Goal: Task Accomplishment & Management: Manage account settings

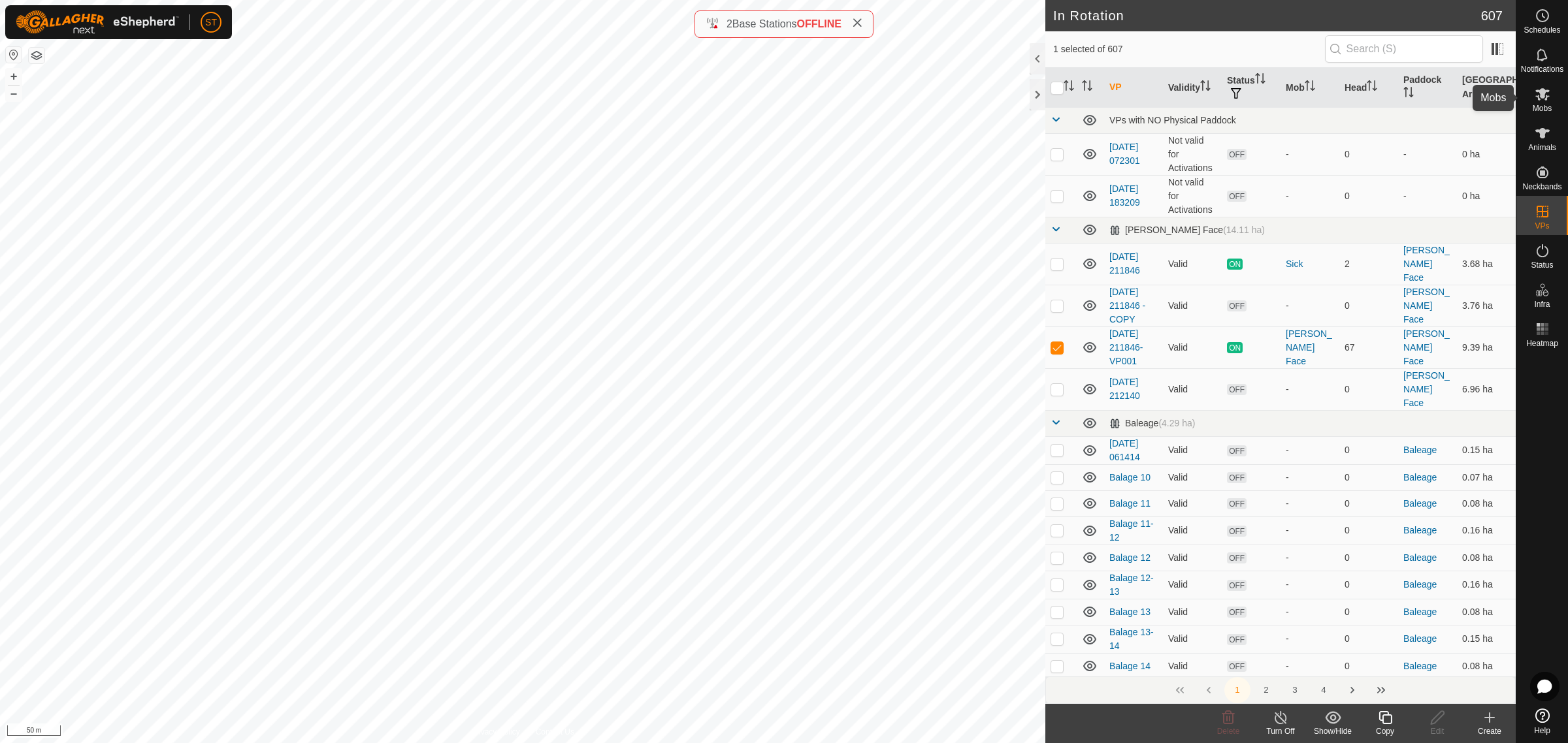
click at [1541, 96] on icon at bounding box center [1541, 94] width 14 height 12
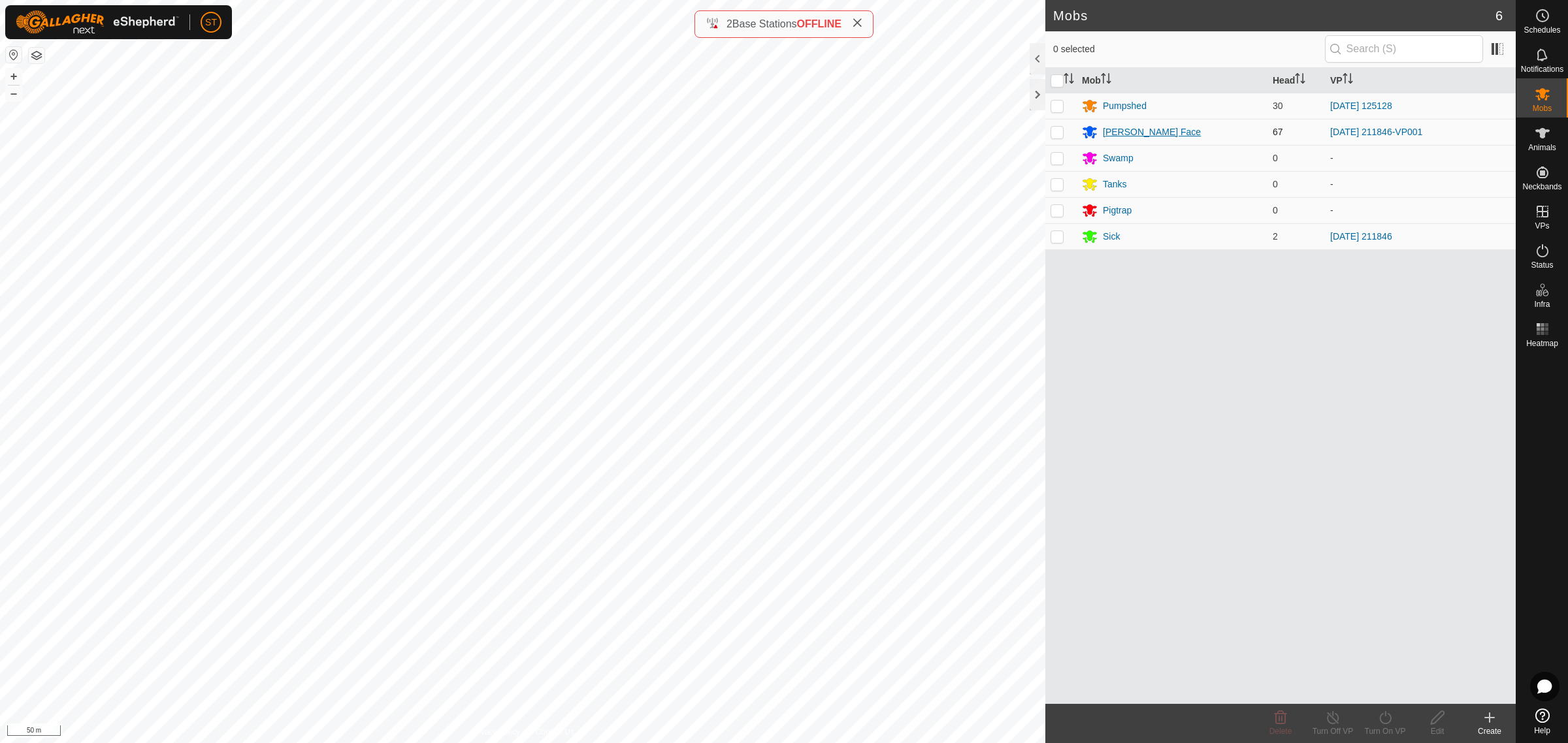
click at [1136, 129] on div "[PERSON_NAME] Face" at bounding box center [1151, 132] width 98 height 13
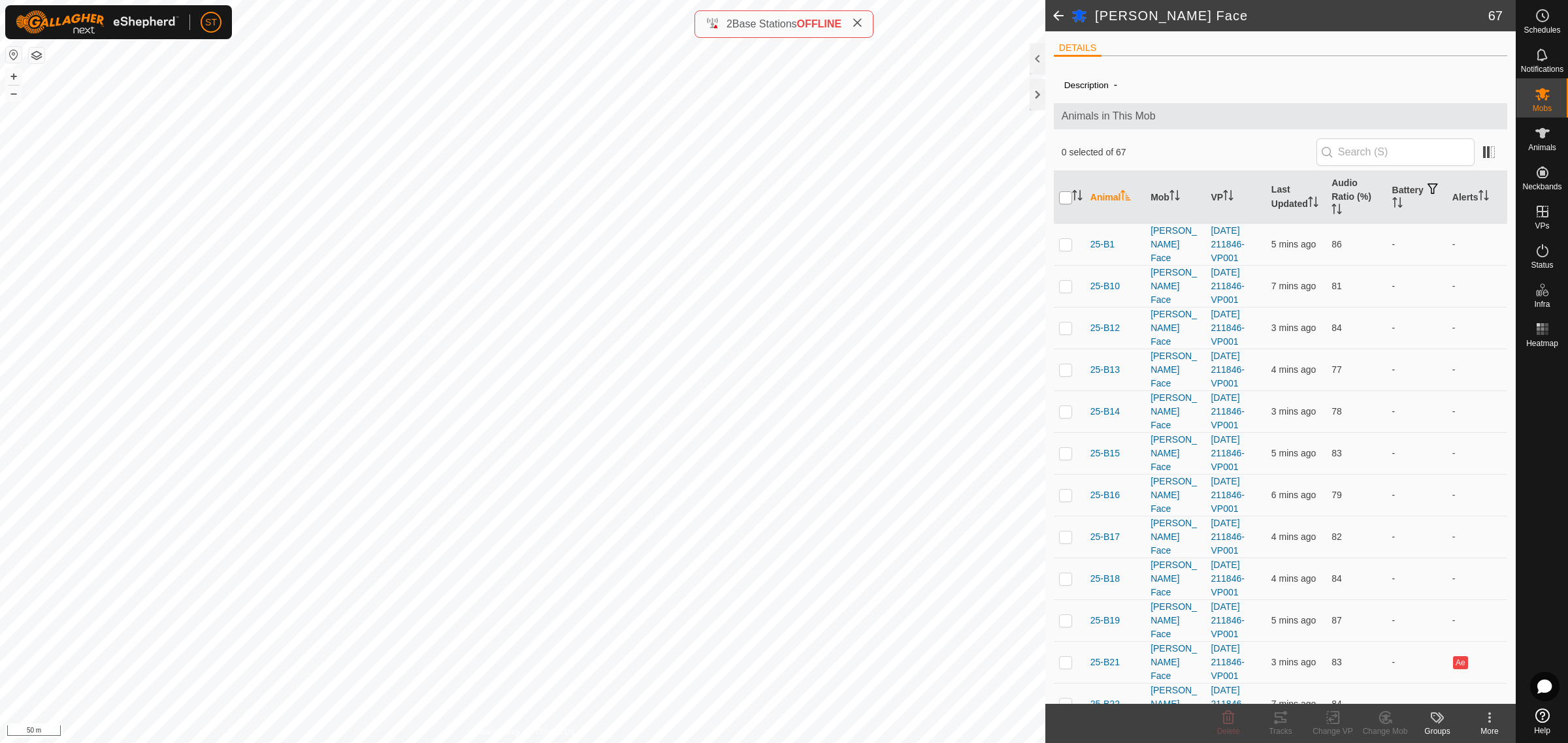
click at [1068, 201] on input "checkbox" at bounding box center [1066, 198] width 13 height 13
checkbox input "true"
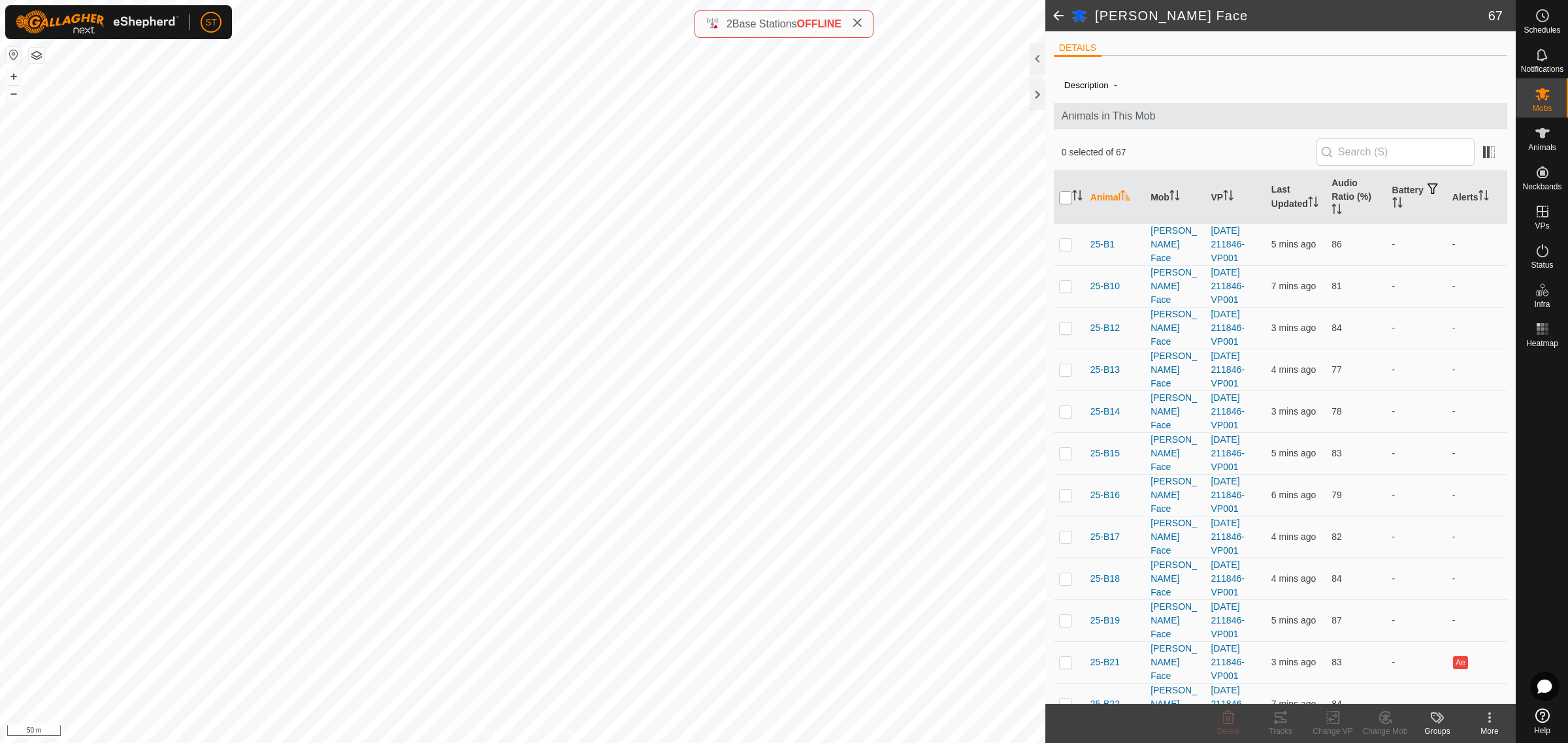
checkbox input "true"
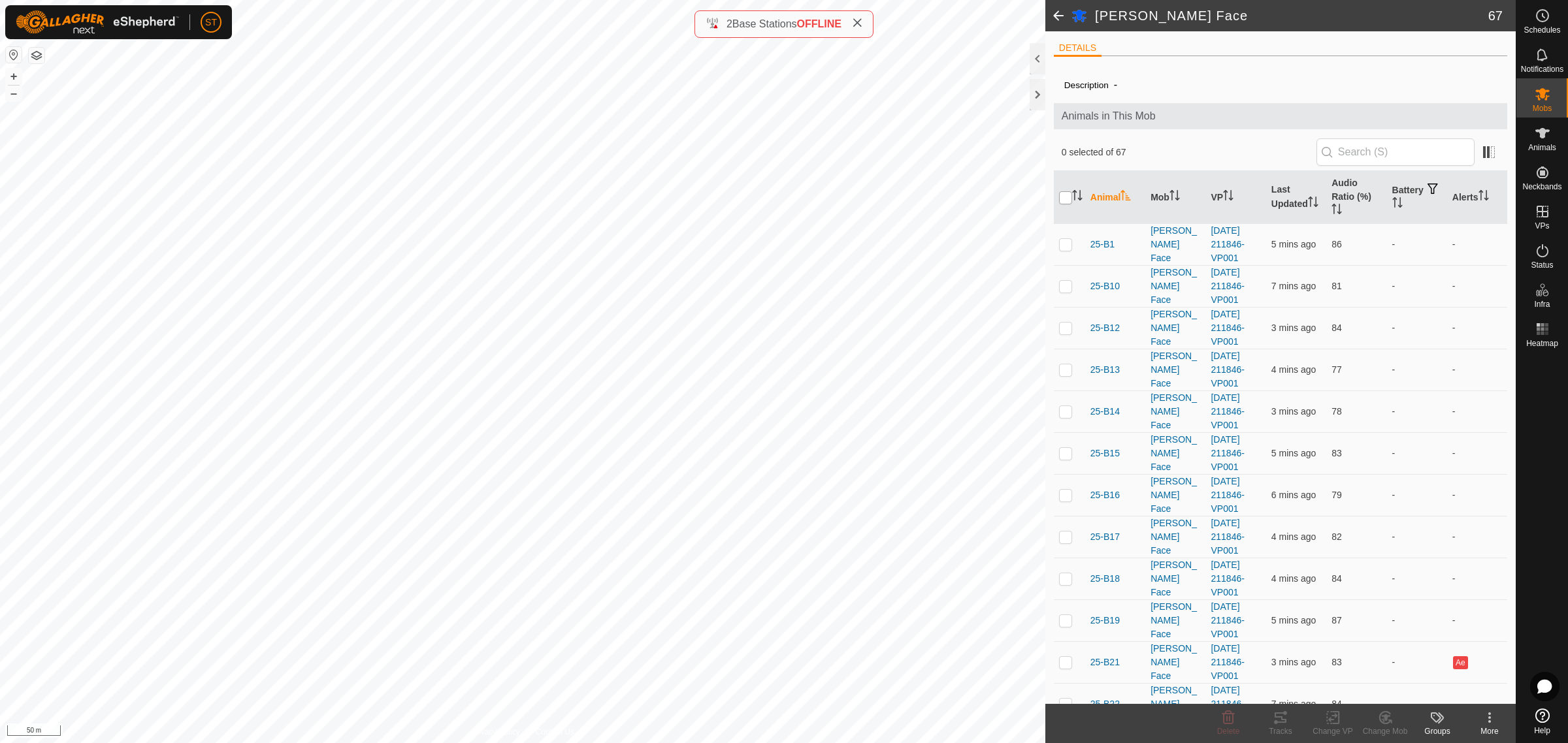
checkbox input "true"
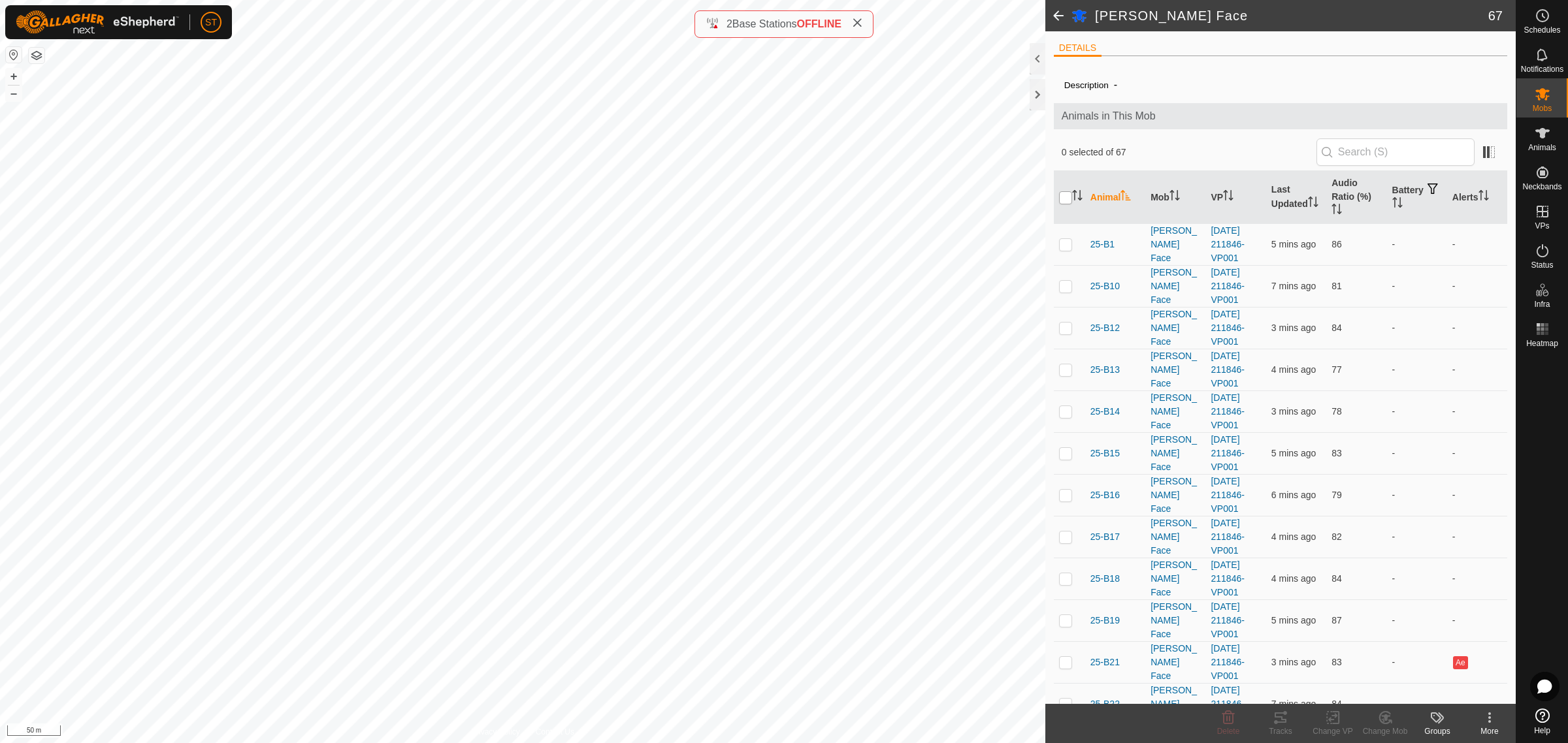
checkbox input "true"
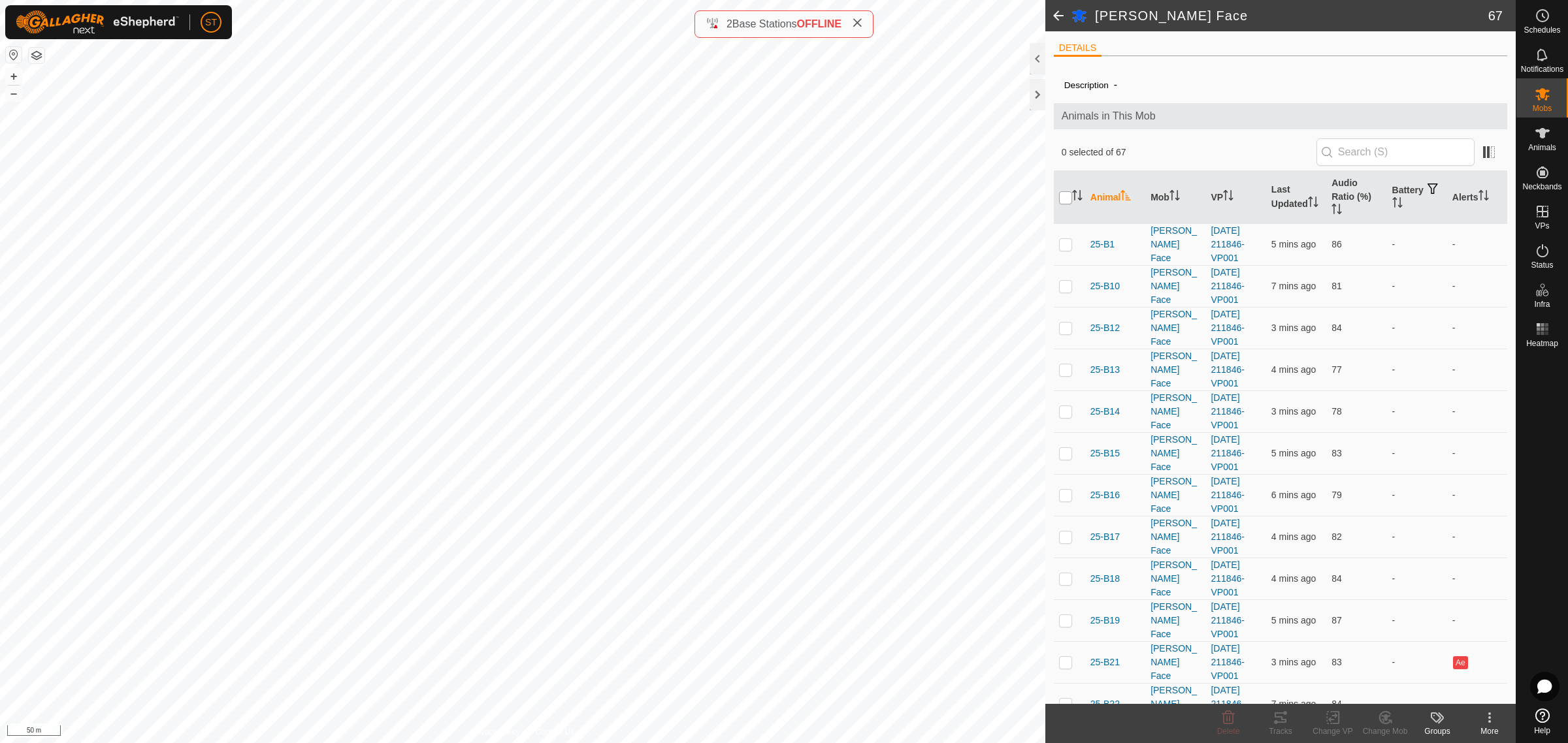
checkbox input "true"
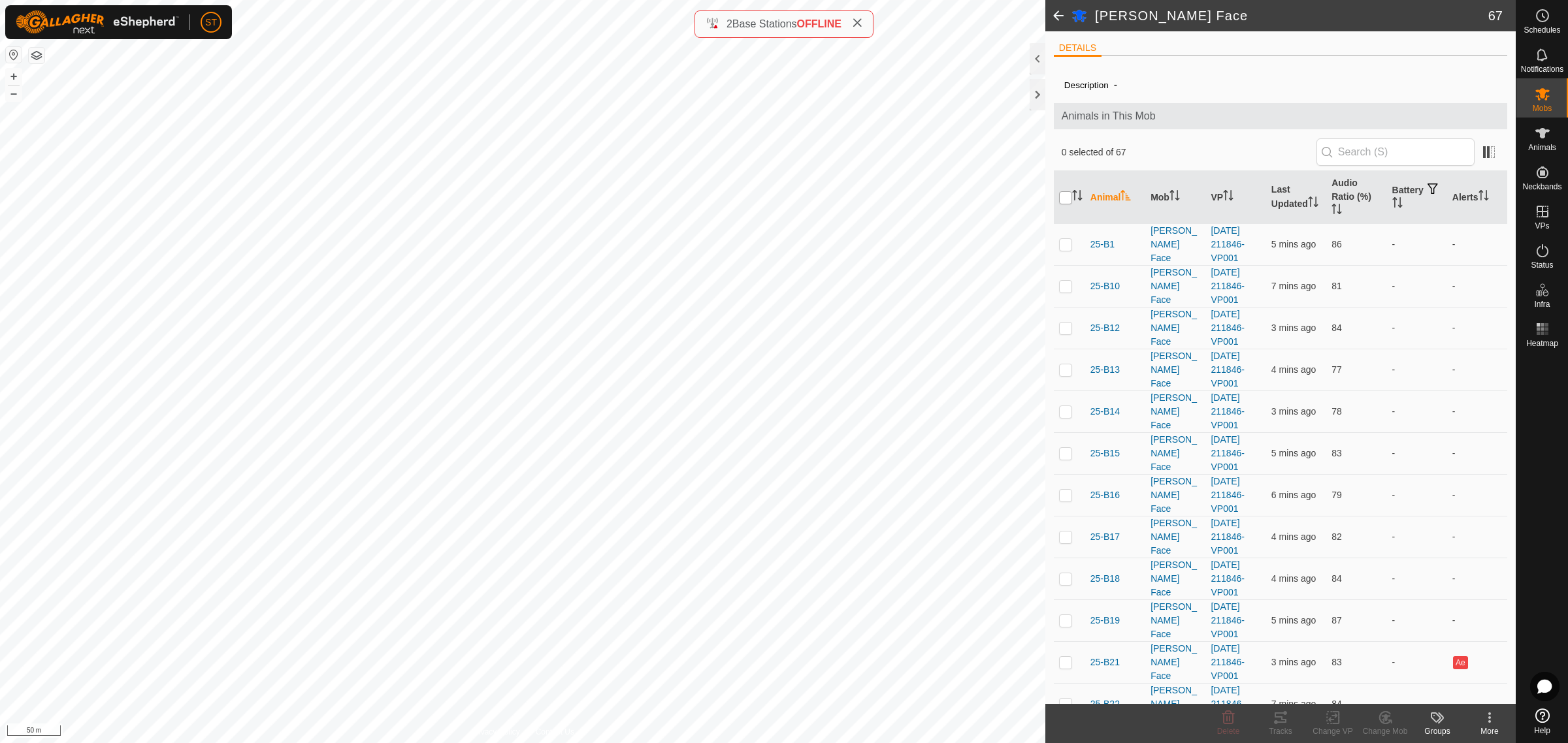
checkbox input "true"
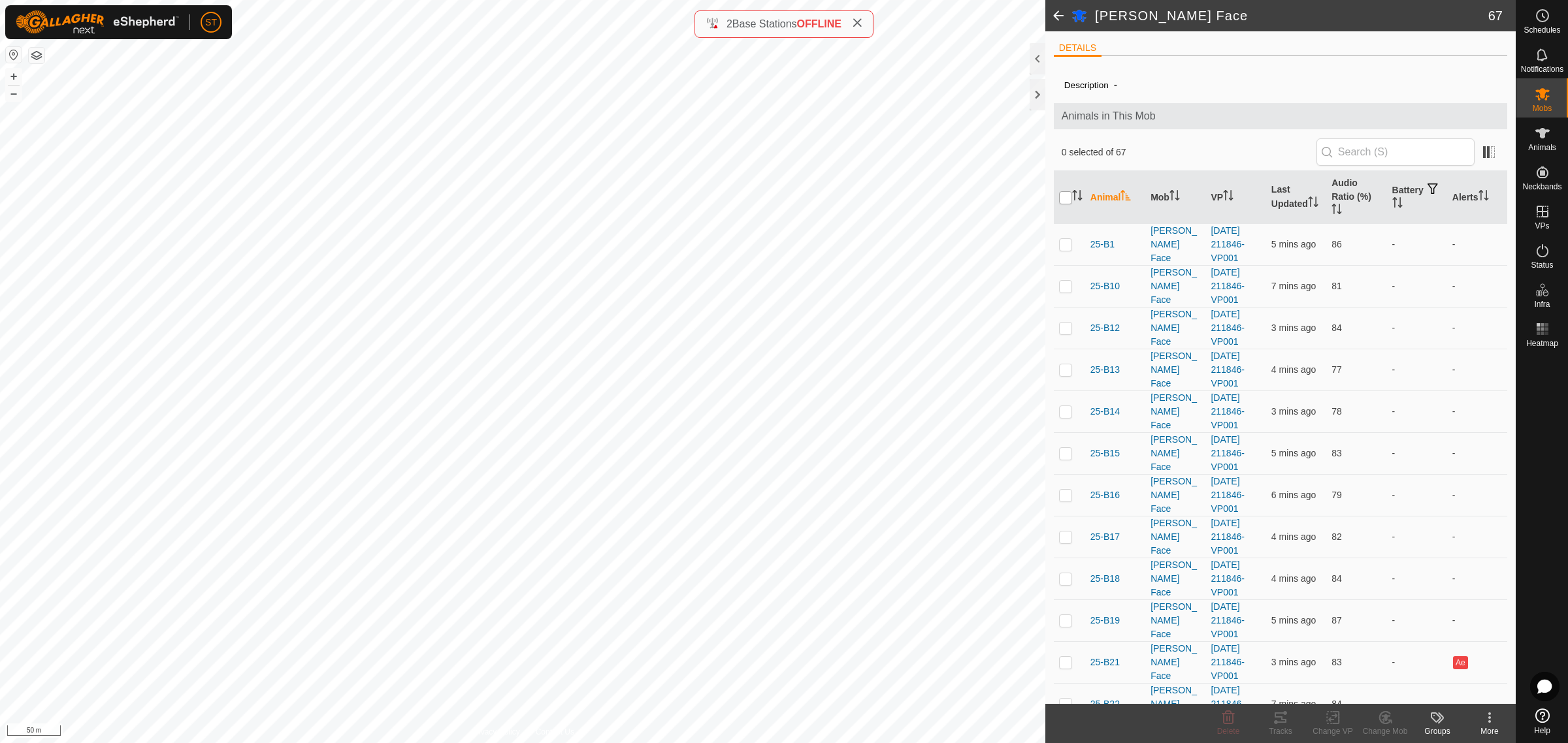
checkbox input "true"
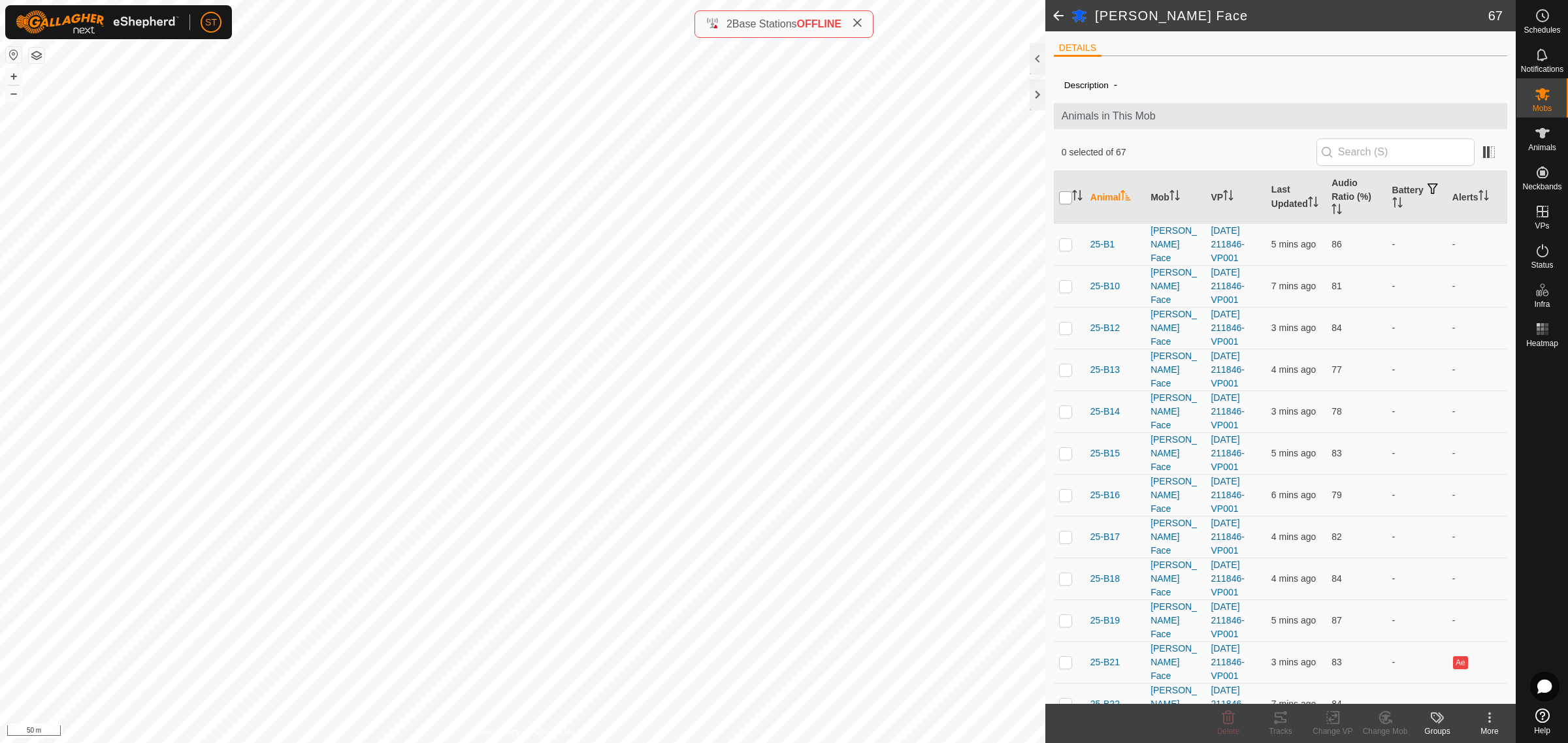
checkbox input "true"
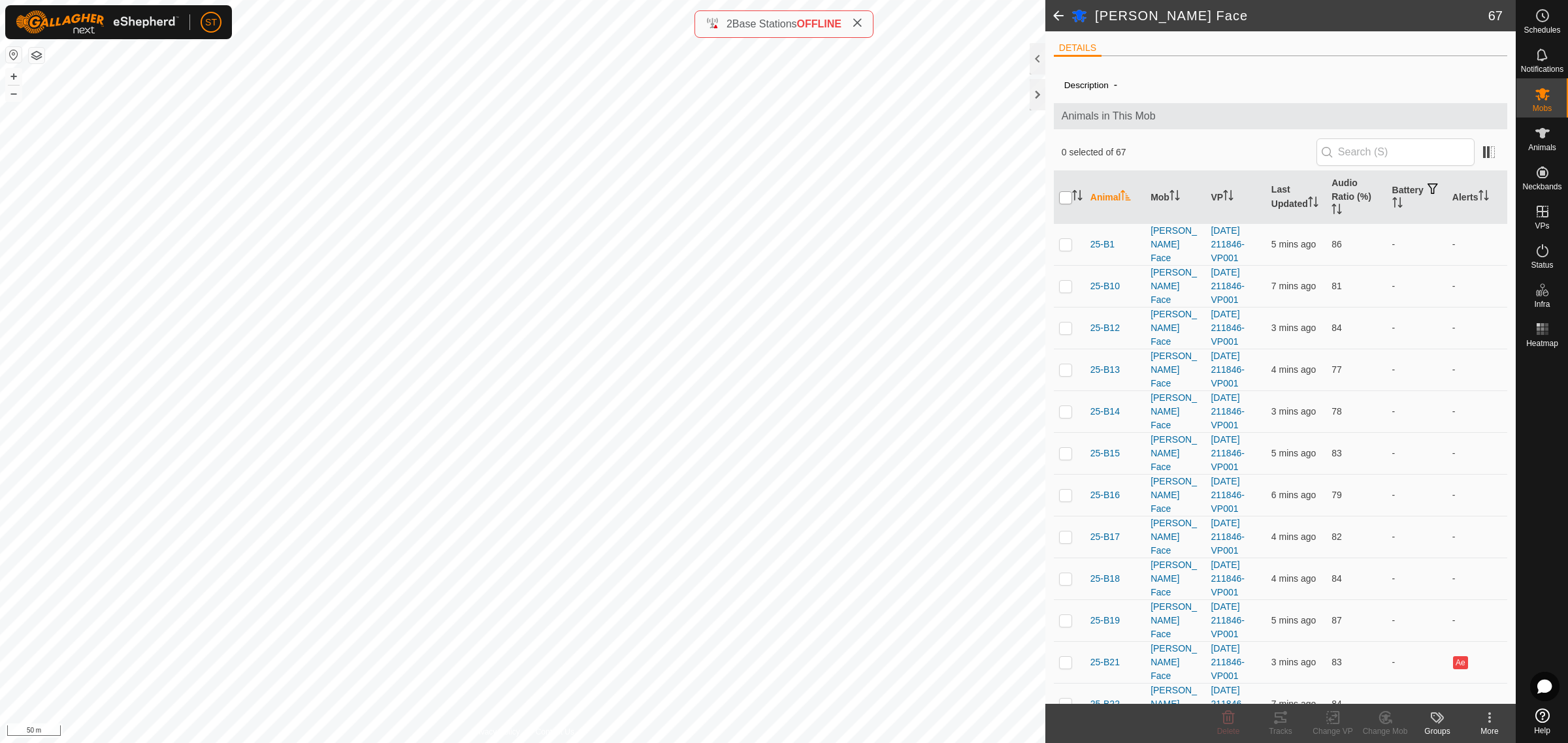
checkbox input "true"
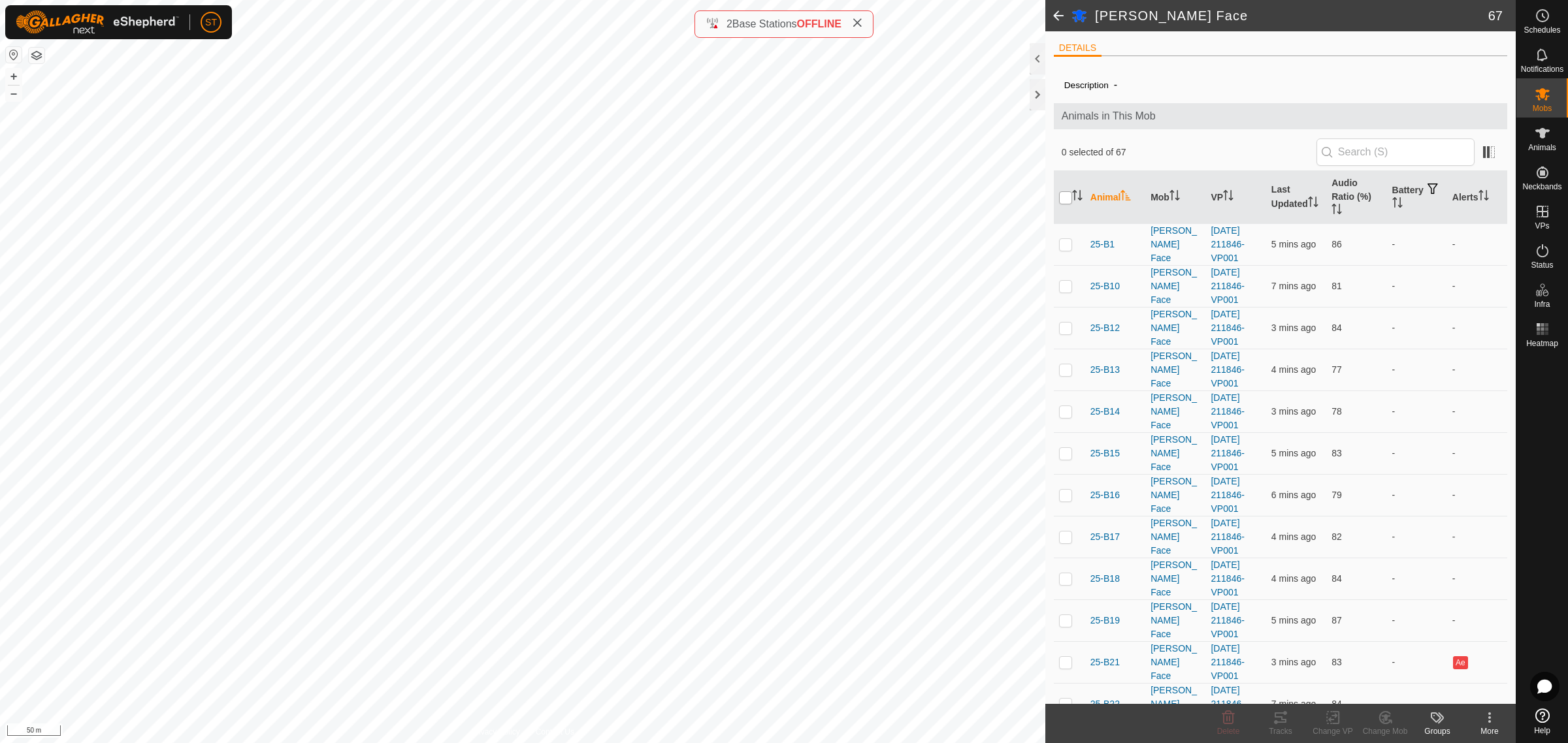
checkbox input "true"
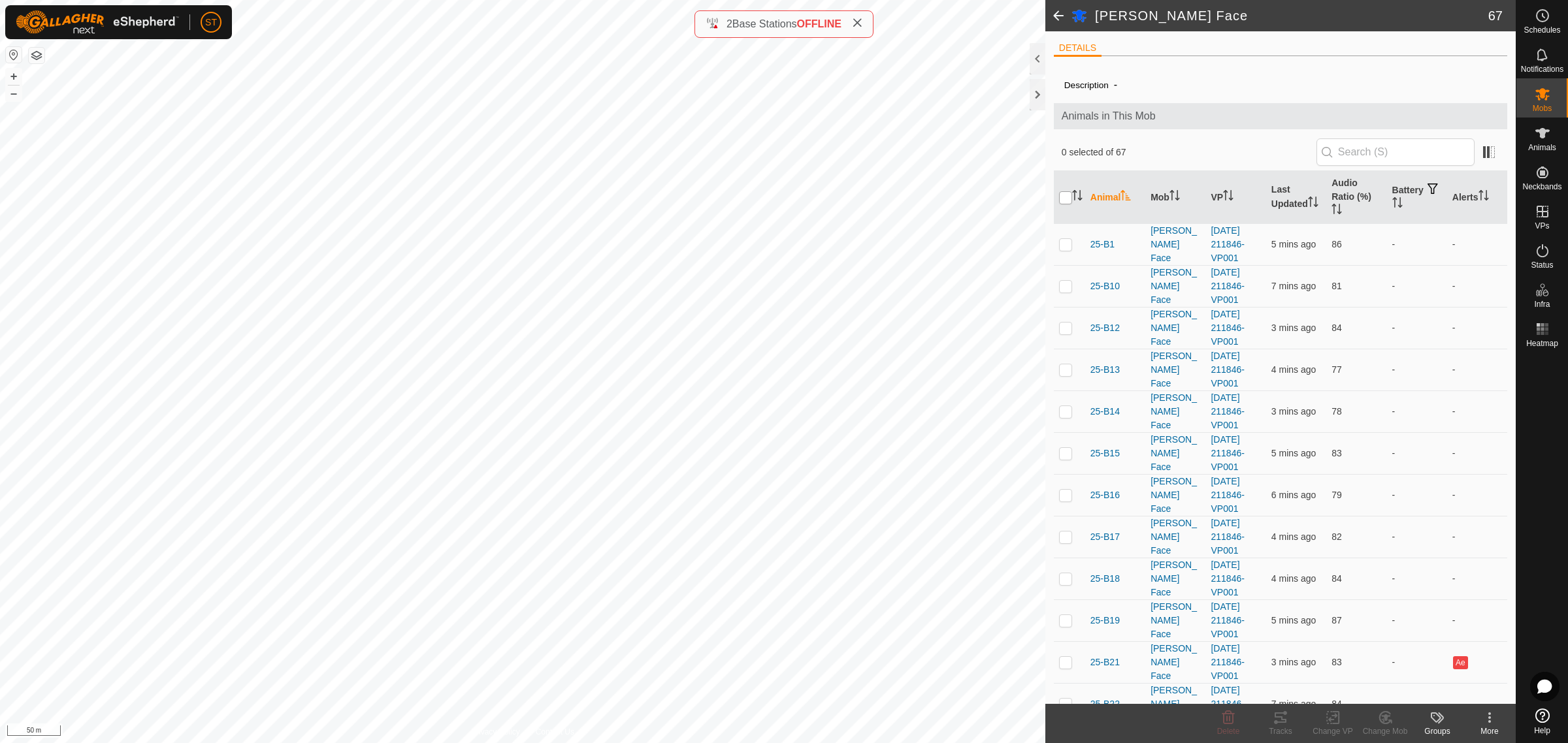
checkbox input "true"
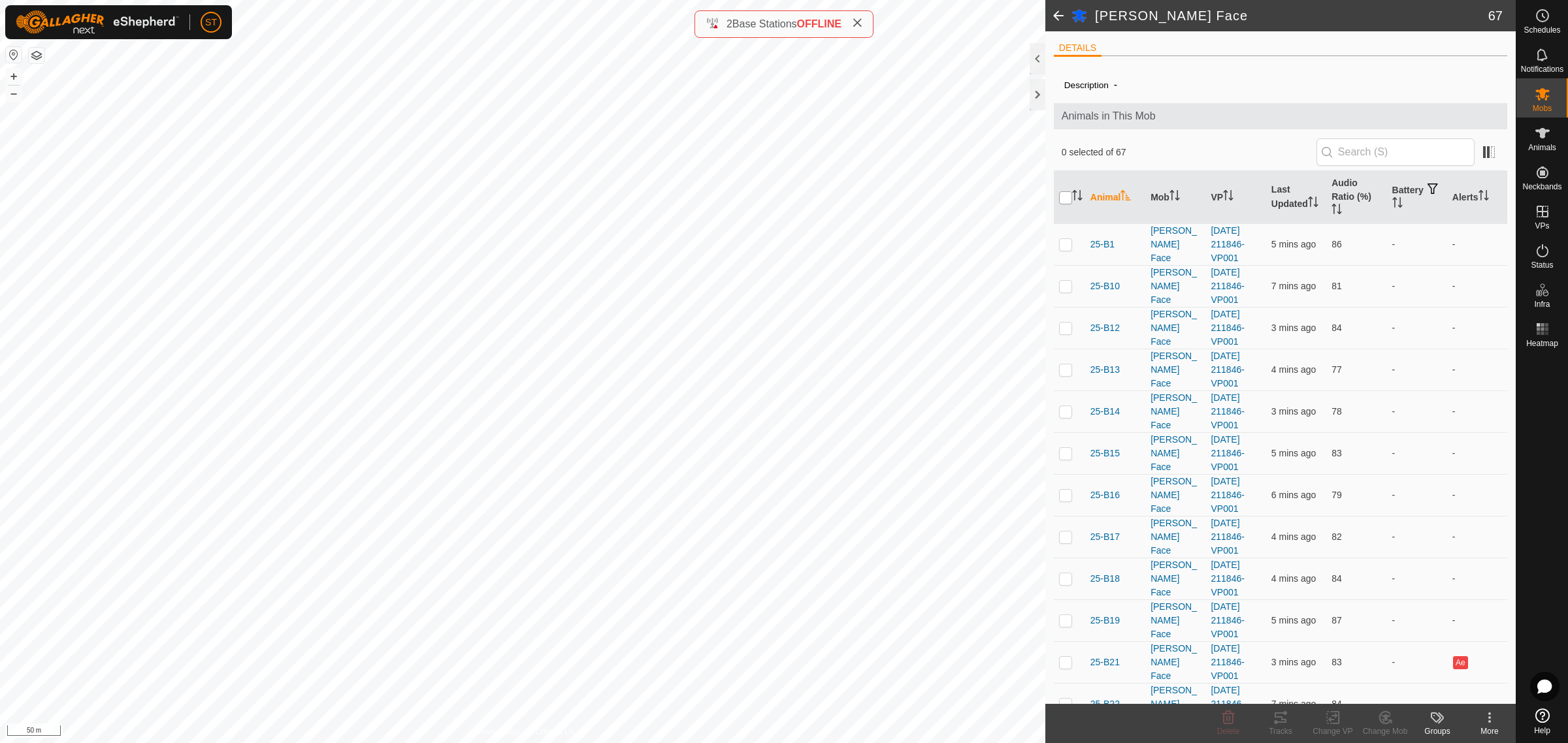
checkbox input "true"
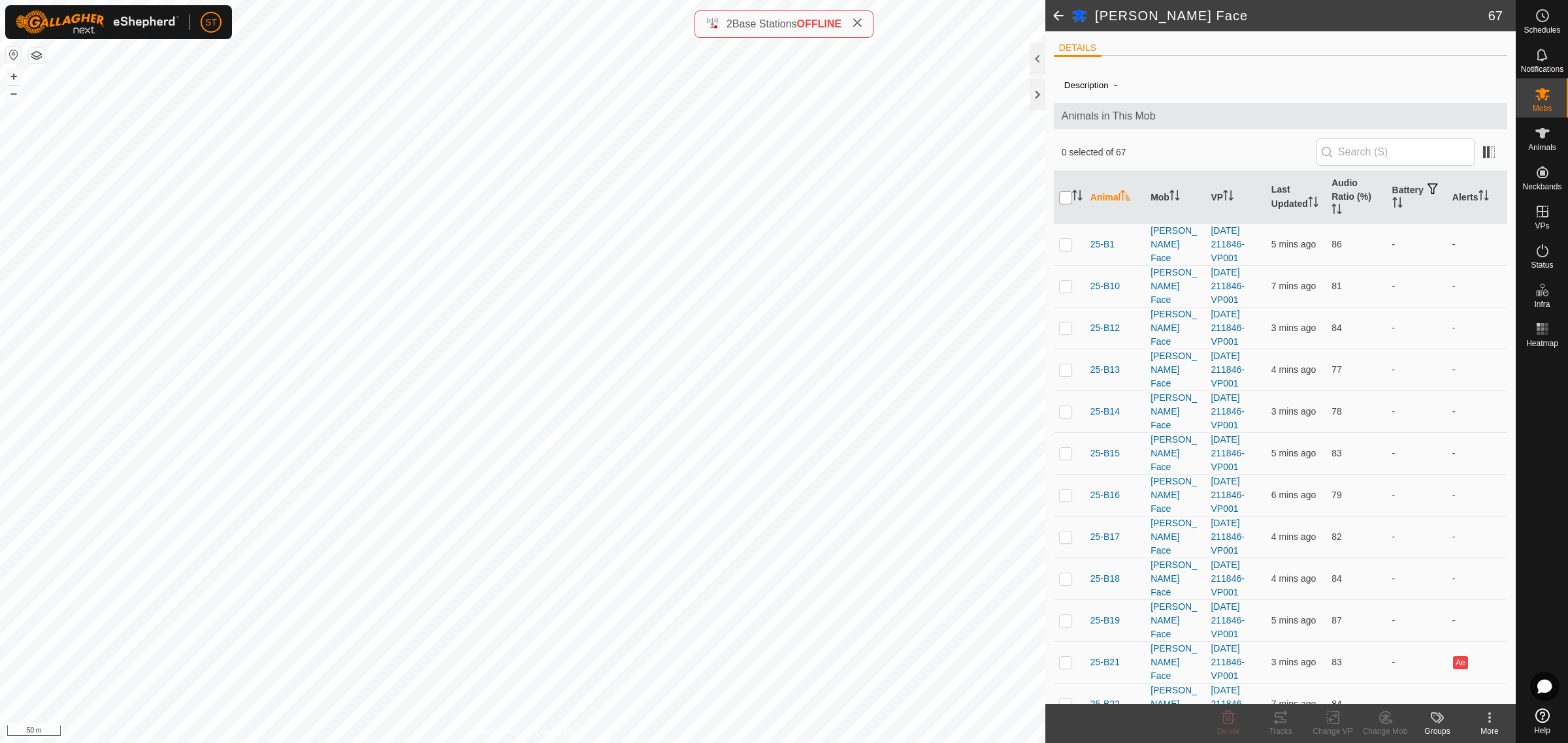
checkbox input "true"
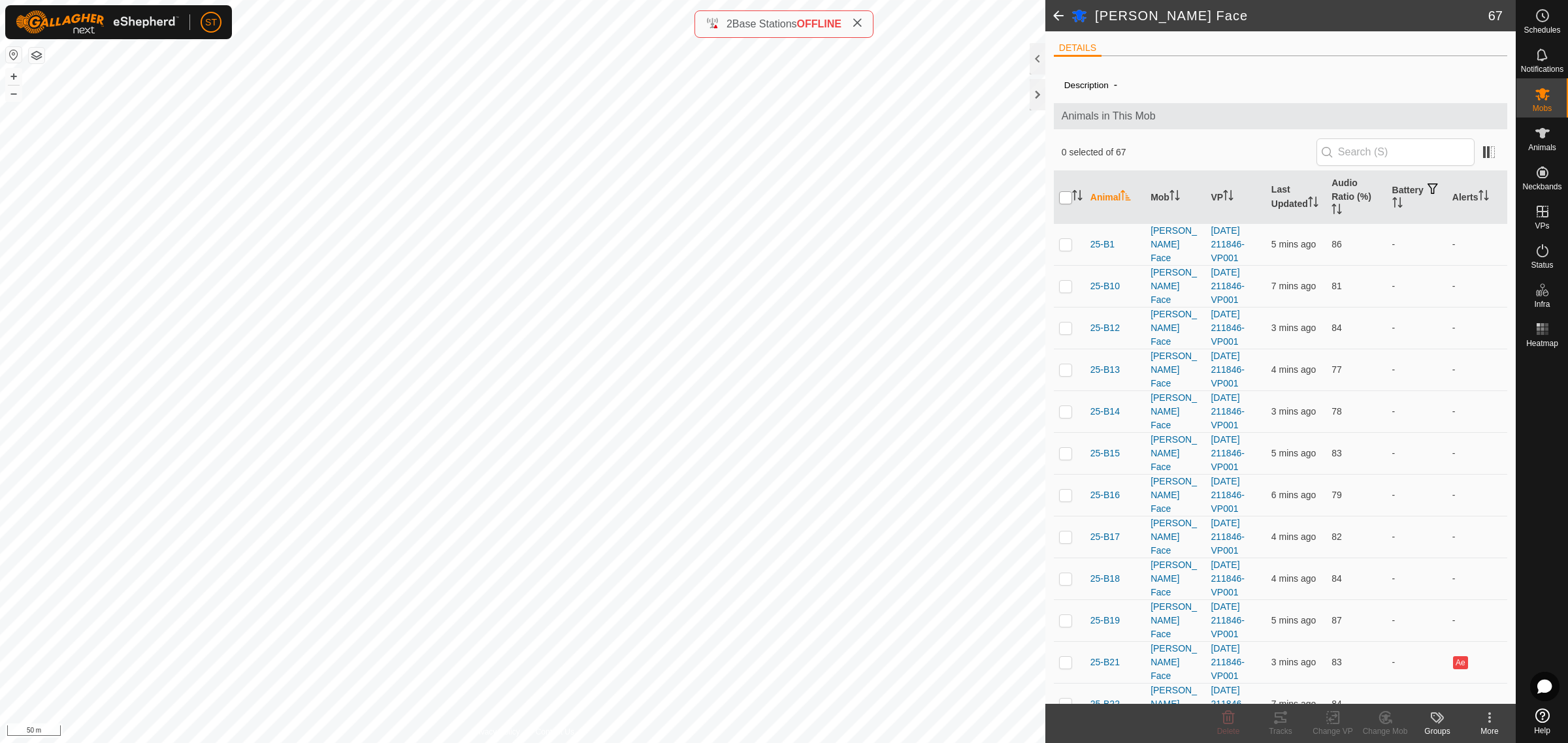
checkbox input "true"
click at [1340, 720] on icon at bounding box center [1333, 717] width 16 height 16
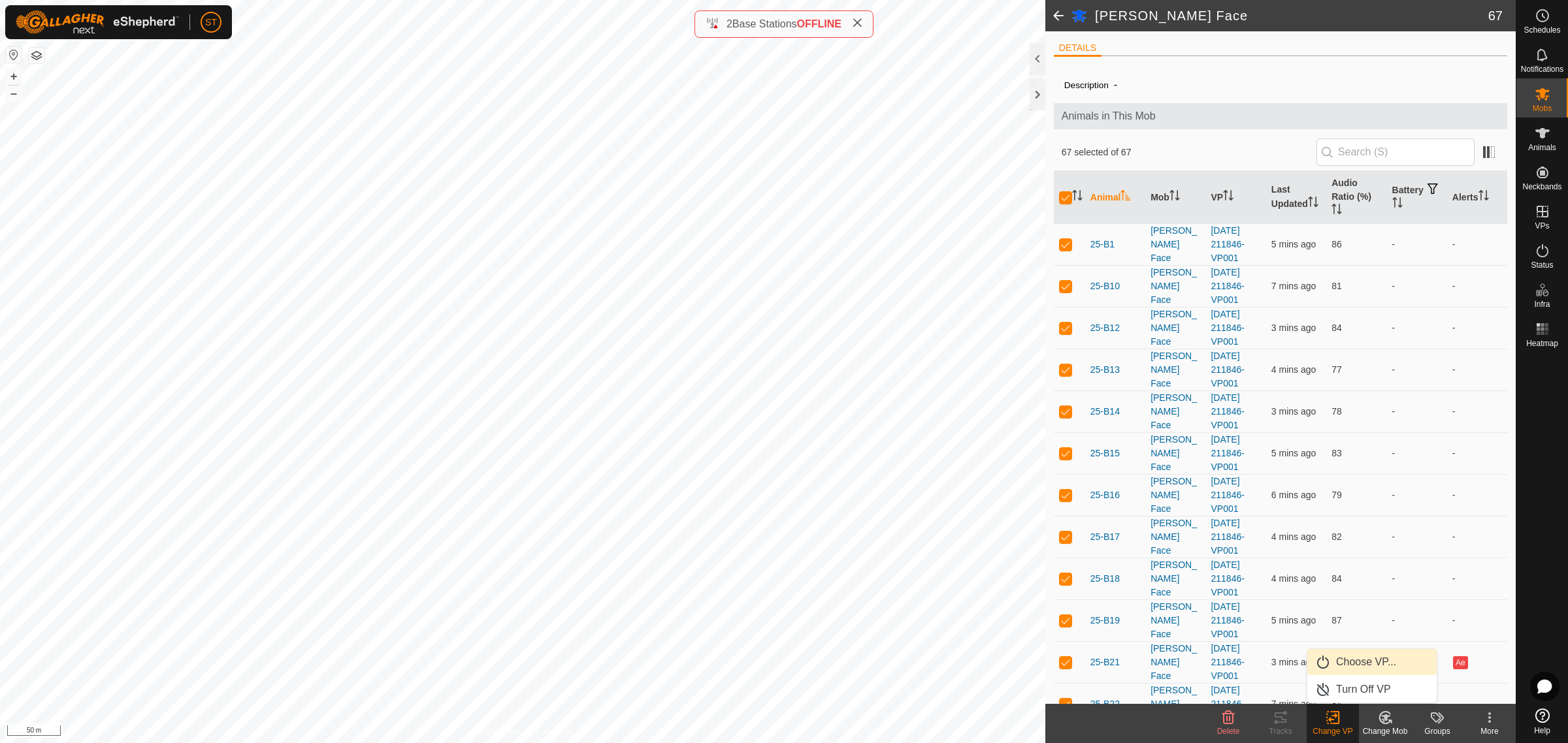
click at [1350, 661] on link "Choose VP..." at bounding box center [1372, 662] width 129 height 27
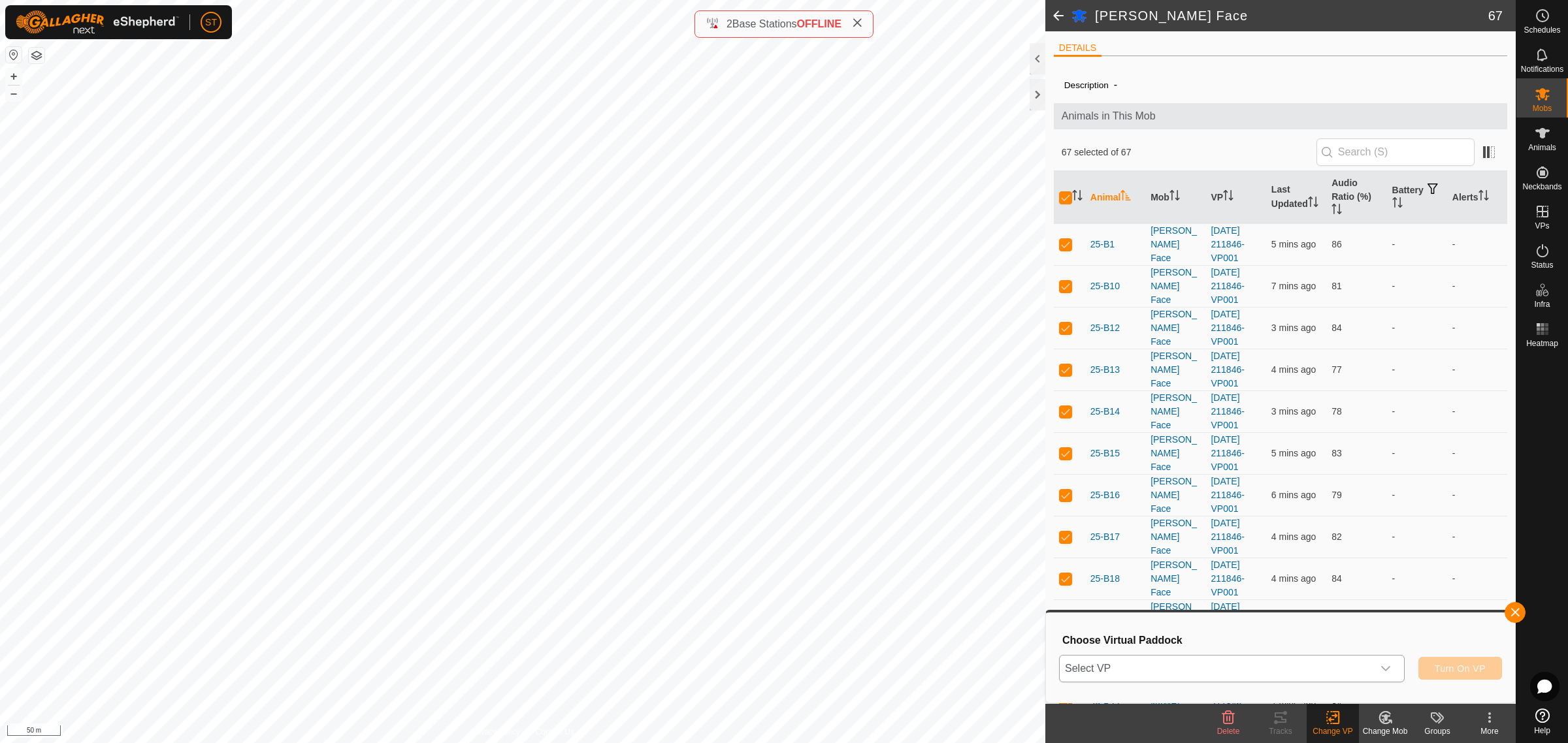
click at [1388, 670] on icon "dropdown trigger" at bounding box center [1385, 668] width 10 height 10
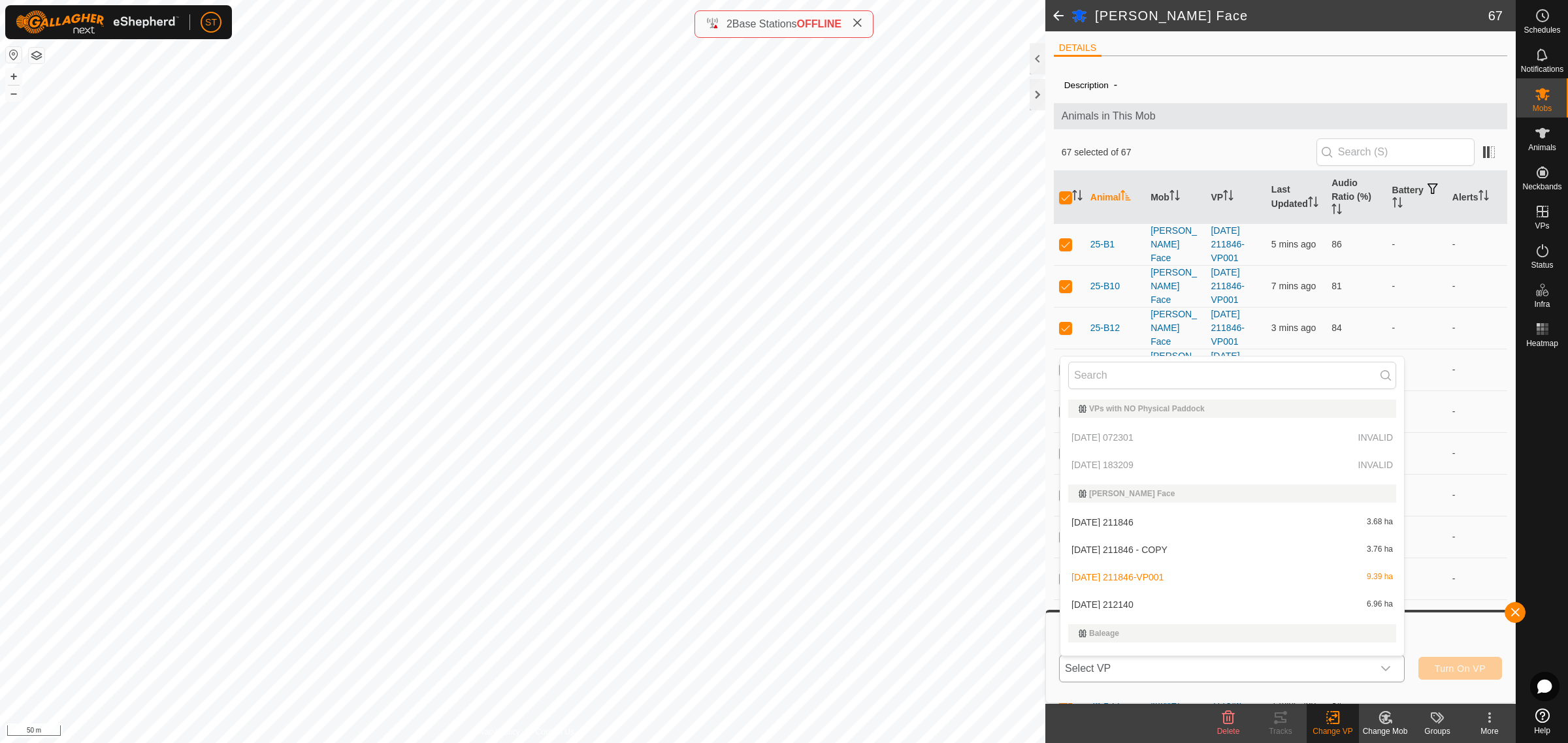
click at [1153, 607] on li "[DATE] 212140 6.96 ha" at bounding box center [1231, 605] width 343 height 27
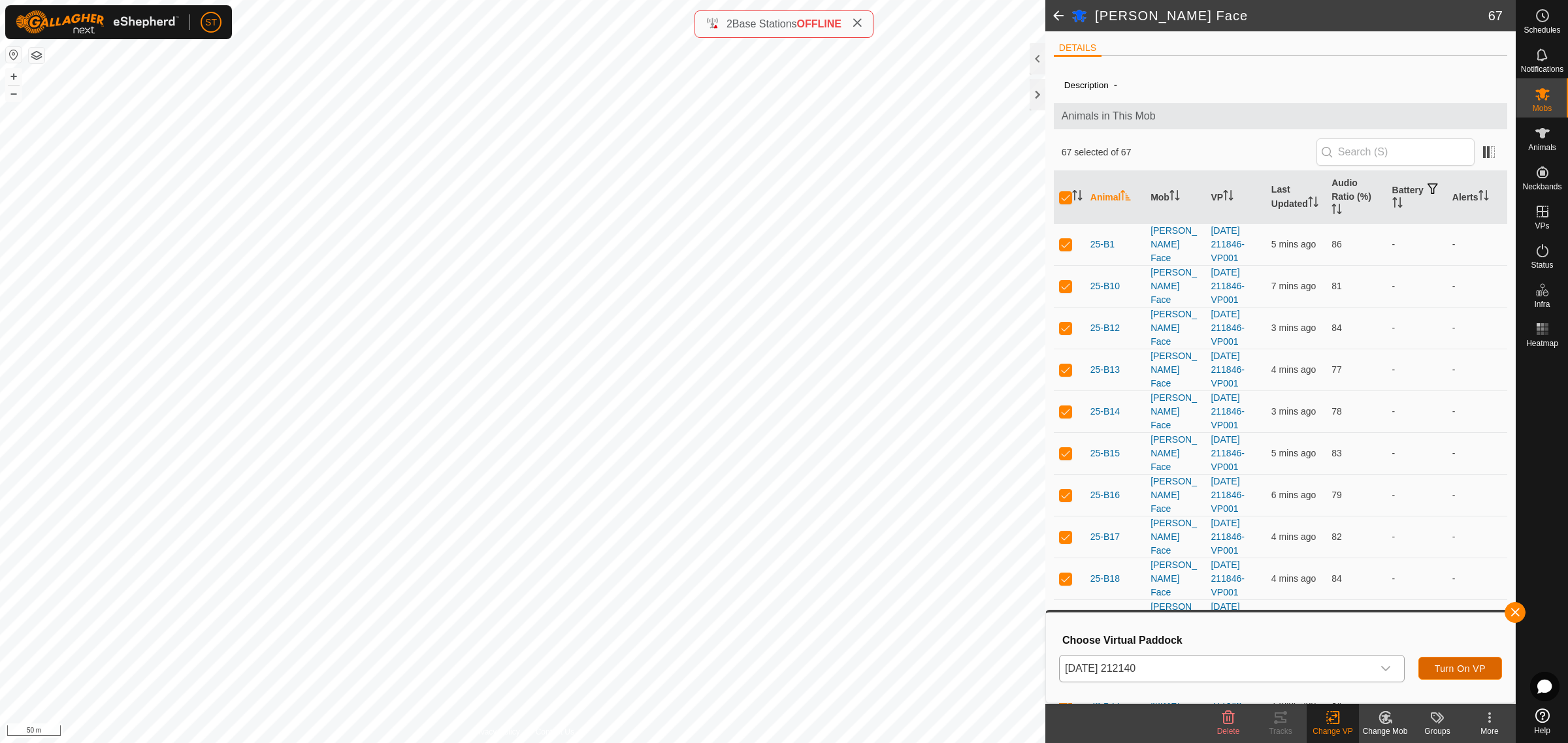
click at [1449, 671] on span "Turn On VP" at bounding box center [1460, 668] width 51 height 10
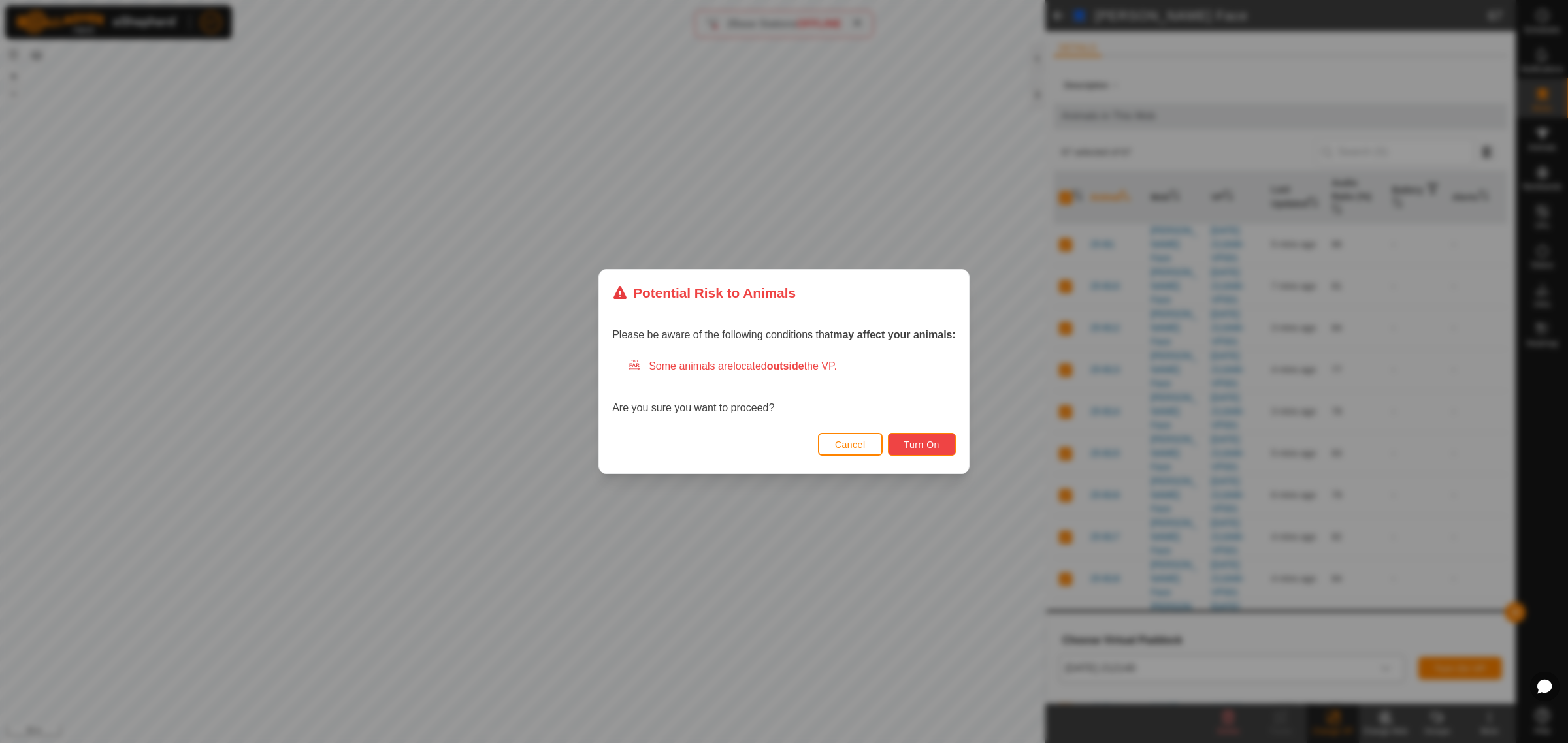
click at [921, 447] on span "Turn On" at bounding box center [921, 444] width 35 height 10
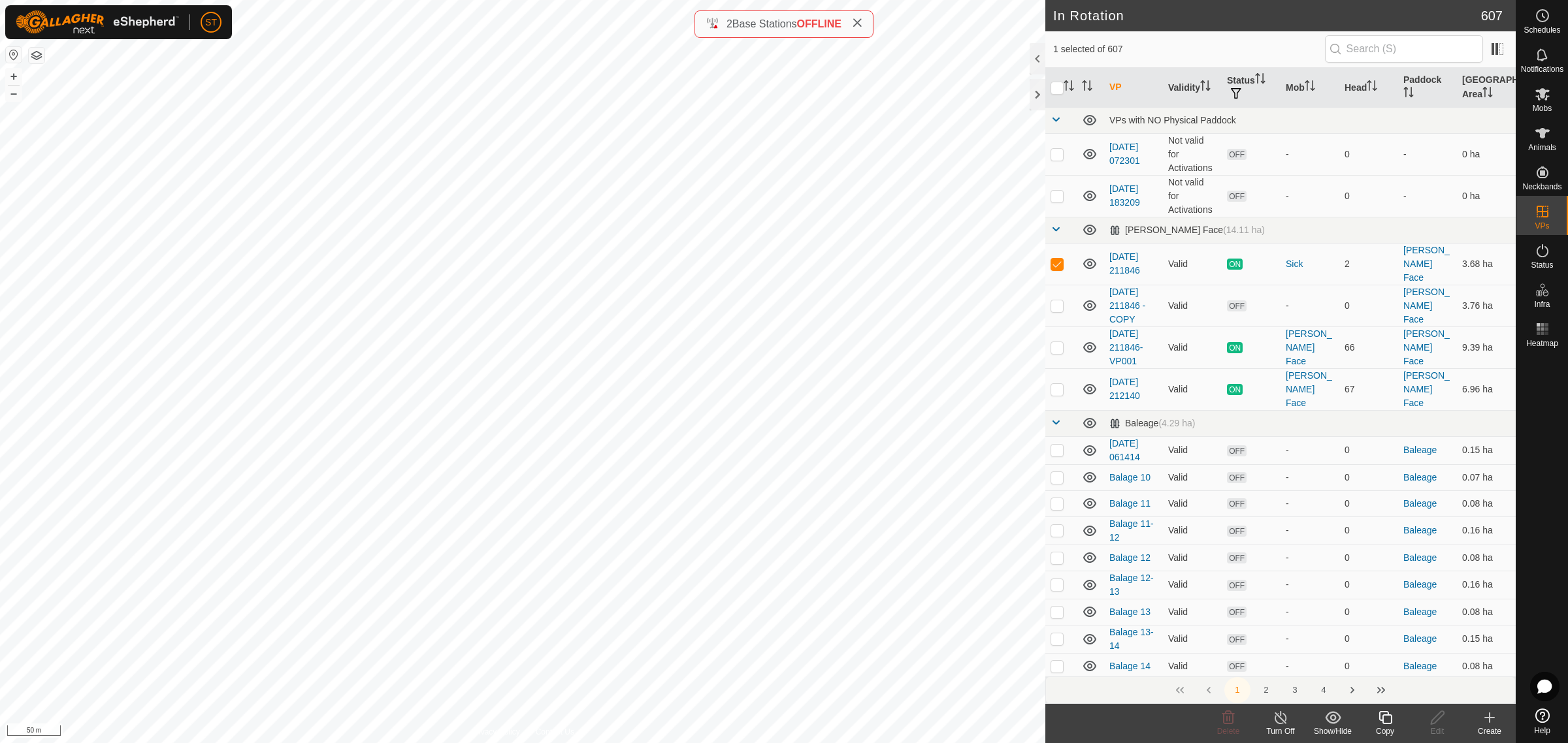
checkbox input "false"
click at [1226, 725] on icon at bounding box center [1228, 717] width 16 height 16
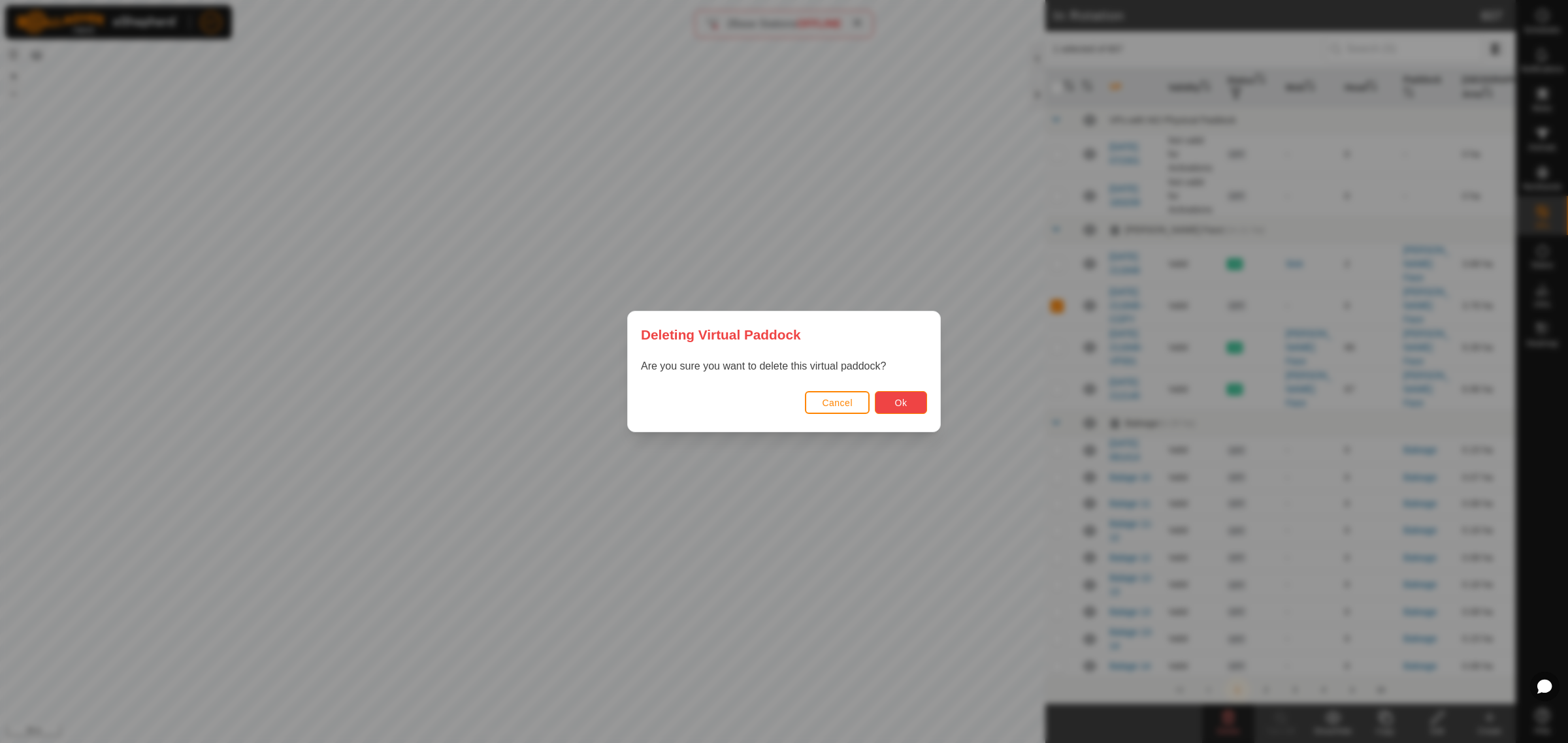
click at [903, 399] on span "Ok" at bounding box center [901, 403] width 12 height 10
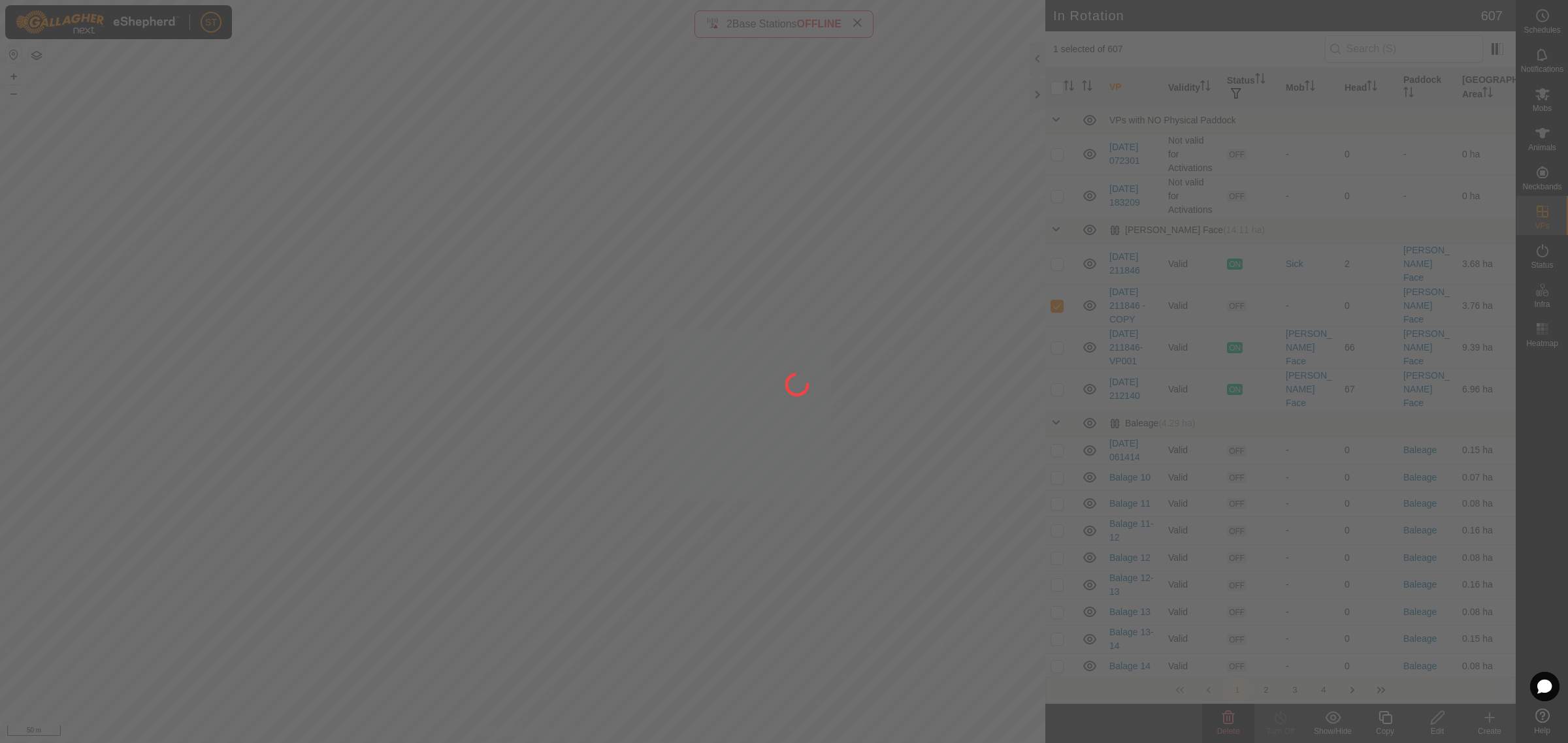
checkbox input "false"
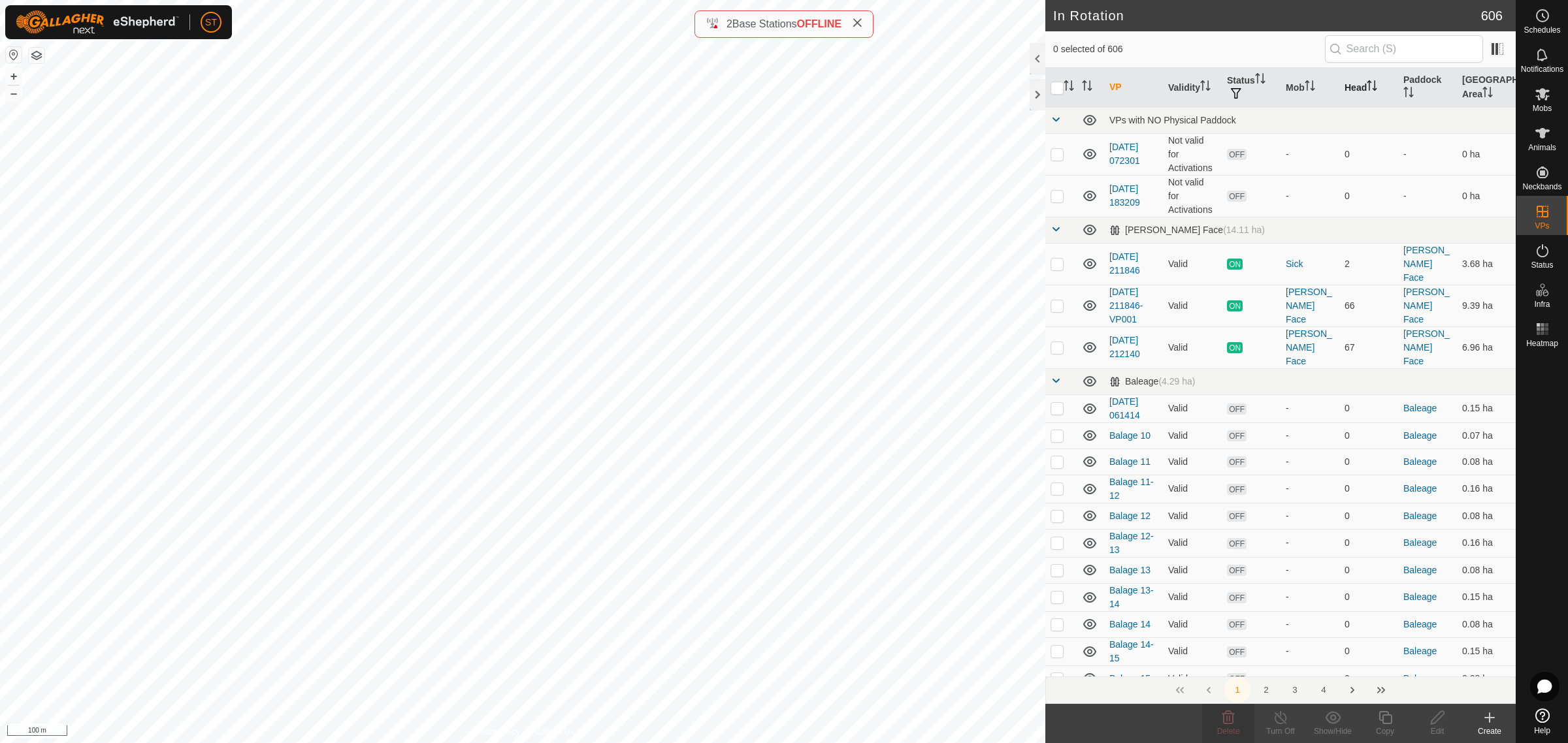
scroll to position [82, 0]
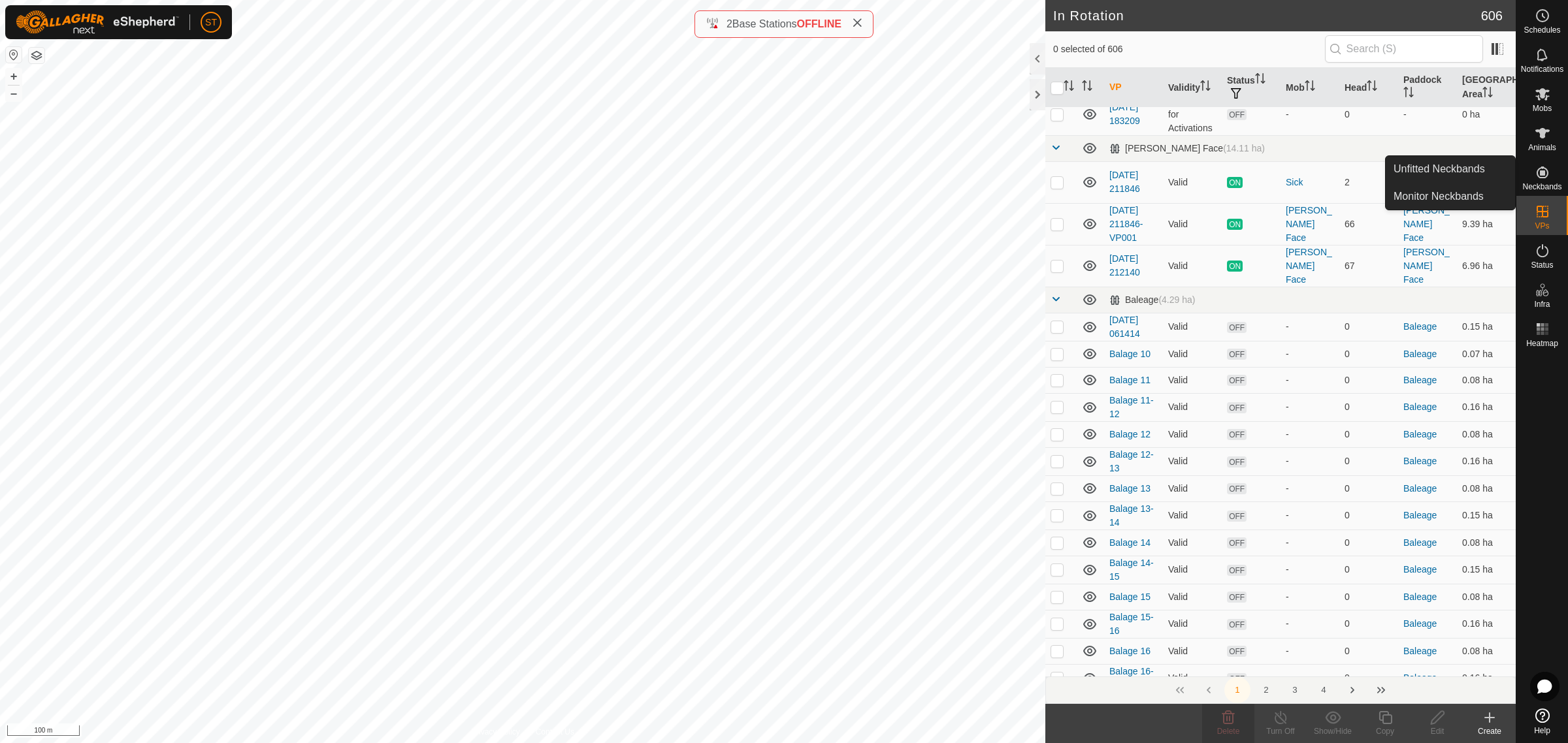
click at [1543, 171] on icon at bounding box center [1542, 172] width 11 height 11
click at [1443, 167] on link "Unfitted Neckbands" at bounding box center [1450, 170] width 129 height 27
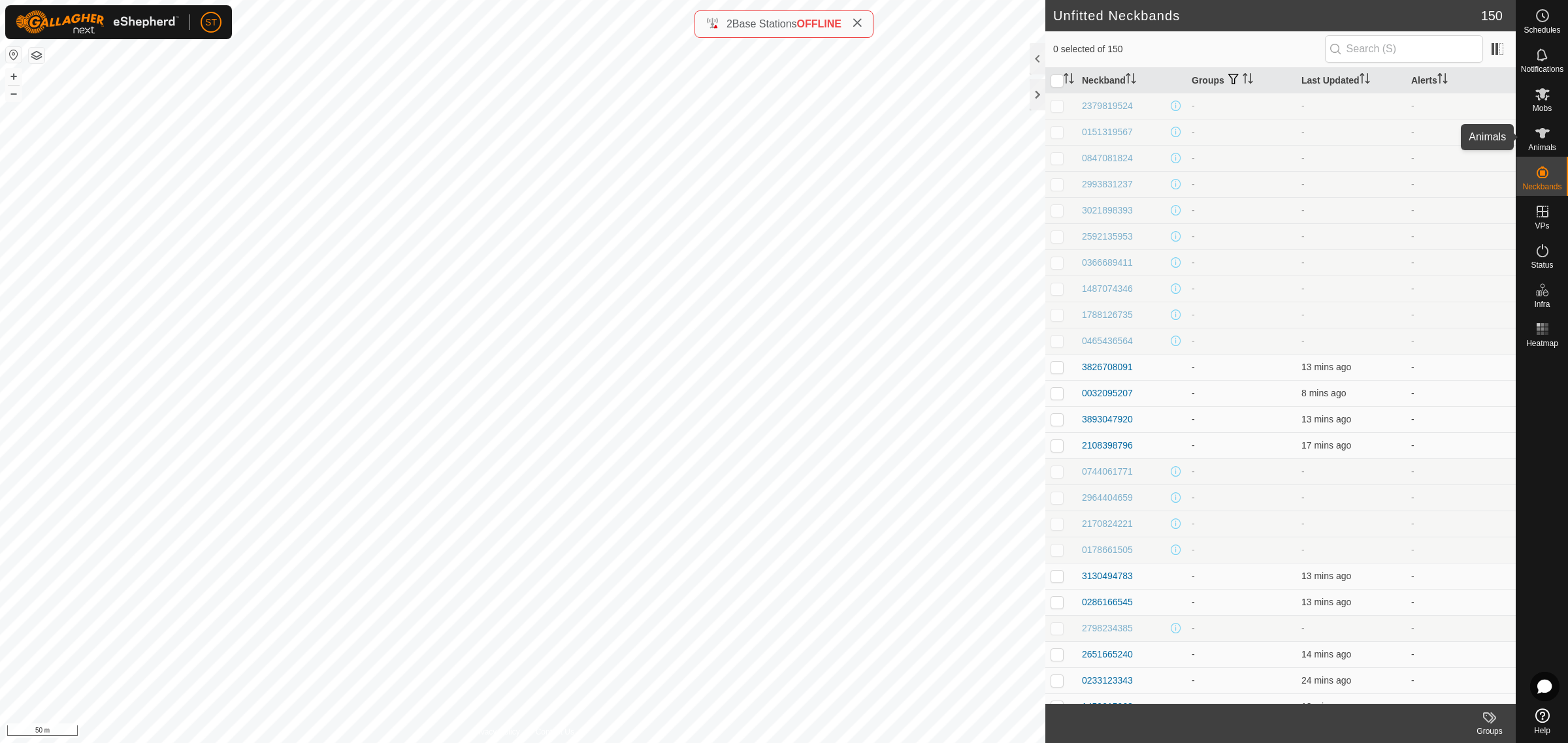
click at [1538, 137] on icon at bounding box center [1542, 133] width 16 height 16
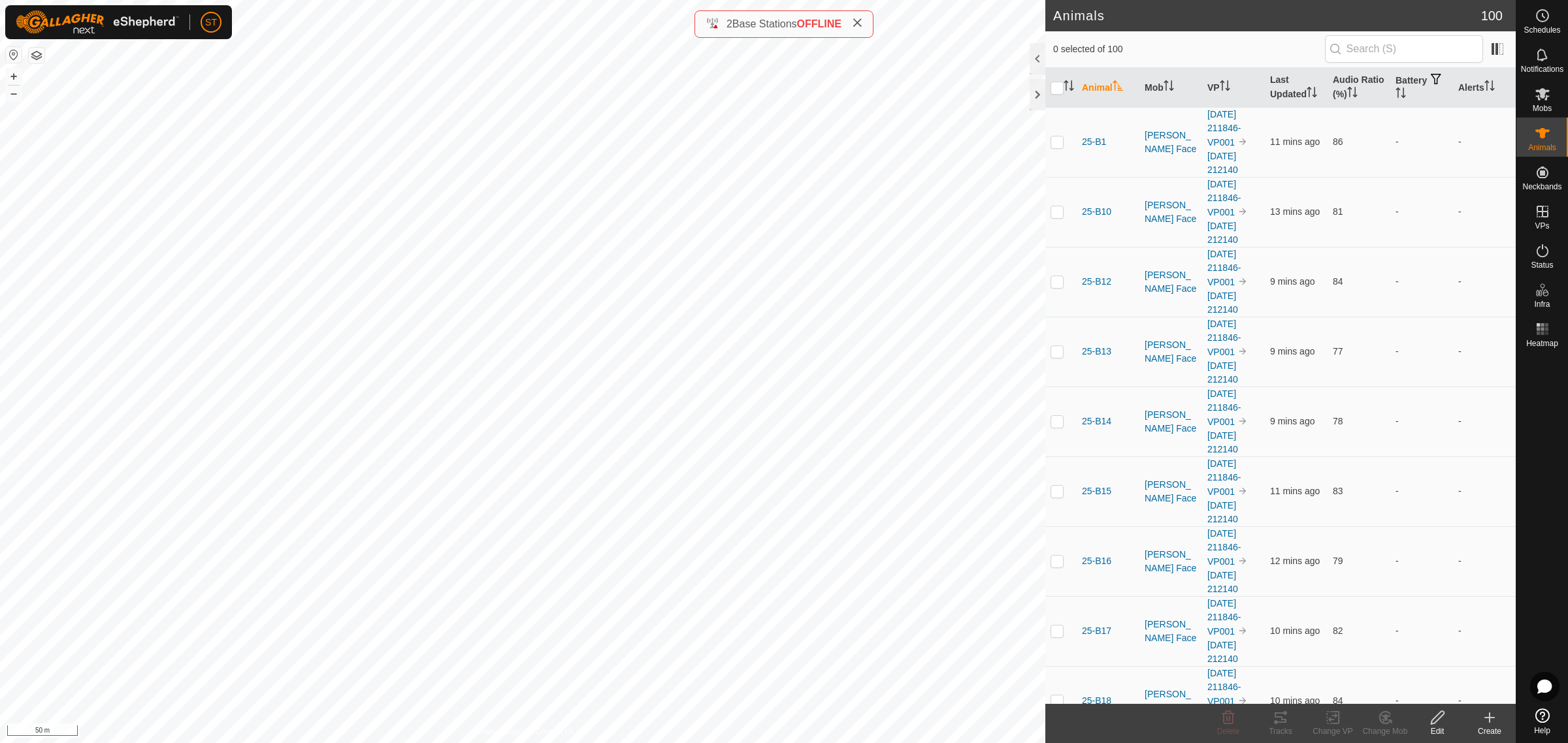
click at [1491, 722] on icon at bounding box center [1489, 717] width 16 height 16
click at [1424, 689] on link "Create Single Animal" at bounding box center [1431, 690] width 167 height 27
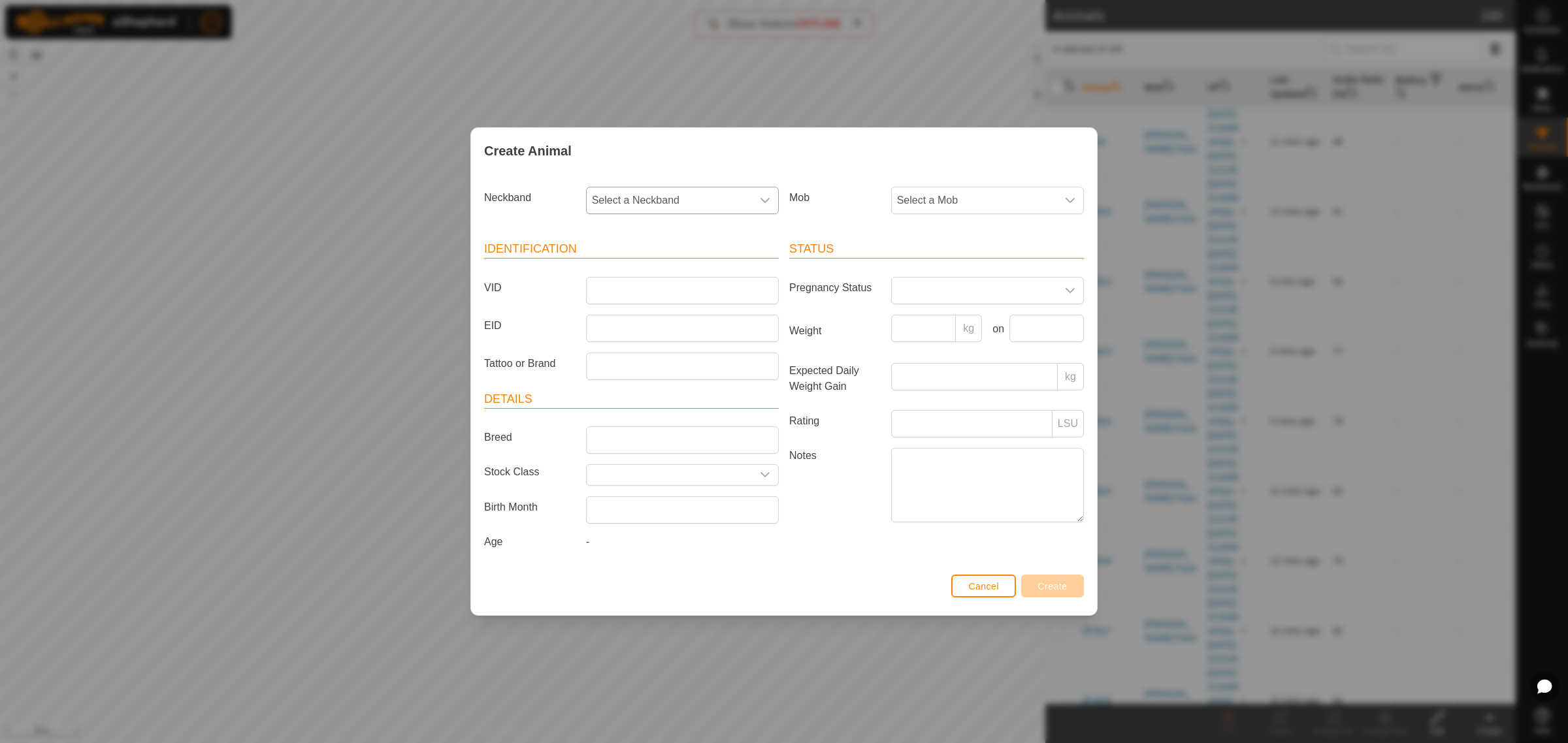
click at [768, 201] on icon "dropdown trigger" at bounding box center [764, 200] width 10 height 10
click at [592, 217] on div at bounding box center [684, 236] width 191 height 38
click at [619, 230] on input "text" at bounding box center [683, 235] width 175 height 27
type input "2768"
click at [633, 263] on li "4180132768" at bounding box center [684, 268] width 191 height 27
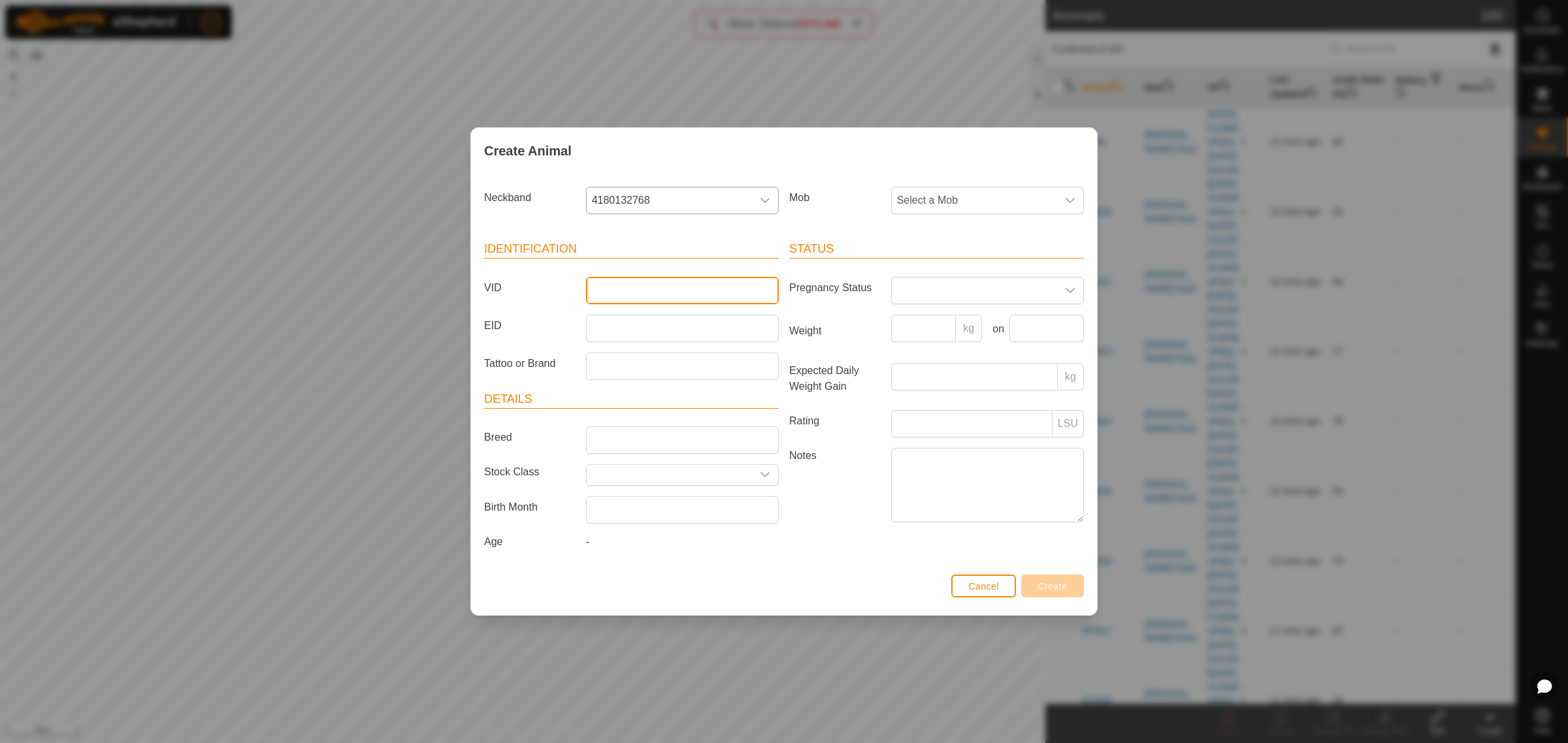
click at [642, 287] on input "VID" at bounding box center [682, 290] width 192 height 27
type input "25-W180"
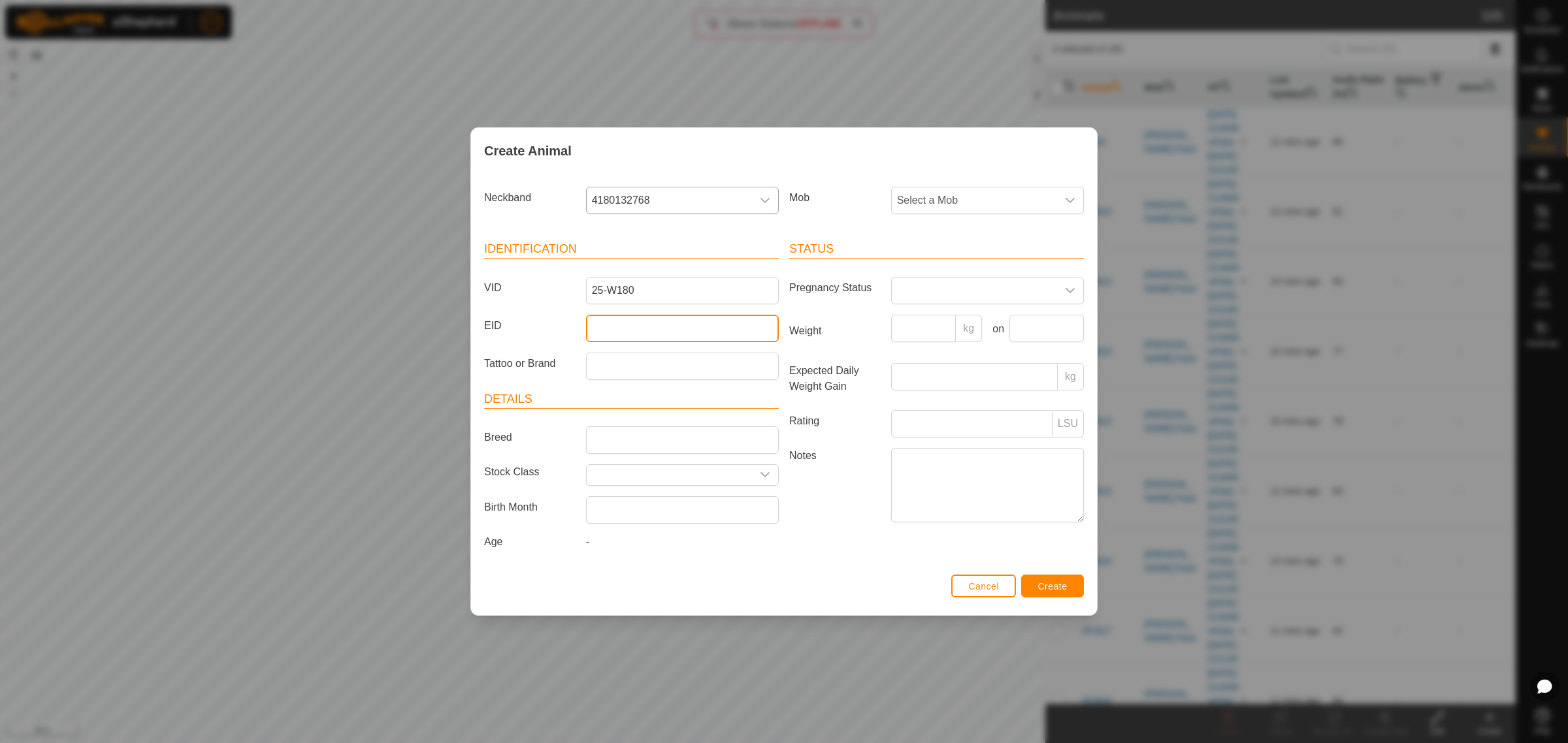
click at [633, 327] on input "EID" at bounding box center [682, 328] width 192 height 27
click at [651, 331] on input "EID" at bounding box center [682, 328] width 192 height 27
click at [634, 329] on input "EID" at bounding box center [682, 328] width 192 height 27
paste input "942000048902457"
type input "942000048902457"
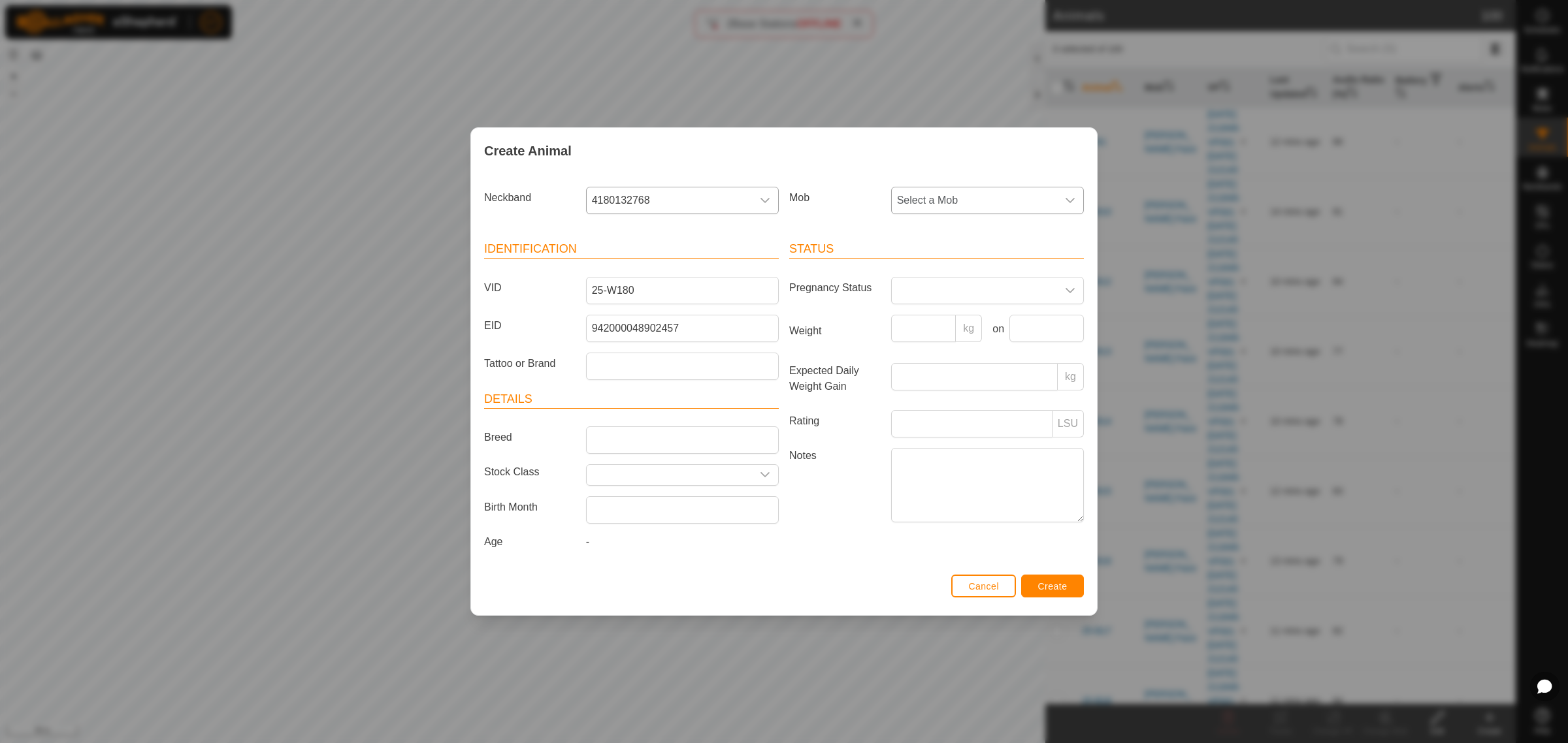
click at [1068, 199] on icon "dropdown trigger" at bounding box center [1069, 200] width 10 height 10
click at [994, 593] on button "Cancel" at bounding box center [983, 586] width 64 height 23
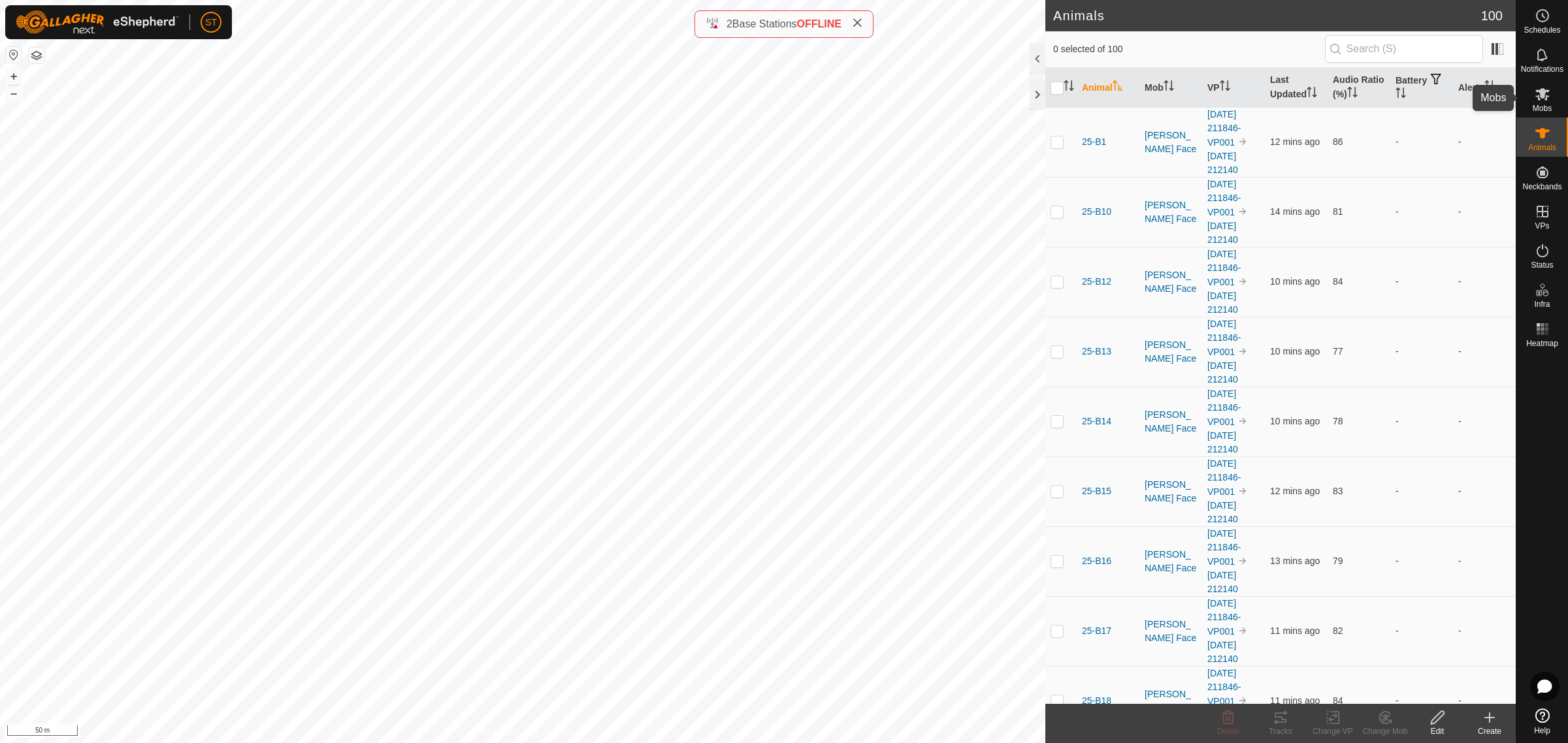
click at [1545, 92] on icon at bounding box center [1541, 94] width 14 height 12
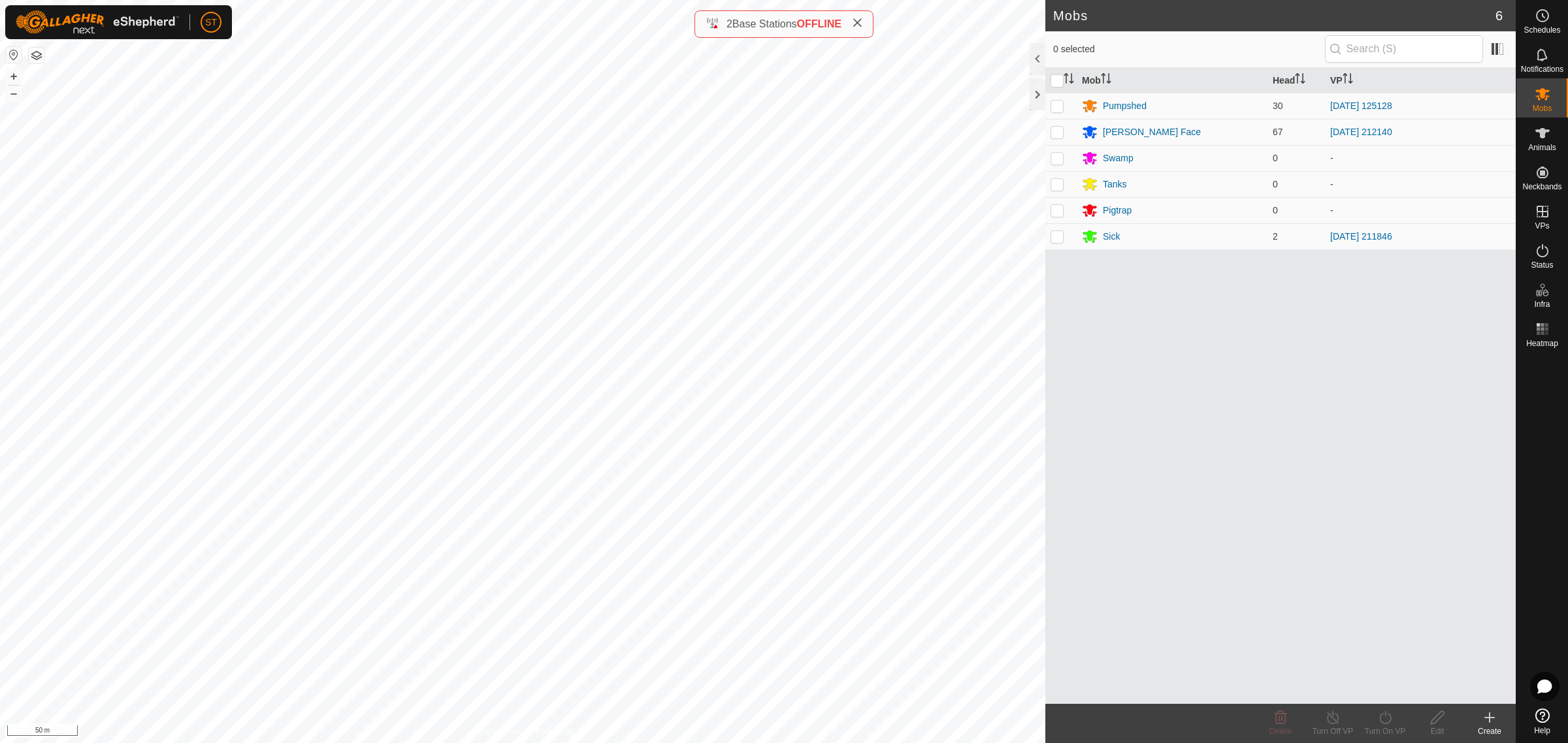
click at [1494, 726] on div "Create" at bounding box center [1489, 732] width 52 height 11
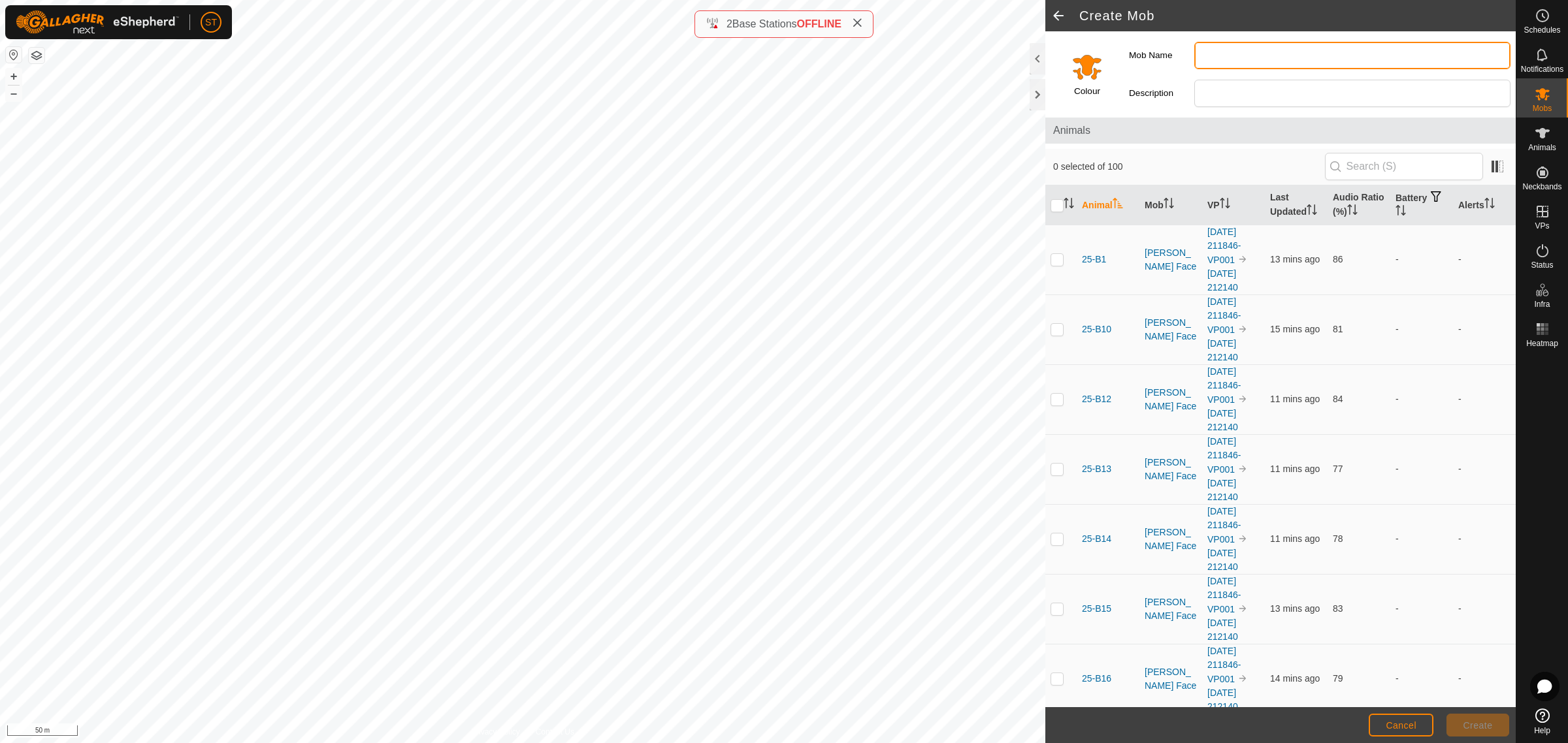
click at [1212, 53] on input "Mob Name" at bounding box center [1353, 55] width 317 height 27
type input "Crossing"
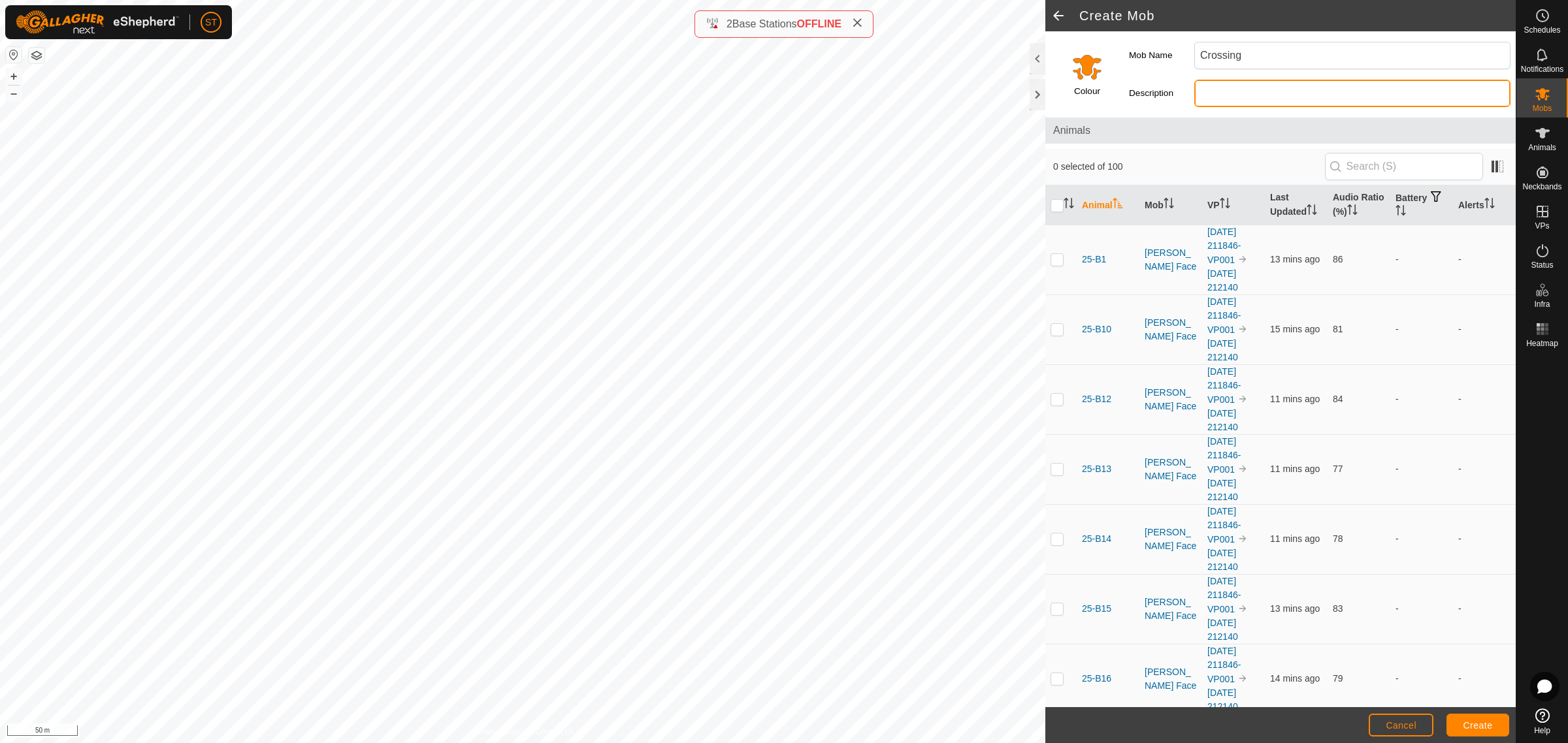
click at [1271, 86] on input "Description" at bounding box center [1353, 93] width 317 height 27
type input "Bulls"
click at [1075, 63] on input "Select a color" at bounding box center [1086, 66] width 31 height 31
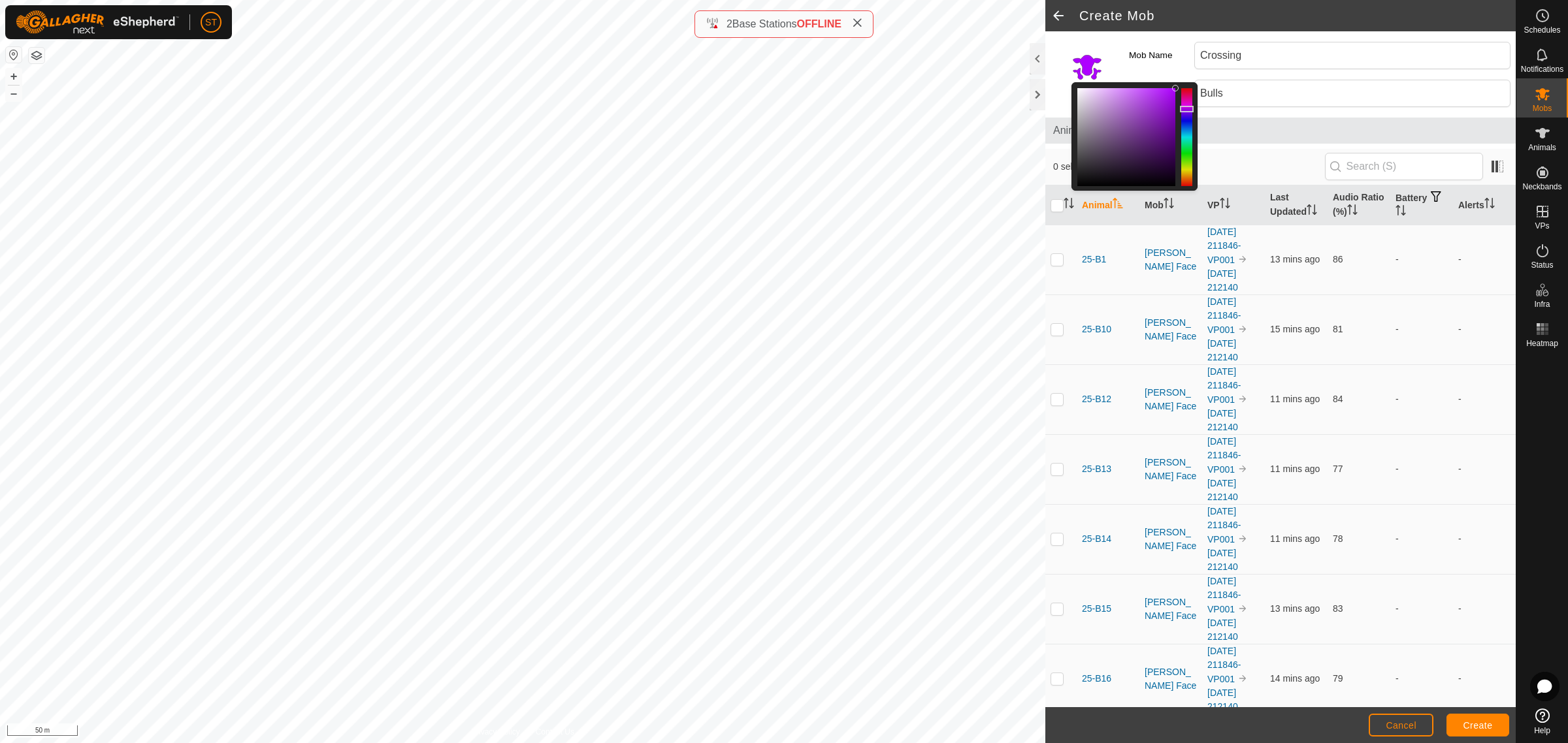
drag, startPoint x: 1188, startPoint y: 173, endPoint x: 1186, endPoint y: 110, distance: 63.0
click at [1186, 110] on div at bounding box center [1187, 136] width 11 height 98
drag, startPoint x: 1184, startPoint y: 110, endPoint x: 1193, endPoint y: 109, distance: 9.1
click at [1193, 109] on div at bounding box center [1187, 108] width 13 height 7
click at [1464, 724] on span "Create" at bounding box center [1478, 725] width 29 height 10
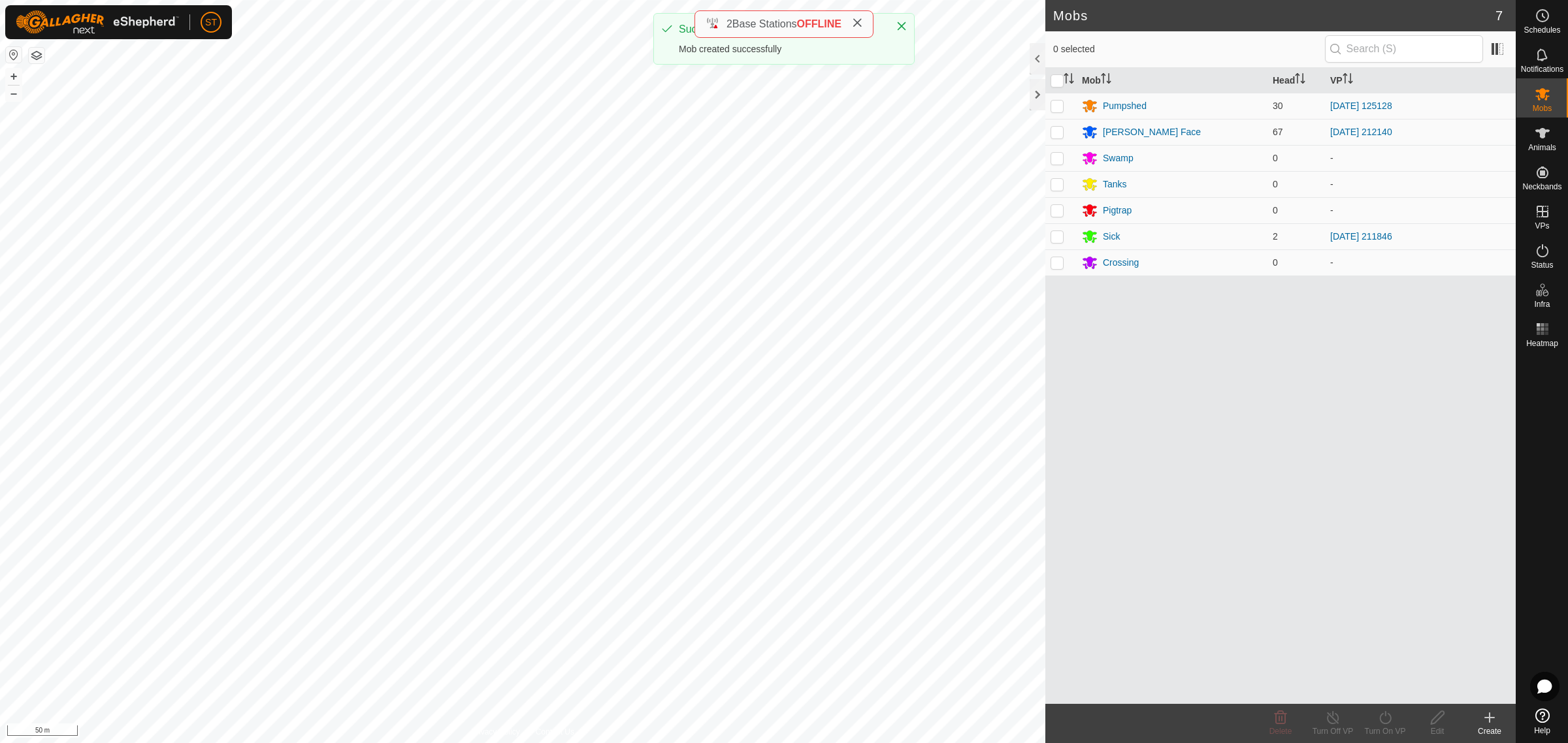
click at [1050, 340] on div "Mobs 7 0 selected Mob Head VP Pumpshed 30 [DATE] 125128 [PERSON_NAME] Face 67 […" at bounding box center [757, 372] width 1516 height 743
click at [1540, 136] on icon at bounding box center [1541, 133] width 14 height 10
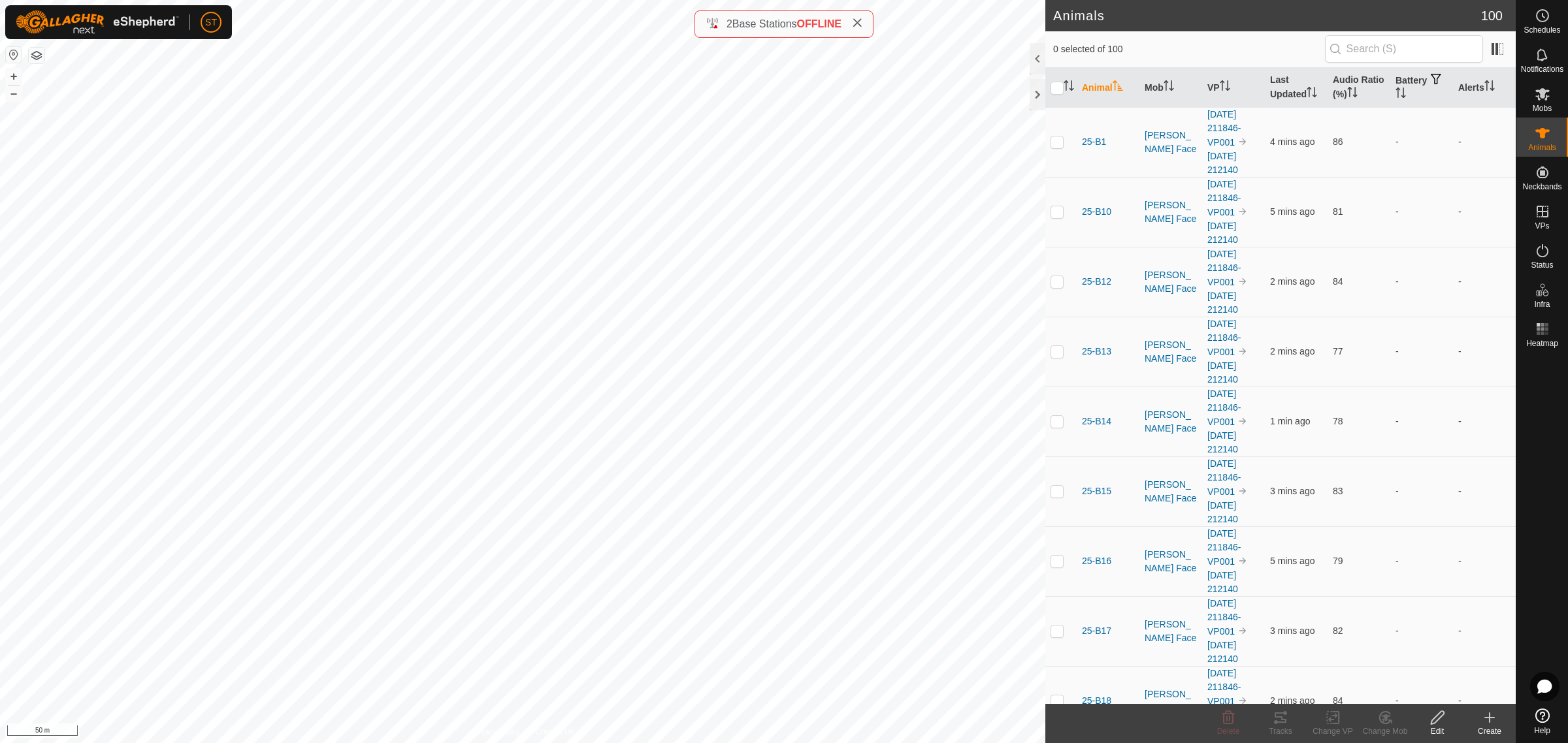
click at [1493, 725] on icon at bounding box center [1489, 717] width 16 height 16
click at [1390, 638] on link "Bulk Create - Download File" at bounding box center [1431, 635] width 167 height 27
click at [1486, 719] on icon at bounding box center [1489, 717] width 16 height 16
click at [1415, 686] on link "Create Single Animal" at bounding box center [1431, 690] width 167 height 27
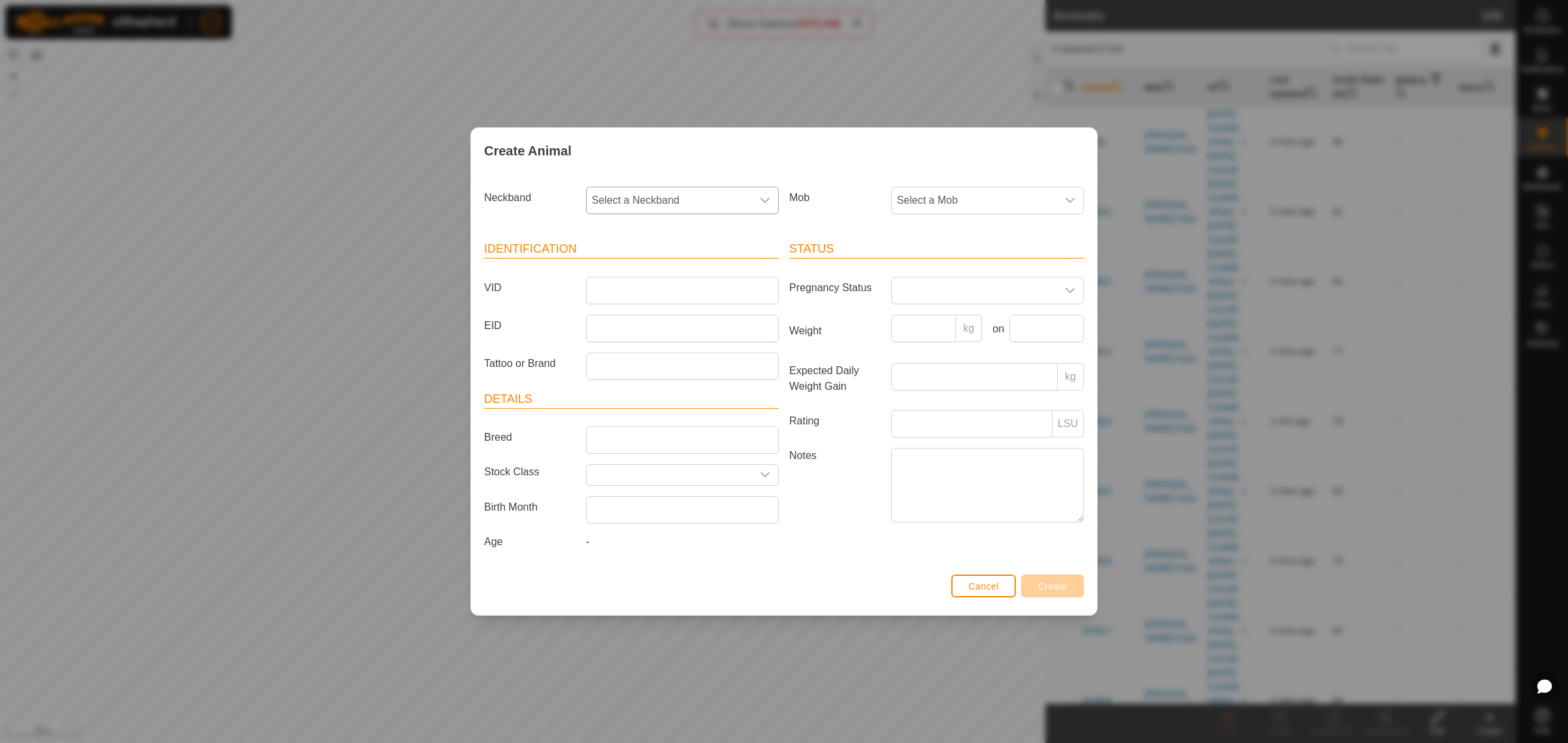
click at [759, 197] on icon "dropdown trigger" at bounding box center [764, 200] width 10 height 10
type input "2768"
click at [661, 263] on li "4180132768" at bounding box center [684, 268] width 191 height 27
click at [614, 285] on input "VID" at bounding box center [682, 290] width 192 height 27
type input "25W180"
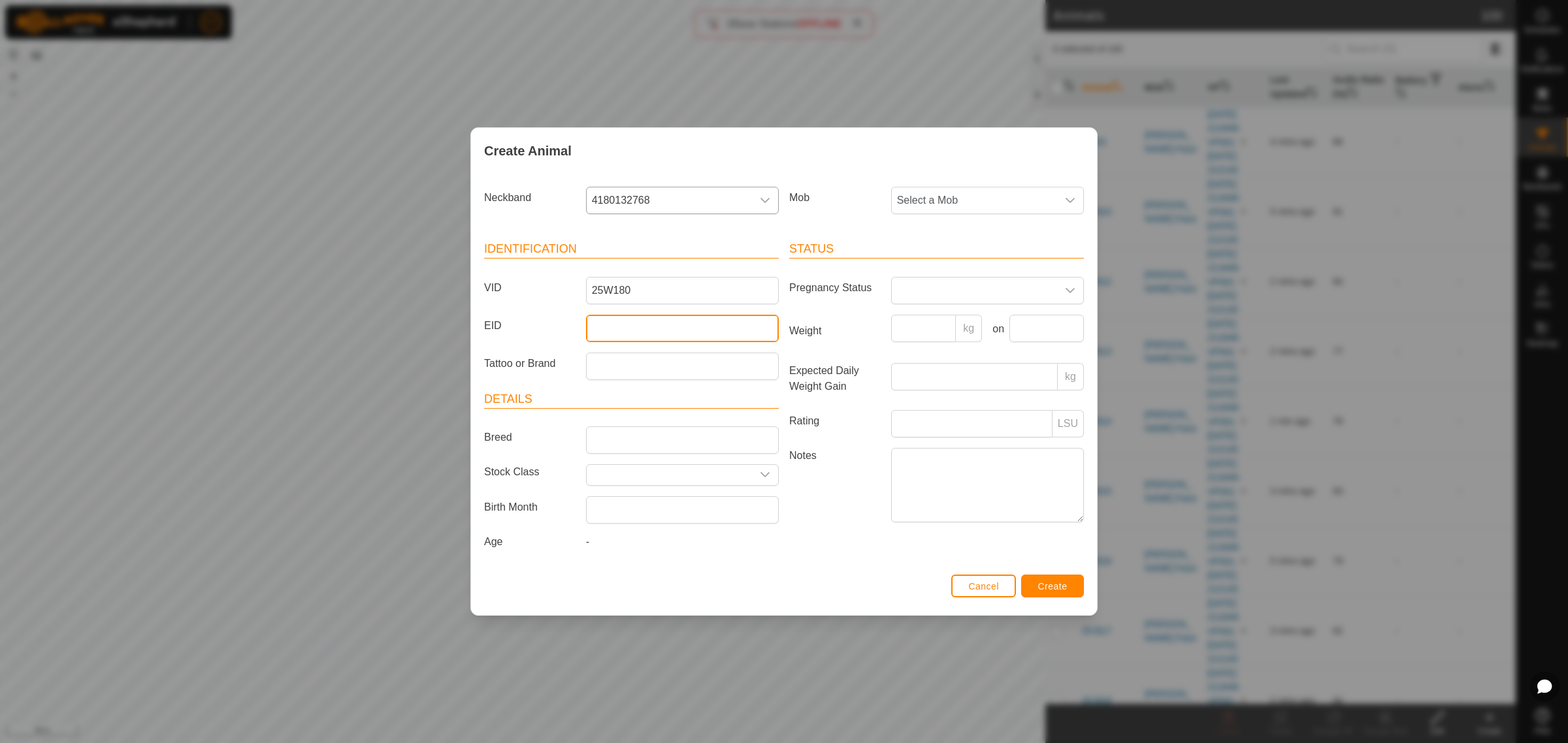
drag, startPoint x: 602, startPoint y: 330, endPoint x: 488, endPoint y: 335, distance: 114.1
click at [602, 330] on input "EID" at bounding box center [682, 328] width 192 height 27
paste input "942000048902457"
type input "942000048902457"
click at [1072, 201] on icon "dropdown trigger" at bounding box center [1069, 200] width 10 height 10
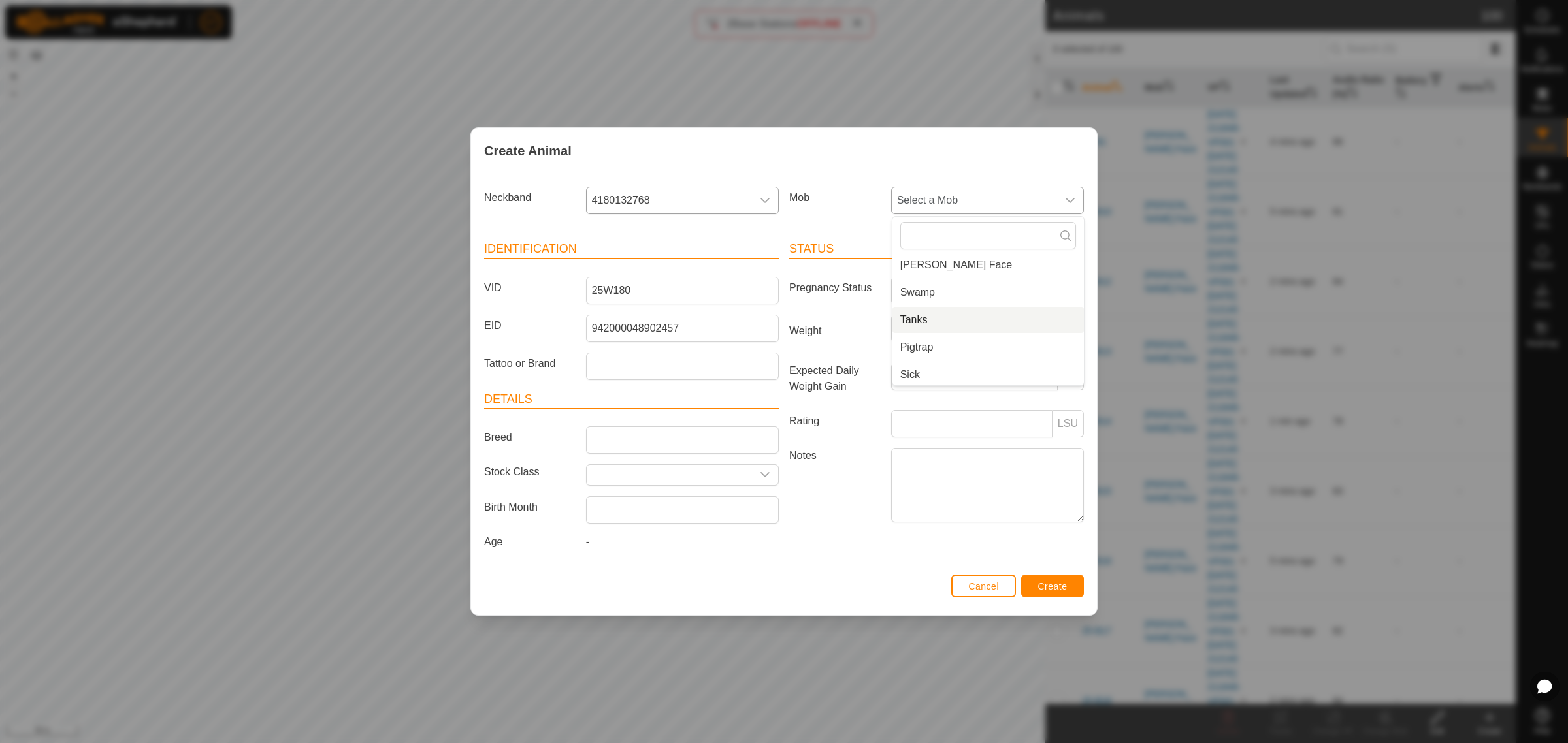
scroll to position [87, 0]
click at [972, 373] on li "Crossing" at bounding box center [988, 373] width 191 height 27
click at [1047, 591] on span "Create" at bounding box center [1052, 586] width 29 height 10
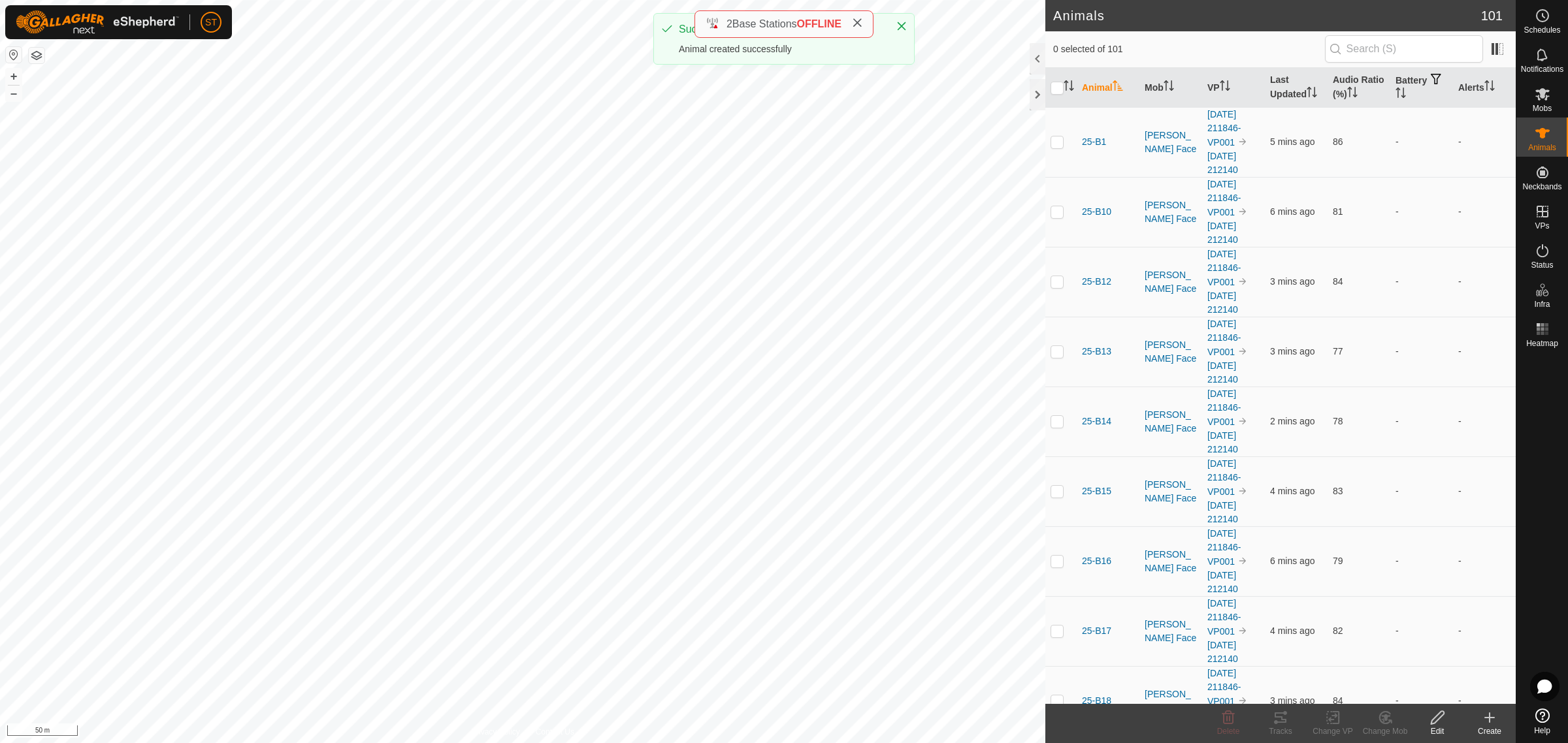
click at [1487, 721] on icon at bounding box center [1489, 717] width 16 height 16
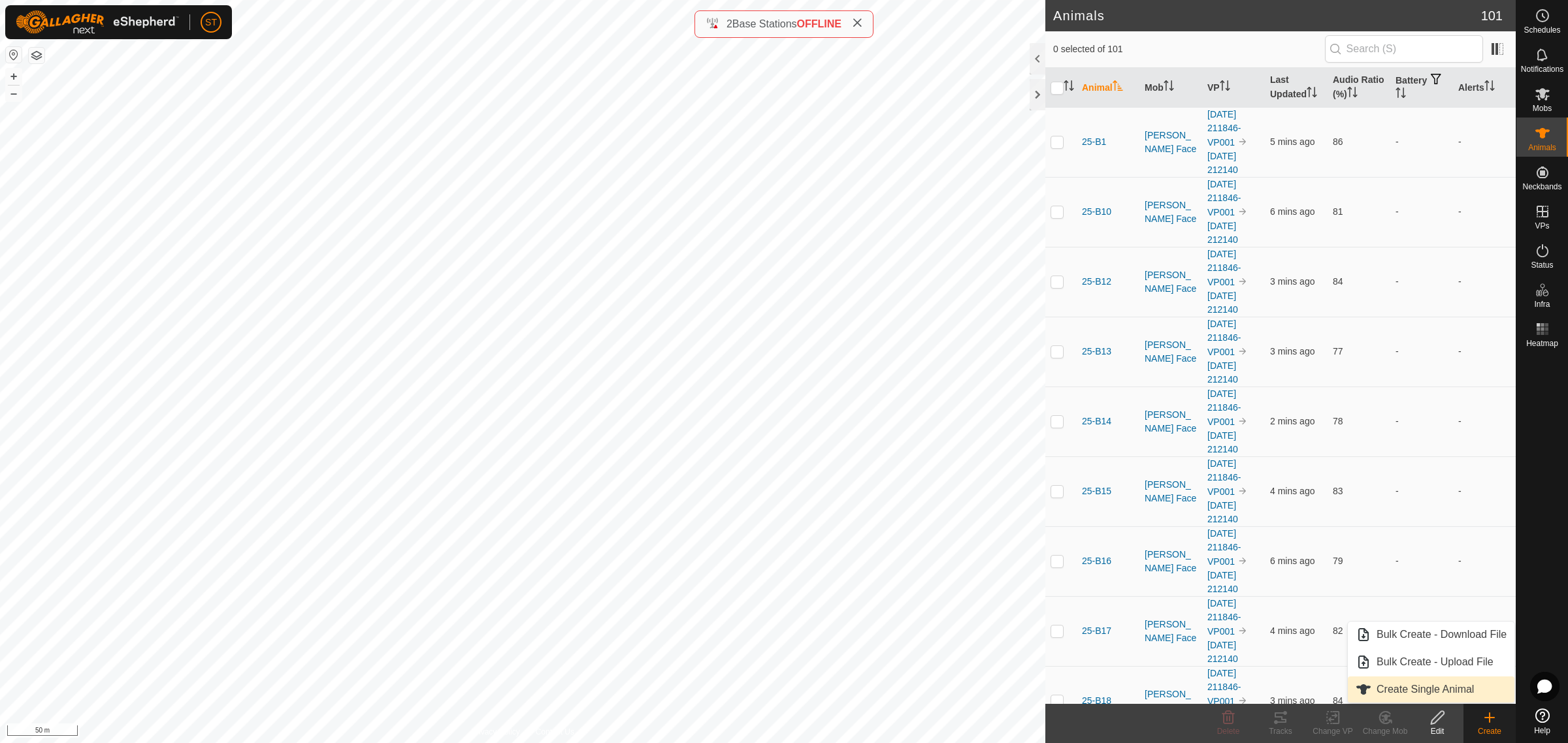
click at [1422, 689] on link "Create Single Animal" at bounding box center [1431, 690] width 167 height 27
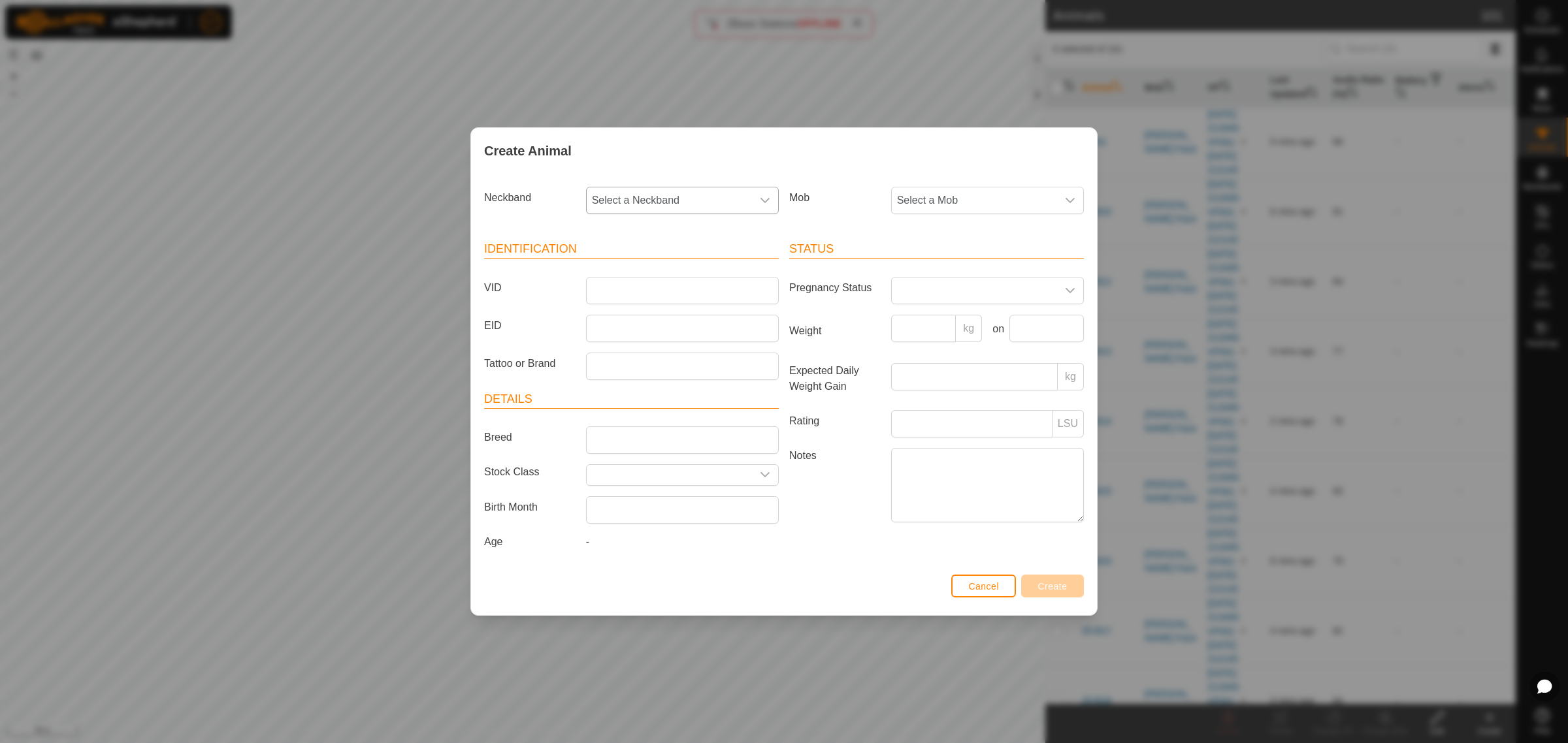
click at [762, 201] on icon "dropdown trigger" at bounding box center [764, 200] width 10 height 10
type input "3001"
click at [635, 263] on li "0977753001" at bounding box center [684, 268] width 191 height 27
click at [646, 286] on input "VID" at bounding box center [682, 290] width 192 height 27
type input "25-W177"
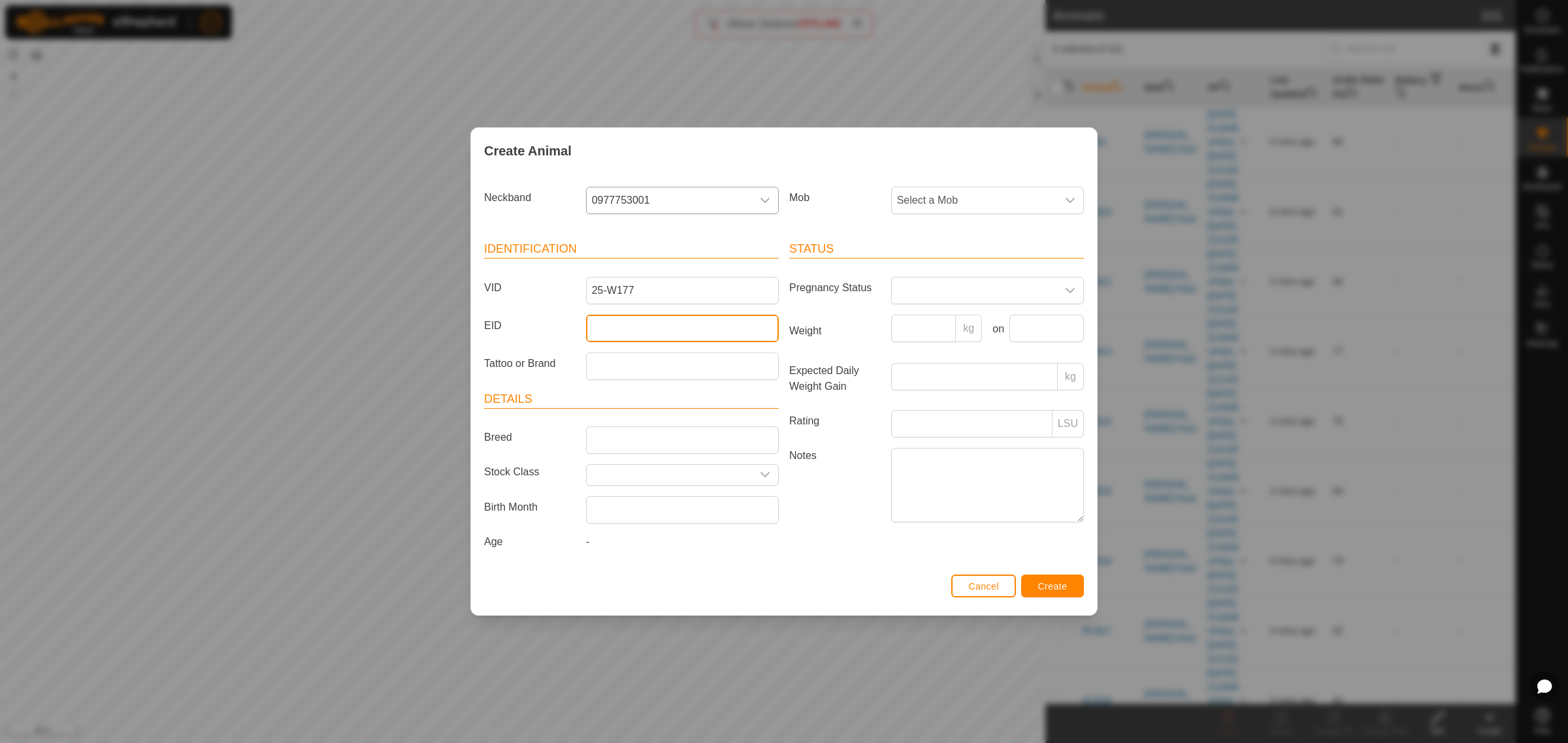
click at [693, 327] on input "EID" at bounding box center [682, 328] width 192 height 27
paste input "964001043705990"
type input "964001043705990"
click at [1070, 204] on icon "dropdown trigger" at bounding box center [1069, 200] width 10 height 10
click at [955, 372] on li "Crossing" at bounding box center [988, 373] width 191 height 27
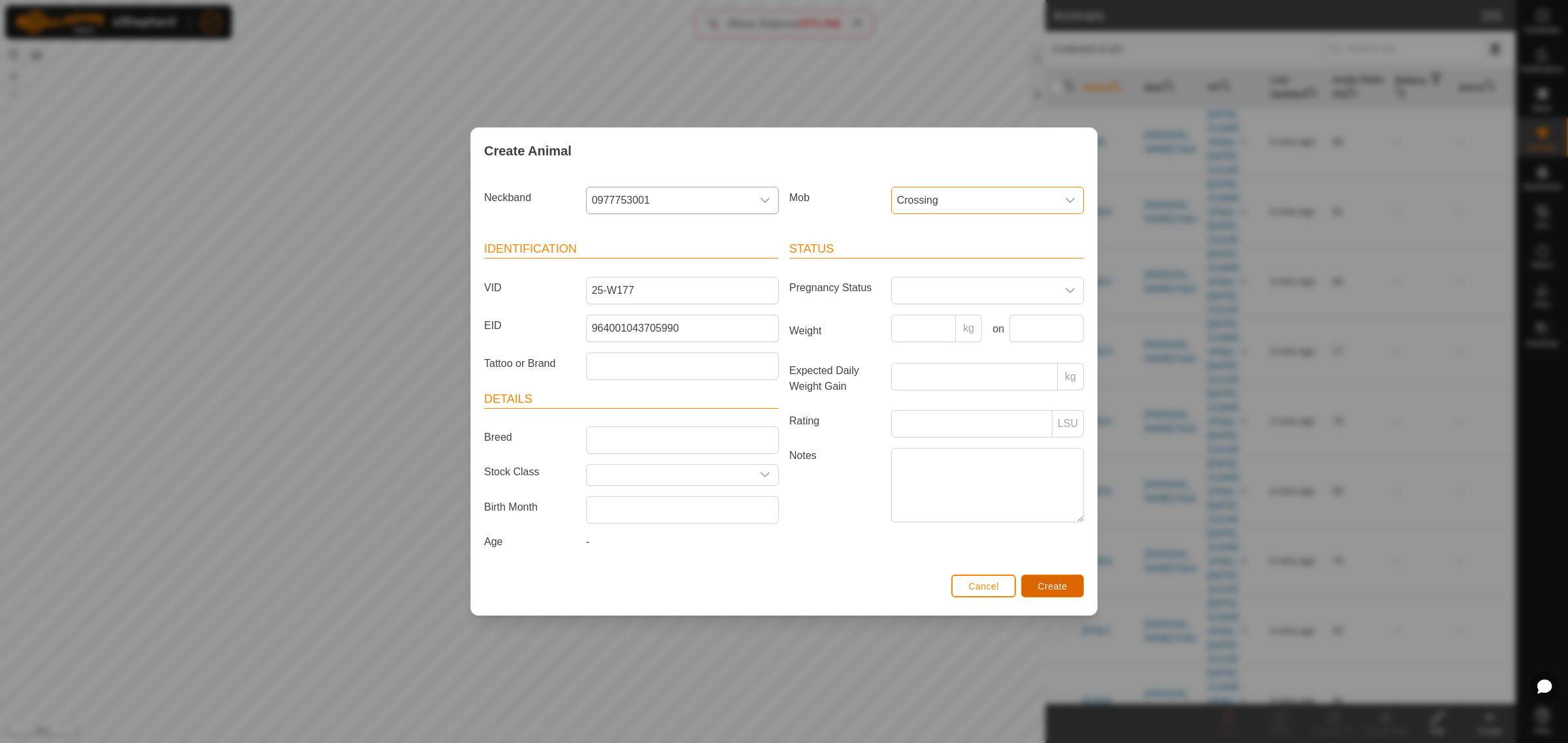
click at [1041, 589] on span "Create" at bounding box center [1052, 586] width 29 height 10
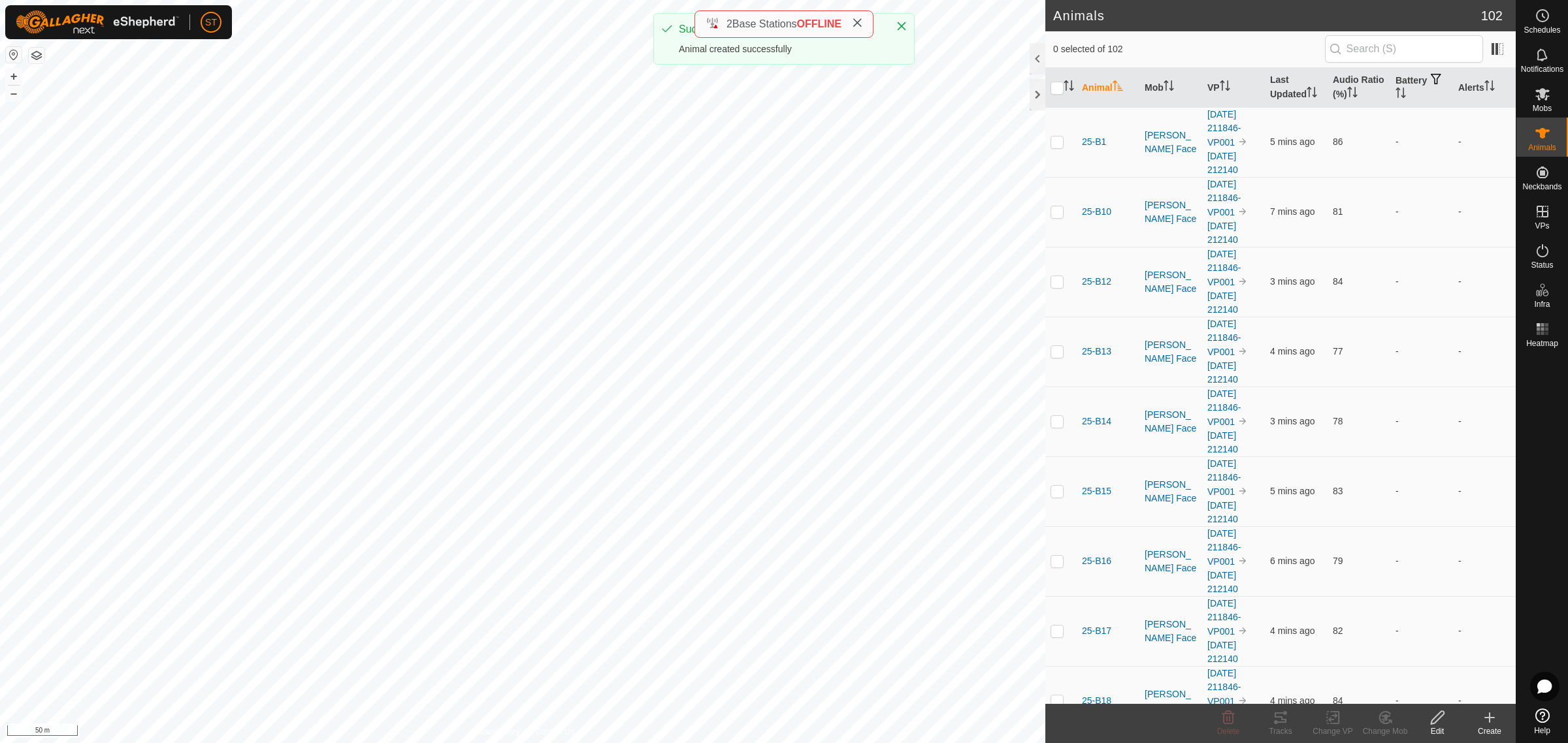
click at [1485, 722] on icon at bounding box center [1489, 717] width 16 height 16
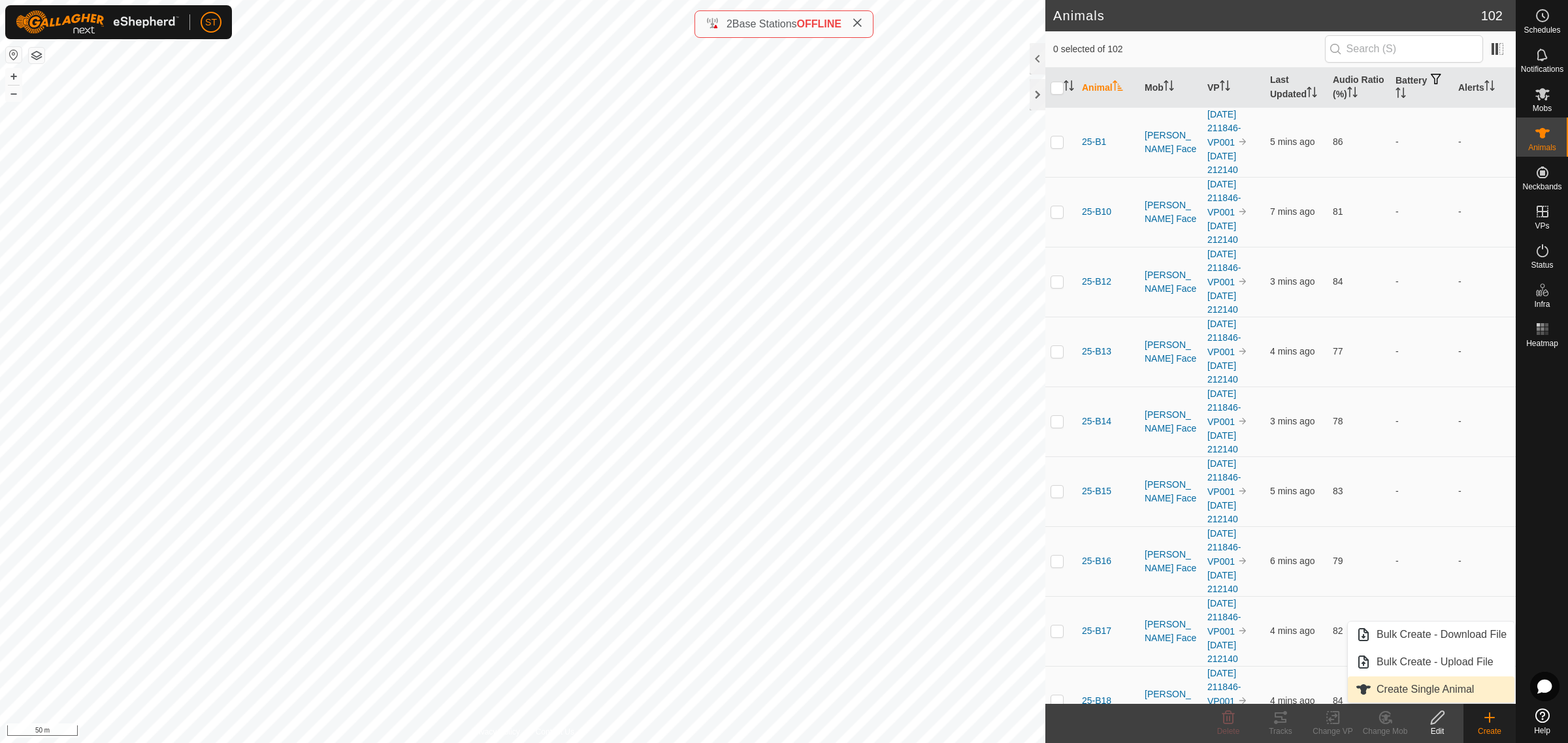
click at [1390, 695] on link "Create Single Animal" at bounding box center [1431, 690] width 167 height 27
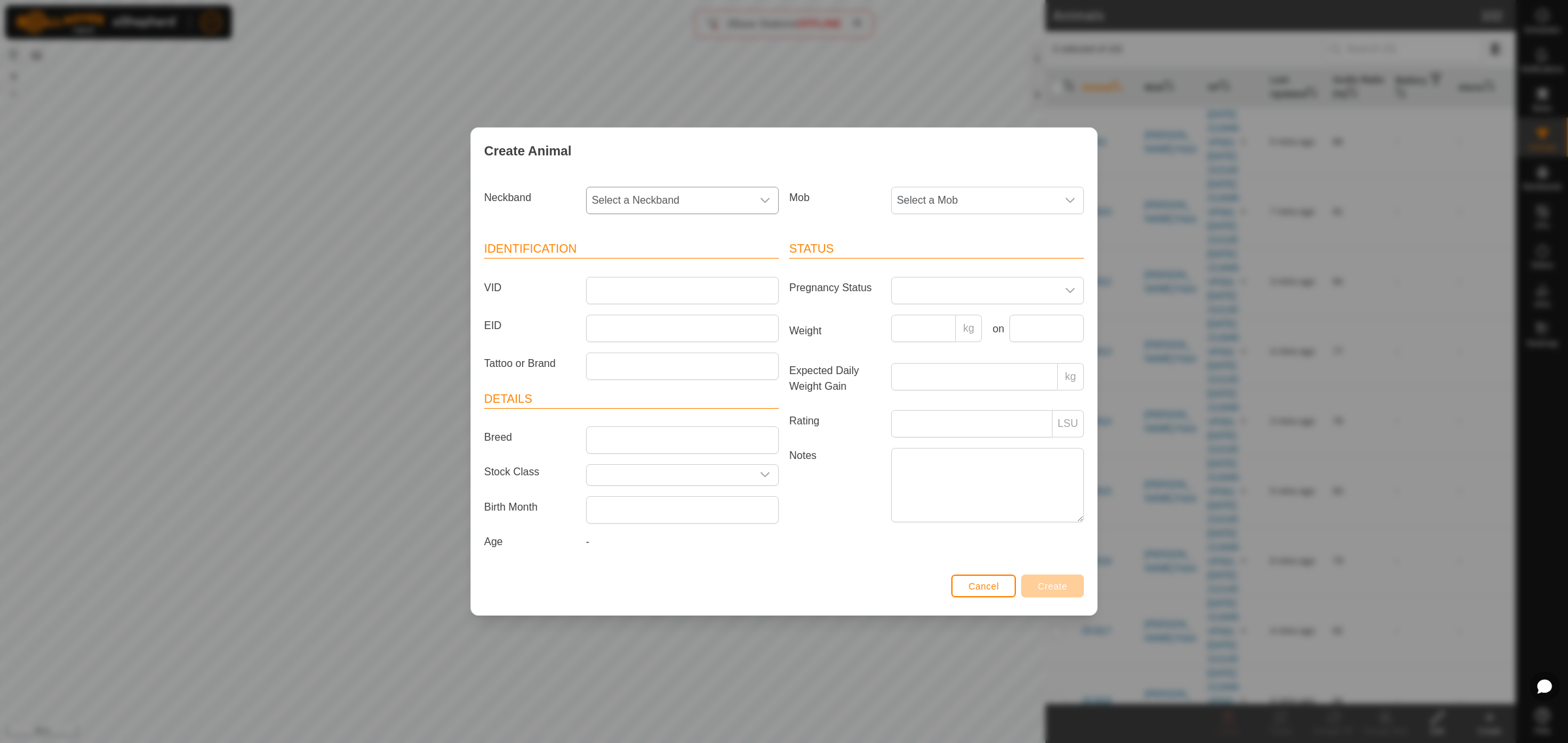
click at [768, 199] on icon "dropdown trigger" at bounding box center [765, 201] width 9 height 6
type input "8922"
click at [646, 263] on li "3134498922" at bounding box center [684, 268] width 191 height 27
click at [638, 282] on input "VID" at bounding box center [682, 290] width 192 height 27
type input "25-W220"
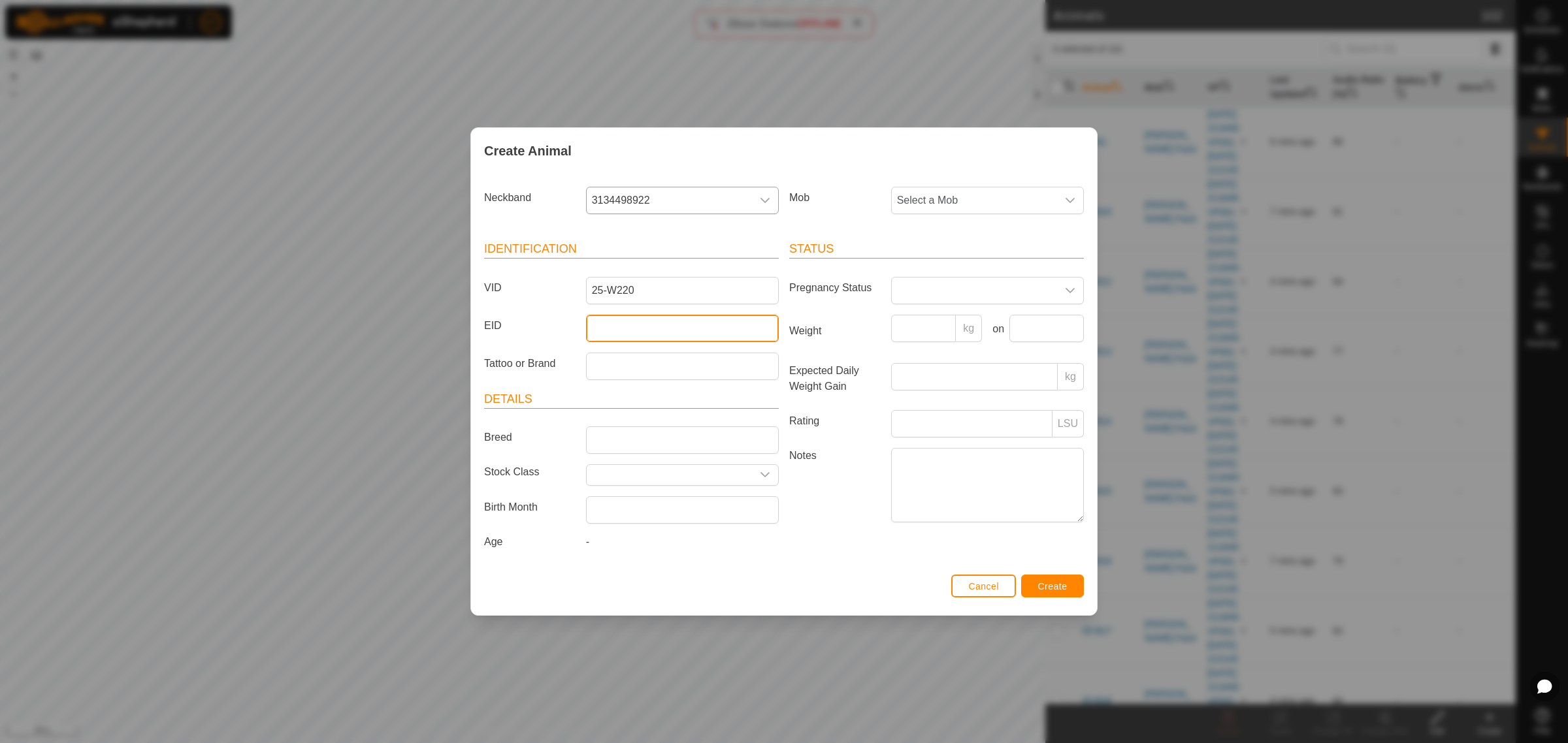
click at [629, 327] on input "EID" at bounding box center [682, 328] width 192 height 27
paste input "982123810441409"
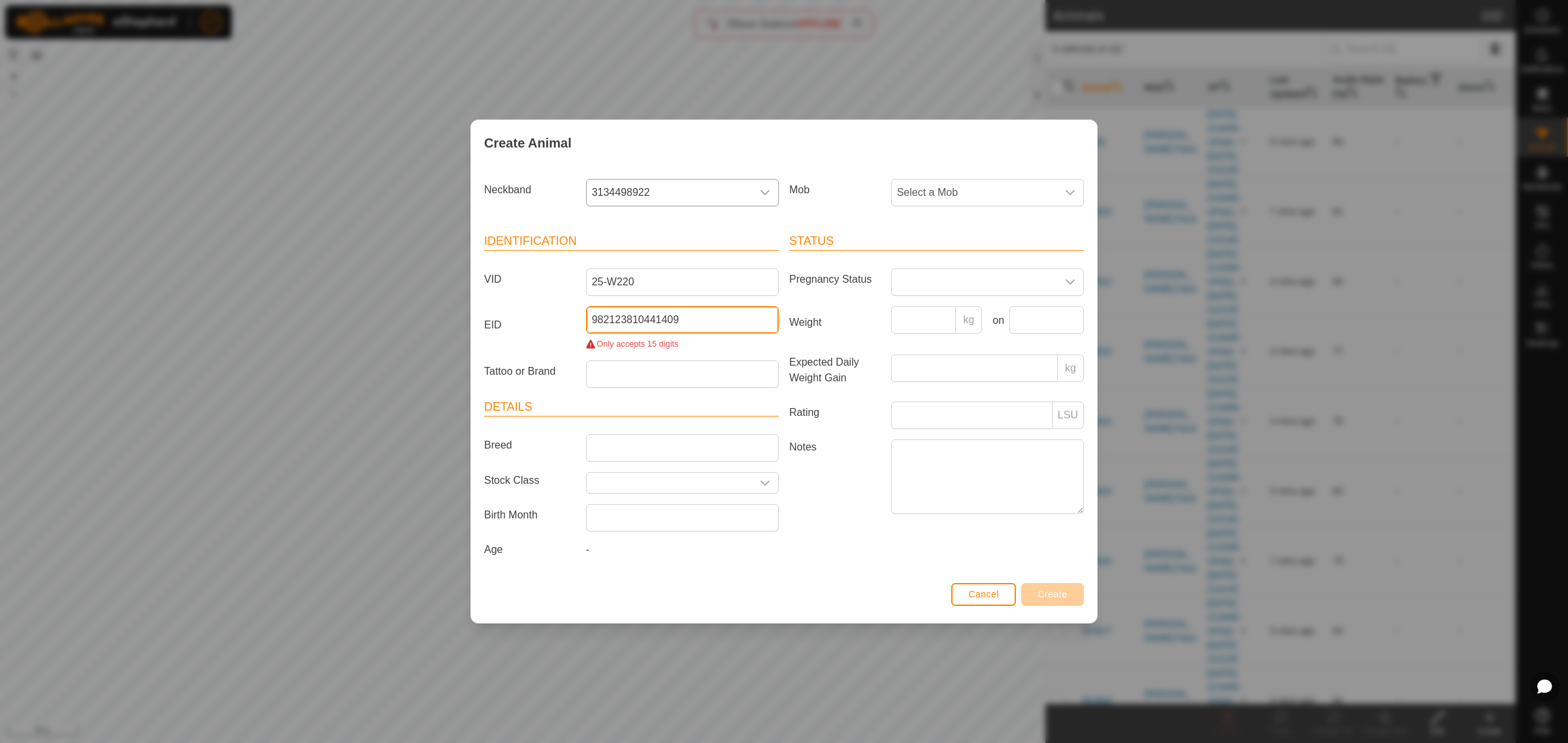
click at [730, 327] on input "982123810441409" at bounding box center [682, 319] width 192 height 27
click at [732, 321] on input "982123810441409" at bounding box center [682, 319] width 192 height 27
click at [618, 318] on input "982123810441409" at bounding box center [682, 319] width 192 height 27
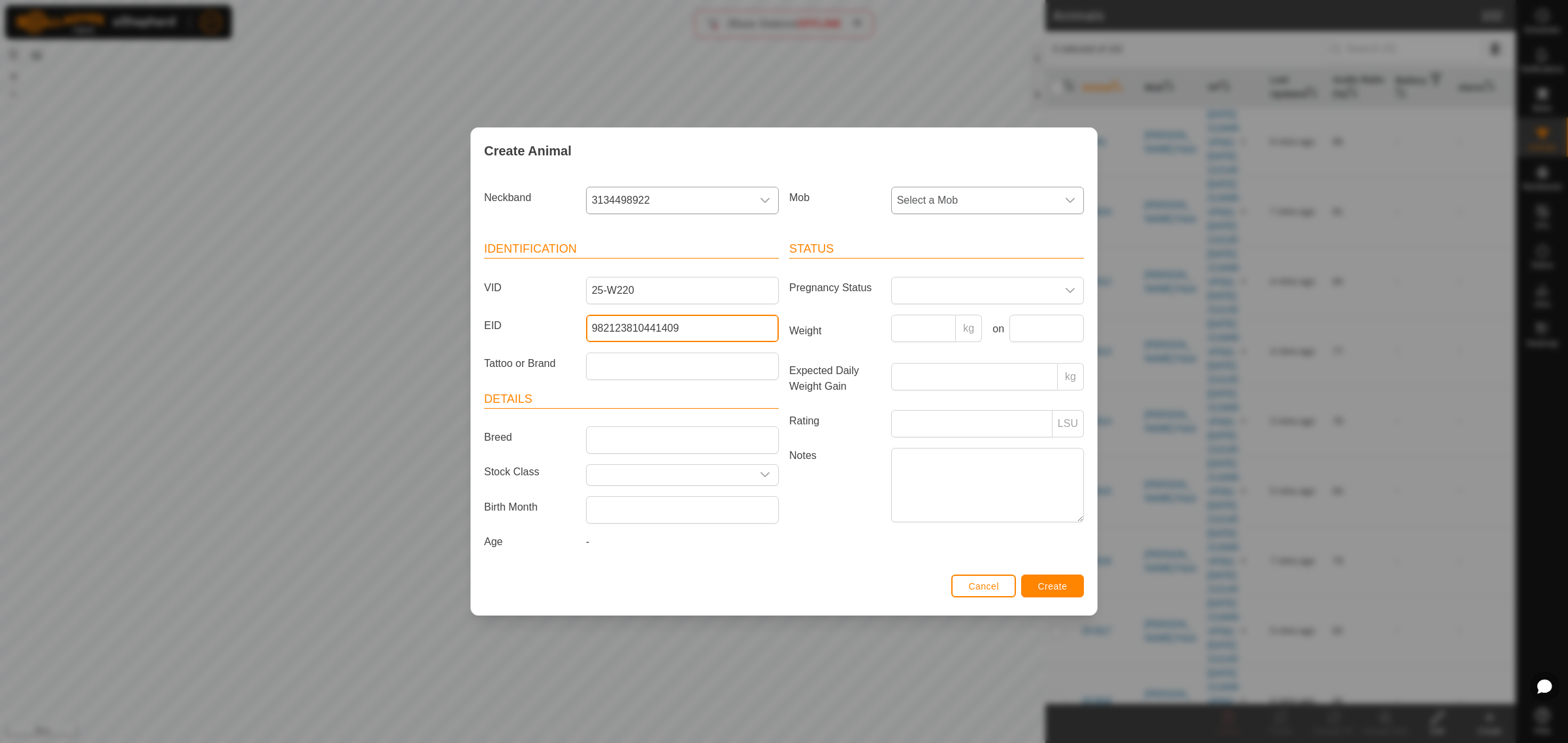
type input "982123810441409"
click at [1063, 204] on div "dropdown trigger" at bounding box center [1070, 201] width 27 height 27
click at [931, 369] on li "Crossing" at bounding box center [988, 373] width 191 height 27
click at [1049, 589] on span "Create" at bounding box center [1052, 586] width 29 height 10
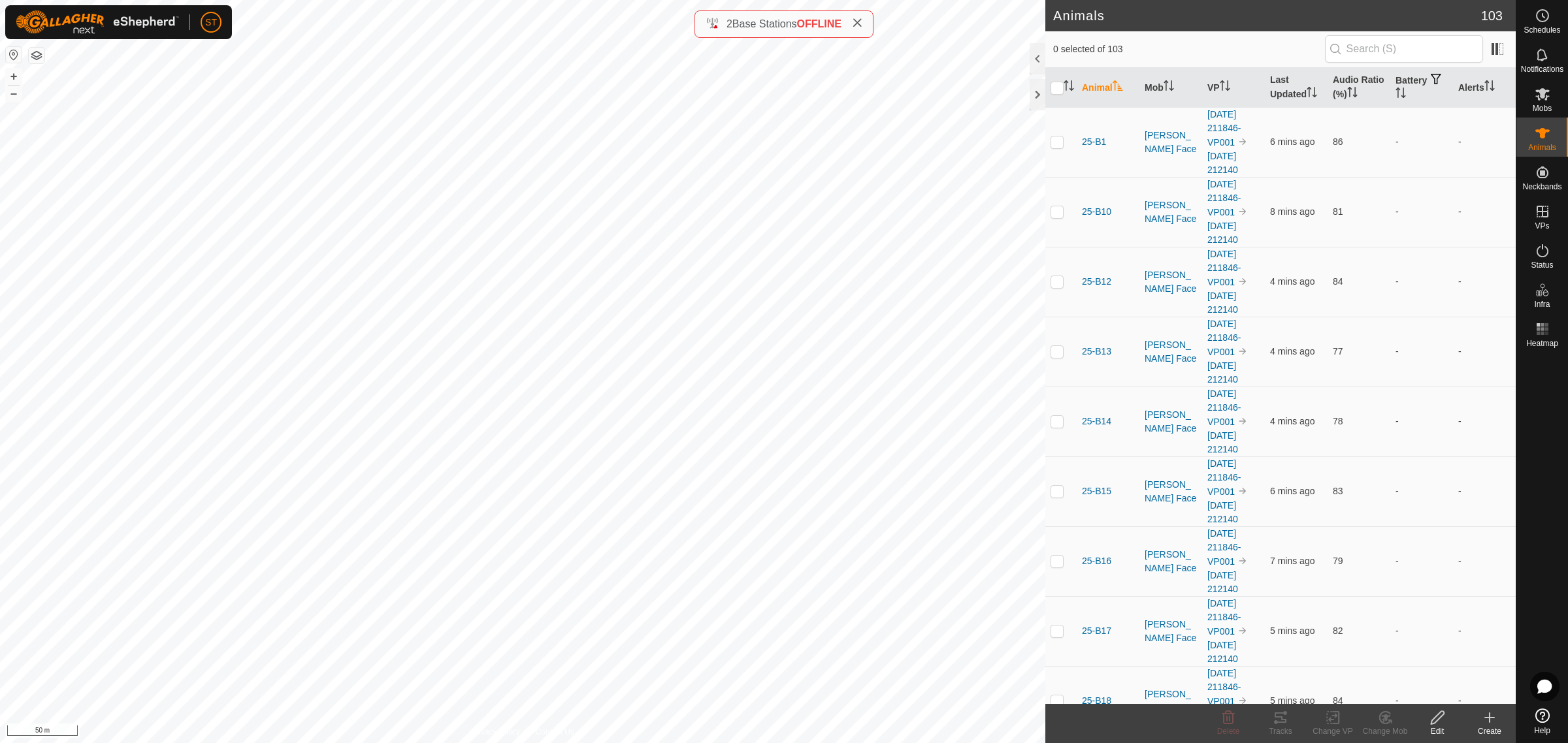
click at [1493, 720] on icon at bounding box center [1489, 717] width 16 height 16
click at [1423, 688] on link "Create Single Animal" at bounding box center [1431, 690] width 167 height 27
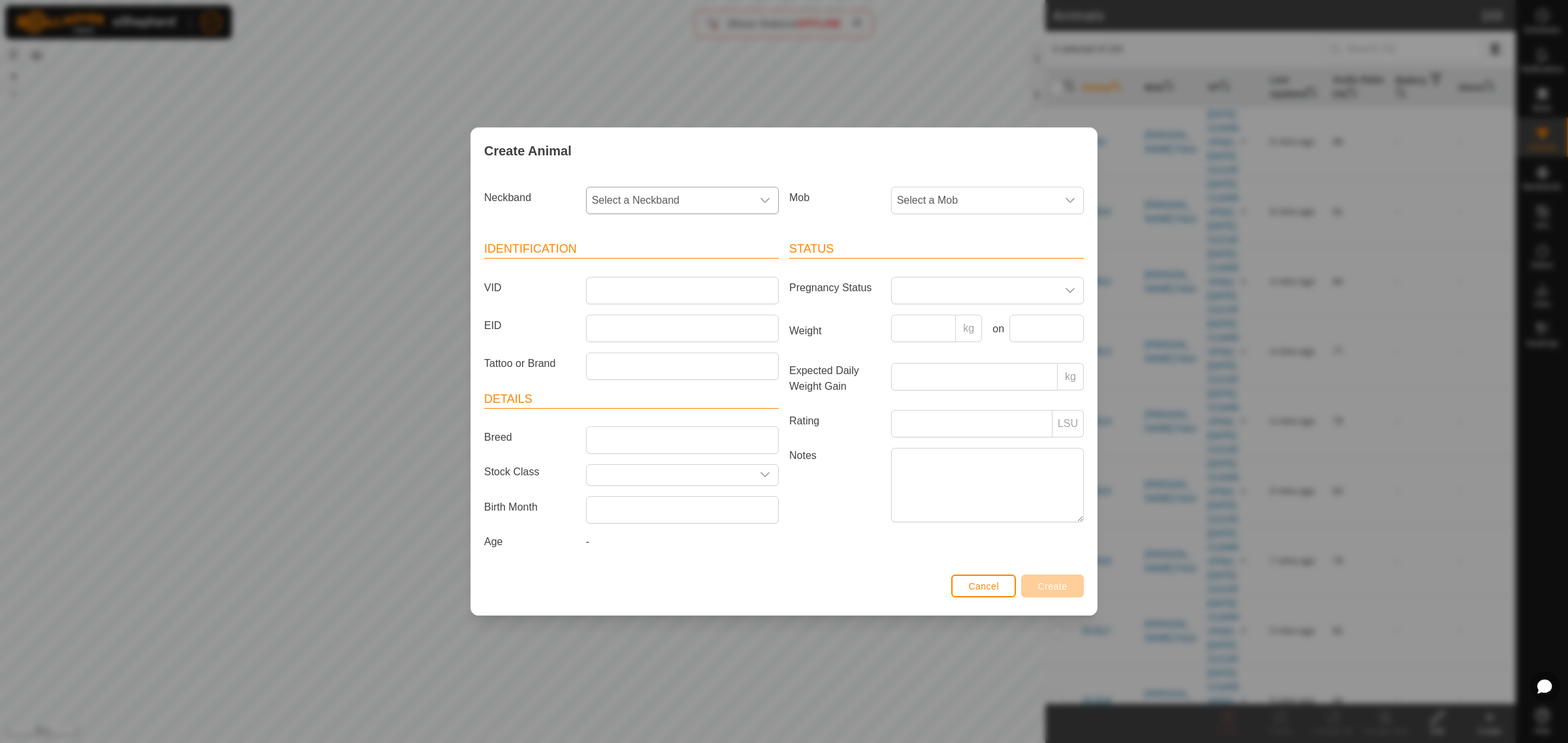
click at [771, 201] on div "dropdown trigger" at bounding box center [765, 201] width 27 height 27
click at [660, 243] on input "text" at bounding box center [683, 235] width 175 height 27
type input "3089"
click at [657, 262] on li "1239013089" at bounding box center [684, 268] width 191 height 27
click at [638, 291] on input "VID" at bounding box center [682, 290] width 192 height 27
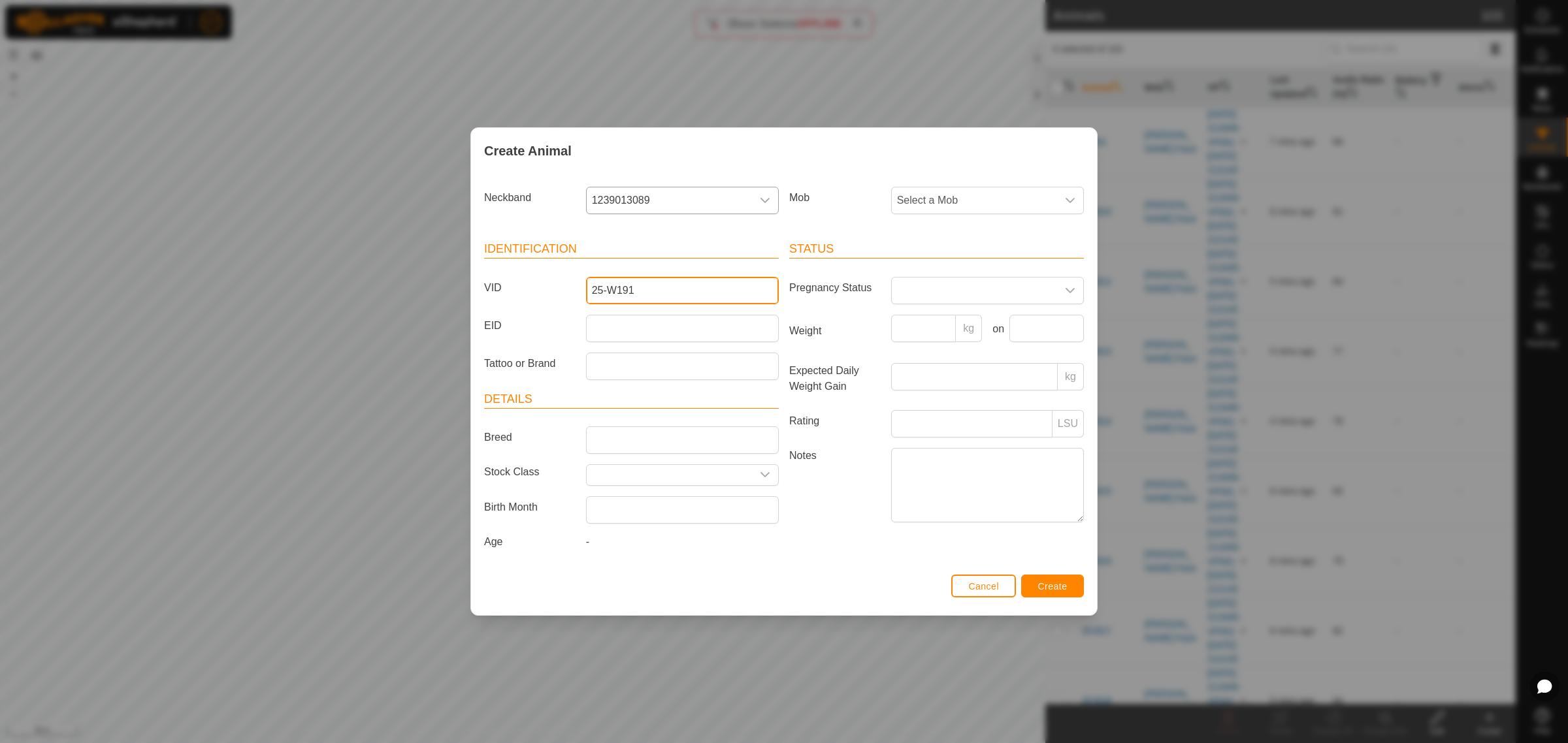
type input "25-W191"
click at [669, 320] on input "EID" at bounding box center [682, 328] width 192 height 27
paste input "982123810441351"
type input "982123810441351"
click at [1075, 196] on icon "dropdown trigger" at bounding box center [1069, 200] width 10 height 10
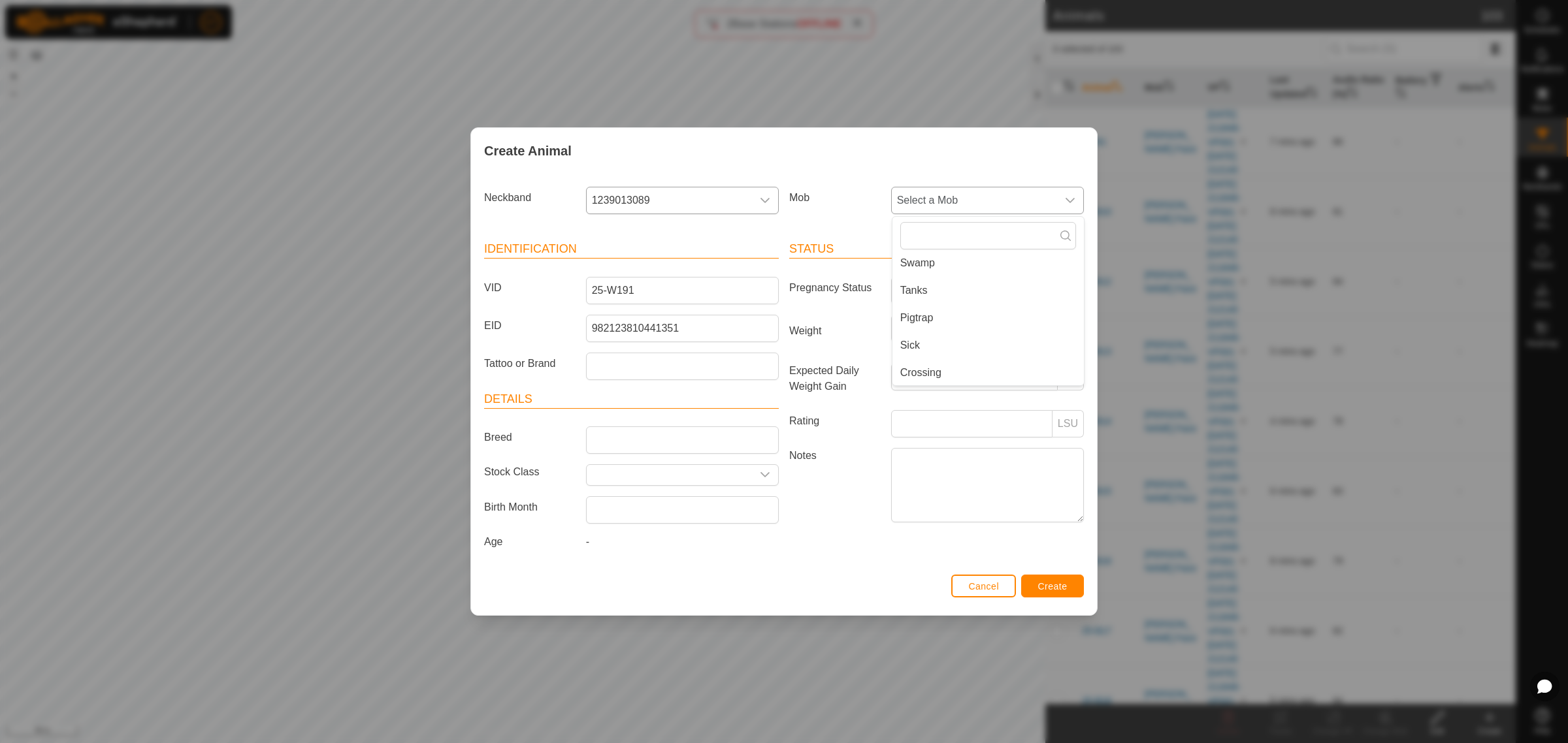
click at [928, 368] on li "Crossing" at bounding box center [988, 373] width 191 height 27
click at [1049, 581] on button "Create" at bounding box center [1052, 586] width 63 height 23
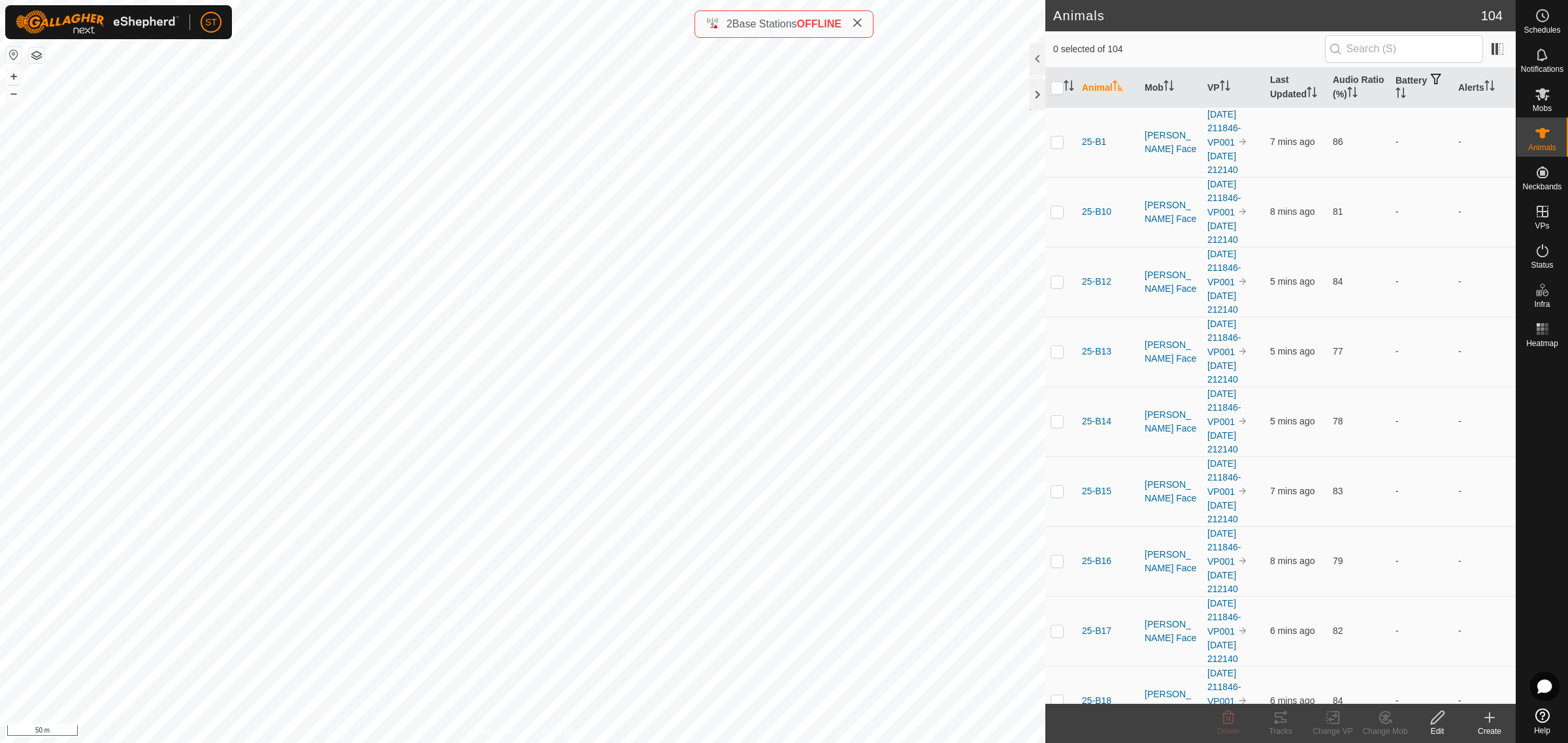
click at [1493, 720] on icon at bounding box center [1489, 717] width 16 height 16
click at [1405, 689] on link "Create Single Animal" at bounding box center [1431, 690] width 167 height 27
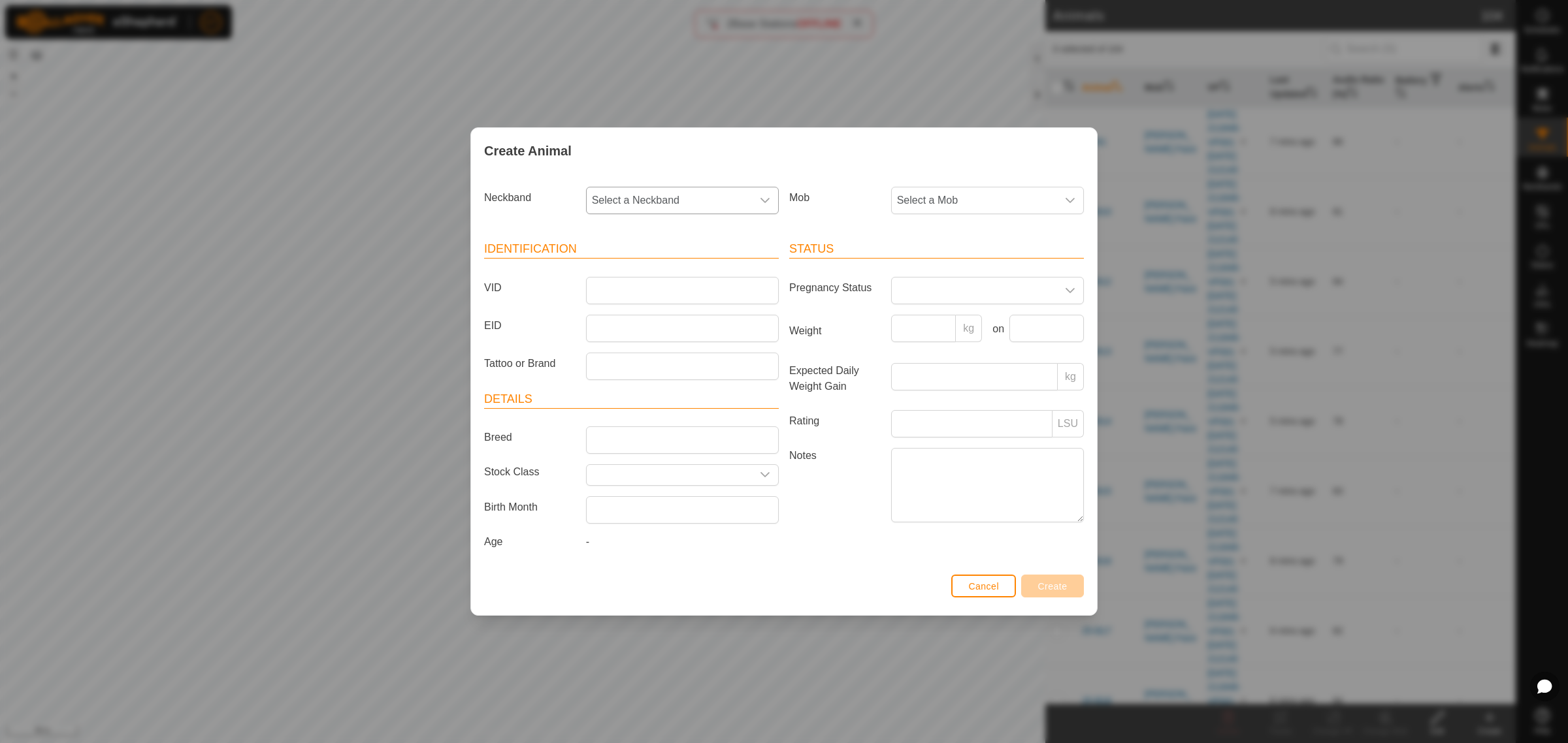
click at [771, 194] on div "dropdown trigger" at bounding box center [765, 201] width 27 height 27
type input "5860"
click at [628, 265] on li "0739915860" at bounding box center [684, 268] width 191 height 27
click at [605, 286] on input "VID" at bounding box center [682, 290] width 192 height 27
type input "25-W179"
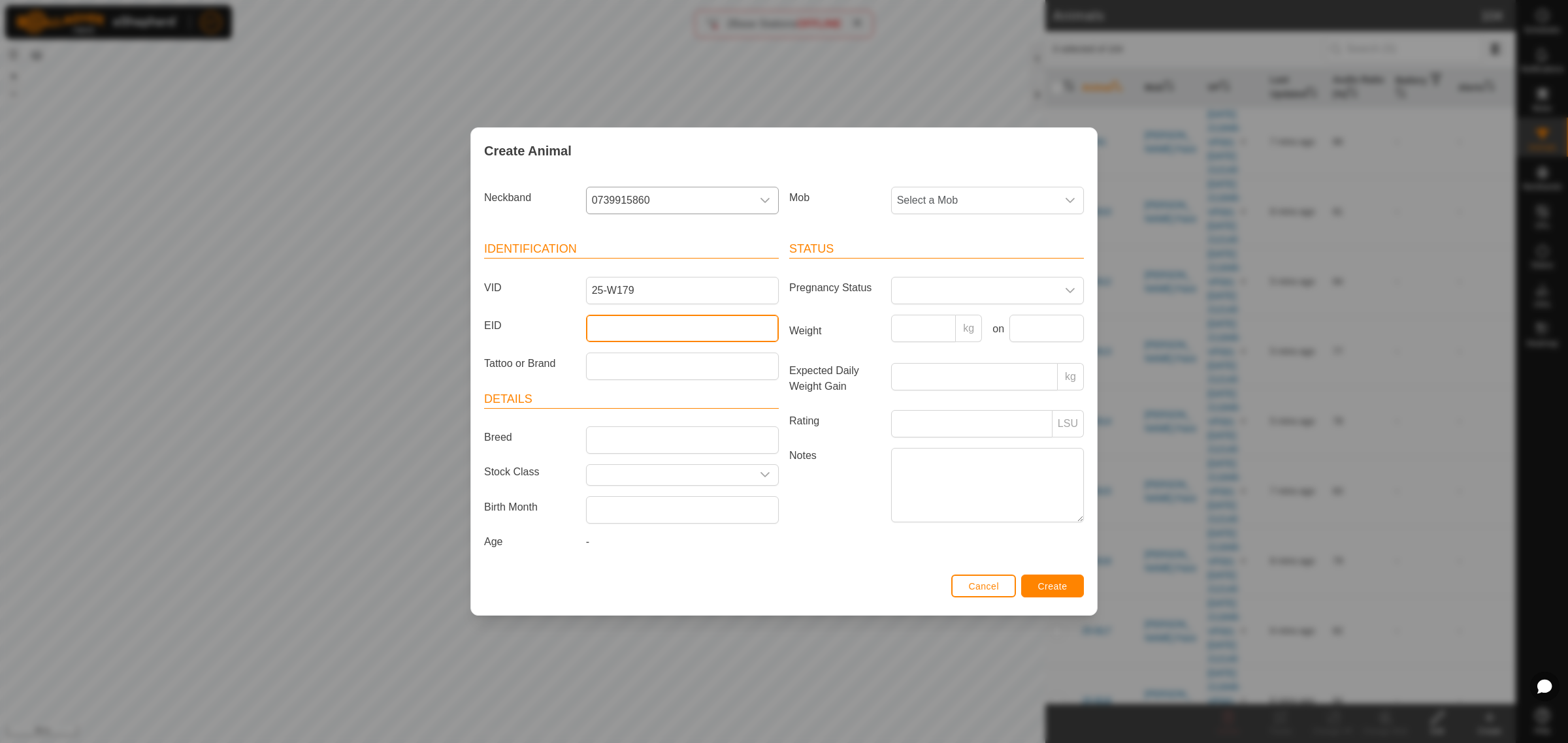
drag, startPoint x: 729, startPoint y: 338, endPoint x: 671, endPoint y: 320, distance: 60.7
click at [729, 338] on input "EID" at bounding box center [682, 328] width 192 height 27
click at [686, 337] on input "EID" at bounding box center [682, 328] width 192 height 27
paste input "942000048902628"
type input "942000048902628"
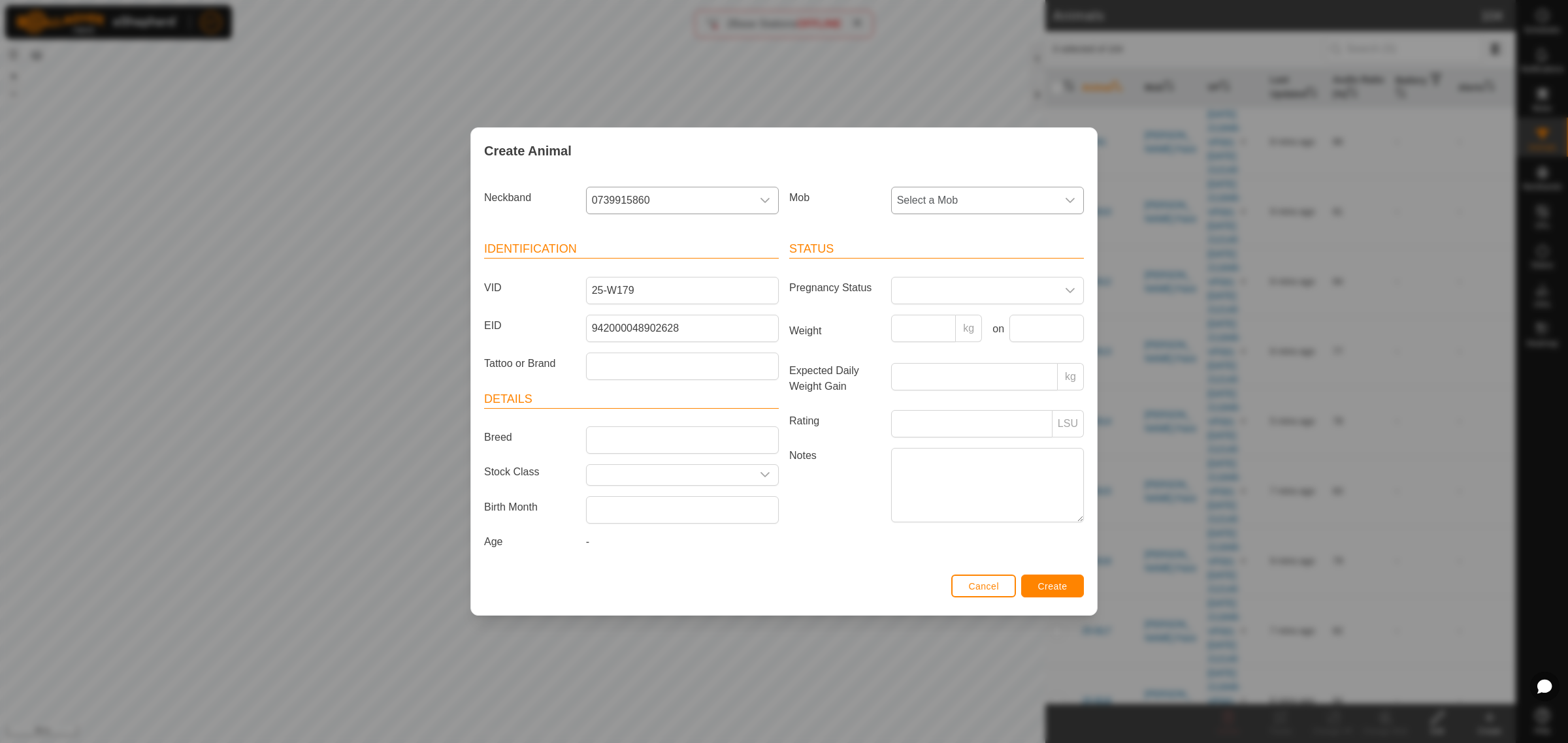
click at [1073, 191] on div "dropdown trigger" at bounding box center [1070, 201] width 27 height 27
click at [966, 371] on li "Crossing" at bounding box center [988, 373] width 191 height 27
click at [1041, 589] on span "Create" at bounding box center [1052, 586] width 29 height 10
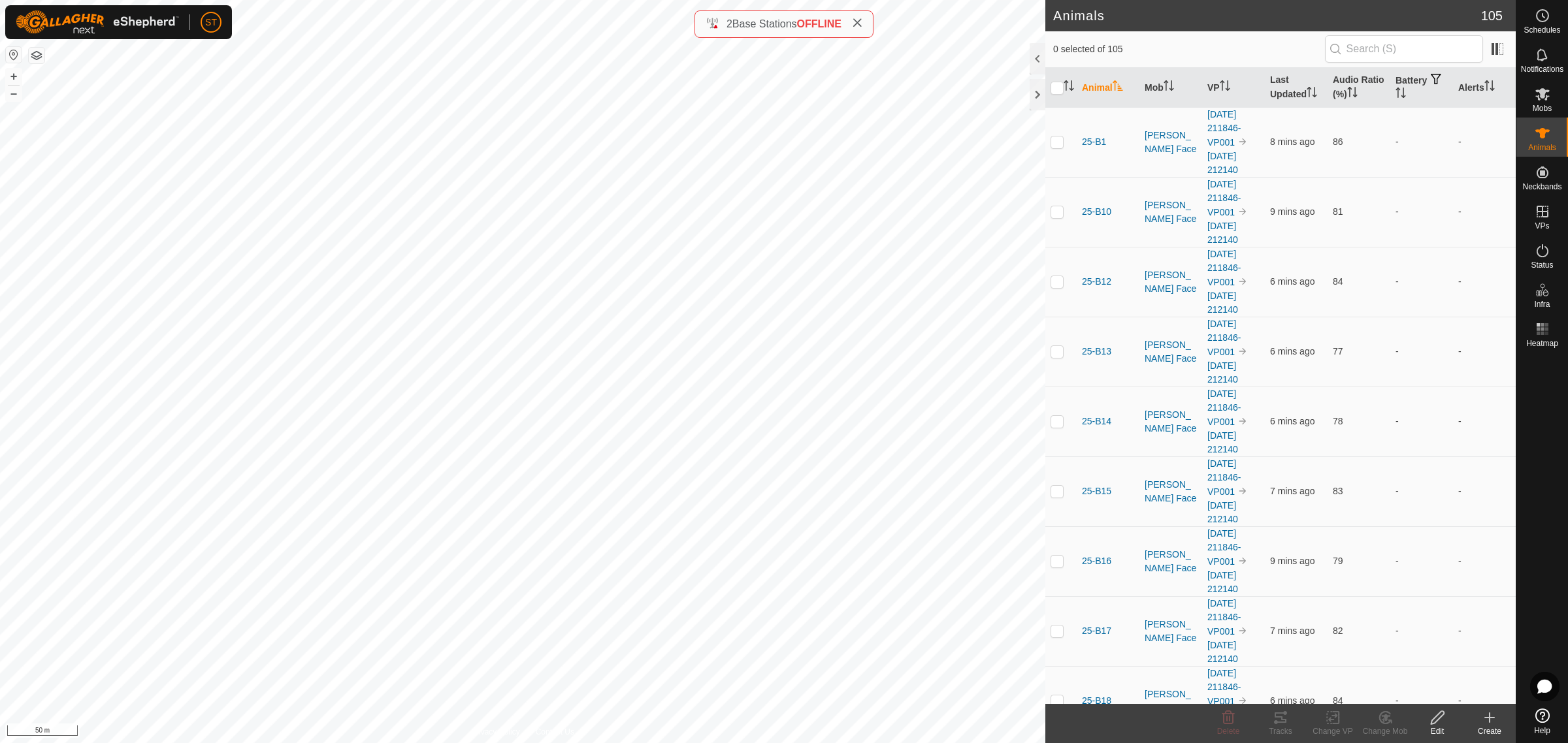
click at [1495, 720] on icon at bounding box center [1489, 717] width 16 height 16
click at [1416, 690] on link "Create Single Animal" at bounding box center [1431, 690] width 167 height 27
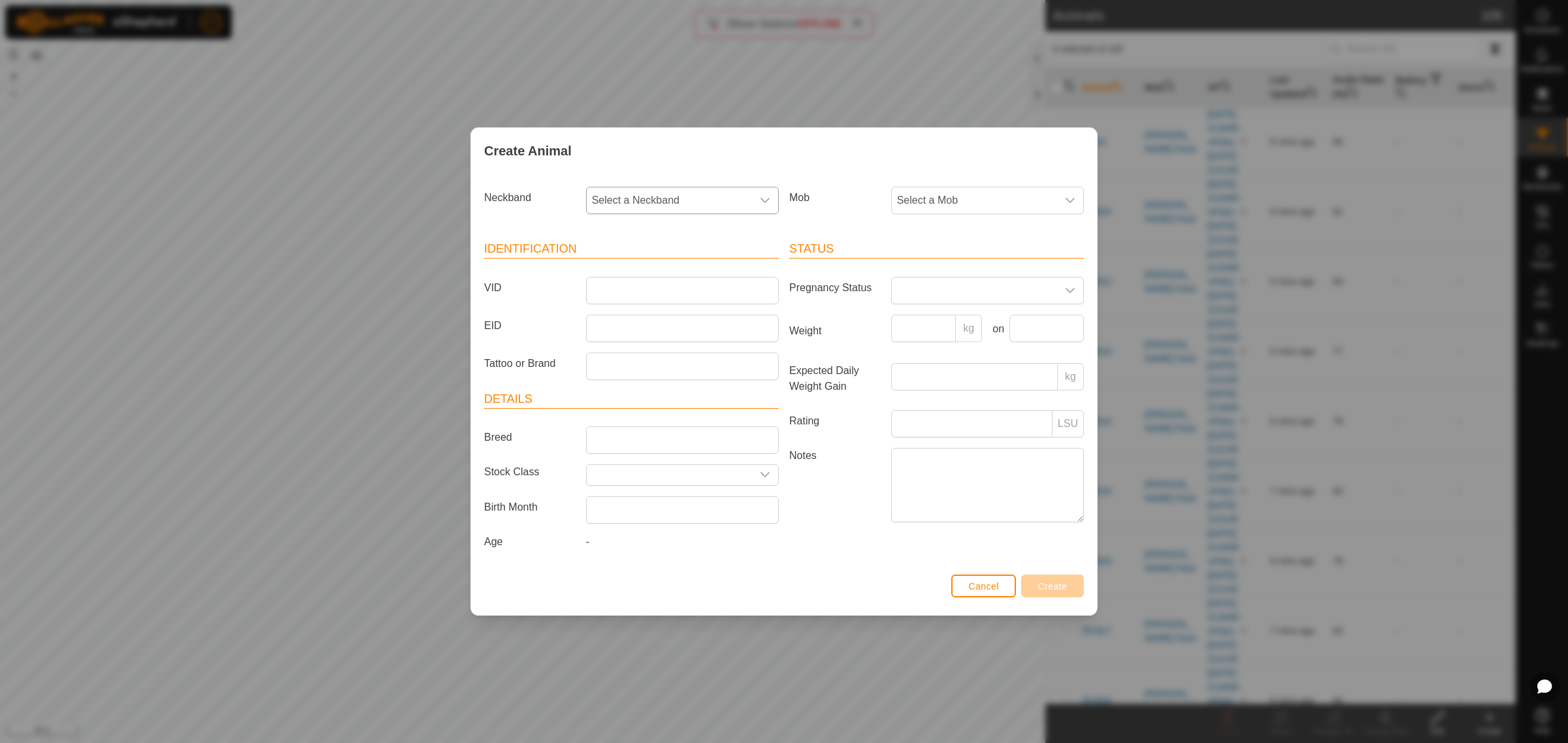
click at [762, 198] on icon "dropdown trigger" at bounding box center [764, 200] width 10 height 10
click at [631, 235] on input "text" at bounding box center [683, 235] width 175 height 27
type input "9510"
click at [657, 264] on li "0973409510" at bounding box center [684, 268] width 191 height 27
click at [612, 284] on input "VID" at bounding box center [682, 290] width 192 height 27
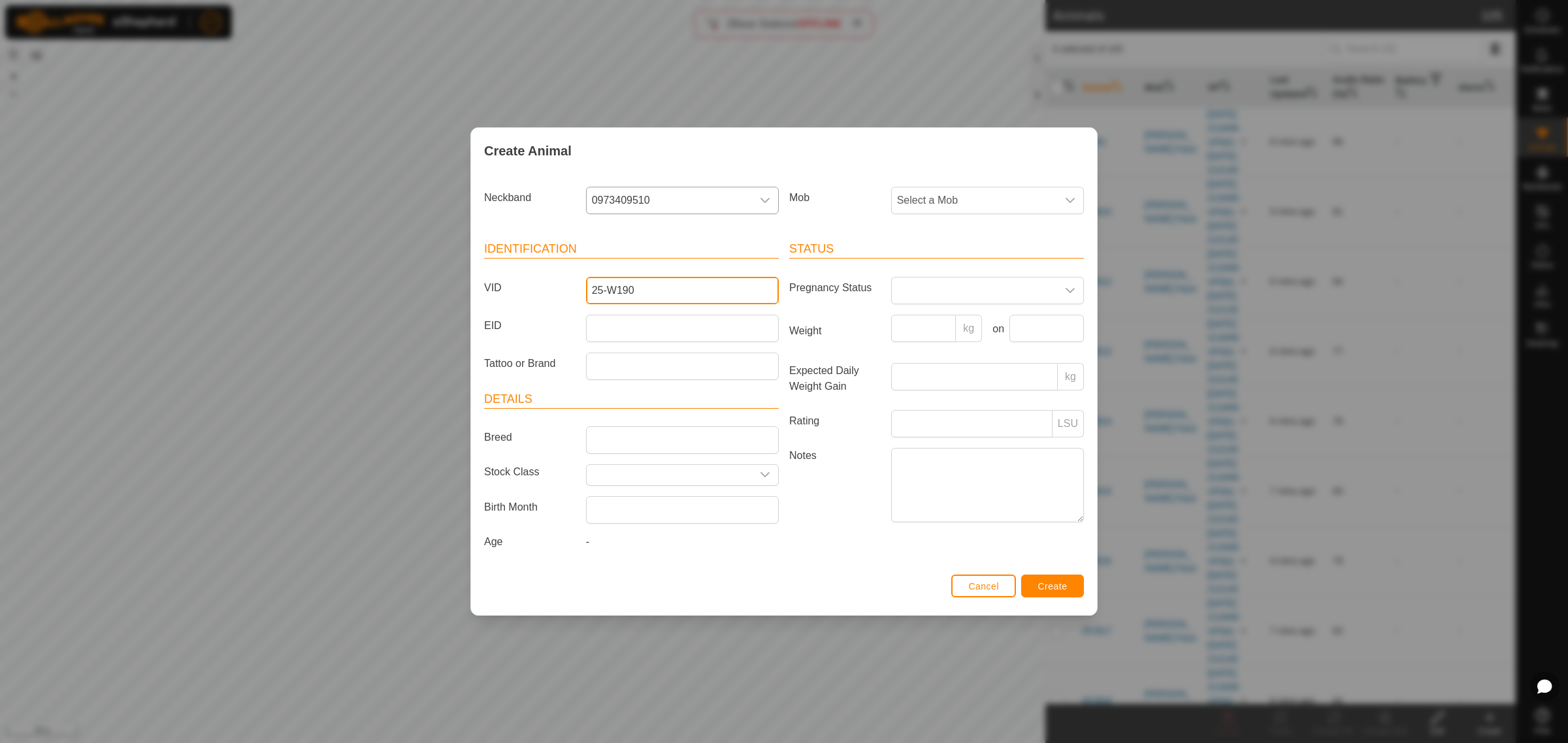
type input "25-W190"
click at [623, 318] on input "EID" at bounding box center [682, 328] width 192 height 27
paste input "982123810451894"
type input "982123810451894"
click at [1075, 200] on icon "dropdown trigger" at bounding box center [1069, 200] width 10 height 10
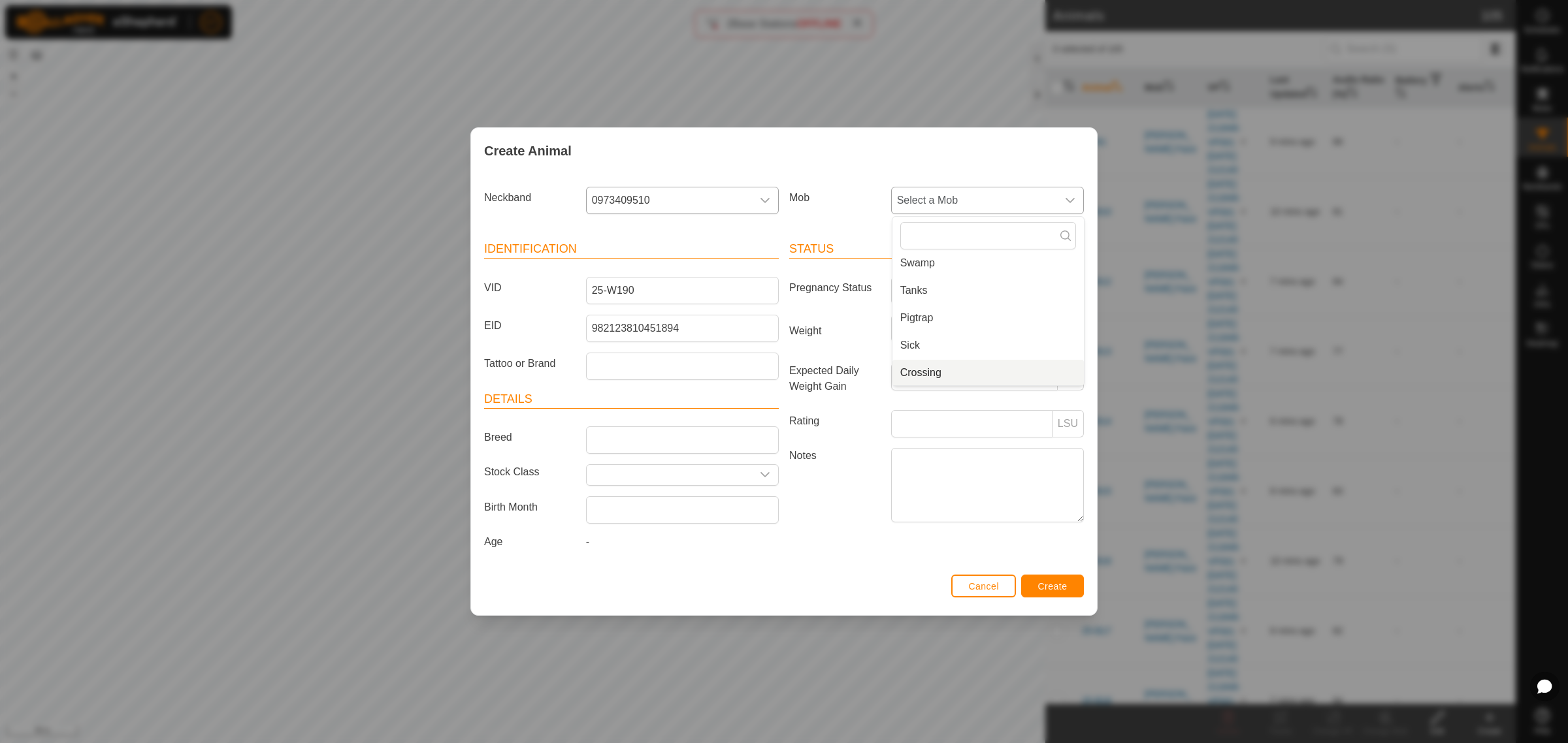
click at [964, 371] on li "Crossing" at bounding box center [988, 373] width 191 height 27
click at [1044, 591] on span "Create" at bounding box center [1052, 586] width 29 height 10
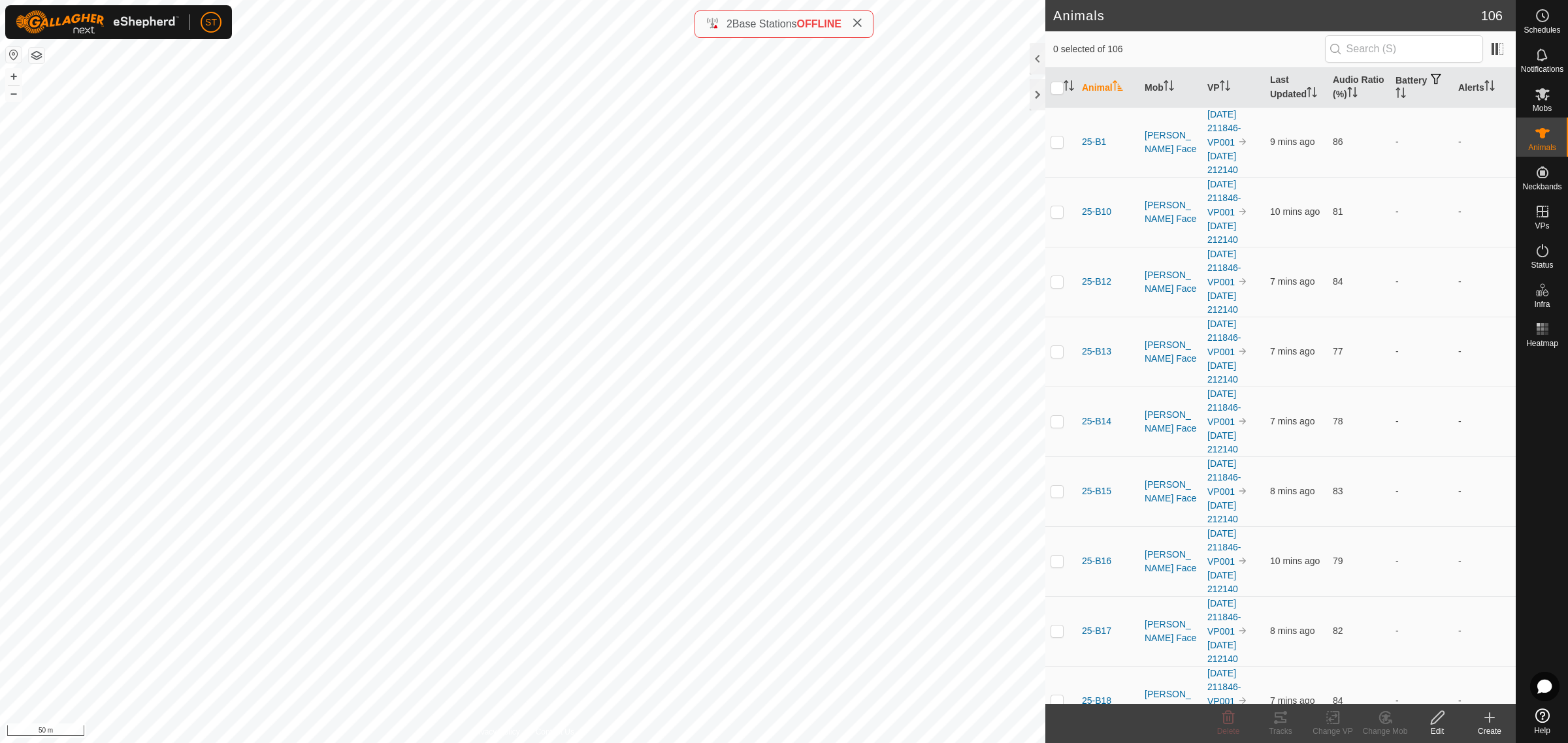
click at [1491, 716] on icon at bounding box center [1489, 717] width 16 height 16
click at [1395, 687] on link "Create Single Animal" at bounding box center [1431, 690] width 167 height 27
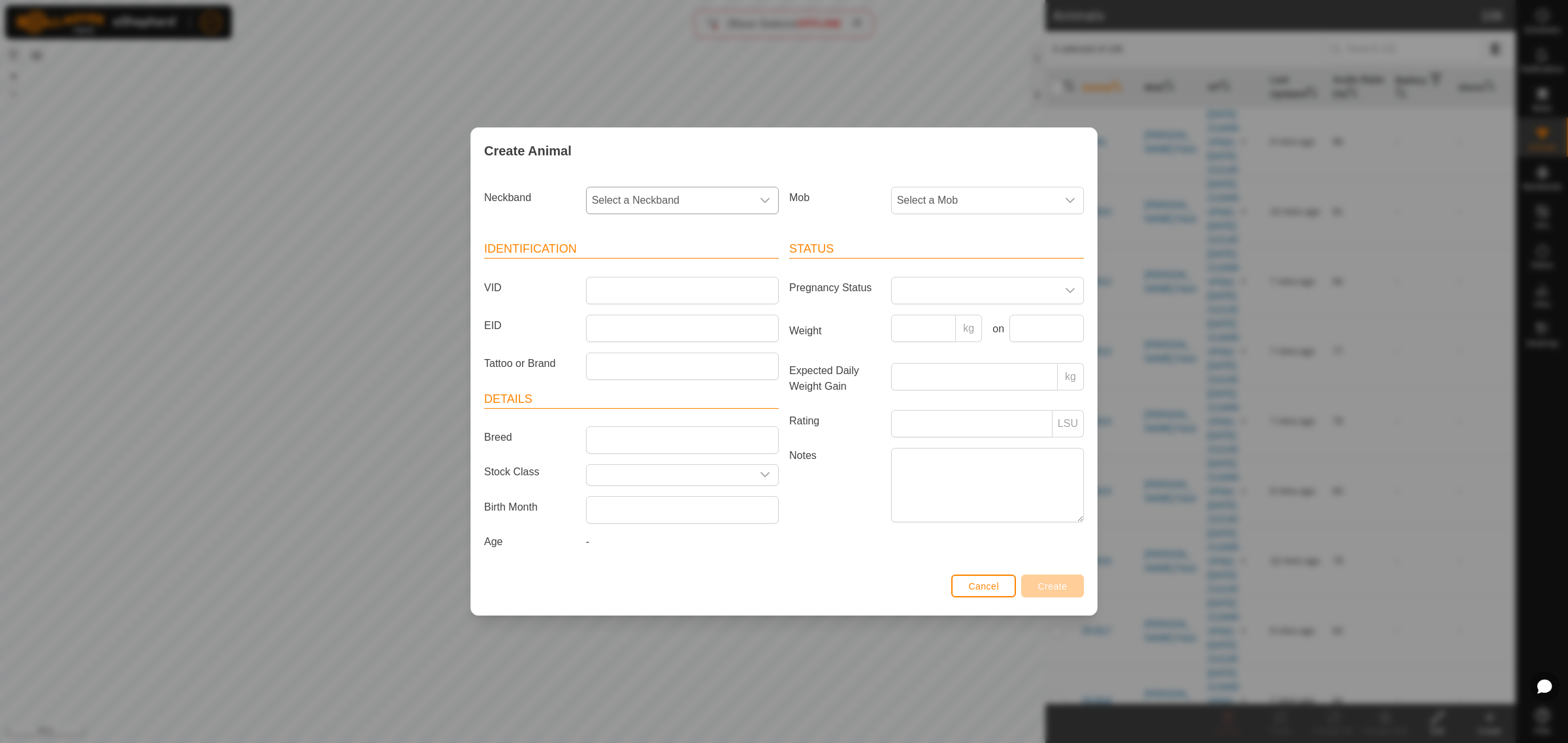
click at [762, 199] on icon "dropdown trigger" at bounding box center [765, 201] width 9 height 6
type input "0859"
click at [648, 262] on li "3249880859" at bounding box center [684, 268] width 191 height 27
click at [631, 281] on input "VID" at bounding box center [682, 290] width 192 height 27
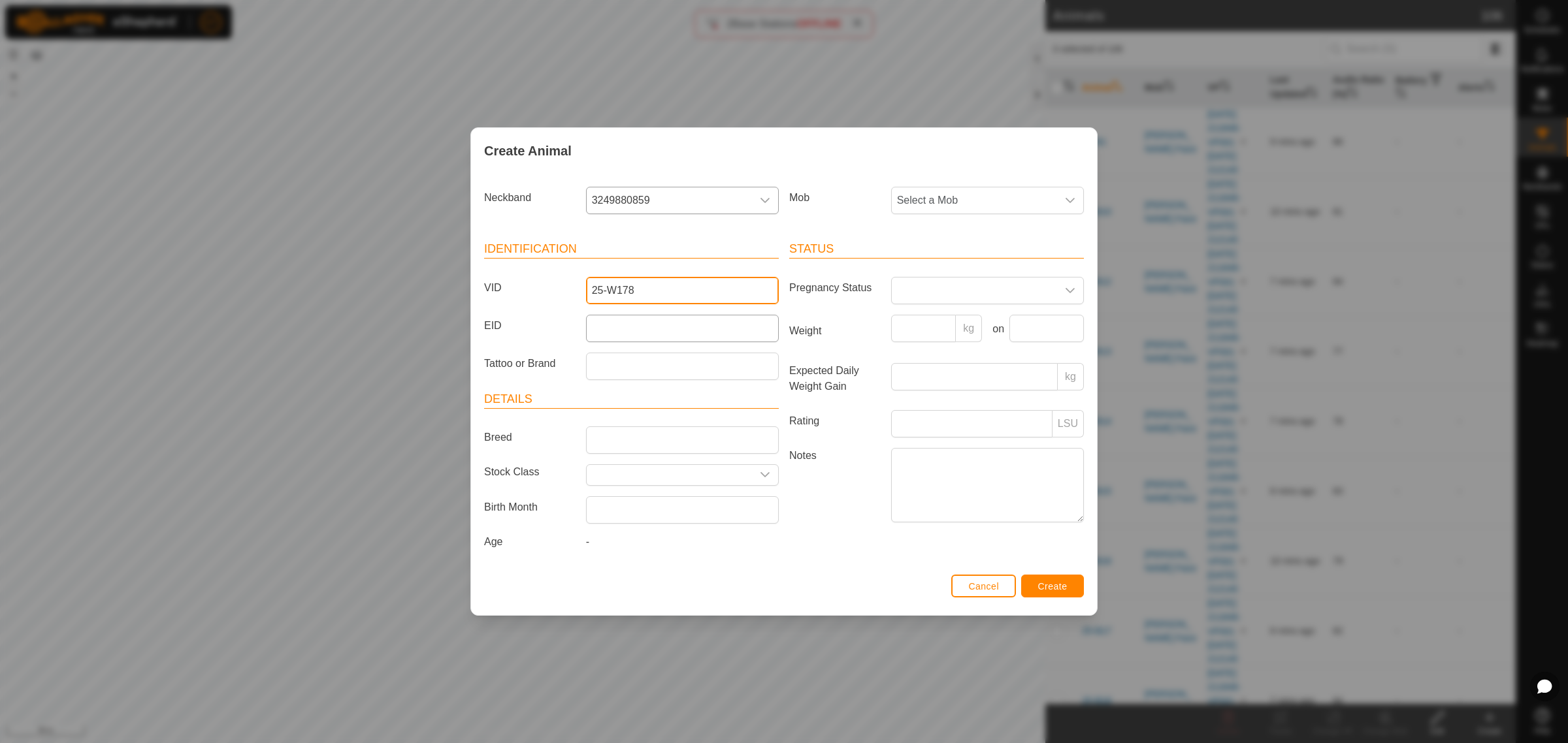
type input "25-W178"
click at [626, 320] on input "EID" at bounding box center [682, 328] width 192 height 27
click at [625, 335] on input "EID" at bounding box center [682, 328] width 192 height 27
paste input "982123800468627"
type input "982123800468627"
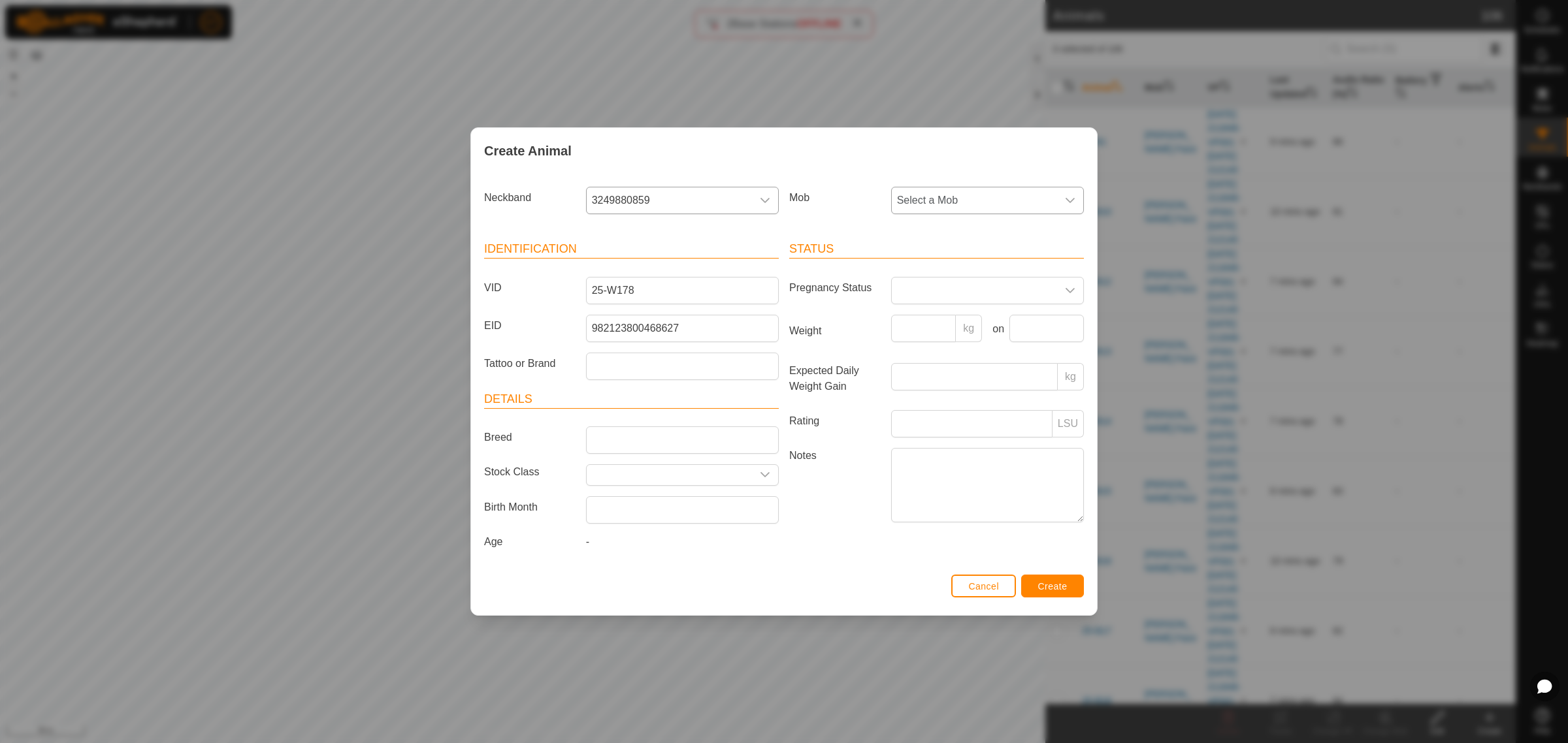
click at [1068, 200] on icon "dropdown trigger" at bounding box center [1069, 200] width 10 height 10
click at [963, 374] on li "Crossing" at bounding box center [988, 373] width 191 height 27
click at [1039, 585] on span "Create" at bounding box center [1052, 586] width 29 height 10
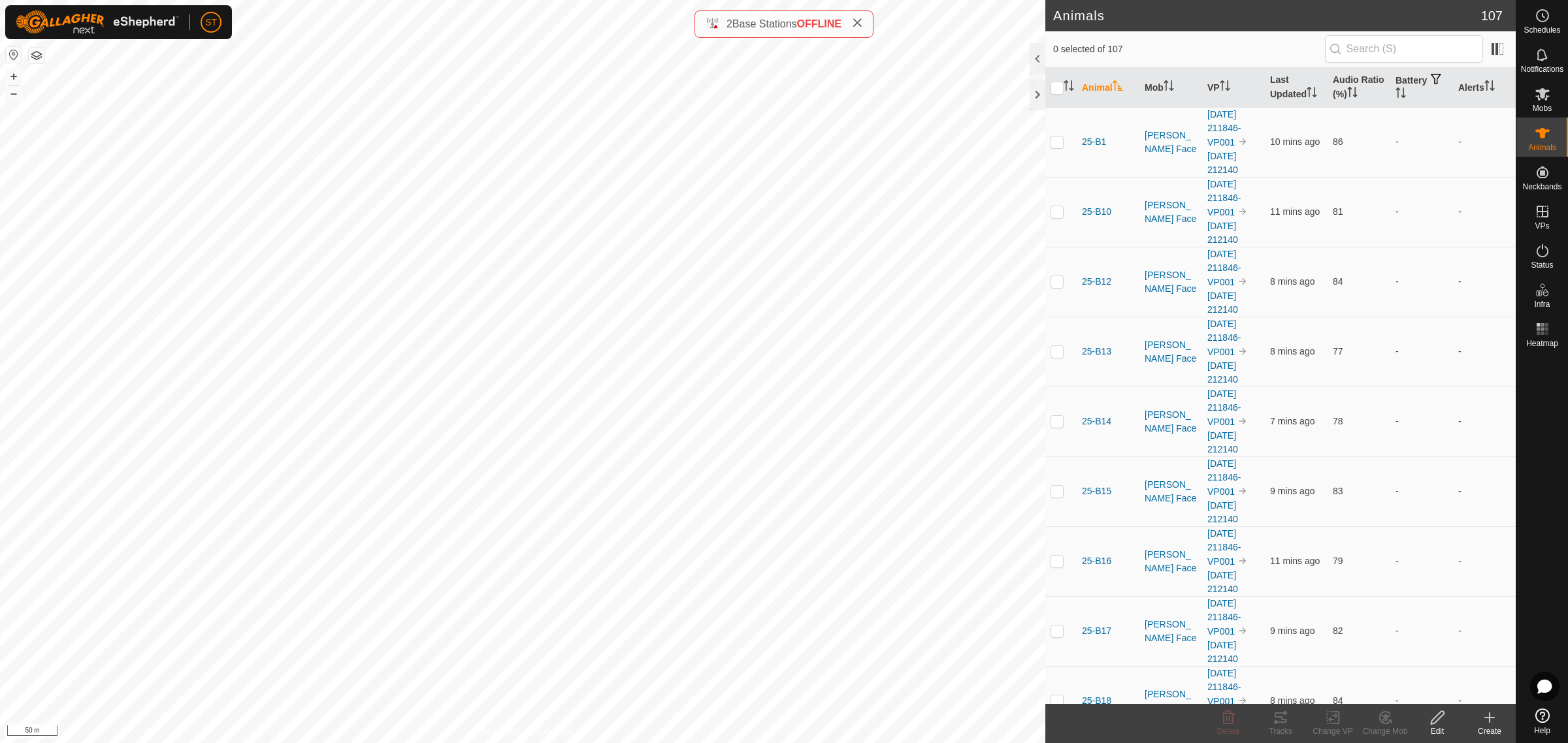
click at [1490, 714] on icon at bounding box center [1489, 717] width 16 height 16
click at [1379, 686] on link "Create Single Animal" at bounding box center [1431, 690] width 167 height 27
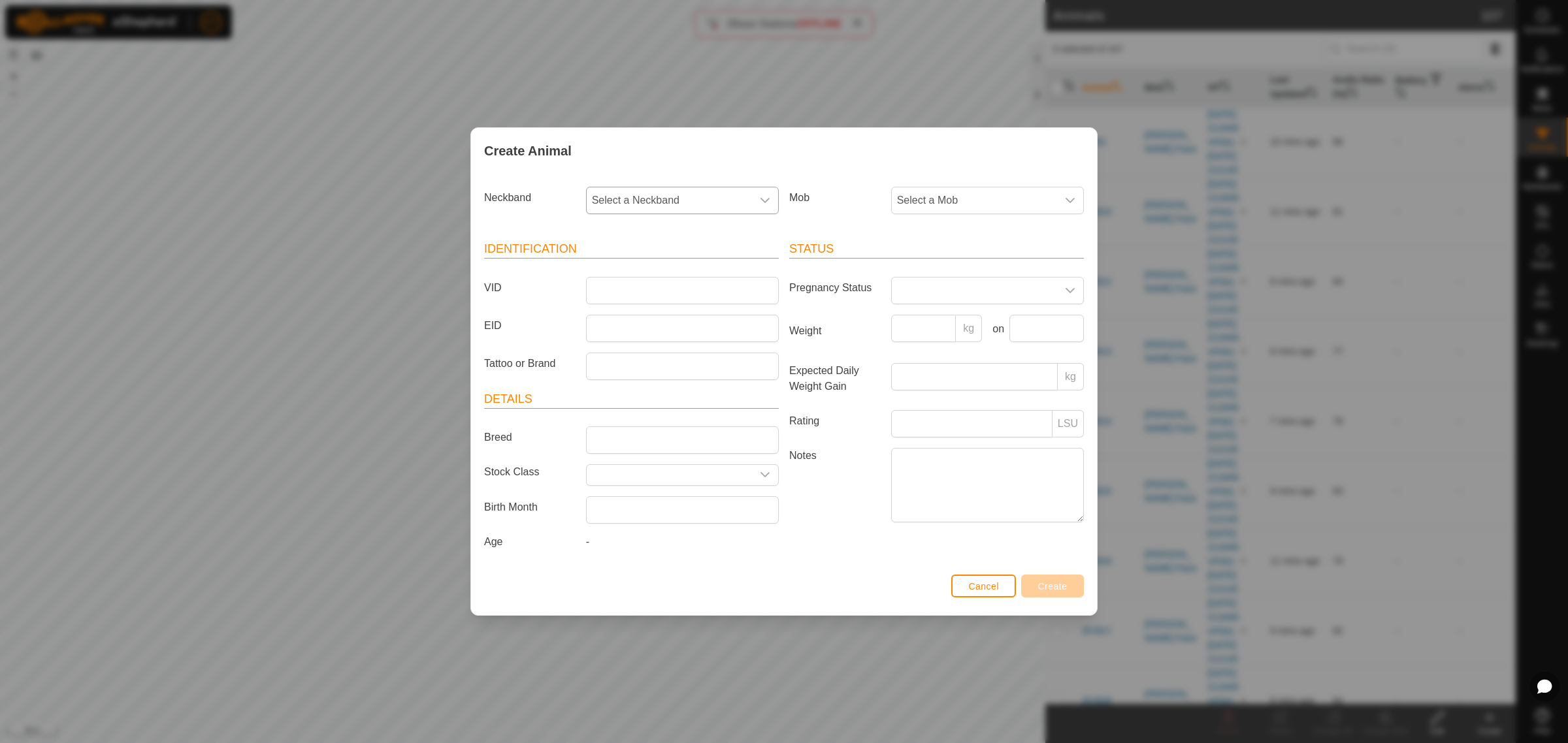
click at [770, 203] on div "dropdown trigger" at bounding box center [765, 201] width 27 height 27
type input "5586"
click at [630, 264] on li "3938315586" at bounding box center [684, 268] width 191 height 27
click at [618, 282] on input "VID" at bounding box center [682, 290] width 192 height 27
type input "25-W186"
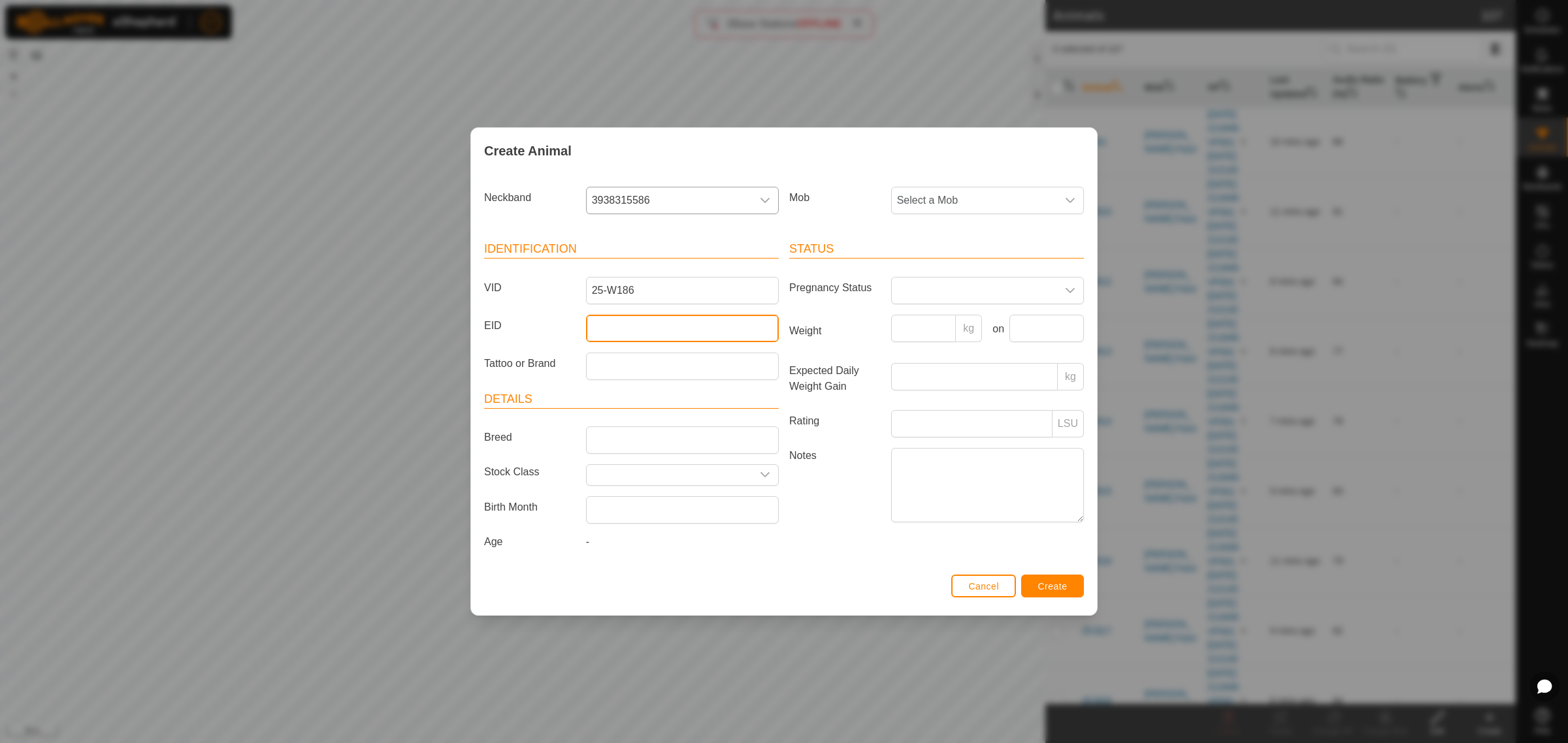
click at [589, 329] on input "EID" at bounding box center [682, 328] width 192 height 27
paste input "964001043705289"
type input "964001043705289"
click at [1065, 198] on icon "dropdown trigger" at bounding box center [1069, 200] width 10 height 10
click at [922, 379] on li "Crossing" at bounding box center [988, 373] width 191 height 27
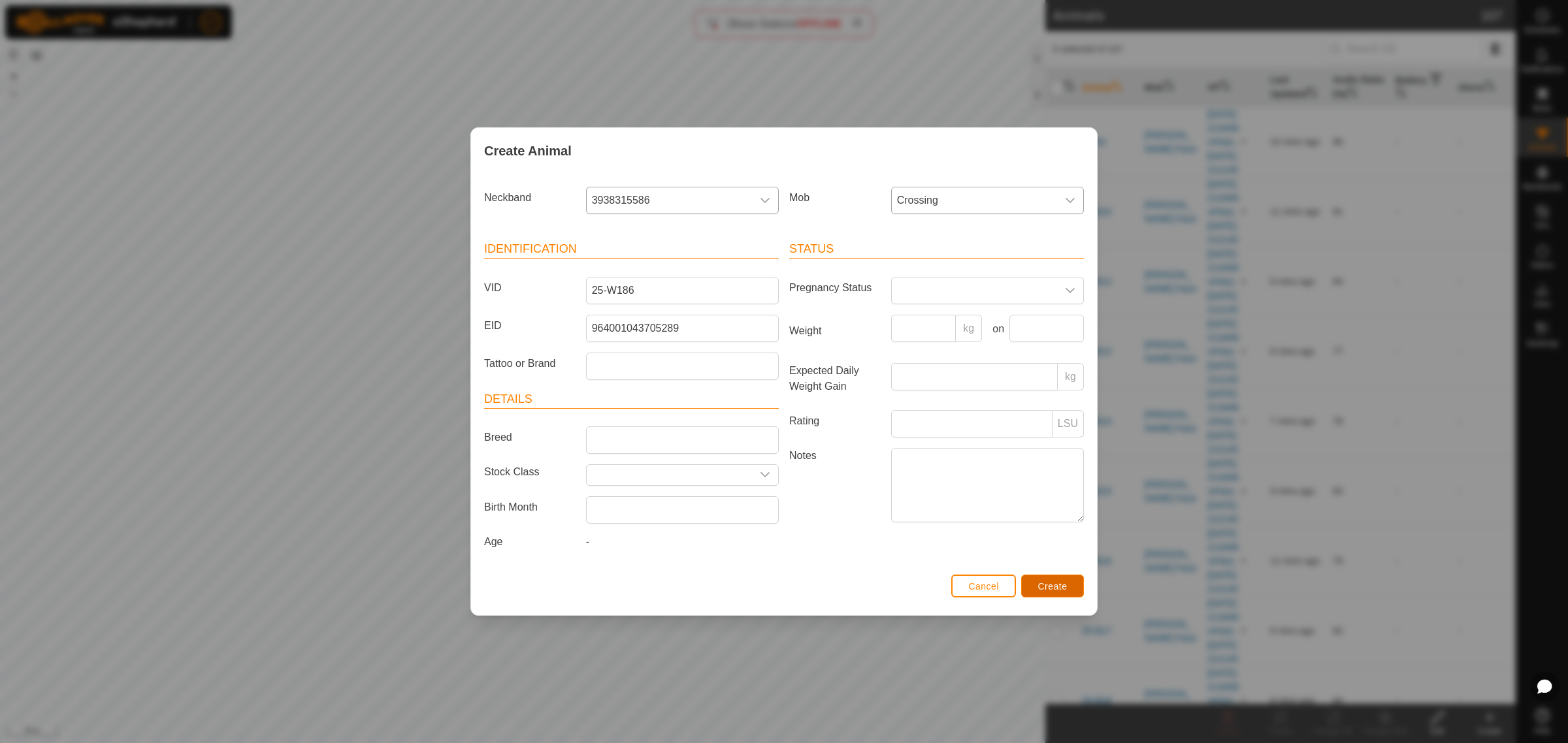
click at [1049, 585] on span "Create" at bounding box center [1052, 586] width 29 height 10
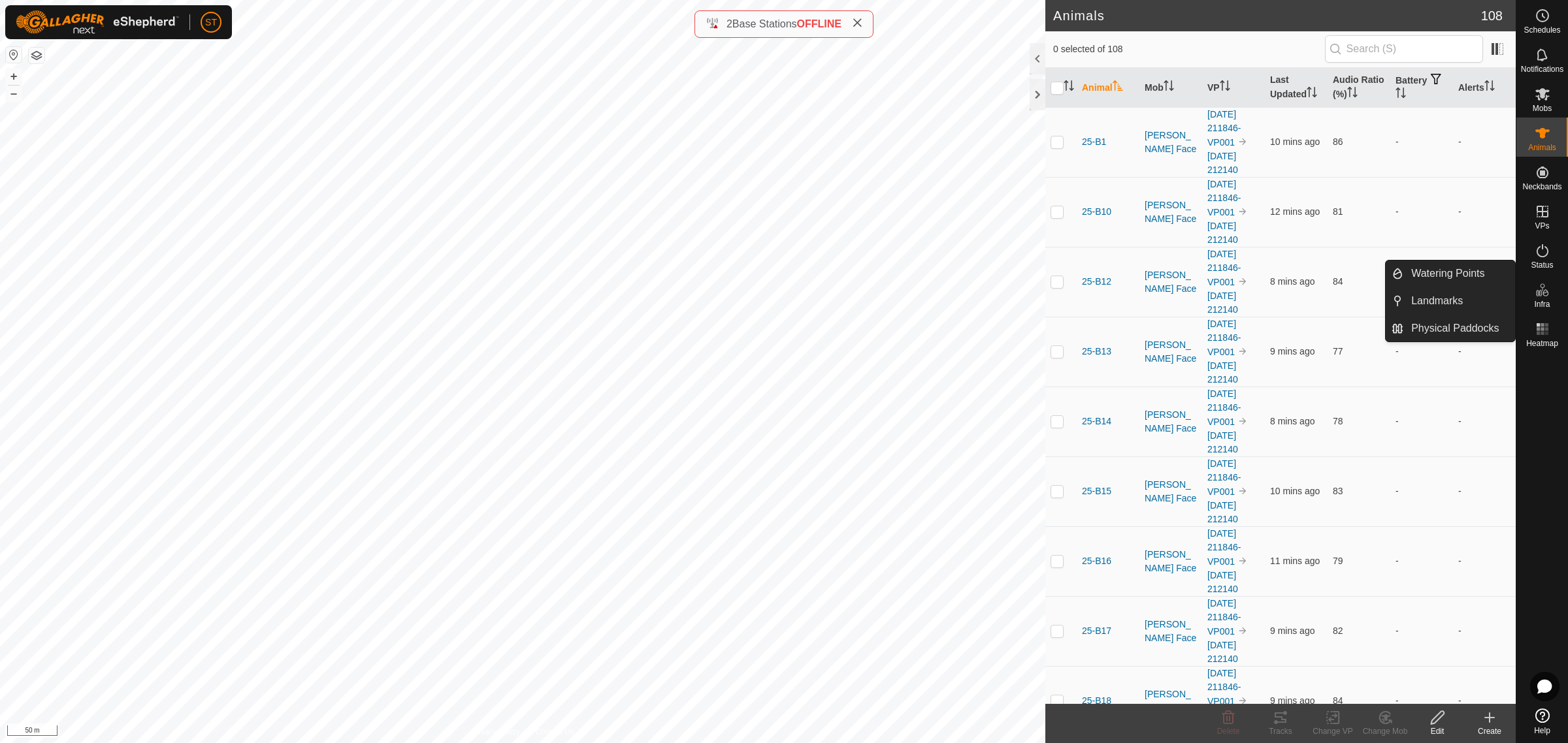
click at [1487, 720] on icon at bounding box center [1489, 717] width 16 height 16
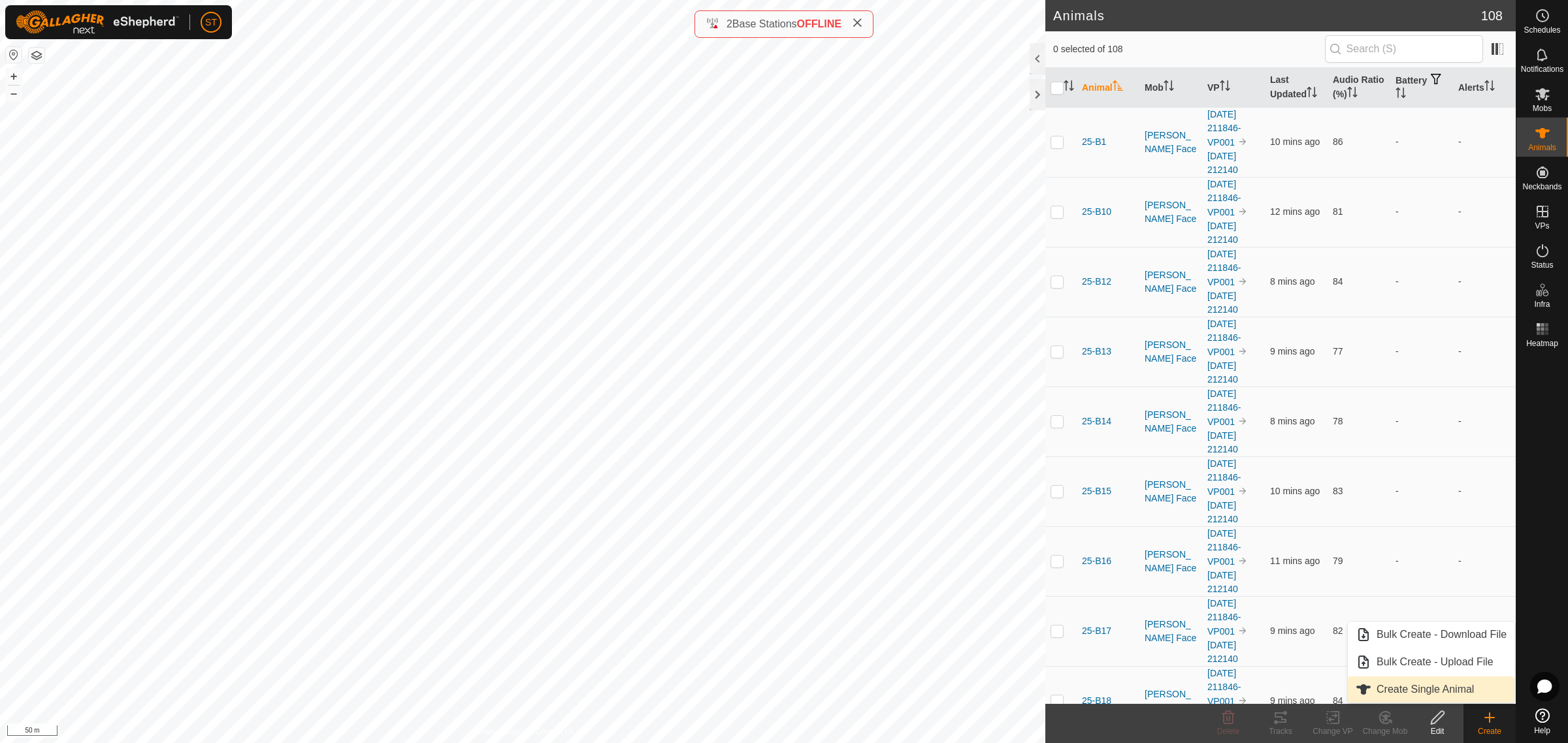
click at [1407, 688] on link "Create Single Animal" at bounding box center [1431, 690] width 167 height 27
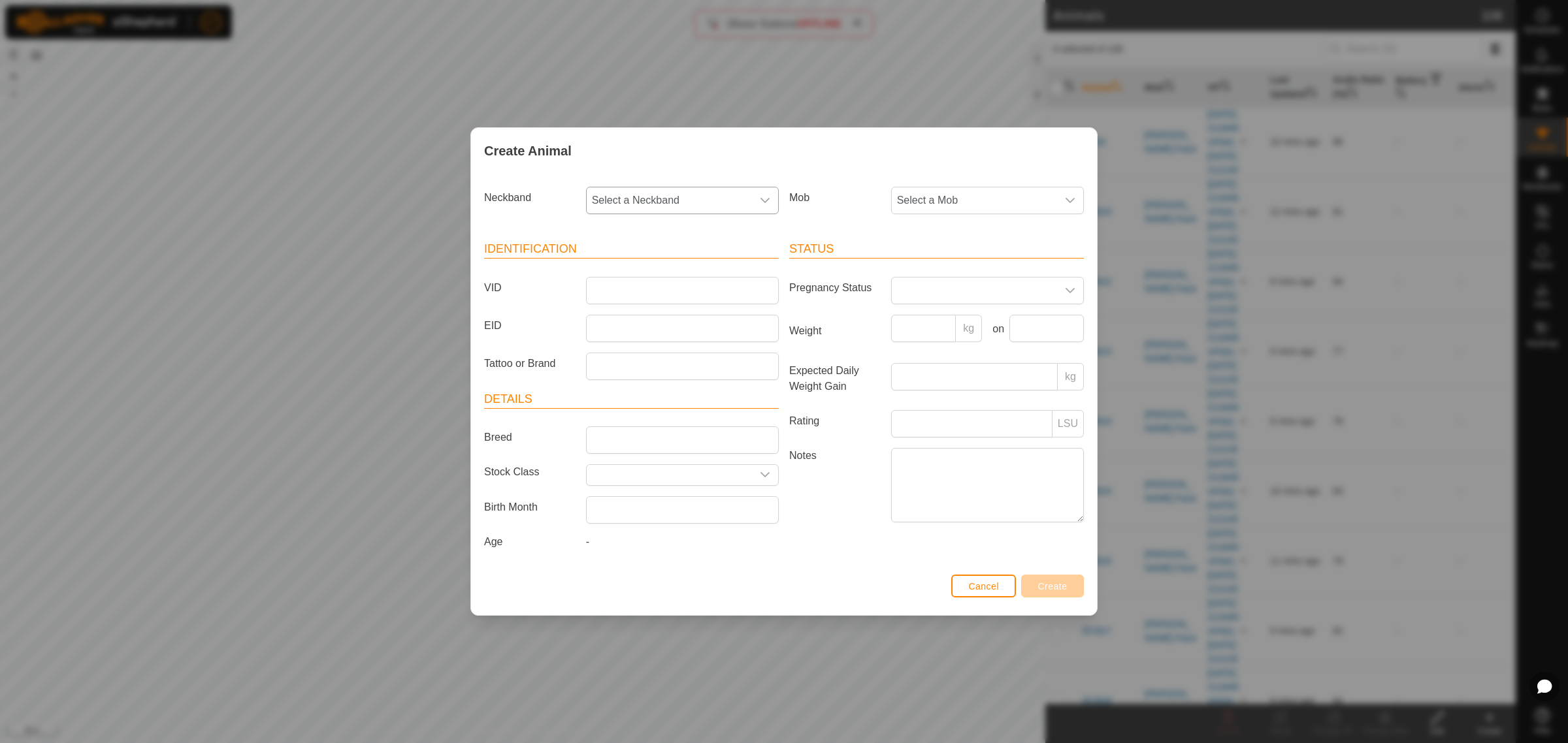
click at [764, 199] on icon "dropdown trigger" at bounding box center [764, 200] width 10 height 10
type input "5240"
click at [624, 266] on li "2651665240" at bounding box center [684, 268] width 191 height 27
click at [614, 289] on input "VID" at bounding box center [682, 290] width 192 height 27
type input "25-W194"
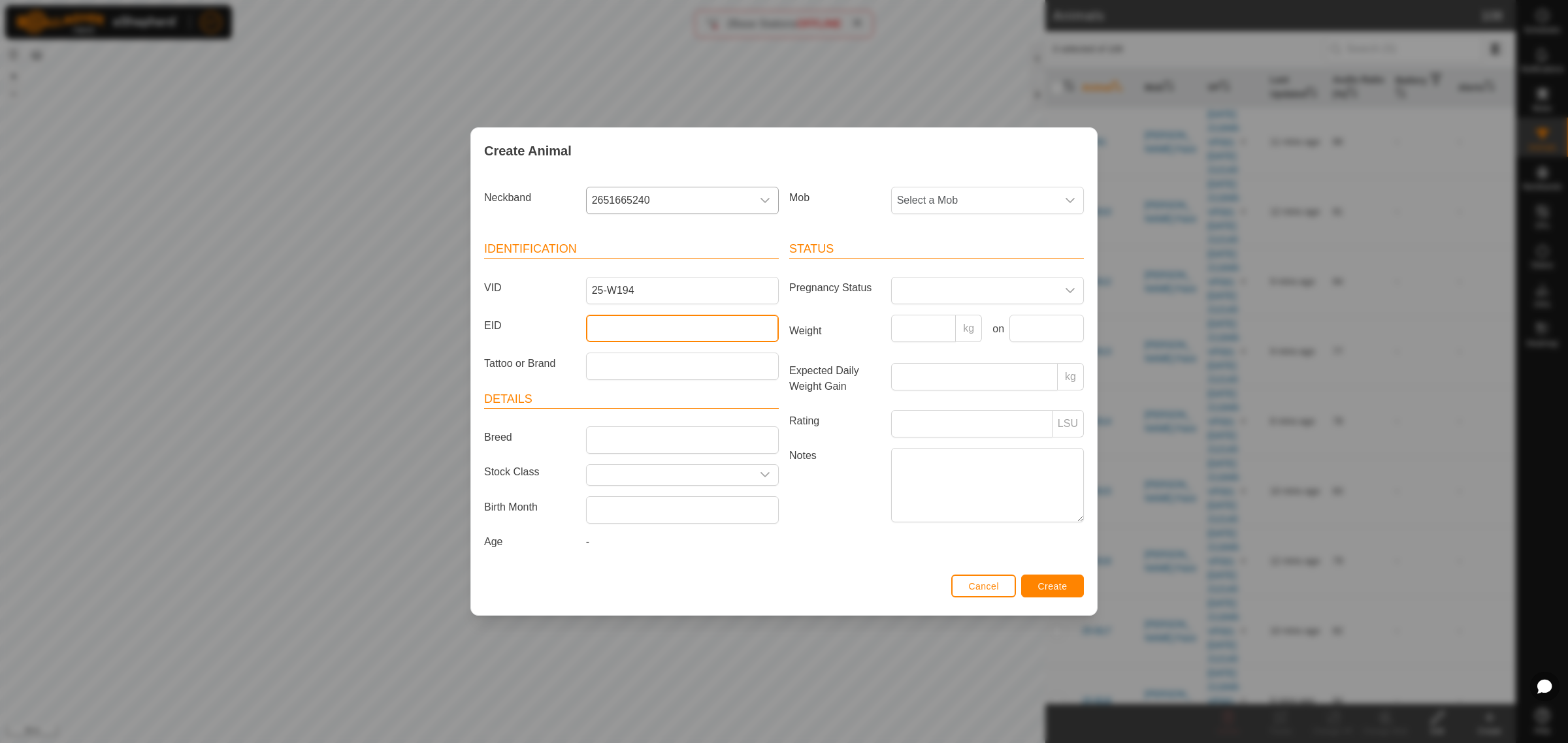
drag, startPoint x: 644, startPoint y: 335, endPoint x: 605, endPoint y: 327, distance: 39.8
click at [644, 335] on input "EID" at bounding box center [682, 328] width 192 height 27
click at [702, 316] on input "EID" at bounding box center [682, 328] width 192 height 27
paste input "982123809369146"
type input "982123809369146"
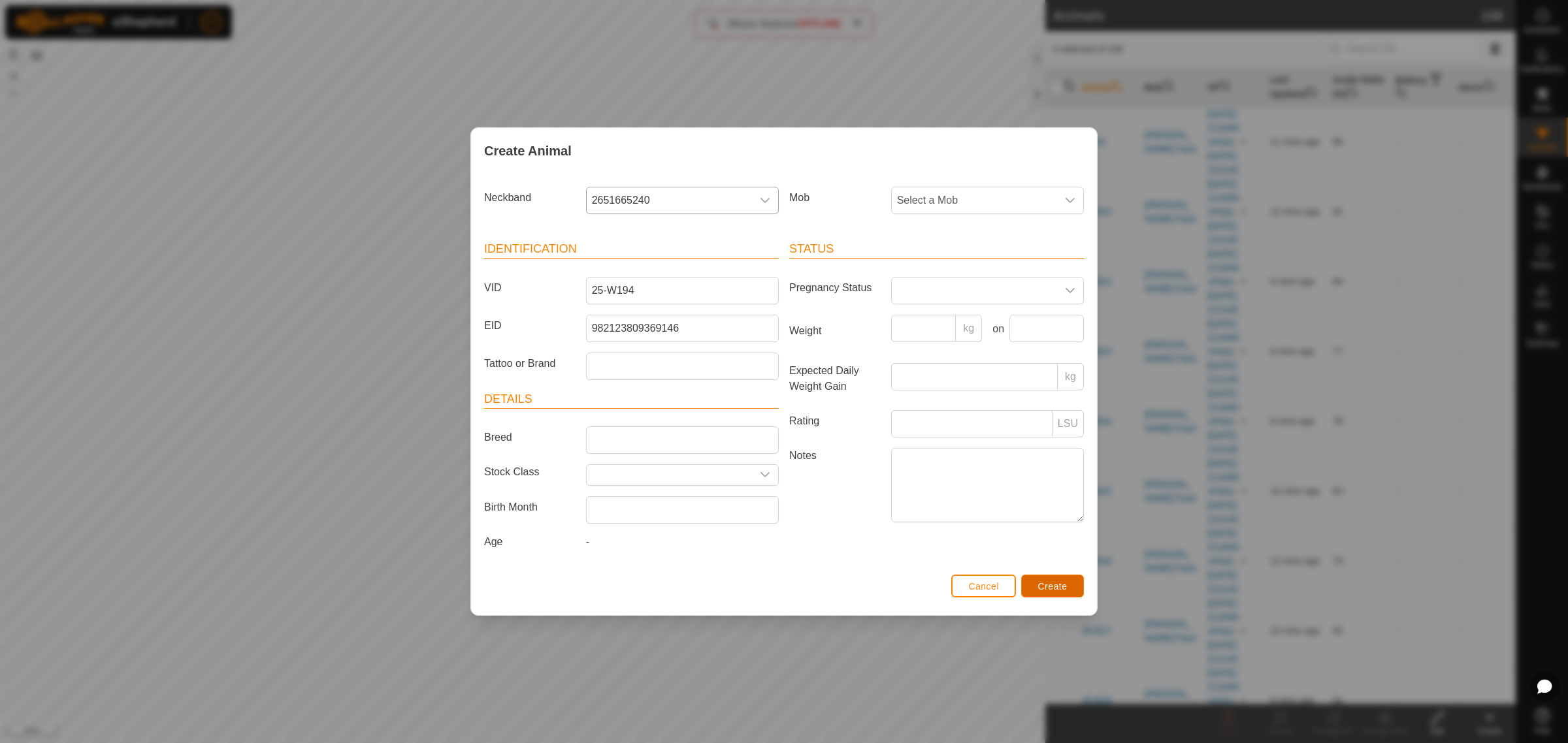
click at [1043, 585] on span "Create" at bounding box center [1052, 586] width 29 height 10
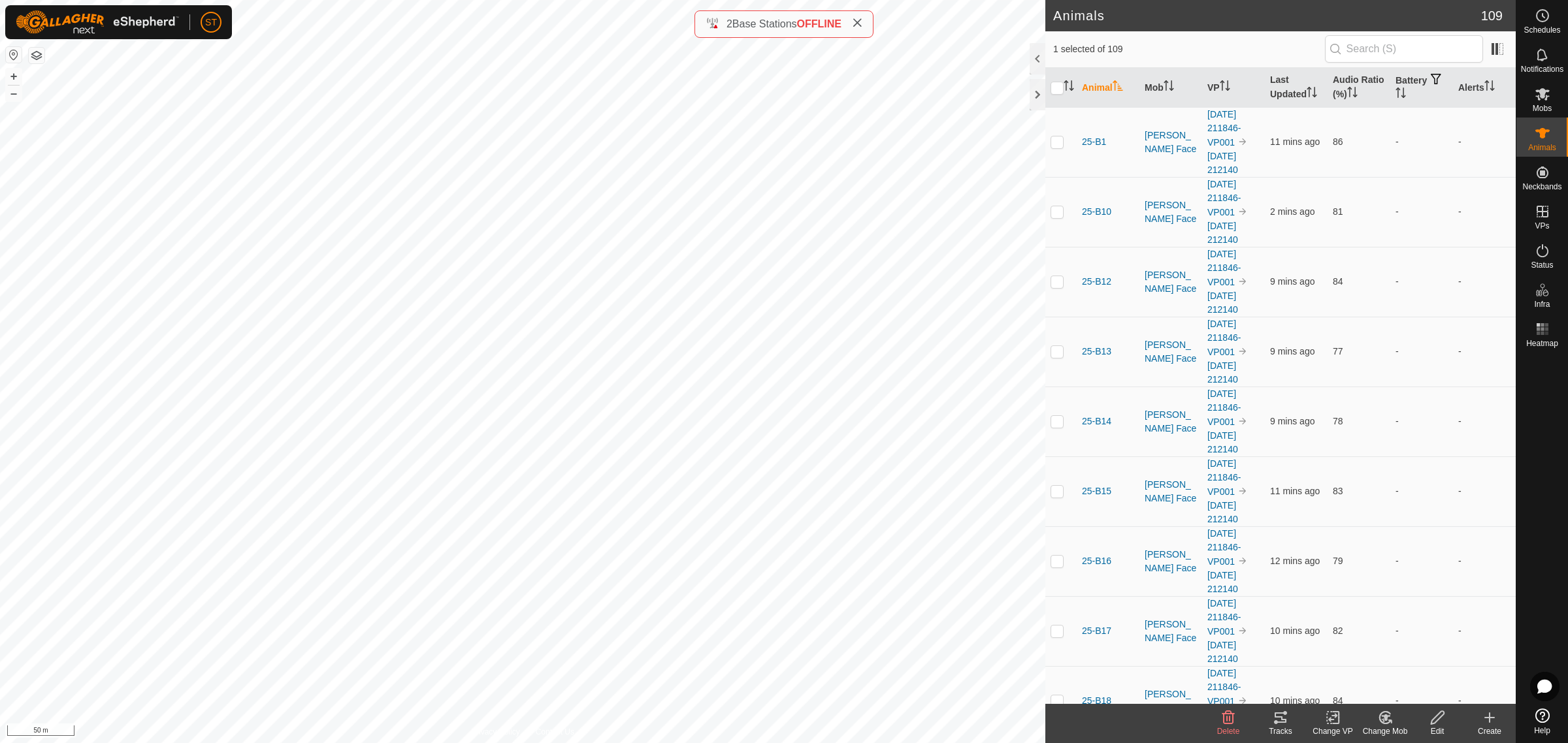
click at [1386, 726] on div "Change Mob" at bounding box center [1384, 732] width 52 height 11
click at [1409, 661] on link "Choose Mob..." at bounding box center [1424, 662] width 129 height 27
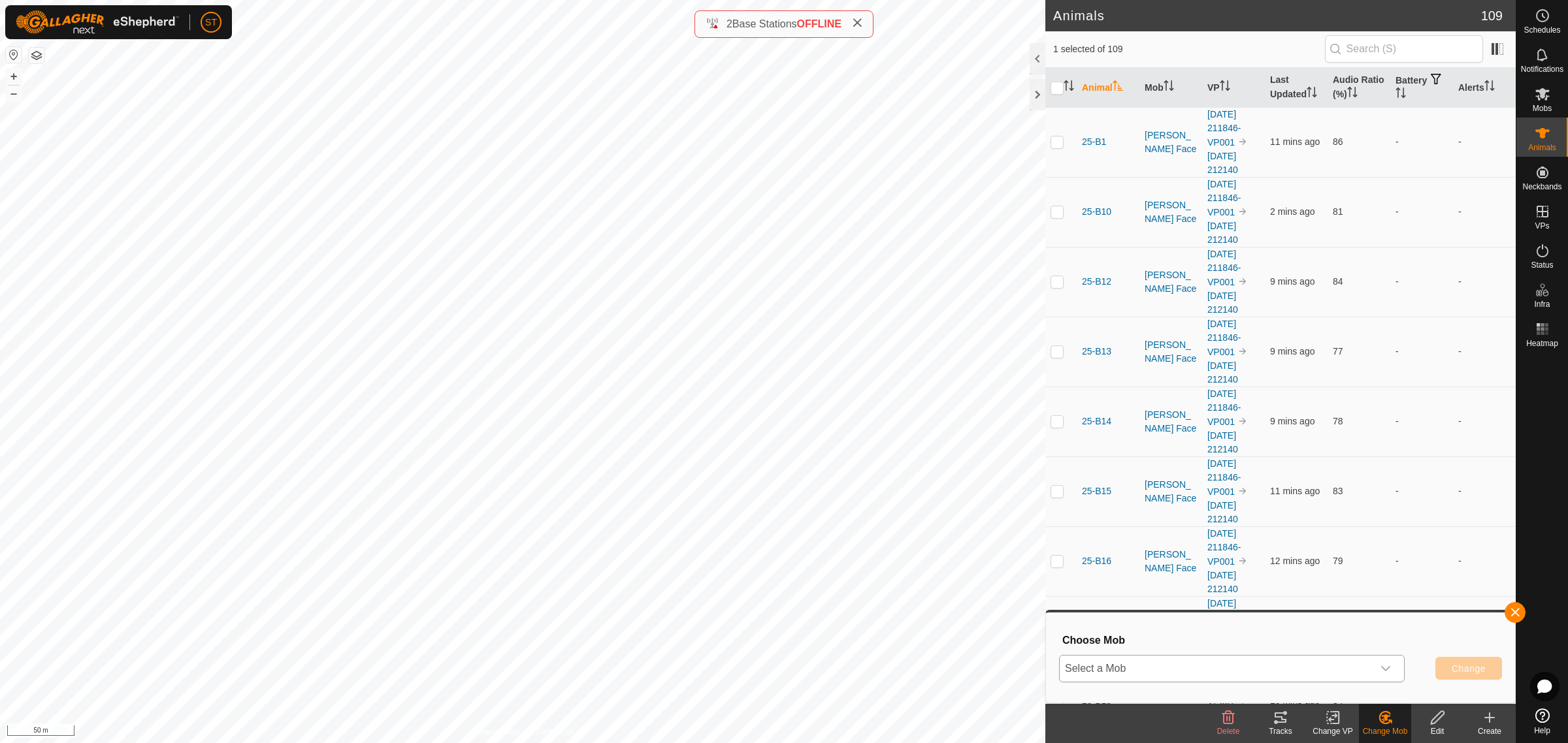
click at [1384, 666] on icon "dropdown trigger" at bounding box center [1385, 668] width 10 height 10
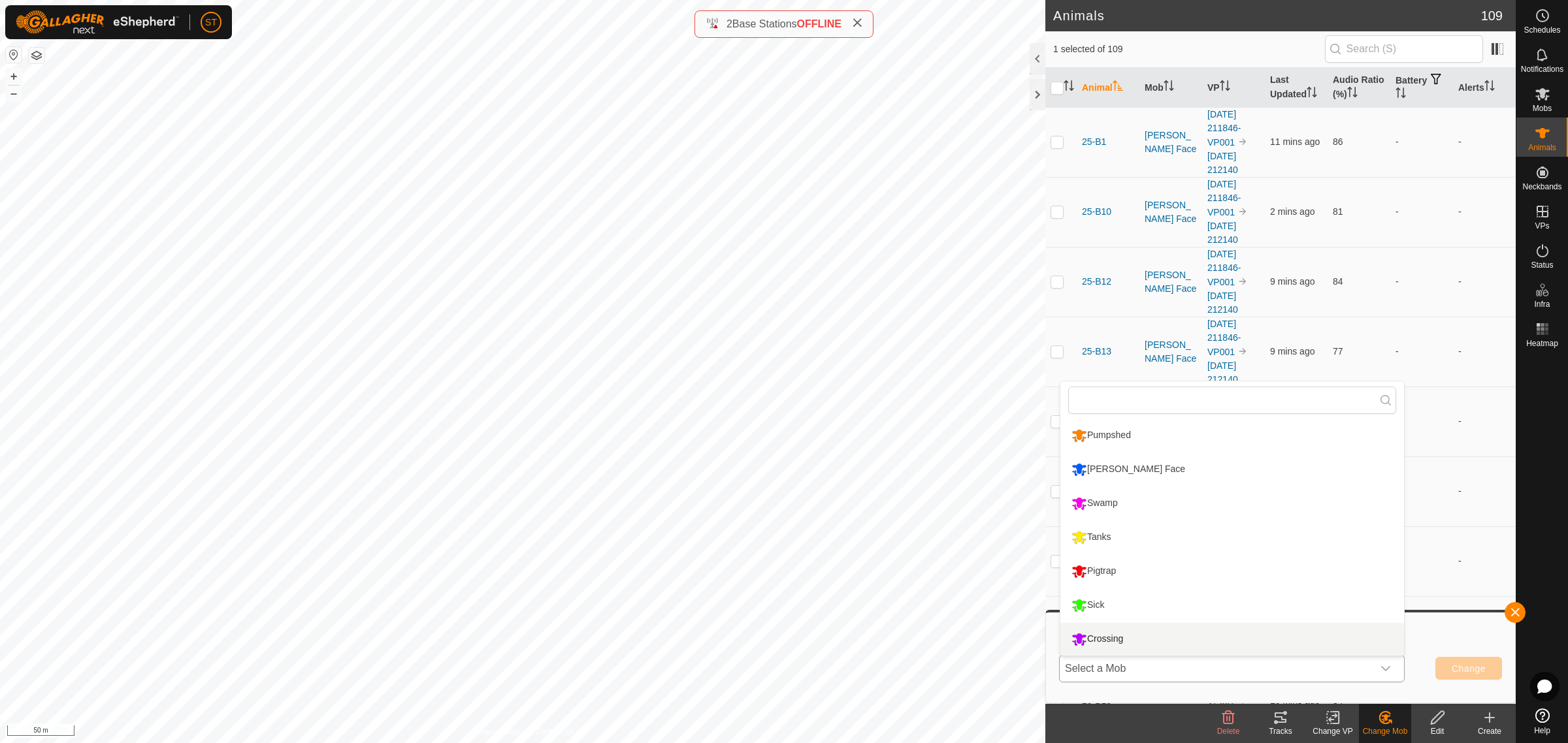
click at [1155, 640] on li "Crossing" at bounding box center [1231, 639] width 343 height 32
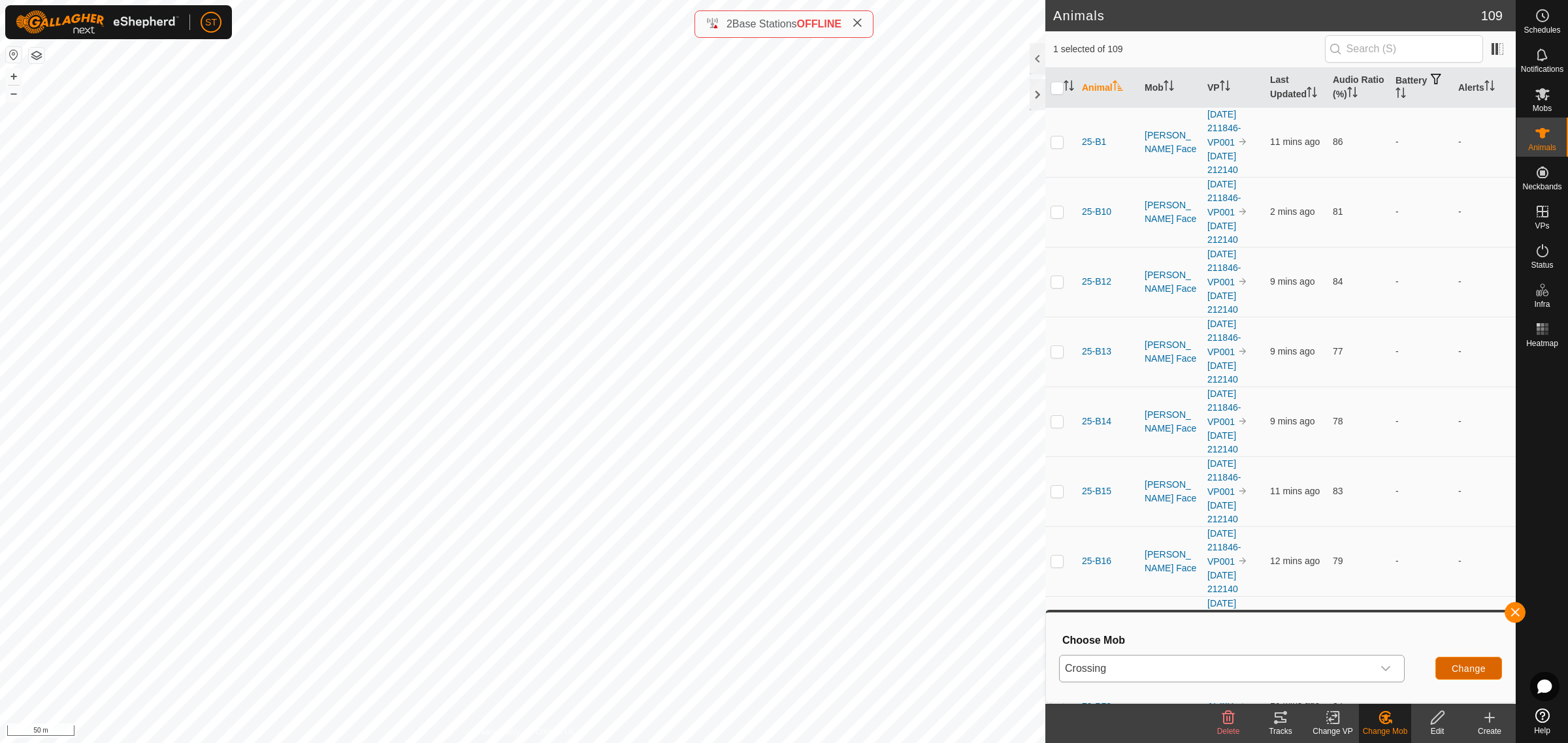
click at [1468, 663] on span "Change" at bounding box center [1468, 668] width 34 height 10
checkbox input "false"
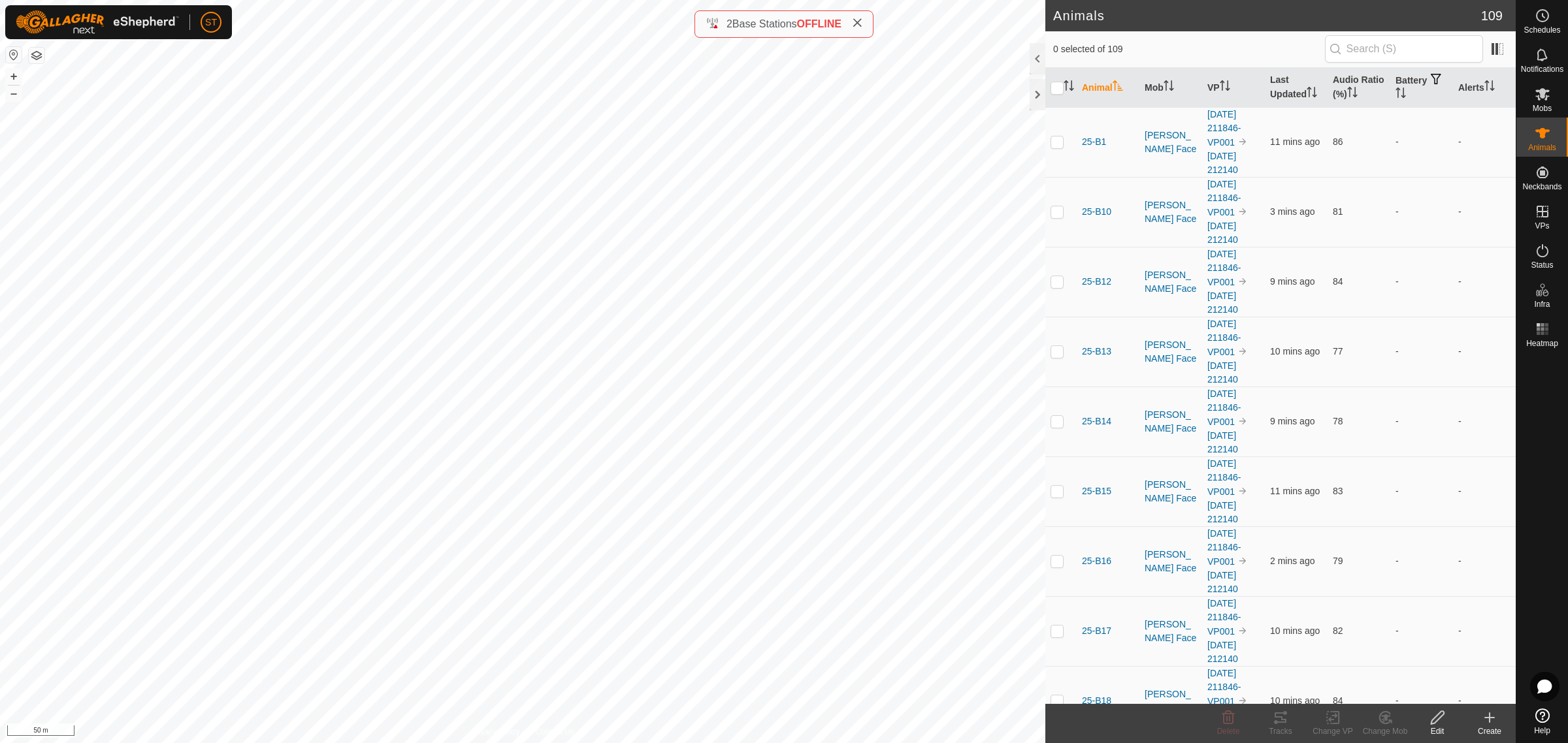
click at [1491, 723] on icon at bounding box center [1489, 717] width 16 height 16
click at [1434, 686] on link "Create Single Animal" at bounding box center [1431, 690] width 167 height 27
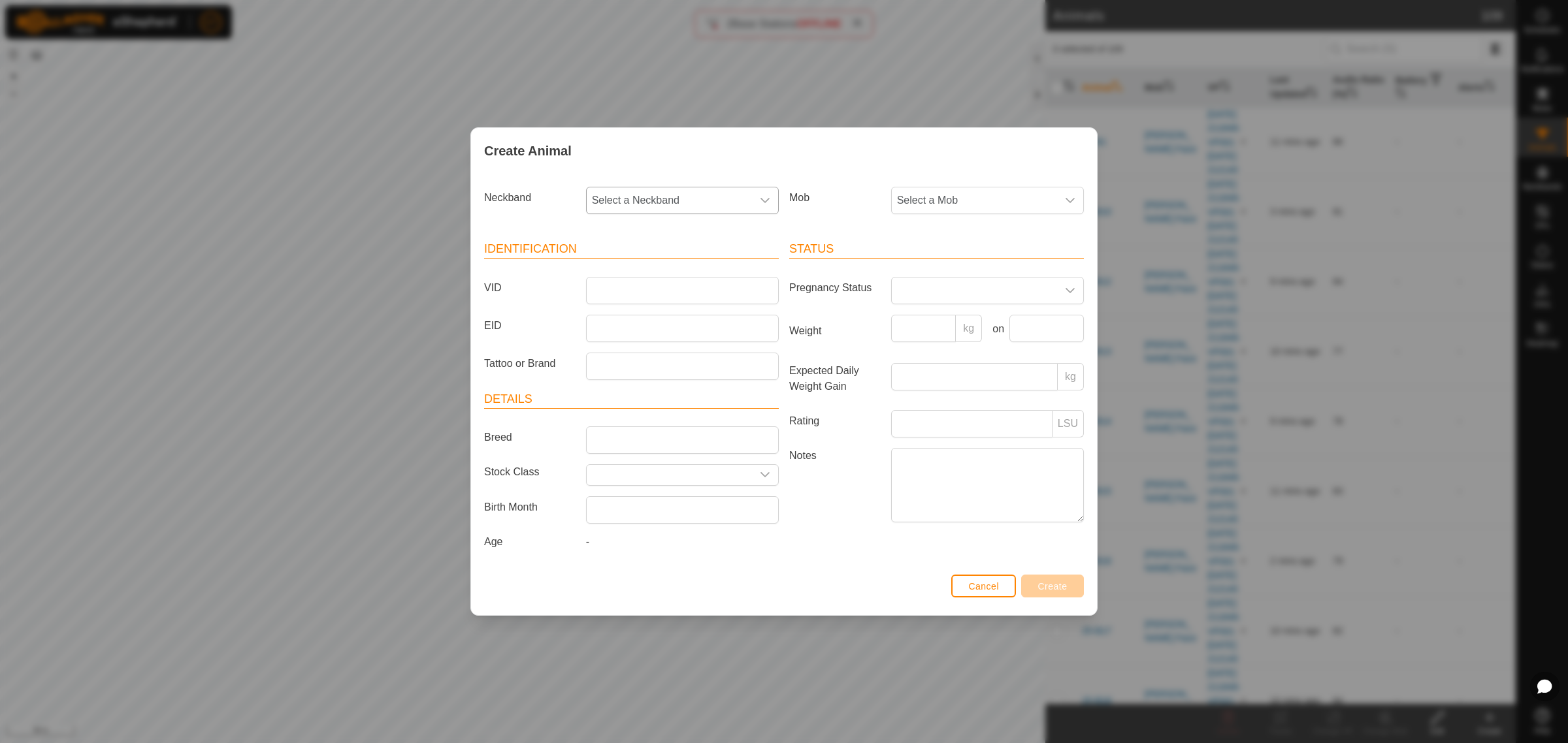
click at [759, 201] on div "dropdown trigger" at bounding box center [765, 201] width 27 height 27
type input "9500"
click at [655, 269] on li "1321149500" at bounding box center [684, 268] width 191 height 27
click at [647, 299] on input "VID" at bounding box center [682, 290] width 192 height 27
type input "25-W224"
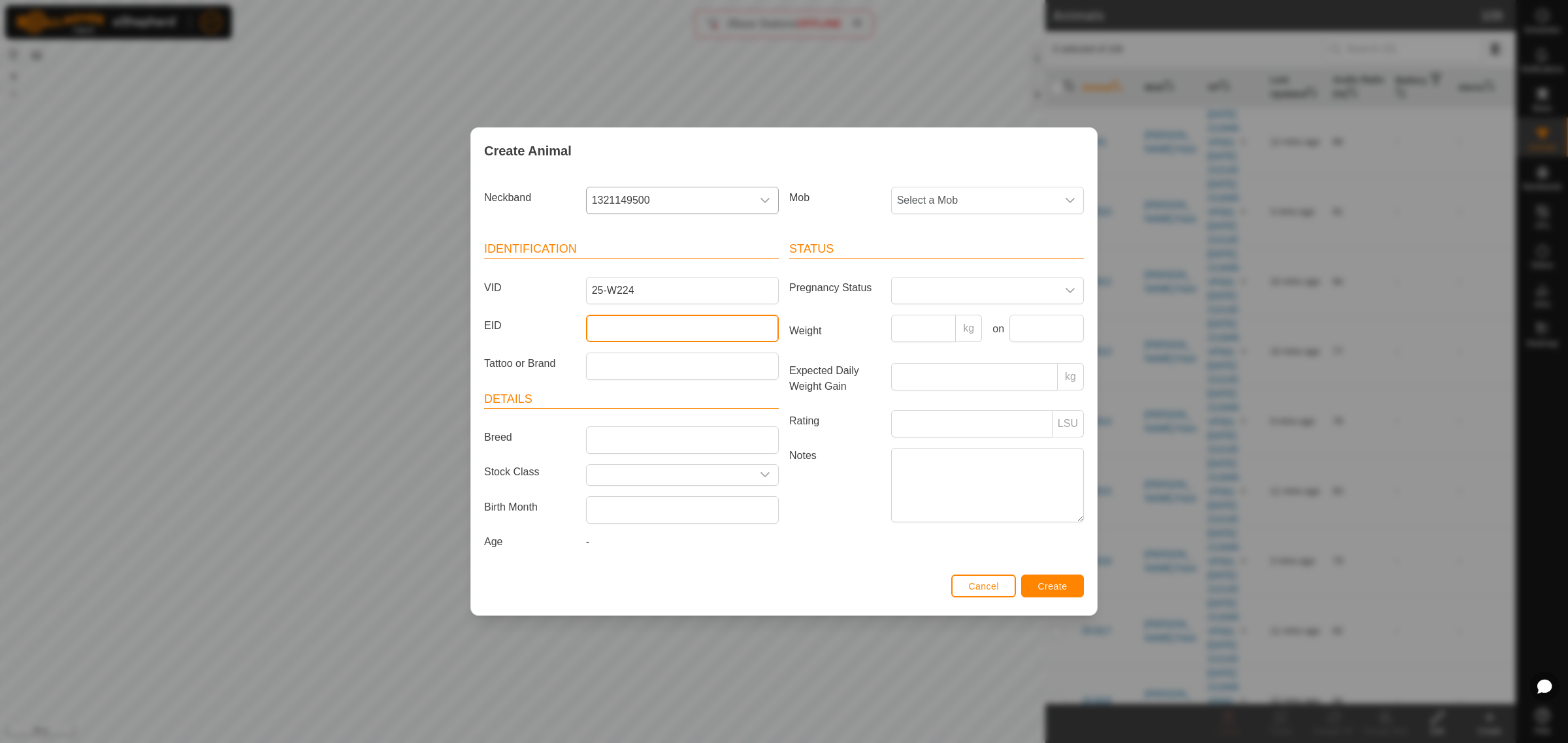
click at [604, 331] on input "EID" at bounding box center [682, 328] width 192 height 27
paste input "982123812122165"
type input "982123812122165"
click at [1073, 200] on icon "dropdown trigger" at bounding box center [1069, 200] width 10 height 10
click at [944, 372] on li "Crossing" at bounding box center [988, 373] width 191 height 27
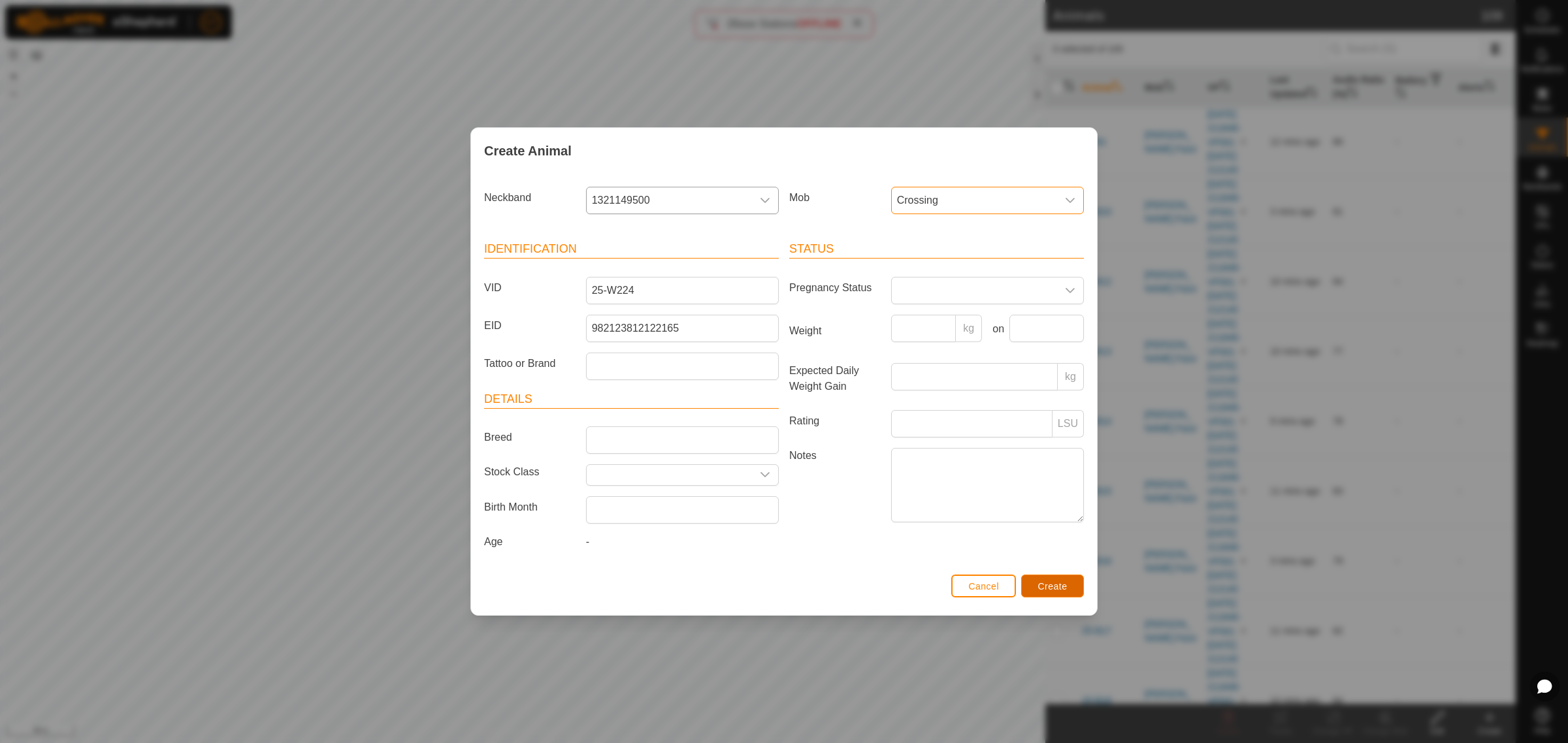
click at [1050, 589] on span "Create" at bounding box center [1052, 586] width 29 height 10
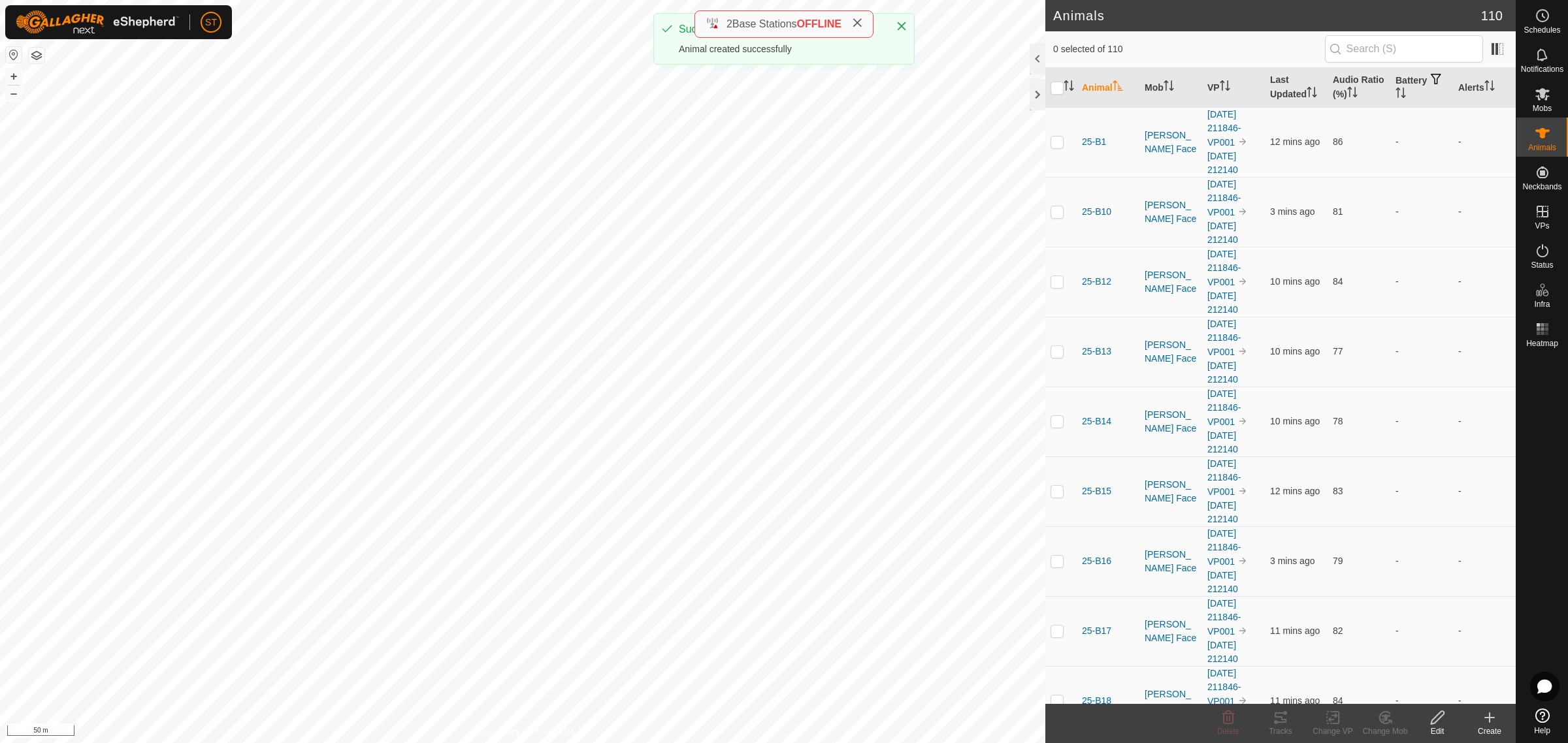
click at [1493, 719] on icon at bounding box center [1489, 717] width 16 height 16
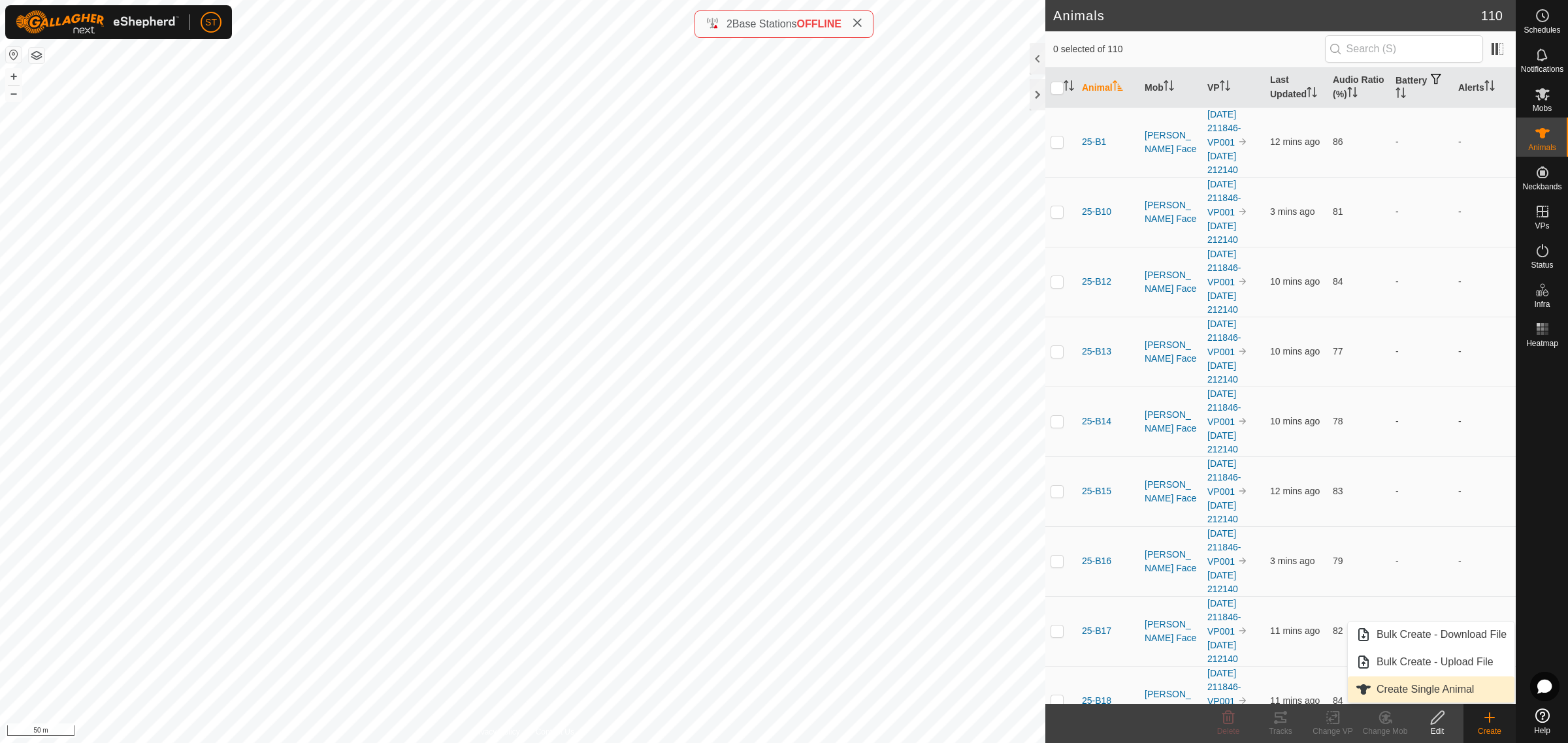
click at [1419, 690] on link "Create Single Animal" at bounding box center [1431, 690] width 167 height 27
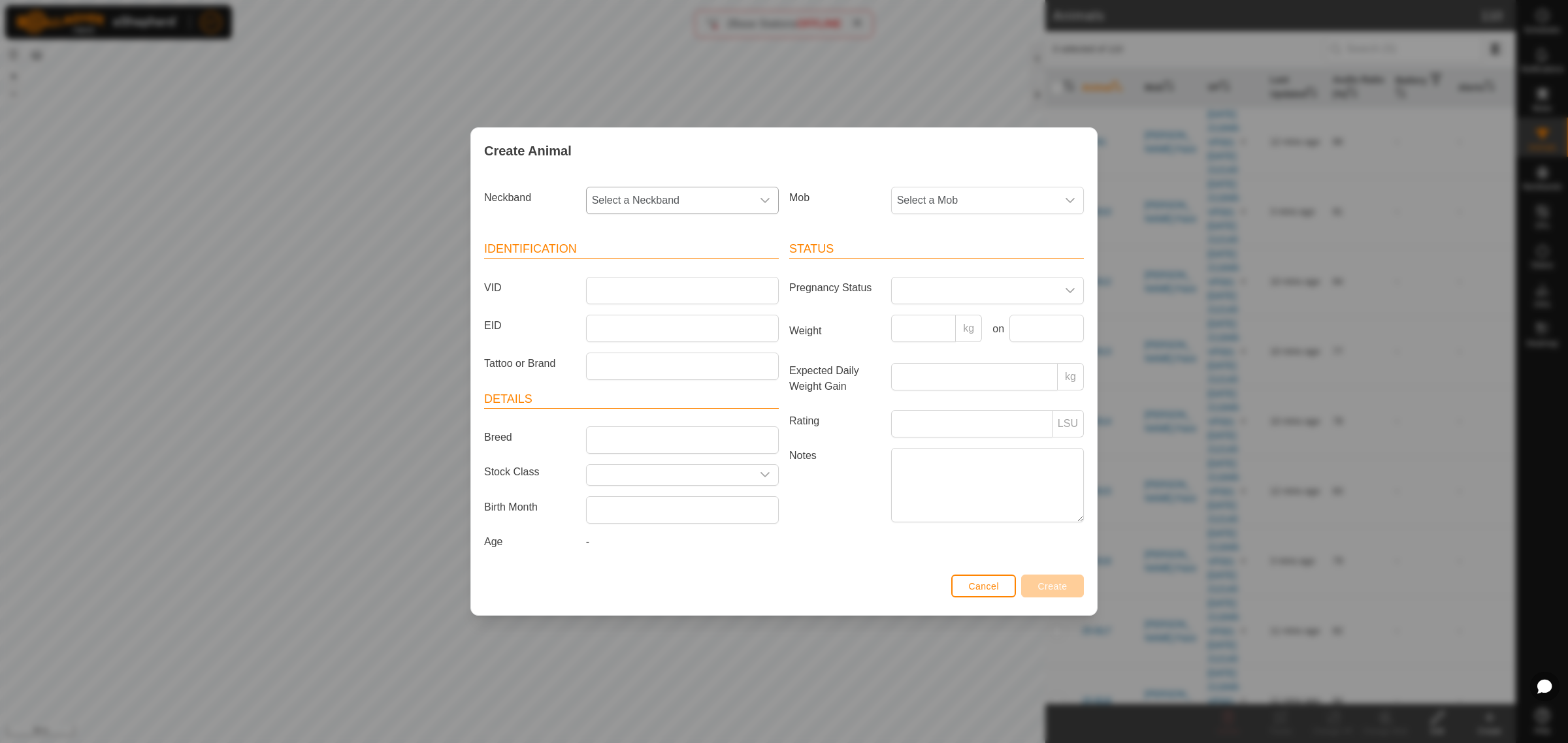
drag, startPoint x: 762, startPoint y: 198, endPoint x: 721, endPoint y: 194, distance: 41.2
click at [761, 198] on icon "dropdown trigger" at bounding box center [765, 201] width 9 height 6
type input "9362"
click at [642, 265] on li "3383859362" at bounding box center [684, 268] width 191 height 27
click at [612, 281] on input "VID" at bounding box center [682, 290] width 192 height 27
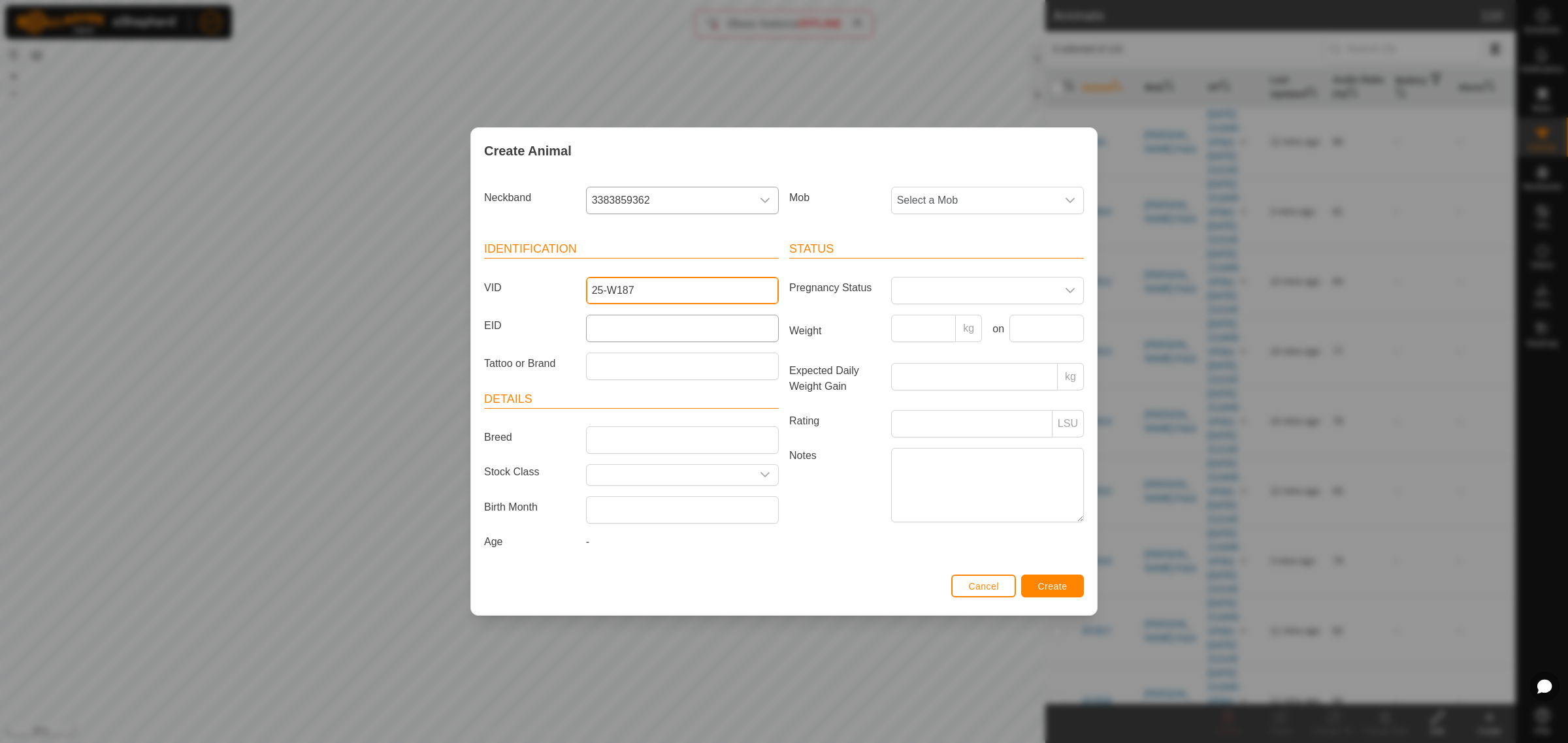
type input "25-W187"
click at [629, 324] on input "EID" at bounding box center [682, 328] width 192 height 27
click at [673, 323] on input "EID" at bounding box center [682, 328] width 192 height 27
paste input "964001043705611"
type input "964001043705611"
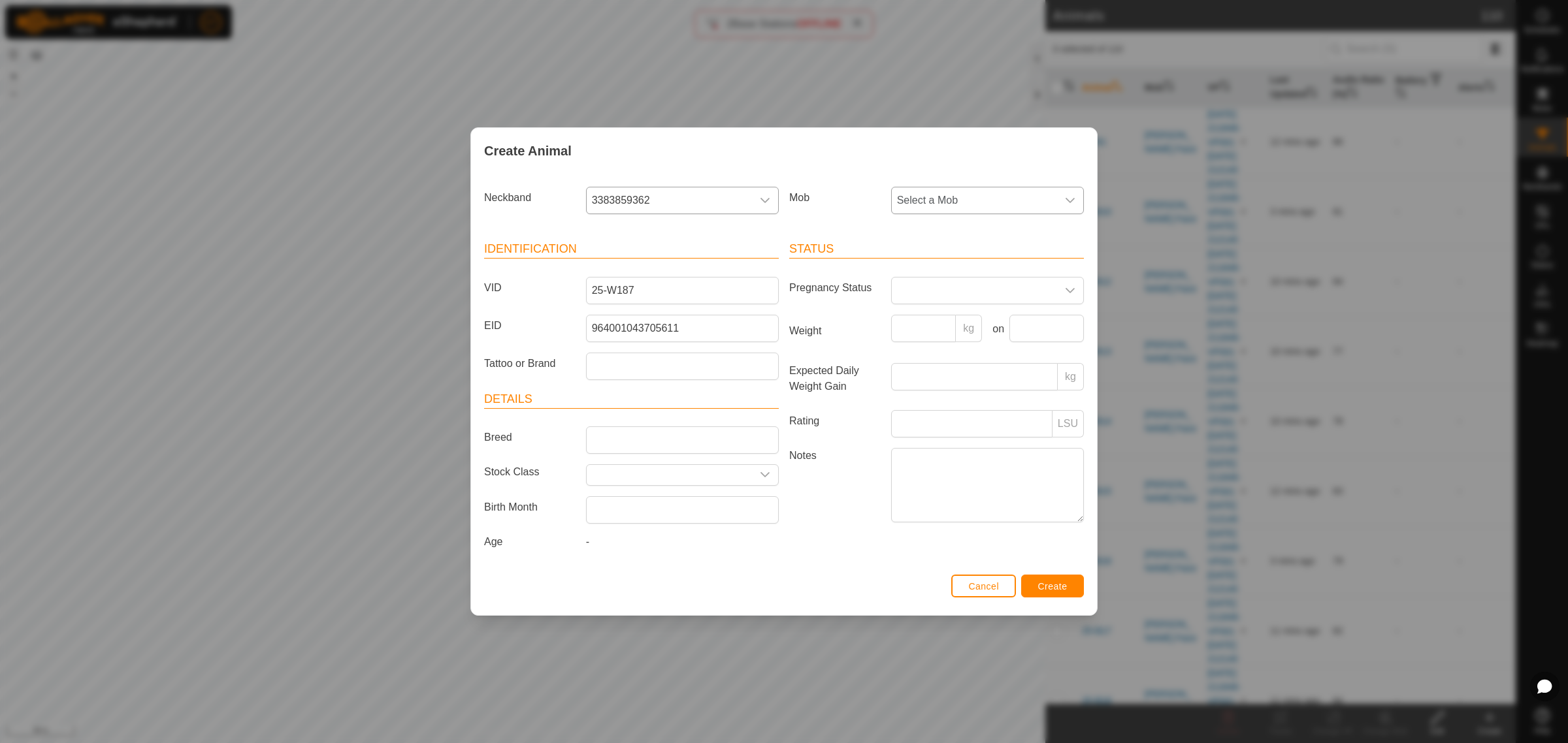
click at [1070, 197] on icon "dropdown trigger" at bounding box center [1069, 200] width 10 height 10
click at [929, 375] on li "Crossing" at bounding box center [988, 373] width 191 height 27
click at [1039, 589] on span "Create" at bounding box center [1052, 586] width 29 height 10
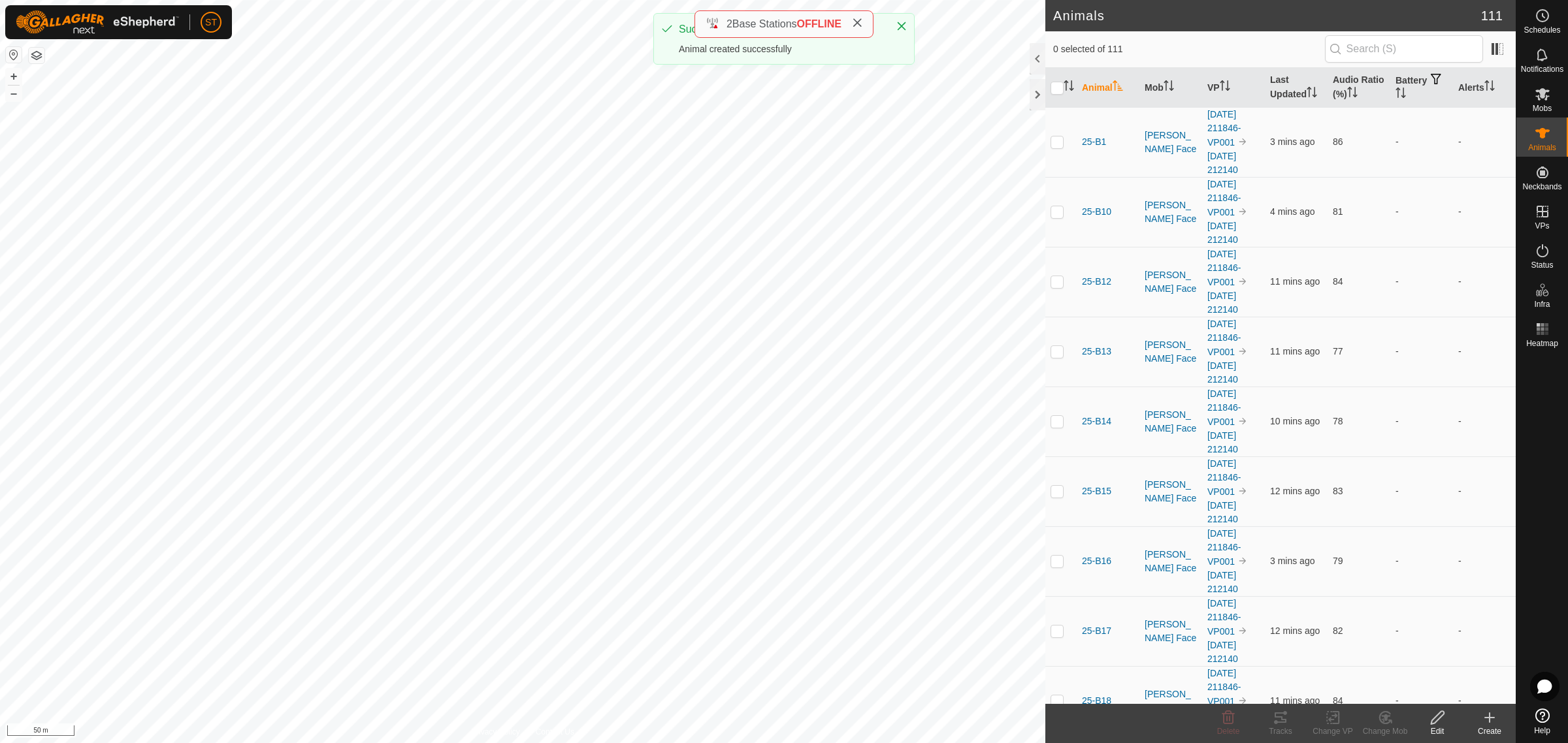
click at [1489, 726] on div "Create" at bounding box center [1489, 732] width 52 height 11
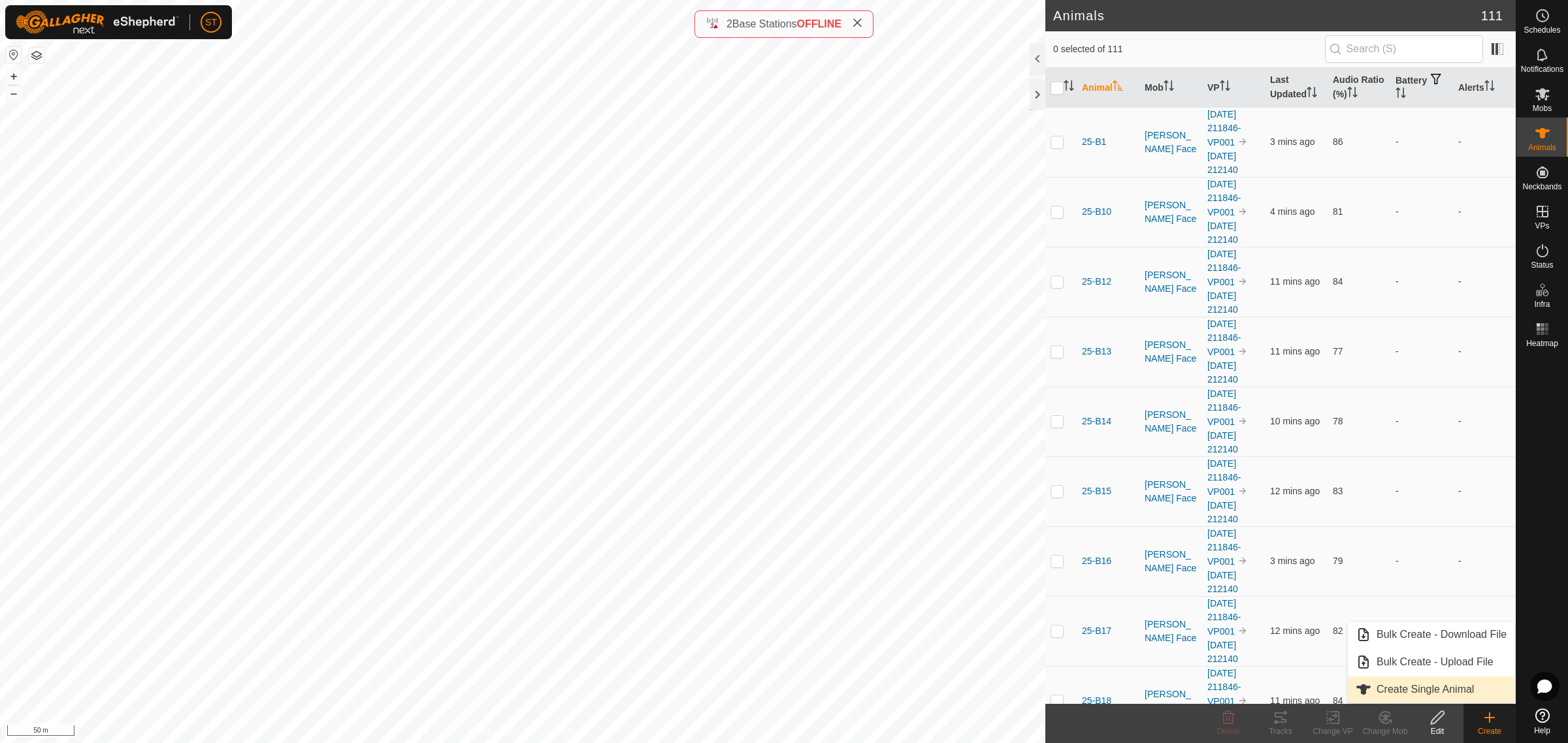
click at [1398, 686] on link "Create Single Animal" at bounding box center [1431, 690] width 167 height 27
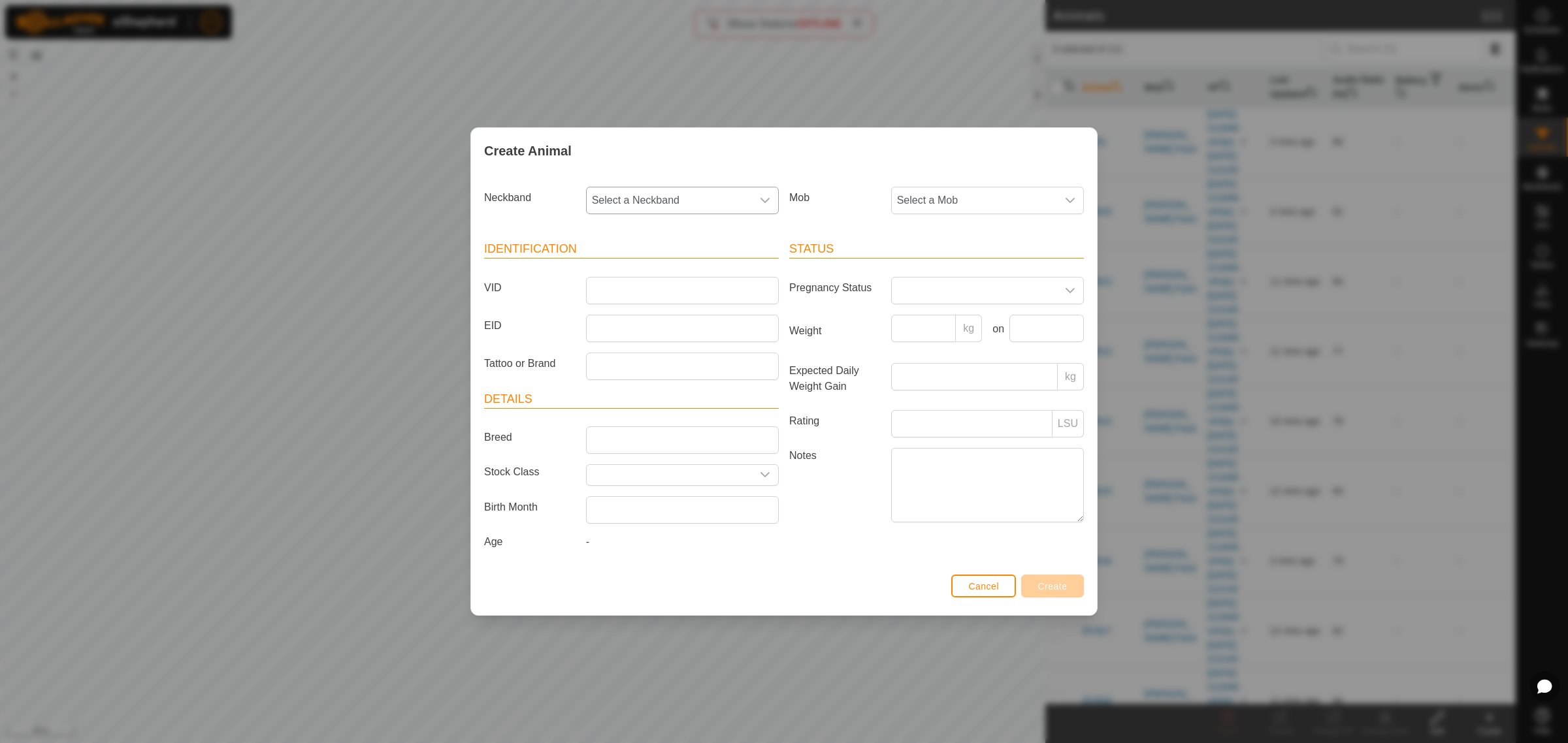
click at [765, 201] on icon "dropdown trigger" at bounding box center [765, 201] width 9 height 6
type input "4783"
click at [681, 268] on li "3130494783" at bounding box center [684, 268] width 191 height 27
click at [626, 282] on input "VID" at bounding box center [682, 290] width 192 height 27
type input "25-W199"
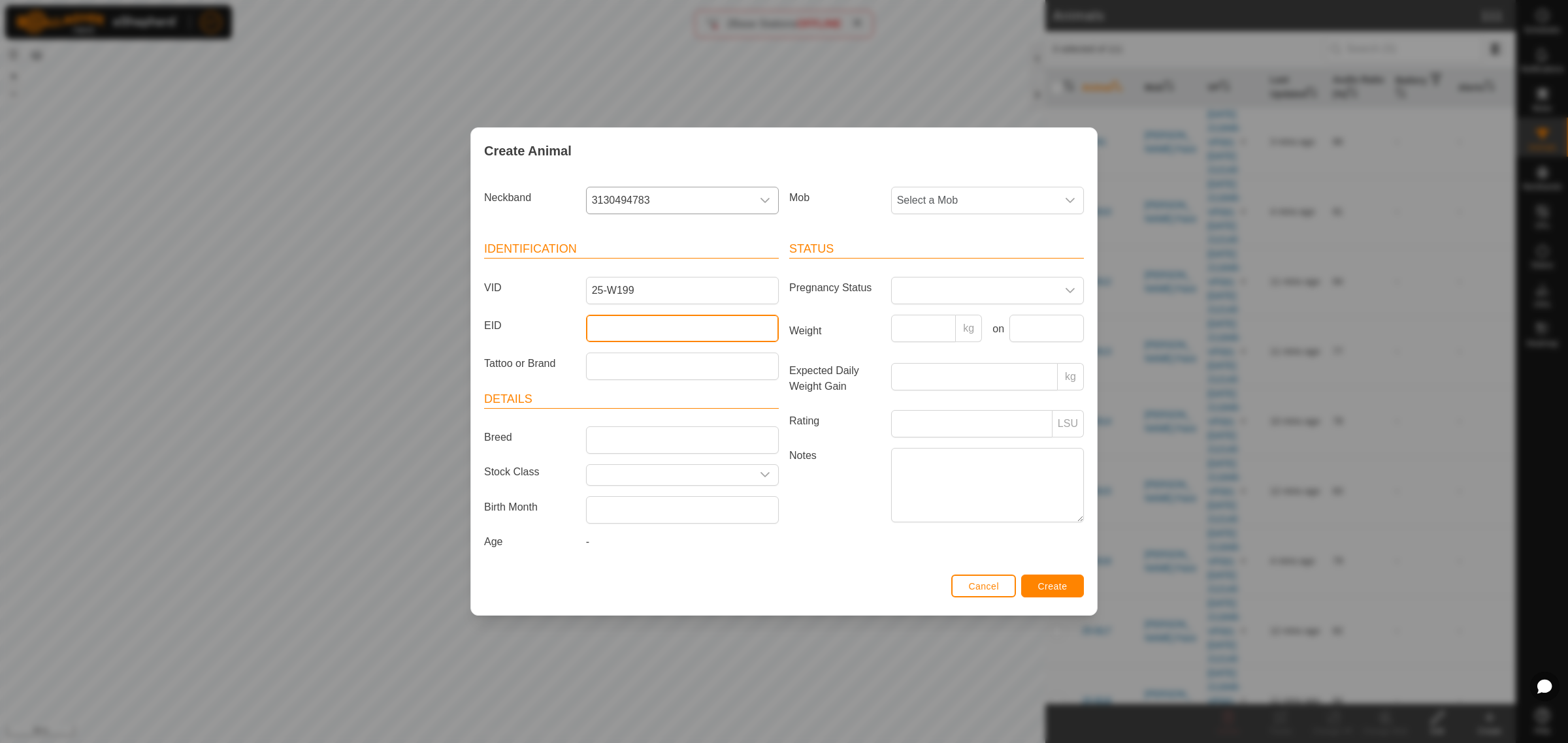
drag, startPoint x: 611, startPoint y: 328, endPoint x: 609, endPoint y: 318, distance: 10.2
click at [611, 328] on input "EID" at bounding box center [682, 328] width 192 height 27
paste input "982123810451491"
type input "982123810451491"
drag, startPoint x: 1072, startPoint y: 196, endPoint x: 1085, endPoint y: 196, distance: 13.0
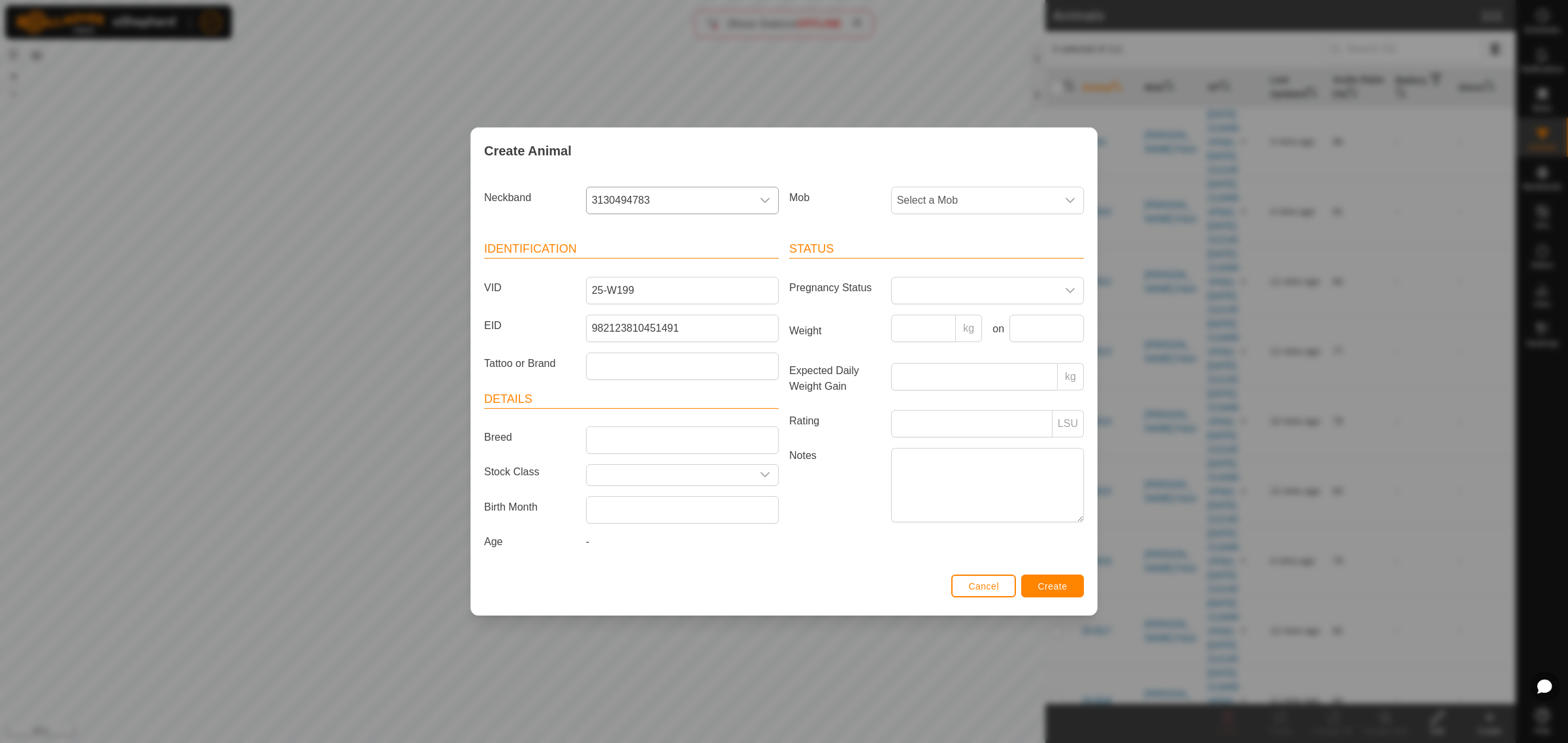
click at [1073, 196] on icon "dropdown trigger" at bounding box center [1069, 200] width 10 height 10
click at [923, 374] on li "Crossing" at bounding box center [988, 373] width 191 height 27
click at [1039, 585] on span "Create" at bounding box center [1052, 586] width 29 height 10
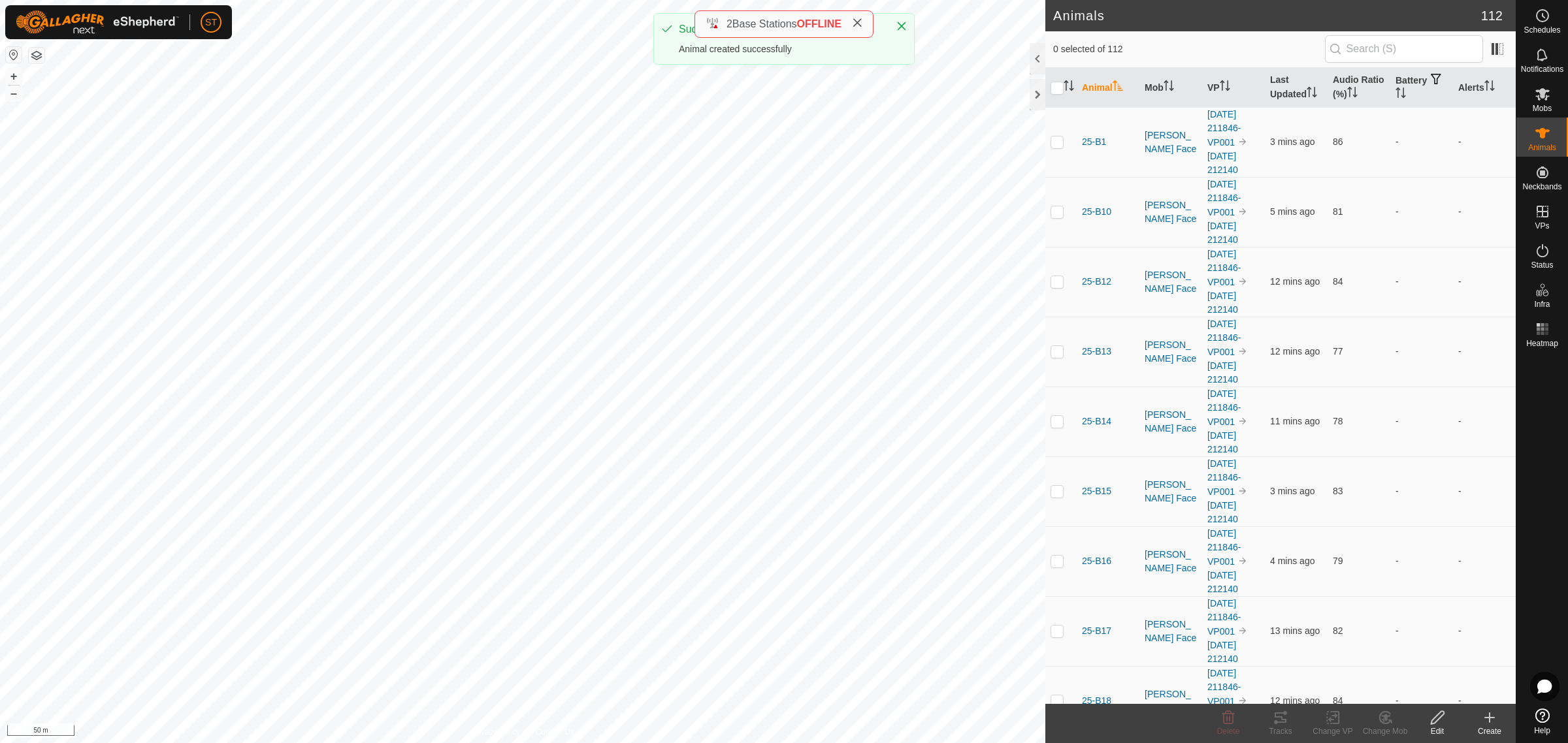
click at [1493, 723] on icon at bounding box center [1489, 717] width 16 height 16
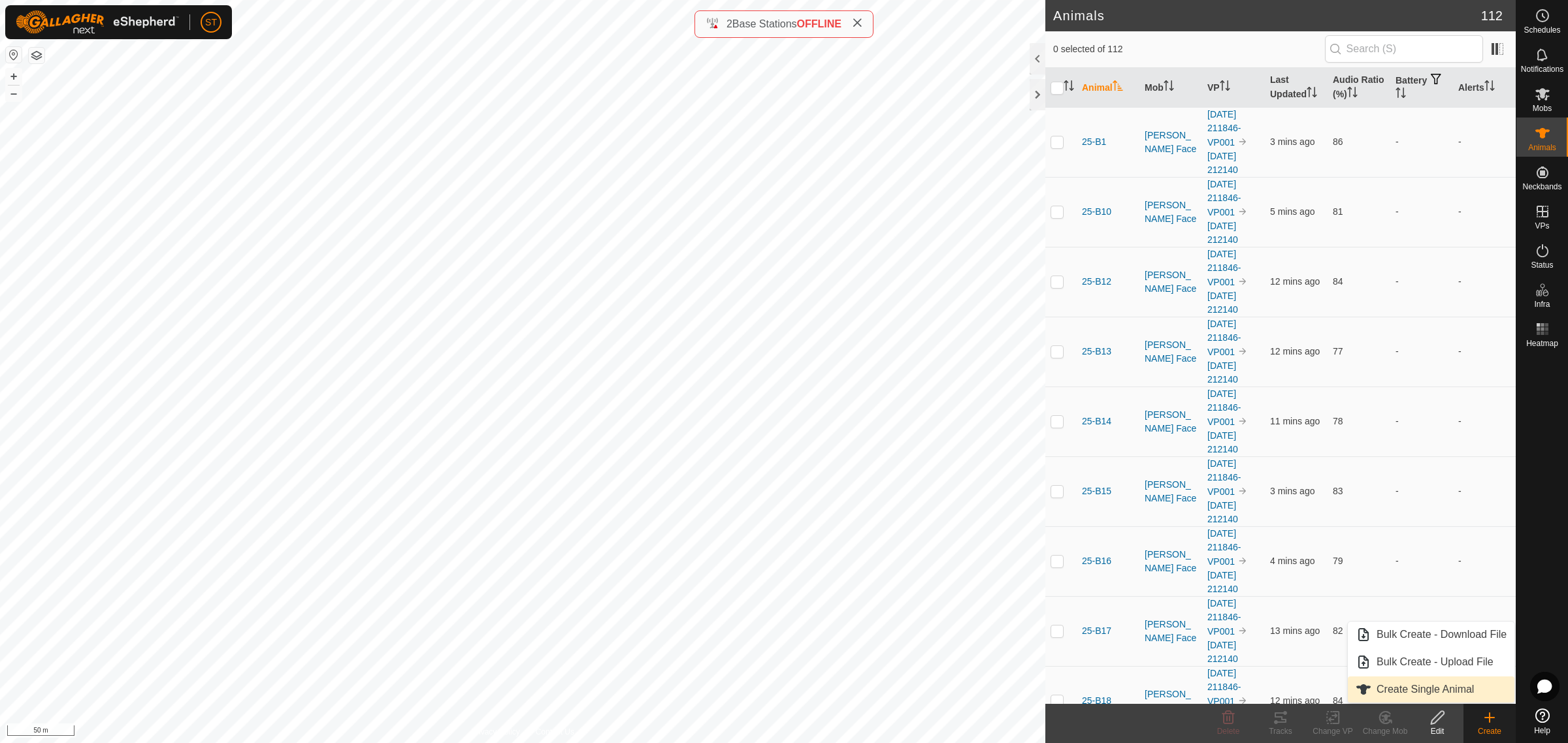
click at [1429, 690] on link "Create Single Animal" at bounding box center [1431, 690] width 167 height 27
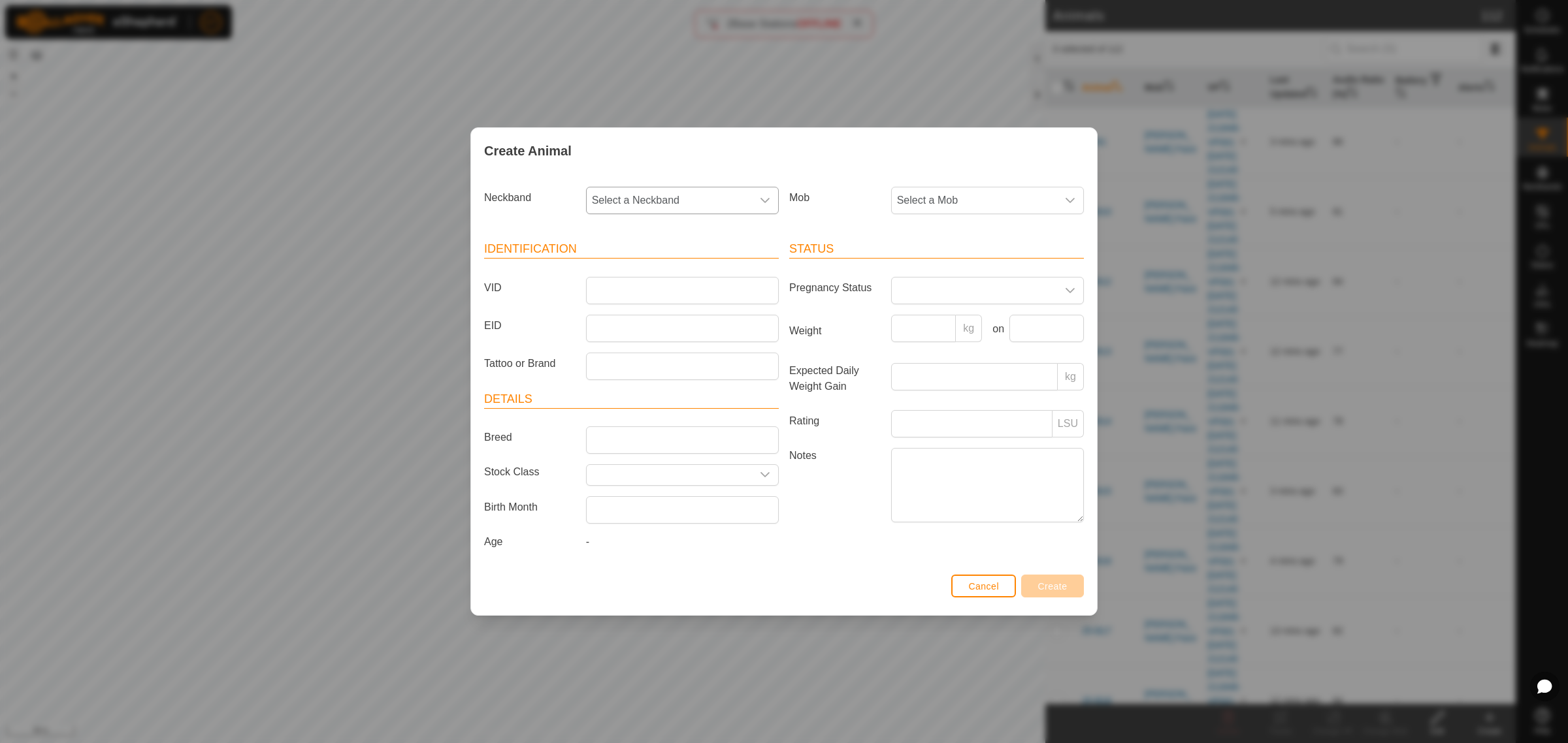
click at [770, 198] on div "dropdown trigger" at bounding box center [765, 201] width 27 height 27
type input "4385"
click at [614, 263] on li "2798234385" at bounding box center [684, 268] width 191 height 27
click at [614, 284] on input "VID" at bounding box center [682, 290] width 192 height 27
type input "25-W188"
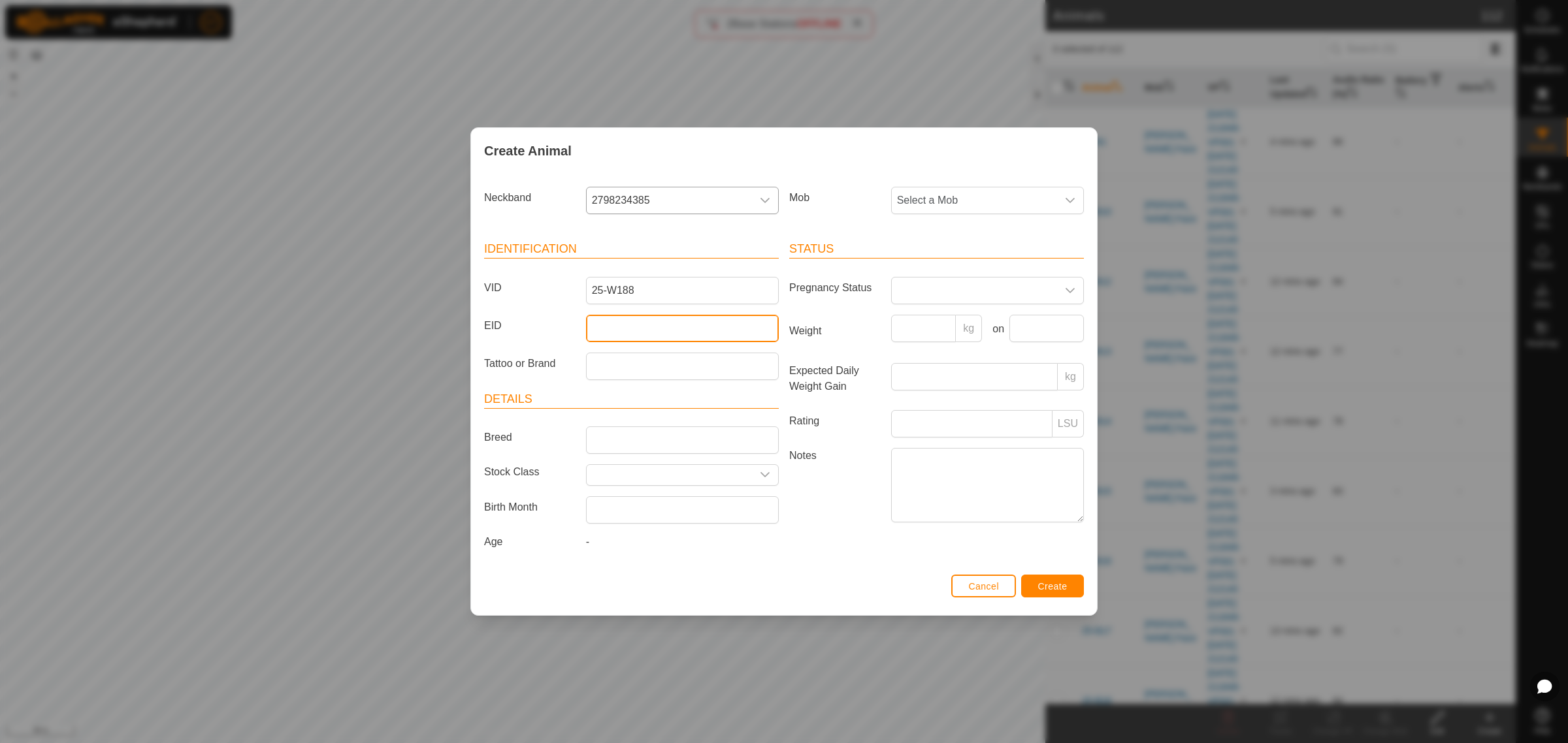
drag, startPoint x: 609, startPoint y: 323, endPoint x: 588, endPoint y: 320, distance: 21.2
click at [609, 323] on input "EID" at bounding box center [682, 328] width 192 height 27
click at [598, 324] on input "EID" at bounding box center [682, 328] width 192 height 27
paste input "942000048902581"
type input "942000048902581"
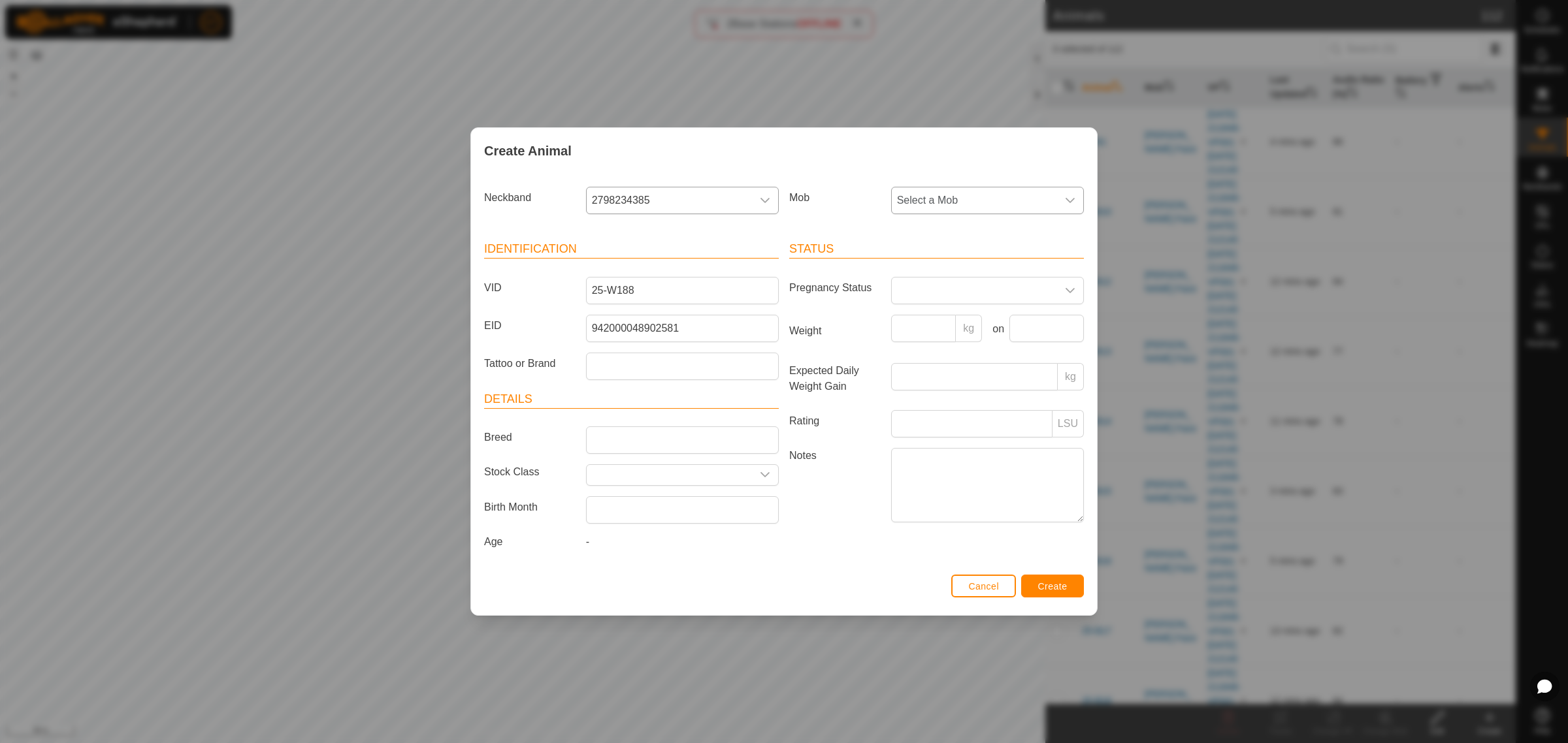
click at [1075, 195] on icon "dropdown trigger" at bounding box center [1069, 200] width 10 height 10
click at [945, 371] on li "Crossing" at bounding box center [988, 373] width 191 height 27
click at [1054, 591] on span "Create" at bounding box center [1052, 586] width 29 height 10
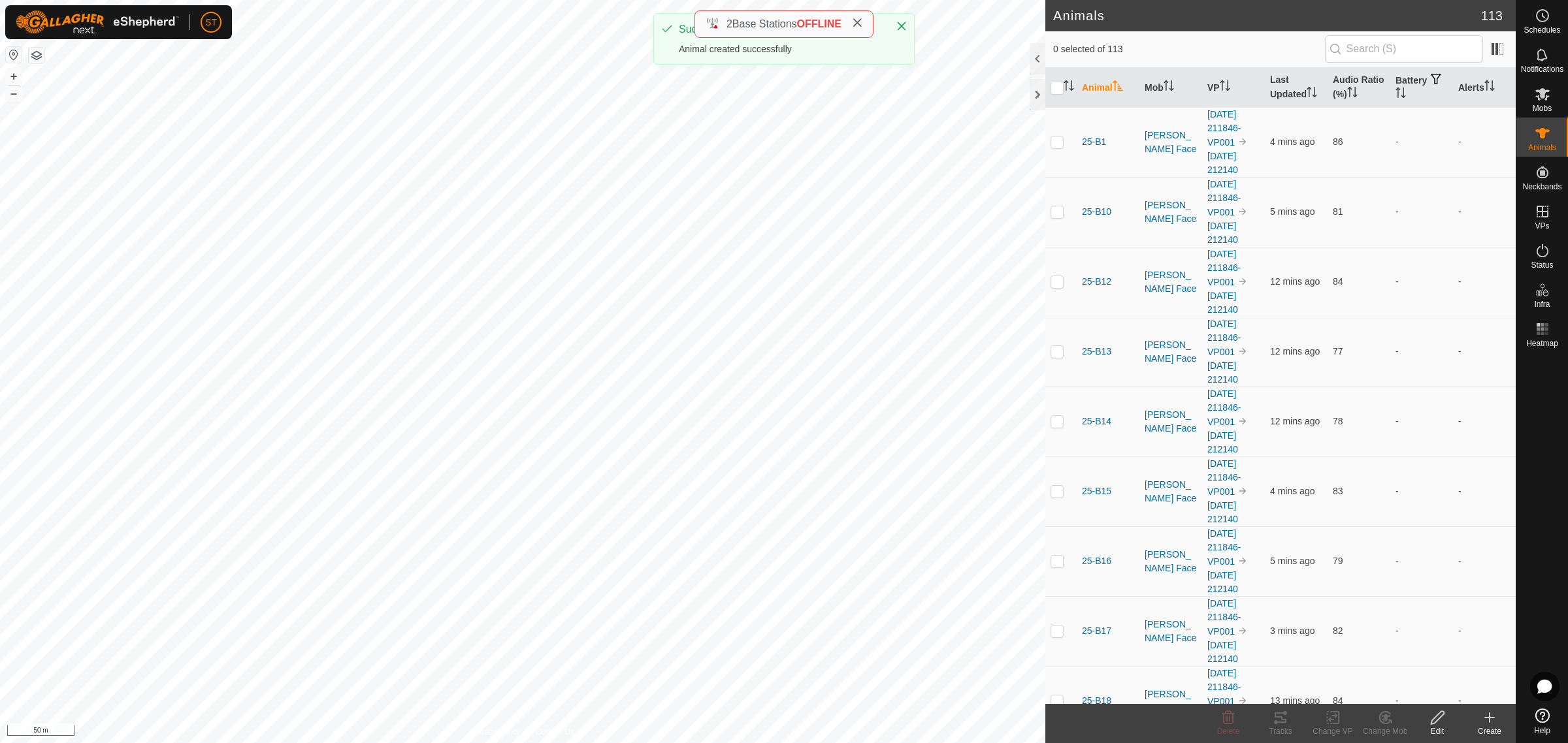
click at [1487, 719] on icon at bounding box center [1489, 717] width 16 height 16
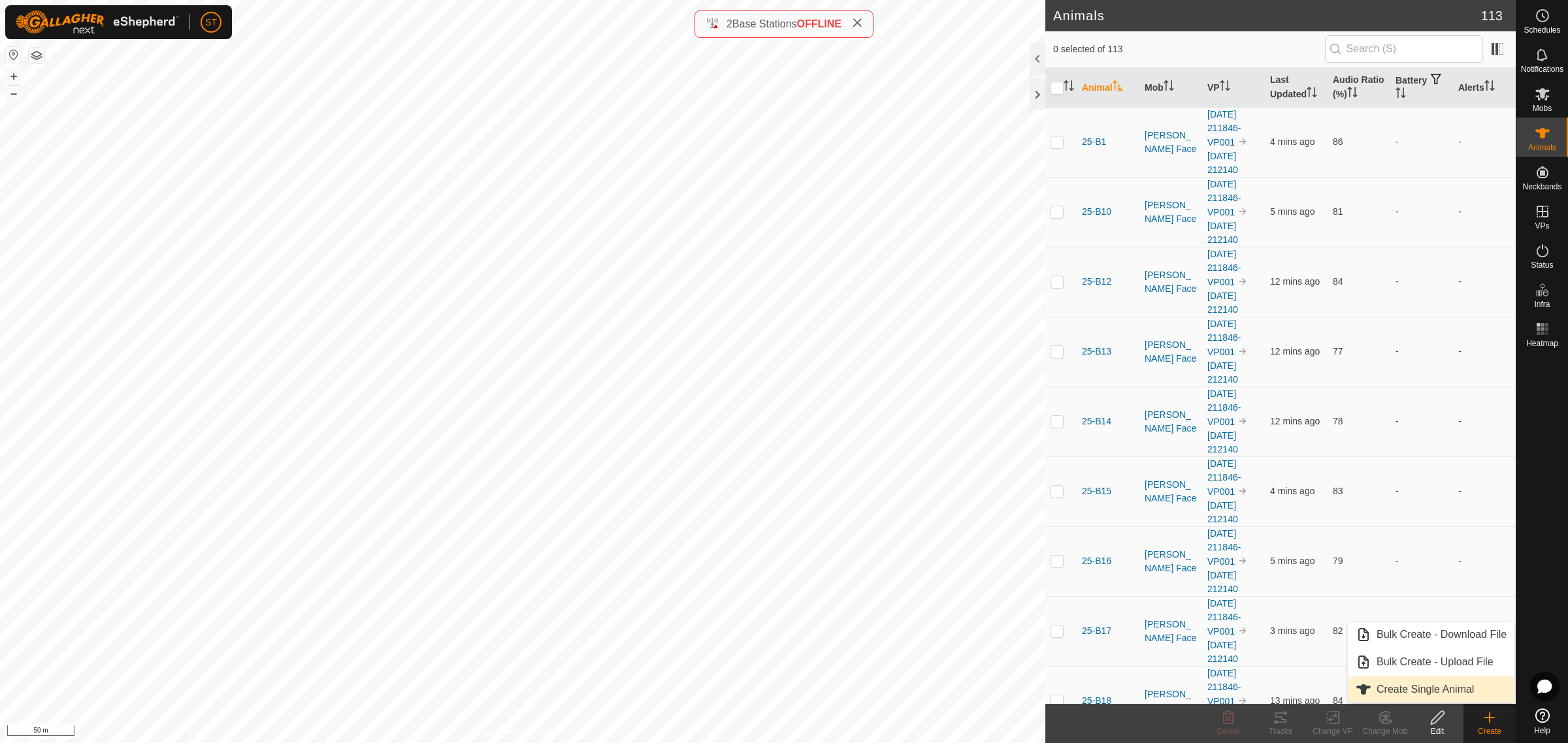
click at [1409, 690] on link "Create Single Animal" at bounding box center [1431, 690] width 167 height 27
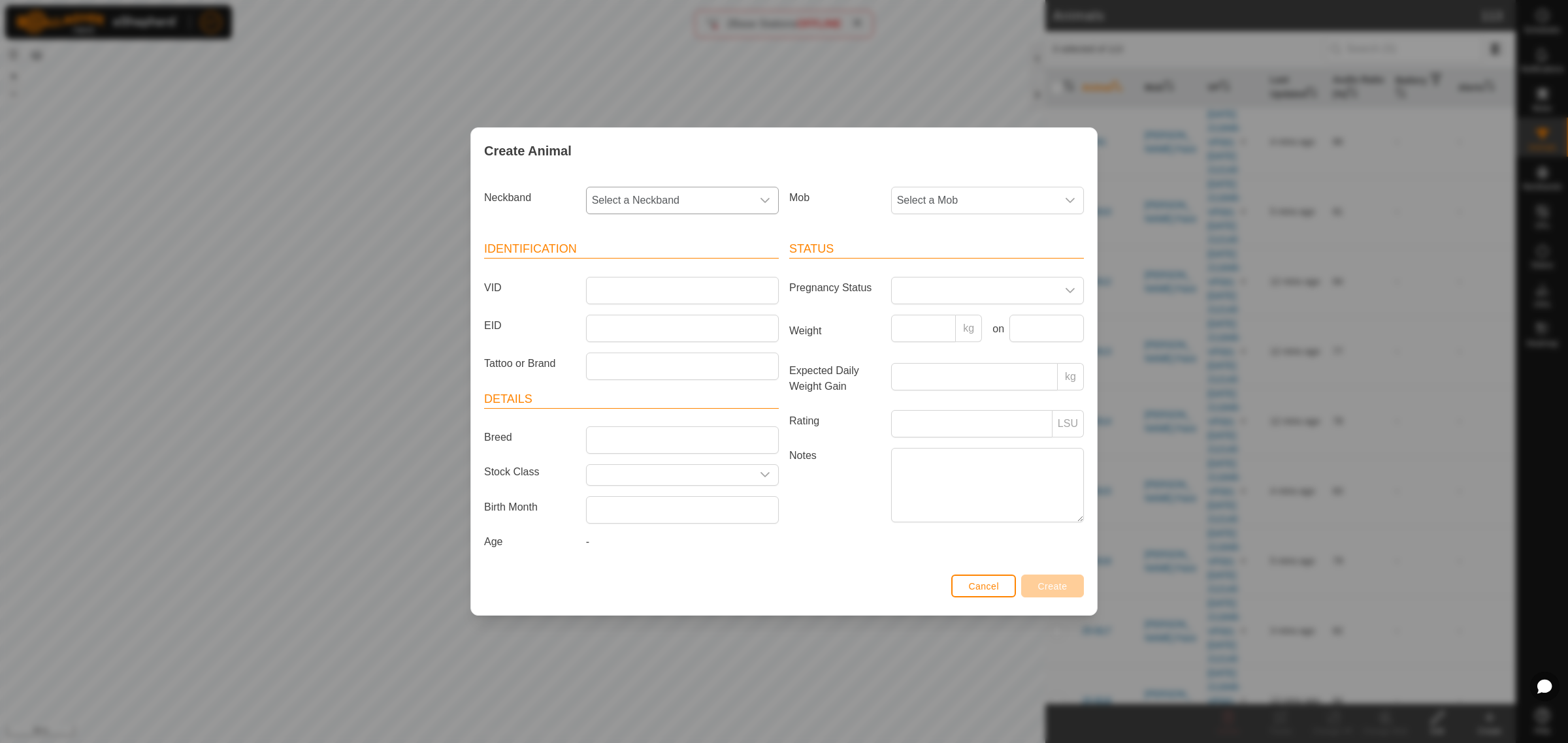
click at [768, 203] on icon "dropdown trigger" at bounding box center [764, 200] width 10 height 10
click at [642, 227] on input "text" at bounding box center [683, 235] width 175 height 27
type input "0875"
click at [628, 262] on li "1132870875" at bounding box center [684, 268] width 191 height 27
click at [637, 285] on input "VID" at bounding box center [682, 290] width 192 height 27
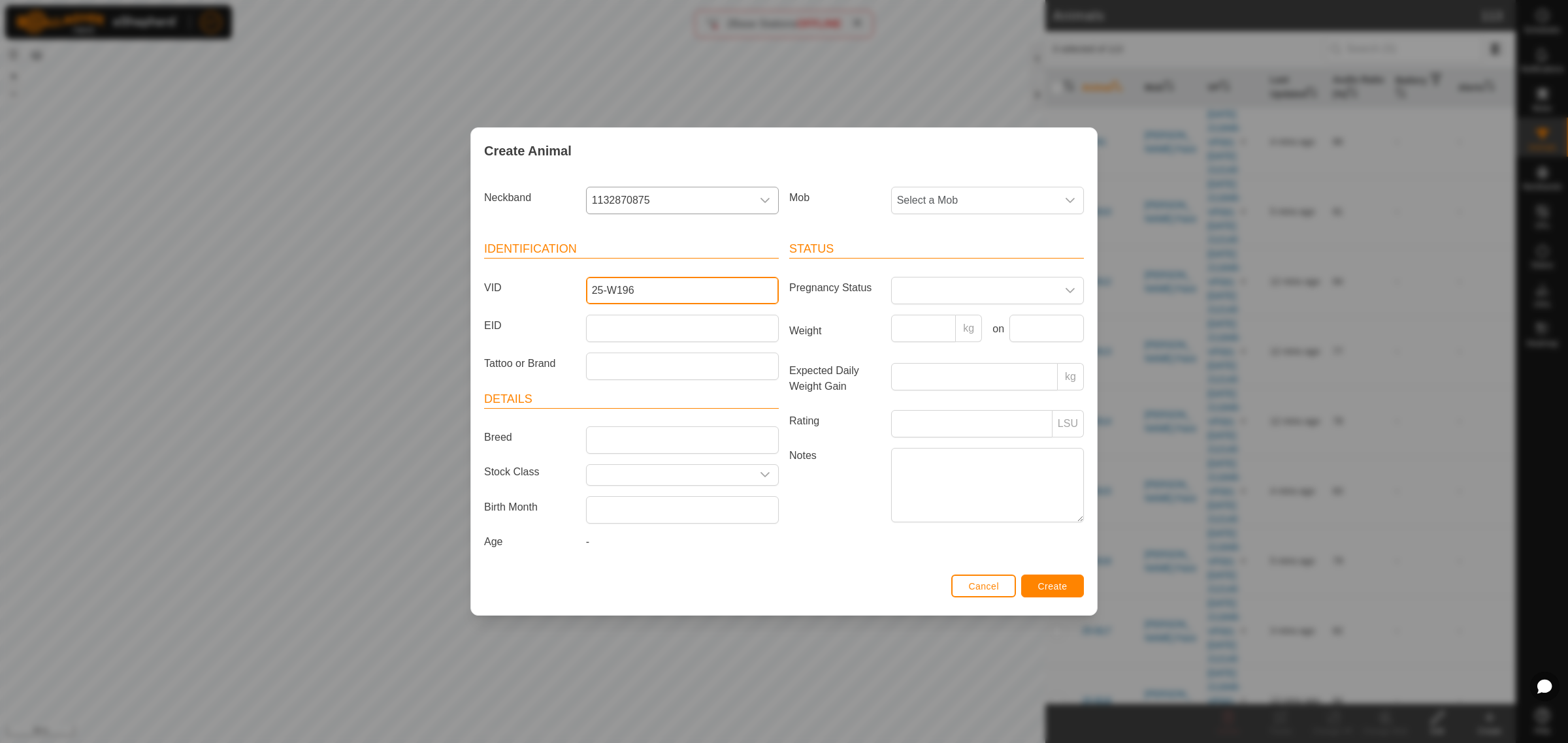
type input "25-W196"
click at [608, 323] on input "EID" at bounding box center [682, 328] width 192 height 27
paste input "982123810451551"
type input "982123810451551"
click at [1077, 198] on div "dropdown trigger" at bounding box center [1070, 201] width 27 height 27
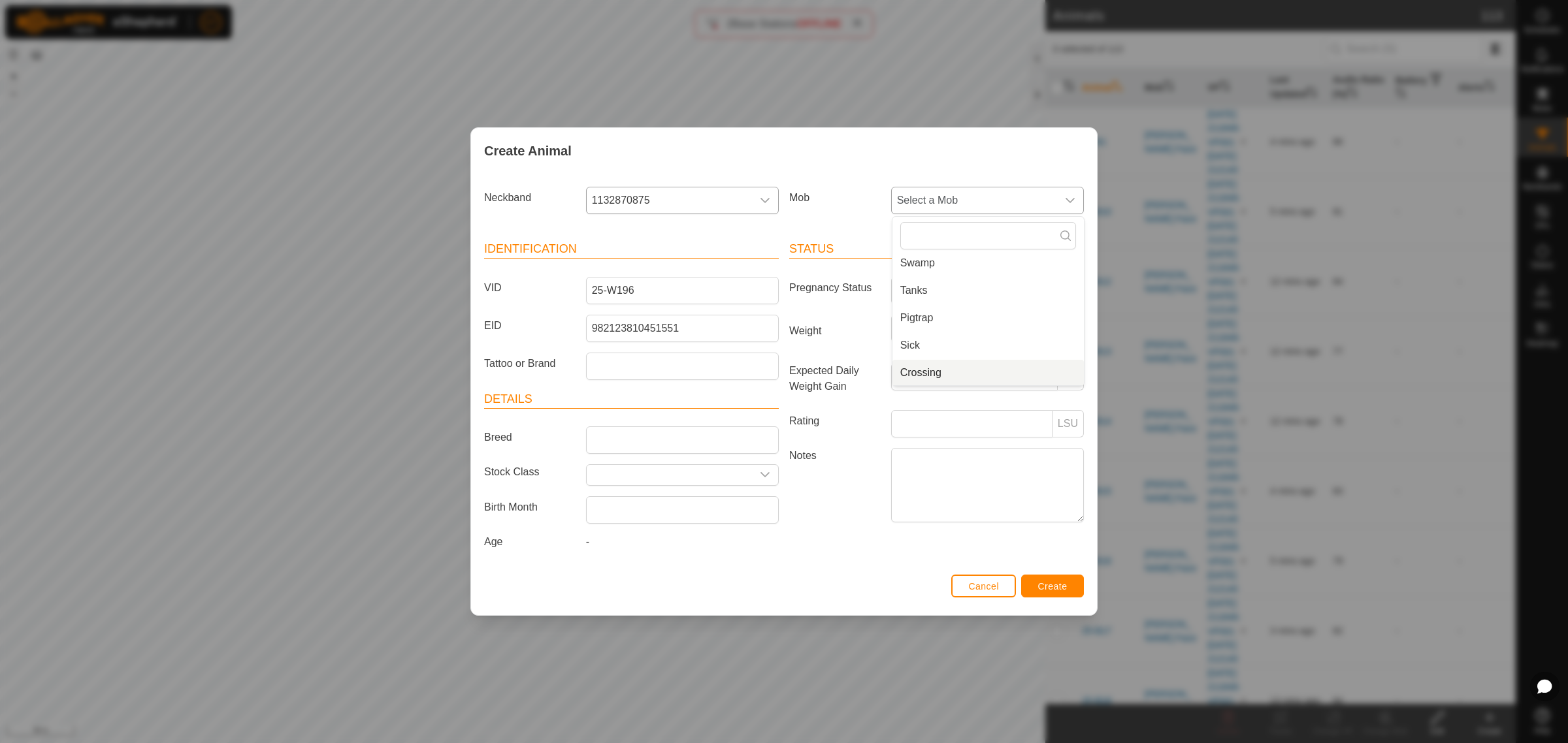
click at [931, 369] on li "Crossing" at bounding box center [988, 373] width 191 height 27
click at [1050, 589] on span "Create" at bounding box center [1052, 586] width 29 height 10
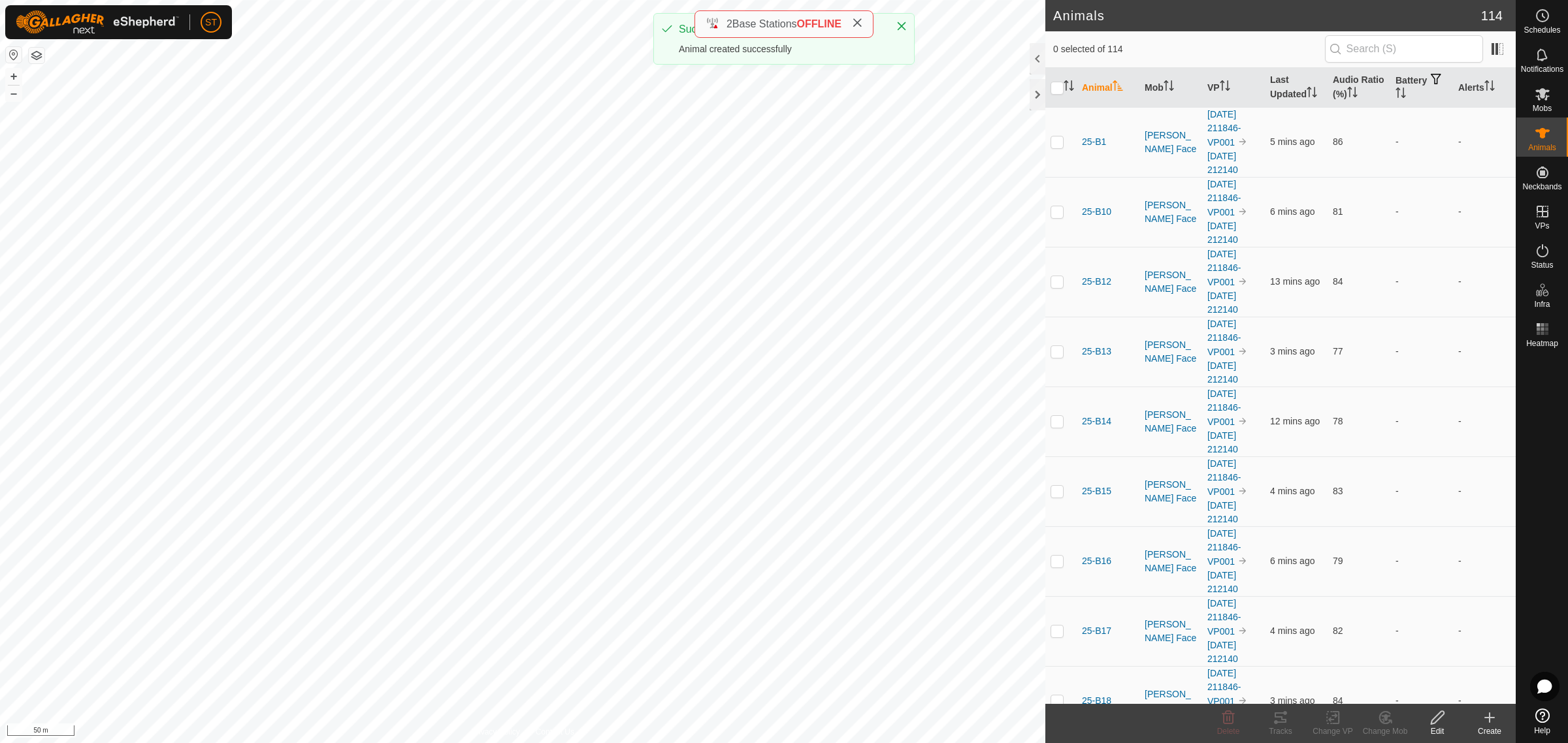
click at [1491, 717] on icon at bounding box center [1489, 717] width 9 height 0
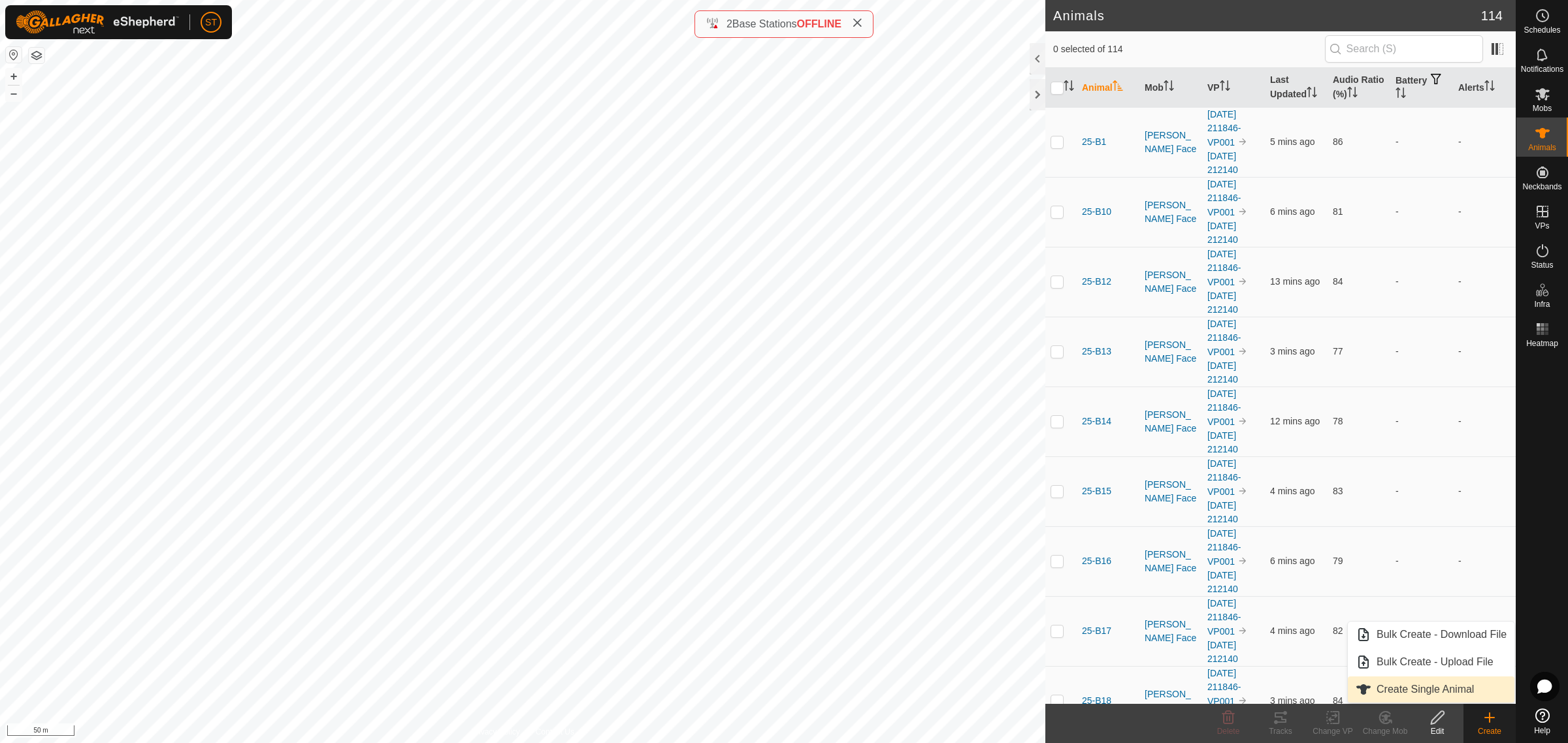
click at [1418, 686] on link "Create Single Animal" at bounding box center [1431, 690] width 167 height 27
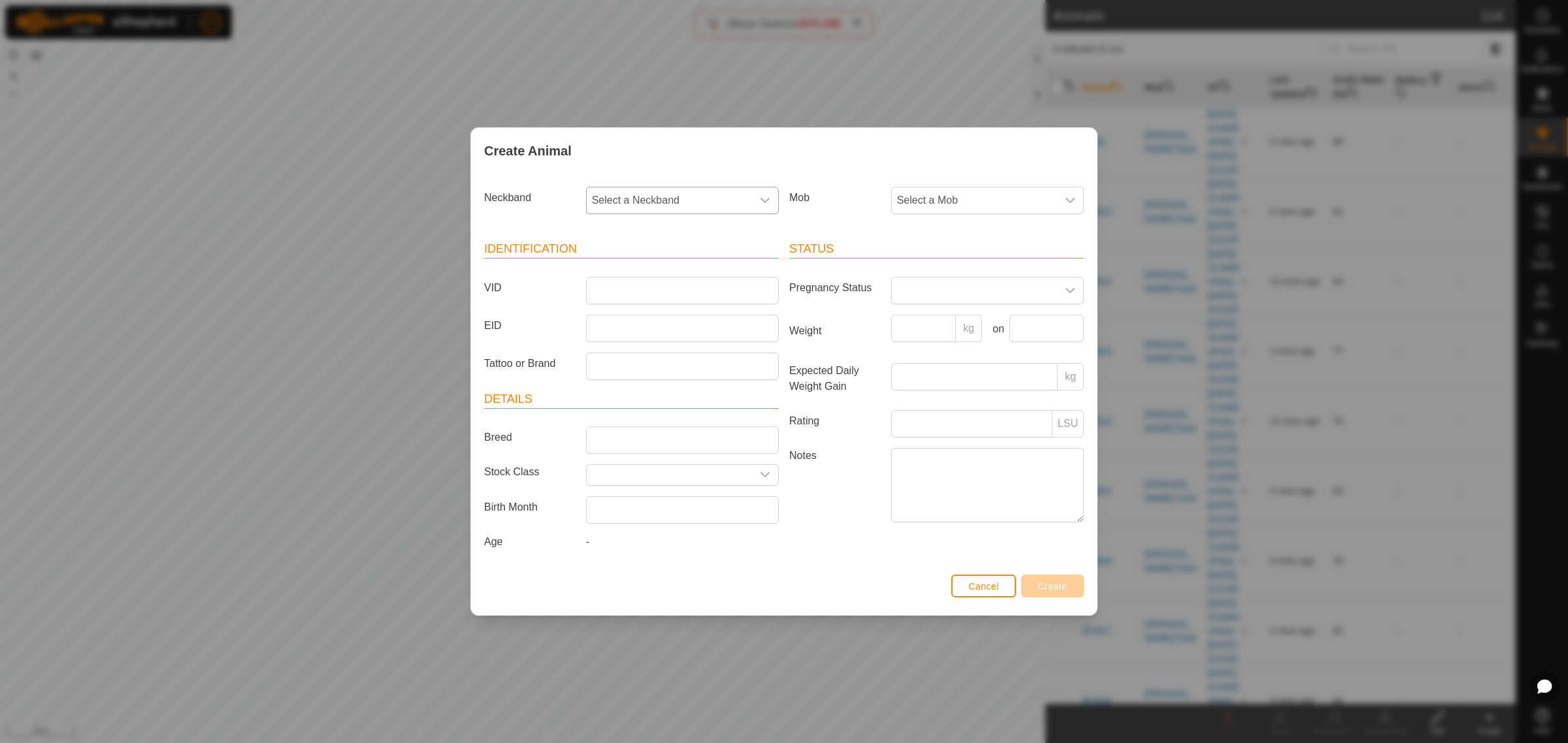
click at [777, 198] on div "dropdown trigger" at bounding box center [765, 201] width 27 height 27
type input "5968"
click at [661, 266] on li "1459015968" at bounding box center [684, 268] width 191 height 27
click at [626, 284] on input "VID" at bounding box center [682, 290] width 192 height 27
type input "25-W198"
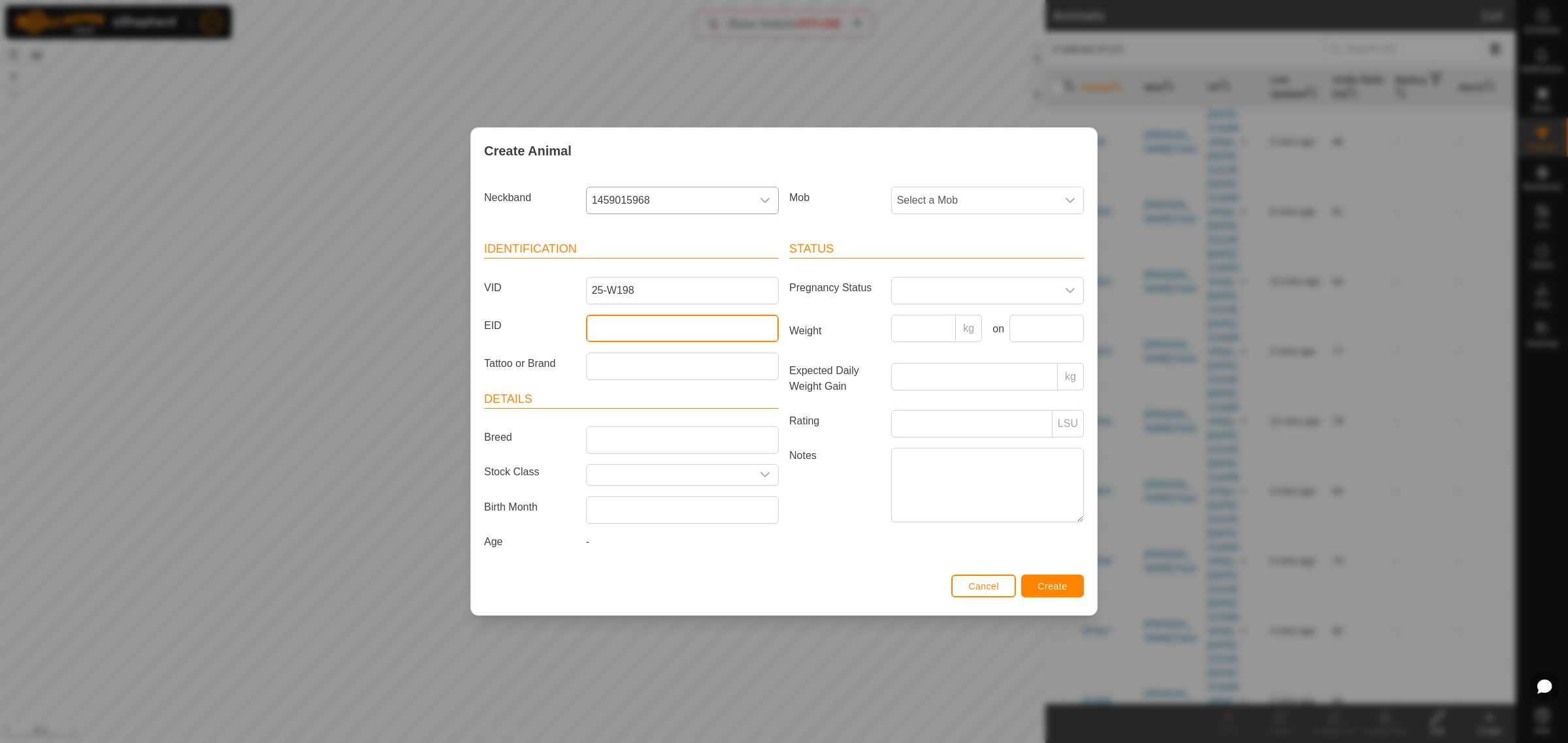
click at [615, 322] on input "EID" at bounding box center [682, 328] width 192 height 27
drag, startPoint x: 642, startPoint y: 332, endPoint x: 618, endPoint y: 318, distance: 27.8
click at [642, 332] on input "EID" at bounding box center [682, 328] width 192 height 27
paste input "982123810441438"
type input "982123810441438"
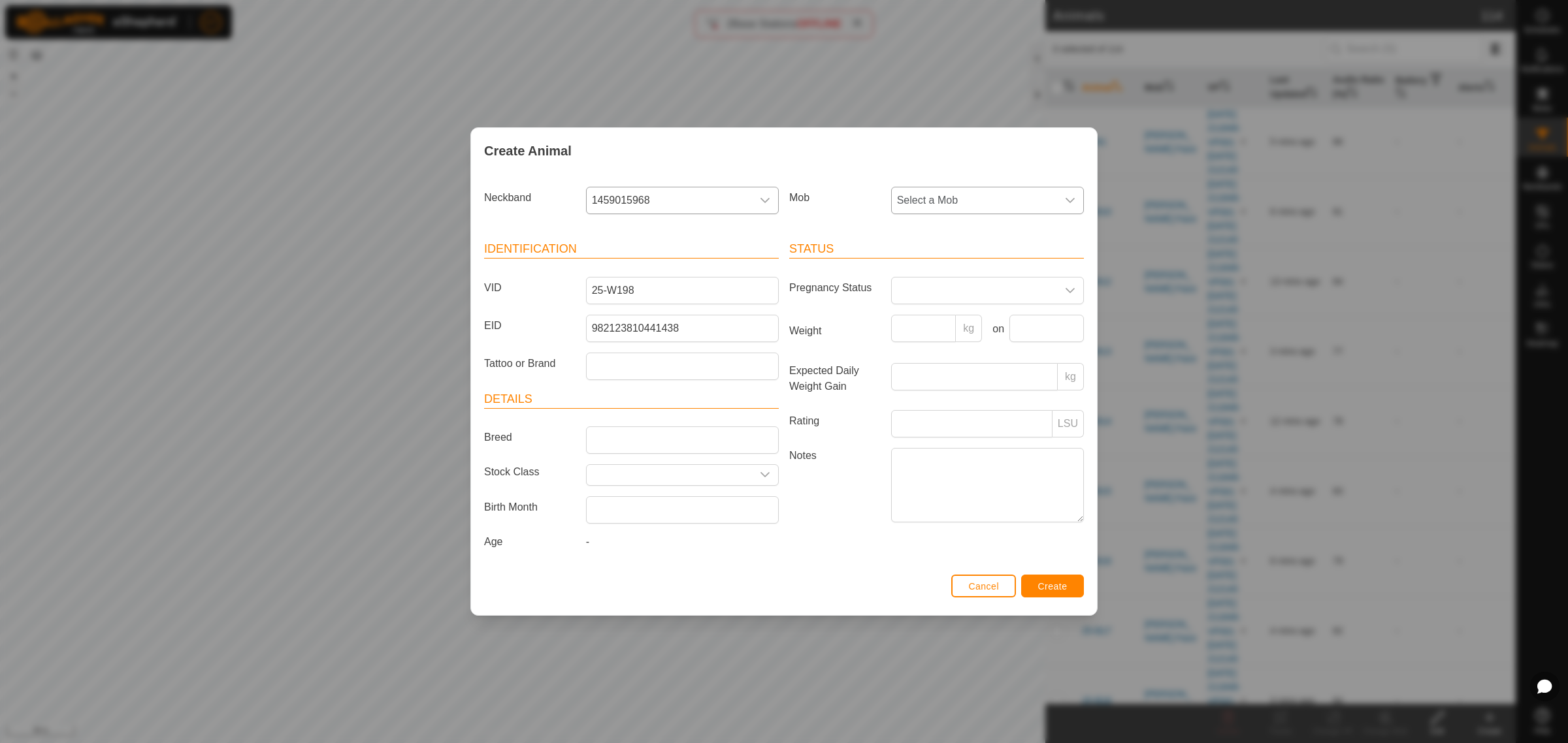
click at [1077, 197] on div "dropdown trigger" at bounding box center [1070, 201] width 27 height 27
click at [948, 369] on li "Crossing" at bounding box center [988, 373] width 191 height 27
click at [1037, 593] on button "Create" at bounding box center [1052, 586] width 63 height 23
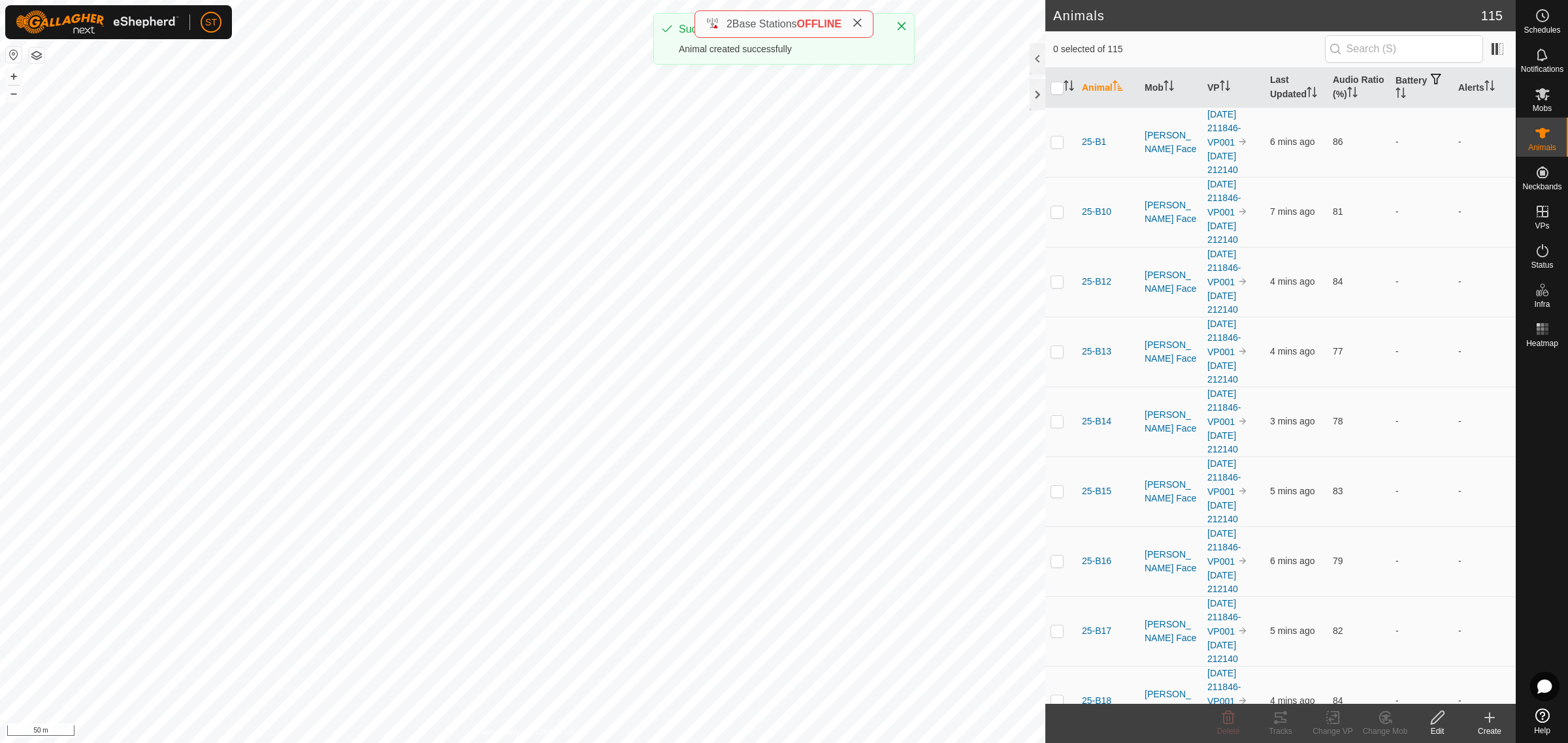
click at [1485, 717] on icon at bounding box center [1489, 717] width 9 height 0
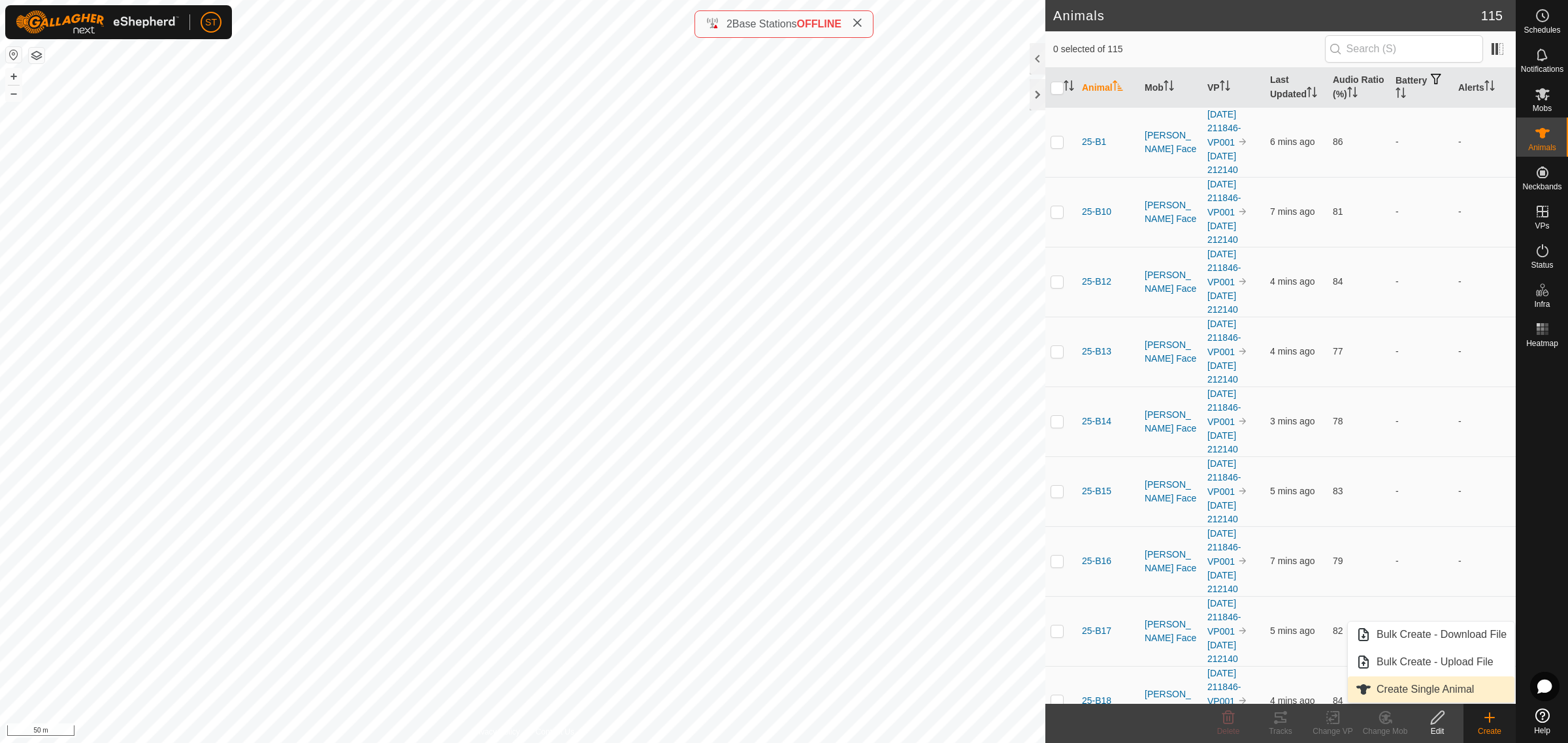
click at [1396, 686] on link "Create Single Animal" at bounding box center [1431, 690] width 167 height 27
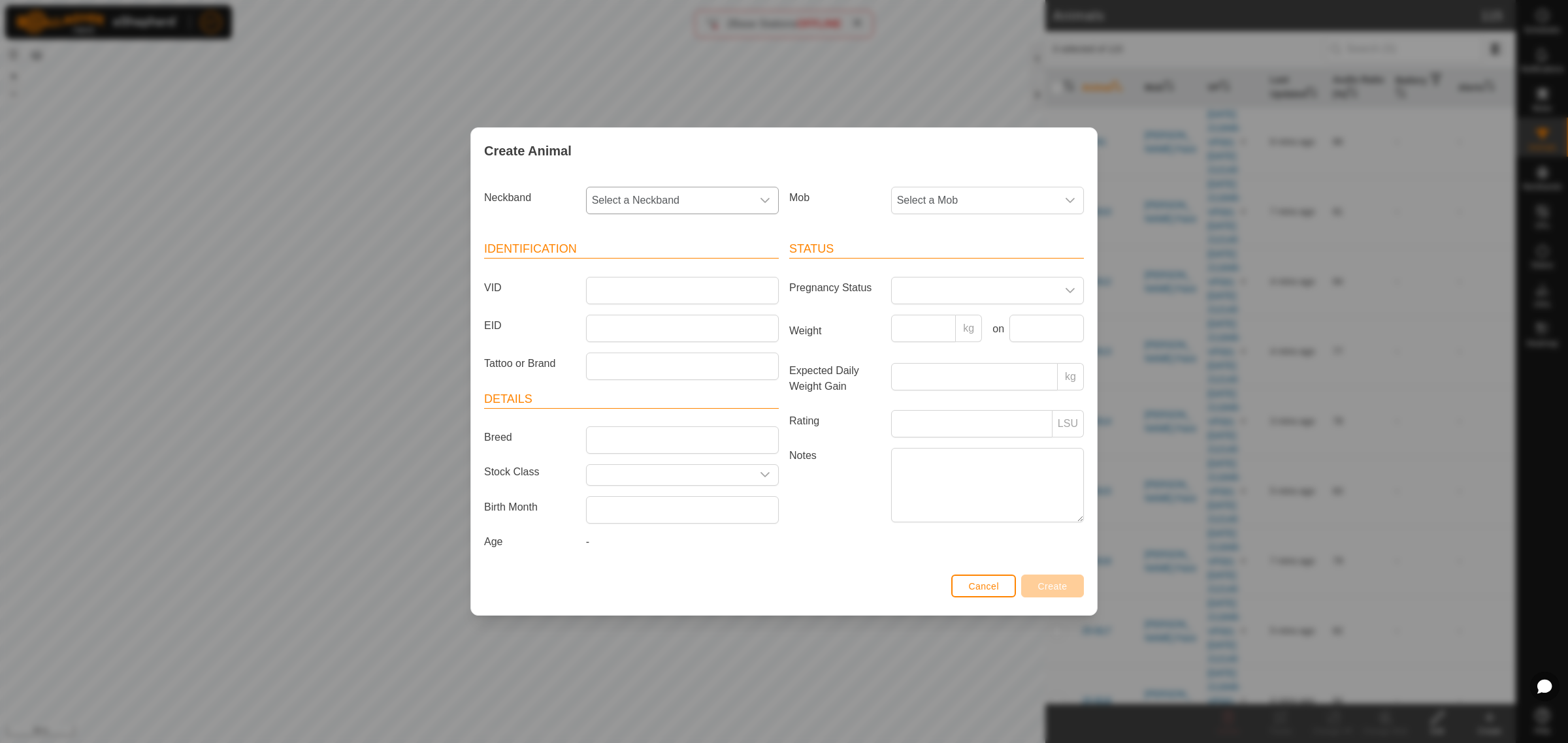
click at [771, 199] on div "dropdown trigger" at bounding box center [765, 201] width 27 height 27
type input "2085"
click at [629, 263] on li "0202662085" at bounding box center [684, 268] width 191 height 27
click at [629, 293] on input "VID" at bounding box center [682, 290] width 192 height 27
type input "25-W223"
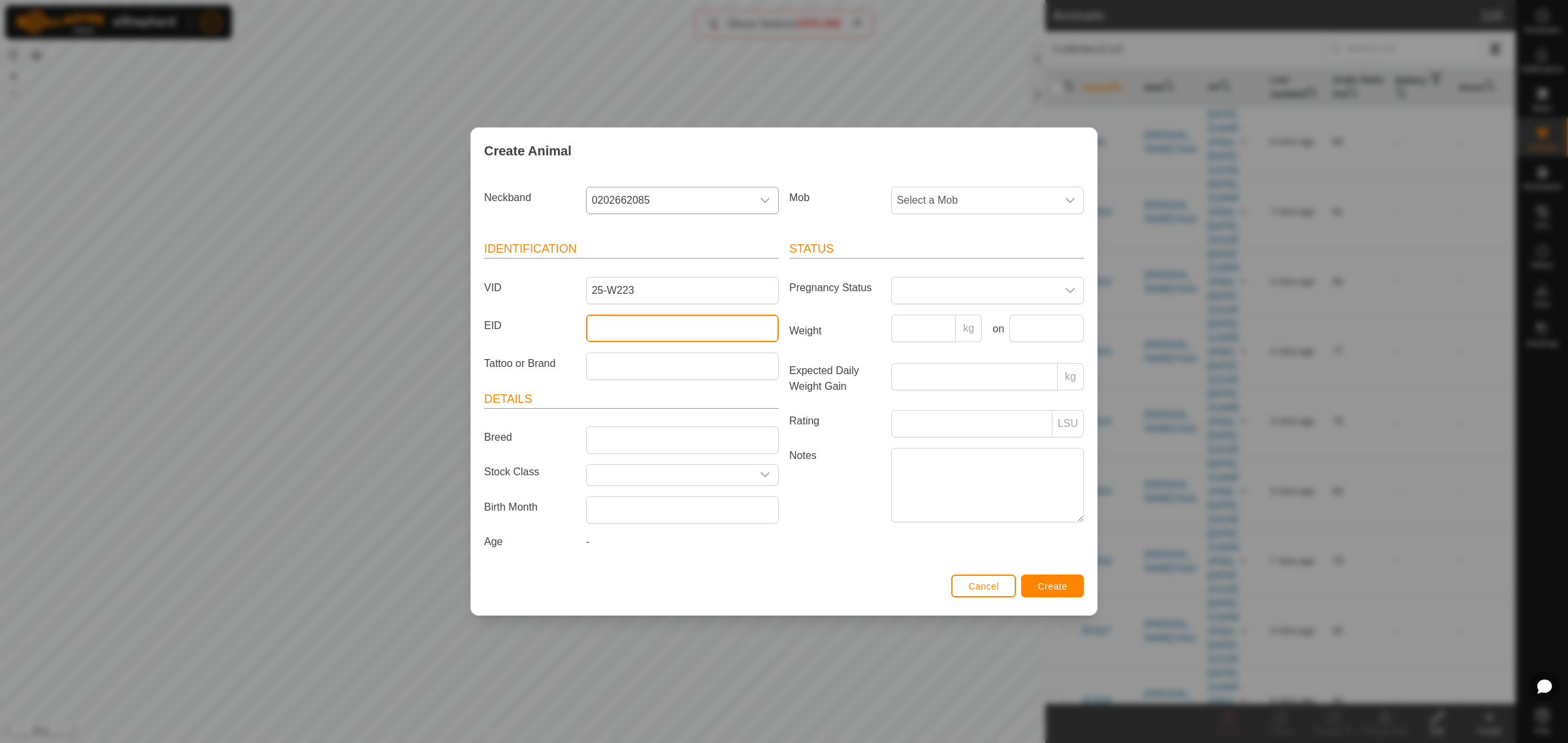
click at [601, 332] on input "EID" at bounding box center [682, 328] width 192 height 27
paste input "982123810441339"
type input "982123810441339"
click at [1067, 199] on icon "dropdown trigger" at bounding box center [1070, 201] width 9 height 6
click at [937, 371] on li "Crossing" at bounding box center [988, 373] width 191 height 27
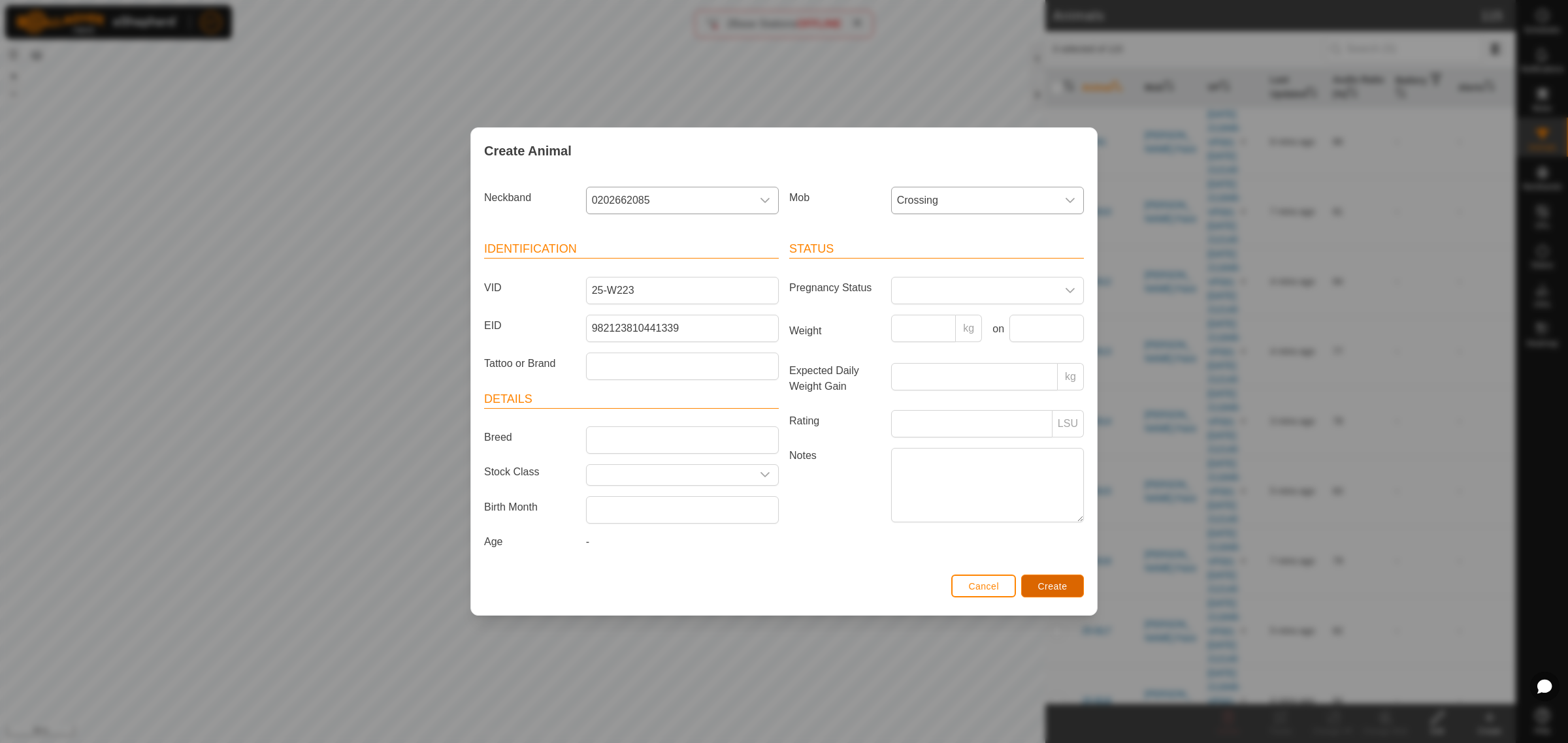
click at [1056, 587] on span "Create" at bounding box center [1052, 586] width 29 height 10
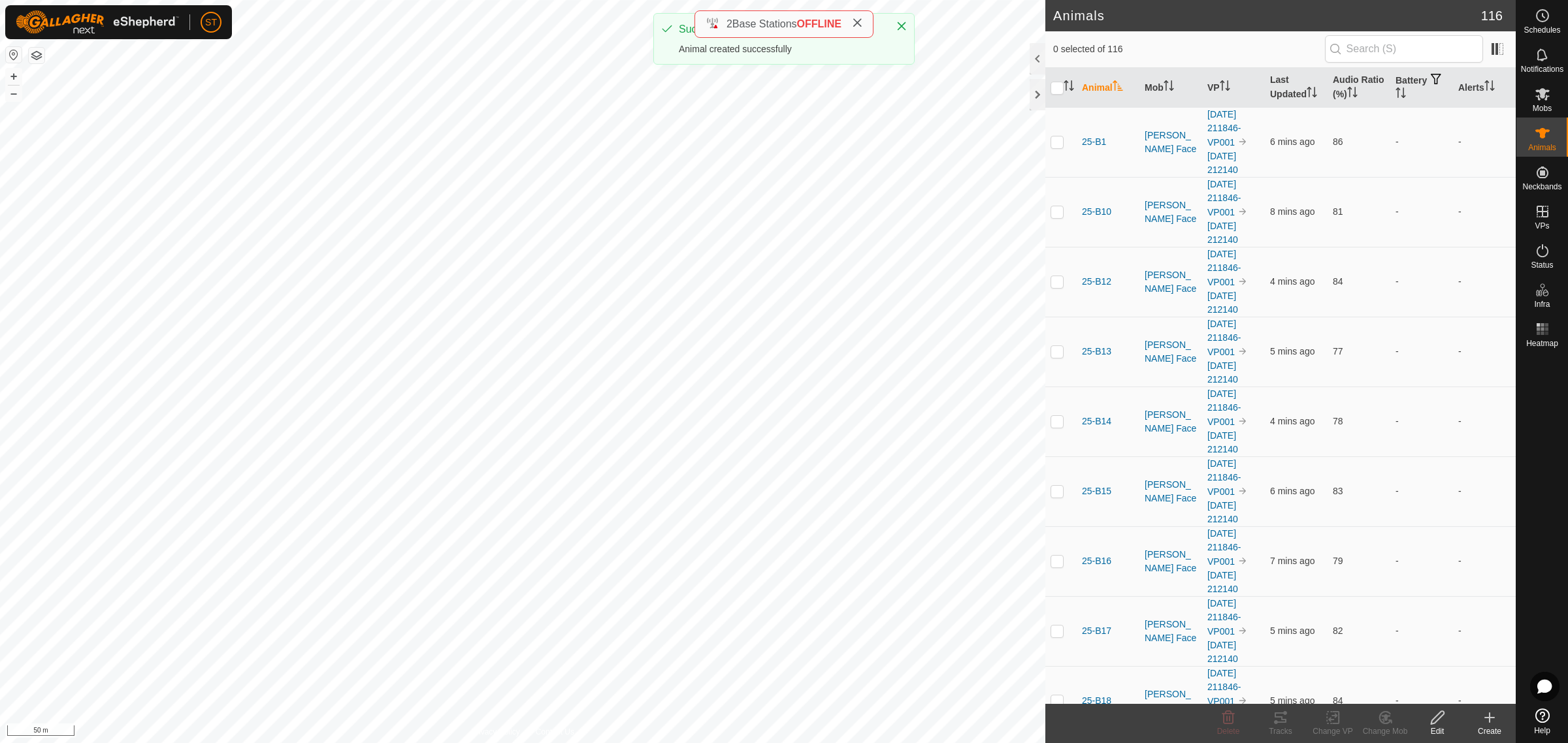
click at [1485, 729] on div "Create" at bounding box center [1489, 732] width 52 height 11
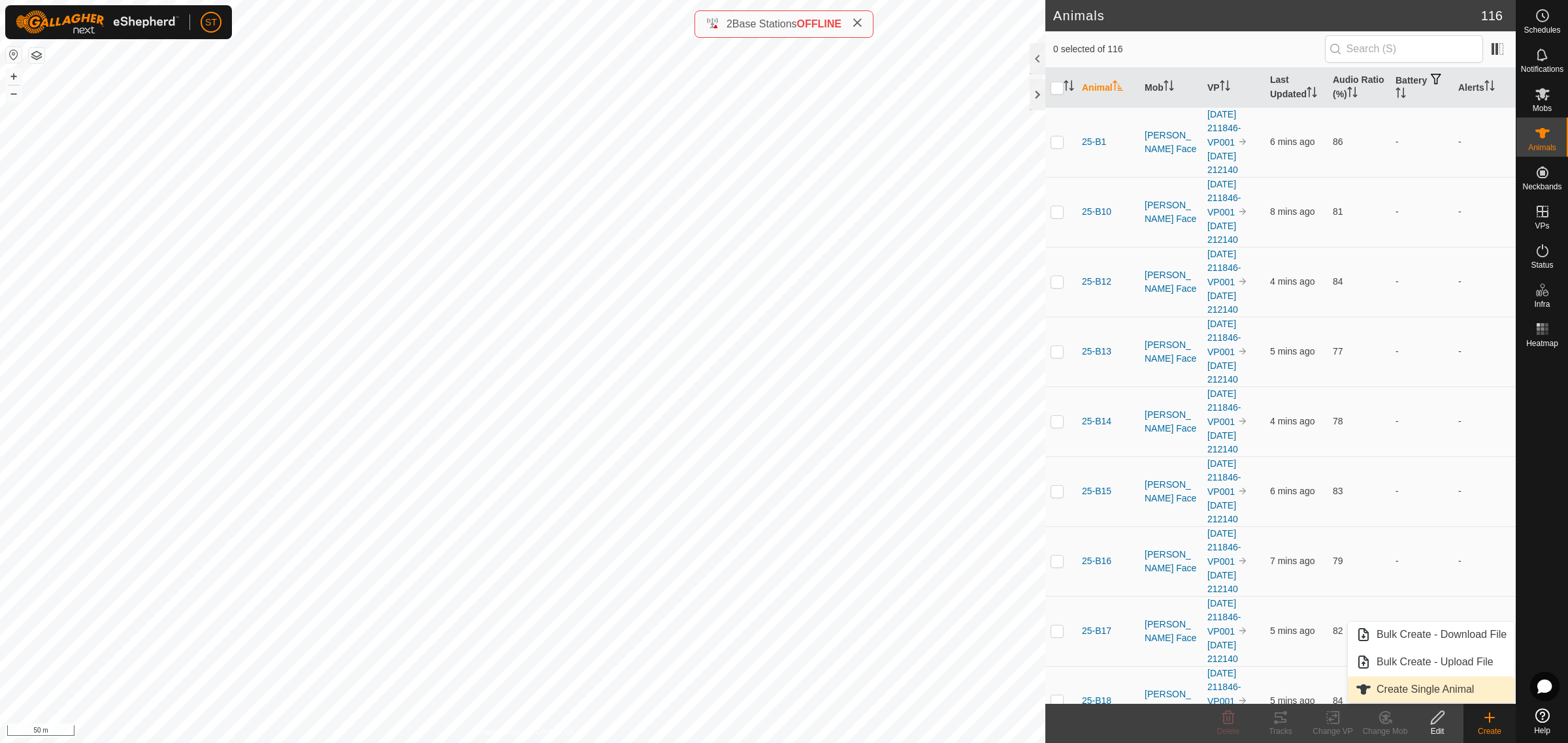
click at [1408, 692] on link "Create Single Animal" at bounding box center [1431, 690] width 167 height 27
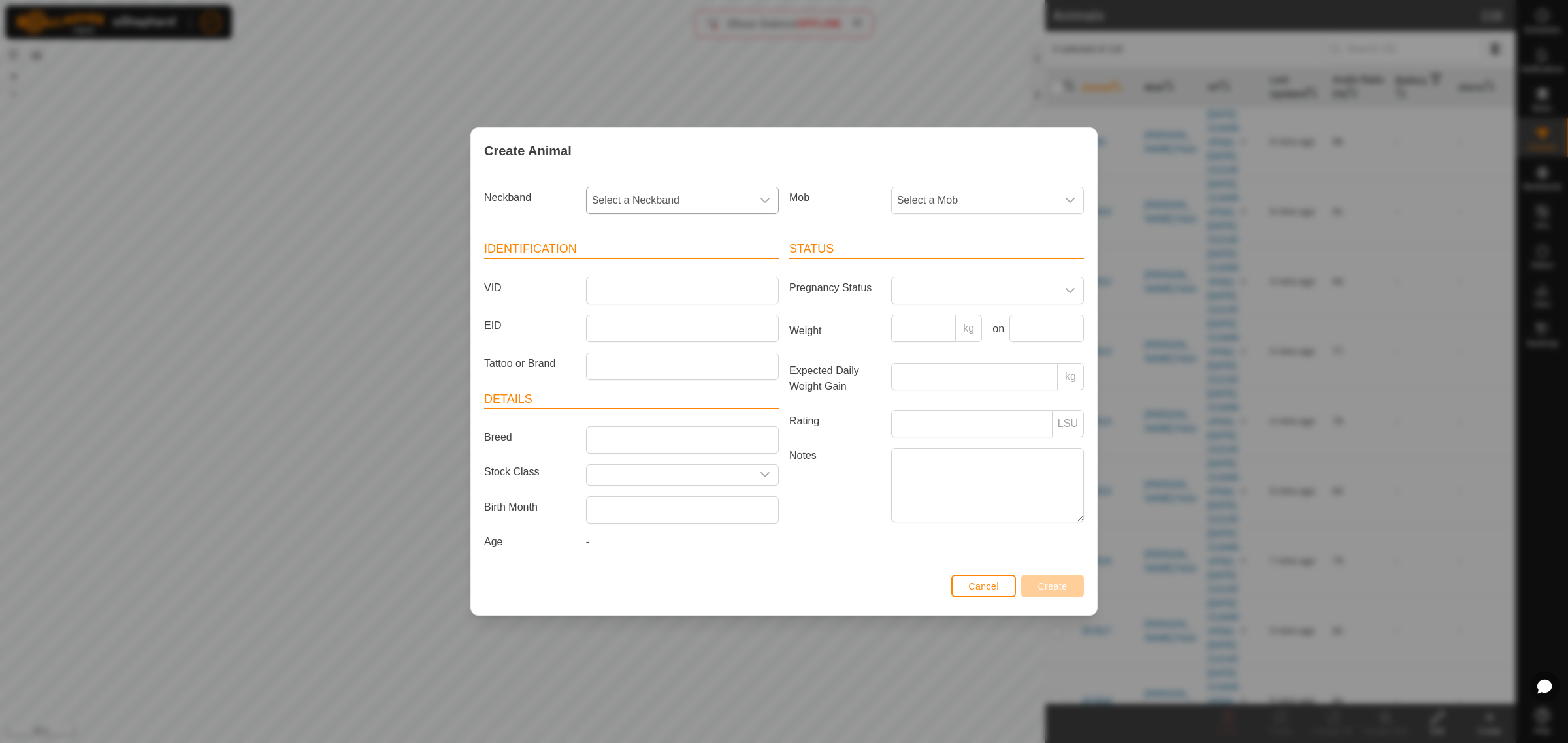
click at [757, 200] on div "dropdown trigger" at bounding box center [765, 201] width 27 height 27
type input "6545"
click at [616, 265] on li "0286166545" at bounding box center [684, 268] width 191 height 27
click at [609, 284] on input "VID" at bounding box center [682, 290] width 192 height 27
type input "25-W219"
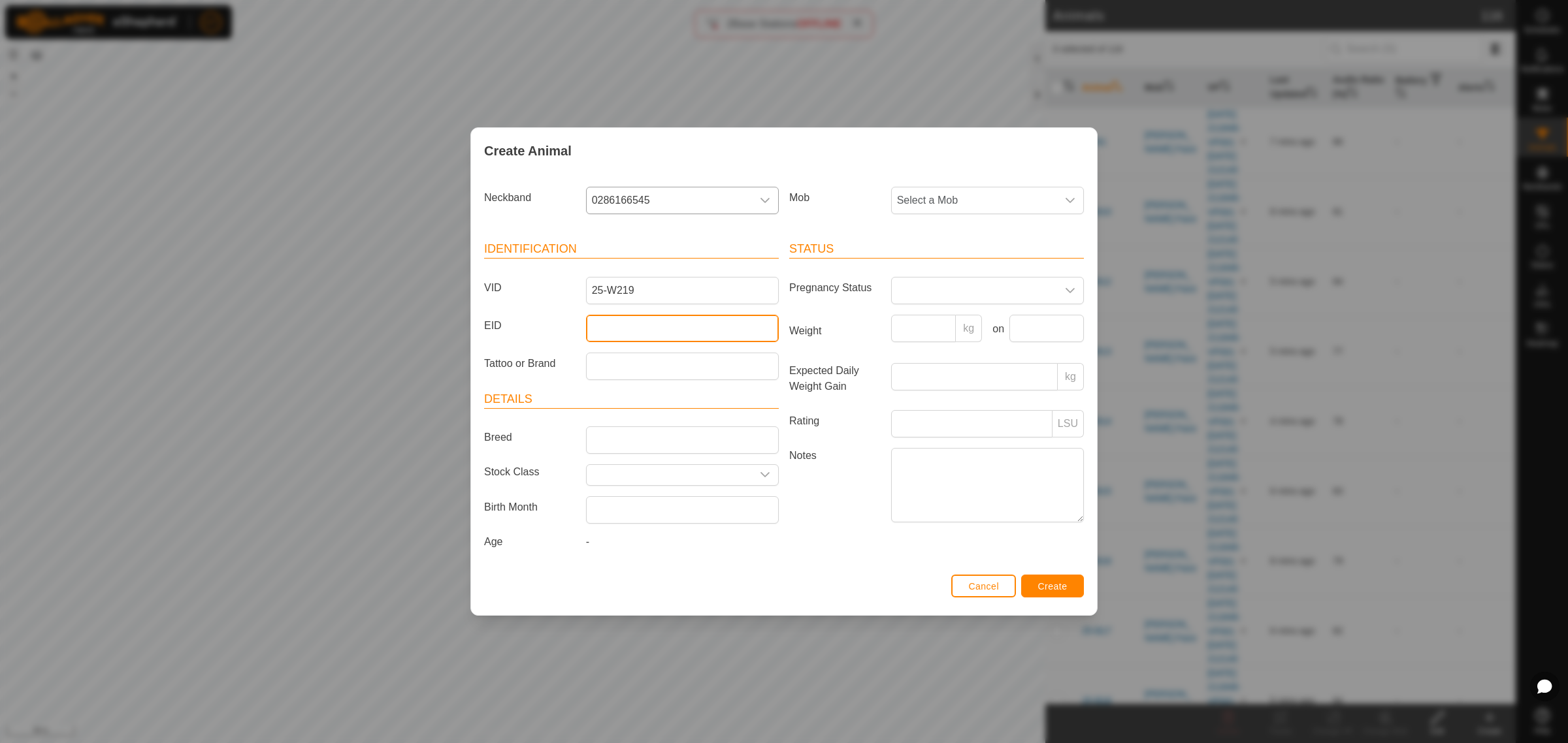
click at [607, 317] on input "EID" at bounding box center [682, 328] width 192 height 27
paste input "982123810441395"
type input "982123810441395"
click at [1073, 195] on icon "dropdown trigger" at bounding box center [1069, 200] width 10 height 10
click at [932, 371] on li "Crossing" at bounding box center [988, 373] width 191 height 27
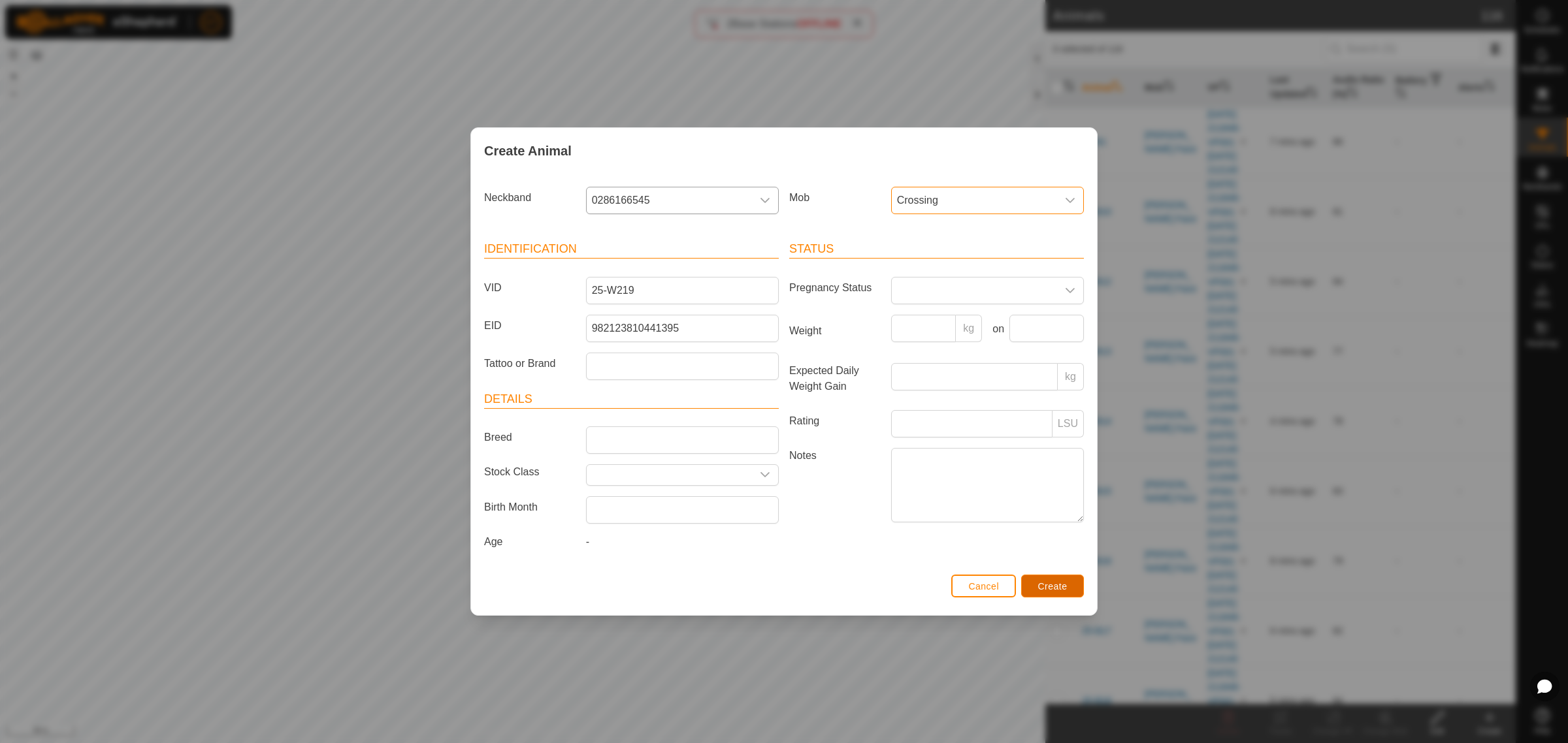
click at [1060, 583] on span "Create" at bounding box center [1052, 586] width 29 height 10
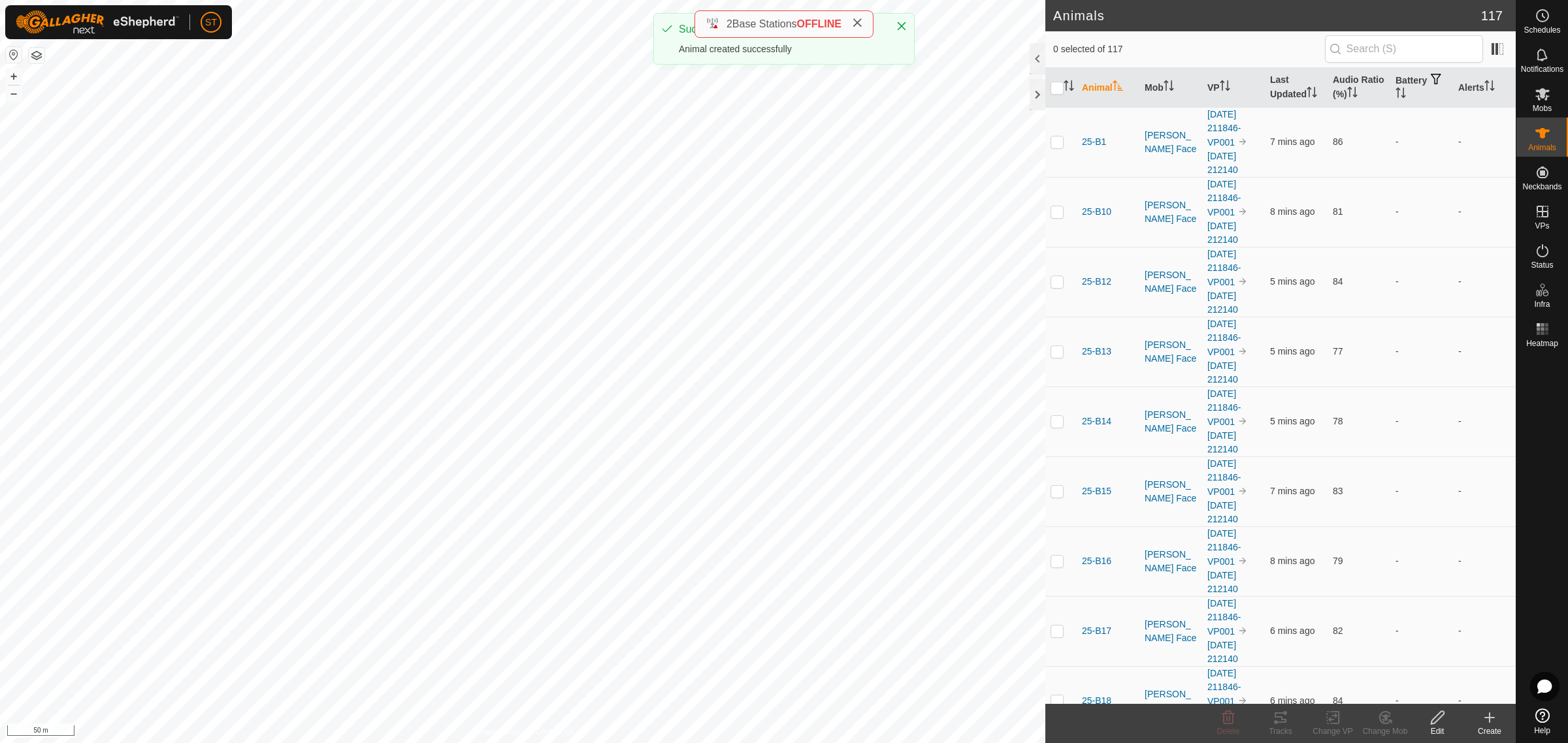
click at [1487, 719] on icon at bounding box center [1489, 717] width 16 height 16
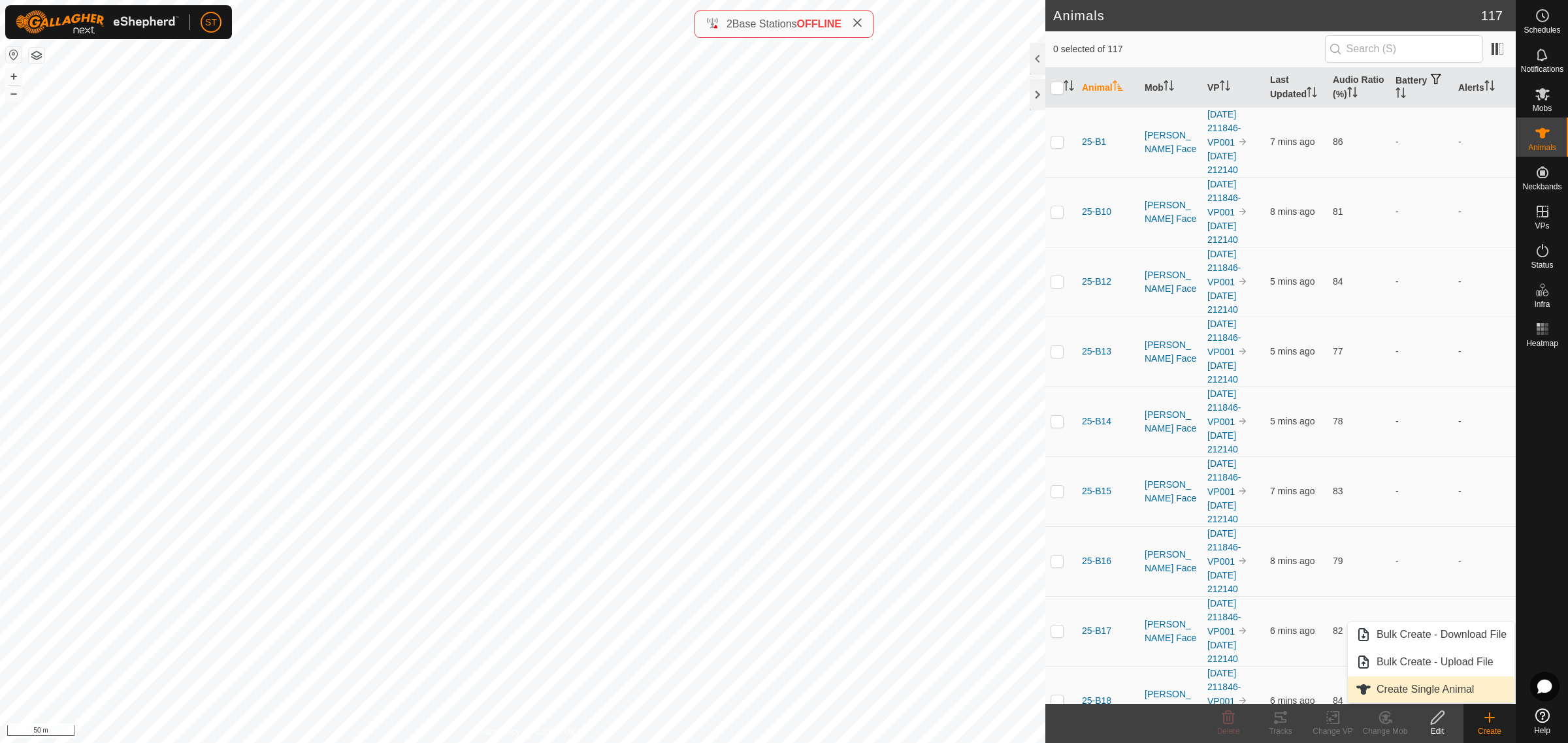
click at [1395, 692] on link "Create Single Animal" at bounding box center [1431, 690] width 167 height 27
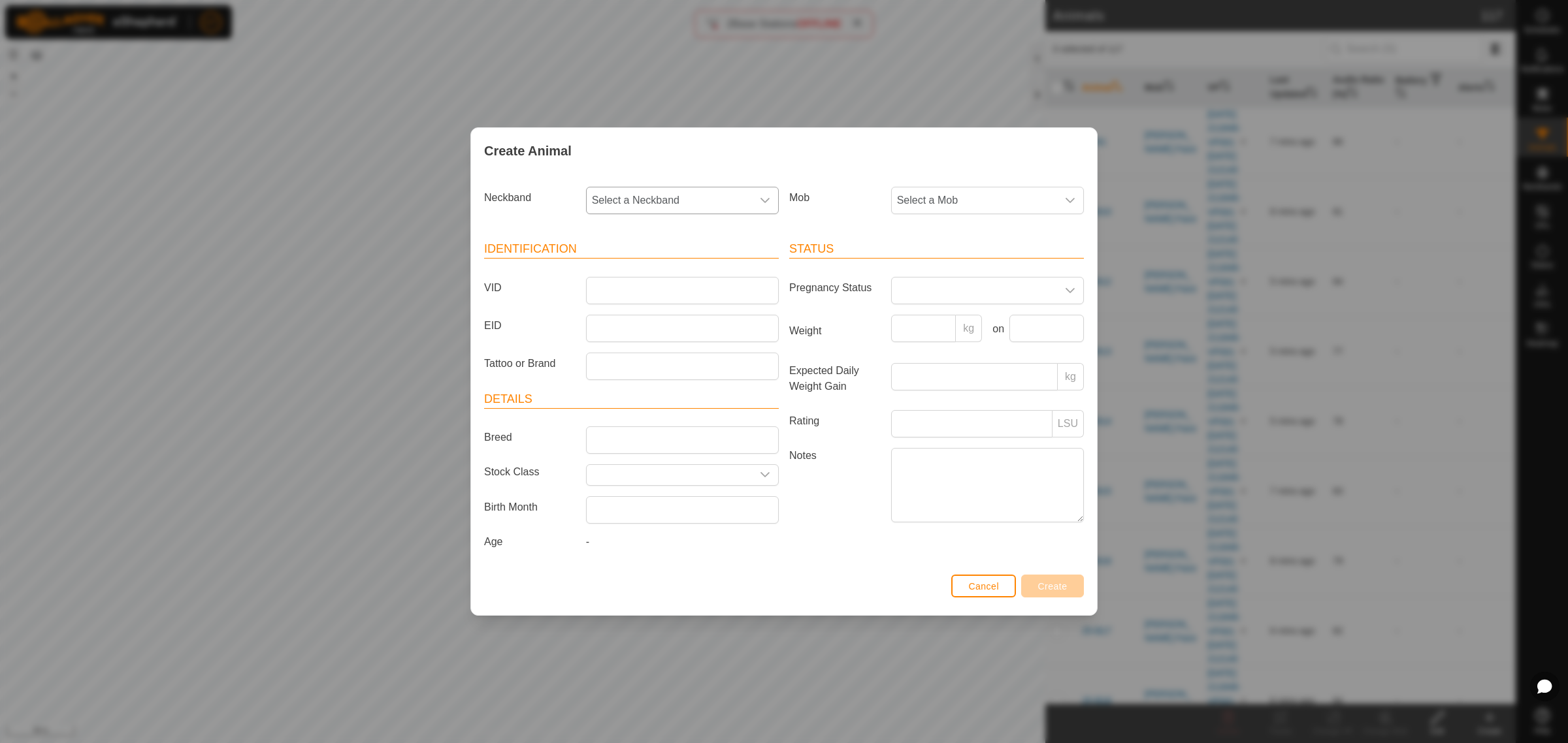
click at [764, 196] on icon "dropdown trigger" at bounding box center [764, 200] width 10 height 10
type input "3733"
click at [609, 266] on li "1116553733" at bounding box center [684, 268] width 191 height 27
click at [640, 284] on input "VID" at bounding box center [682, 290] width 192 height 27
type input "25-W222"
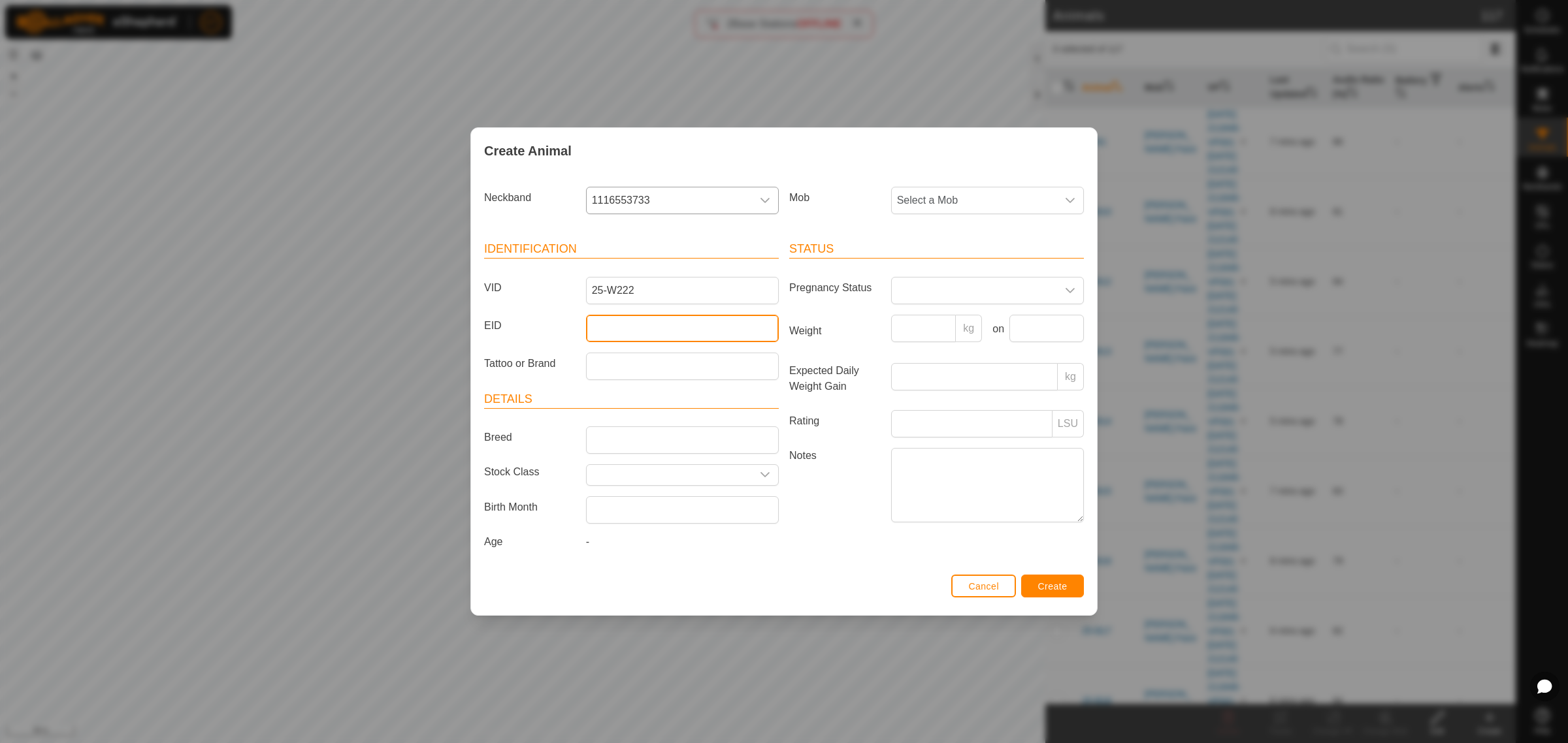
click at [647, 335] on input "EID" at bounding box center [682, 328] width 192 height 27
paste input "982123810441406"
type input "982123810441406"
click at [1068, 197] on icon "dropdown trigger" at bounding box center [1069, 200] width 10 height 10
click at [926, 371] on li "Crossing" at bounding box center [988, 373] width 191 height 27
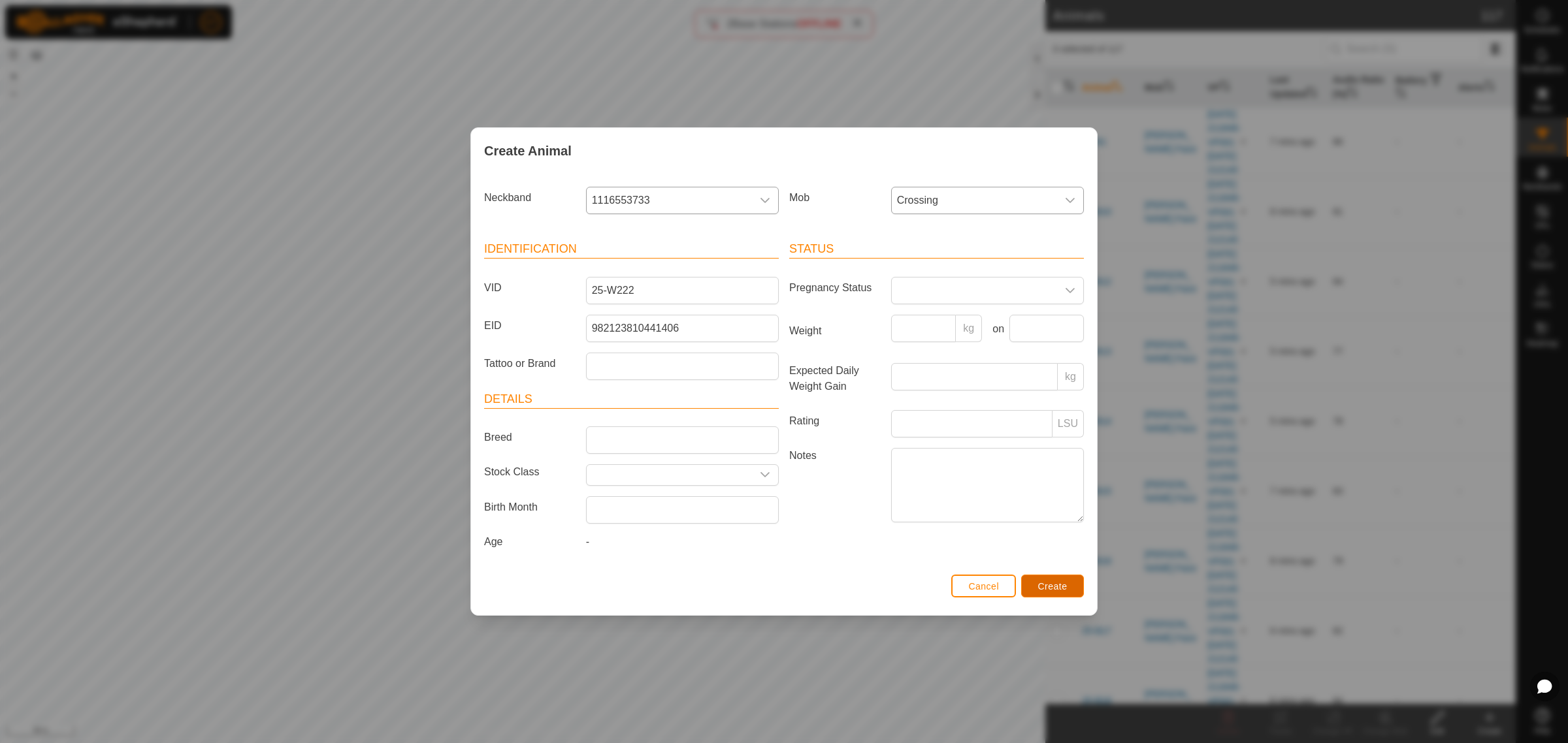
click at [1048, 583] on span "Create" at bounding box center [1052, 586] width 29 height 10
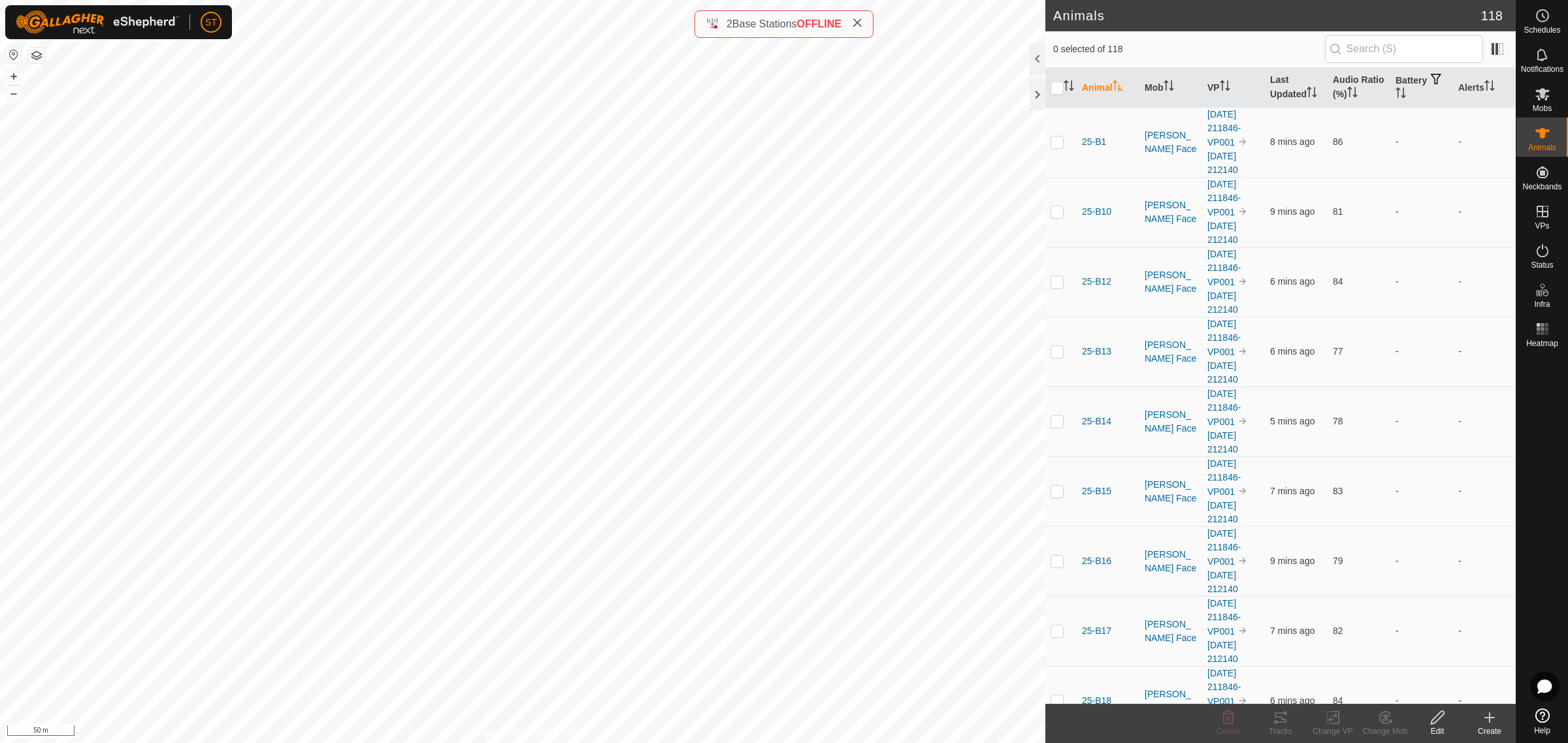
click at [1485, 726] on div "Create" at bounding box center [1489, 732] width 52 height 11
click at [1400, 683] on link "Create Single Animal" at bounding box center [1431, 690] width 167 height 27
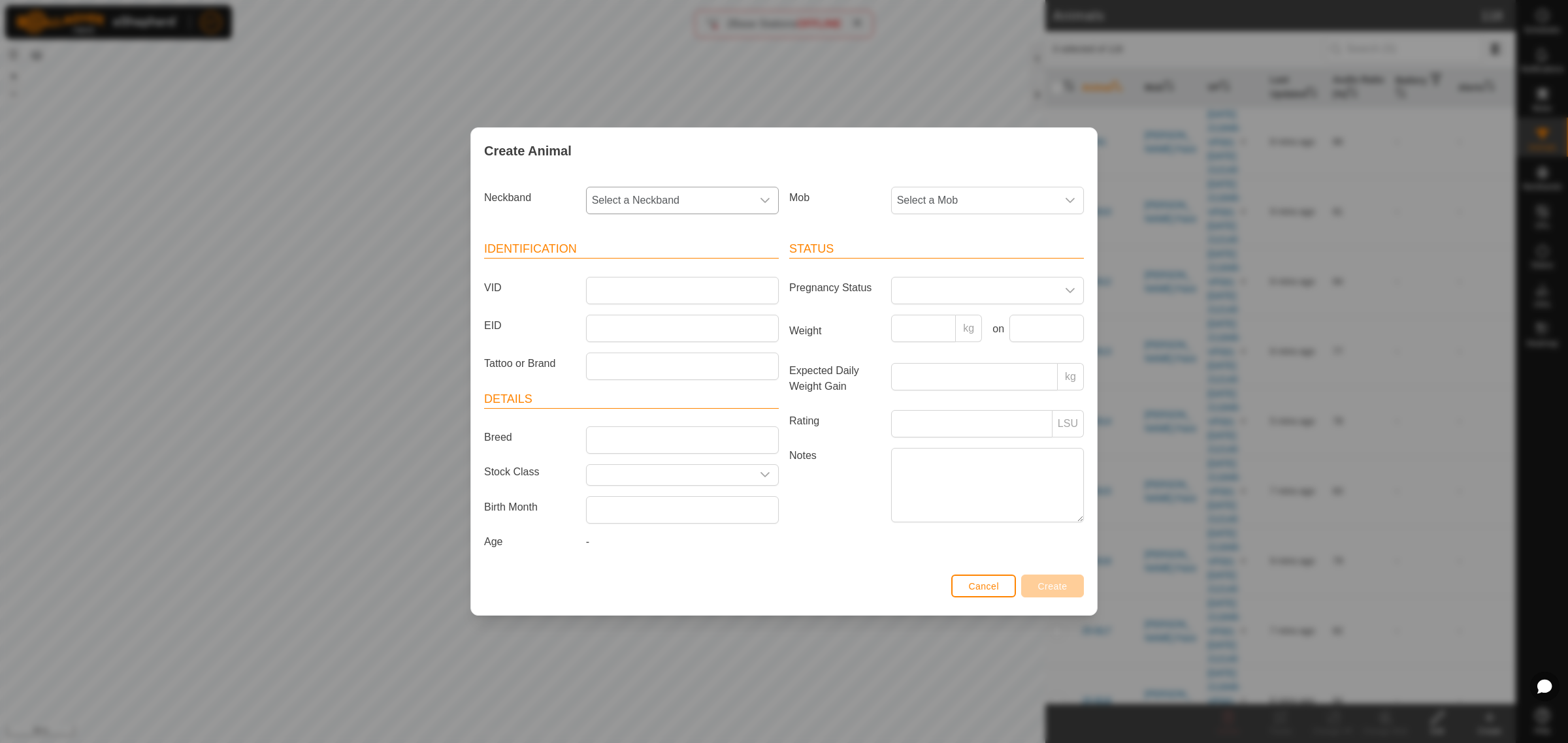
click at [759, 201] on icon "dropdown trigger" at bounding box center [764, 200] width 10 height 10
type input "1750"
click at [661, 265] on li "2500431750" at bounding box center [684, 268] width 191 height 27
drag, startPoint x: 673, startPoint y: 291, endPoint x: 666, endPoint y: 291, distance: 7.0
click at [673, 291] on input "VID" at bounding box center [682, 290] width 192 height 27
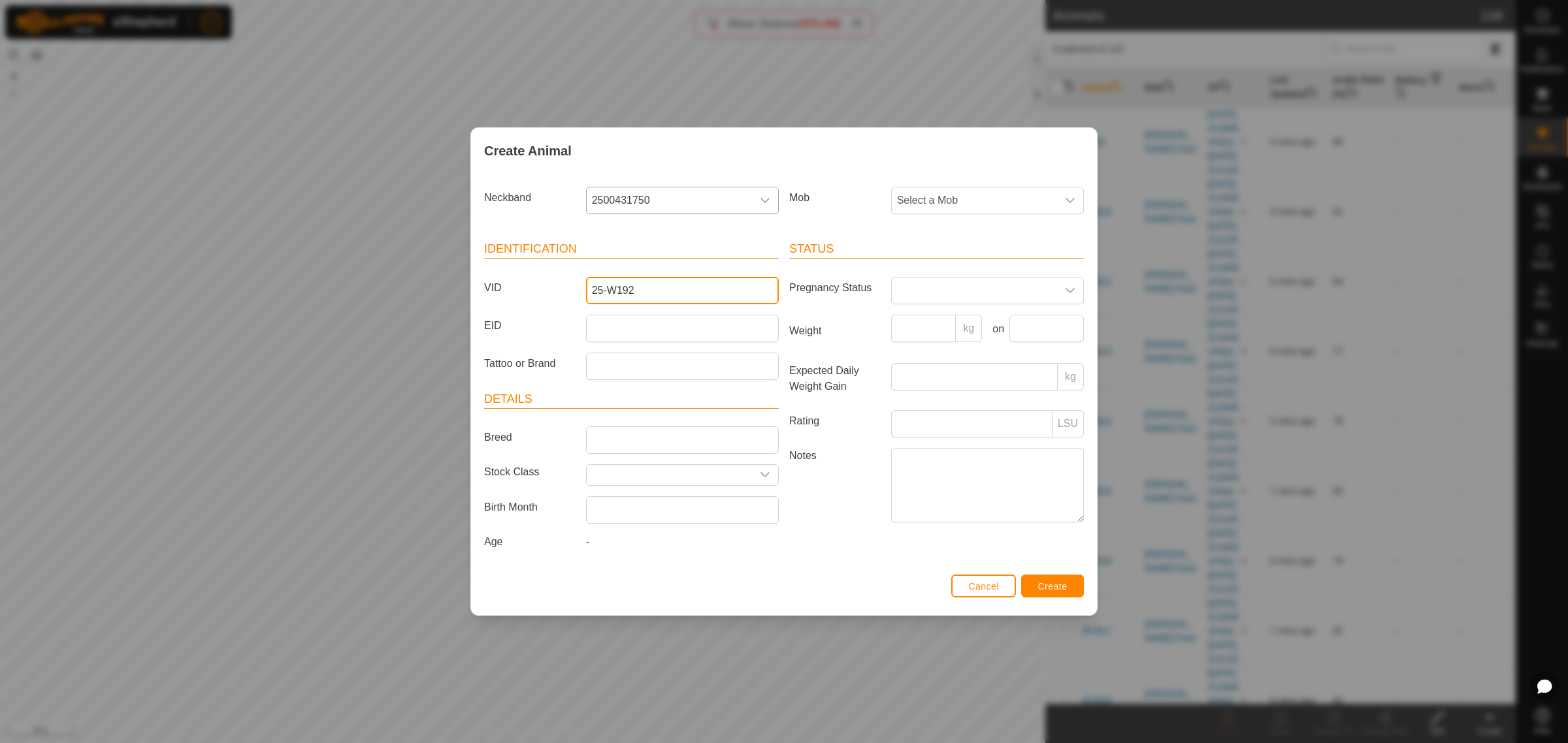
type input "25-W192"
click at [645, 331] on input "EID" at bounding box center [682, 328] width 192 height 27
paste input "982123810451576"
type input "982123810451576"
click at [1073, 201] on icon "dropdown trigger" at bounding box center [1069, 200] width 10 height 10
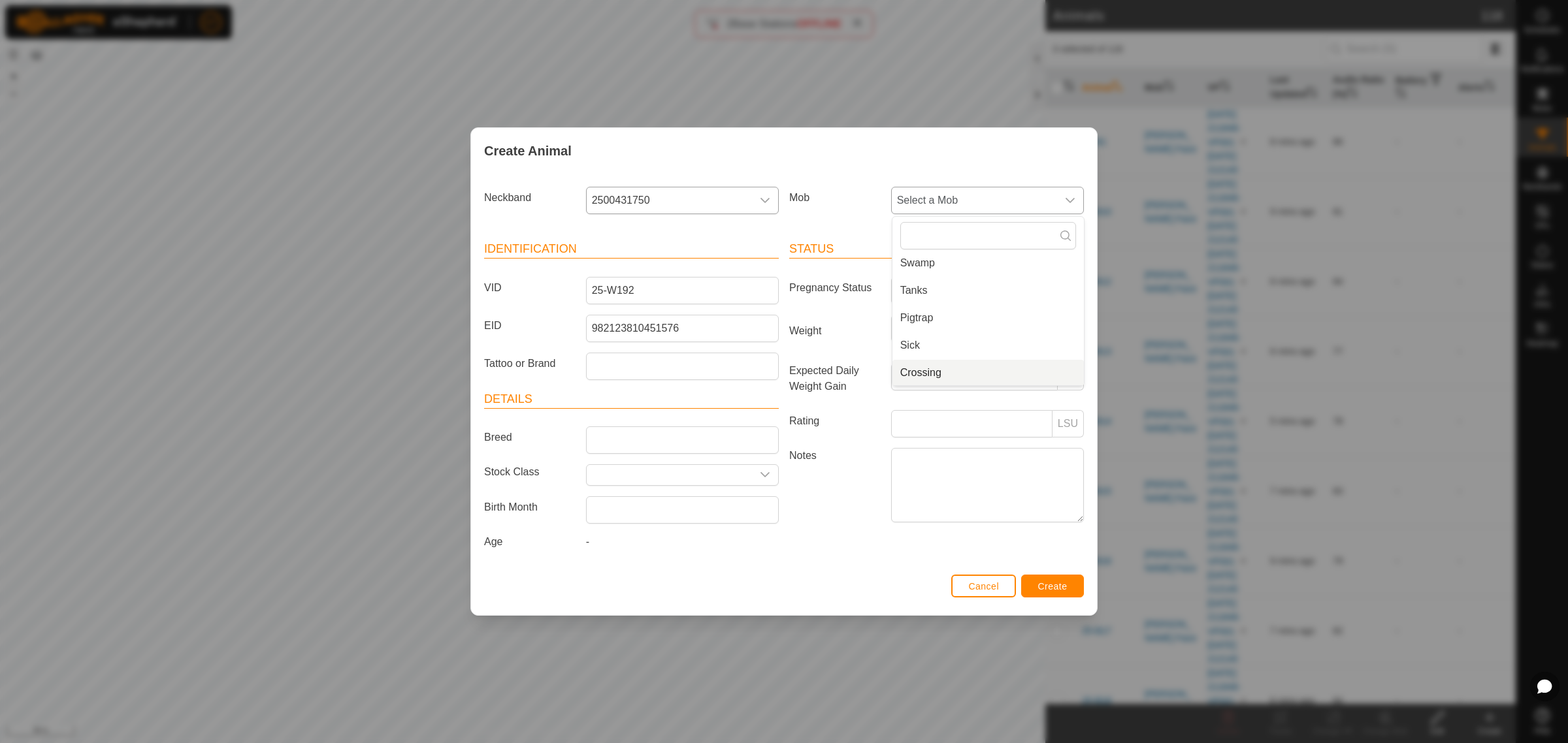
click at [951, 372] on li "Crossing" at bounding box center [988, 373] width 191 height 27
click at [1044, 591] on span "Create" at bounding box center [1052, 586] width 29 height 10
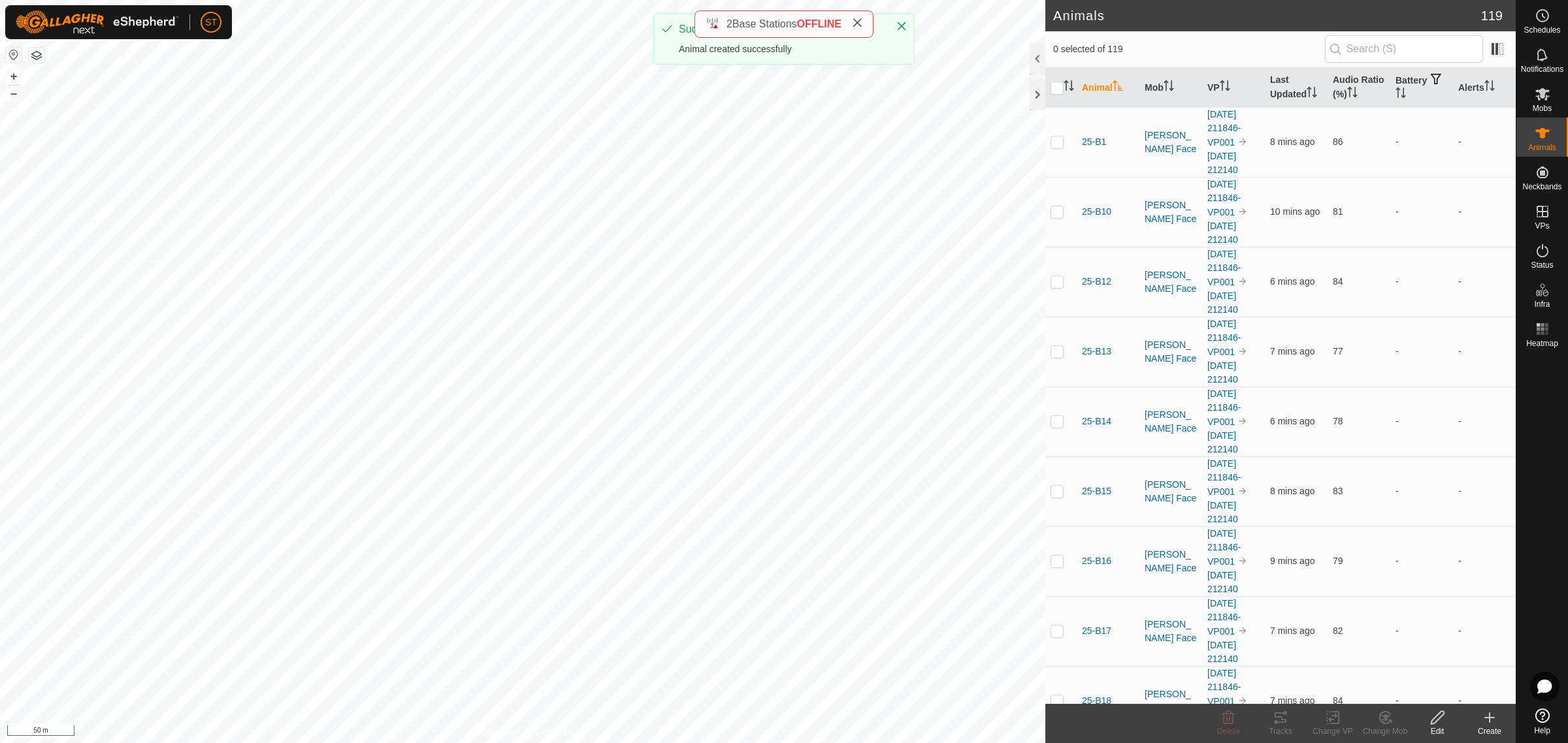
click at [1493, 719] on icon at bounding box center [1489, 717] width 16 height 16
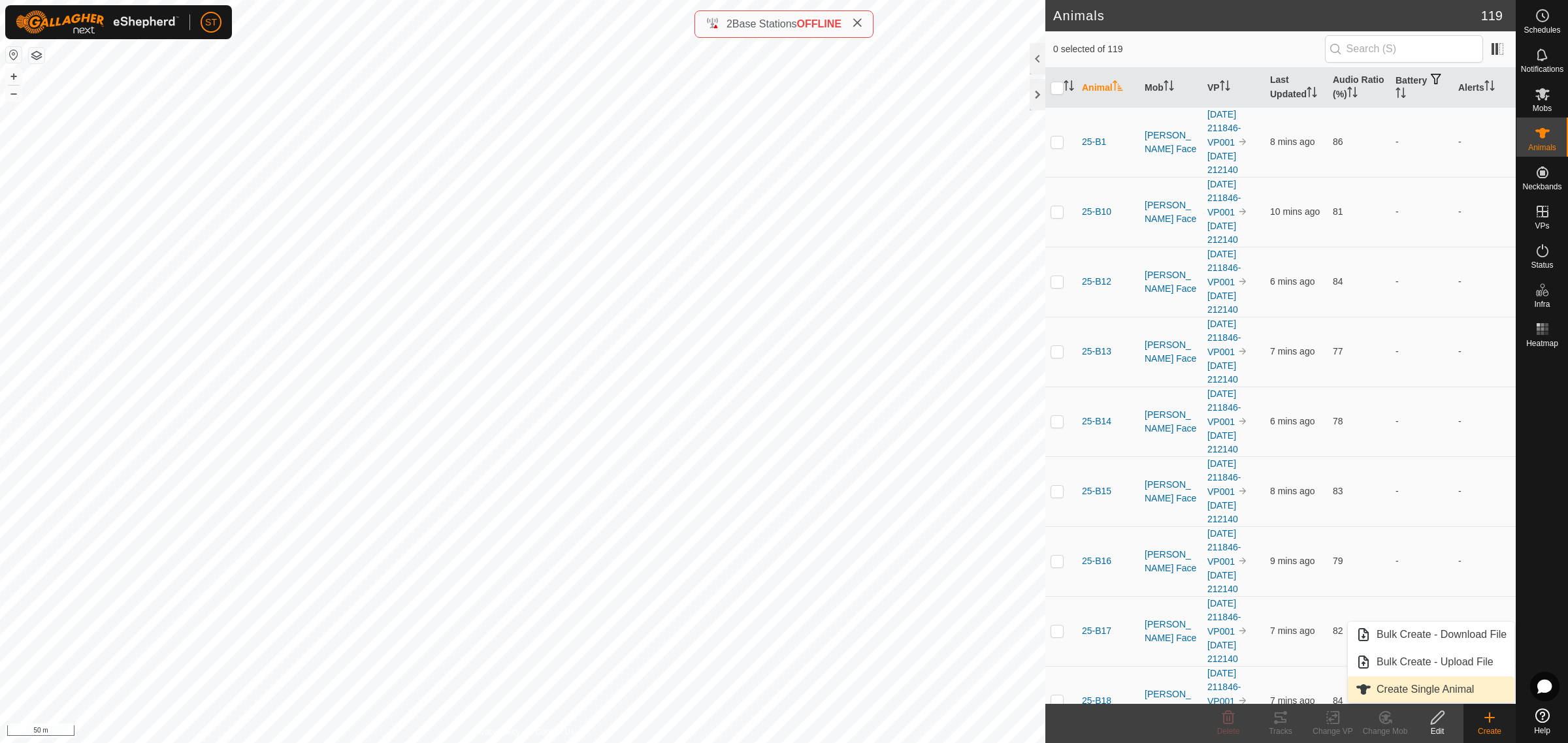
click at [1396, 689] on link "Create Single Animal" at bounding box center [1431, 690] width 167 height 27
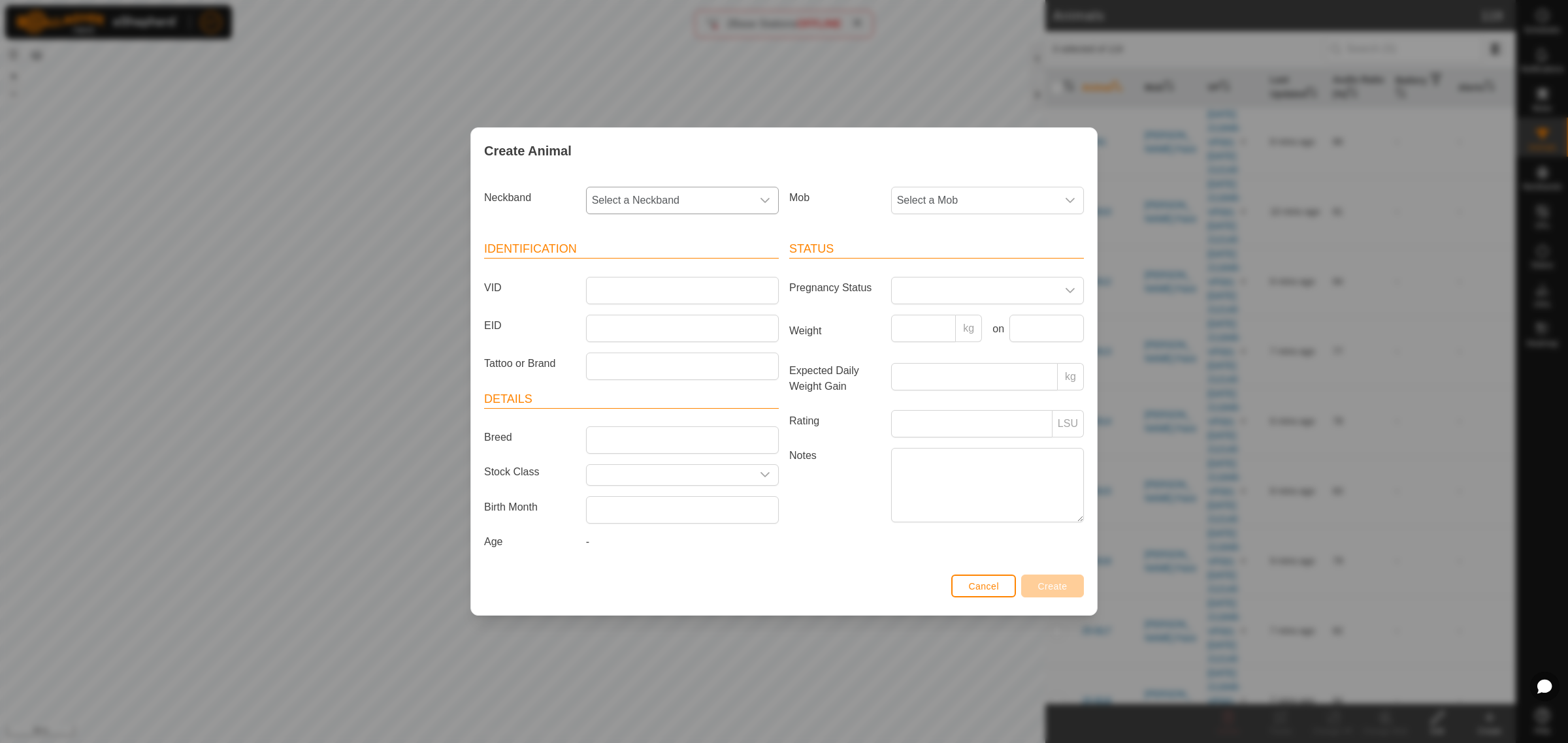
click at [771, 194] on div "dropdown trigger" at bounding box center [765, 201] width 27 height 27
type input "4338"
click at [622, 264] on li "1537614338" at bounding box center [684, 268] width 191 height 27
click at [638, 293] on input "VID" at bounding box center [682, 290] width 192 height 27
type input "25-W195"
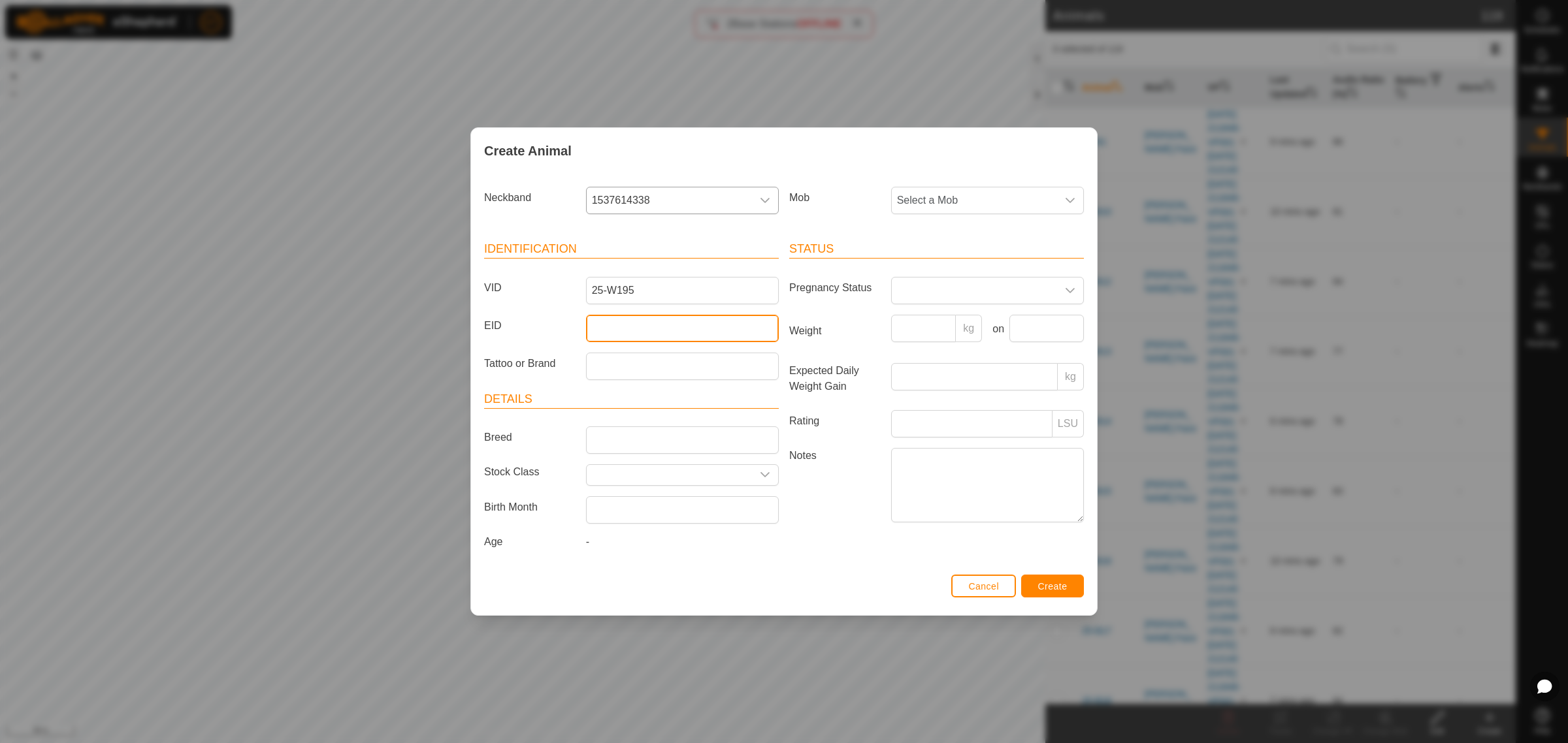
click at [625, 330] on input "EID" at bounding box center [682, 328] width 192 height 27
paste input "982123810451528"
type input "982123810451528"
click at [1063, 589] on span "Create" at bounding box center [1052, 586] width 29 height 10
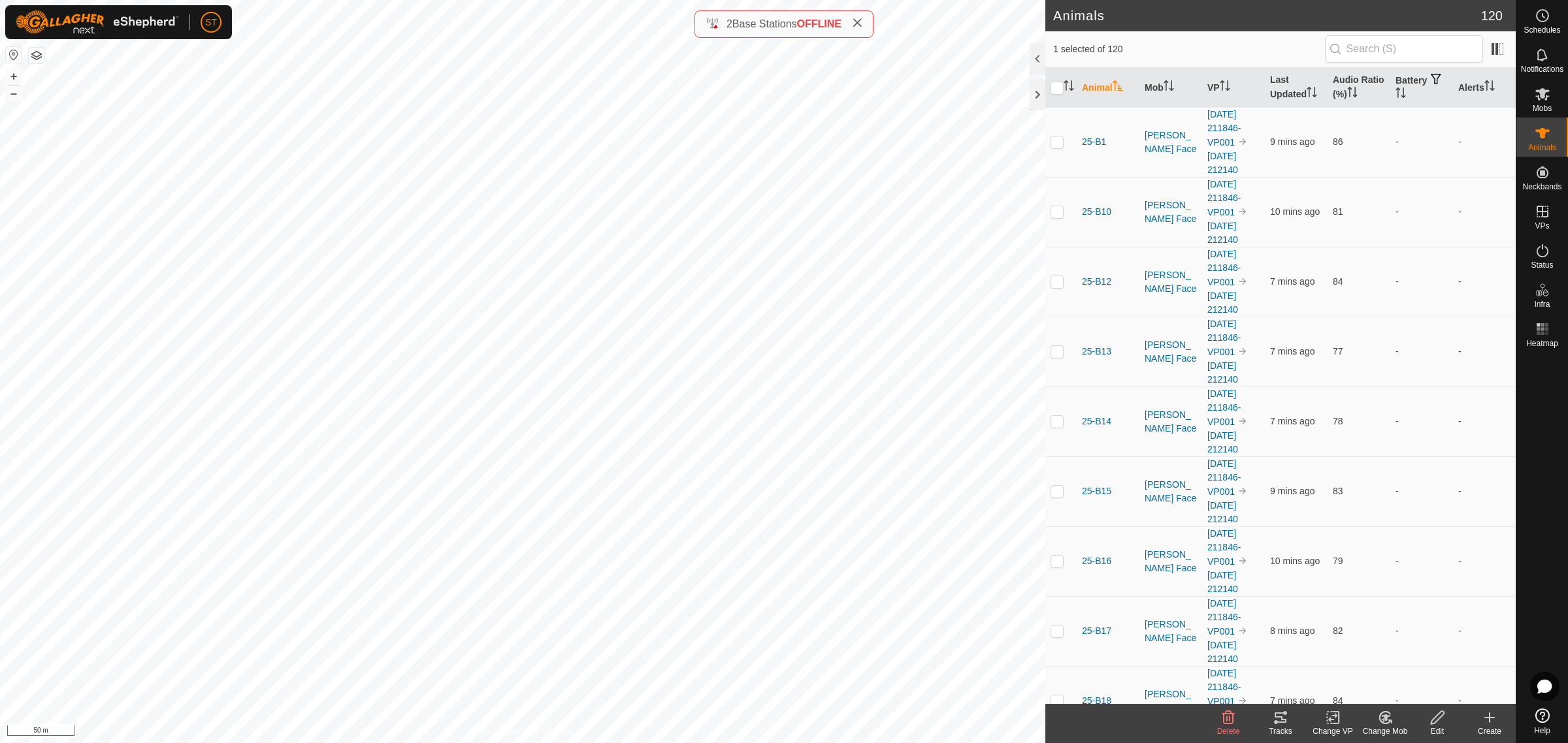
click at [1389, 727] on div "Change Mob" at bounding box center [1384, 732] width 52 height 11
click at [1409, 666] on link "Choose Mob..." at bounding box center [1424, 662] width 129 height 27
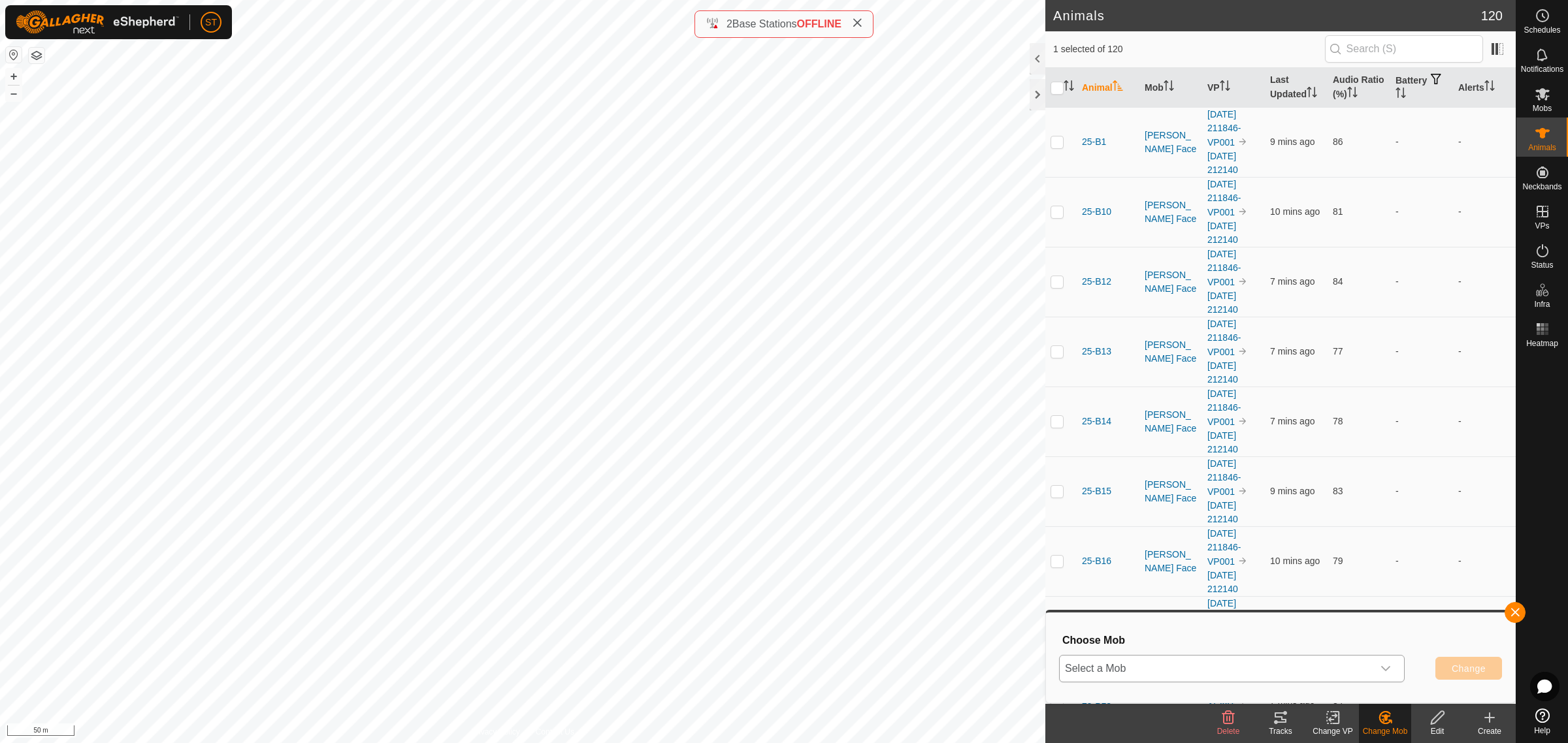
click at [1382, 668] on icon "dropdown trigger" at bounding box center [1385, 668] width 10 height 10
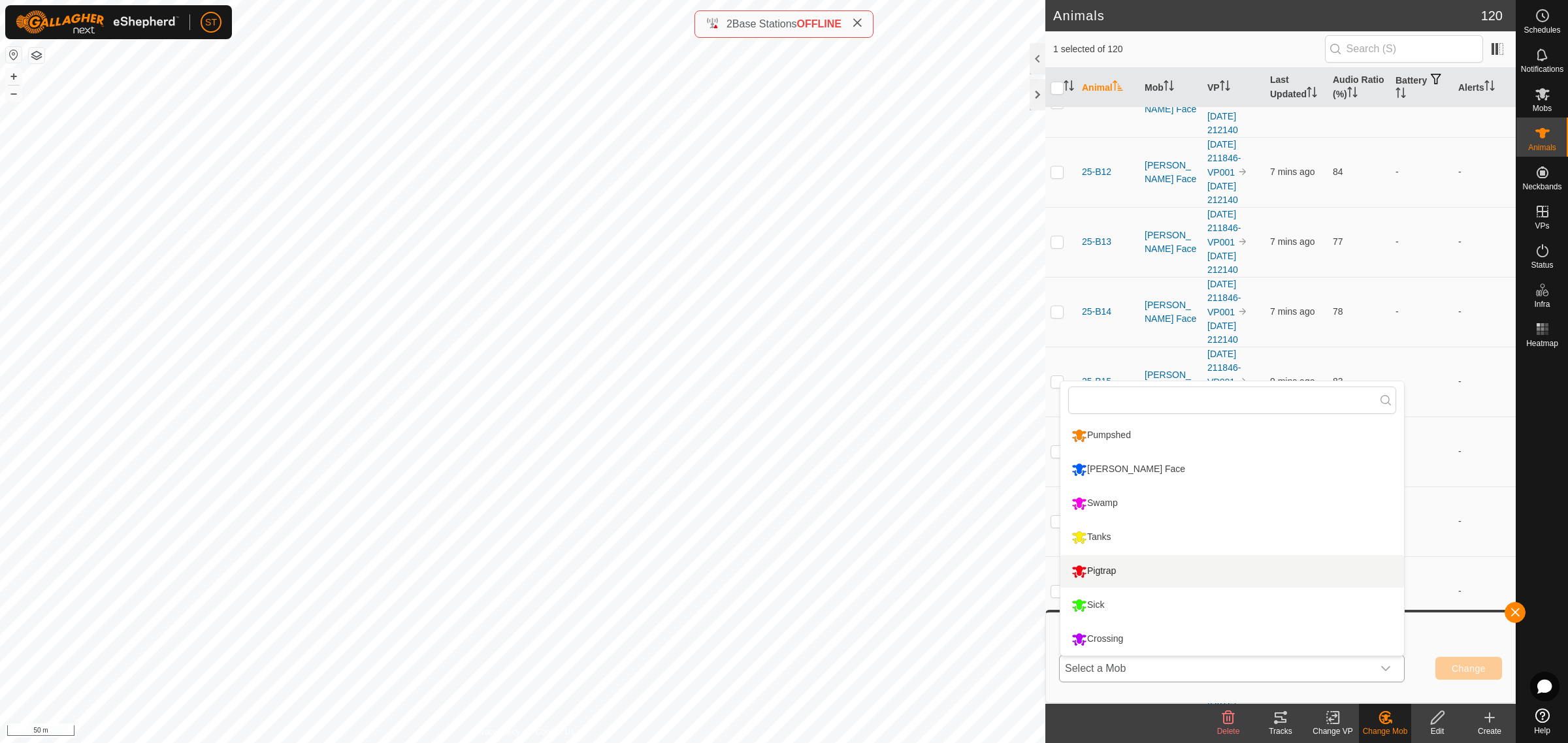
scroll to position [163, 0]
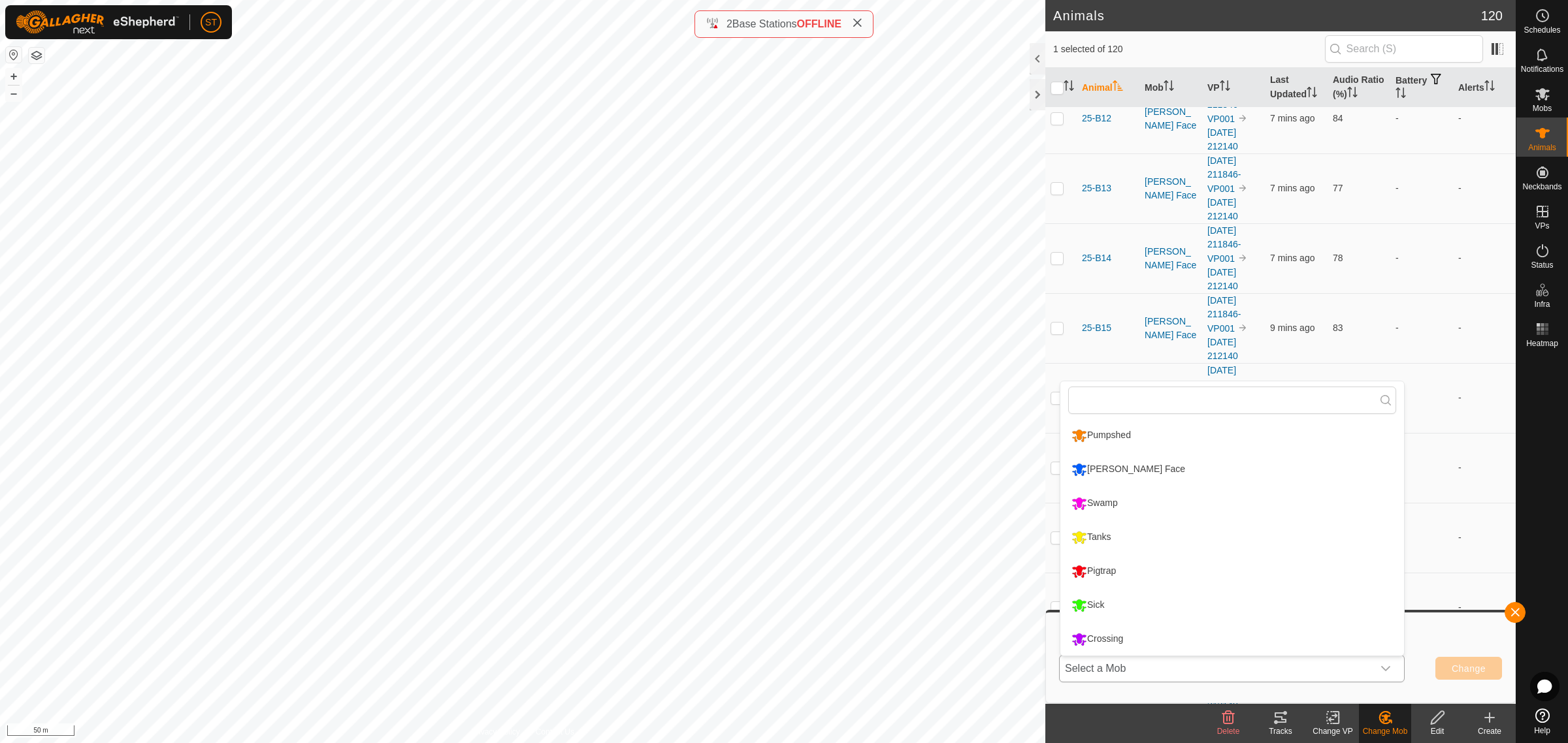
click at [1144, 642] on li "Crossing" at bounding box center [1231, 639] width 343 height 32
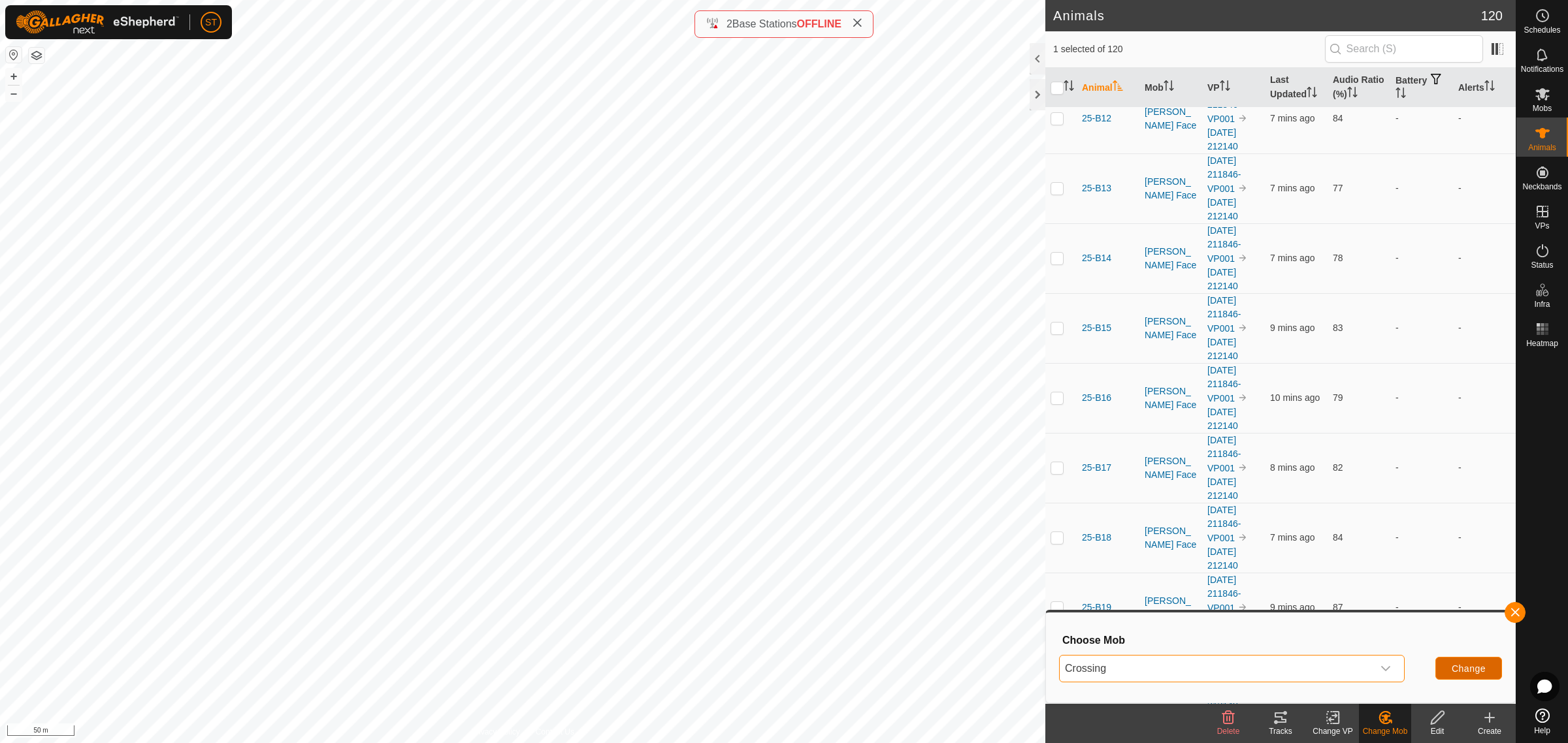
click at [1466, 667] on span "Change" at bounding box center [1468, 668] width 34 height 10
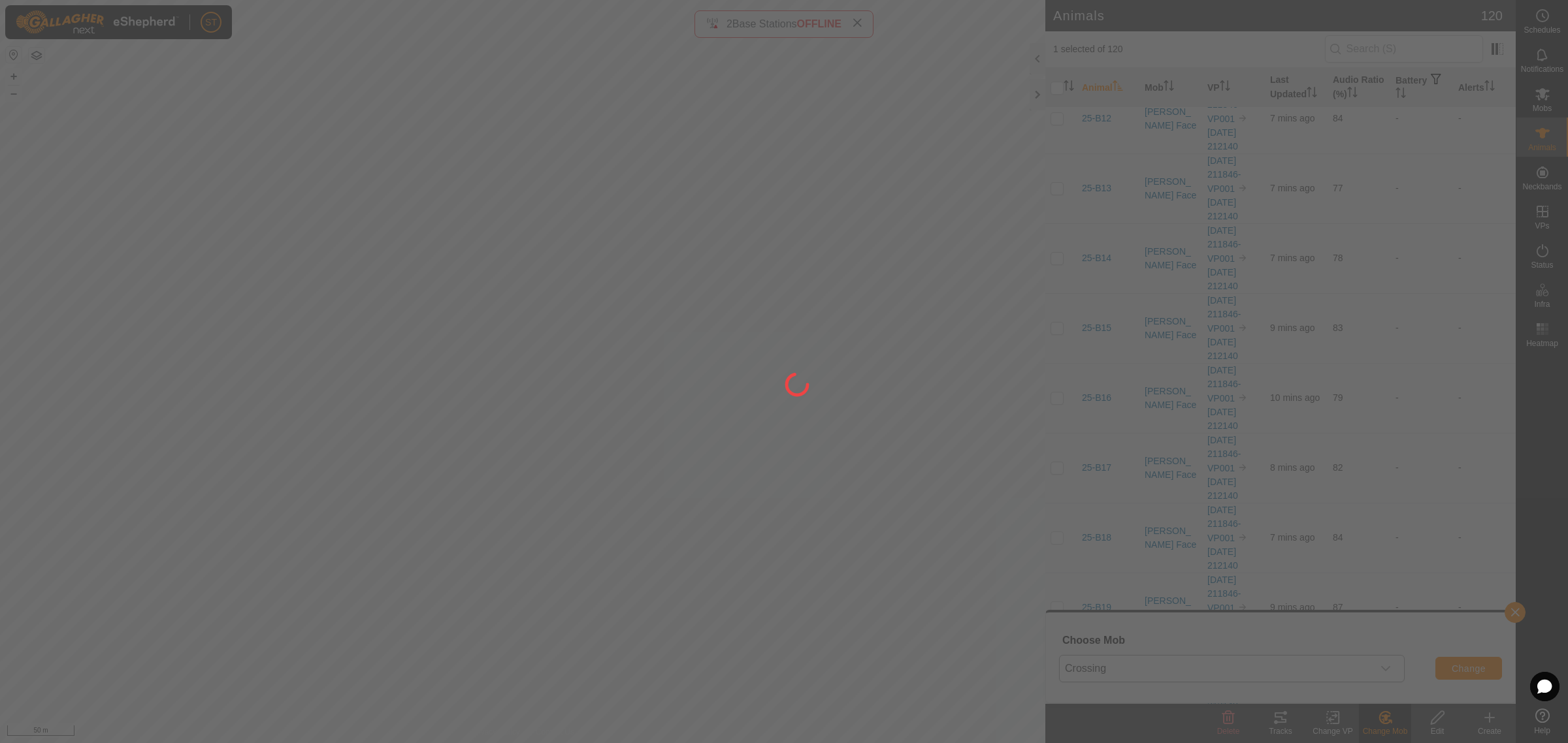
checkbox input "false"
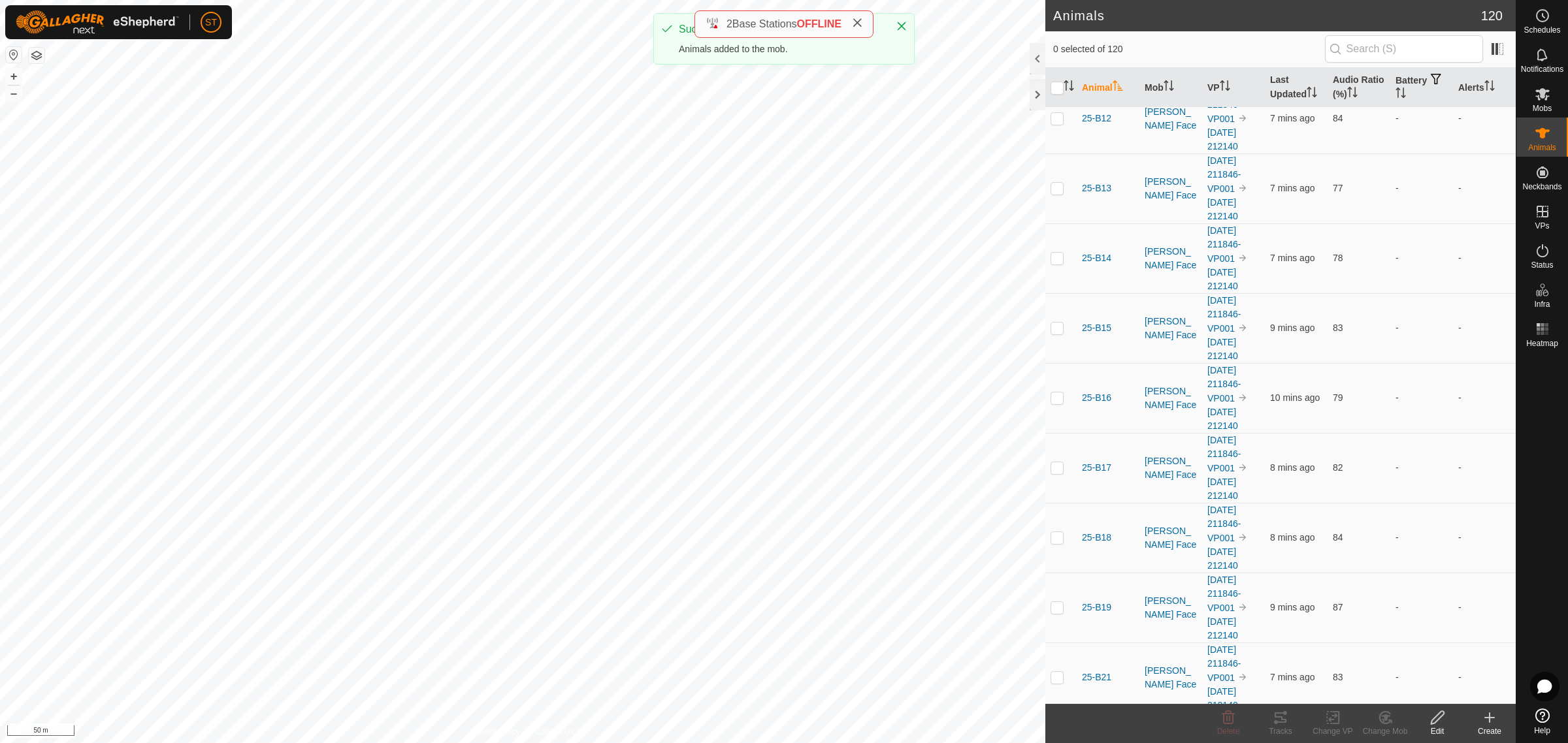
click at [1485, 725] on icon at bounding box center [1489, 717] width 16 height 16
click at [1436, 689] on link "Create Single Animal" at bounding box center [1431, 690] width 167 height 27
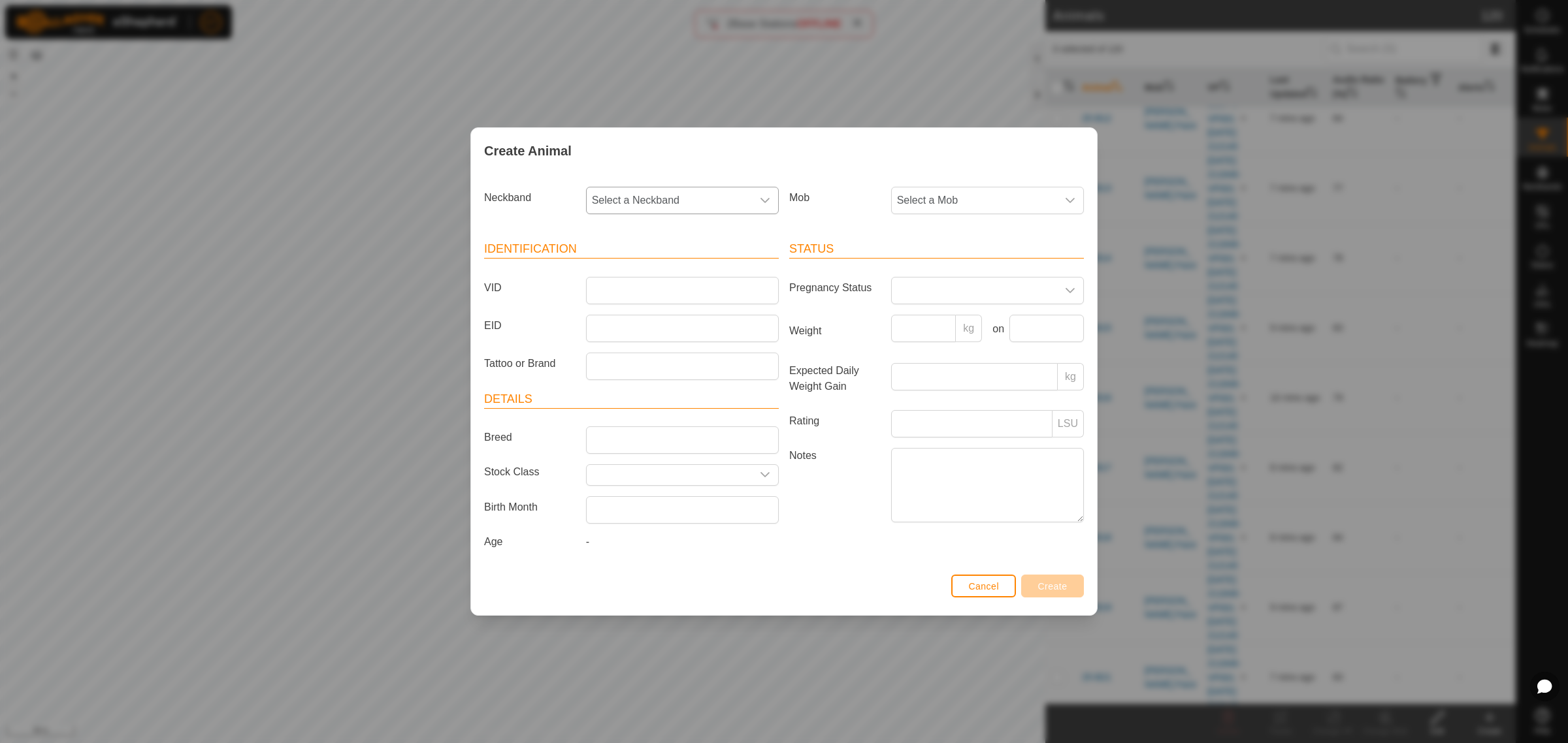
click at [761, 205] on icon "dropdown trigger" at bounding box center [764, 200] width 10 height 10
type input "9593"
click at [628, 273] on li "1791349593" at bounding box center [684, 268] width 191 height 27
click at [612, 284] on input "VID" at bounding box center [682, 290] width 192 height 27
type input "25-W221"
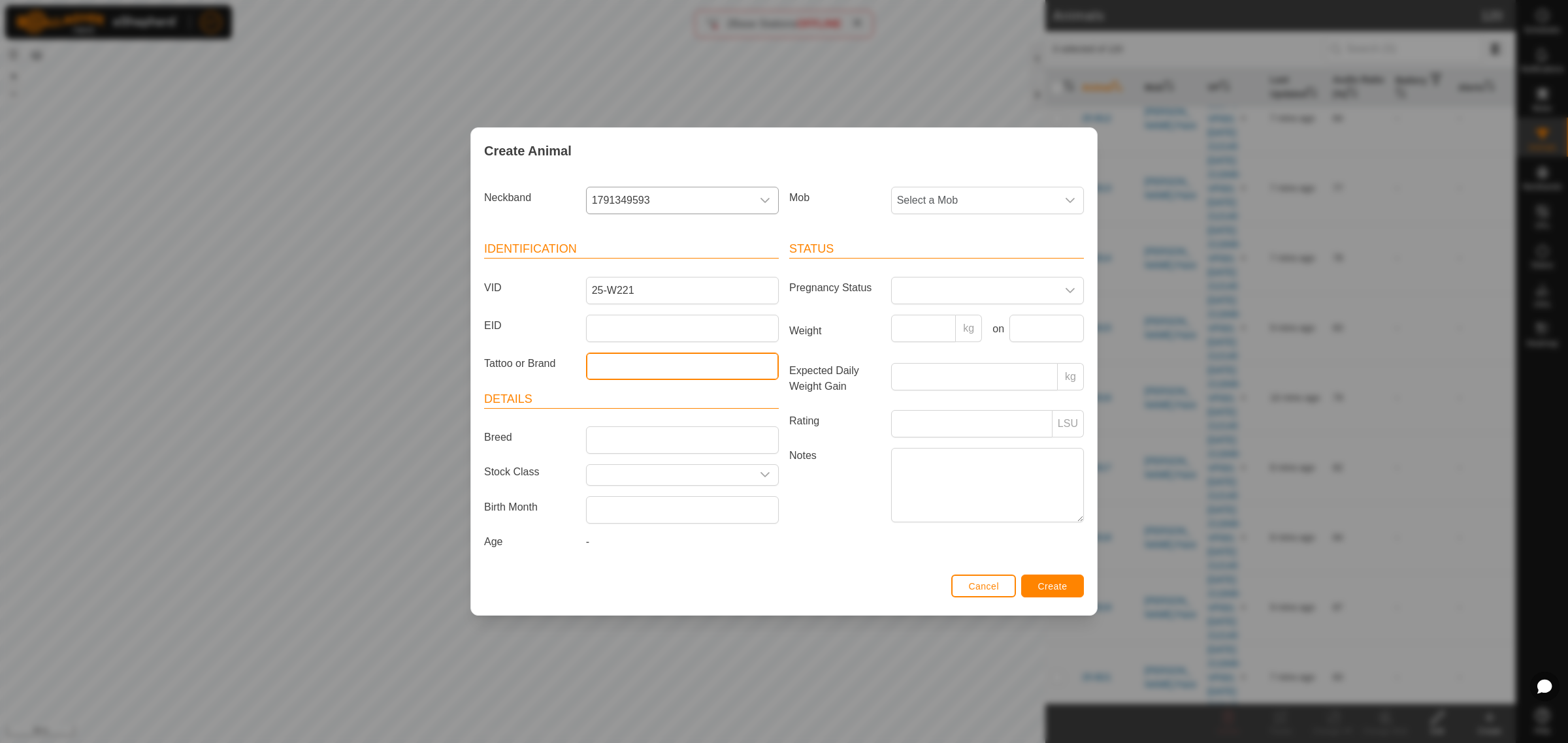
click at [646, 357] on input "Tattoo or Brand" at bounding box center [682, 366] width 192 height 27
drag, startPoint x: 632, startPoint y: 334, endPoint x: 629, endPoint y: 320, distance: 14.3
click at [632, 334] on input "EID" at bounding box center [682, 328] width 192 height 27
click at [695, 320] on input "EID" at bounding box center [682, 328] width 192 height 27
paste input "982123810441375"
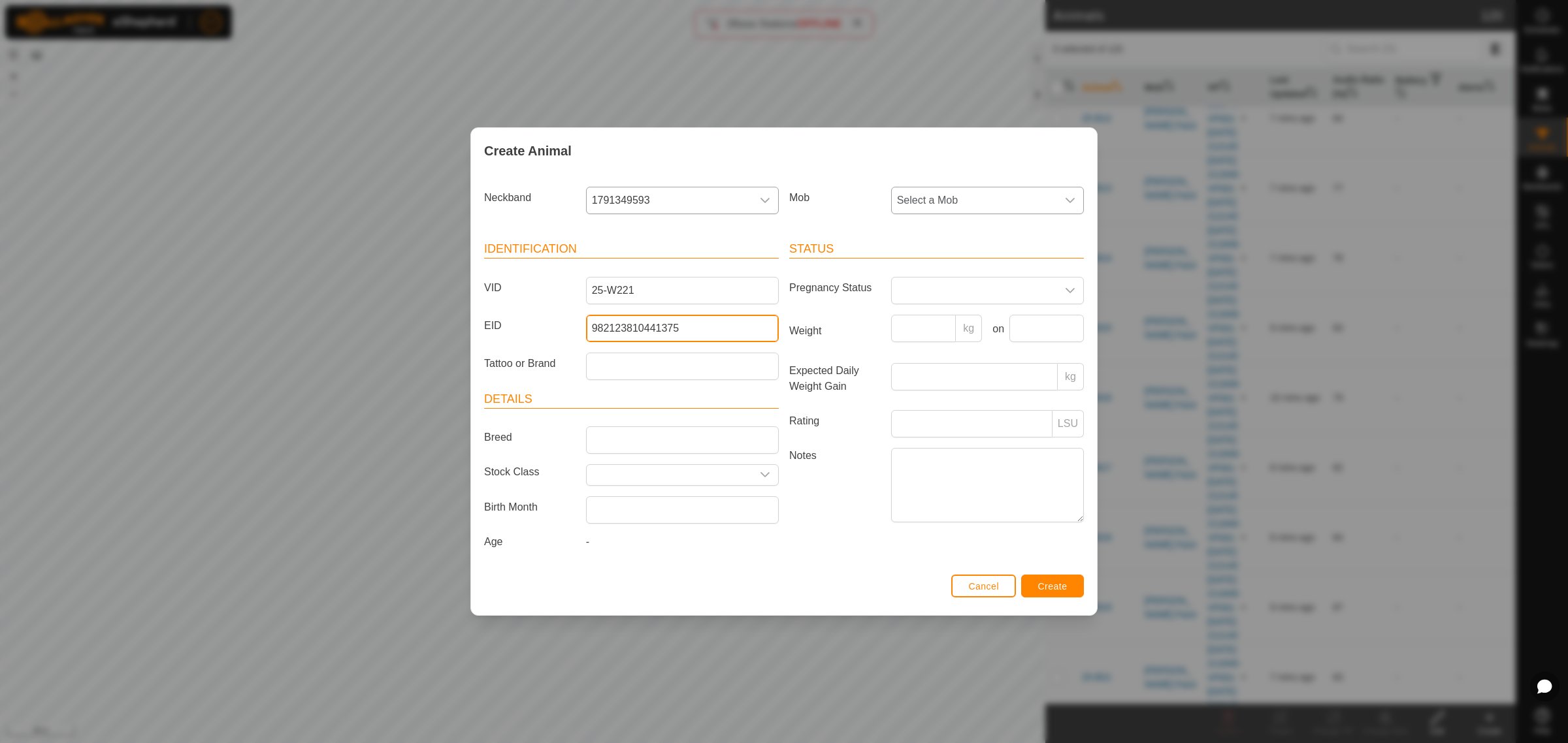
type input "982123810441375"
click at [1072, 201] on icon "dropdown trigger" at bounding box center [1069, 200] width 10 height 10
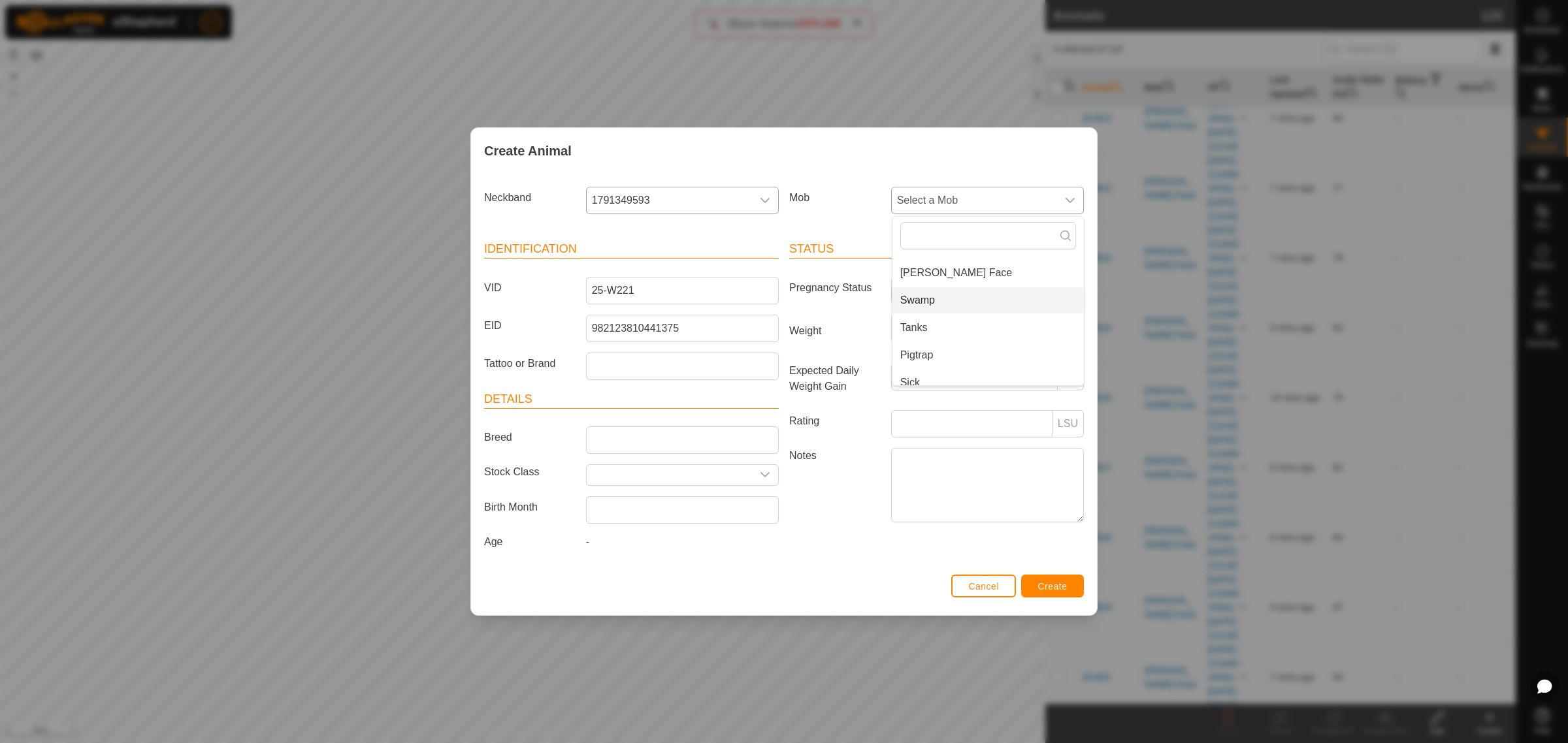
scroll to position [87, 0]
click at [932, 367] on li "Crossing" at bounding box center [988, 373] width 191 height 27
click at [1040, 588] on span "Create" at bounding box center [1052, 586] width 29 height 10
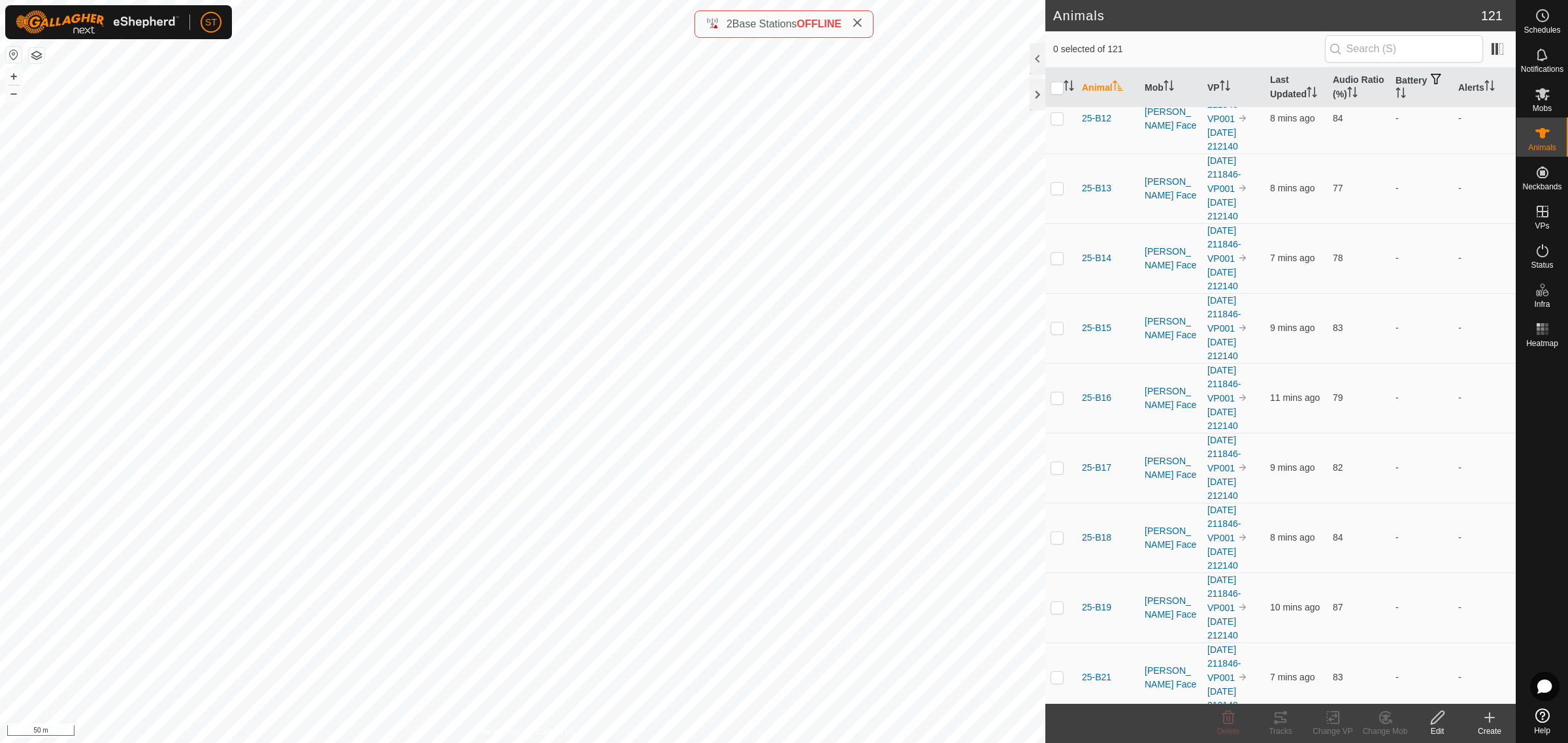
click at [1487, 726] on div "Create" at bounding box center [1489, 732] width 52 height 11
click at [1426, 690] on link "Create Single Animal" at bounding box center [1431, 690] width 167 height 27
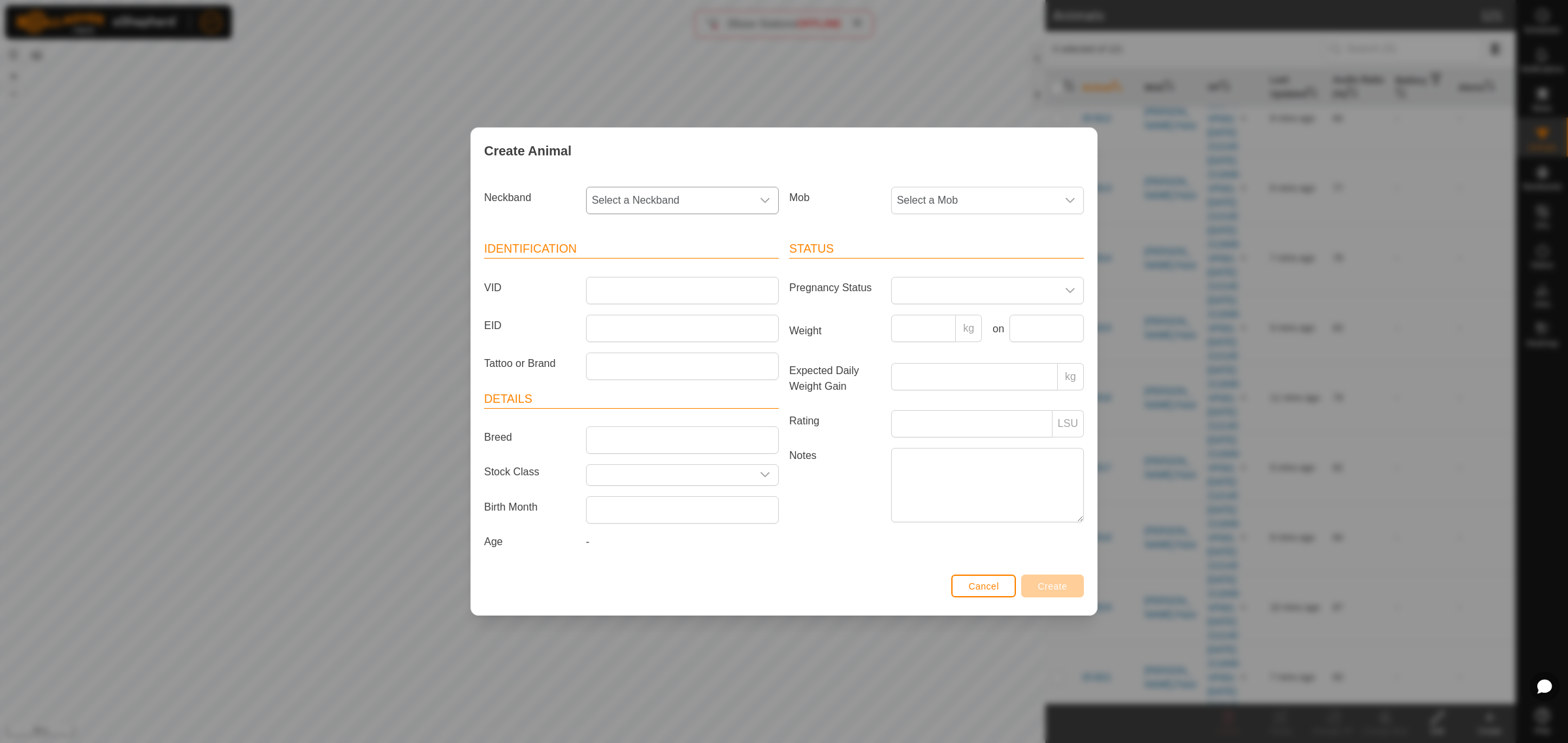
click at [765, 201] on icon "dropdown trigger" at bounding box center [765, 201] width 9 height 6
type input "7920"
click at [634, 264] on li "3893047920" at bounding box center [684, 268] width 191 height 27
click at [663, 292] on input "VID" at bounding box center [682, 290] width 192 height 27
type input "25-W189"
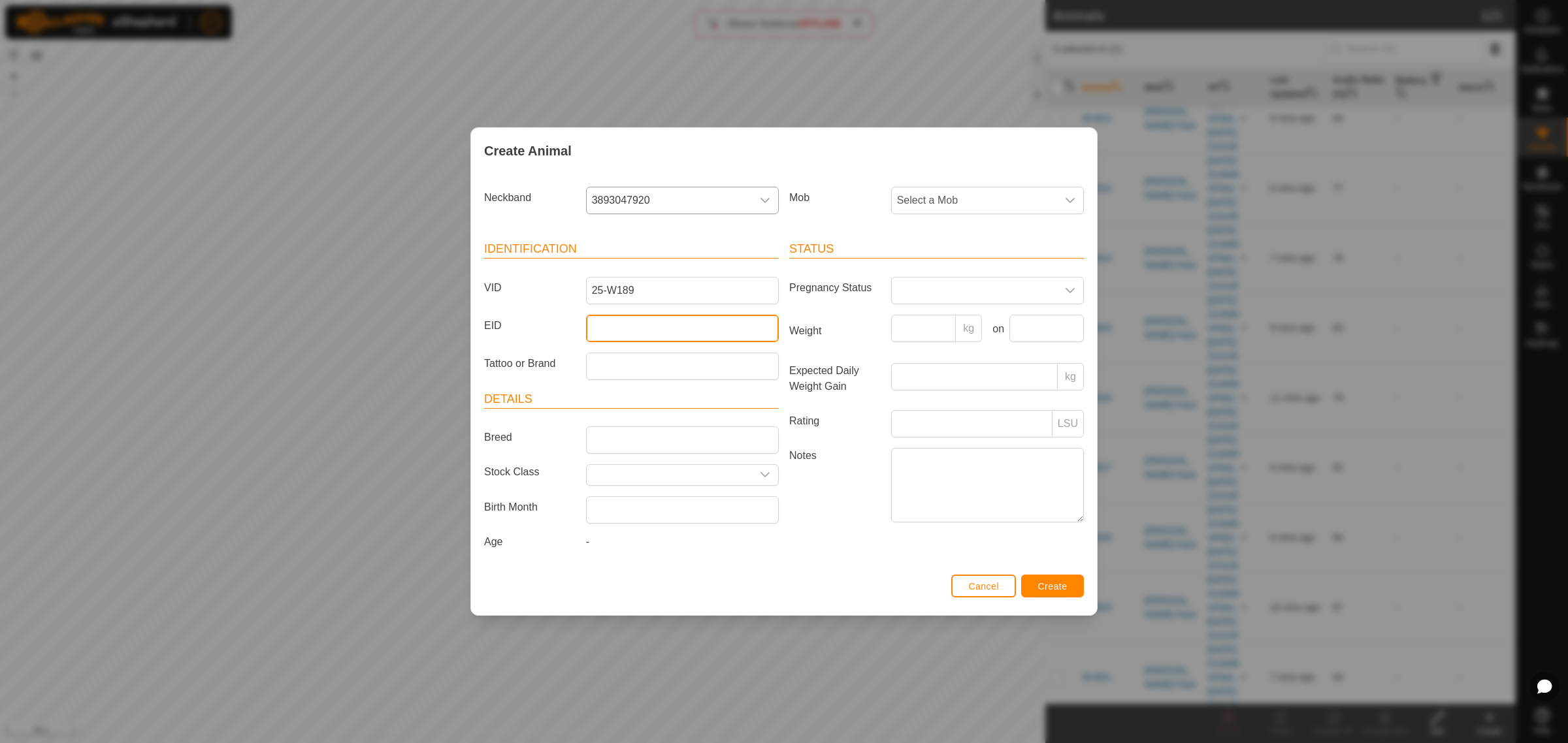
drag, startPoint x: 587, startPoint y: 329, endPoint x: 581, endPoint y: 322, distance: 9.2
click at [588, 329] on input "EID" at bounding box center [682, 328] width 192 height 27
paste input "964001043706222"
type input "964001043706222"
click at [1073, 200] on icon "dropdown trigger" at bounding box center [1069, 200] width 10 height 10
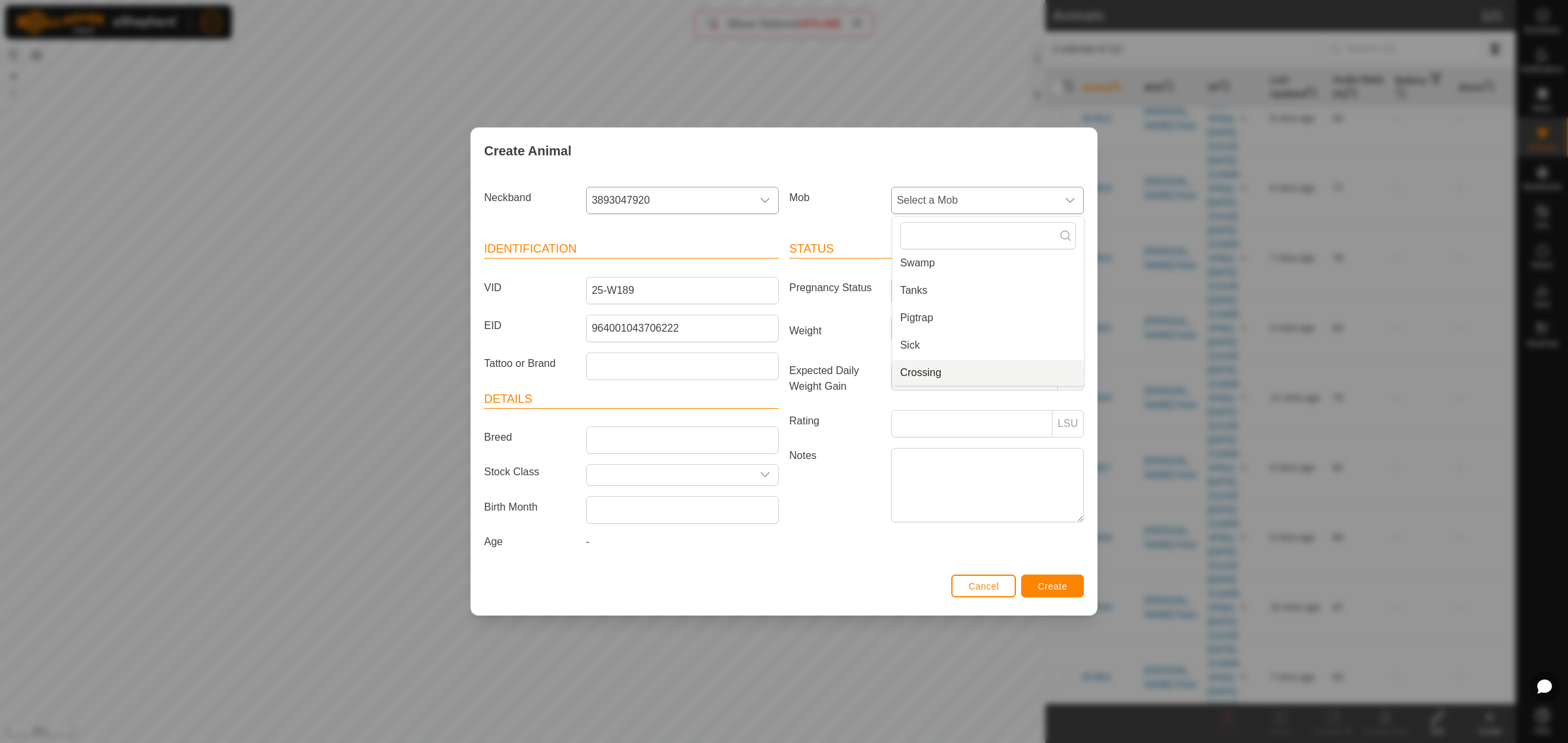
click at [932, 372] on li "Crossing" at bounding box center [988, 373] width 191 height 27
click at [1050, 589] on span "Create" at bounding box center [1052, 586] width 29 height 10
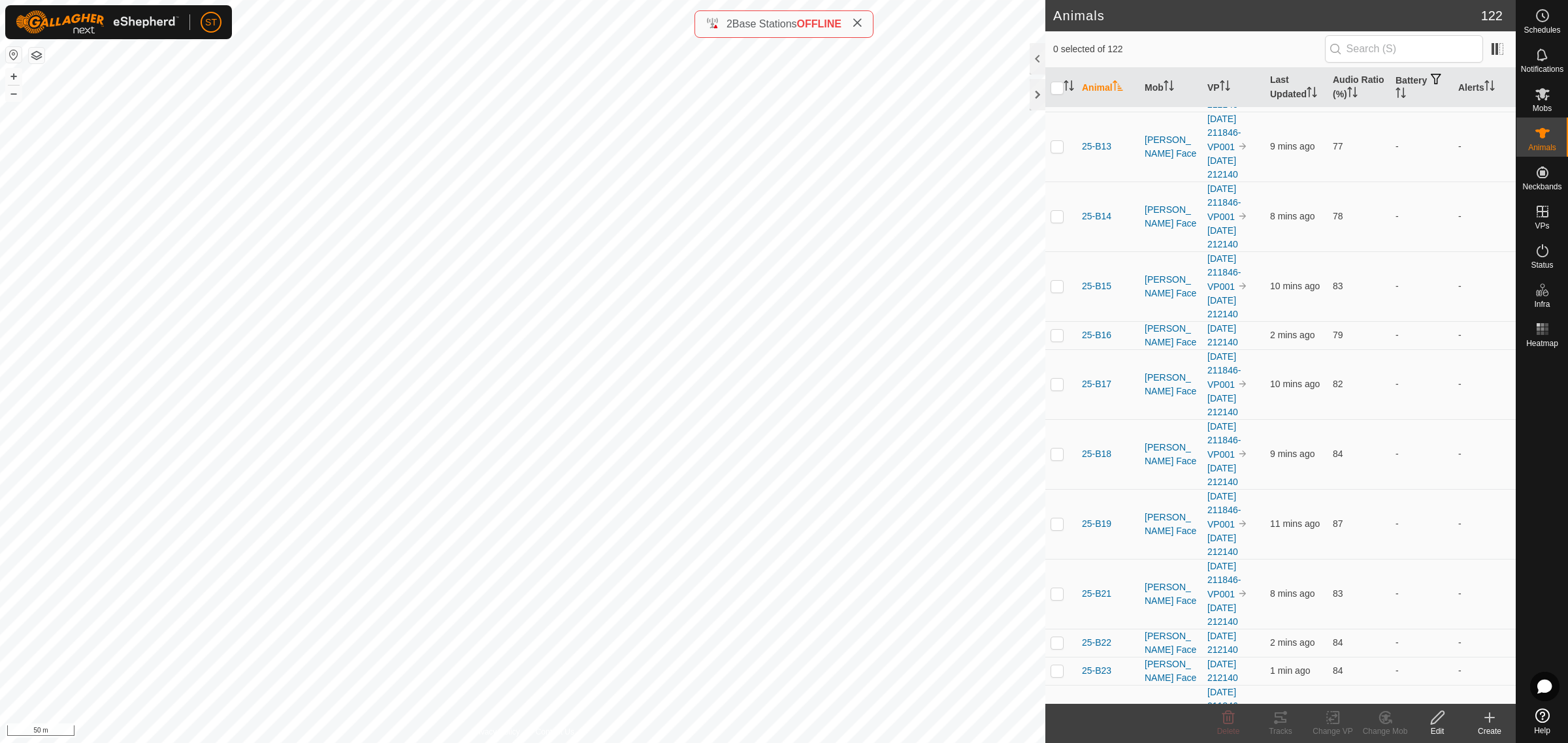
click at [1486, 723] on icon at bounding box center [1489, 717] width 16 height 16
click at [1396, 690] on link "Create Single Animal" at bounding box center [1431, 690] width 167 height 27
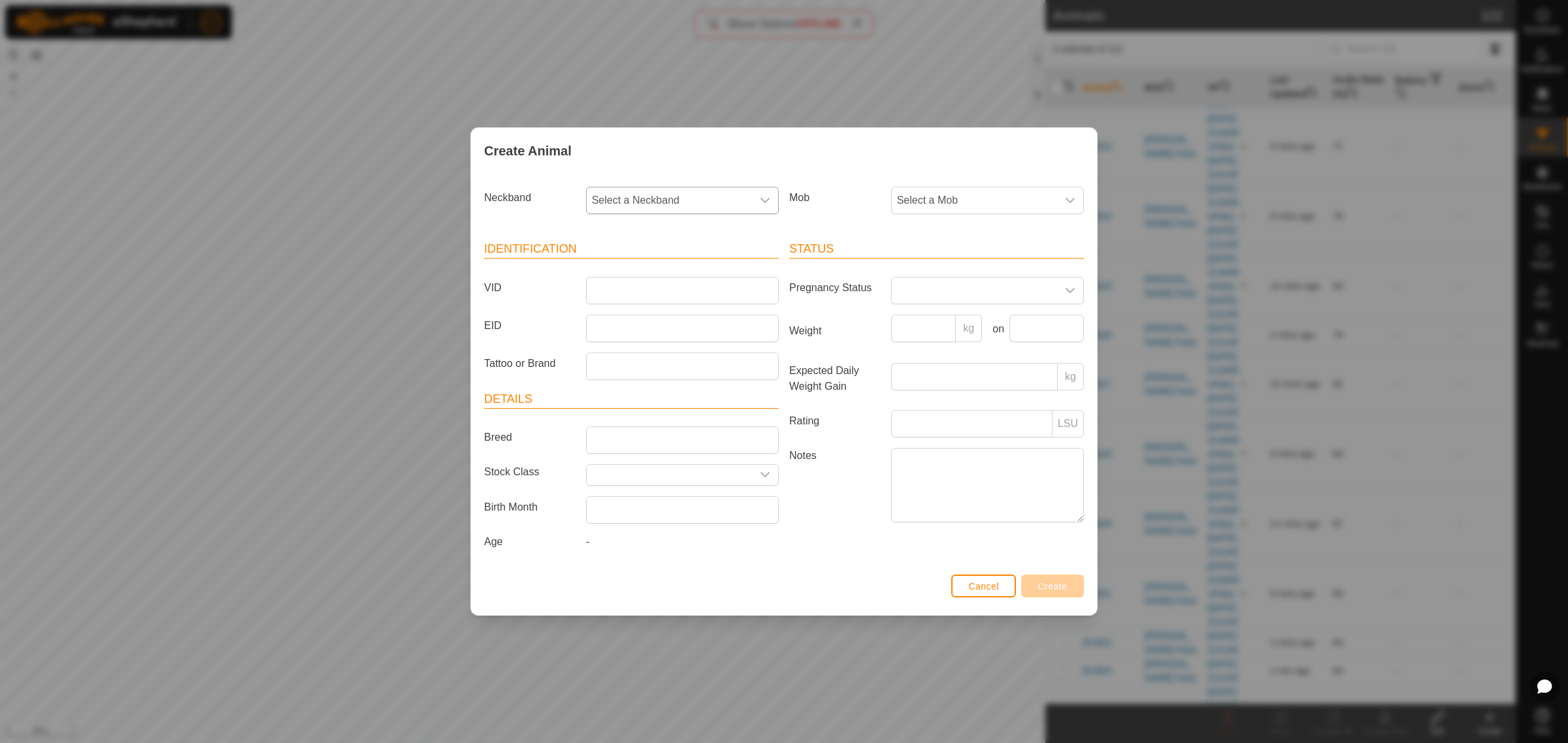
click at [766, 195] on icon "dropdown trigger" at bounding box center [764, 200] width 10 height 10
type input "3620"
click at [624, 263] on li "2522613620" at bounding box center [684, 268] width 191 height 27
click at [621, 284] on input "VID" at bounding box center [682, 290] width 192 height 27
type input "25-W184"
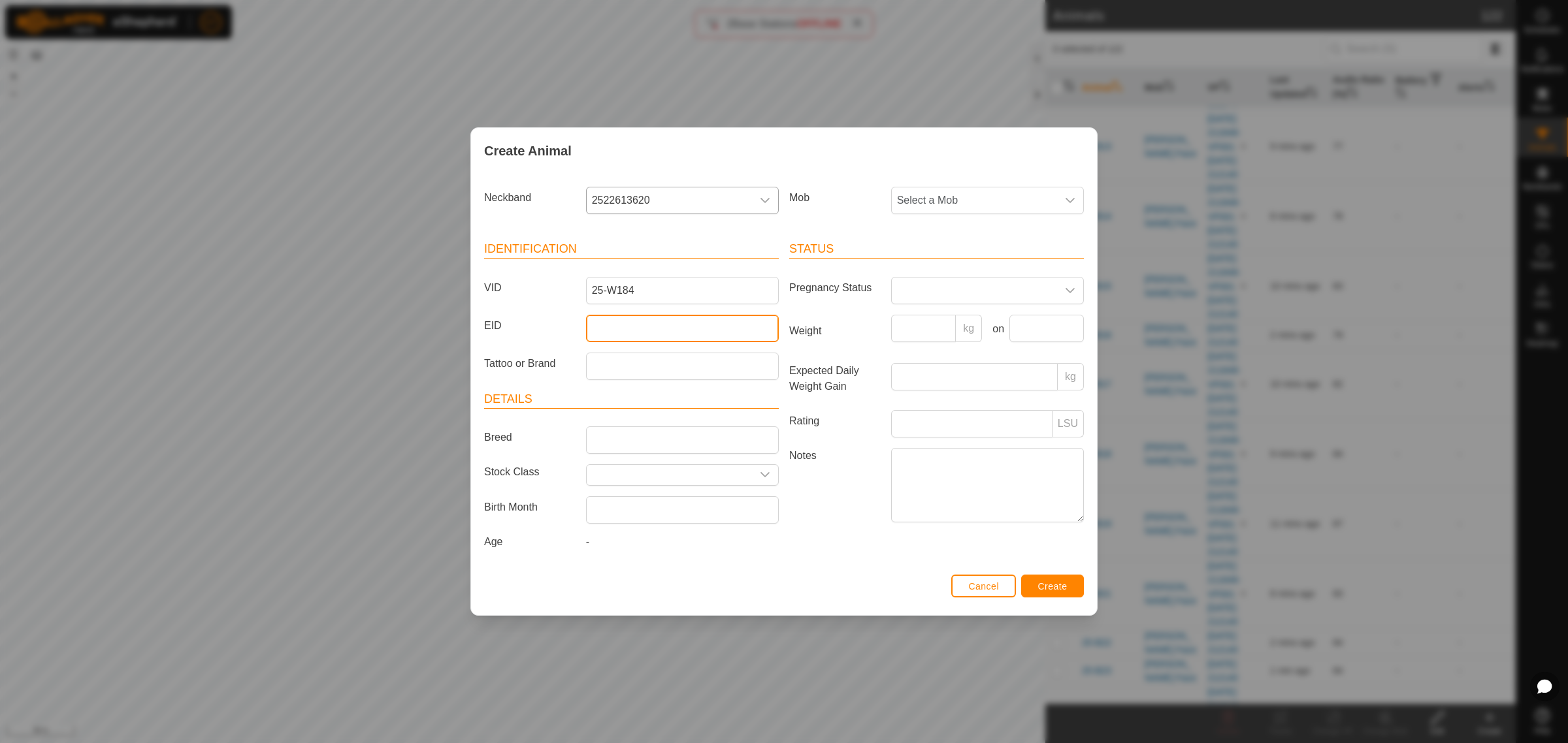
click at [618, 315] on input "EID" at bounding box center [682, 328] width 192 height 27
drag, startPoint x: 612, startPoint y: 323, endPoint x: 602, endPoint y: 312, distance: 14.9
click at [612, 323] on input "EID" at bounding box center [682, 328] width 192 height 27
paste input "964001043706072"
type input "964001043706072"
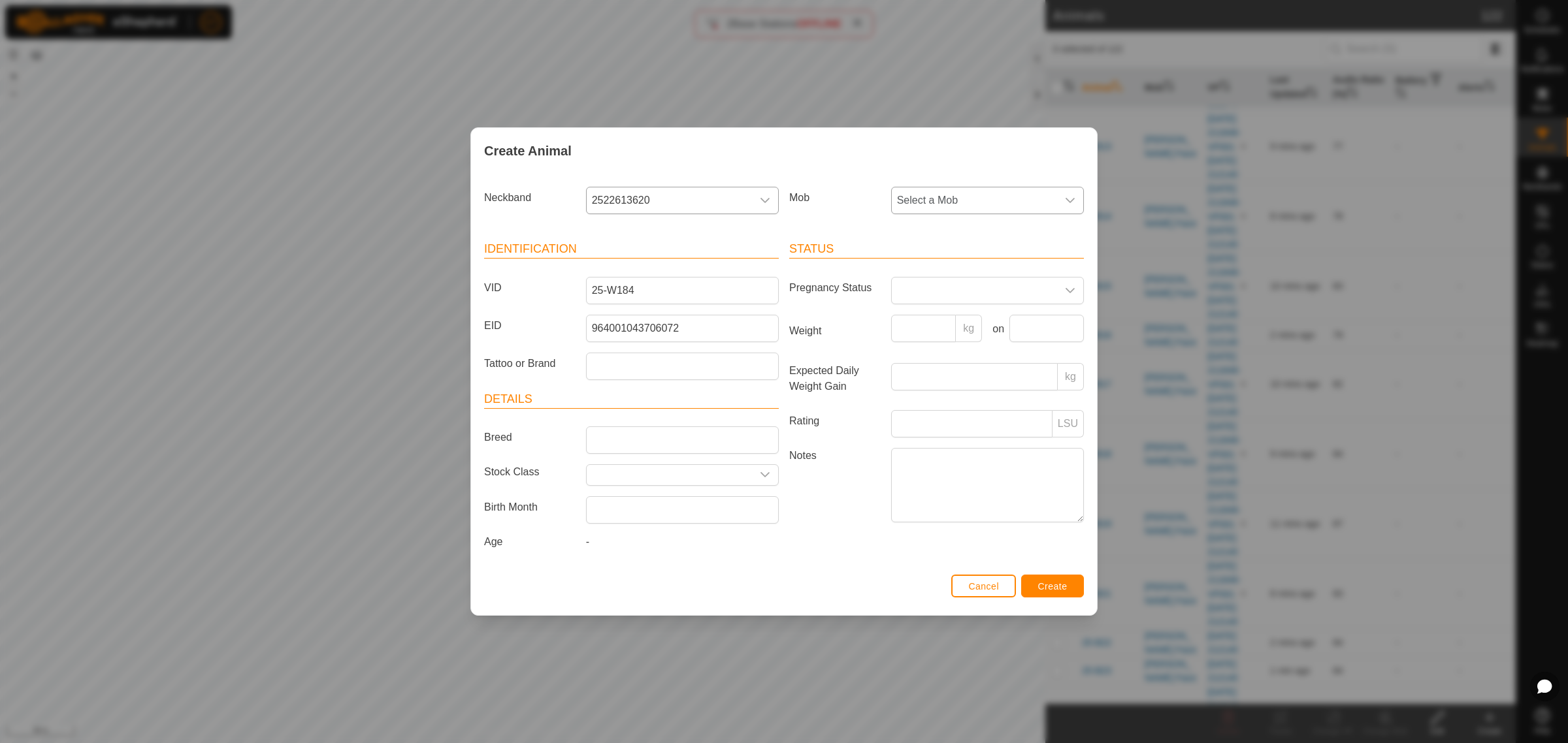
click at [1075, 199] on icon "dropdown trigger" at bounding box center [1069, 200] width 10 height 10
click at [949, 374] on li "Crossing" at bounding box center [988, 373] width 191 height 27
click at [1060, 586] on span "Create" at bounding box center [1052, 586] width 29 height 10
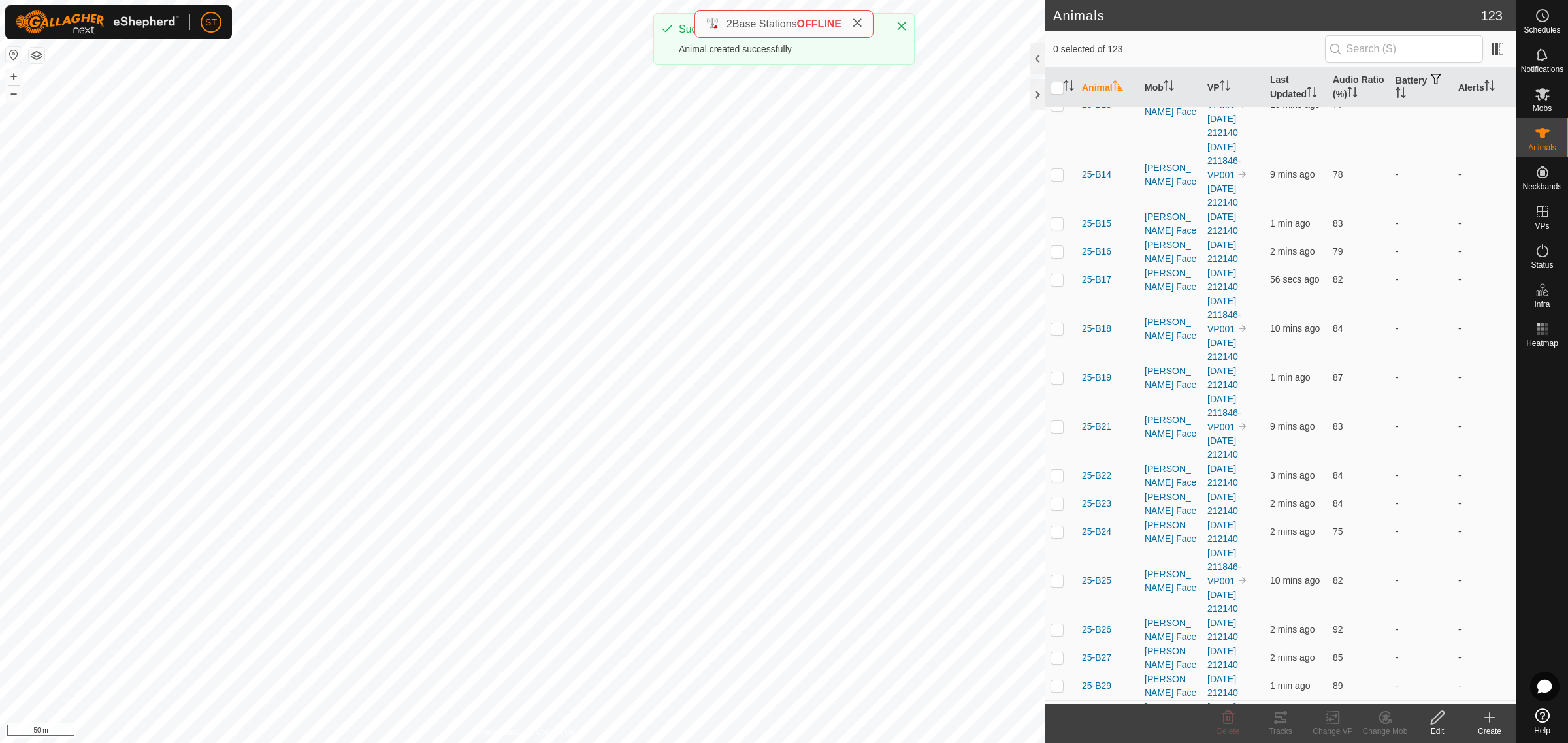
click at [1486, 724] on icon at bounding box center [1489, 717] width 16 height 16
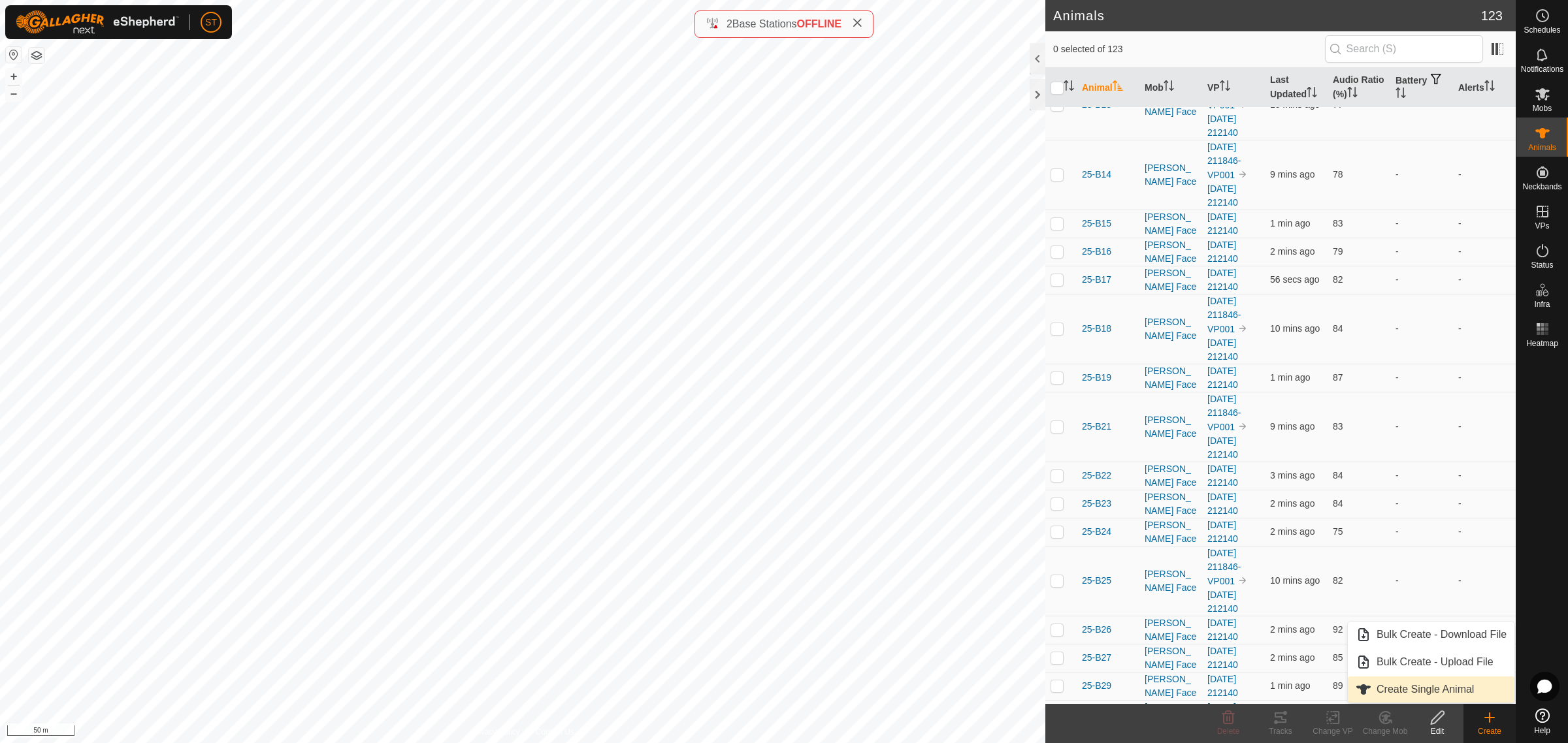
click at [1434, 689] on link "Create Single Animal" at bounding box center [1431, 690] width 167 height 27
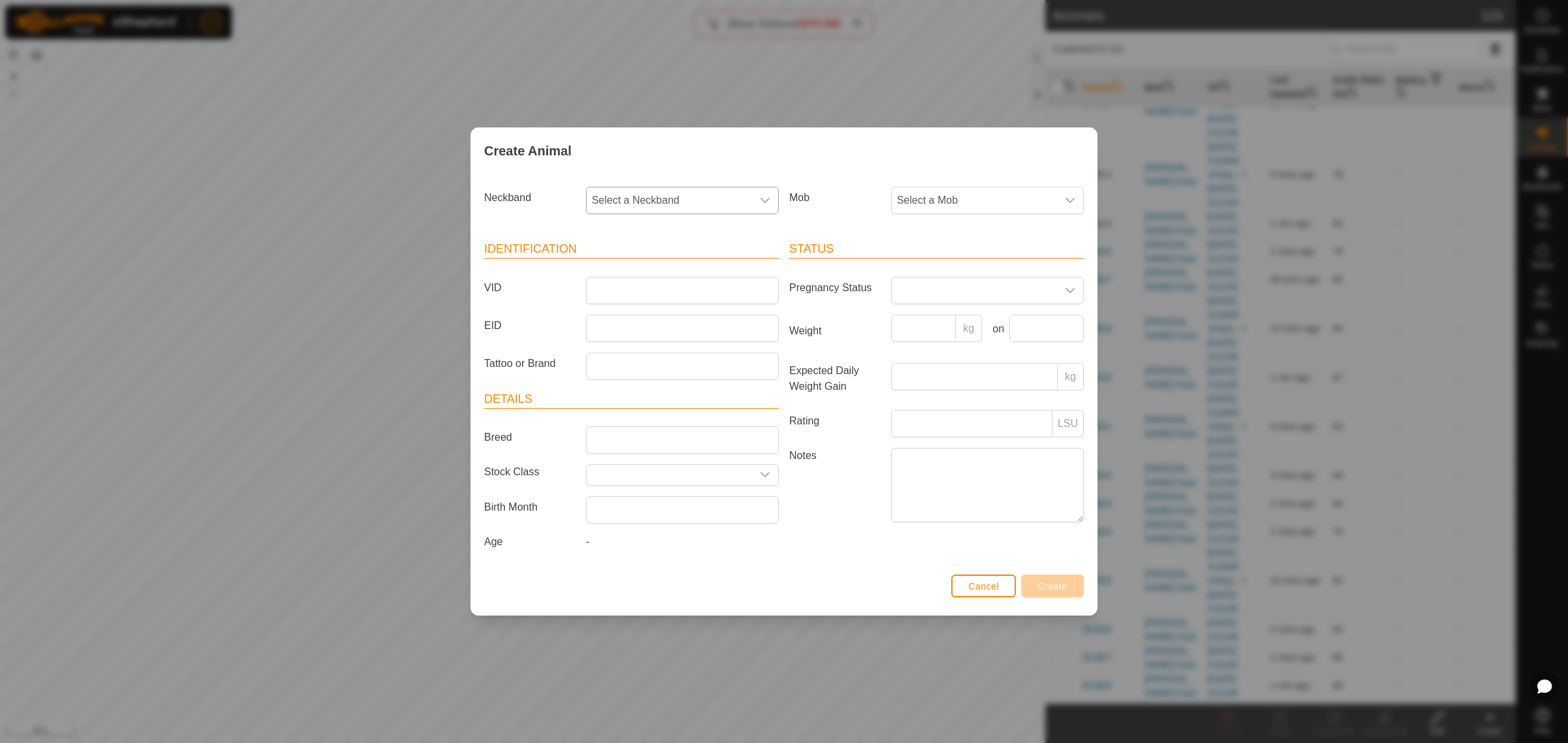
click at [762, 200] on icon "dropdown trigger" at bounding box center [765, 201] width 9 height 6
type input "3343"
click at [648, 266] on li "0233123343" at bounding box center [684, 268] width 191 height 27
click at [647, 289] on input "VID" at bounding box center [682, 290] width 192 height 27
type input "25-W197"
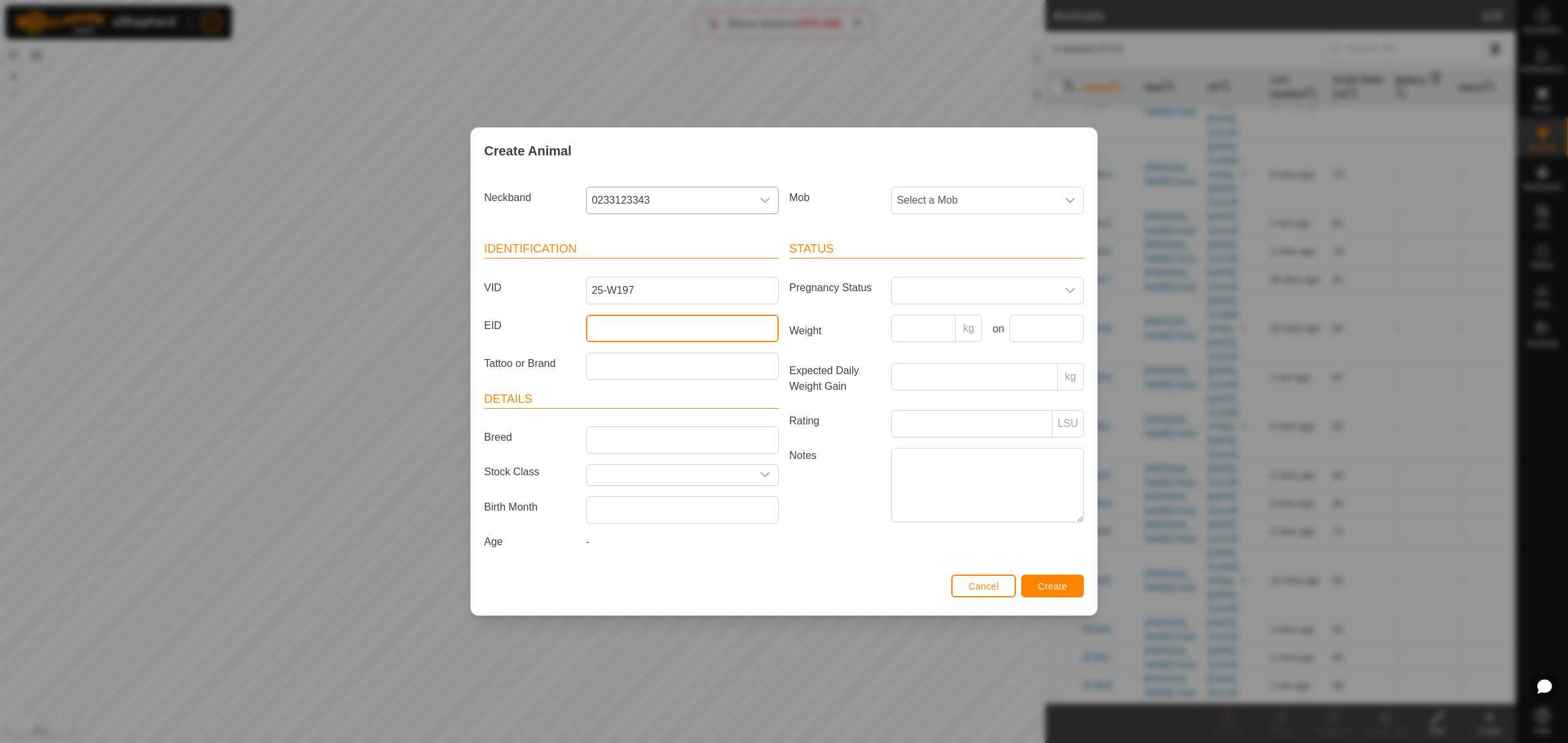
click at [604, 324] on input "EID" at bounding box center [682, 328] width 192 height 27
click at [612, 331] on input "EID" at bounding box center [682, 328] width 192 height 27
paste input "982123821297709"
type input "982123821297709"
click at [1071, 201] on icon "dropdown trigger" at bounding box center [1070, 201] width 9 height 6
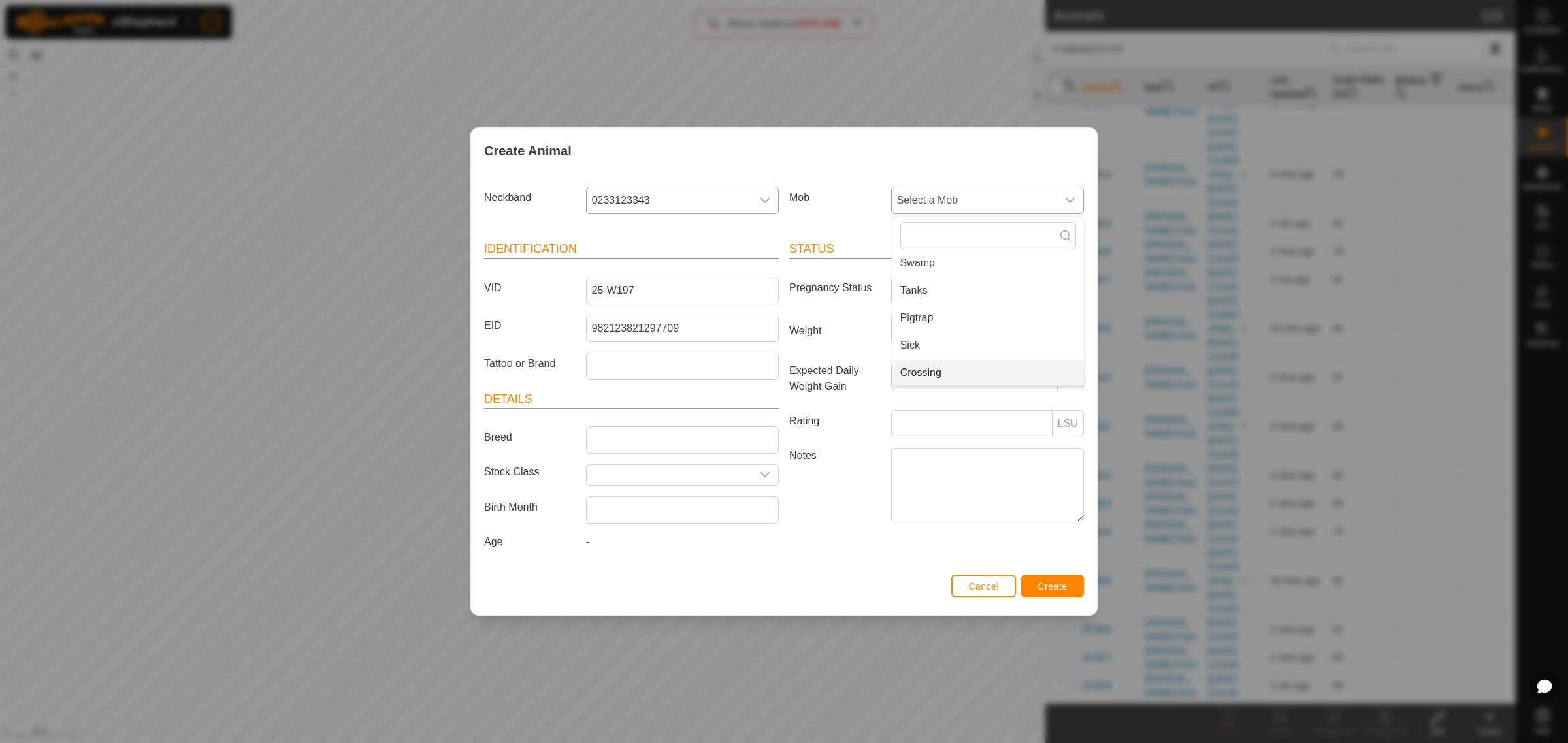
click at [929, 371] on li "Crossing" at bounding box center [988, 373] width 191 height 27
click at [1039, 581] on button "Create" at bounding box center [1052, 586] width 63 height 23
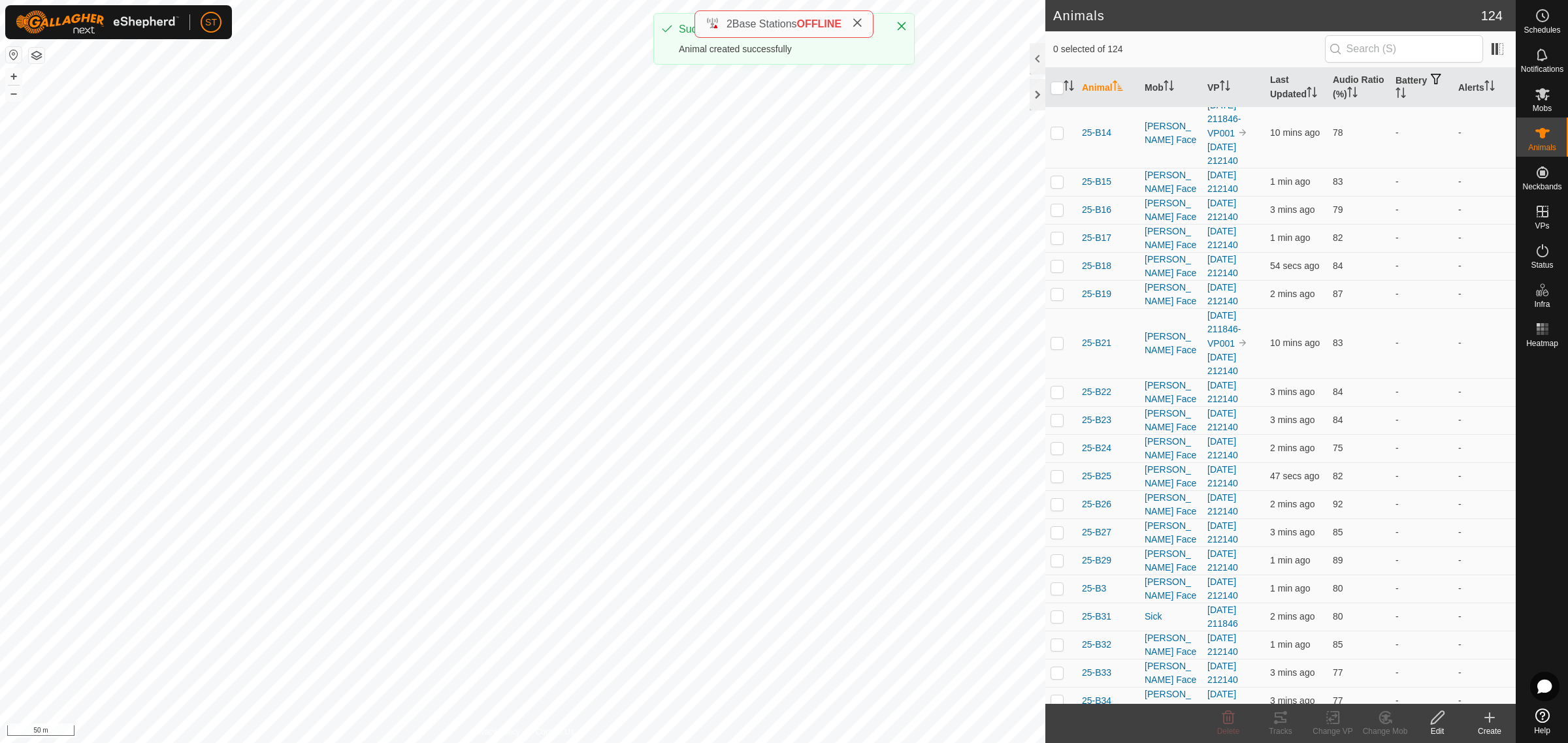
click at [1491, 716] on icon at bounding box center [1489, 717] width 16 height 16
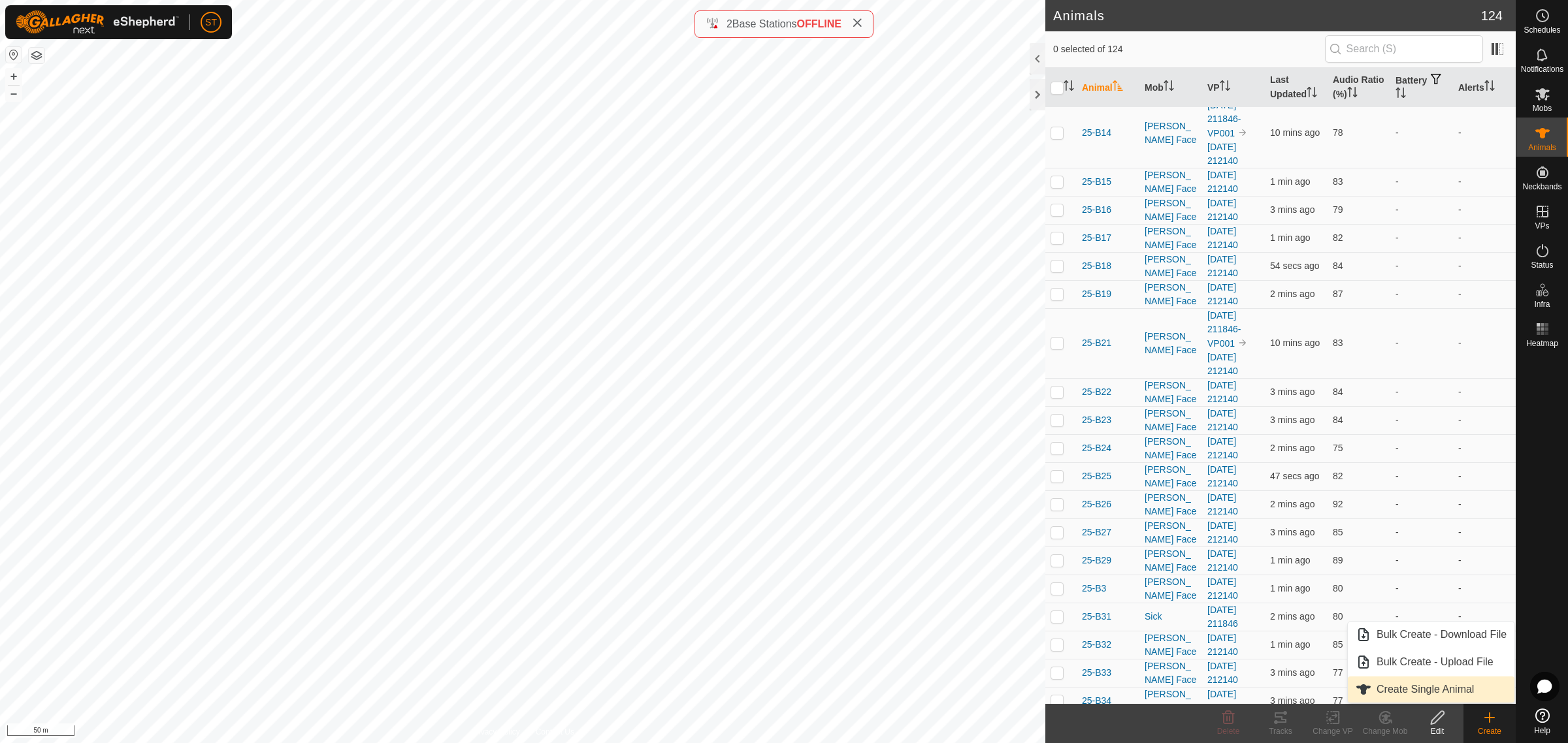
click at [1393, 684] on link "Create Single Animal" at bounding box center [1431, 690] width 167 height 27
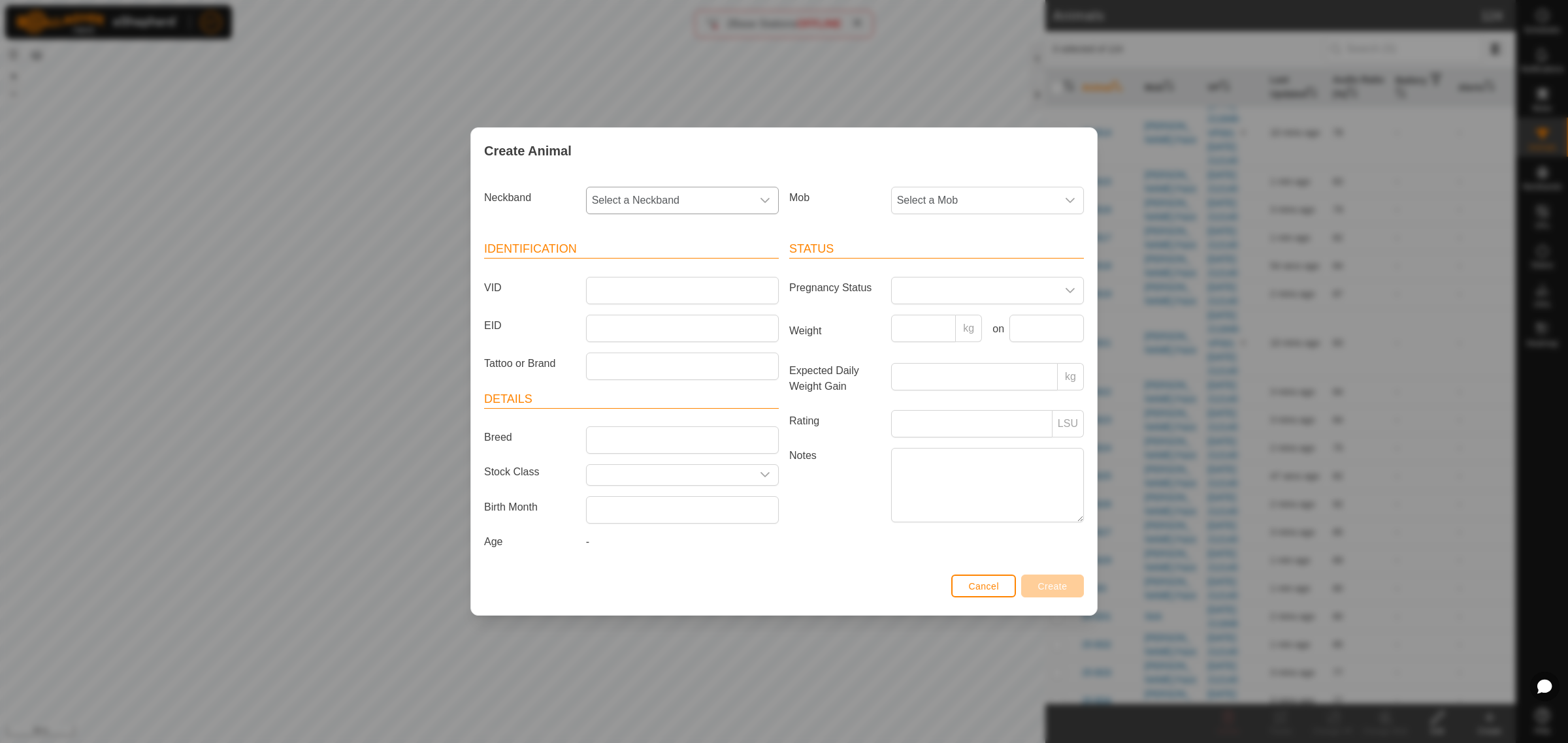
click at [762, 201] on icon "dropdown trigger" at bounding box center [764, 200] width 10 height 10
type input "4040"
click at [631, 265] on li "3108704040" at bounding box center [684, 268] width 191 height 27
click at [621, 294] on input "VID" at bounding box center [682, 290] width 192 height 27
type input "25-W185"
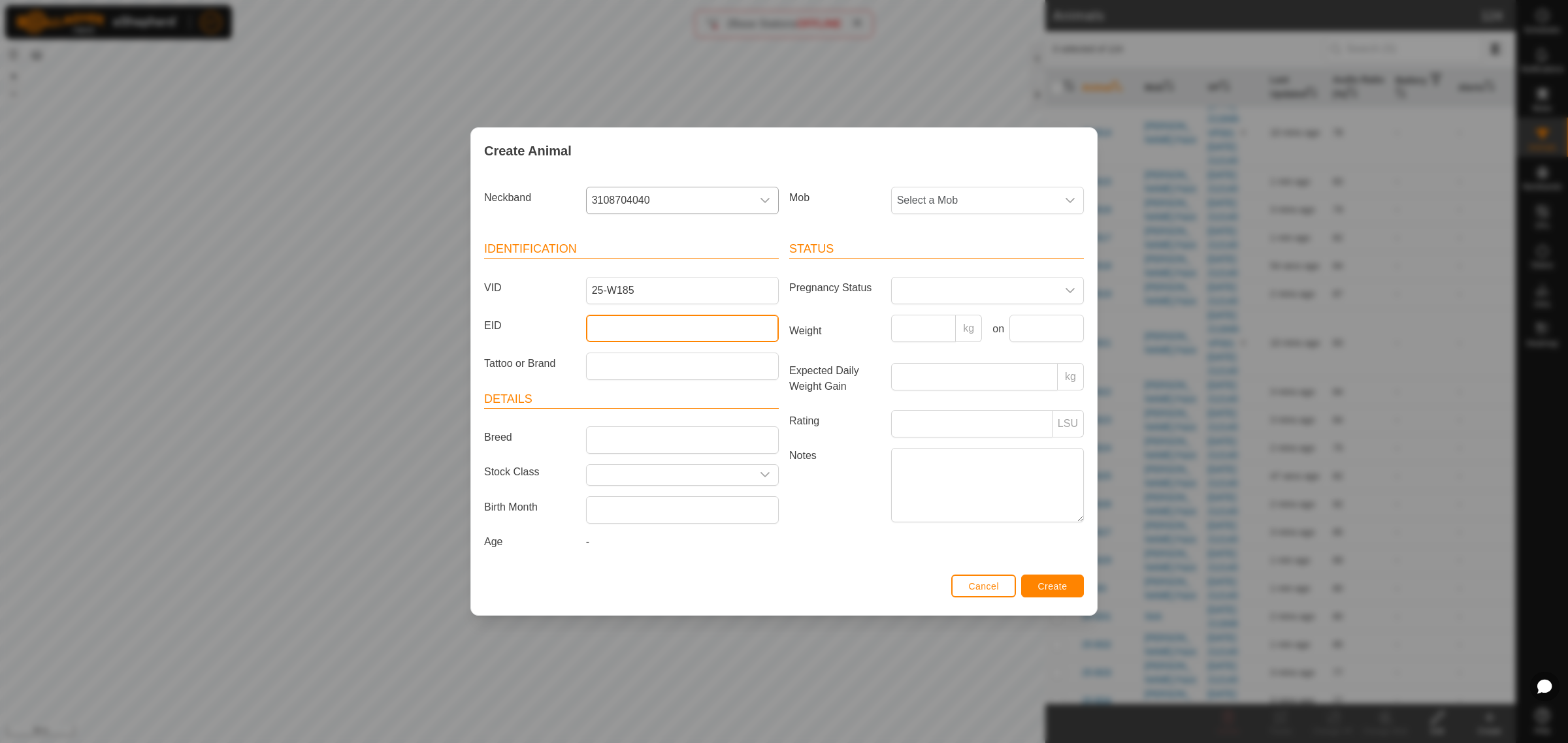
drag, startPoint x: 629, startPoint y: 334, endPoint x: 607, endPoint y: 327, distance: 23.1
click at [629, 334] on input "EID" at bounding box center [682, 328] width 192 height 27
click at [606, 327] on input "EID" at bounding box center [682, 328] width 192 height 27
paste input "942000048907274"
type input "942000048907274"
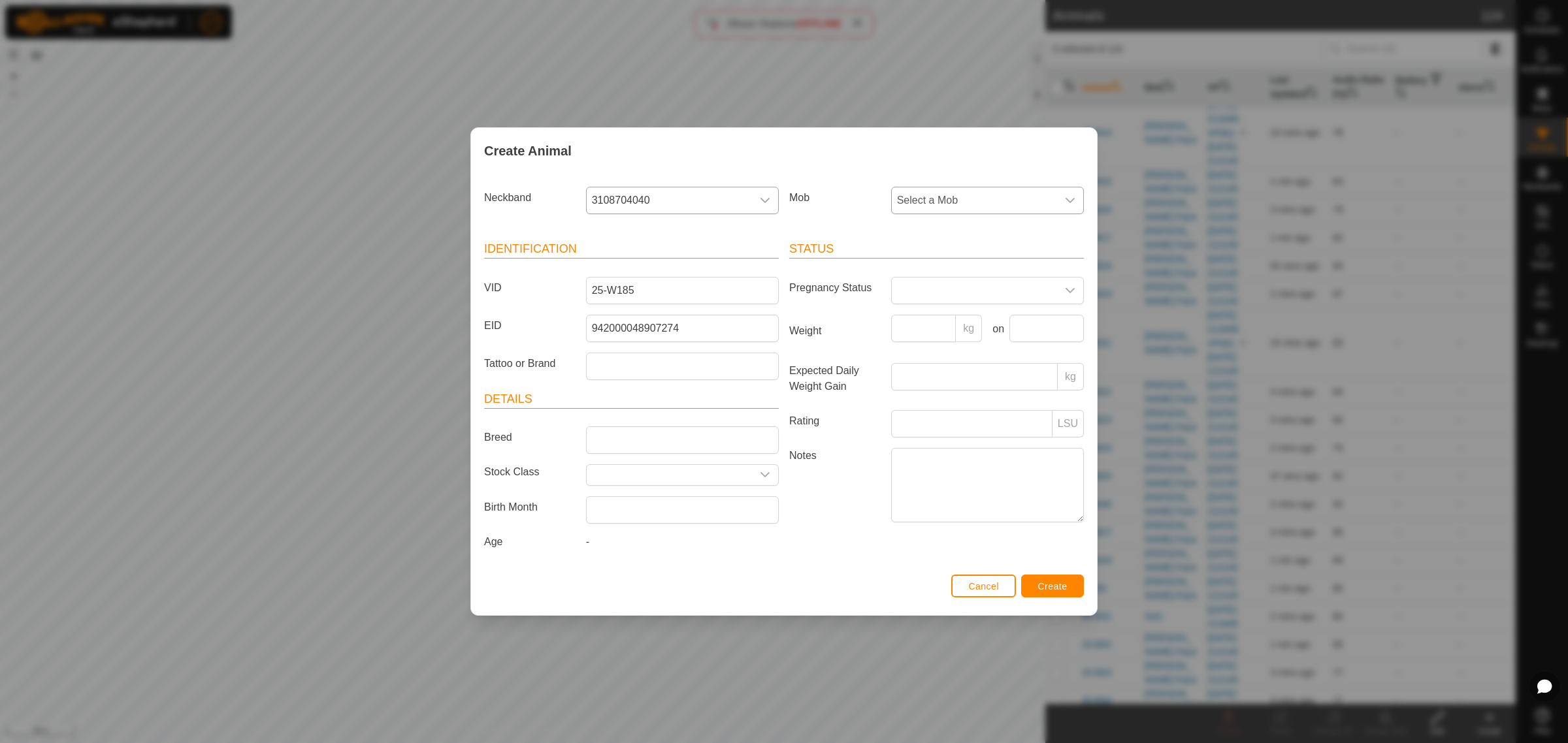
click at [1070, 201] on icon "dropdown trigger" at bounding box center [1070, 201] width 9 height 6
click at [916, 371] on li "Crossing" at bounding box center [988, 373] width 191 height 27
click at [1036, 585] on button "Create" at bounding box center [1052, 586] width 63 height 23
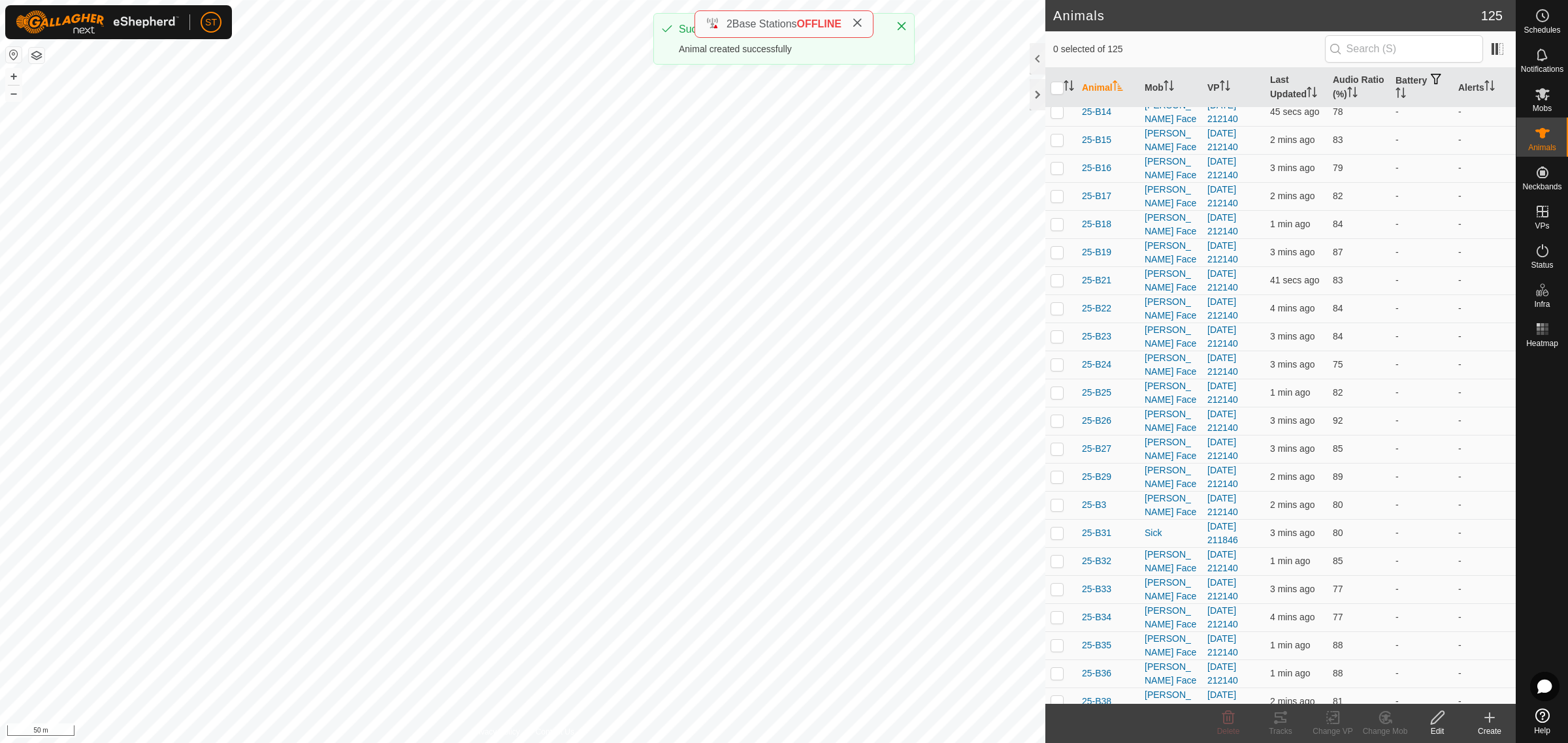
click at [1488, 721] on icon at bounding box center [1489, 717] width 16 height 16
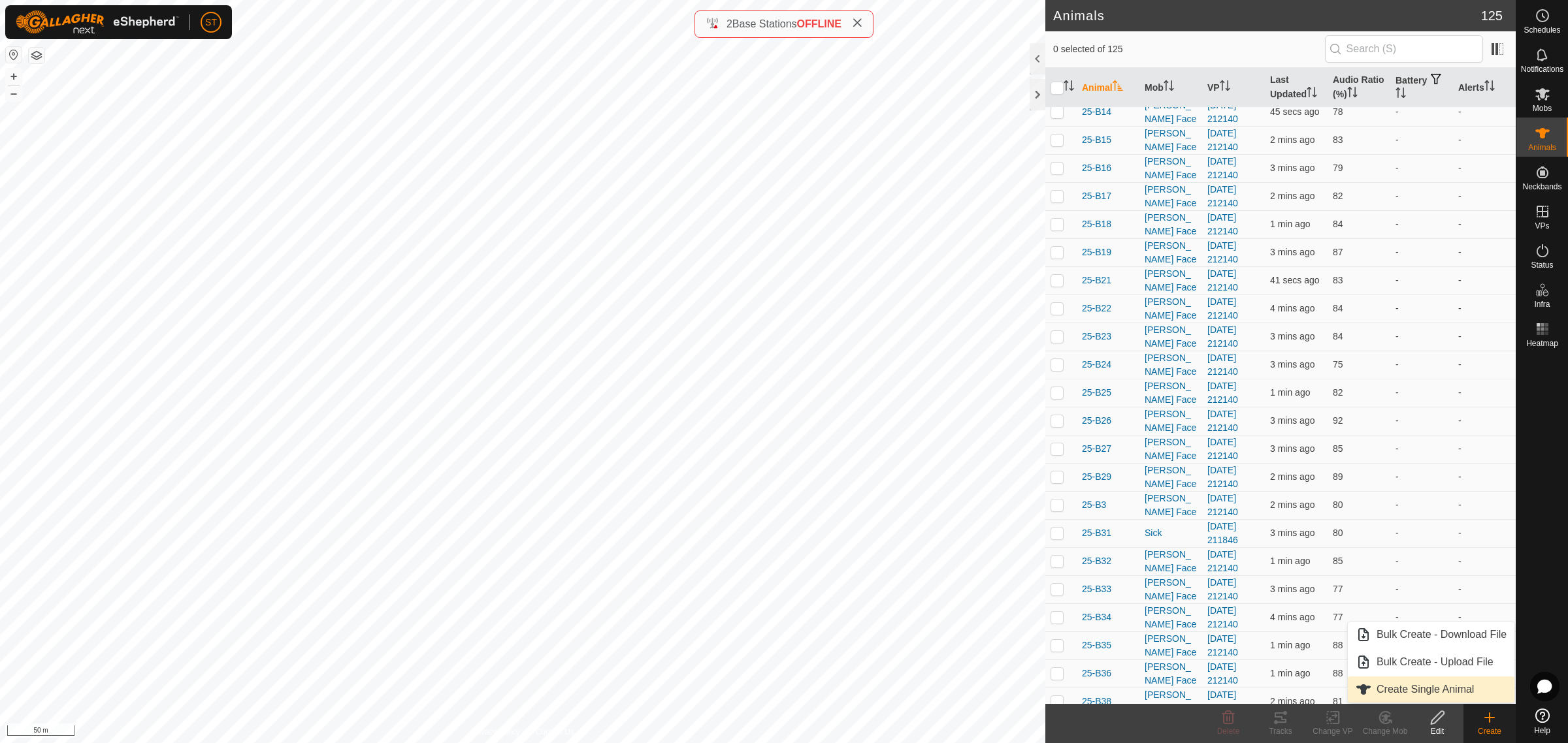
click at [1419, 687] on link "Create Single Animal" at bounding box center [1431, 690] width 167 height 27
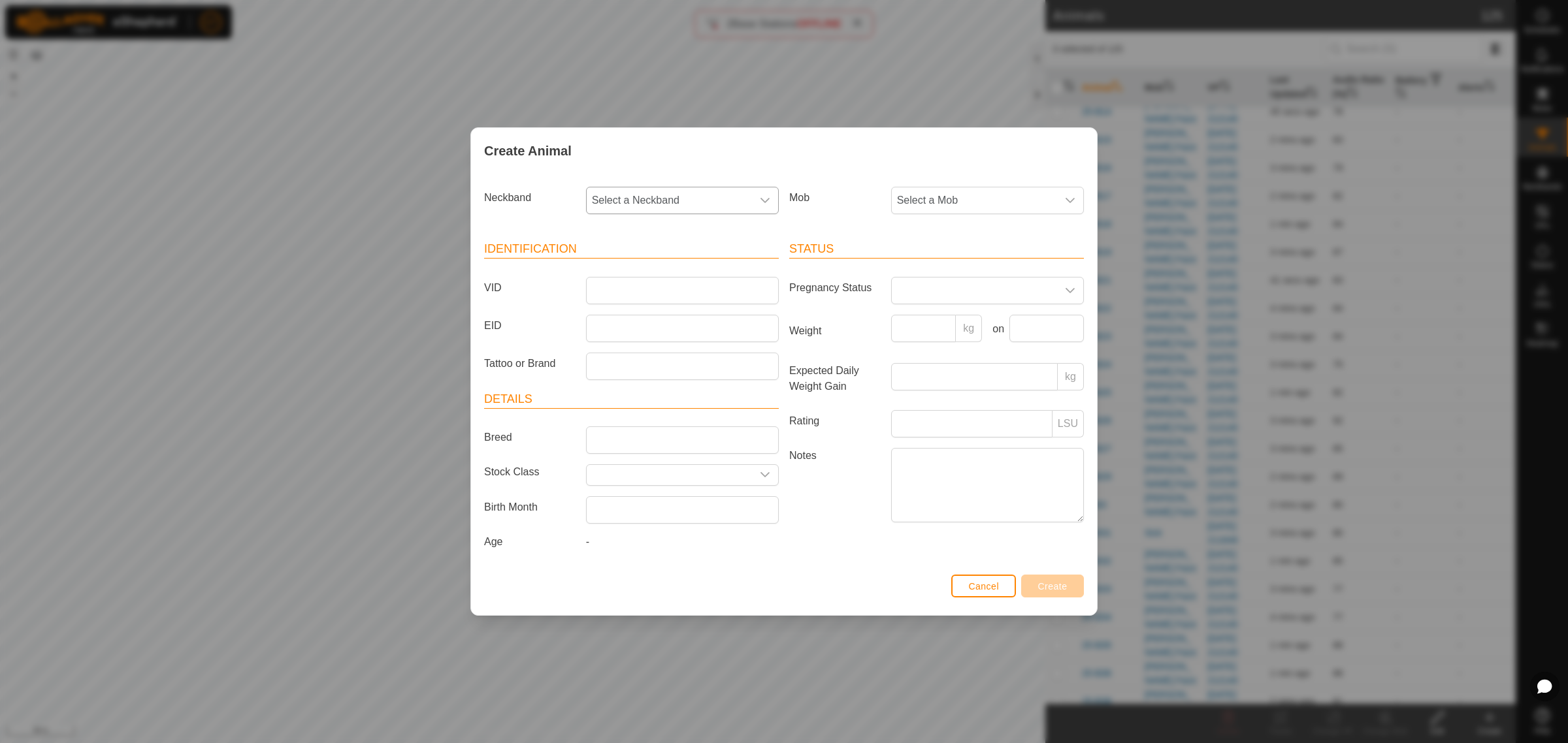
click at [770, 199] on div "dropdown trigger" at bounding box center [765, 201] width 27 height 27
type input "8091"
click at [623, 262] on li "3826708091" at bounding box center [684, 268] width 191 height 27
drag, startPoint x: 628, startPoint y: 291, endPoint x: 611, endPoint y: 281, distance: 19.7
click at [628, 291] on input "VID" at bounding box center [682, 290] width 192 height 27
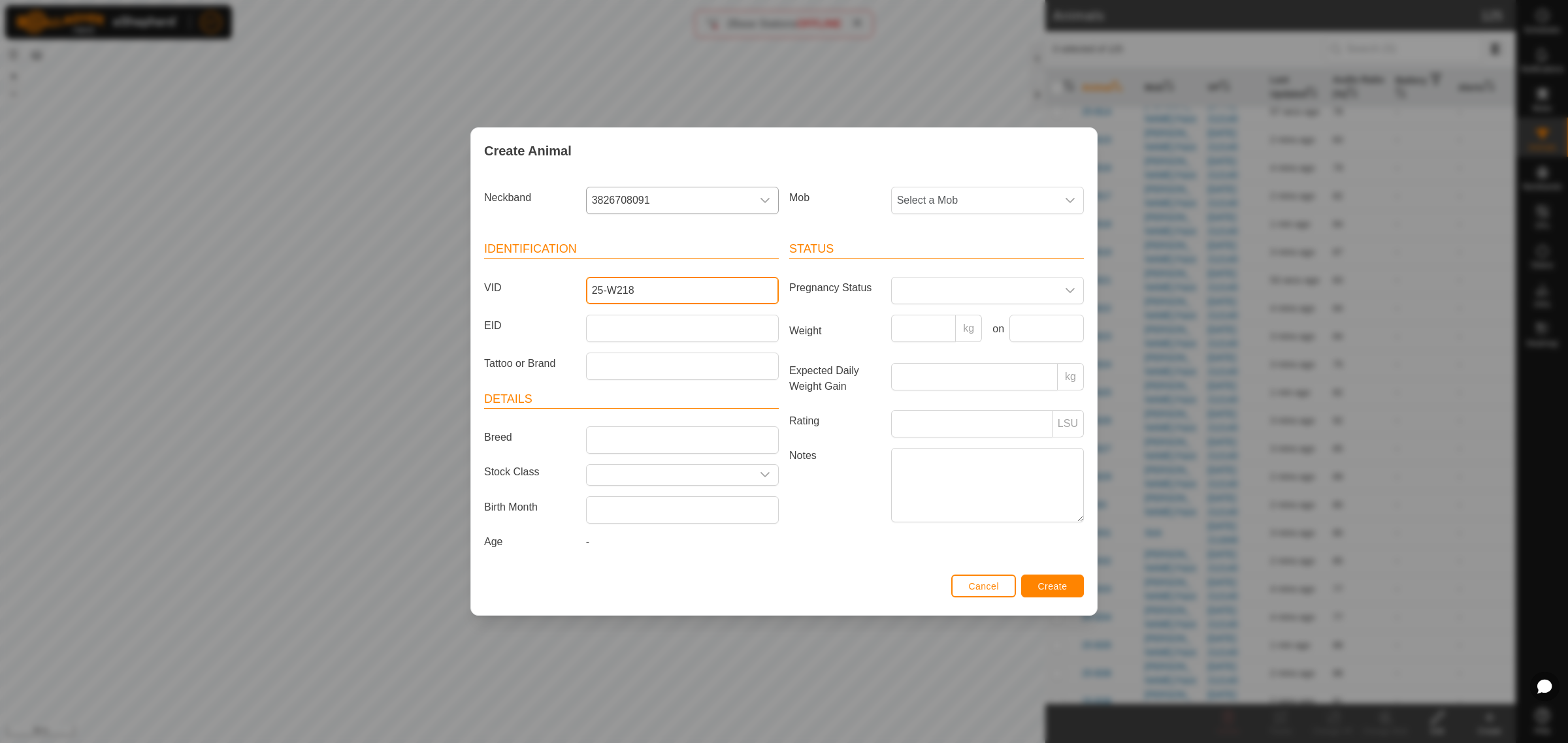
type input "25-W218"
click at [602, 327] on input "EID" at bounding box center [682, 328] width 192 height 27
paste input "982123810451644"
type input "982123810451644"
click at [1078, 197] on div "dropdown trigger" at bounding box center [1070, 201] width 27 height 27
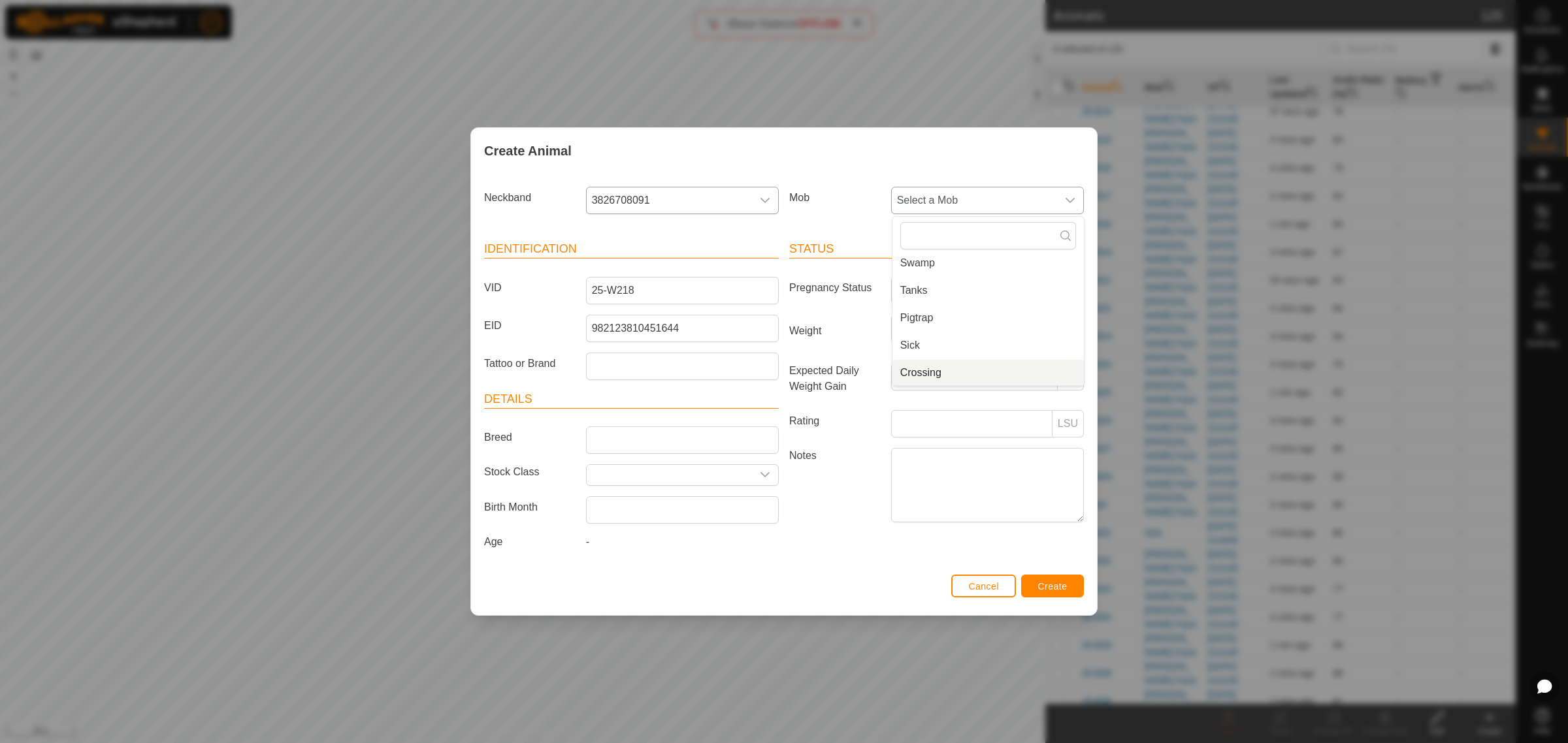
click at [976, 371] on li "Crossing" at bounding box center [988, 373] width 191 height 27
click at [1073, 593] on button "Create" at bounding box center [1052, 586] width 63 height 23
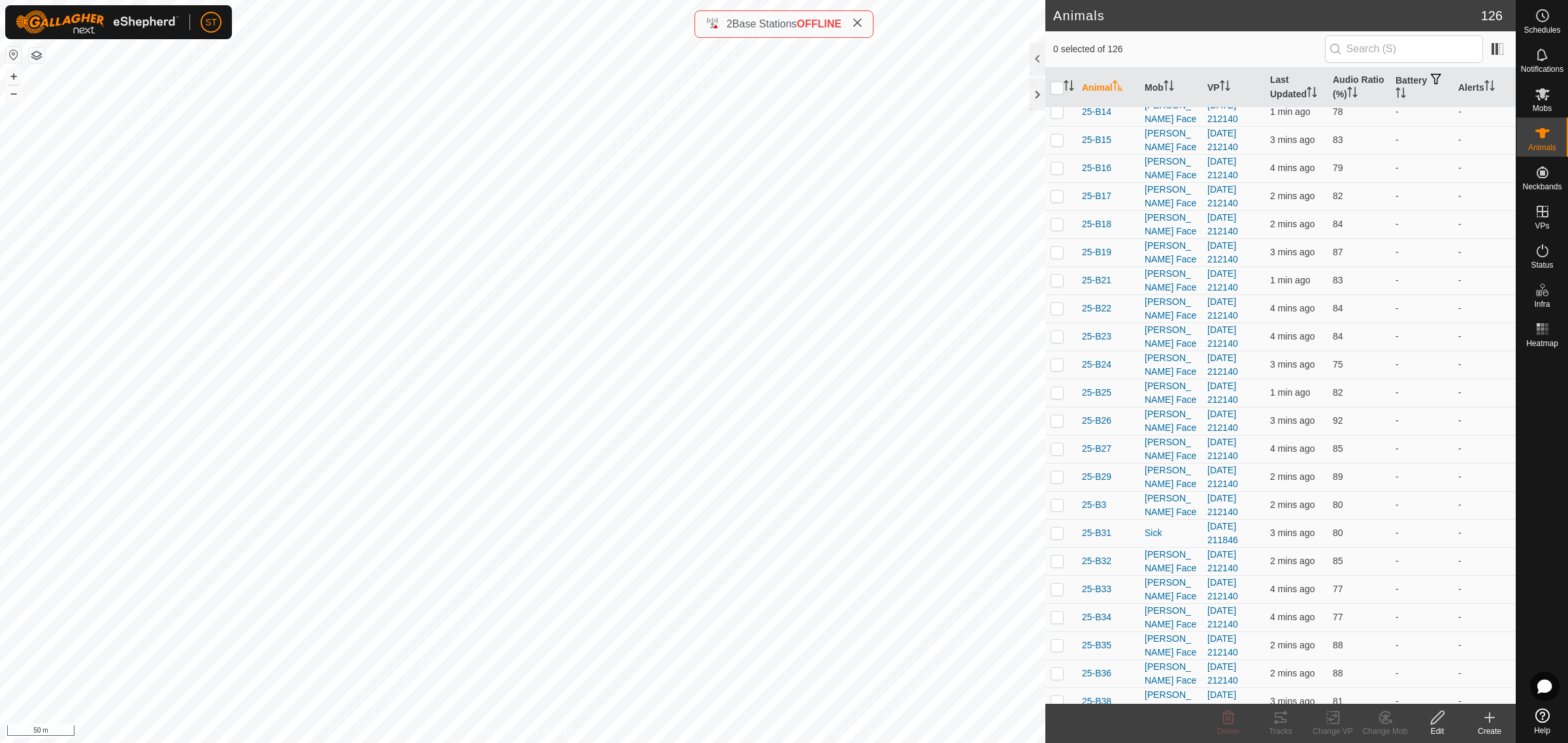
click at [1485, 722] on icon at bounding box center [1489, 717] width 16 height 16
click at [1460, 689] on link "Create Single Animal" at bounding box center [1431, 690] width 167 height 27
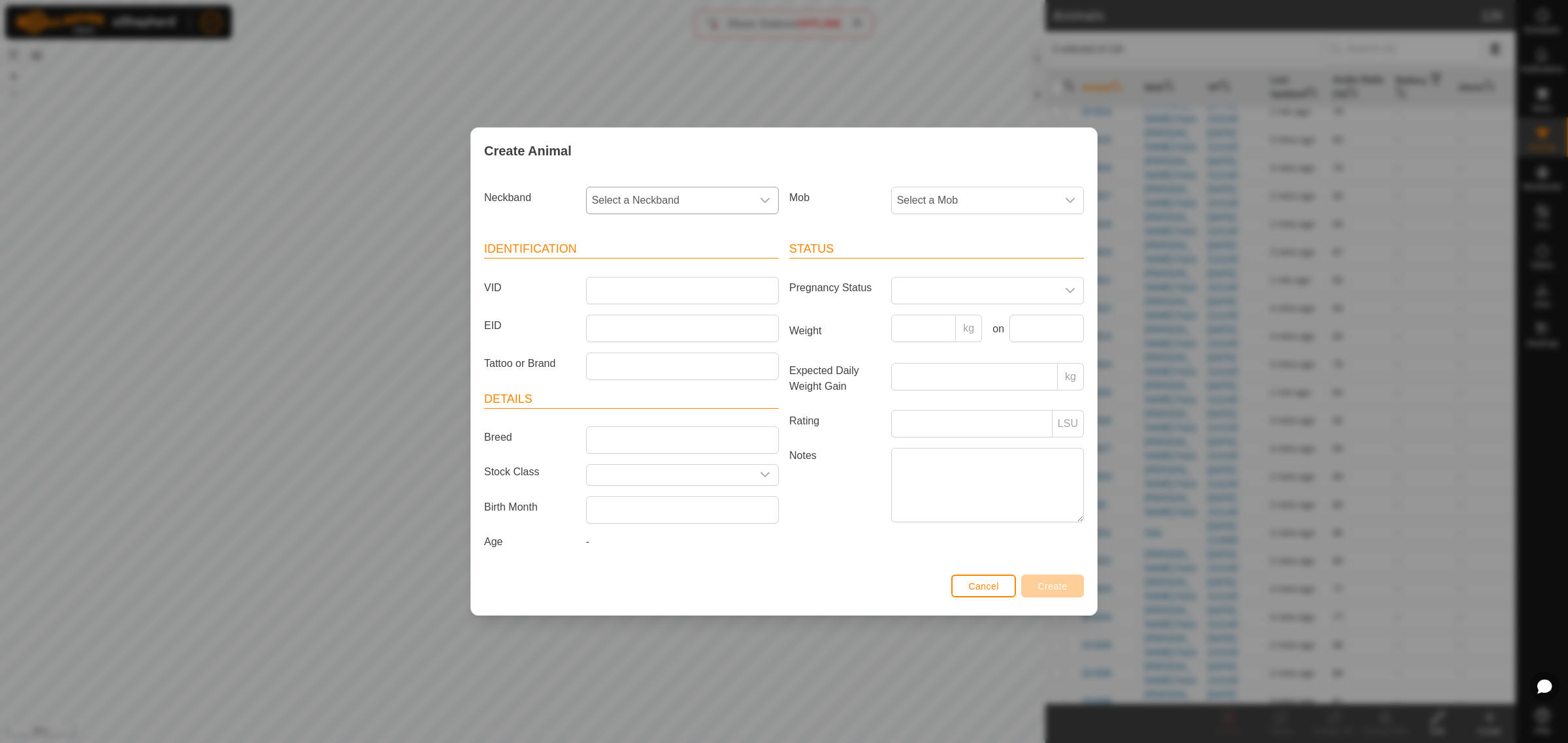
click at [769, 196] on icon "dropdown trigger" at bounding box center [764, 200] width 10 height 10
type input "0825"
click at [611, 266] on li "1702000825" at bounding box center [684, 268] width 191 height 27
click at [624, 282] on input "VID" at bounding box center [682, 290] width 192 height 27
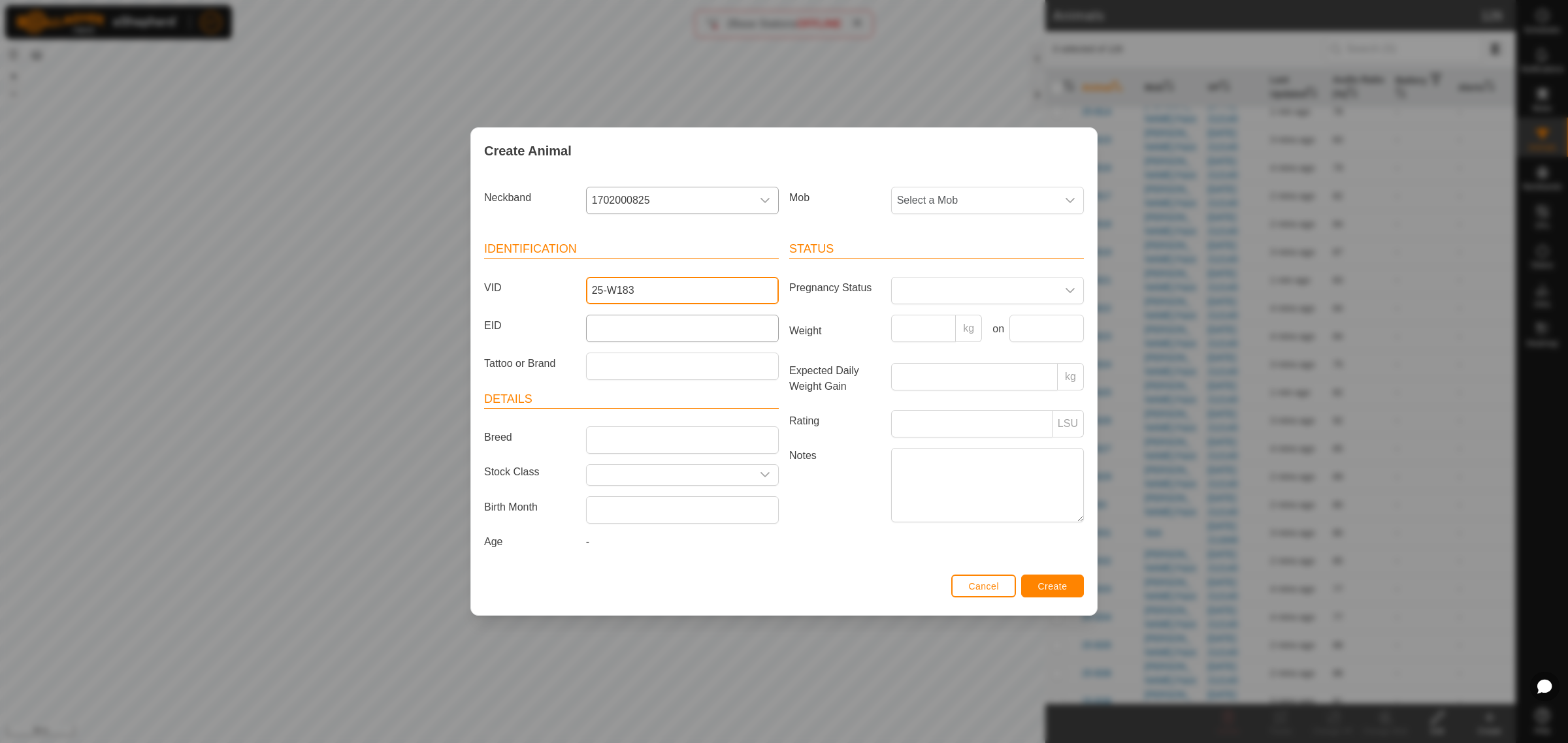
type input "25-W183"
drag, startPoint x: 628, startPoint y: 336, endPoint x: 412, endPoint y: 284, distance: 222.2
click at [628, 336] on input "EID" at bounding box center [682, 328] width 192 height 27
click at [683, 327] on input "EID" at bounding box center [682, 328] width 192 height 27
paste input "942000048902922"
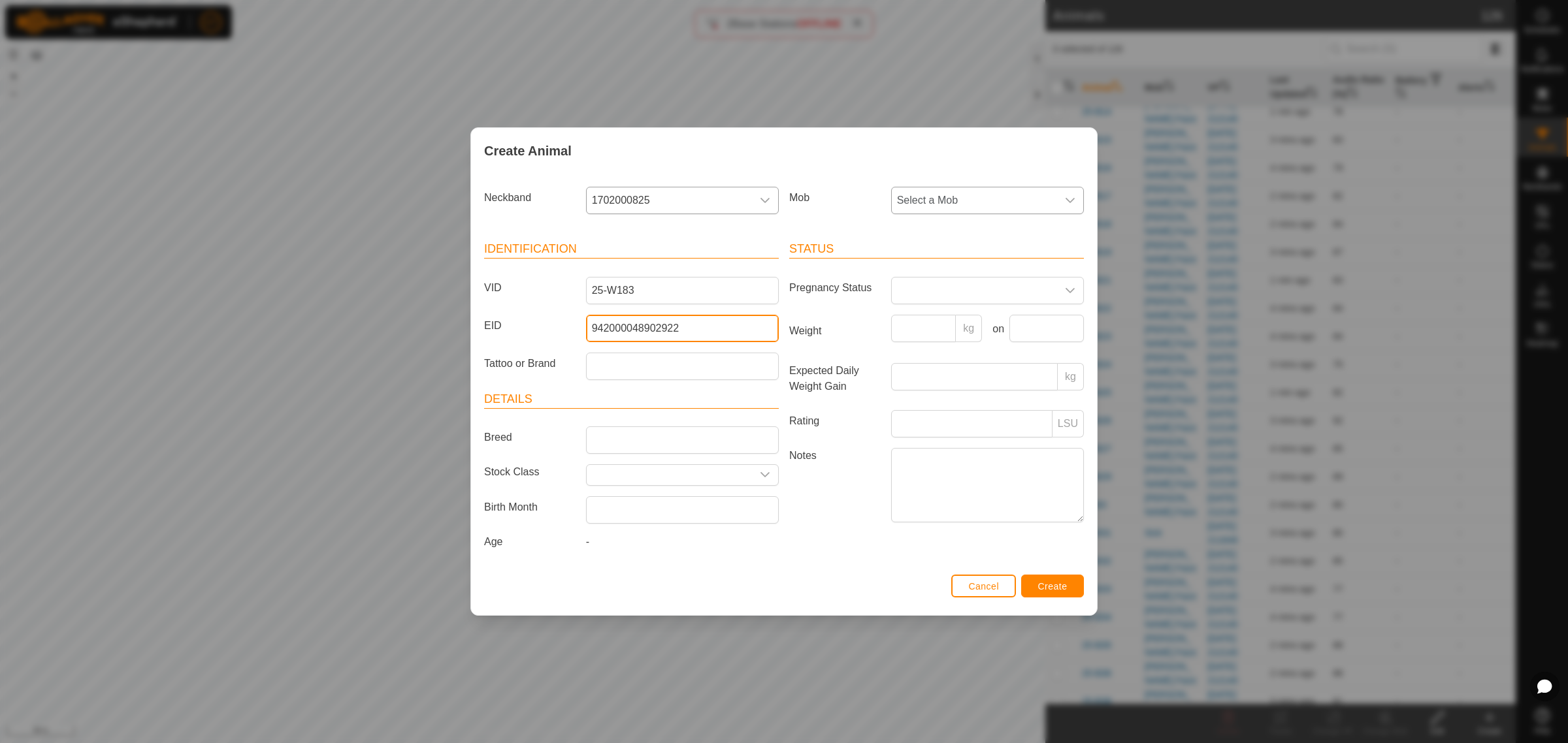
type input "942000048902922"
click at [1073, 199] on icon "dropdown trigger" at bounding box center [1069, 200] width 10 height 10
click at [944, 372] on li "Crossing" at bounding box center [988, 373] width 191 height 27
click at [1033, 583] on button "Create" at bounding box center [1052, 586] width 63 height 23
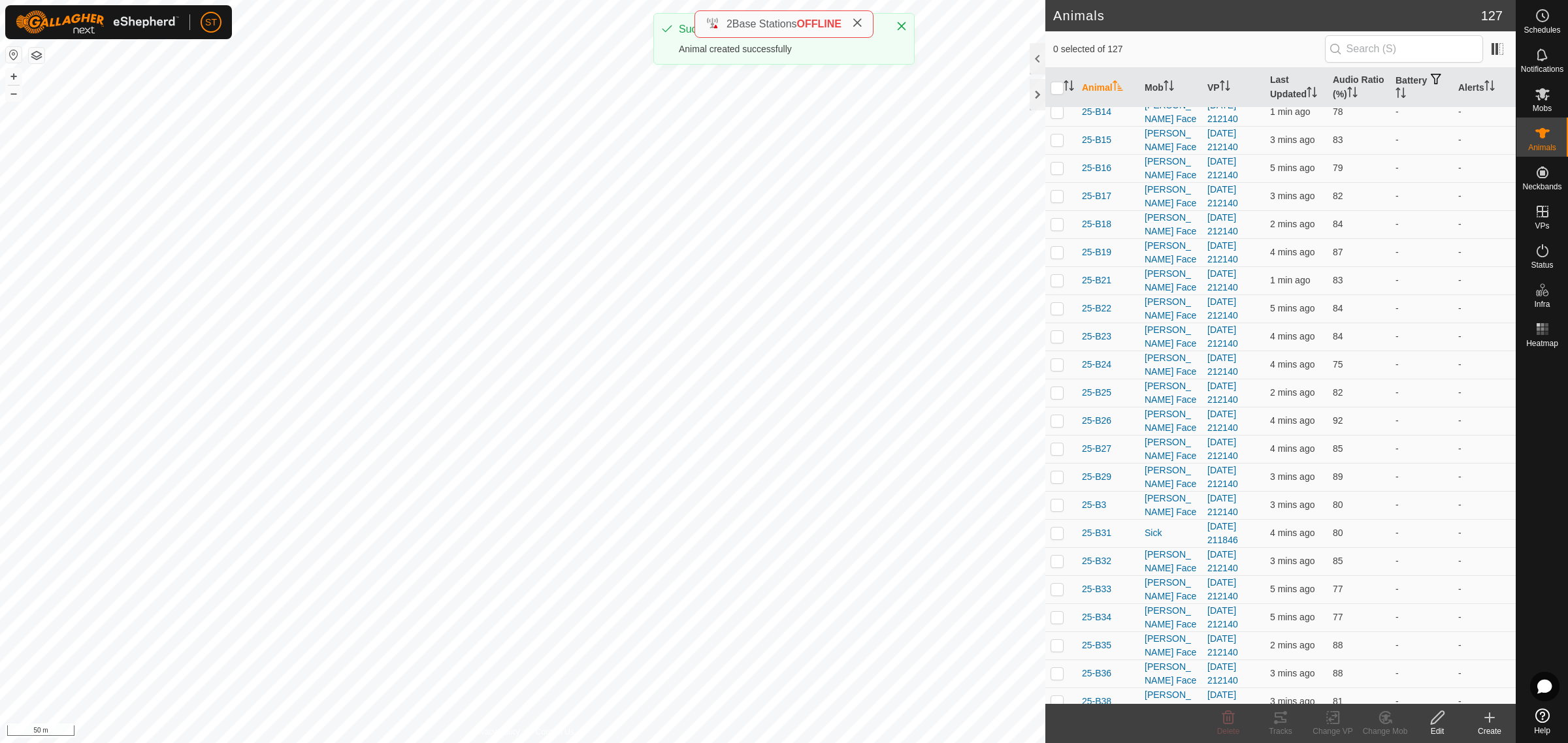
click at [1496, 726] on div "Create" at bounding box center [1489, 732] width 52 height 11
click at [1422, 683] on link "Create Single Animal" at bounding box center [1431, 690] width 167 height 27
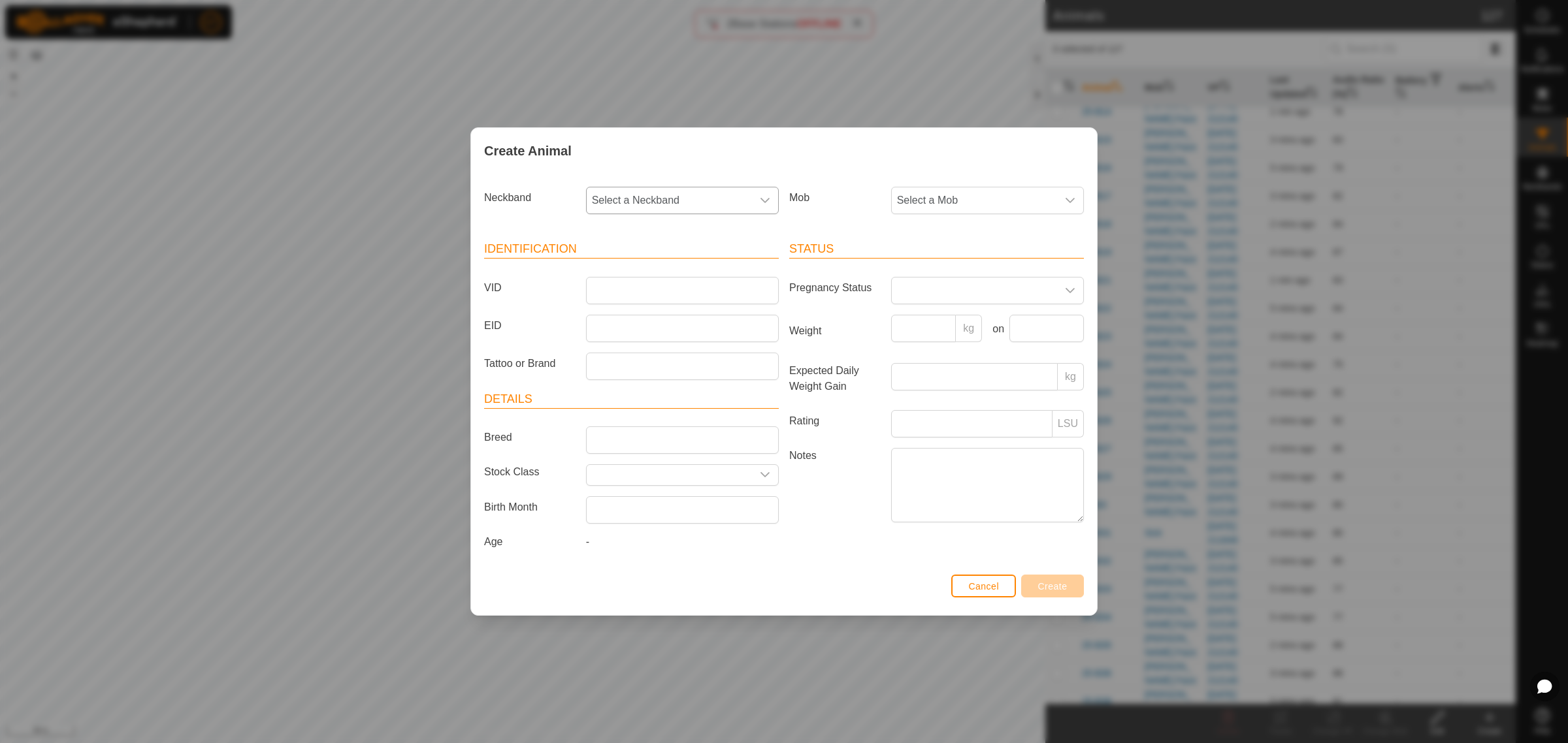
click at [766, 201] on icon "dropdown trigger" at bounding box center [765, 201] width 9 height 6
type input "33989"
drag, startPoint x: 639, startPoint y: 239, endPoint x: 535, endPoint y: 230, distance: 104.4
click at [535, 230] on section "Neckband Select a Neckband 33989 No results found Mob Select a Mob Identificati…" at bounding box center [784, 376] width 600 height 389
click at [612, 204] on span "Select a Neckband" at bounding box center [669, 201] width 165 height 27
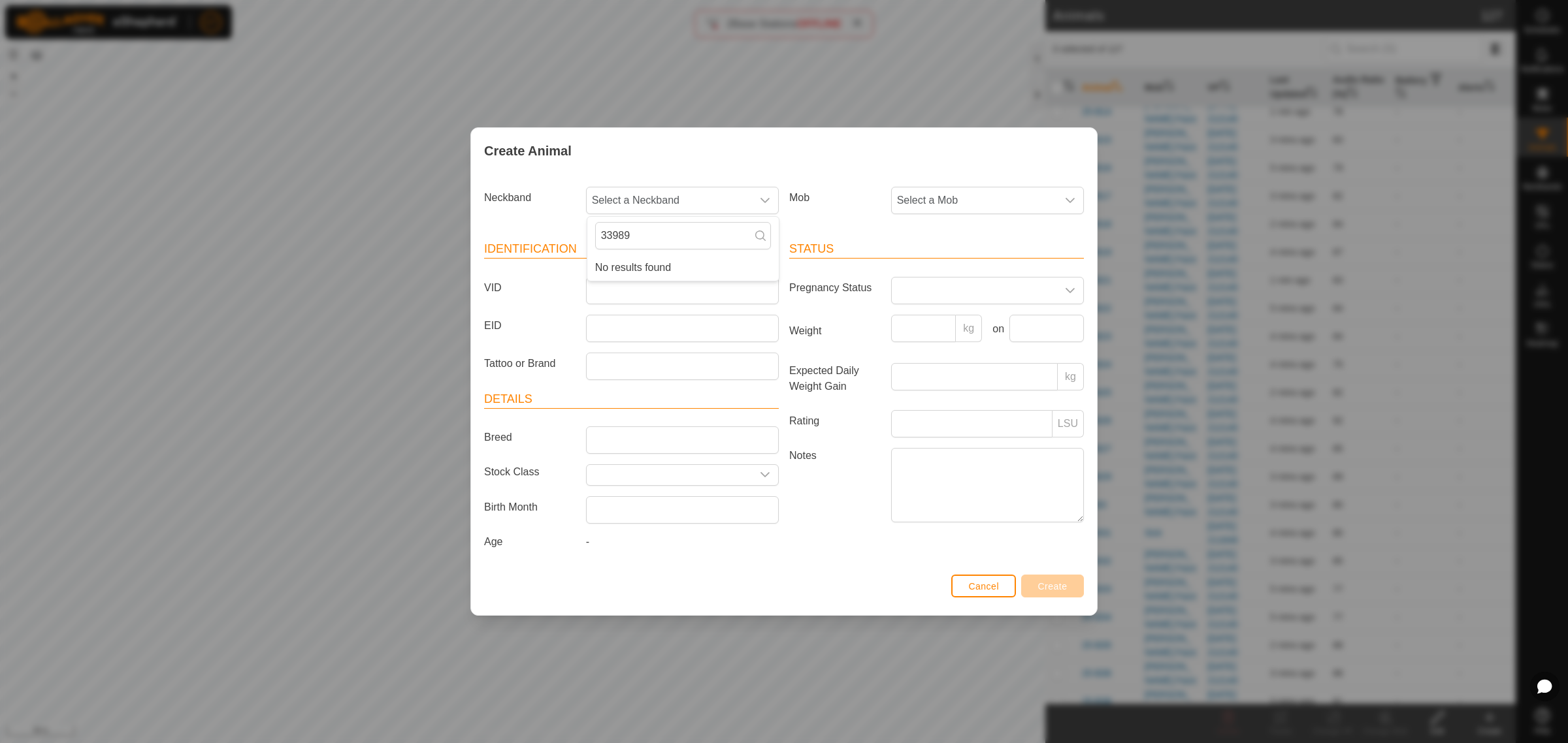
drag, startPoint x: 654, startPoint y: 232, endPoint x: 573, endPoint y: 224, distance: 81.4
click at [573, 224] on section "Neckband Select a Neckband 33989 No results found Mob Select a Mob Identificati…" at bounding box center [784, 376] width 600 height 389
click at [766, 199] on icon "dropdown trigger" at bounding box center [765, 201] width 9 height 6
drag, startPoint x: 701, startPoint y: 230, endPoint x: 581, endPoint y: 236, distance: 120.1
click at [581, 236] on section "Neckband Select a Neckband 33989 No results found Mob Select a Mob Identificati…" at bounding box center [784, 376] width 600 height 389
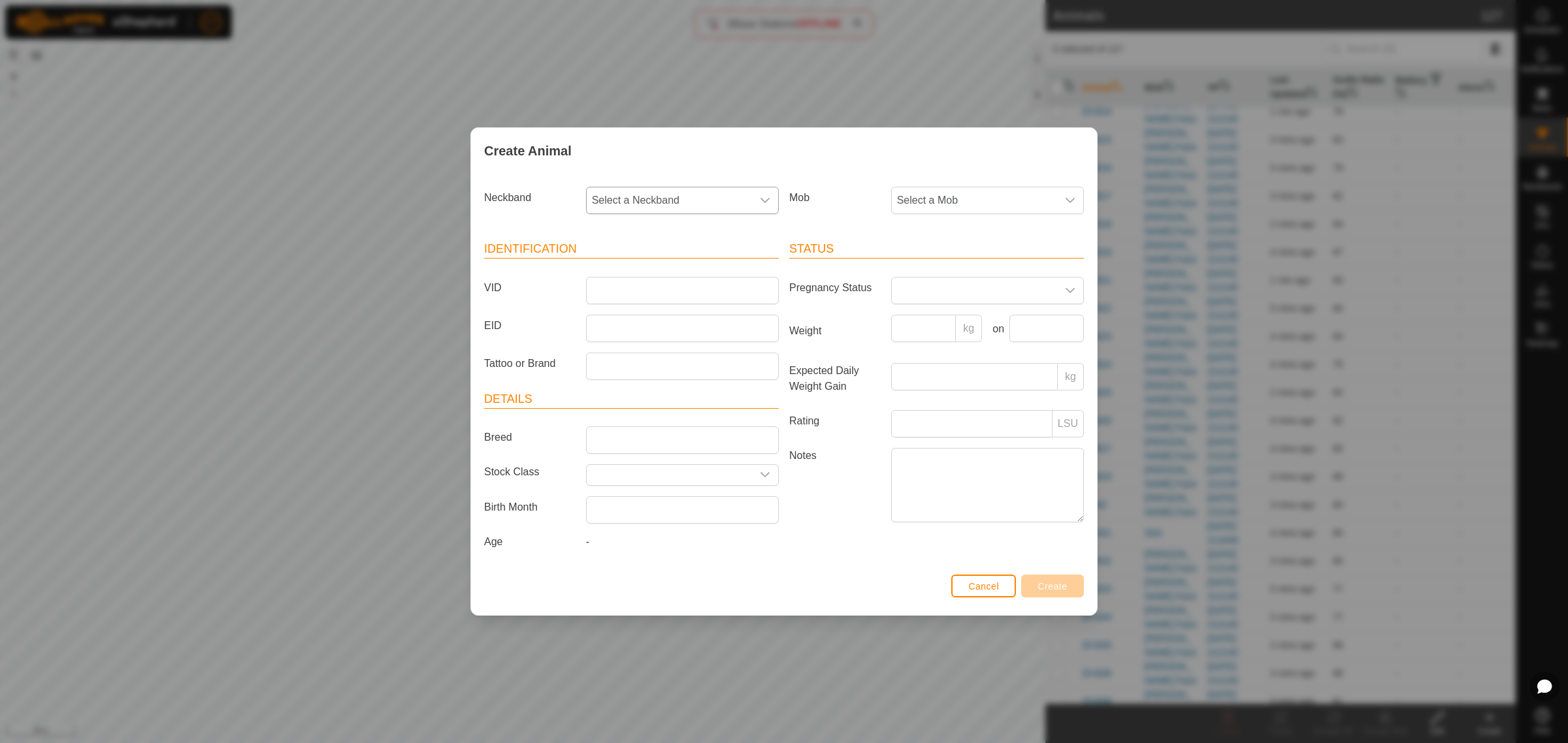
click at [763, 206] on div "dropdown trigger" at bounding box center [765, 201] width 27 height 27
drag, startPoint x: 657, startPoint y: 241, endPoint x: 606, endPoint y: 241, distance: 51.0
click at [606, 241] on input "33989" at bounding box center [683, 235] width 175 height 27
type input "33"
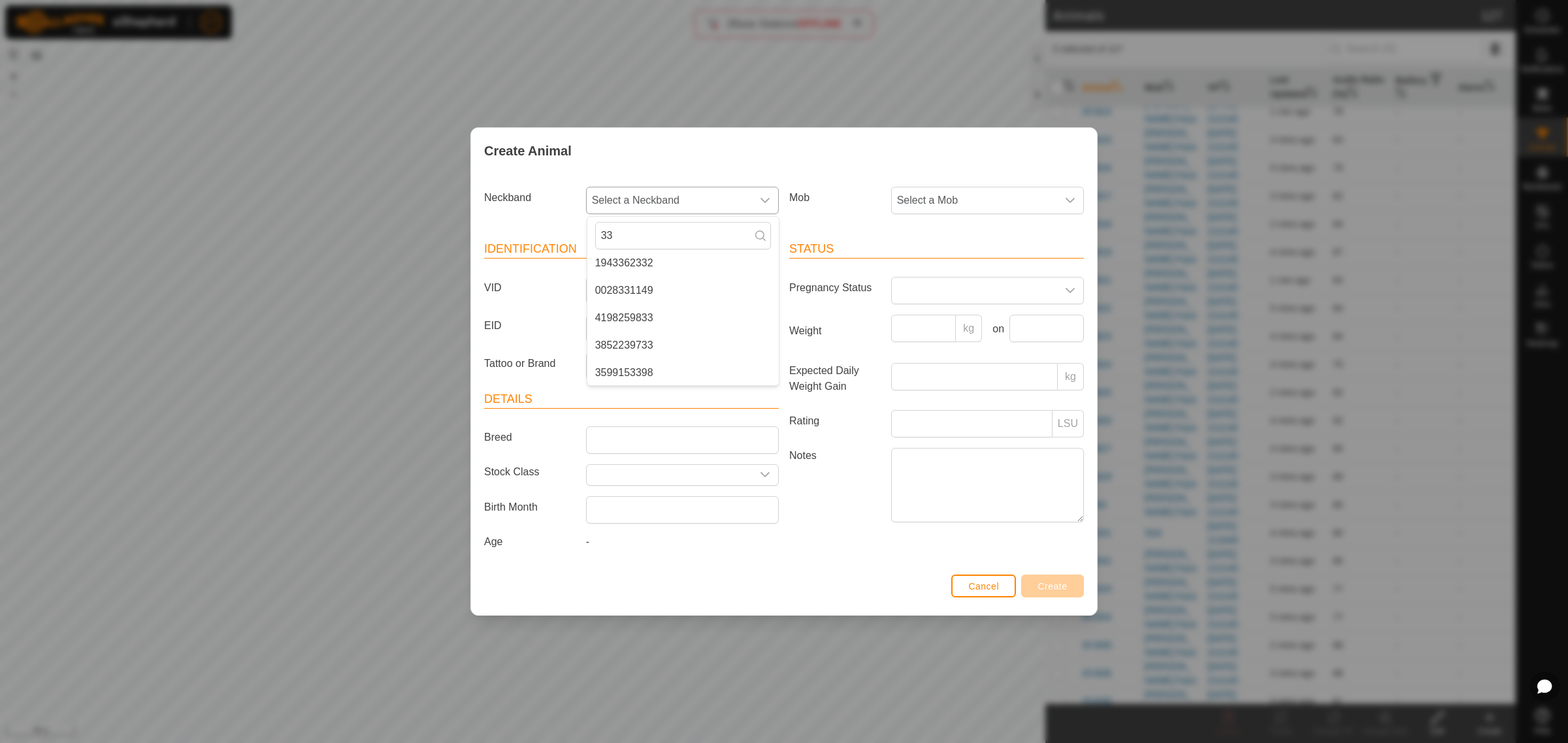
click at [650, 367] on li "3599153398" at bounding box center [684, 373] width 191 height 27
click at [641, 286] on input "VID" at bounding box center [682, 290] width 192 height 27
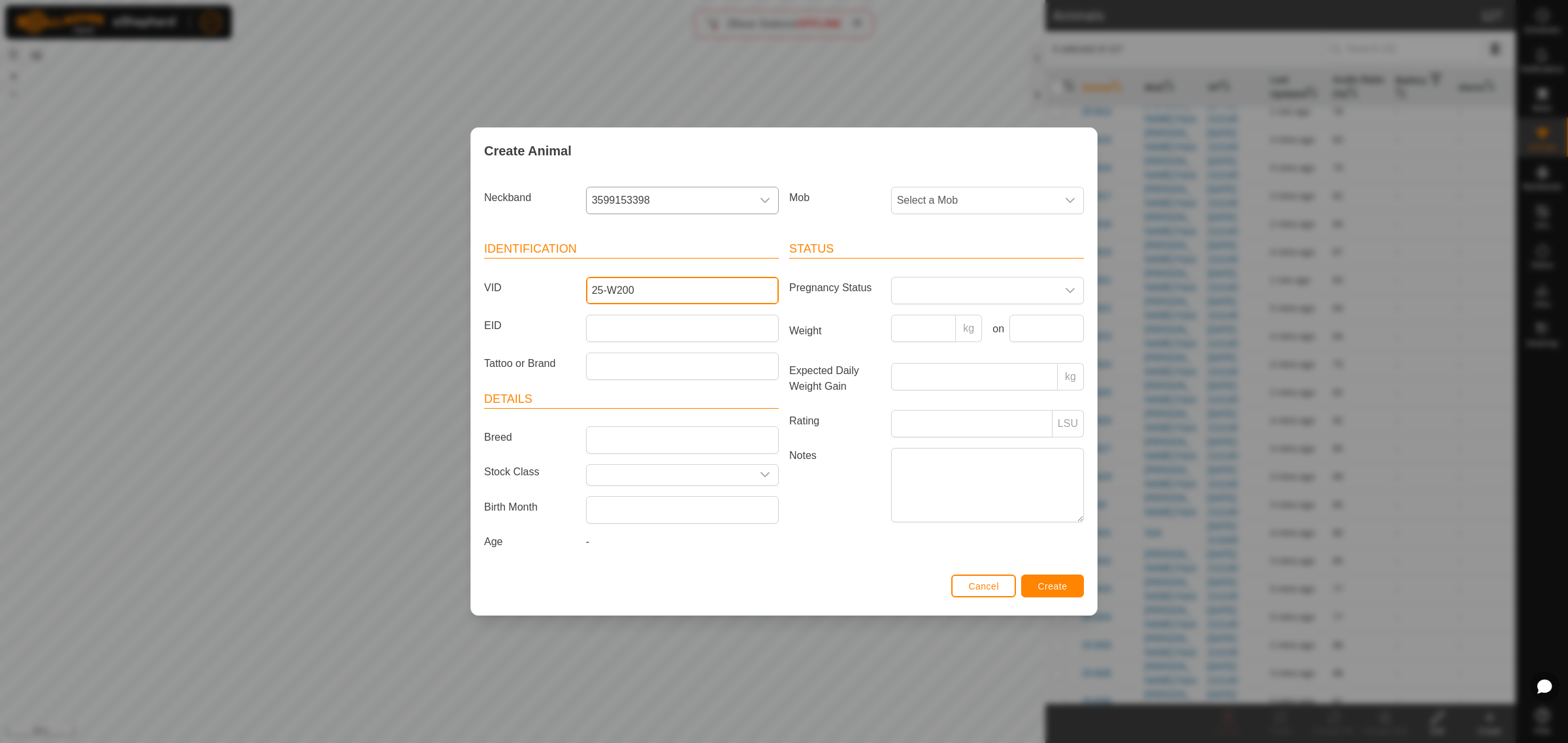
type input "25-W200"
drag, startPoint x: 690, startPoint y: 333, endPoint x: 684, endPoint y: 329, distance: 7.2
click at [690, 333] on input "EID" at bounding box center [682, 328] width 192 height 27
paste input "982123771501625"
type input "982123771501625"
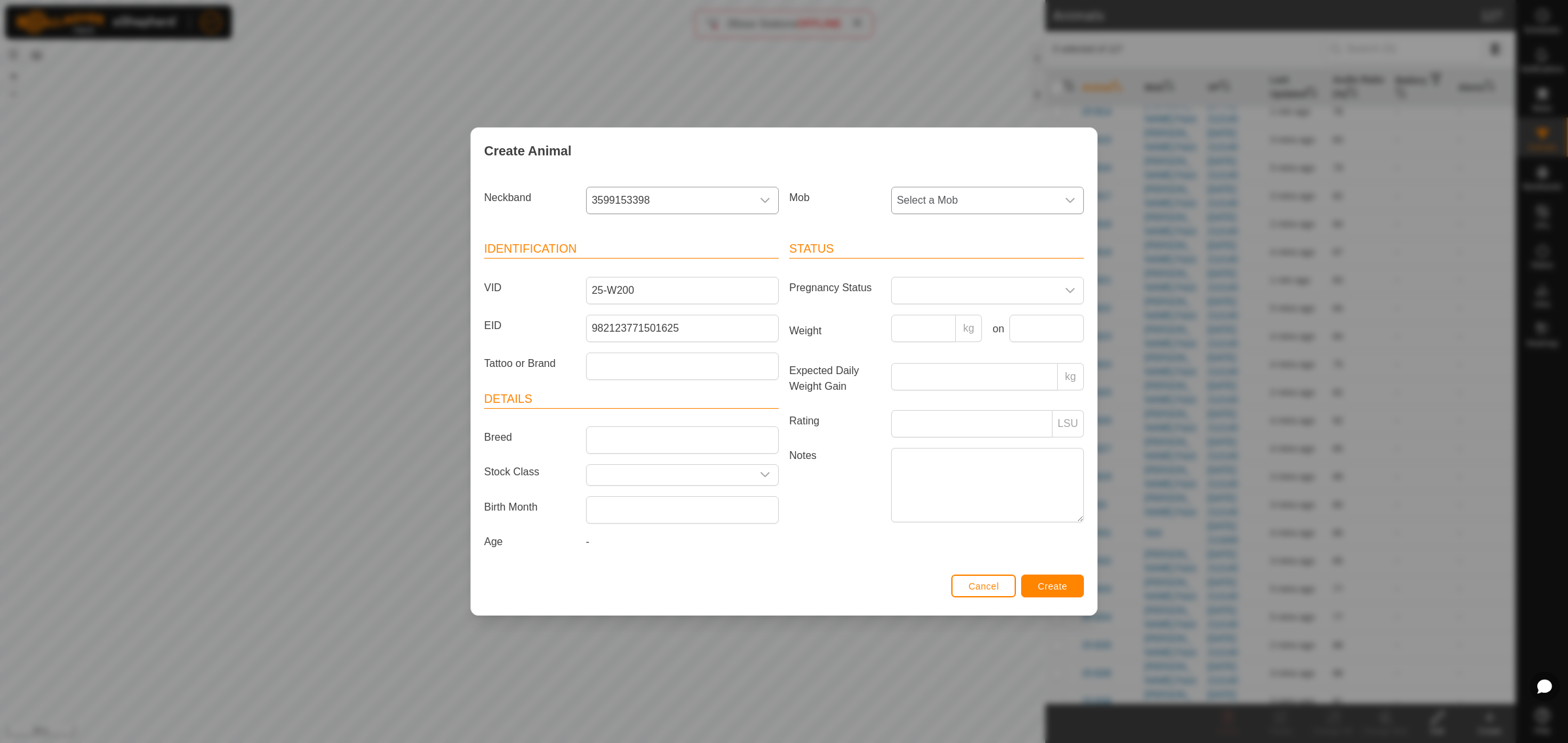
click at [1073, 200] on icon "dropdown trigger" at bounding box center [1069, 200] width 10 height 10
click at [948, 366] on li "Crossing" at bounding box center [988, 373] width 191 height 27
click at [1046, 589] on span "Create" at bounding box center [1052, 586] width 29 height 10
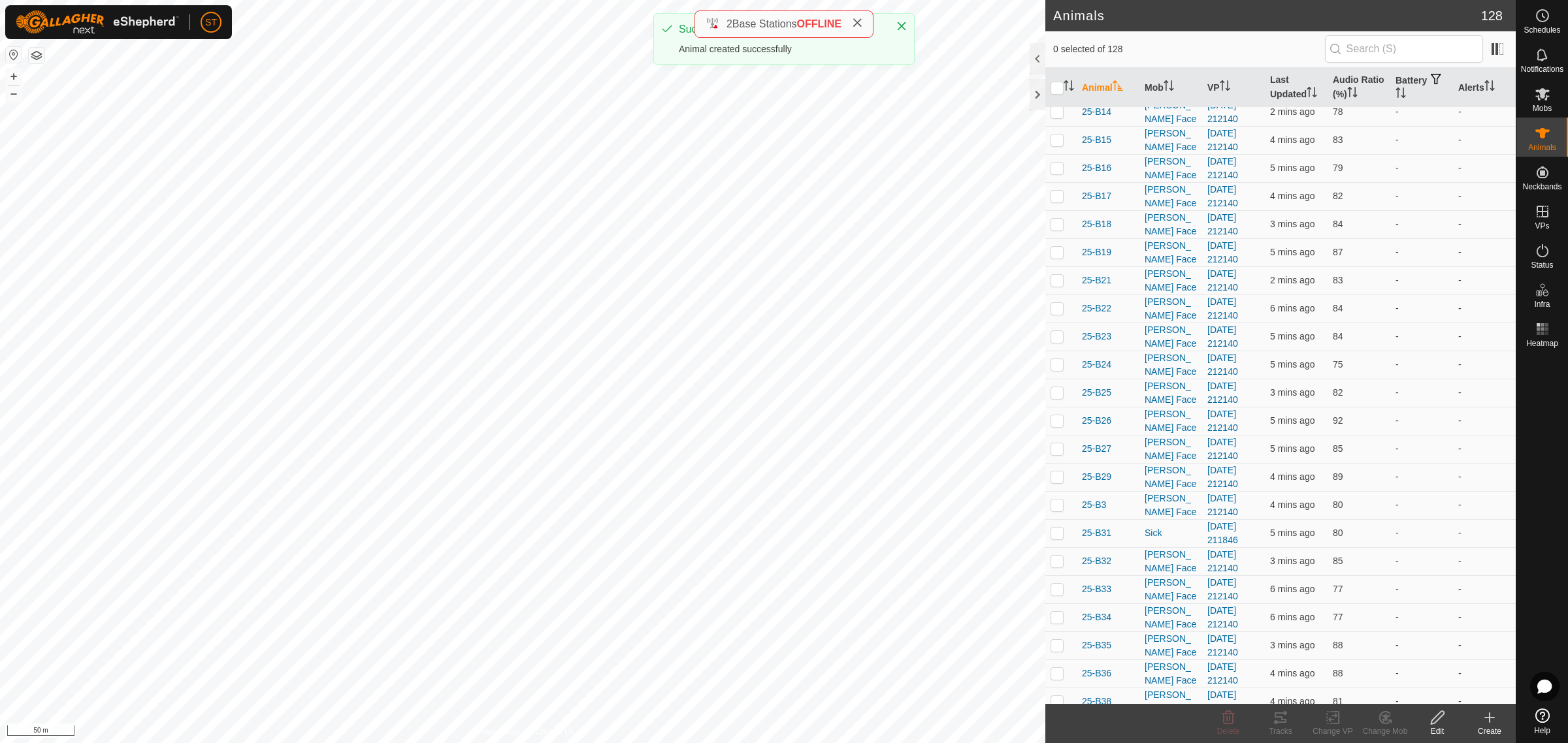
click at [1494, 726] on div "Create" at bounding box center [1489, 732] width 52 height 11
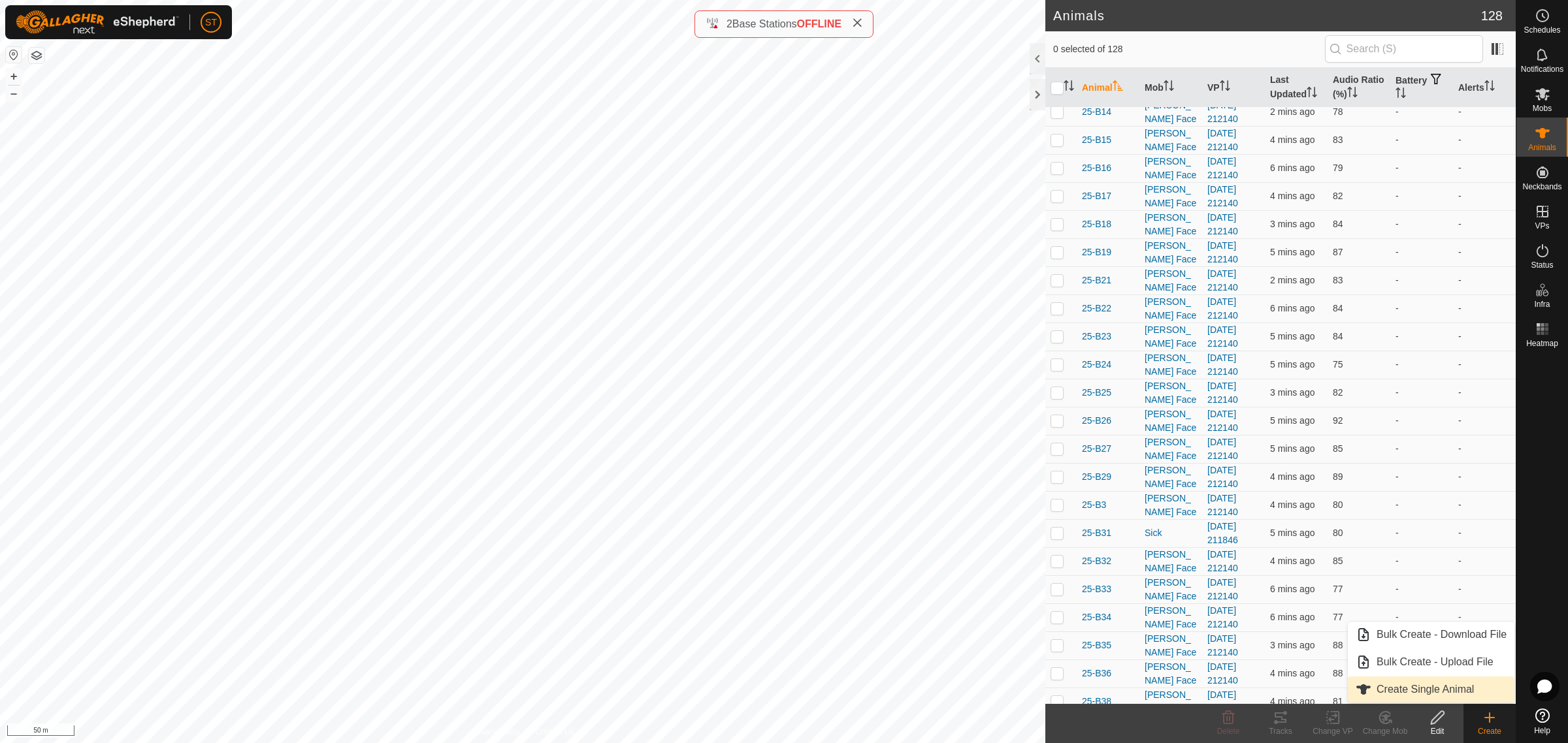
click at [1428, 690] on link "Create Single Animal" at bounding box center [1431, 690] width 167 height 27
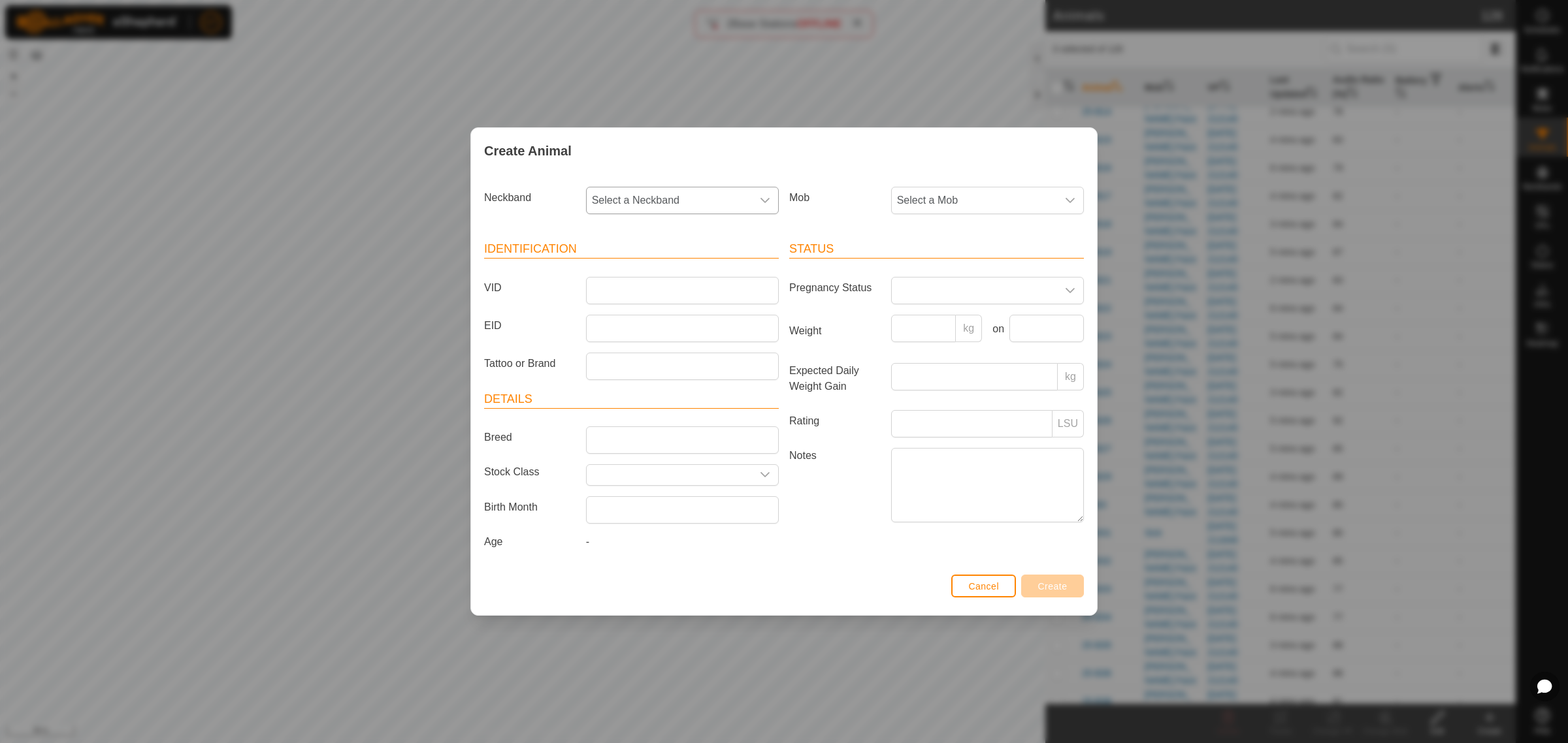
click at [764, 198] on icon "dropdown trigger" at bounding box center [764, 200] width 10 height 10
type input "4783"
click at [661, 296] on li "1934404783" at bounding box center [684, 296] width 191 height 27
click at [650, 285] on input "VID" at bounding box center [682, 290] width 192 height 27
type input "25-W193"
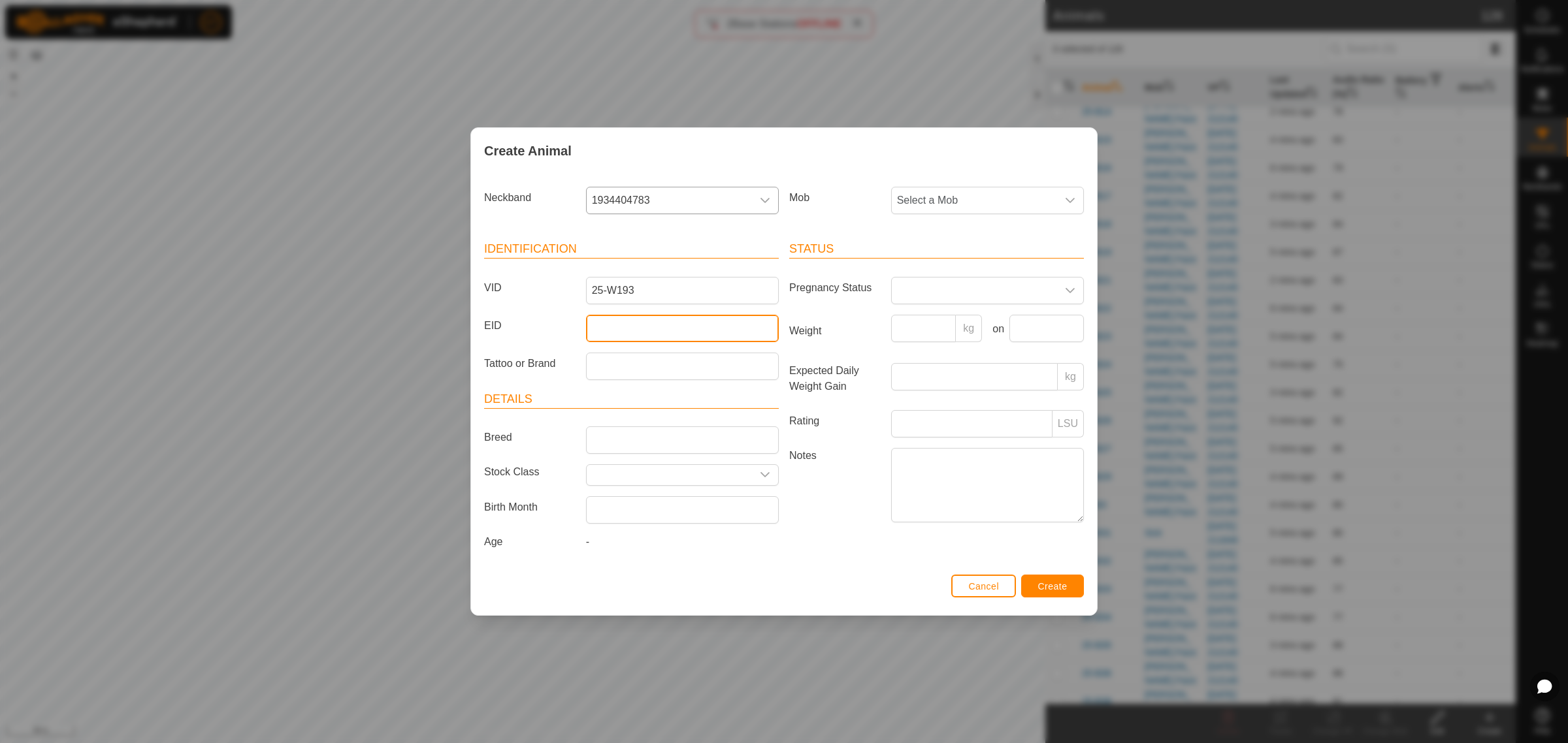
drag, startPoint x: 626, startPoint y: 340, endPoint x: 603, endPoint y: 331, distance: 24.7
click at [626, 340] on input "EID" at bounding box center [682, 328] width 192 height 27
drag, startPoint x: 635, startPoint y: 327, endPoint x: 628, endPoint y: 317, distance: 12.2
click at [635, 327] on input "EID" at bounding box center [682, 328] width 192 height 27
paste input "982123810441463"
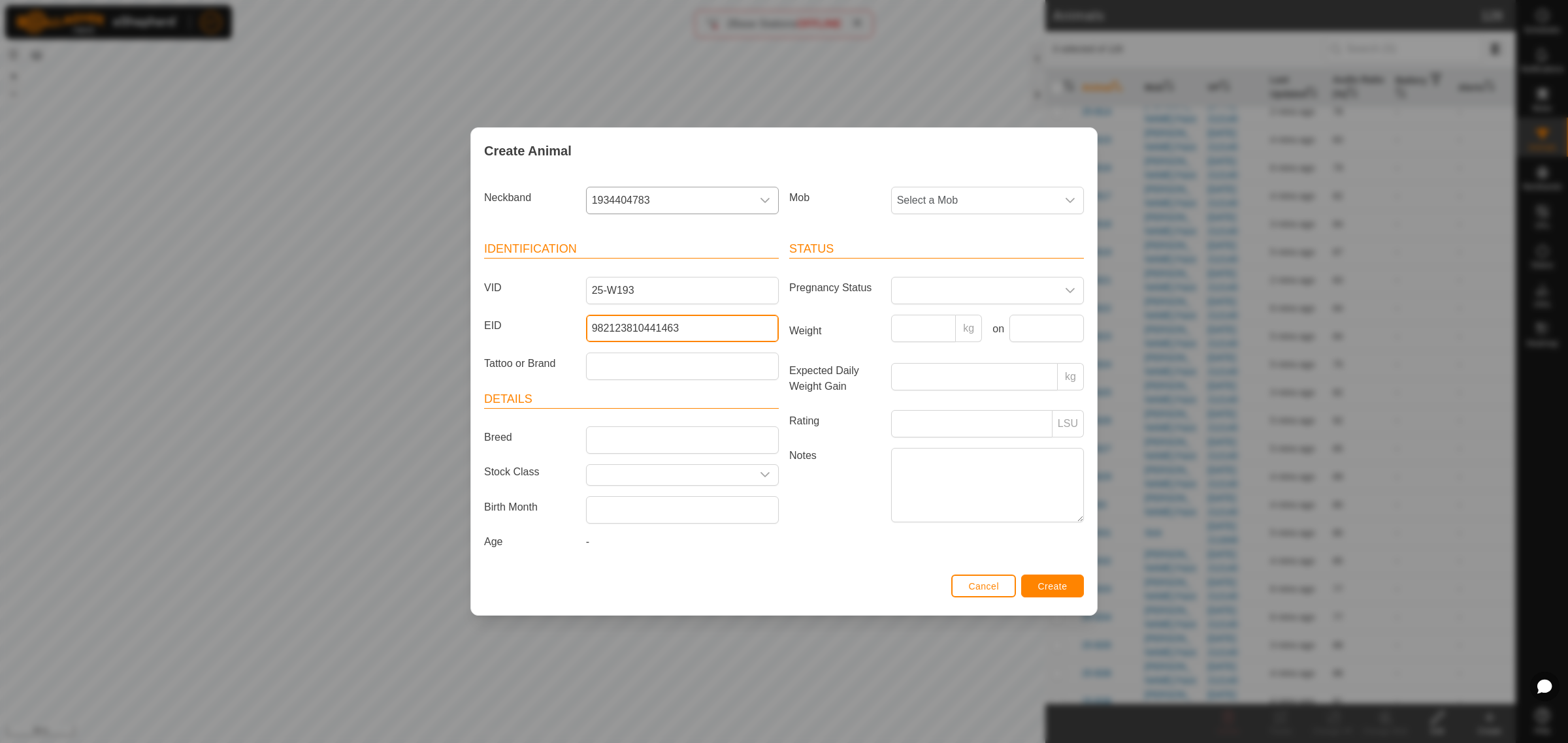
type input "982123810441463"
click at [1046, 583] on span "Create" at bounding box center [1052, 586] width 29 height 10
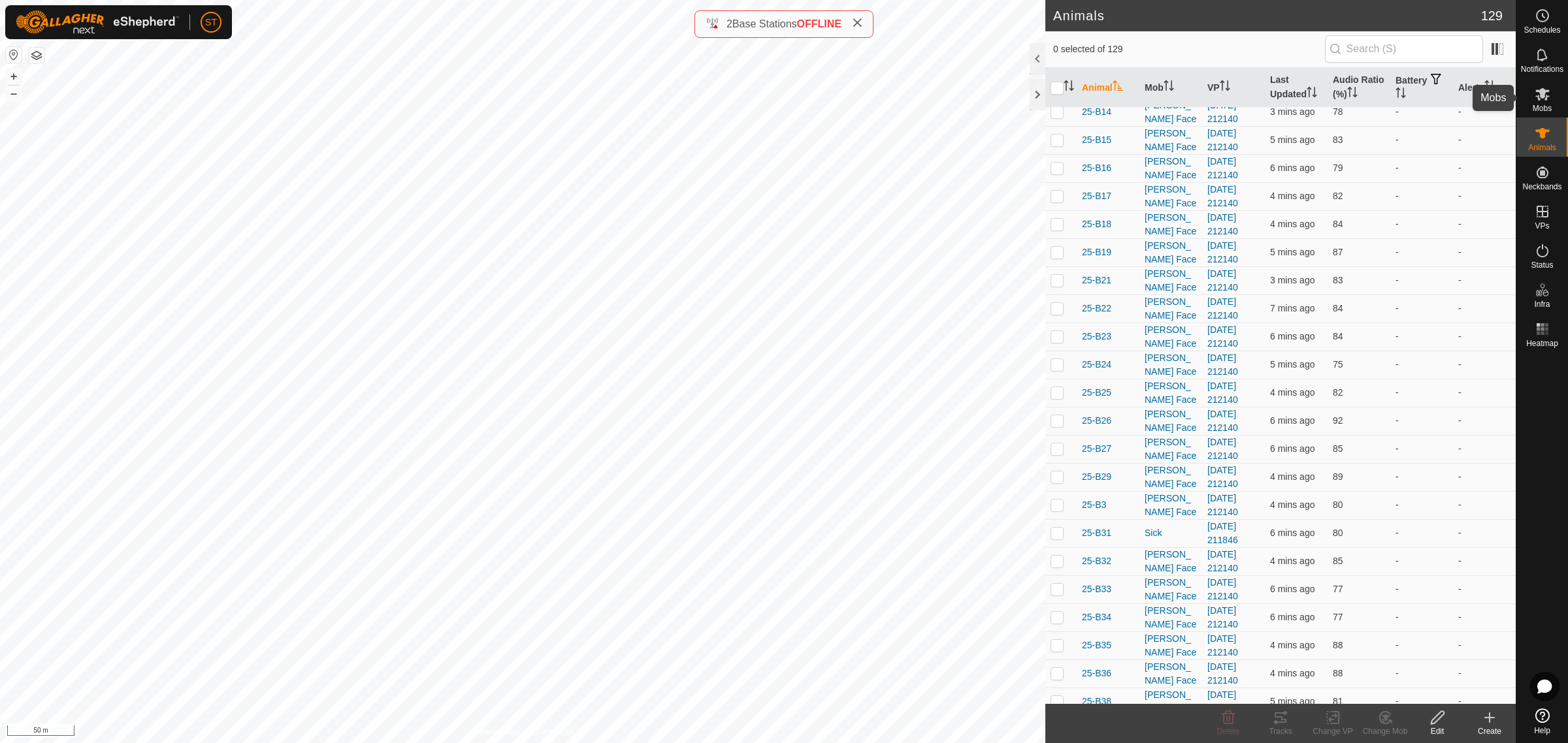
click at [1547, 100] on icon at bounding box center [1542, 94] width 16 height 16
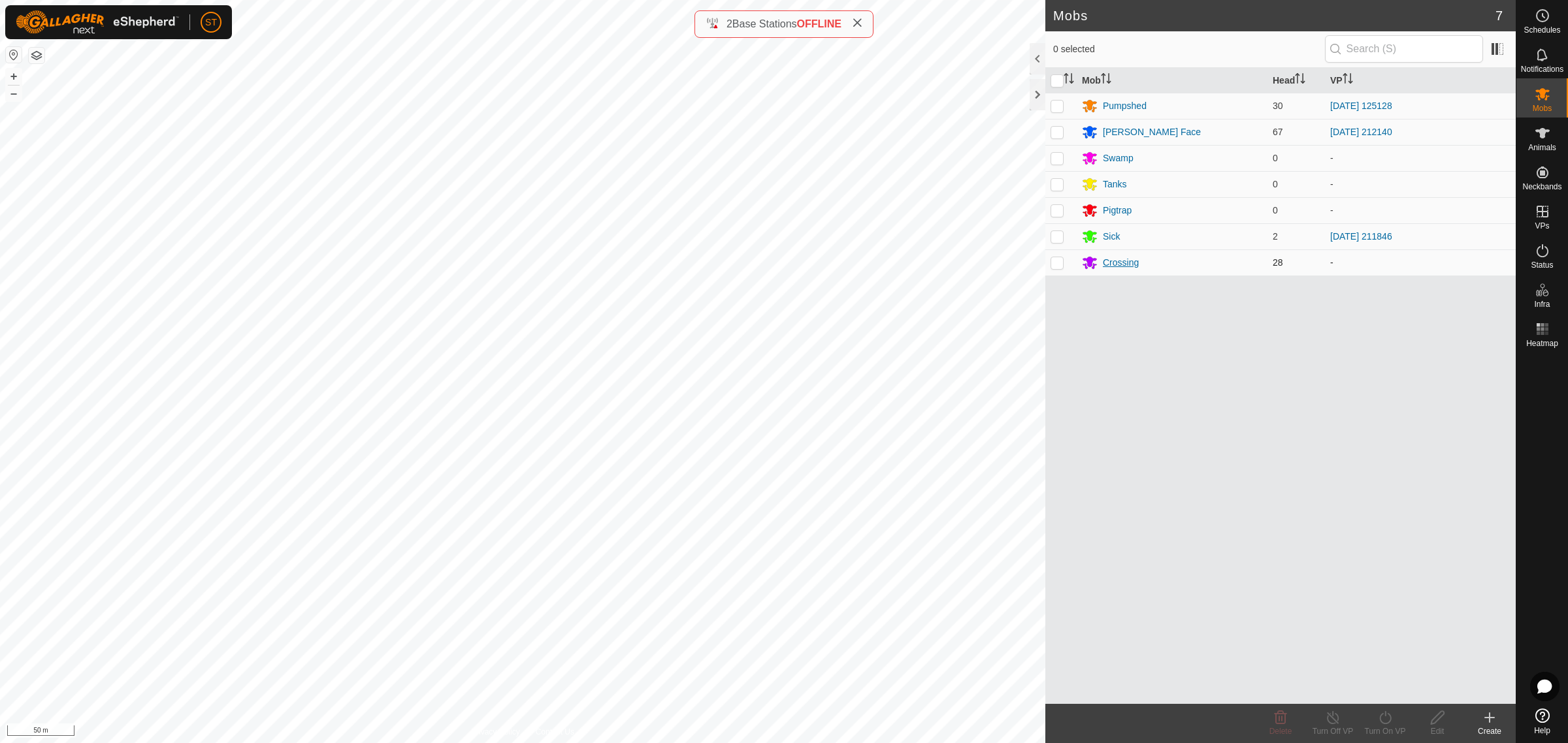
click at [1118, 259] on div "Crossing" at bounding box center [1121, 263] width 36 height 13
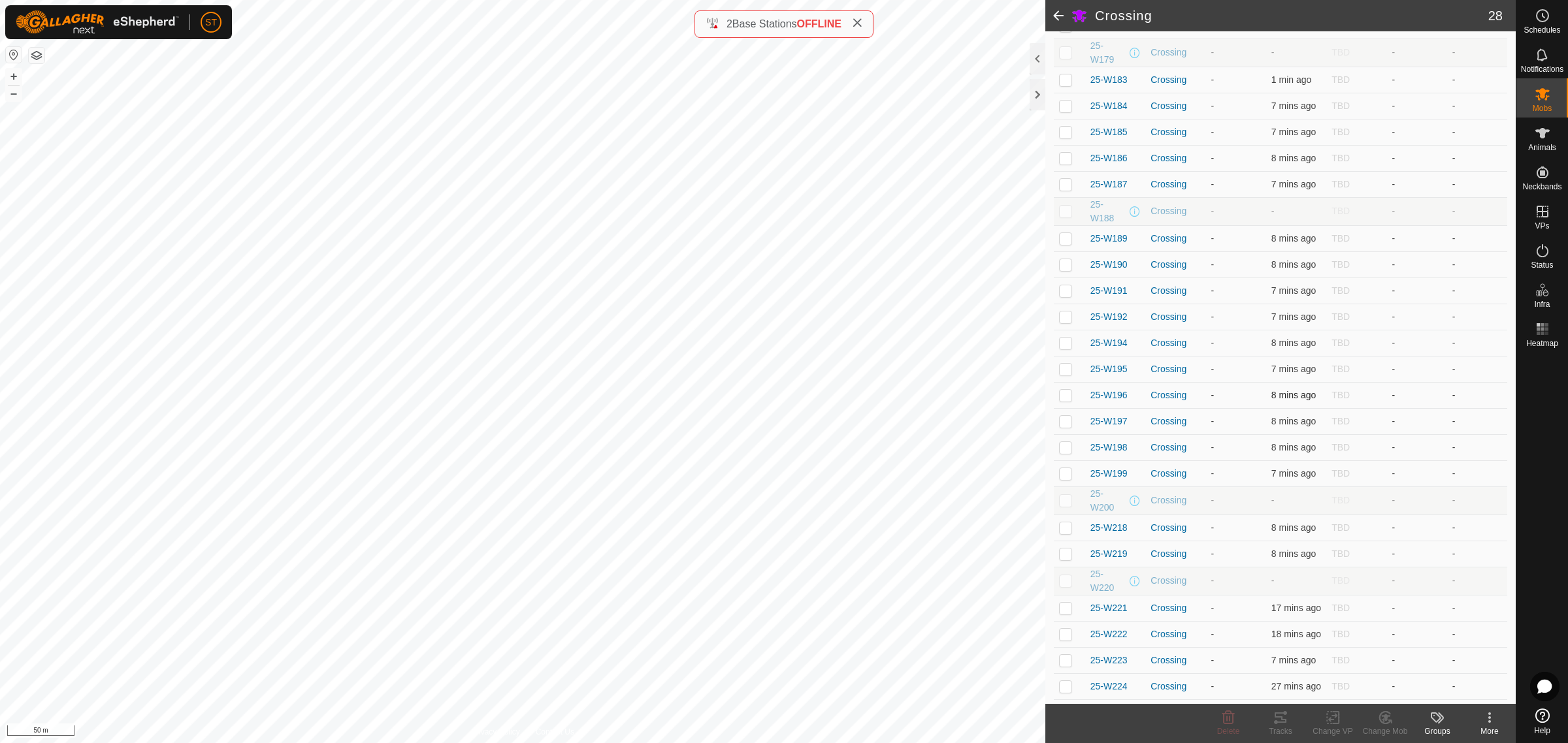
scroll to position [265, 0]
click at [1546, 138] on icon at bounding box center [1542, 133] width 16 height 16
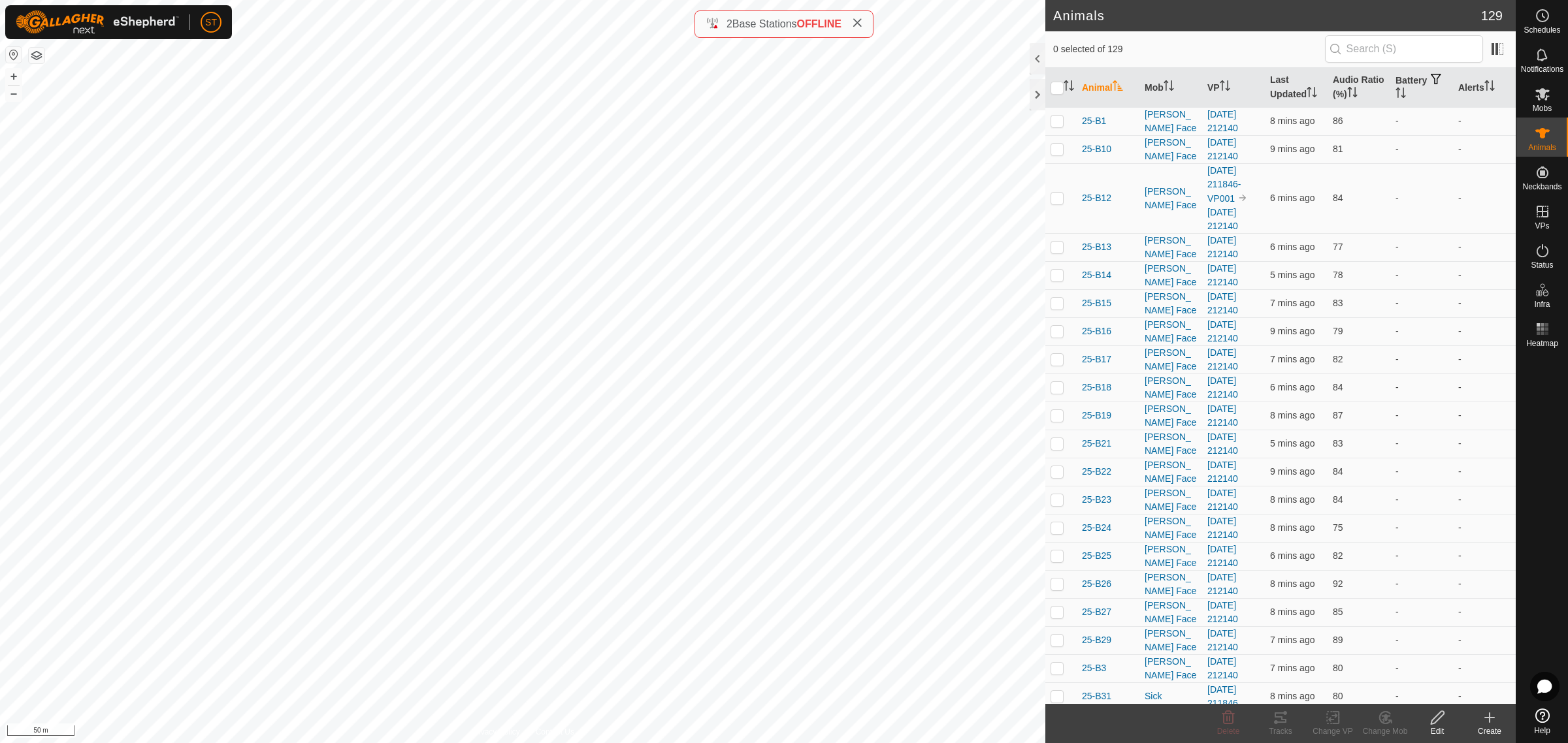
click at [1496, 722] on icon at bounding box center [1489, 717] width 16 height 16
click at [1438, 684] on link "Create Single Animal" at bounding box center [1431, 690] width 167 height 27
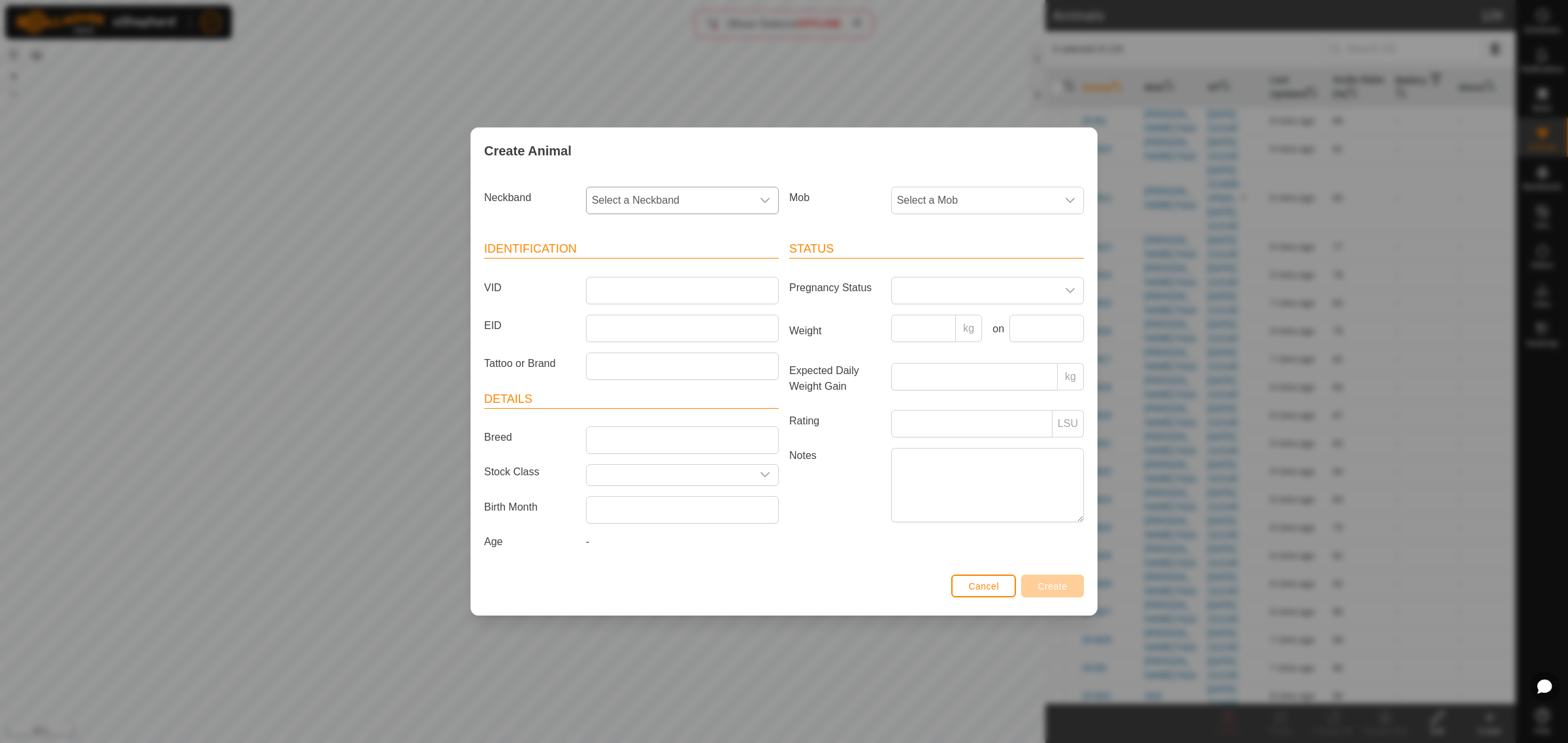
click at [768, 200] on icon "dropdown trigger" at bounding box center [764, 200] width 10 height 10
type input "4783"
click at [371, 311] on div "Create Animal Neckband Select a Neckband 4783 3565478368 Mob Select a Mob Ident…" at bounding box center [784, 372] width 1568 height 743
click at [980, 585] on span "Cancel" at bounding box center [983, 586] width 30 height 10
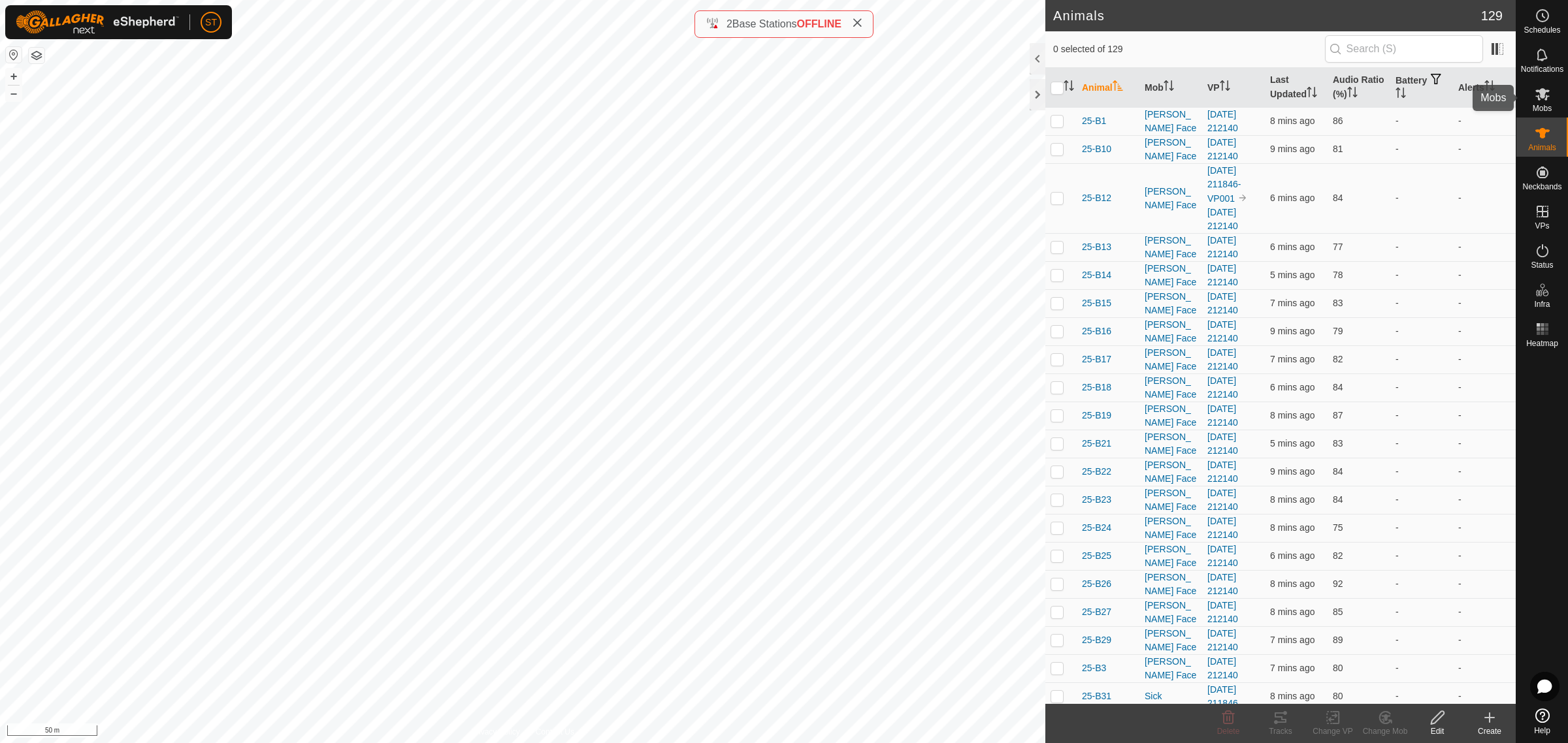
click at [1542, 101] on icon at bounding box center [1542, 94] width 16 height 16
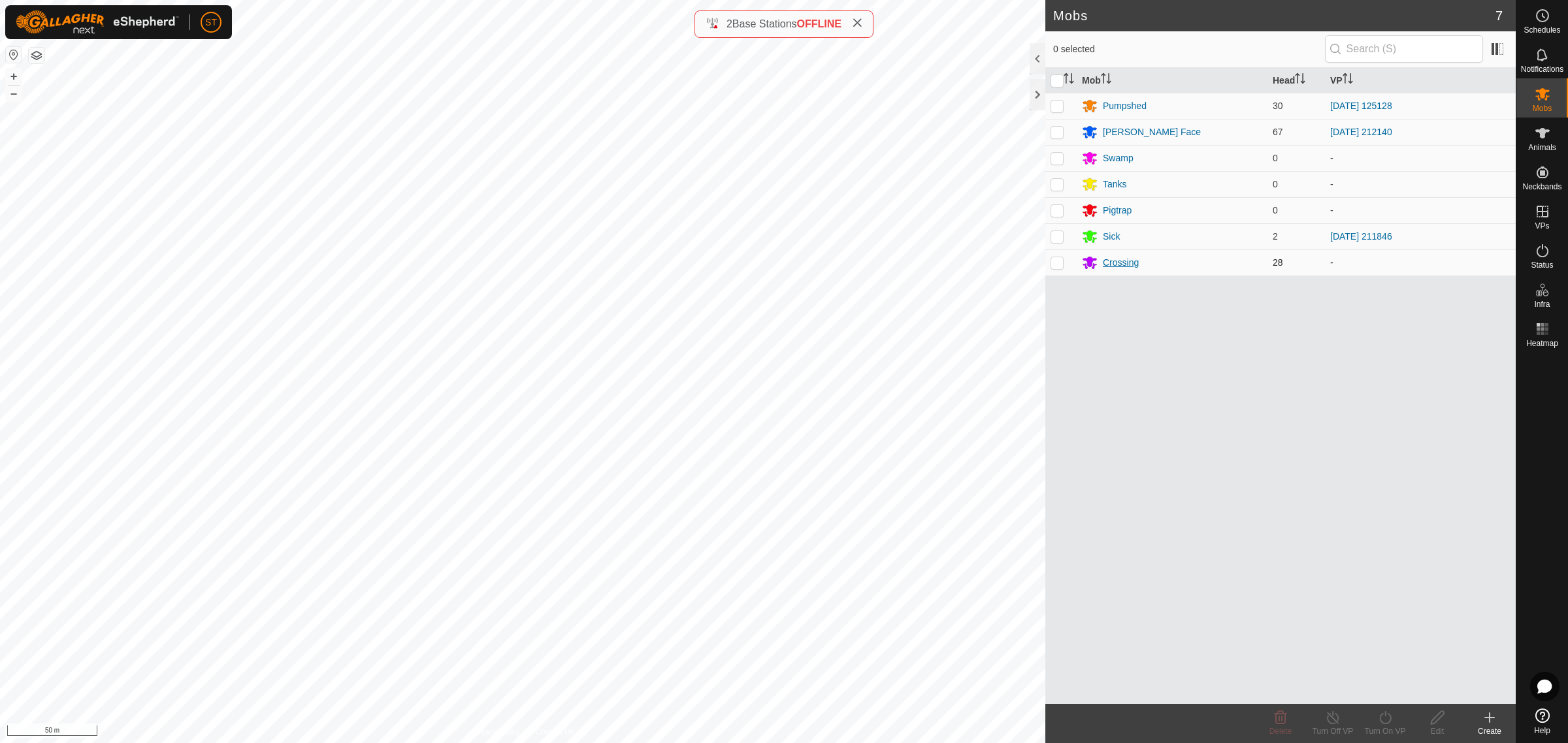
click at [1121, 263] on div "Crossing" at bounding box center [1121, 263] width 36 height 13
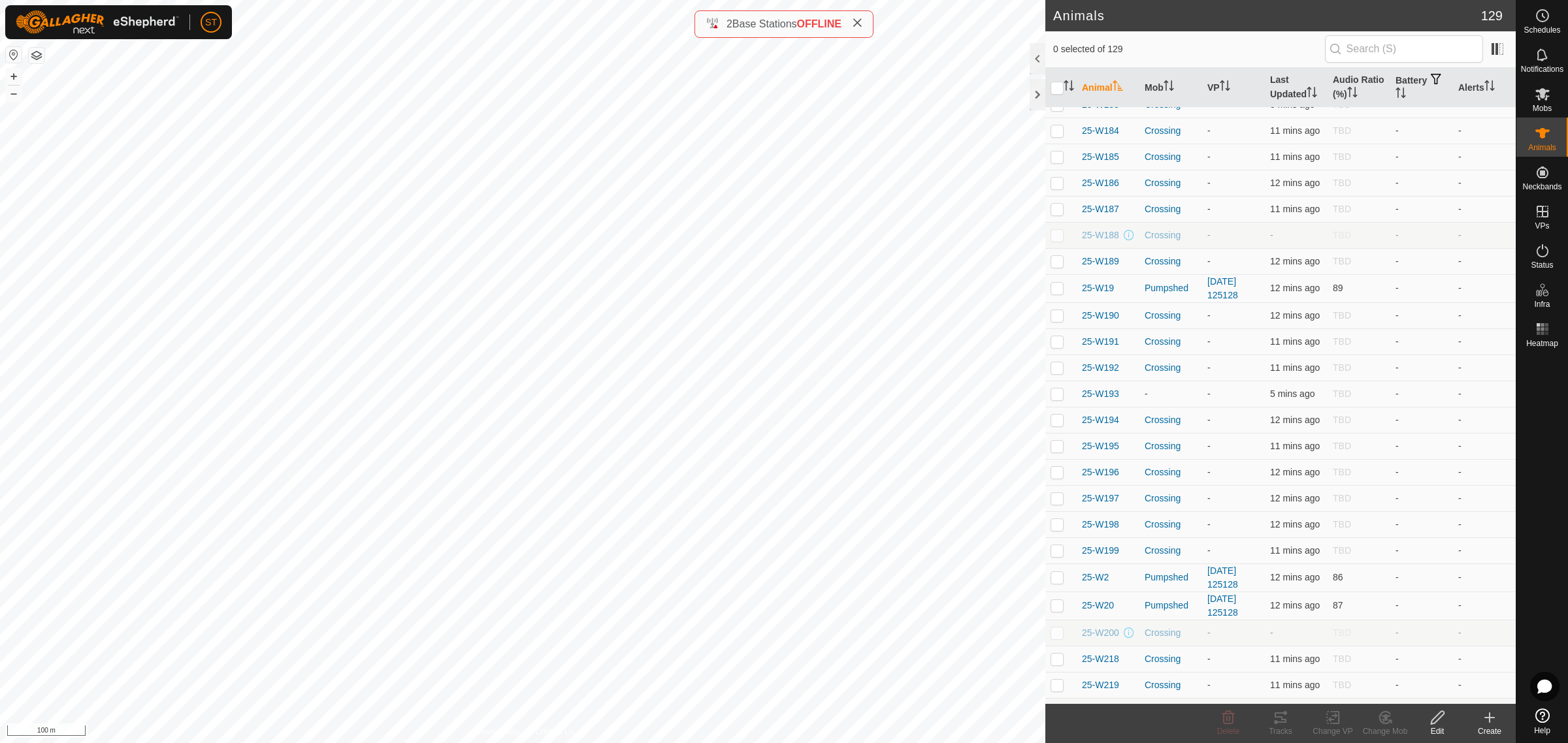
scroll to position [2473, 0]
click at [1099, 421] on span "25-W193" at bounding box center [1100, 414] width 37 height 13
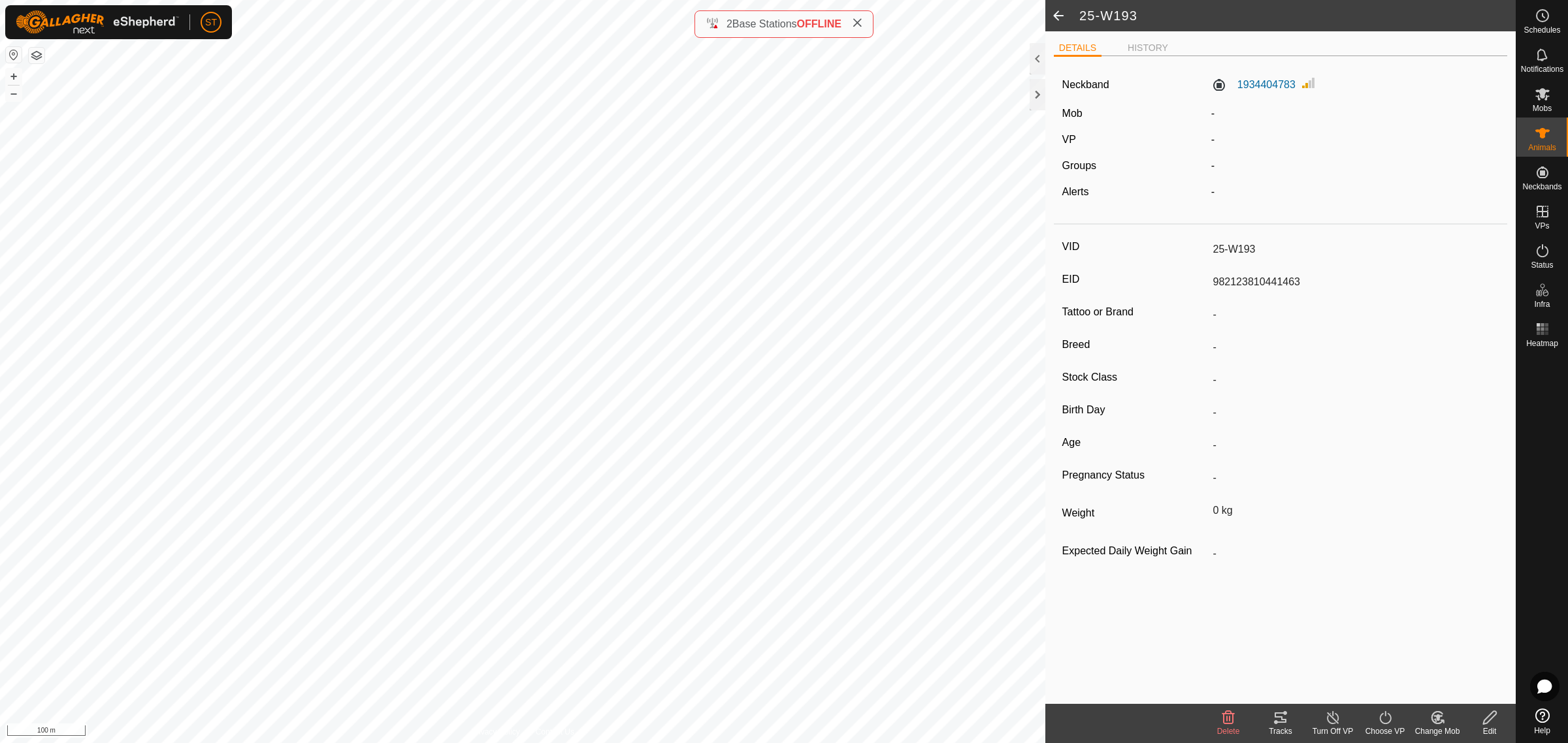
click at [1495, 719] on icon at bounding box center [1489, 717] width 16 height 16
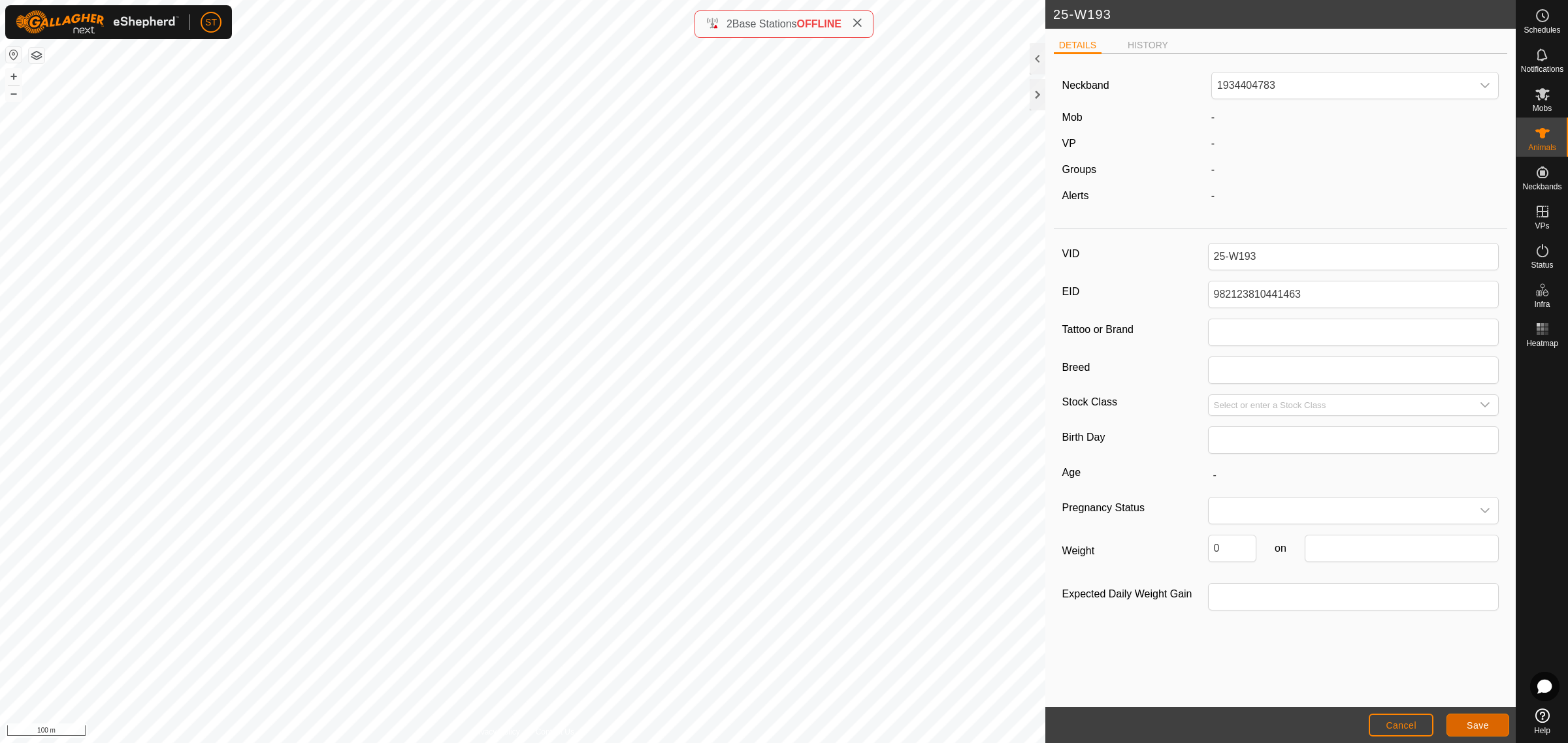
click at [1464, 721] on button "Save" at bounding box center [1478, 725] width 63 height 23
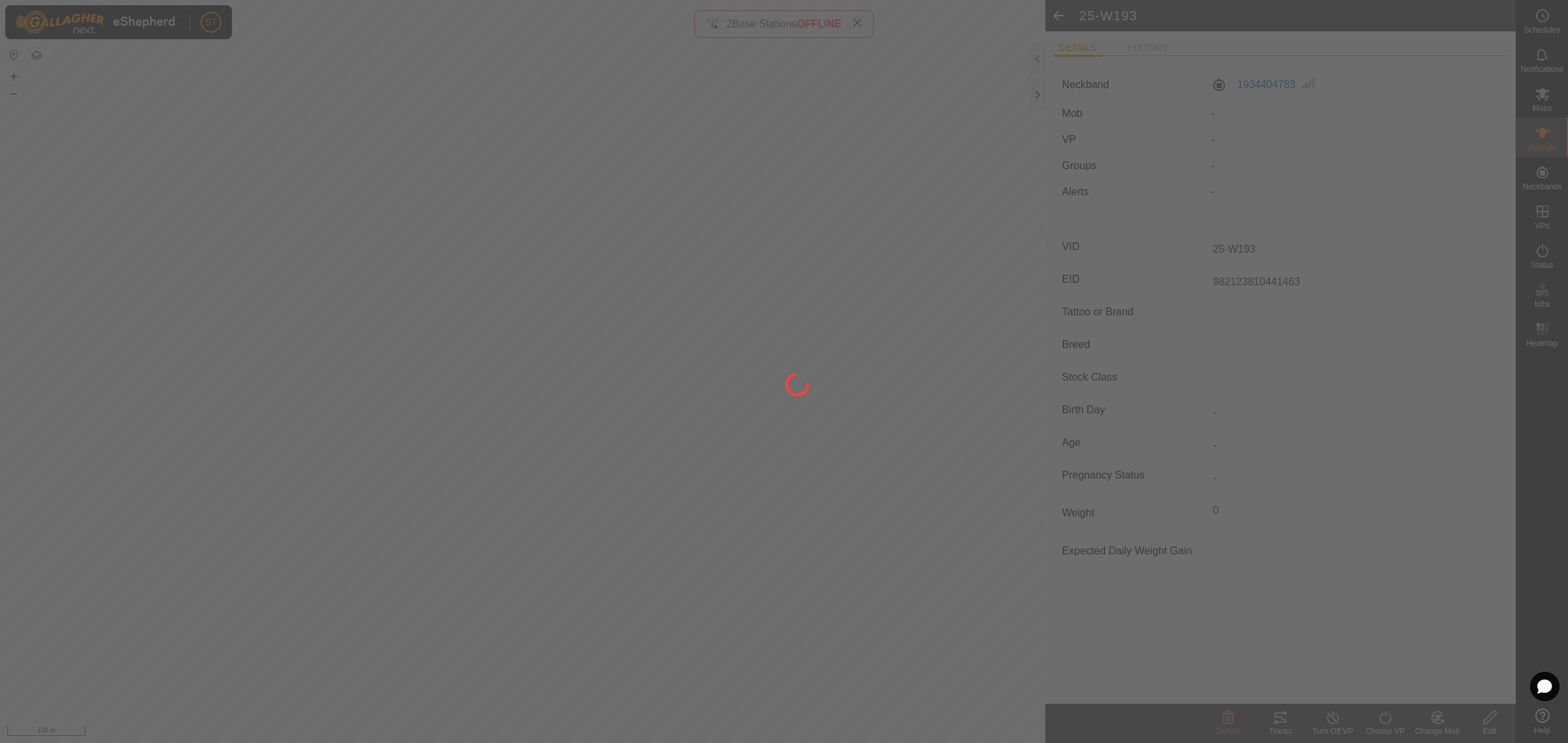
type input "-"
type input "0 kg"
type input "-"
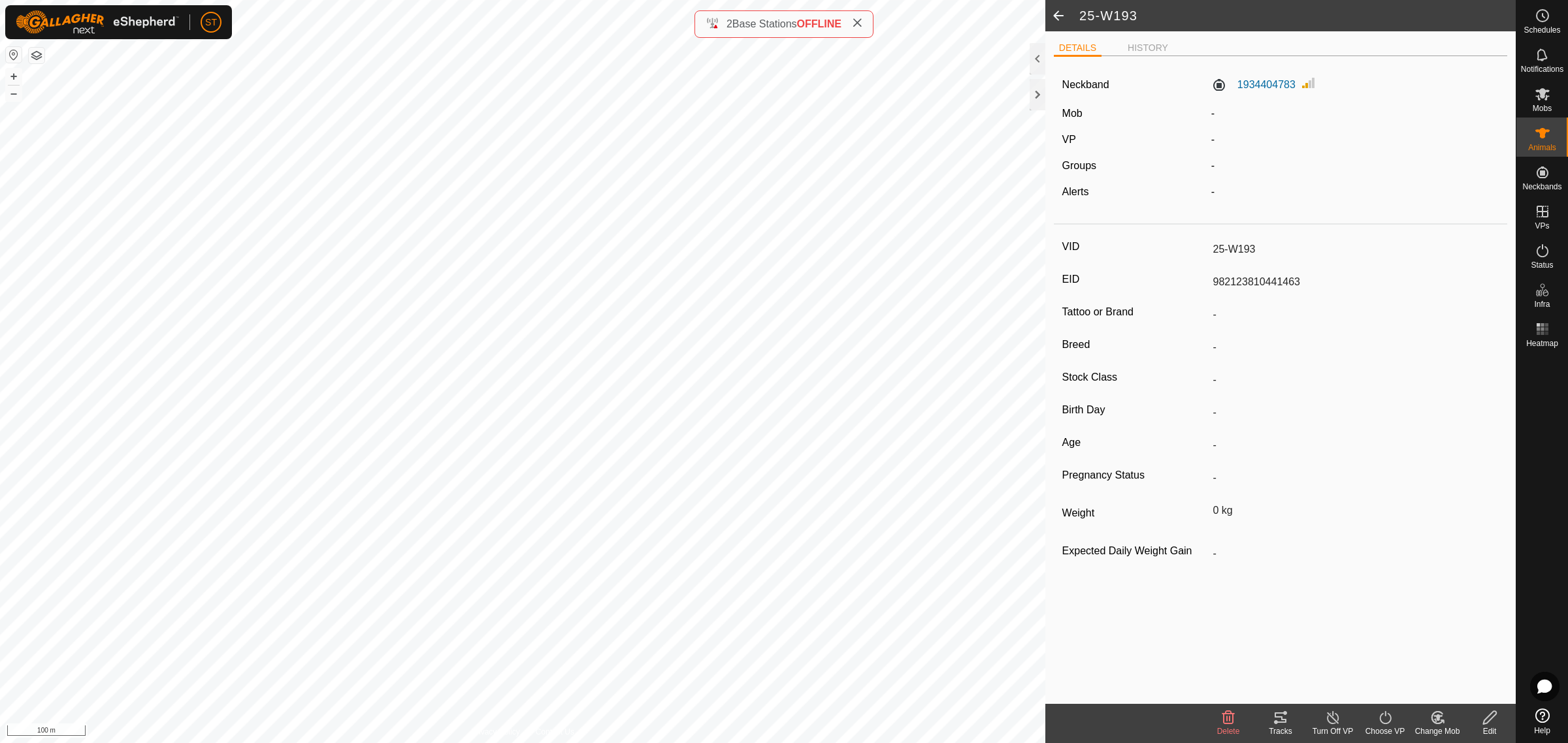
click at [1432, 717] on icon at bounding box center [1437, 717] width 16 height 16
click at [1455, 664] on link "Choose Mob..." at bounding box center [1476, 662] width 129 height 27
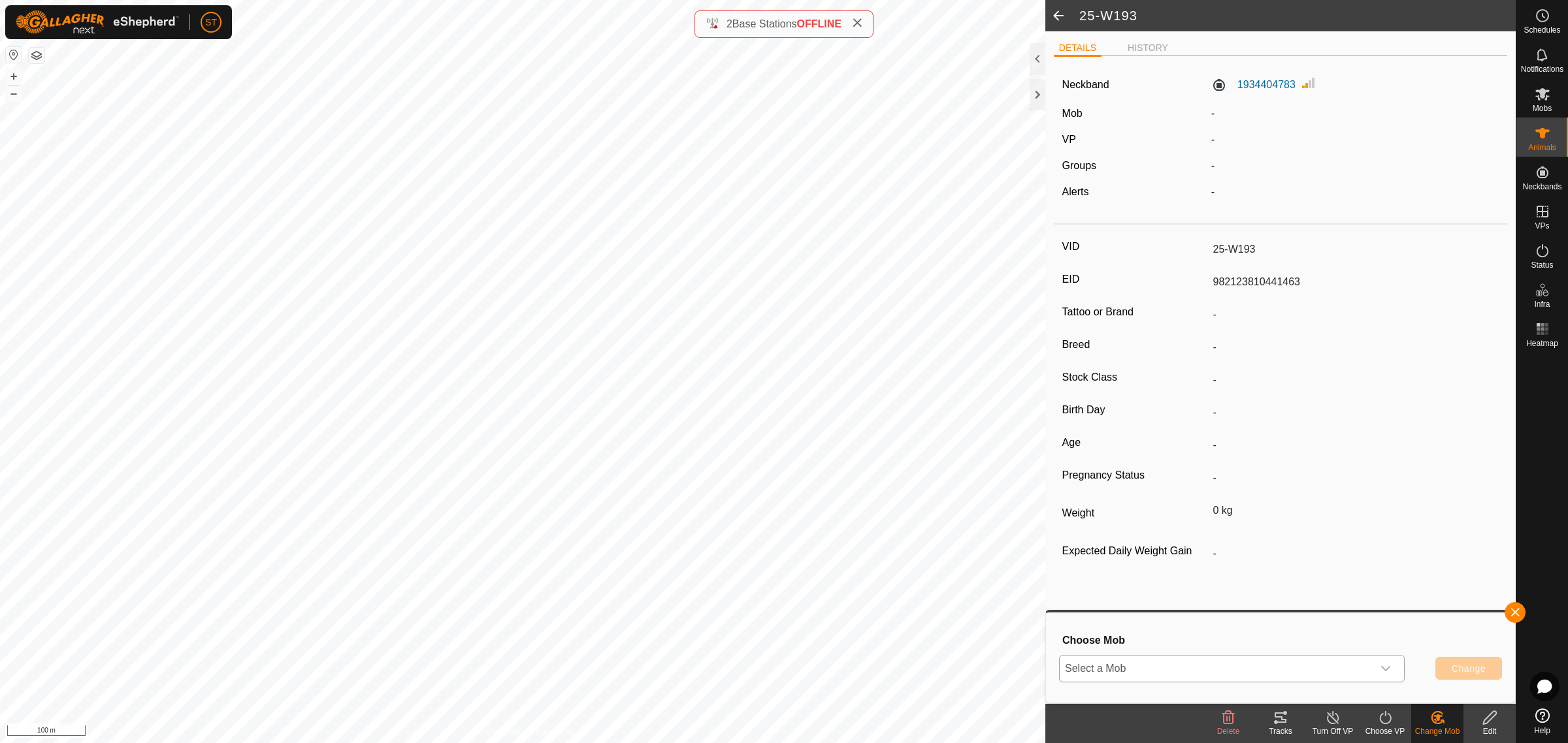
click at [1398, 668] on p-select "Select a Mob" at bounding box center [1231, 668] width 346 height 27
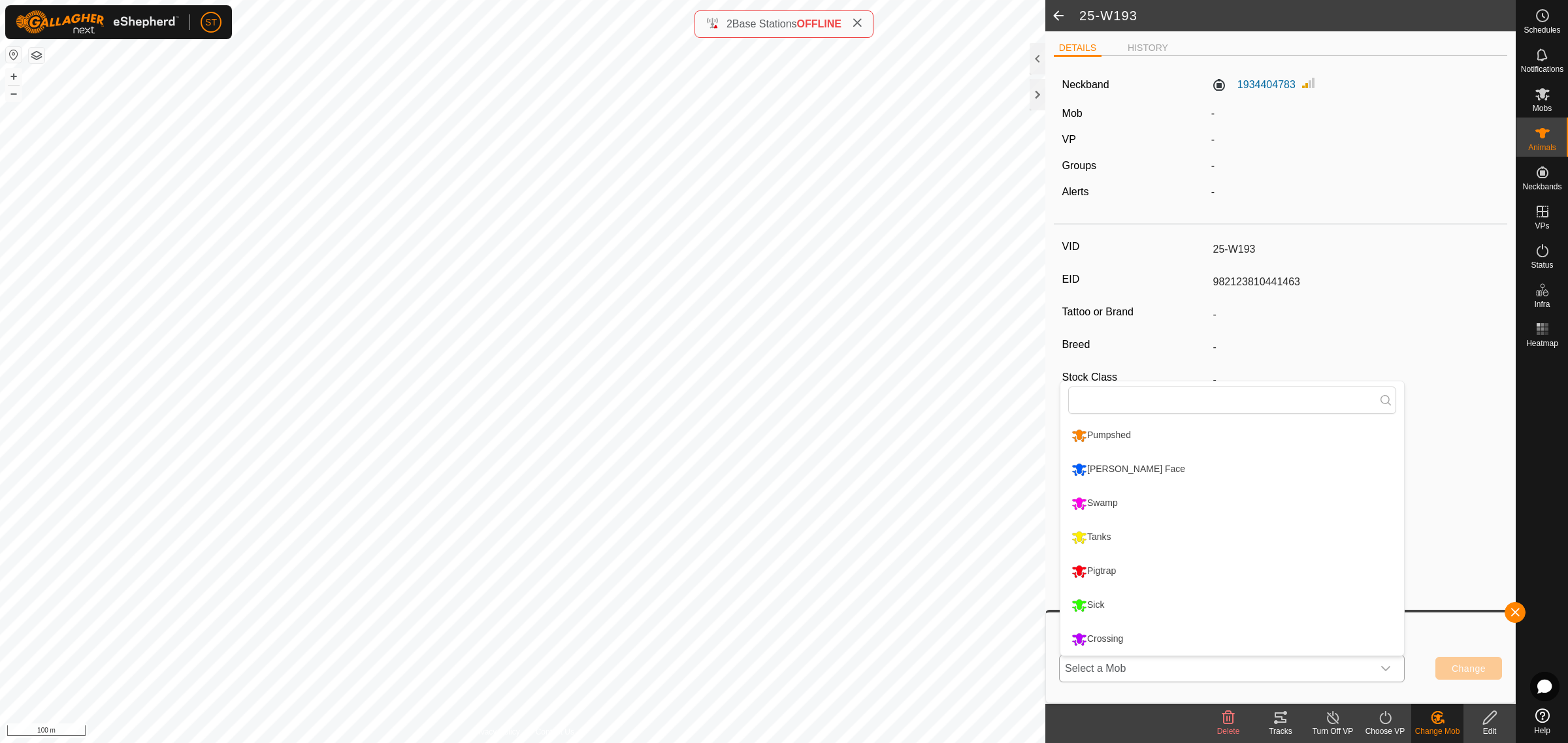
click at [1171, 642] on li "Crossing" at bounding box center [1231, 639] width 343 height 32
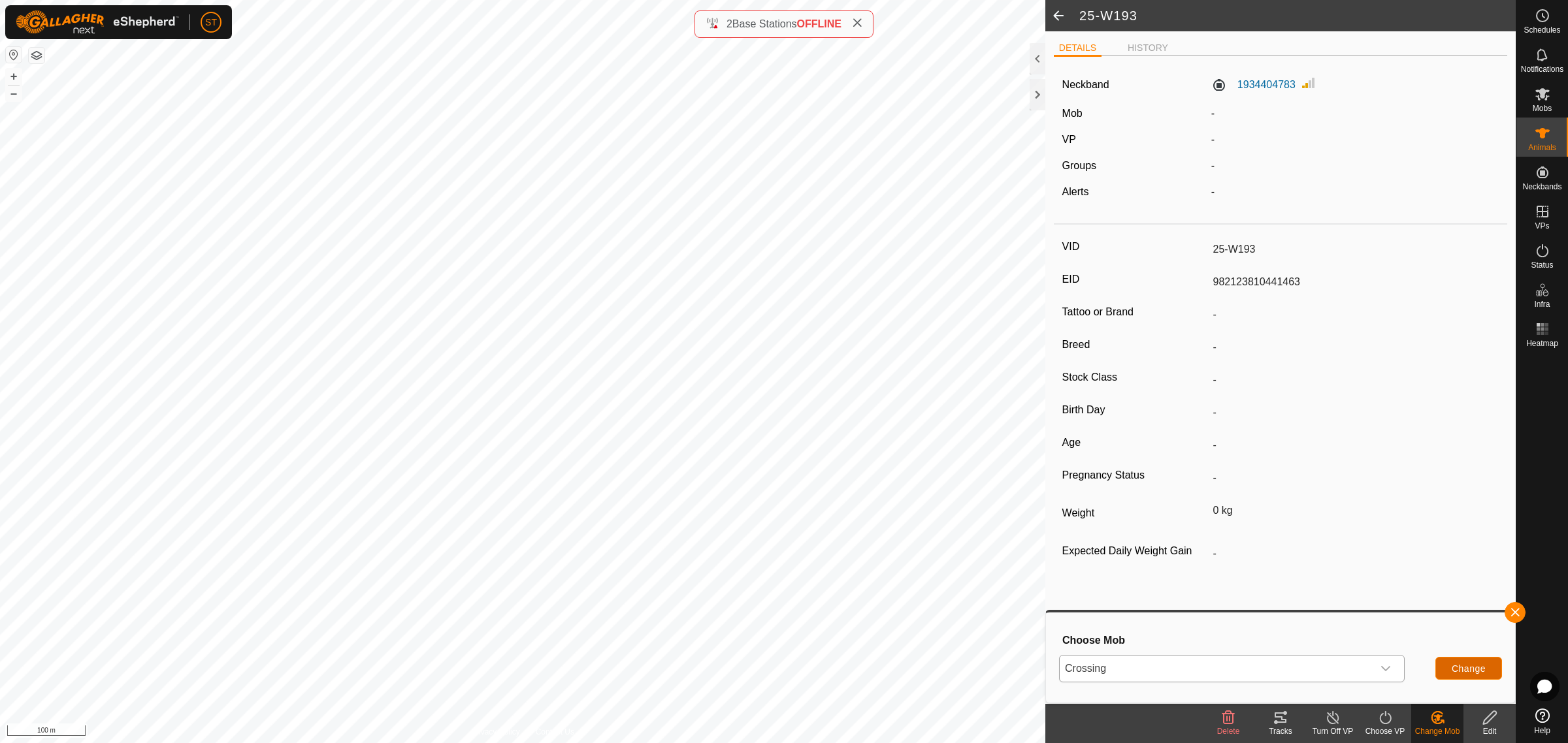
click at [1458, 666] on span "Change" at bounding box center [1468, 668] width 34 height 10
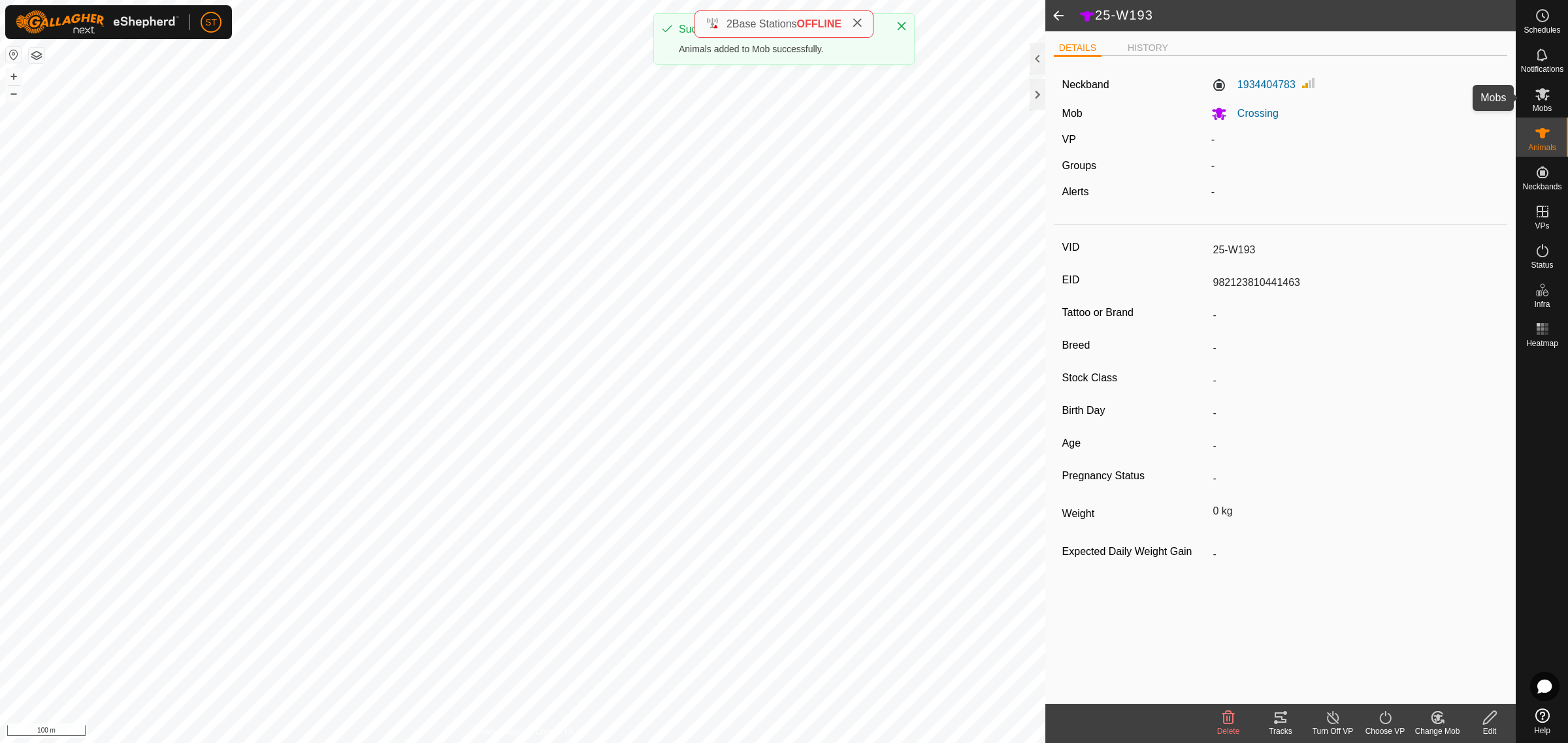
click at [1546, 96] on icon at bounding box center [1541, 94] width 14 height 12
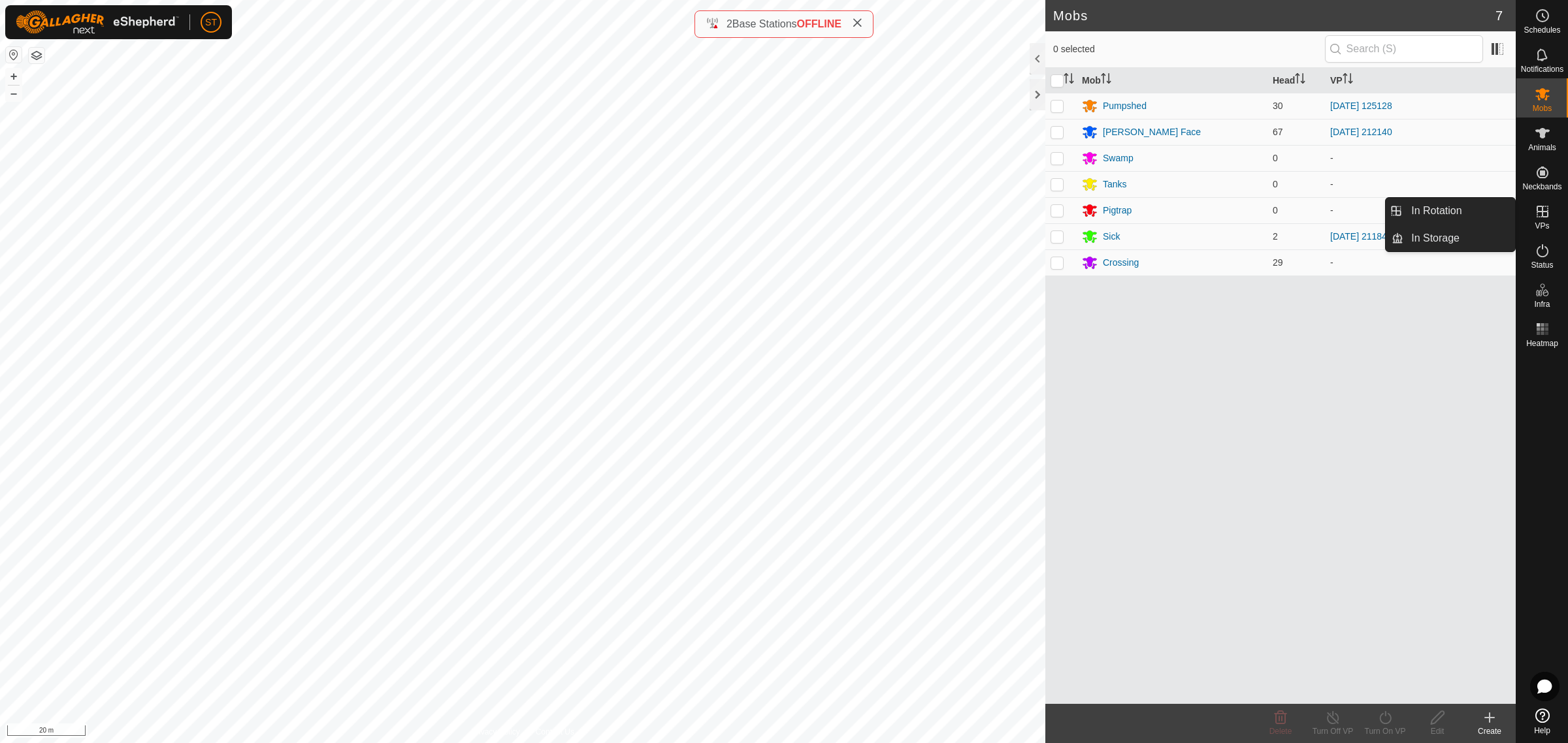
click at [1540, 216] on icon at bounding box center [1542, 211] width 16 height 16
click at [1441, 209] on link "In Rotation" at bounding box center [1459, 211] width 112 height 27
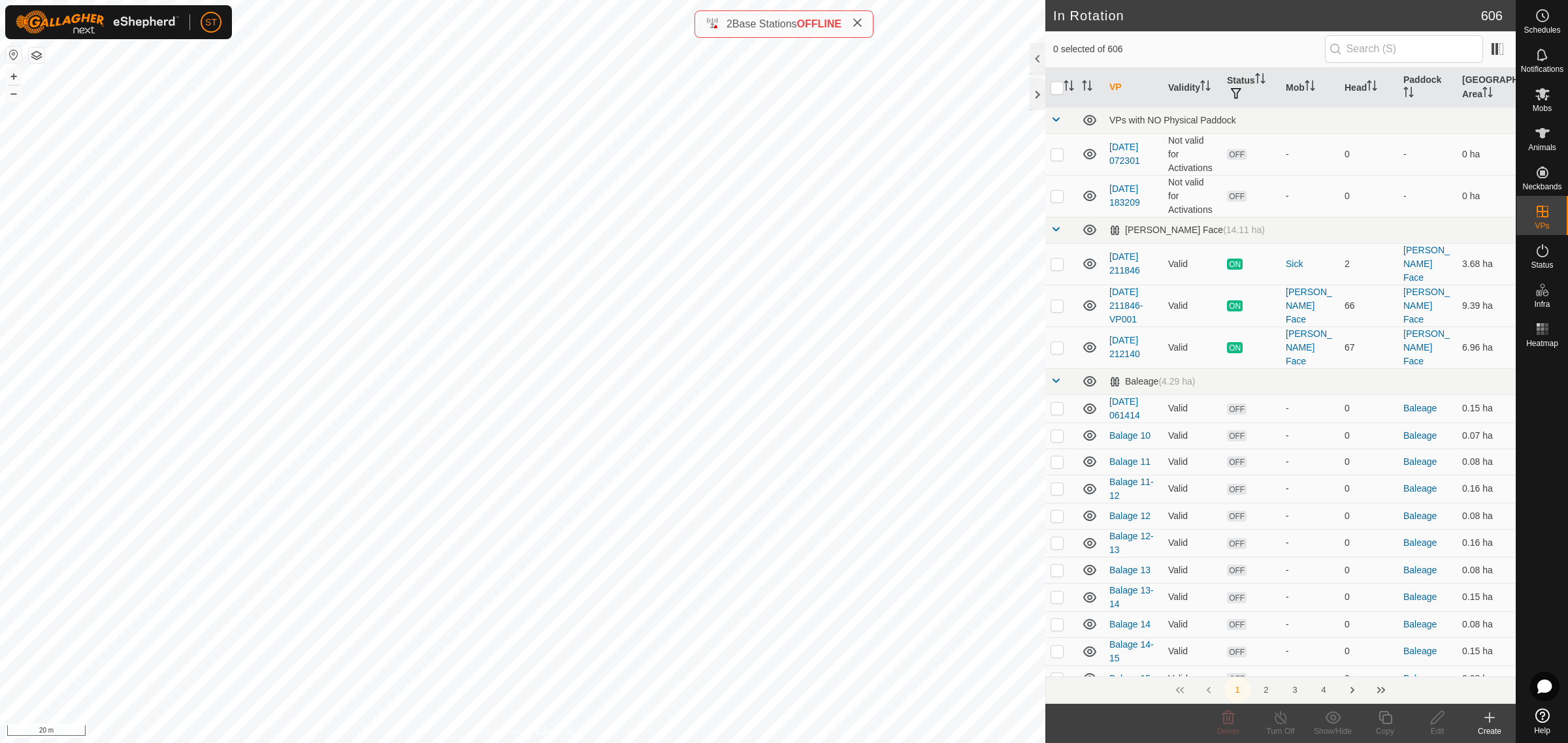
click at [1497, 724] on create-svg-icon at bounding box center [1489, 717] width 52 height 16
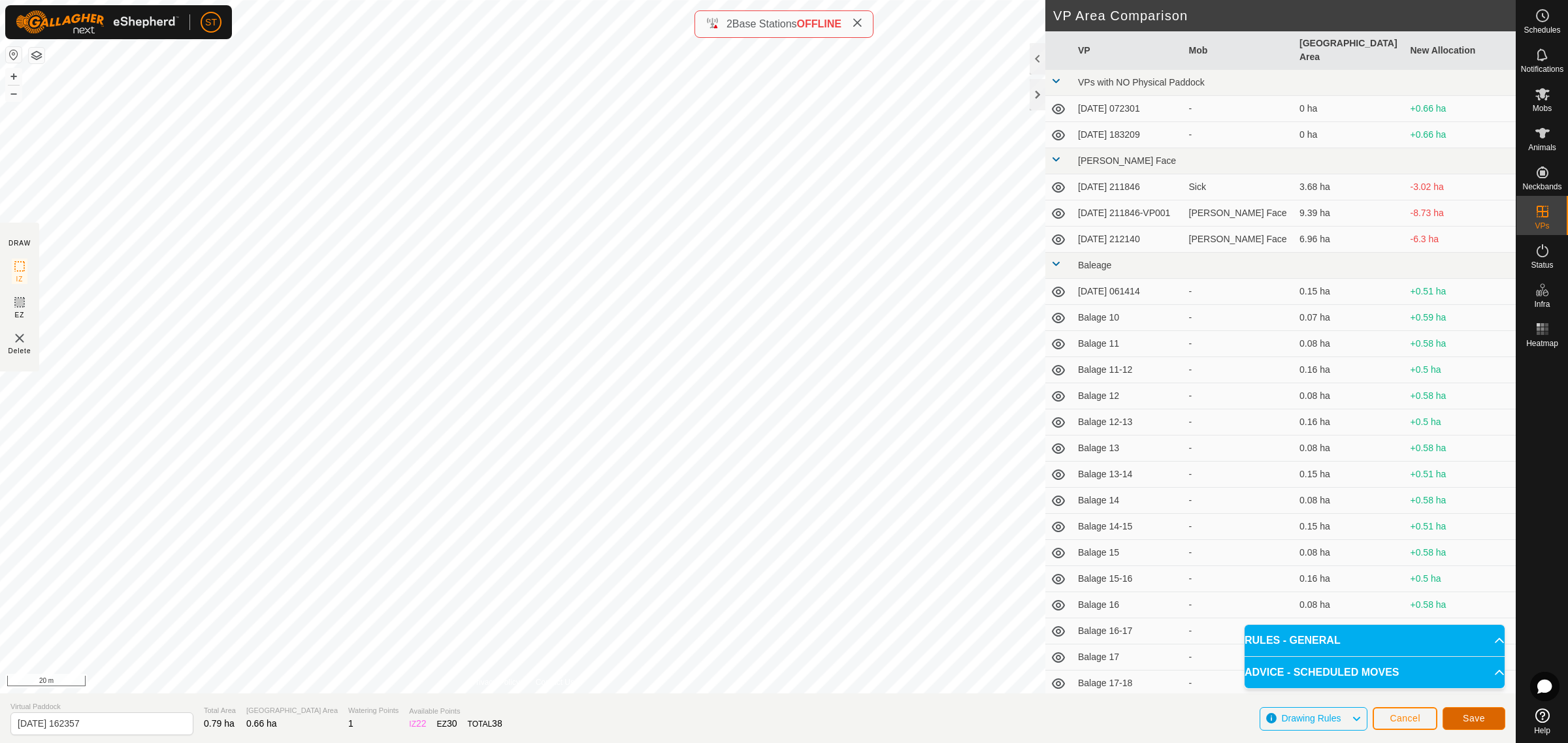
click at [1466, 719] on span "Save" at bounding box center [1473, 718] width 22 height 10
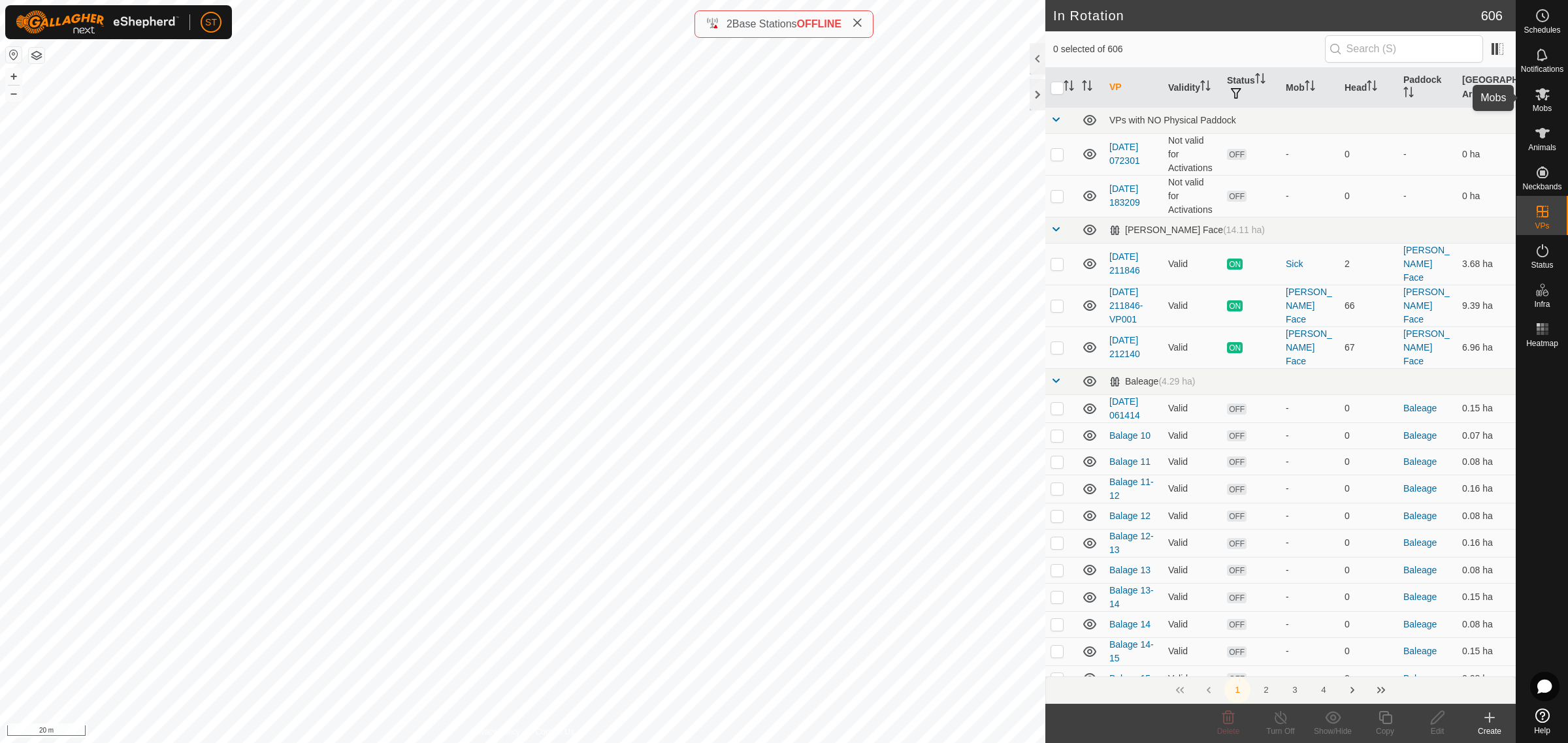
click at [1543, 100] on icon at bounding box center [1542, 94] width 16 height 16
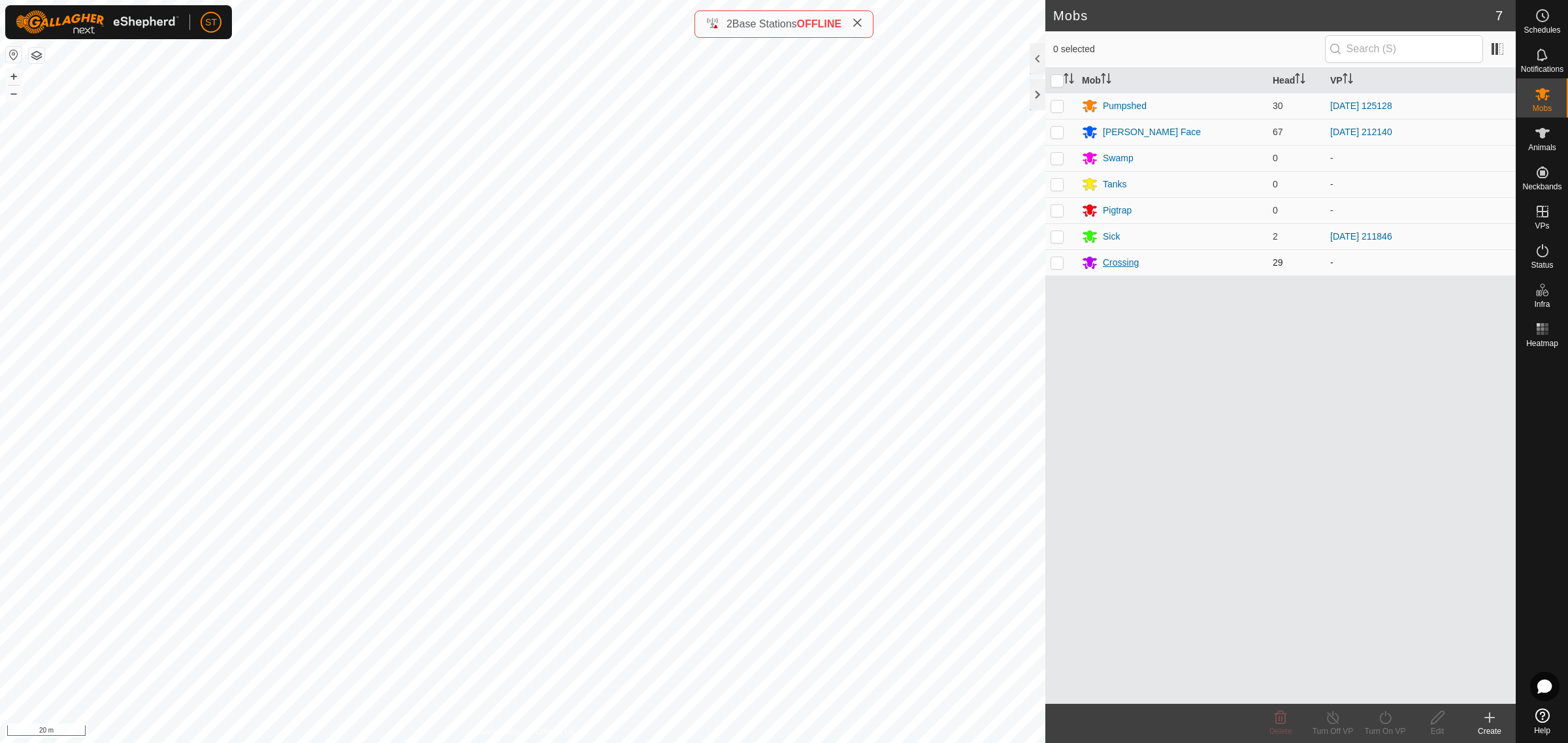
click at [1118, 262] on div "Crossing" at bounding box center [1121, 263] width 36 height 13
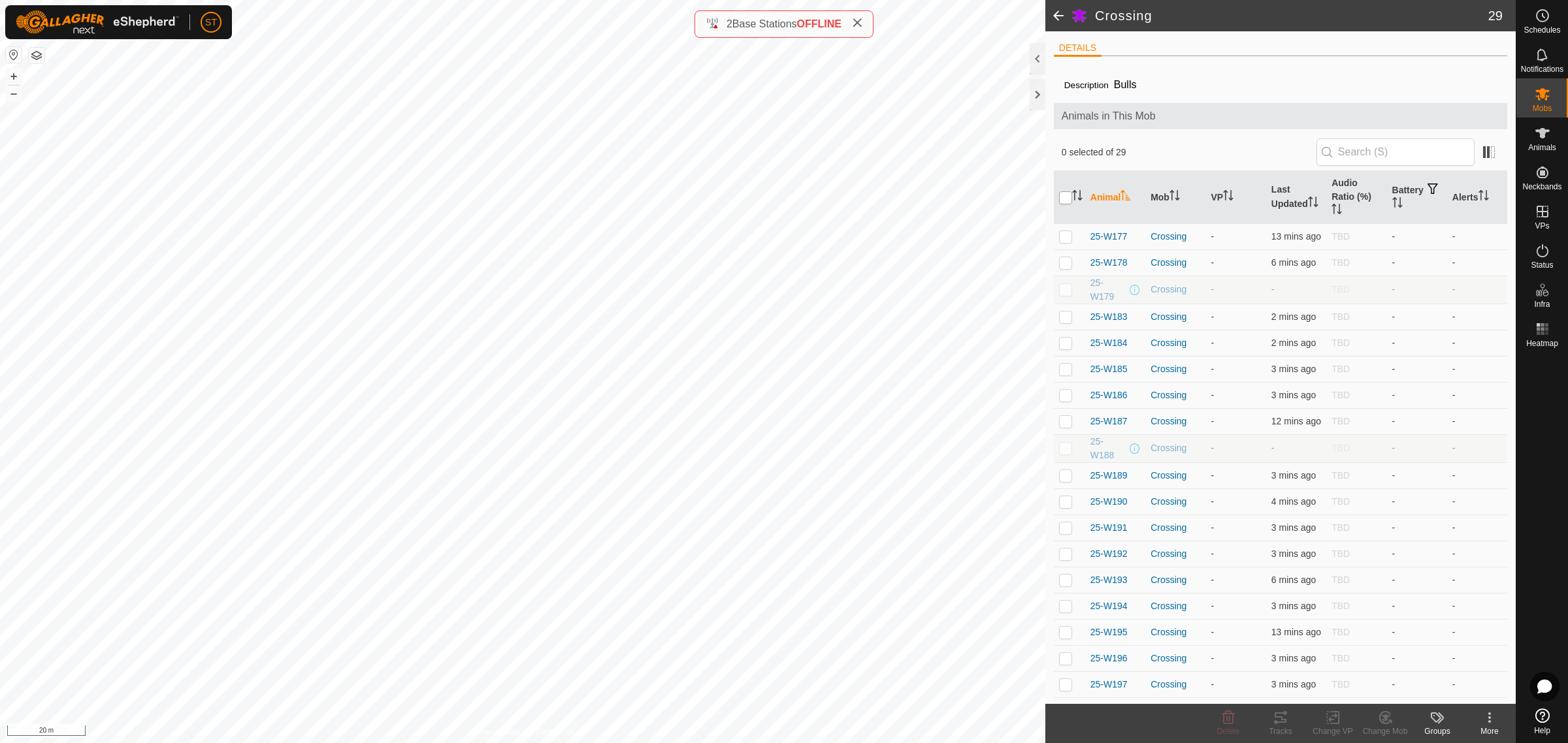
click at [1066, 203] on input "checkbox" at bounding box center [1066, 198] width 13 height 13
checkbox input "true"
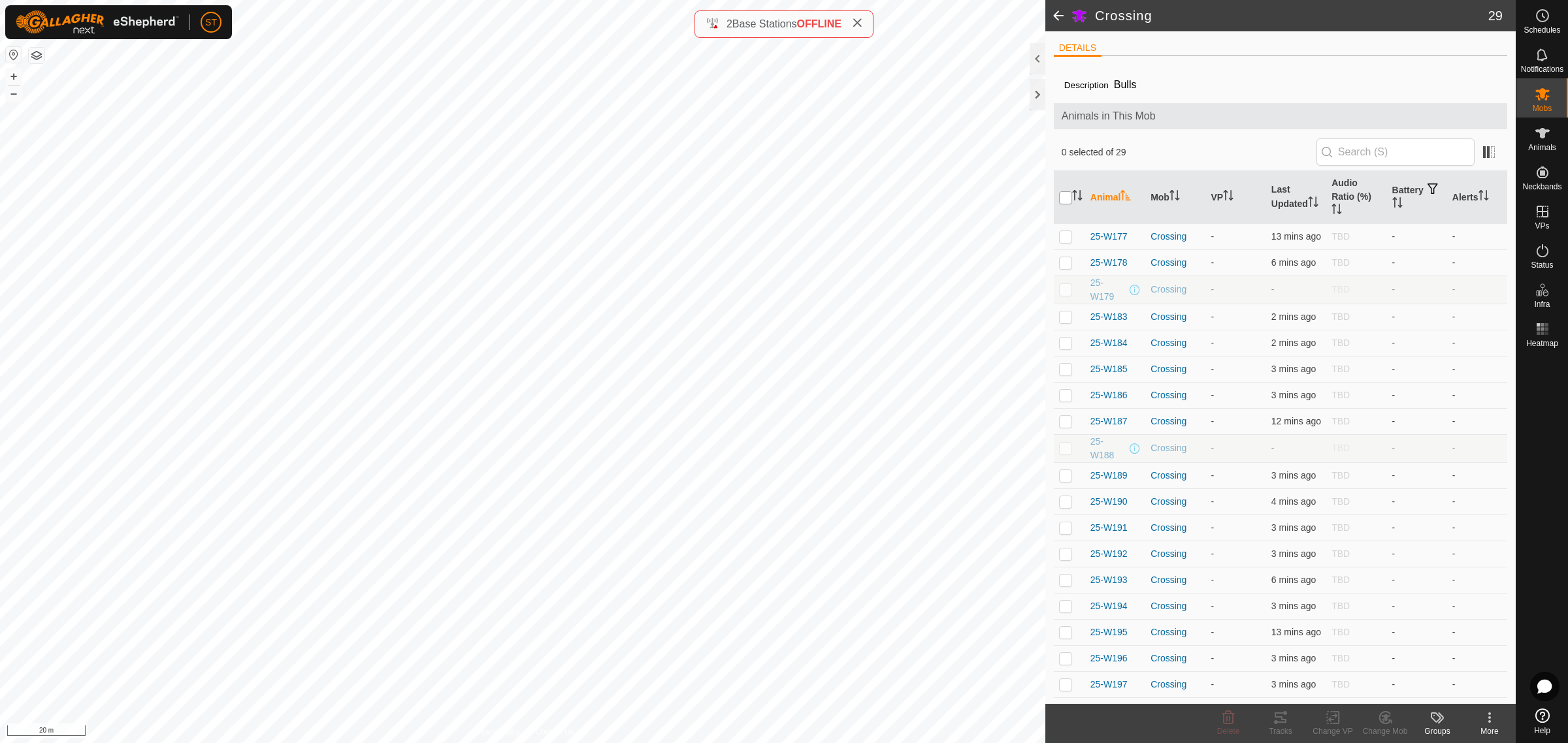
checkbox input "true"
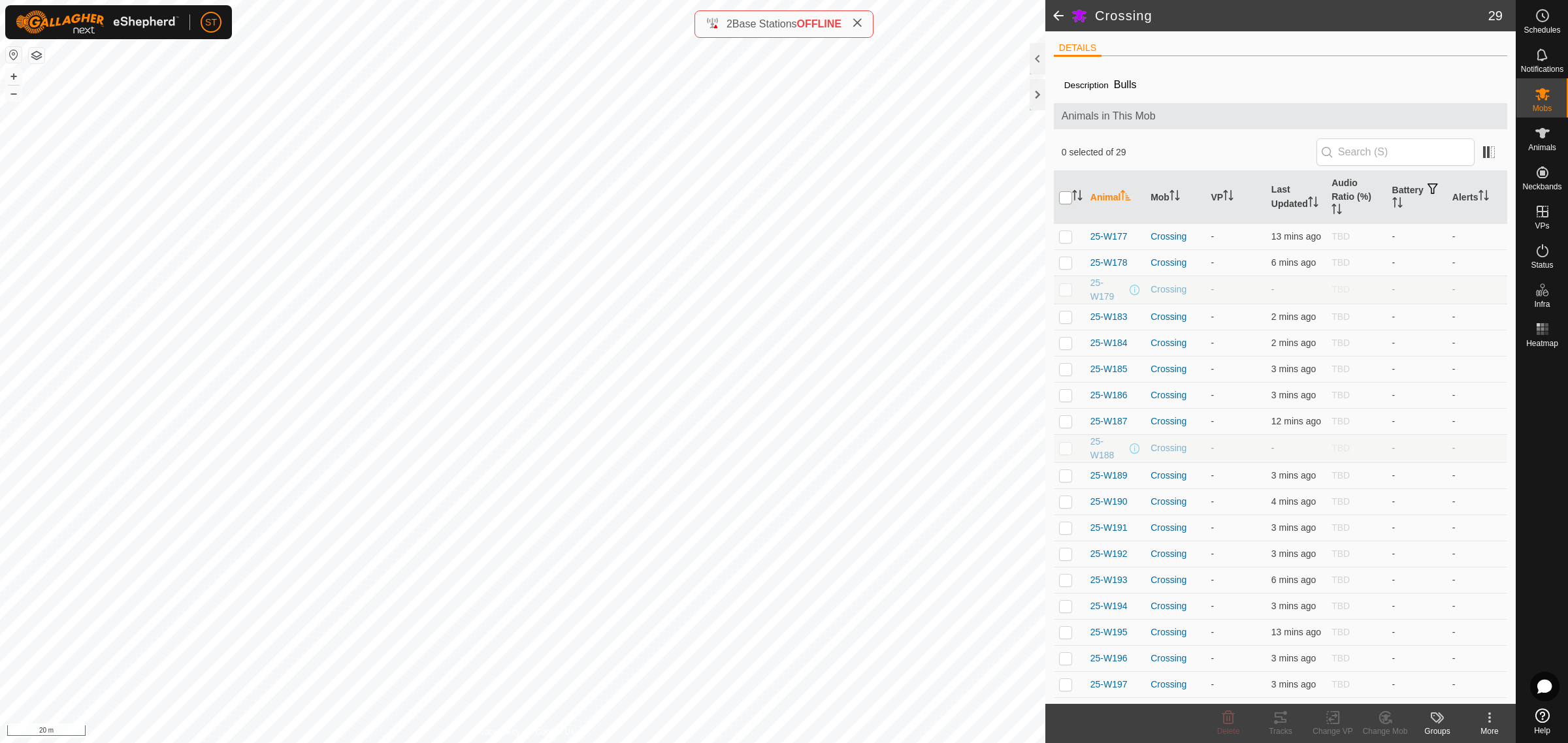
checkbox input "true"
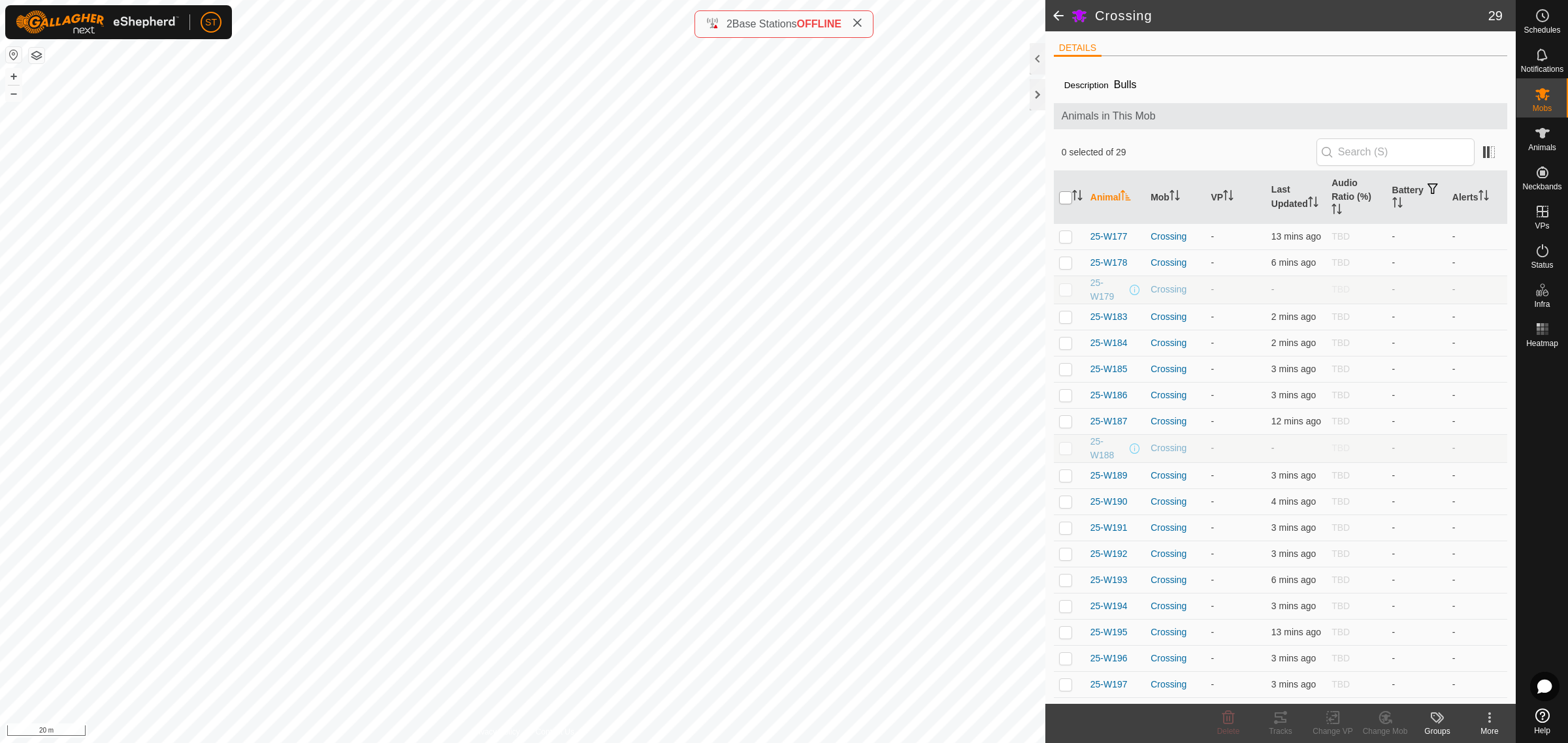
checkbox input "true"
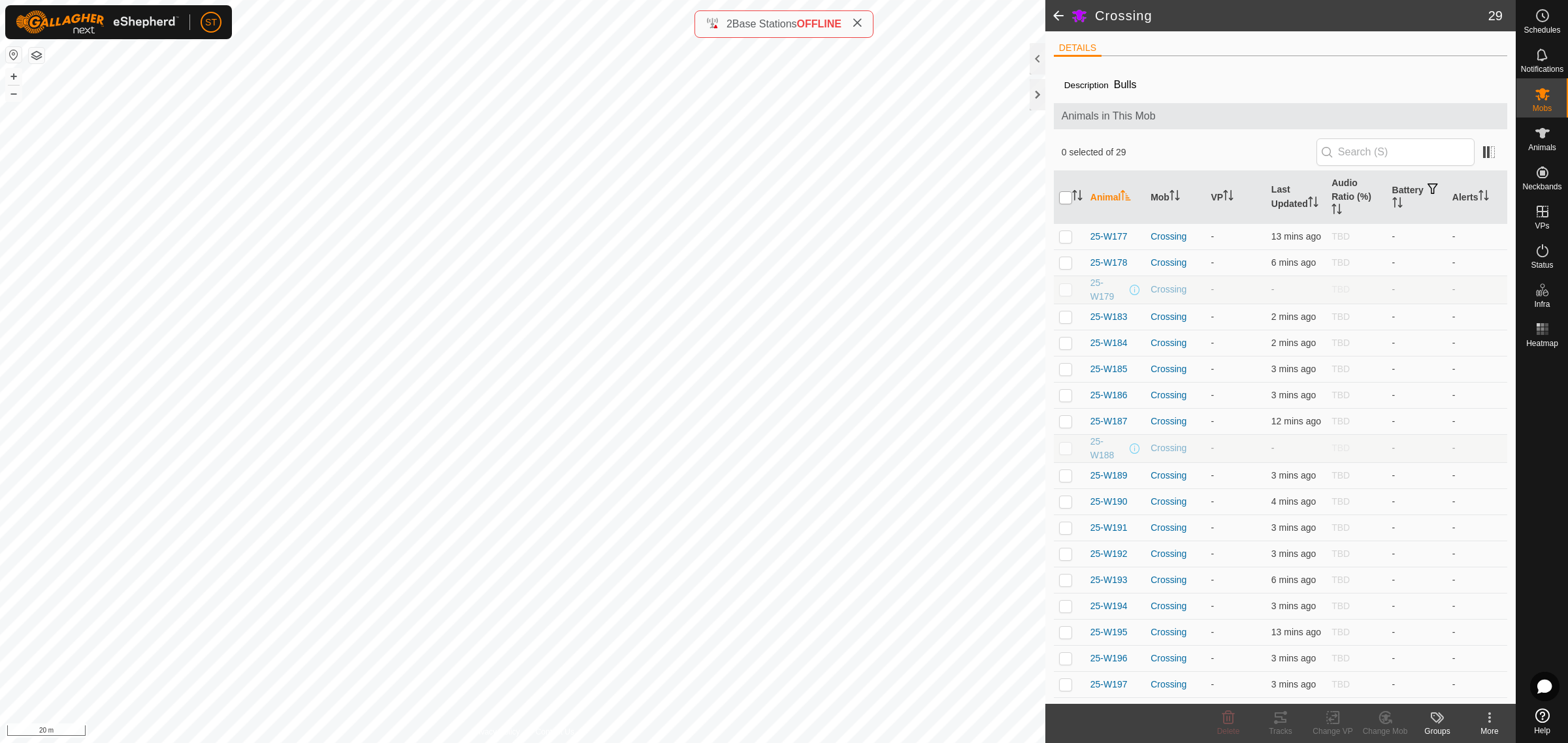
checkbox input "true"
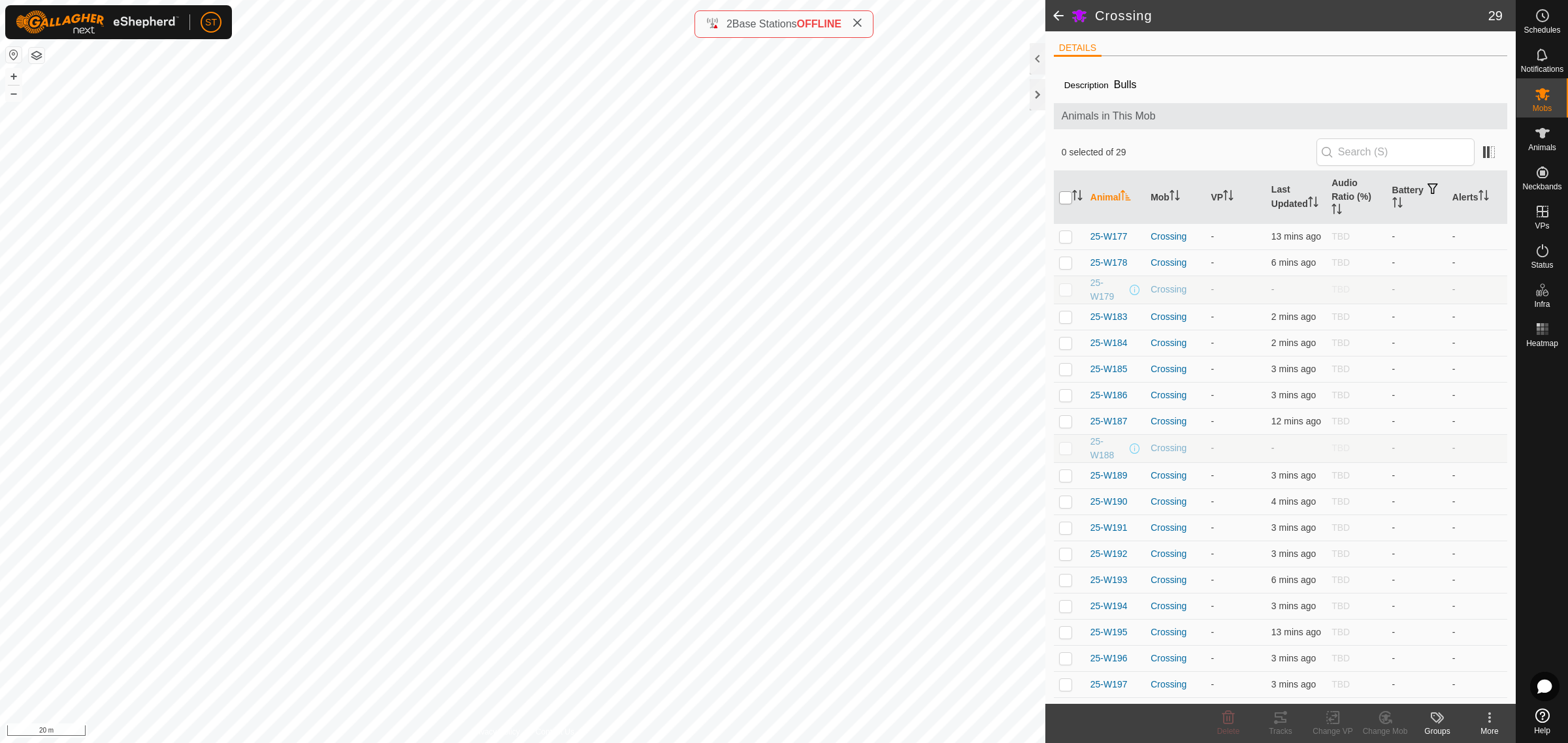
checkbox input "true"
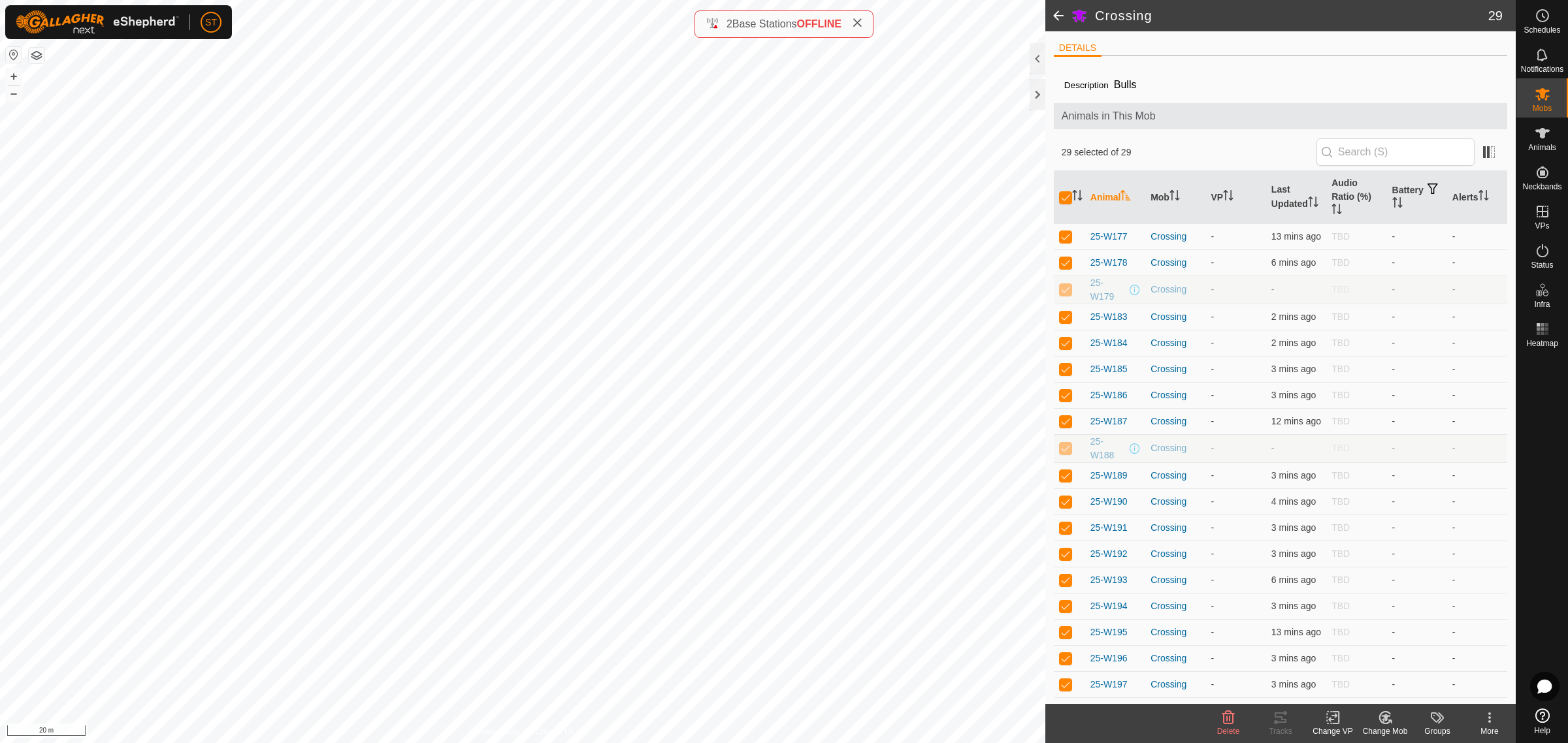
click at [1327, 723] on icon at bounding box center [1333, 717] width 16 height 16
click at [1354, 668] on link "Choose VP..." at bounding box center [1372, 662] width 129 height 27
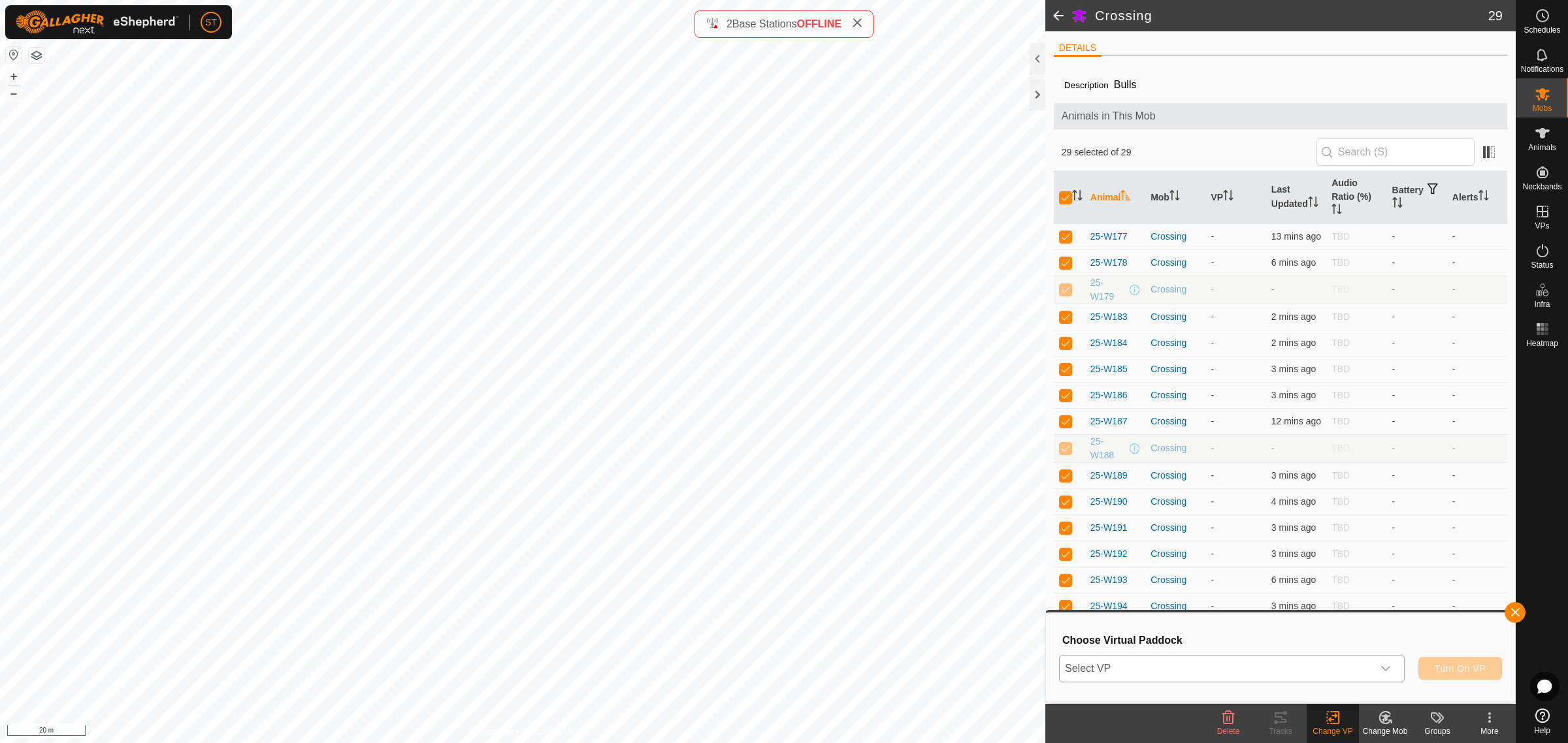
click at [1386, 671] on icon "dropdown trigger" at bounding box center [1385, 668] width 10 height 10
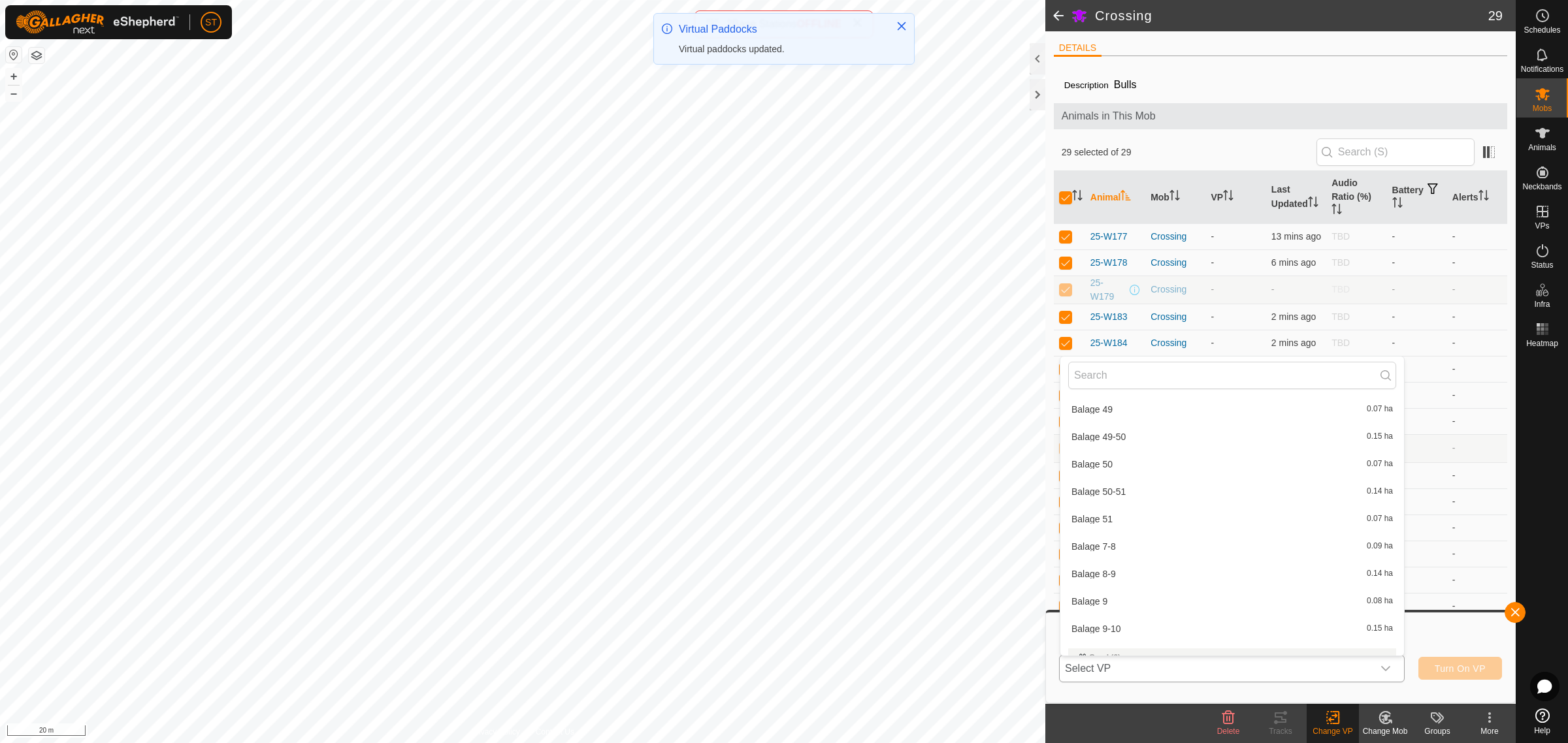
scroll to position [2613, 0]
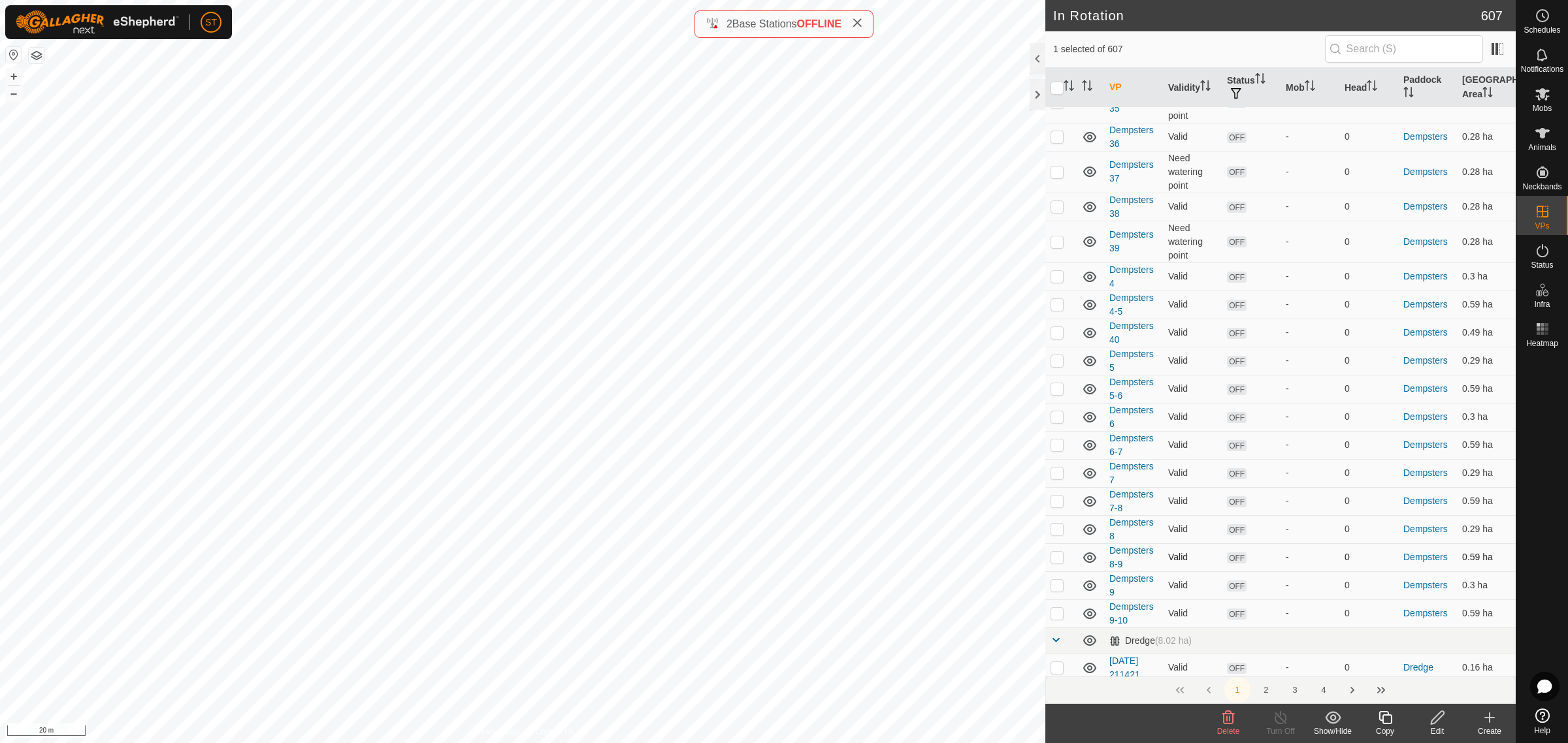
scroll to position [5317, 0]
click at [1264, 686] on button "2" at bounding box center [1267, 691] width 27 height 27
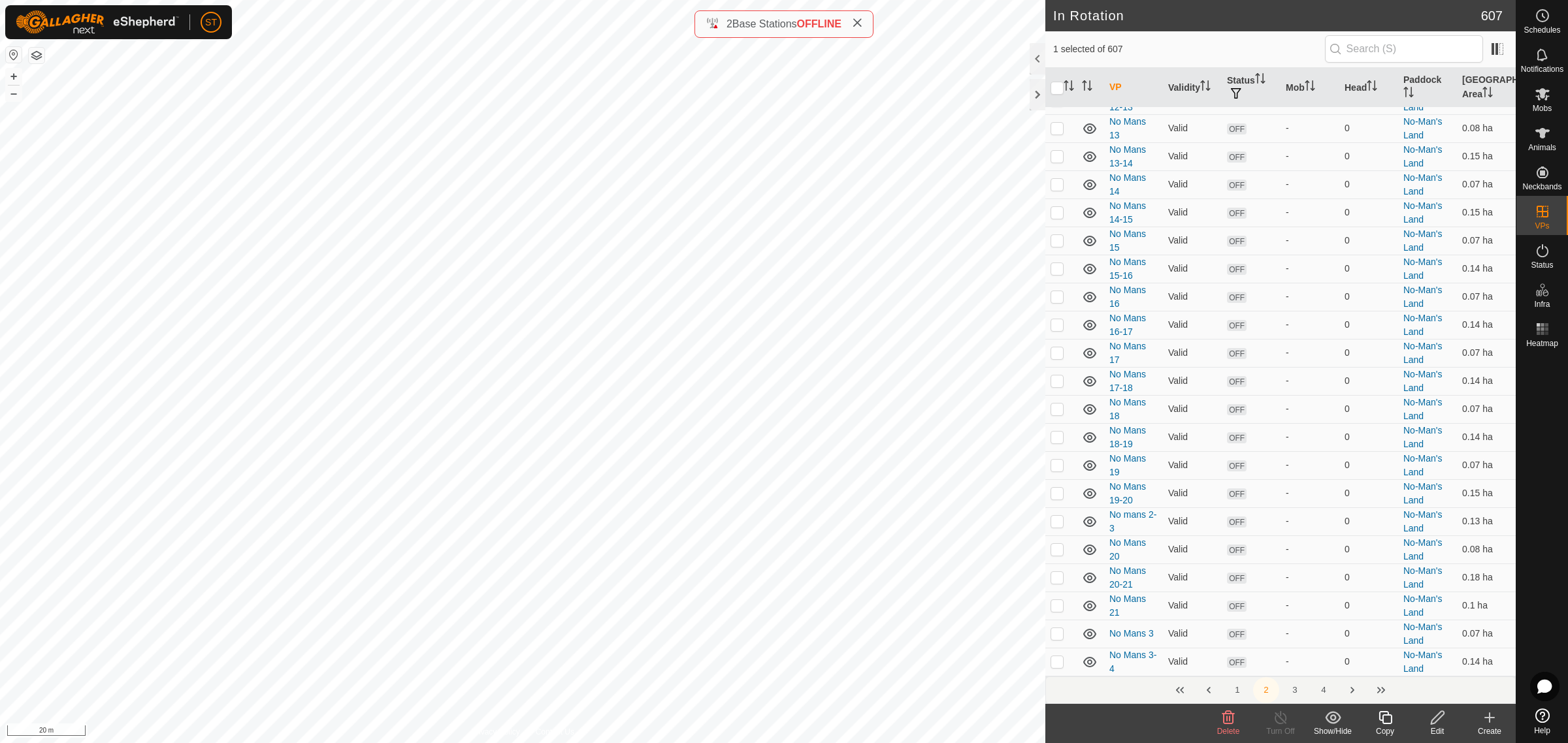
scroll to position [5301, 0]
click at [1299, 688] on button "3" at bounding box center [1295, 691] width 27 height 27
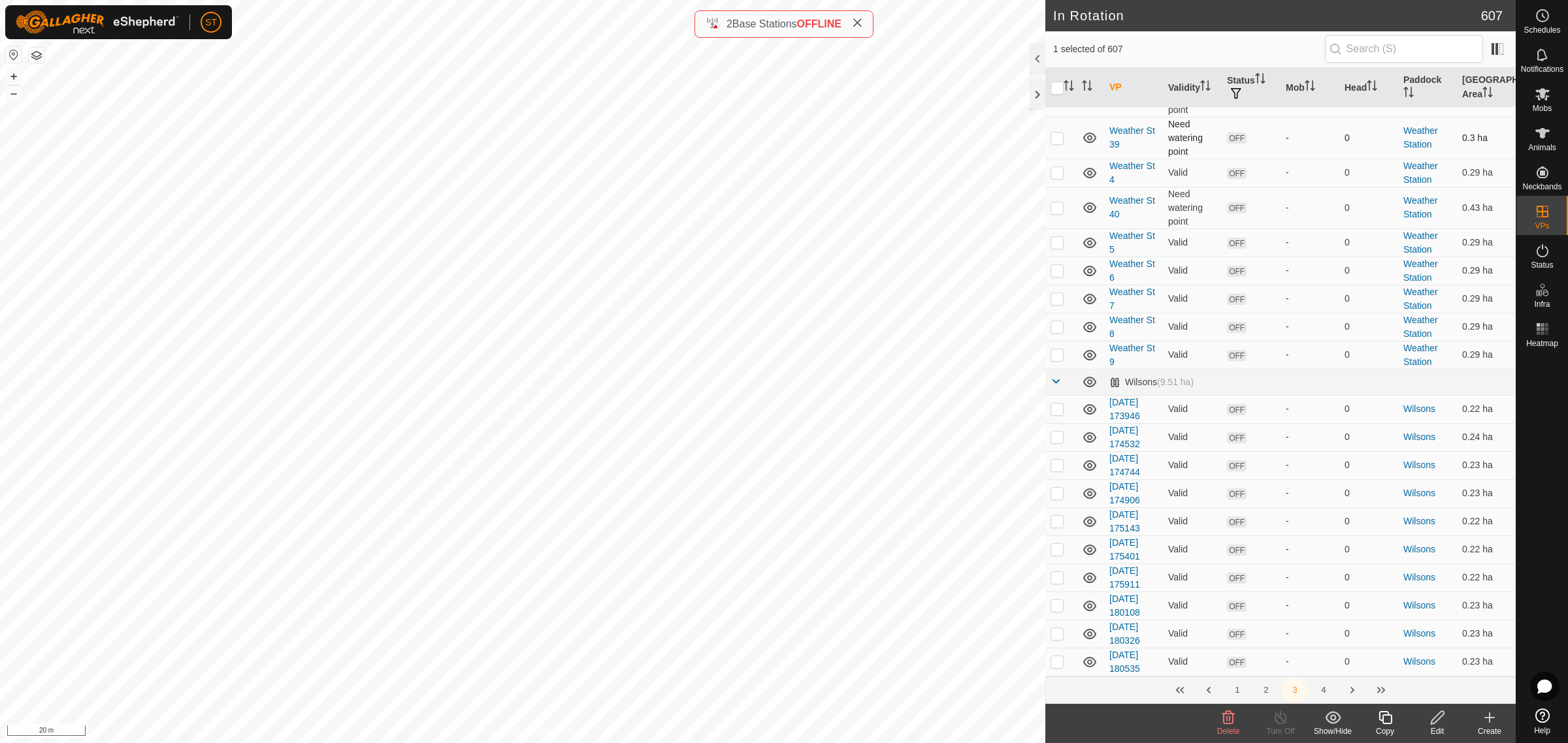
scroll to position [5400, 0]
click at [1327, 689] on button "4" at bounding box center [1323, 691] width 27 height 27
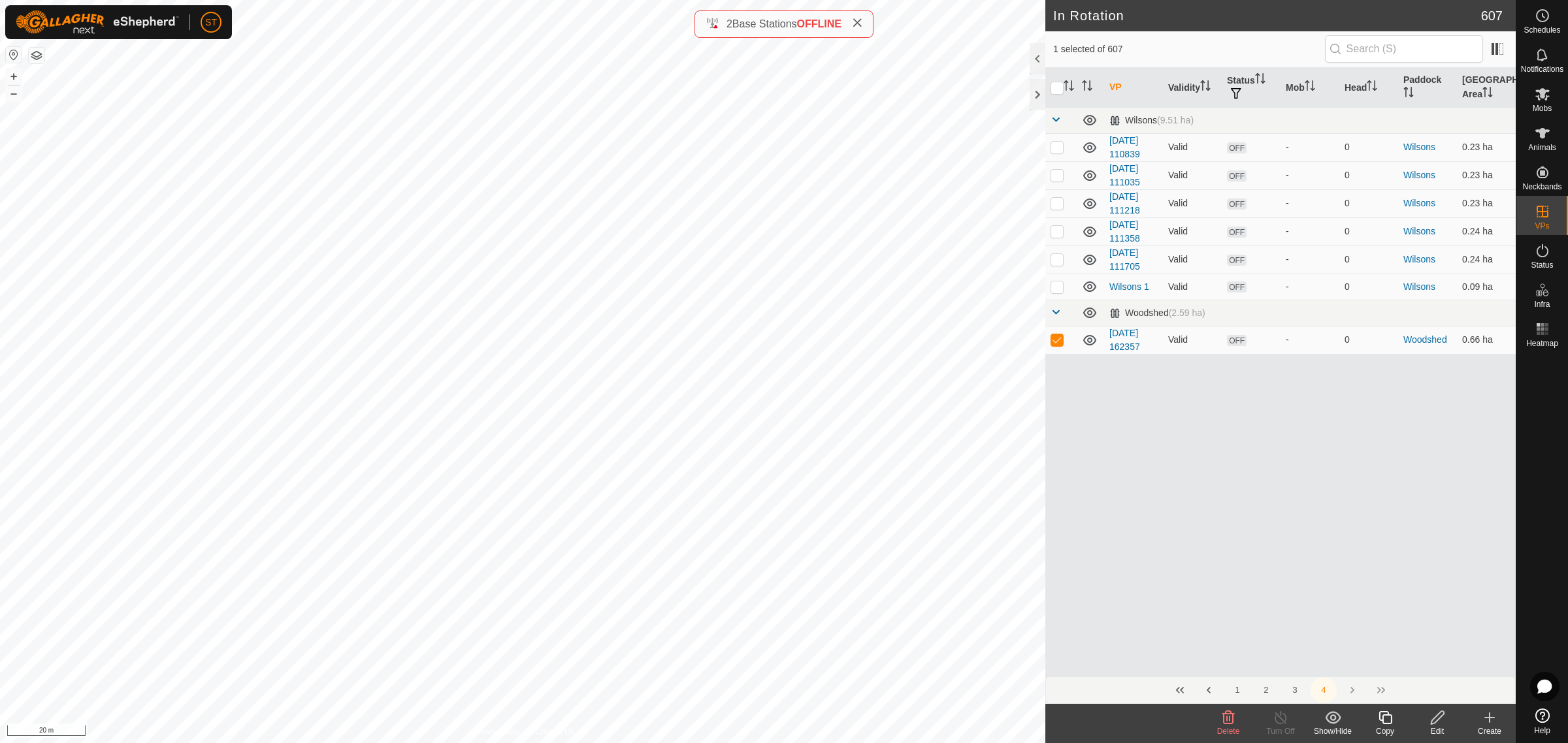
scroll to position [0, 0]
click at [1550, 92] on icon at bounding box center [1542, 94] width 16 height 16
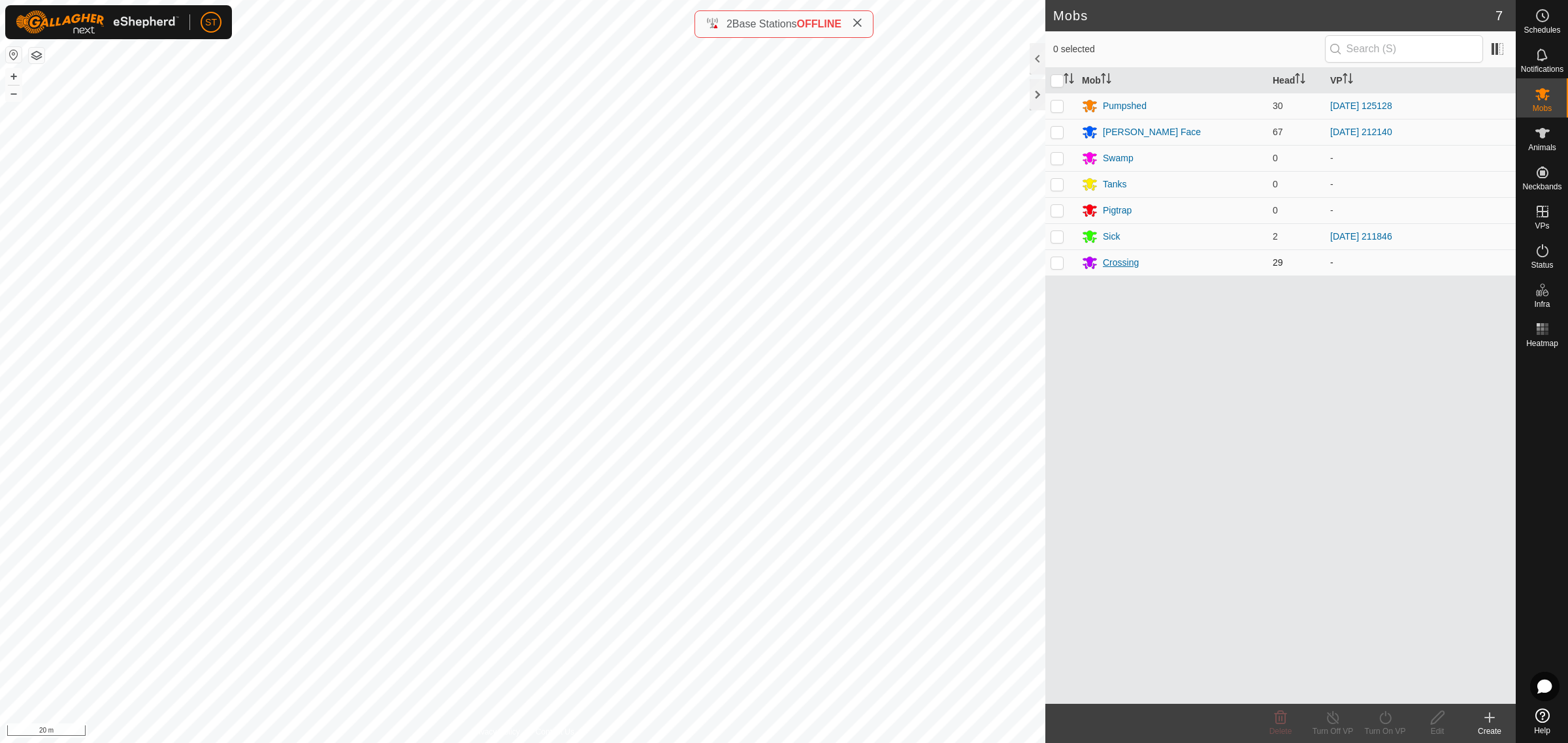
click at [1125, 266] on div "Crossing" at bounding box center [1121, 263] width 36 height 13
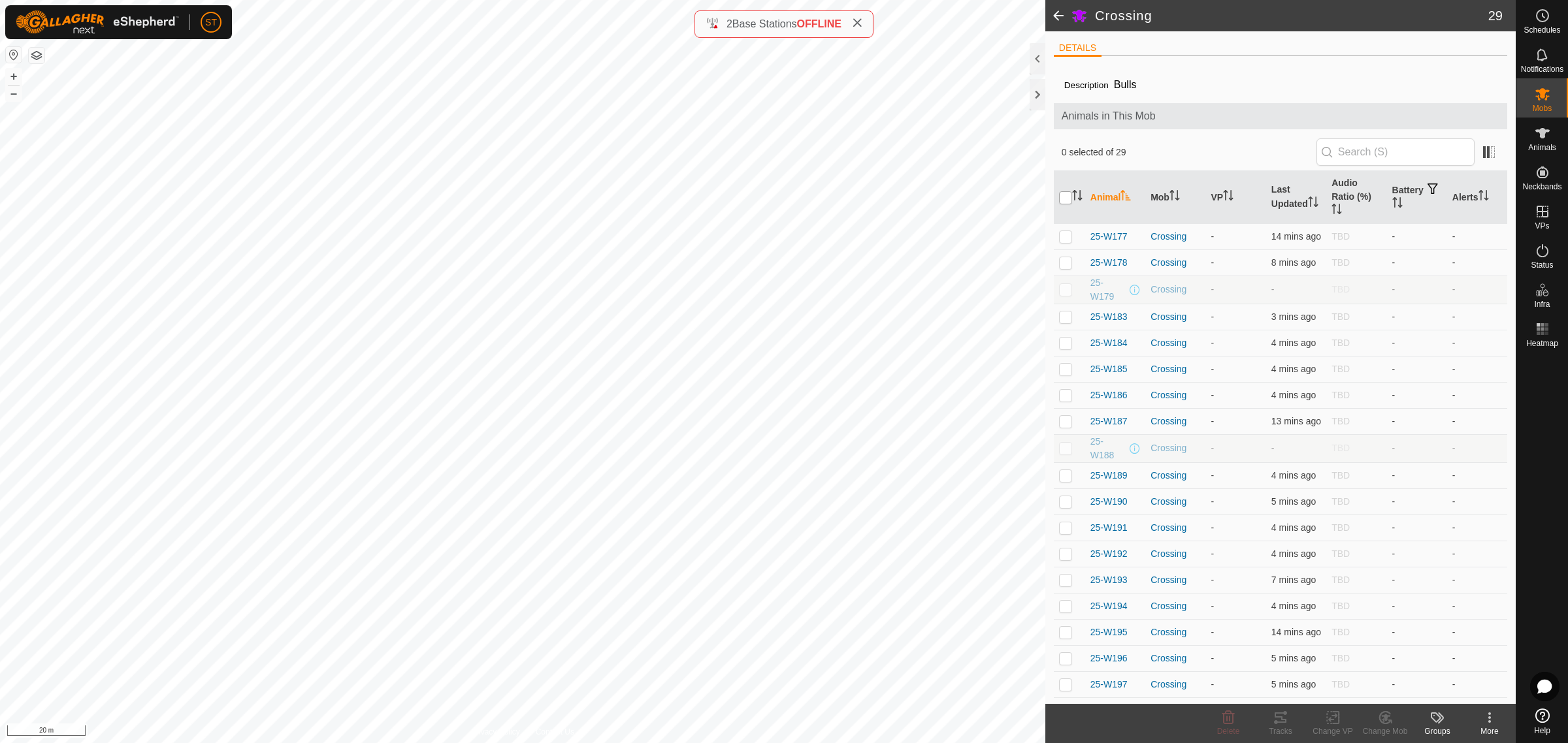
click at [1063, 196] on input "checkbox" at bounding box center [1066, 198] width 13 height 13
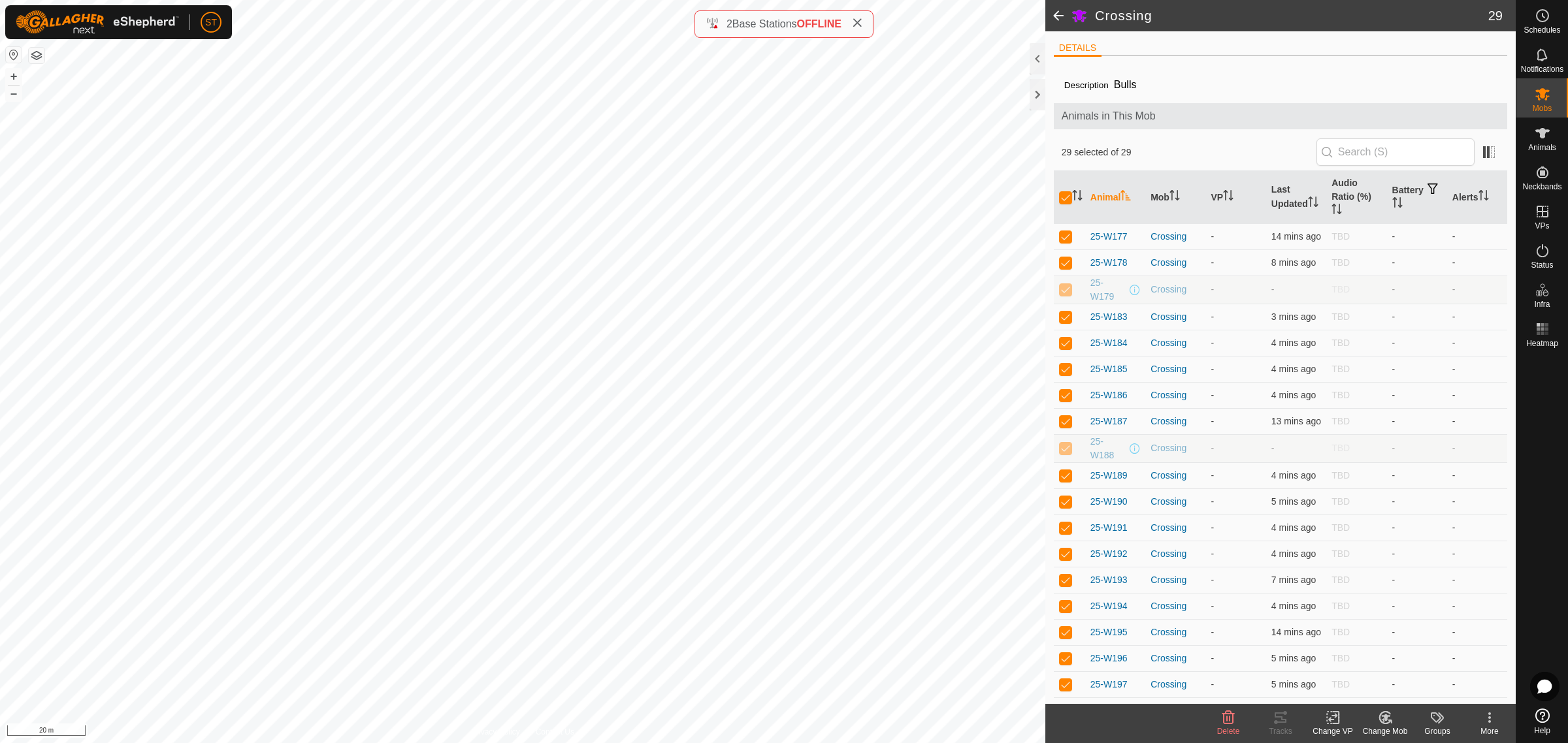
click at [1336, 719] on icon at bounding box center [1333, 717] width 16 height 16
click at [1363, 665] on link "Choose VP..." at bounding box center [1372, 662] width 129 height 27
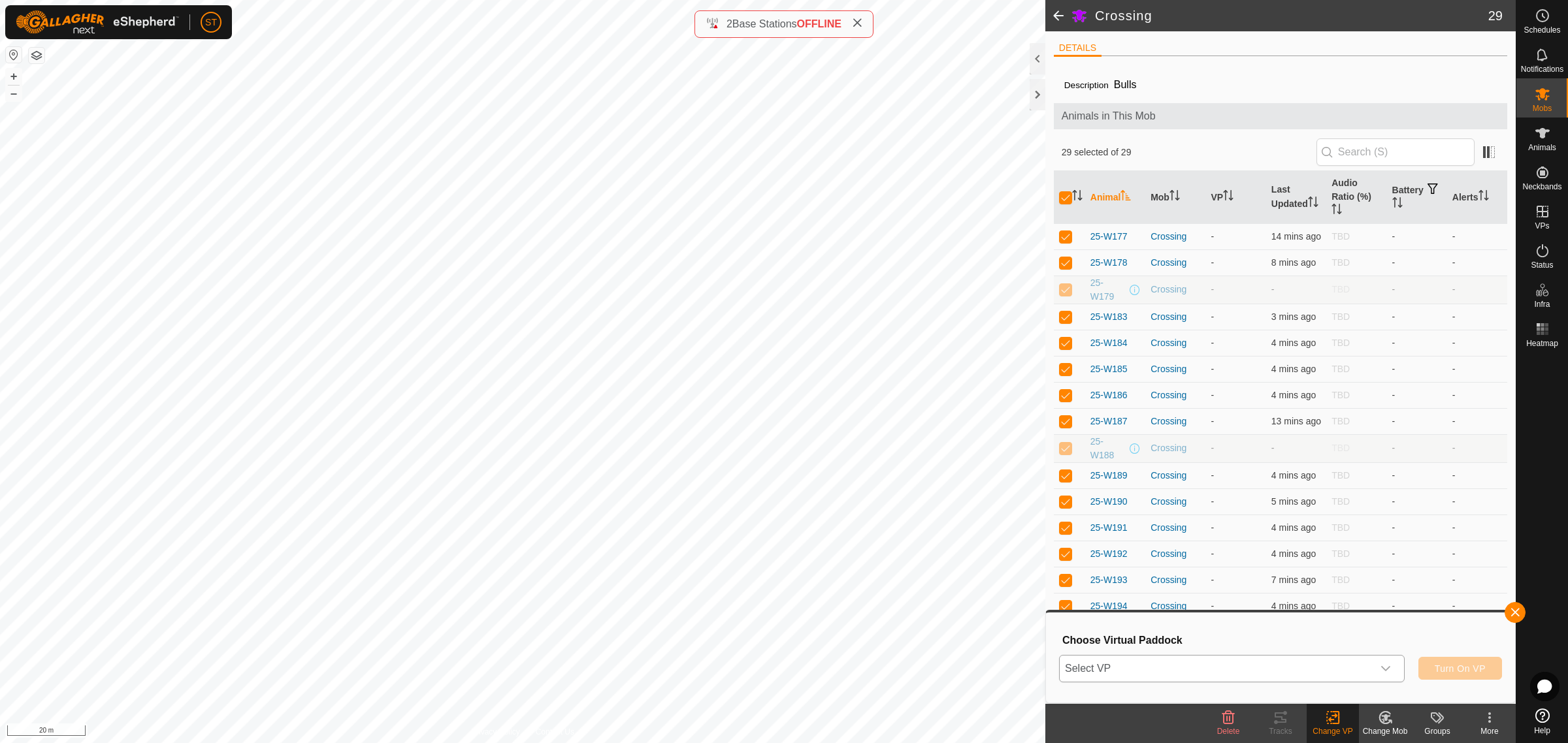
click at [1387, 671] on icon "dropdown trigger" at bounding box center [1385, 668] width 10 height 10
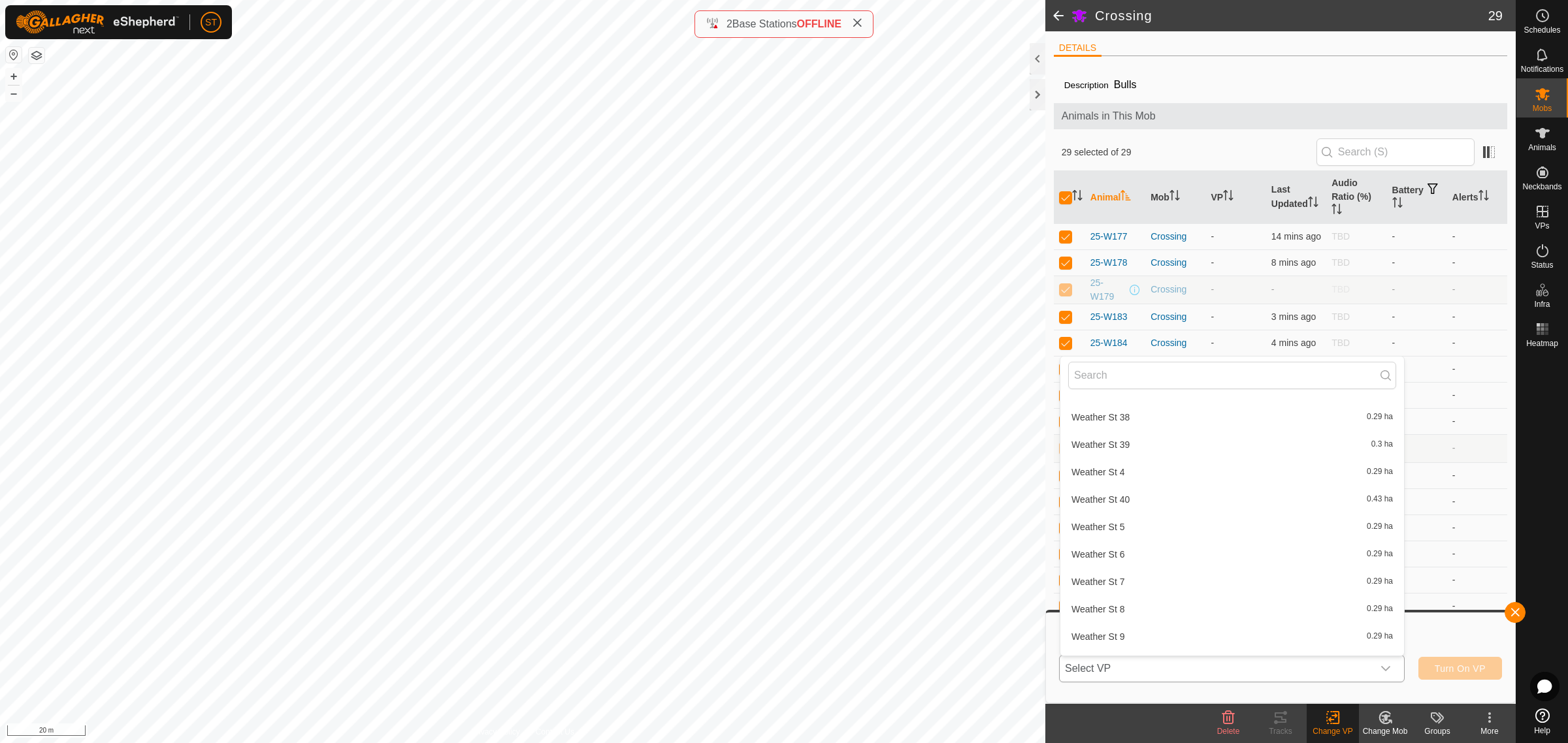
scroll to position [16976, 0]
click at [1108, 642] on li "[DATE] 162357 0.66 ha" at bounding box center [1231, 655] width 343 height 27
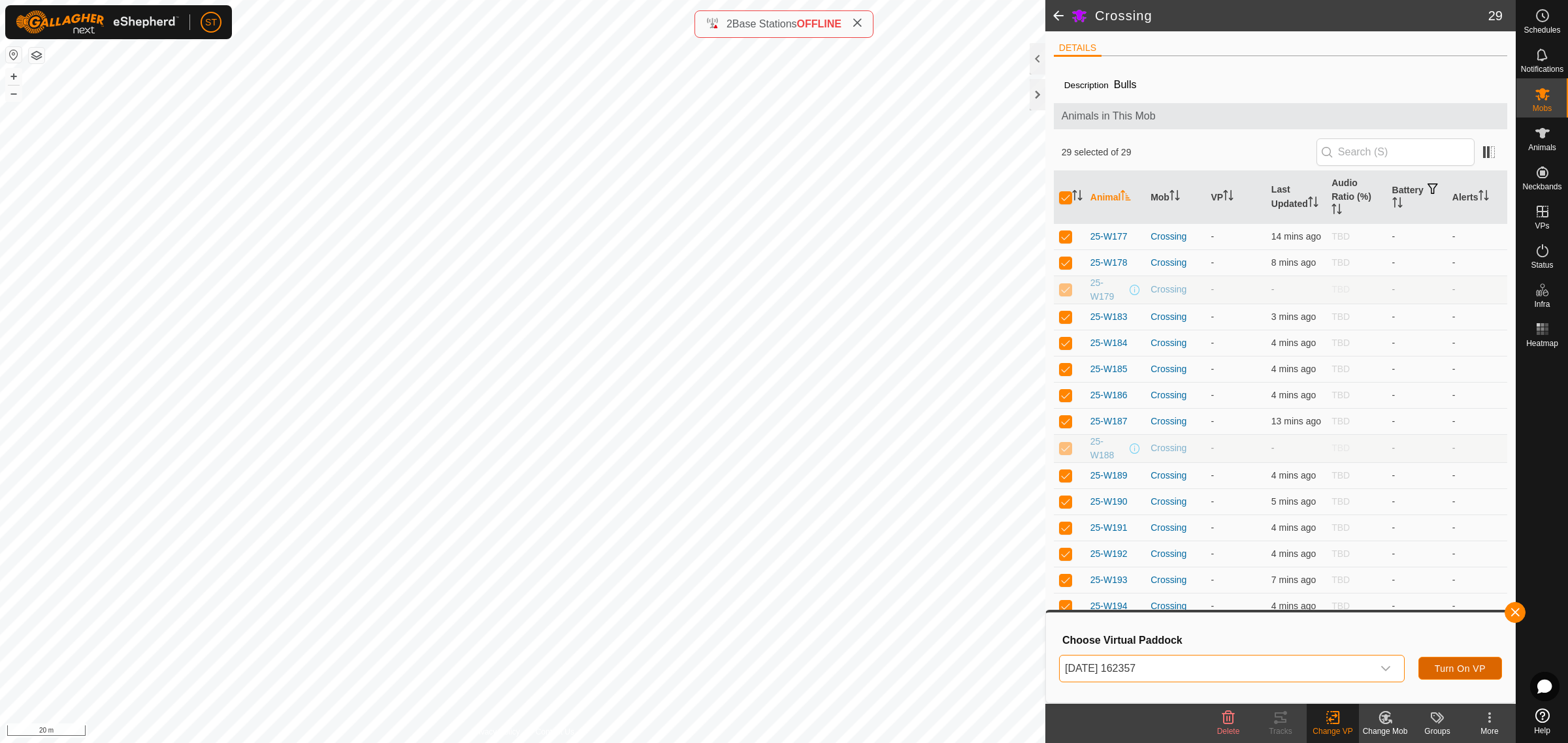
click at [1464, 666] on span "Turn On VP" at bounding box center [1460, 668] width 51 height 10
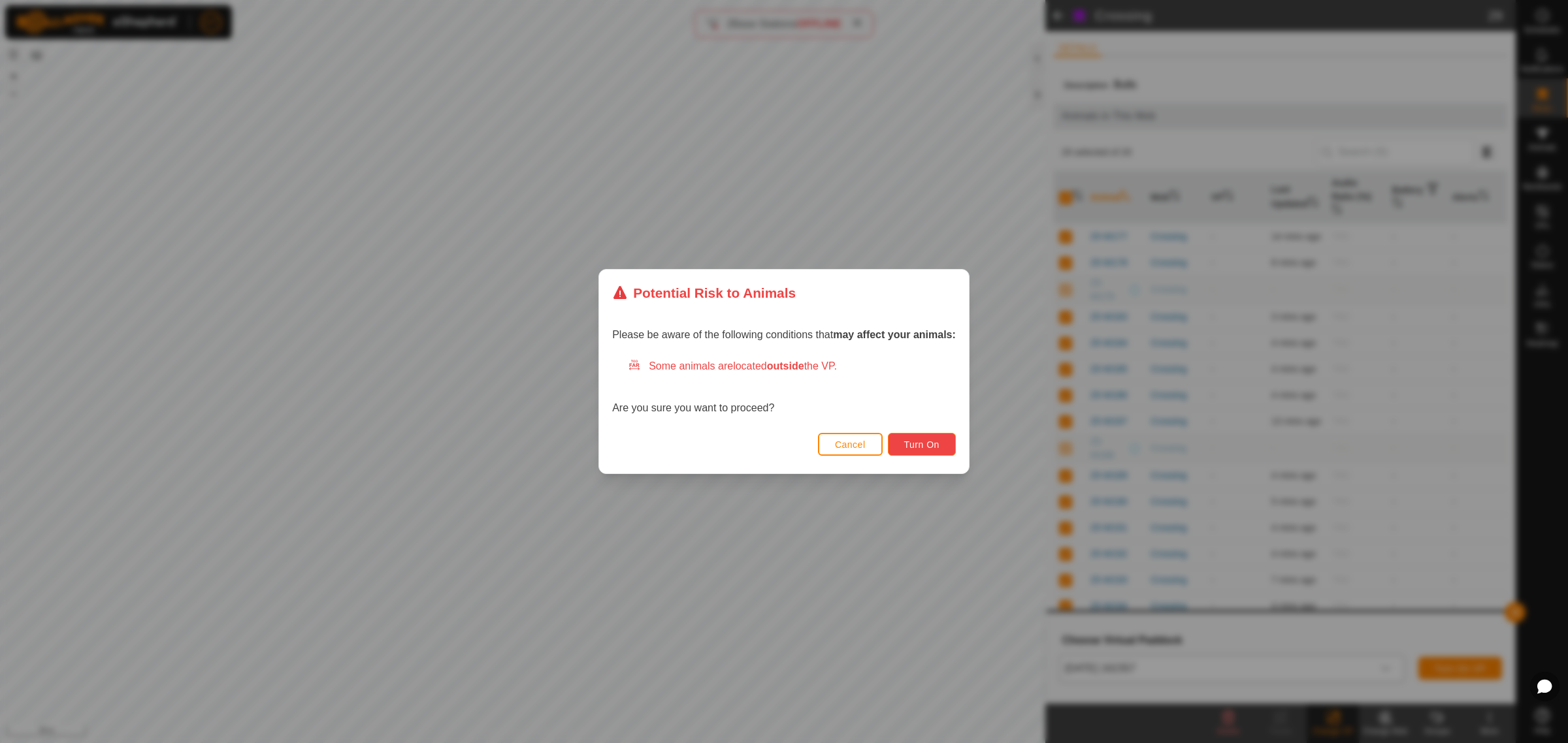
click at [917, 444] on span "Turn On" at bounding box center [921, 444] width 35 height 10
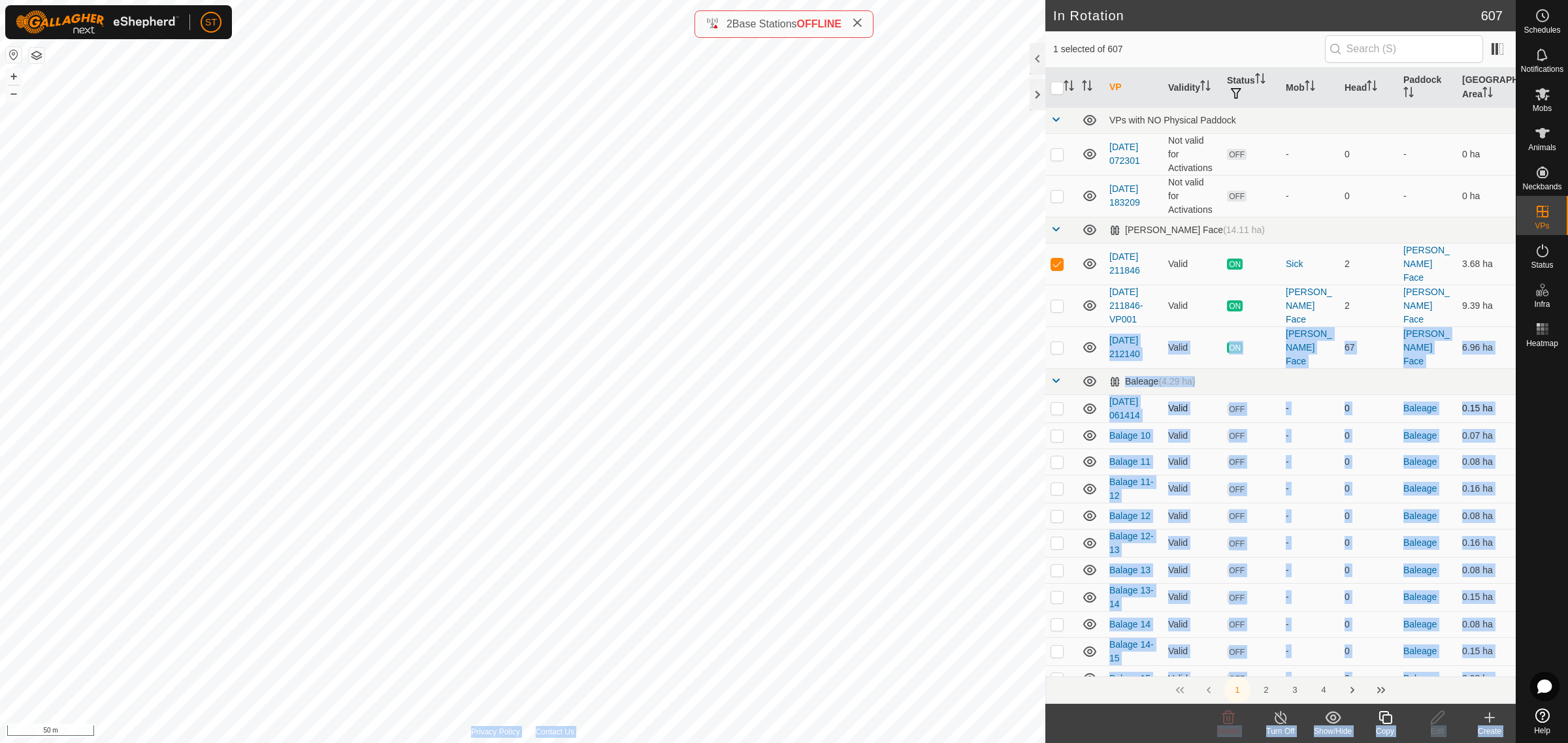
click at [863, 480] on div "In Rotation 607 1 selected of 607 VP Validity Status Mob Head Paddock Grazing A…" at bounding box center [757, 372] width 1516 height 743
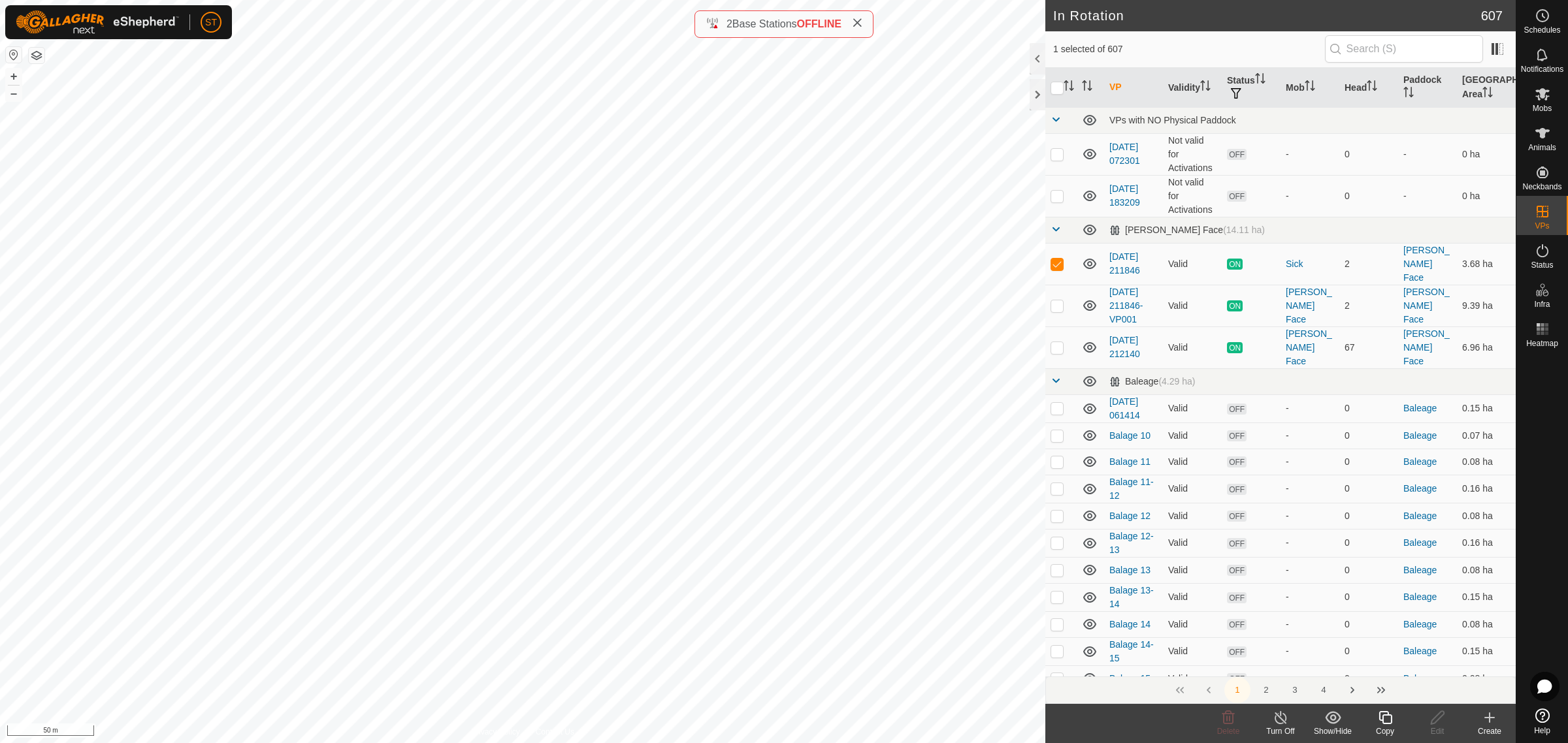
click at [861, 23] on icon at bounding box center [857, 23] width 10 height 10
click at [1491, 723] on icon at bounding box center [1489, 717] width 16 height 16
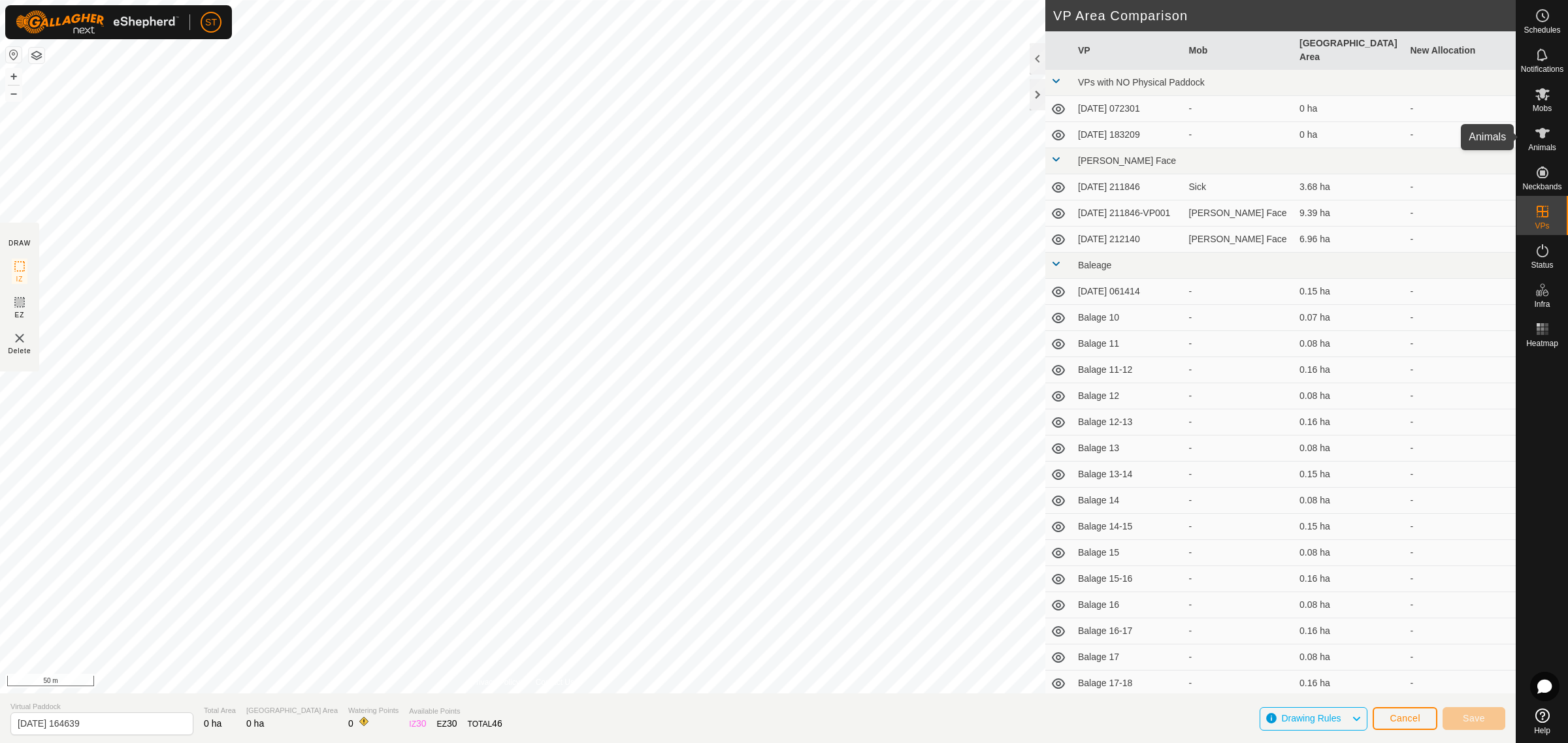
click at [1538, 144] on span "Animals" at bounding box center [1542, 148] width 28 height 8
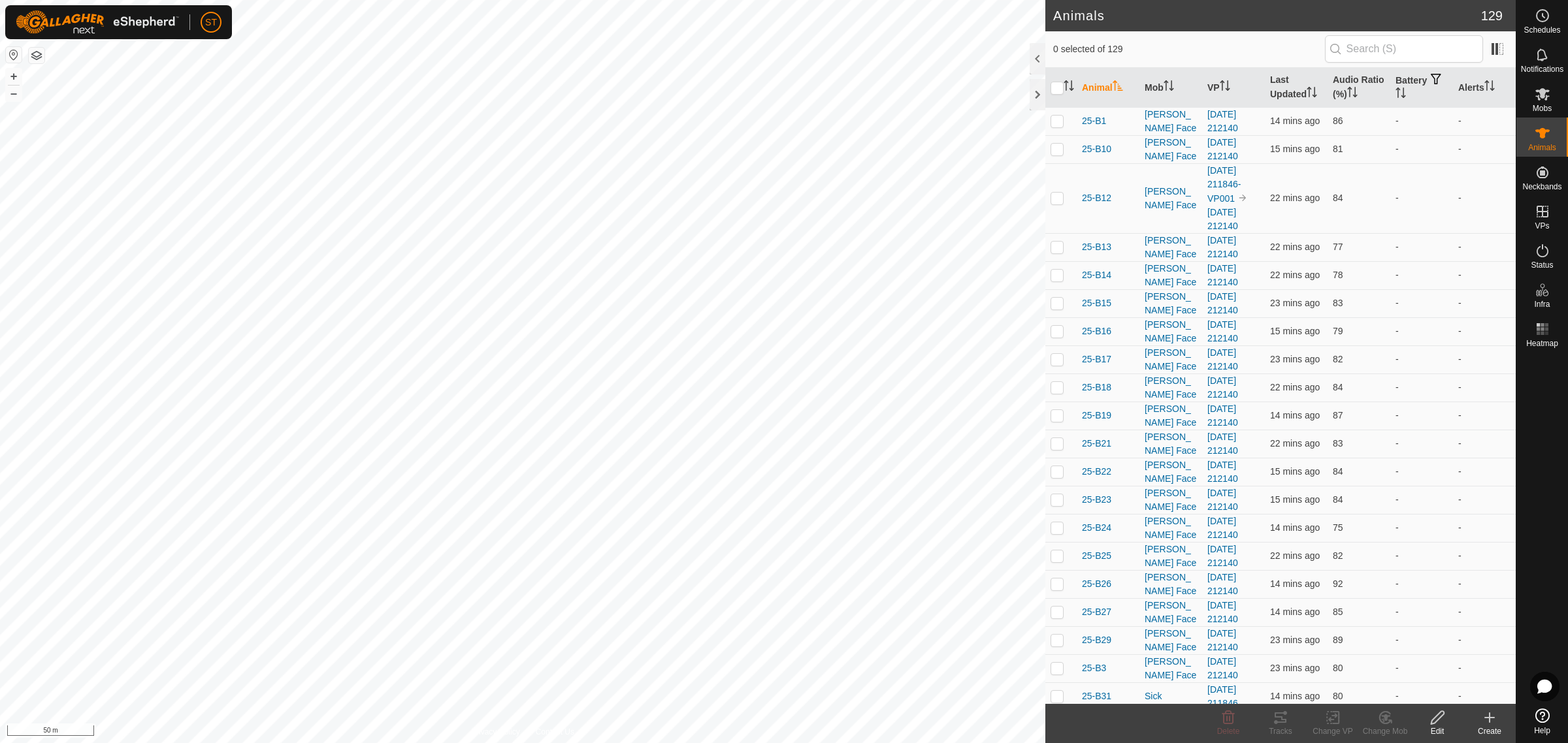
click at [1486, 722] on icon at bounding box center [1489, 717] width 16 height 16
click at [1417, 686] on link "Create Single Animal" at bounding box center [1431, 690] width 167 height 27
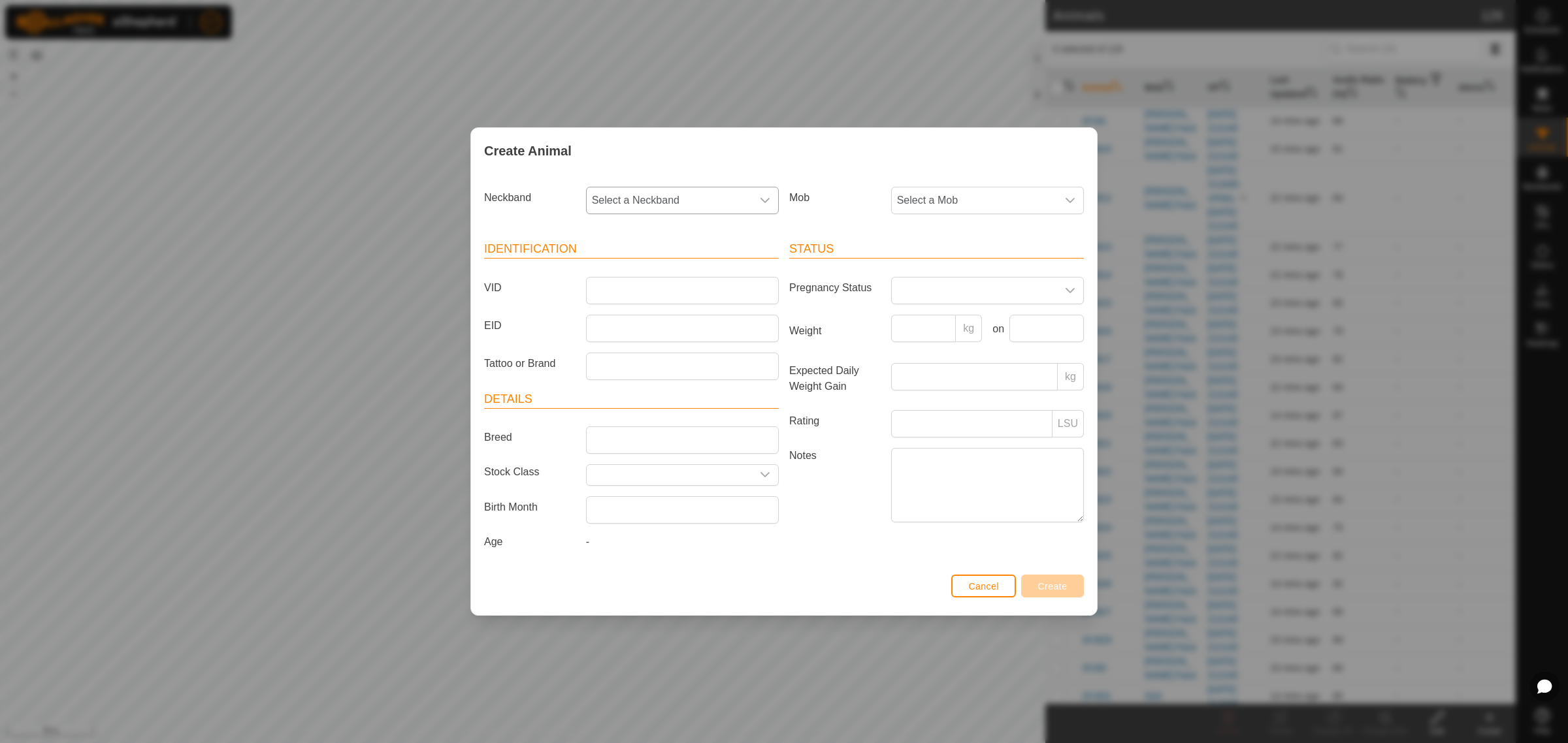
click at [762, 200] on icon "dropdown trigger" at bounding box center [764, 200] width 10 height 10
click at [618, 272] on li "0276128637" at bounding box center [684, 268] width 191 height 27
click at [632, 295] on input "VID" at bounding box center [682, 290] width 192 height 27
click at [640, 318] on input "EID" at bounding box center [682, 328] width 192 height 27
click at [632, 325] on input "EID" at bounding box center [682, 328] width 192 height 27
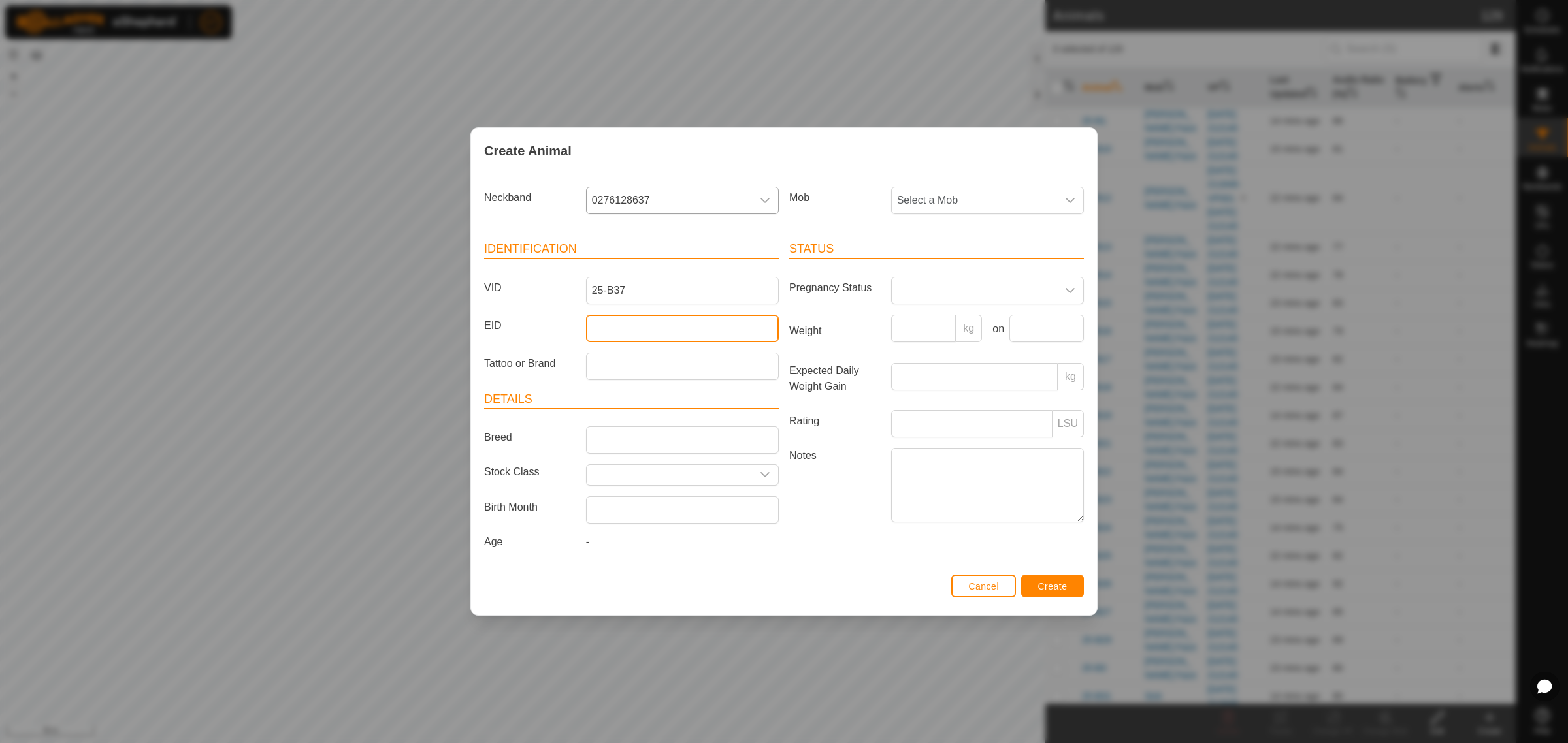
paste input "964001051180167"
click at [1068, 203] on icon "dropdown trigger" at bounding box center [1069, 200] width 10 height 10
click at [939, 324] on li "[PERSON_NAME] Face" at bounding box center [988, 323] width 191 height 27
click at [1042, 591] on span "Create" at bounding box center [1052, 586] width 29 height 10
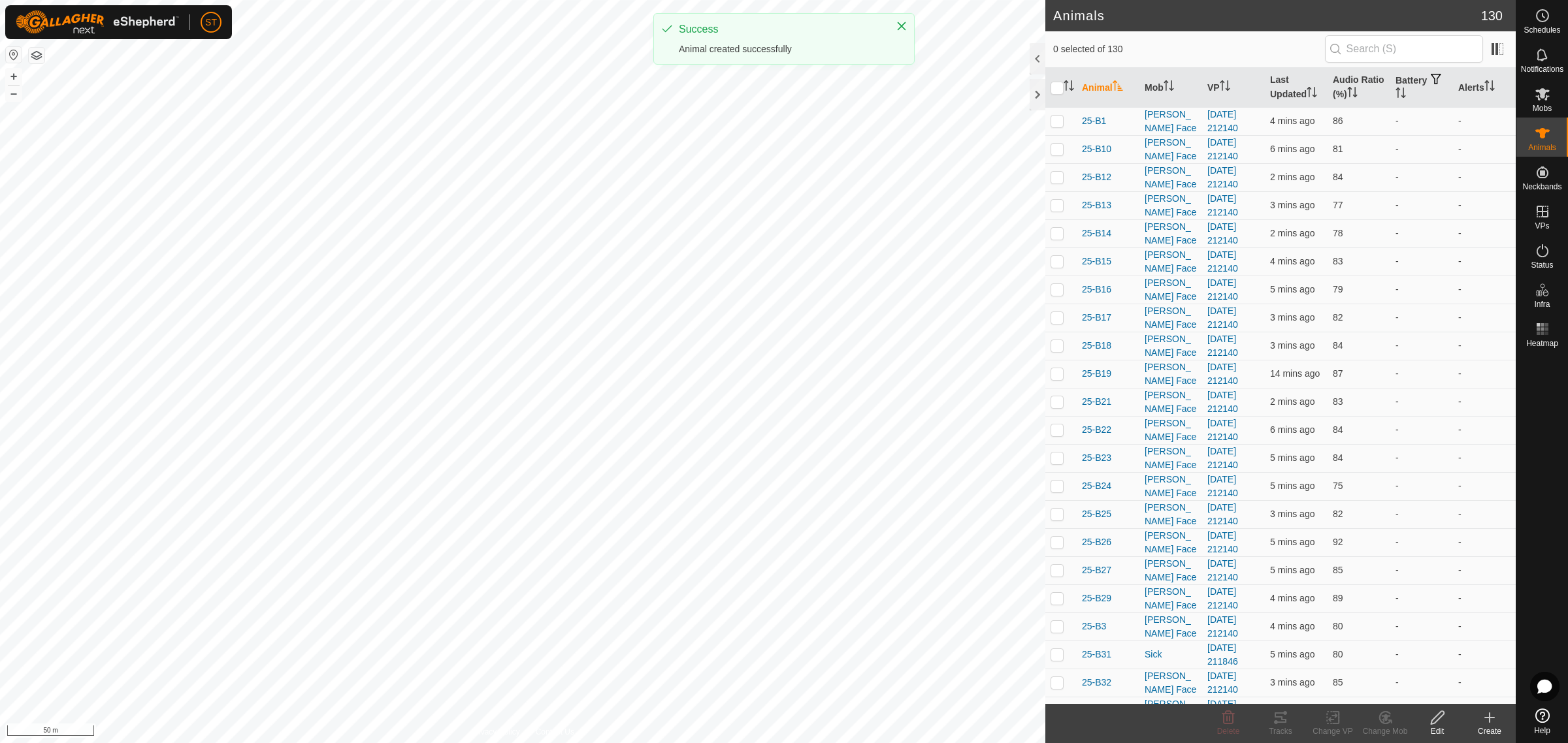
click at [1483, 720] on icon at bounding box center [1489, 717] width 16 height 16
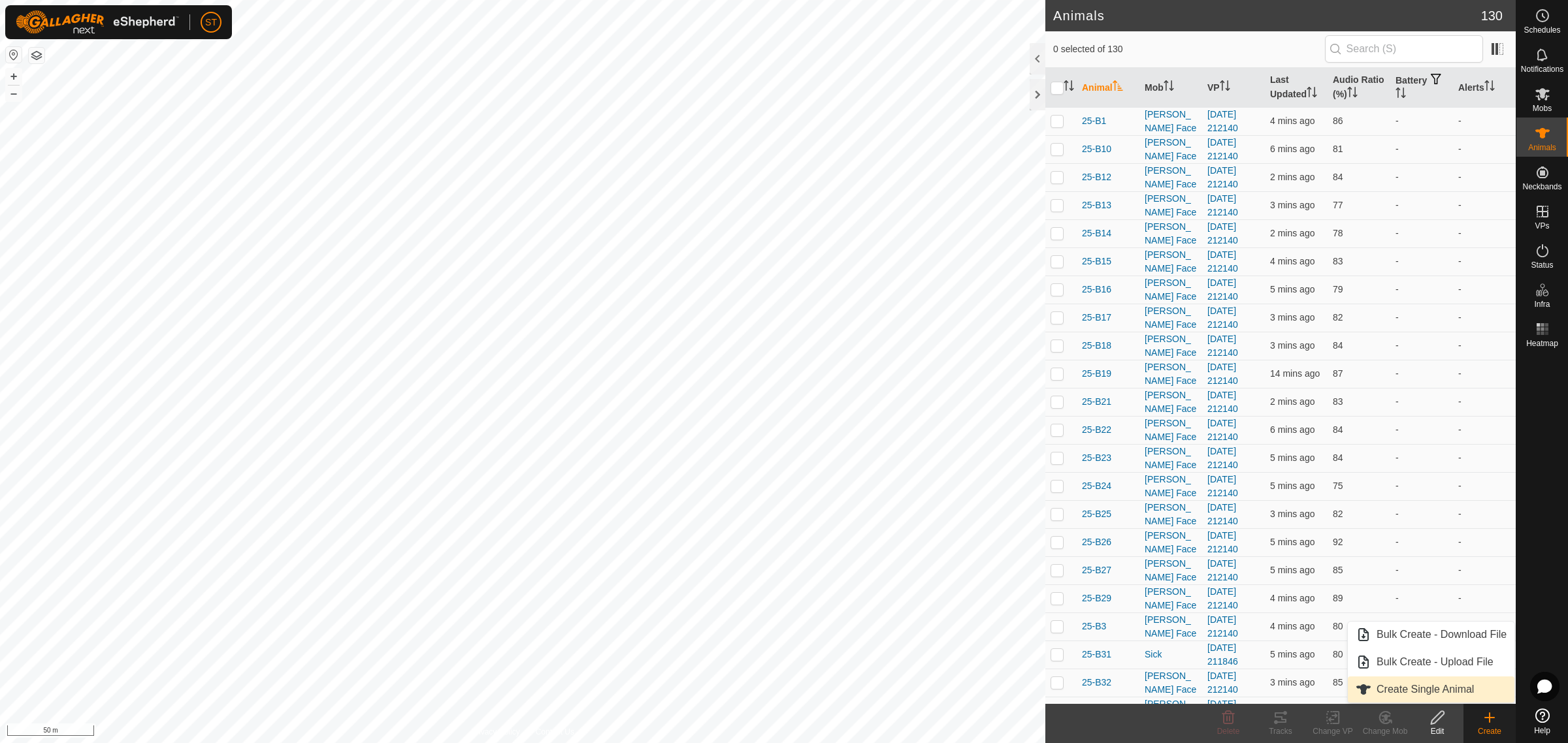
click at [1418, 681] on link "Create Single Animal" at bounding box center [1431, 690] width 167 height 27
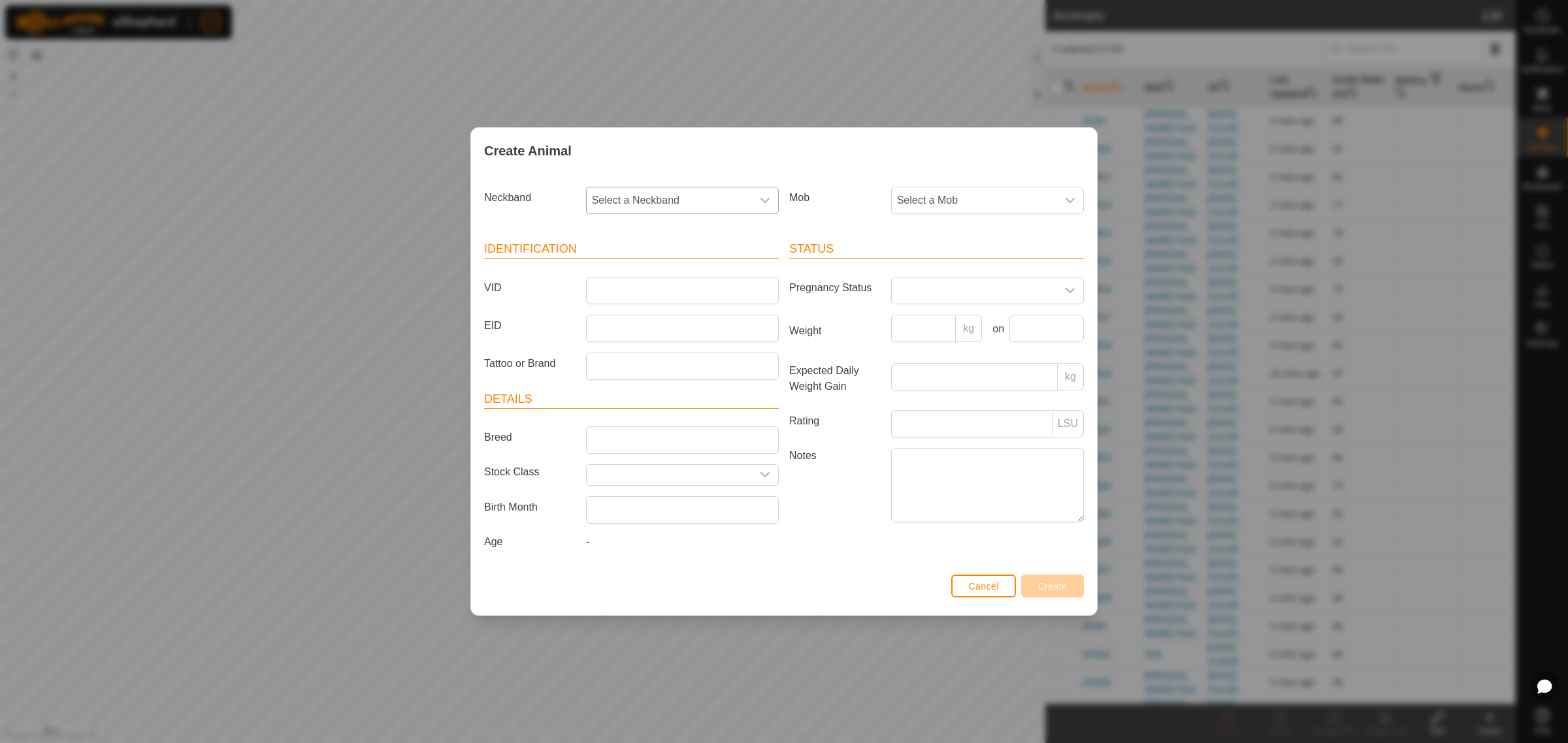
click at [773, 204] on div "dropdown trigger" at bounding box center [765, 201] width 27 height 27
click at [626, 264] on li "3553578144" at bounding box center [684, 268] width 191 height 27
click at [617, 289] on input "VID" at bounding box center [682, 290] width 192 height 27
click at [654, 327] on input "EID" at bounding box center [682, 328] width 192 height 27
click at [664, 329] on input "EID" at bounding box center [682, 328] width 192 height 27
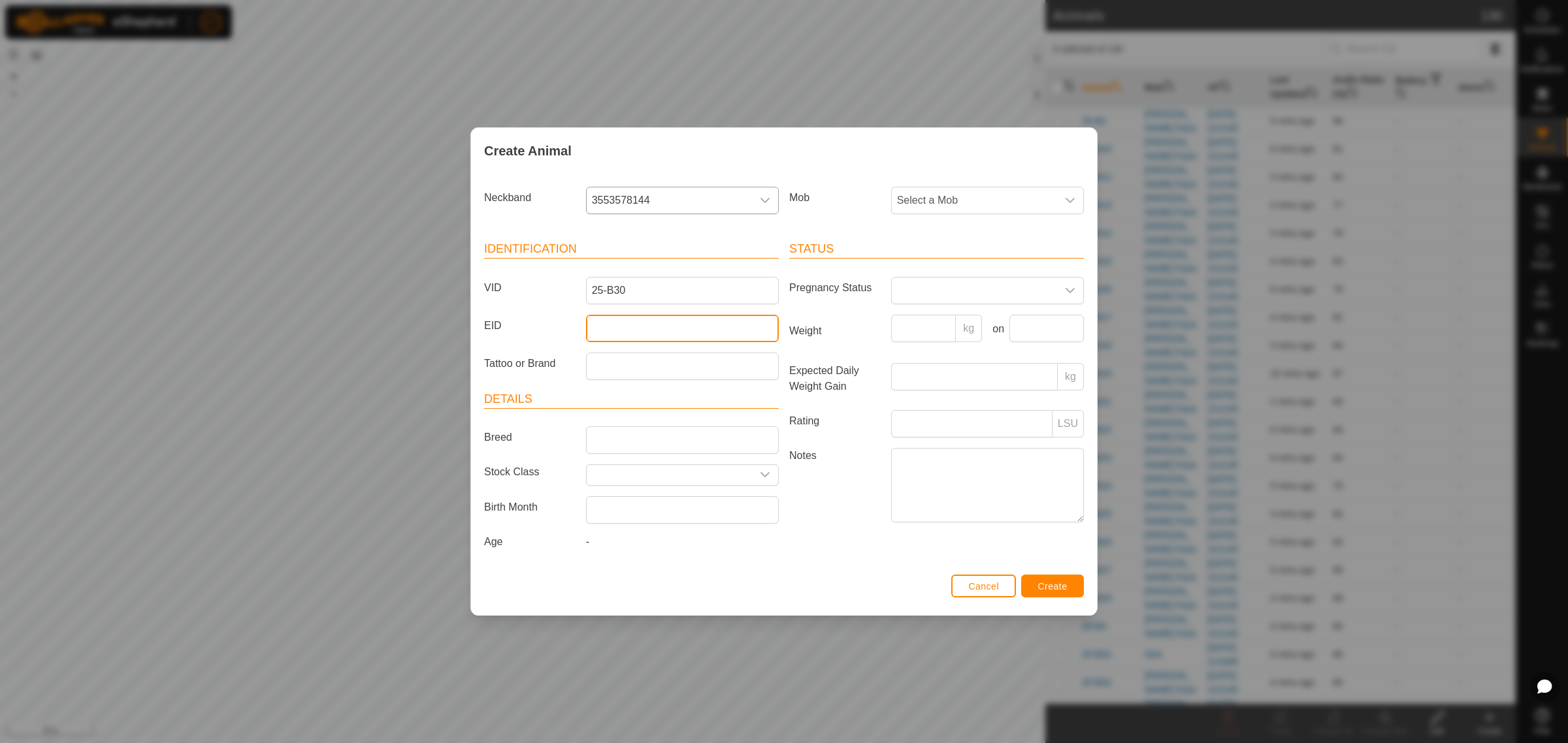
paste input "982123820151287"
click at [1075, 198] on icon "dropdown trigger" at bounding box center [1069, 200] width 10 height 10
click at [951, 320] on li "[PERSON_NAME] Face" at bounding box center [988, 323] width 191 height 27
click at [1041, 591] on span "Create" at bounding box center [1052, 586] width 29 height 10
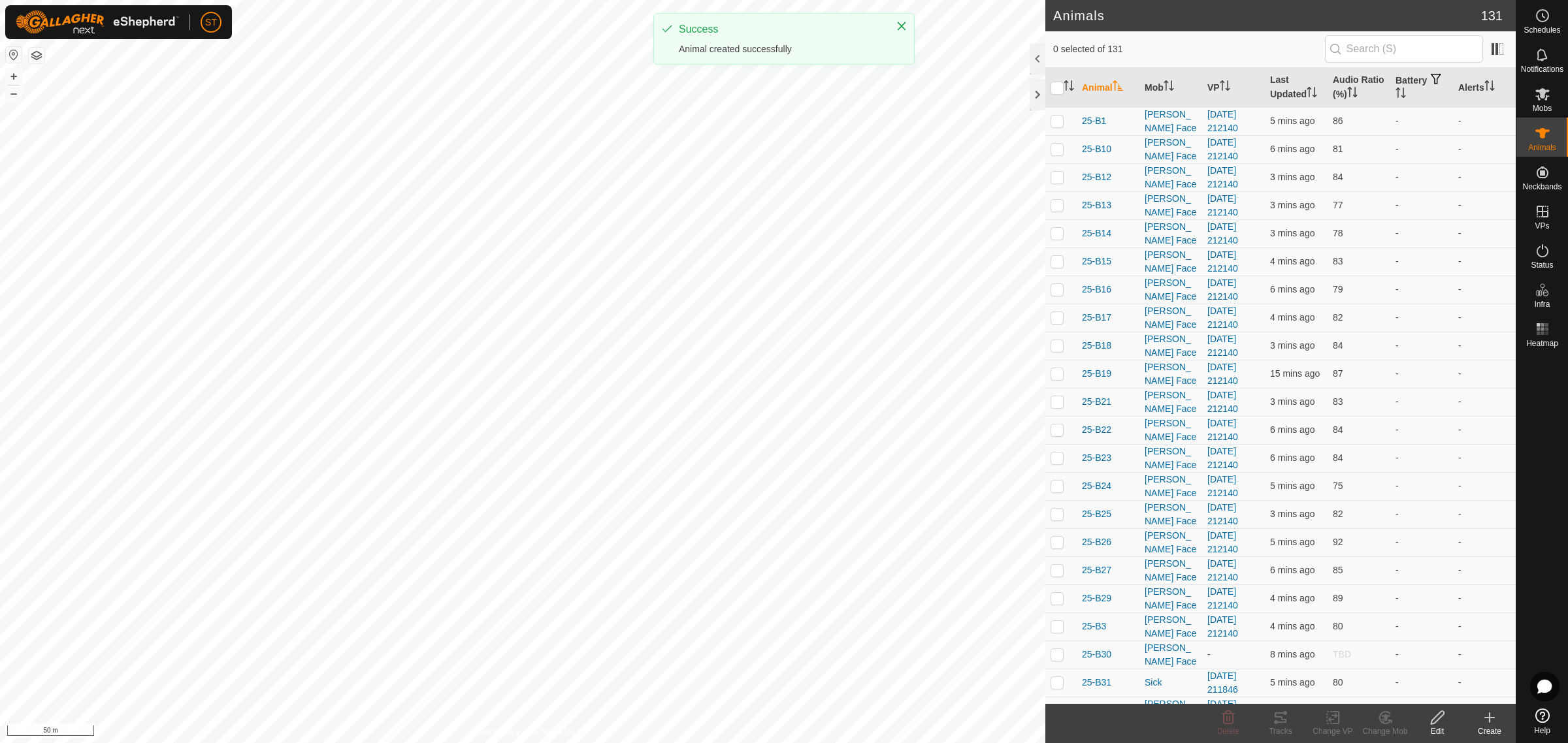
click at [1481, 726] on div "Create" at bounding box center [1489, 732] width 52 height 11
click at [1426, 689] on link "Create Single Animal" at bounding box center [1431, 690] width 167 height 27
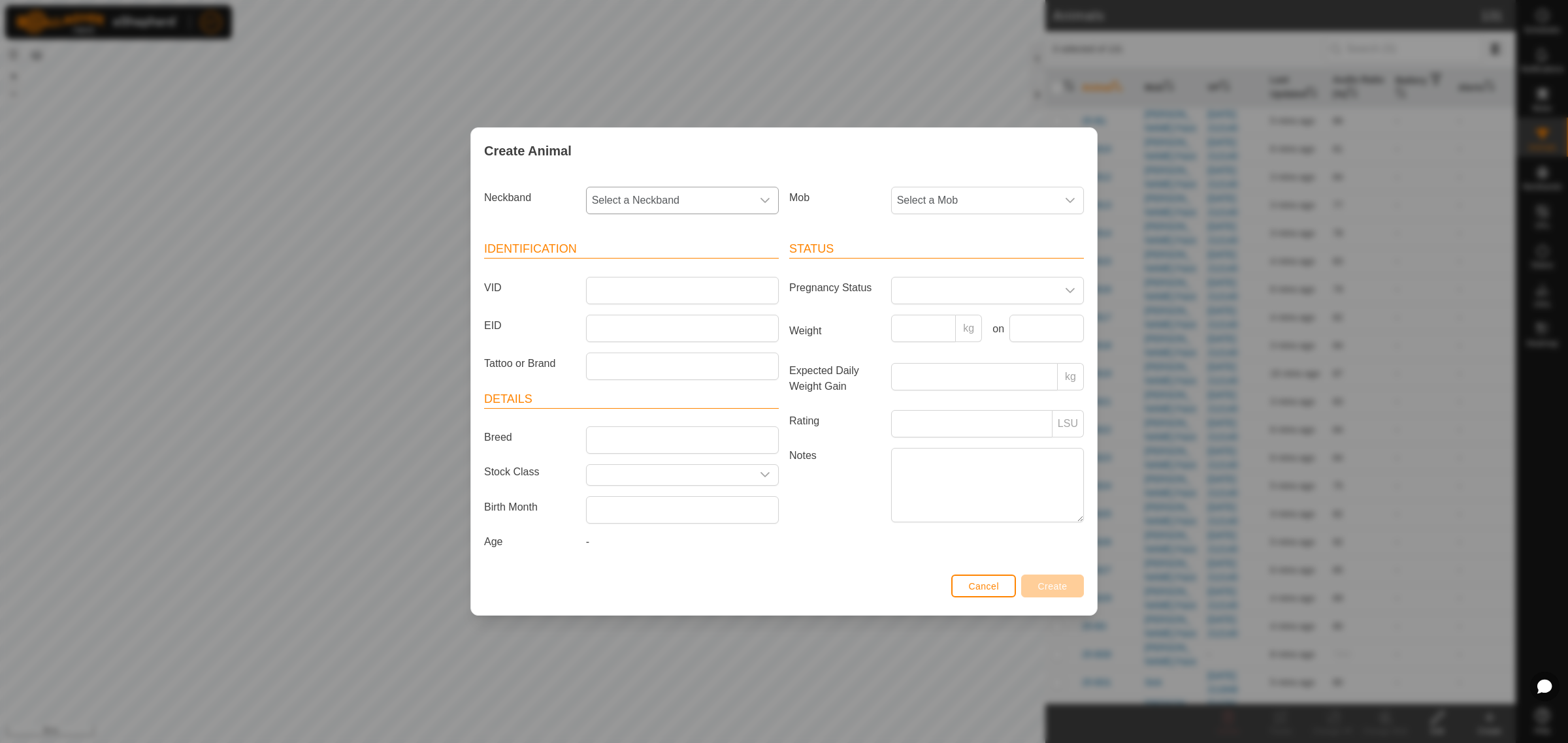
click at [769, 199] on icon "dropdown trigger" at bounding box center [764, 200] width 10 height 10
click at [644, 265] on li "1622060953" at bounding box center [684, 268] width 191 height 27
click at [628, 295] on input "VID" at bounding box center [682, 290] width 192 height 27
click at [673, 324] on input "EID" at bounding box center [682, 328] width 192 height 27
paste input "964001051177419"
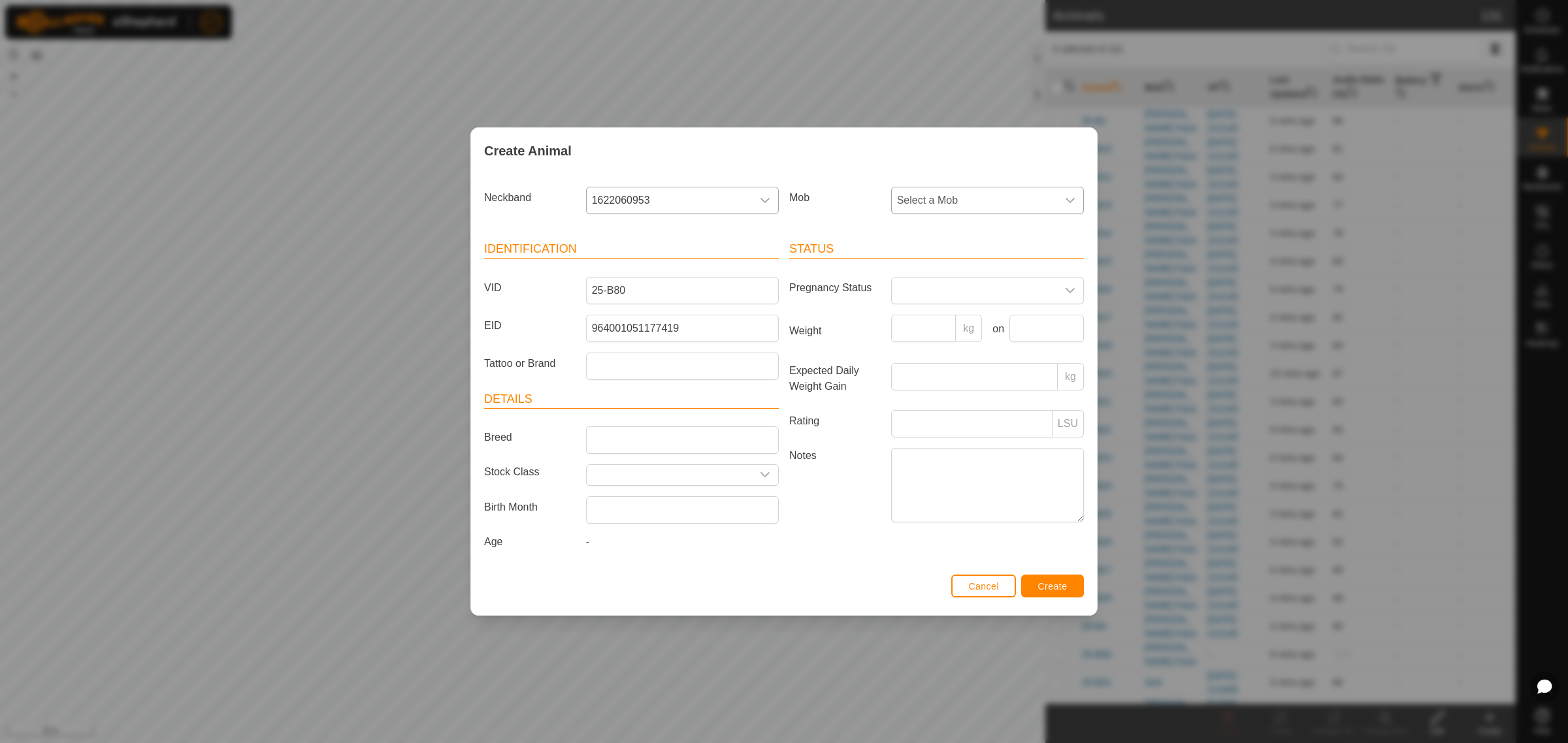
click at [1068, 203] on icon "dropdown trigger" at bounding box center [1069, 200] width 10 height 10
click at [937, 318] on li "[PERSON_NAME] Face" at bounding box center [988, 323] width 191 height 27
click at [1044, 591] on span "Create" at bounding box center [1052, 586] width 29 height 10
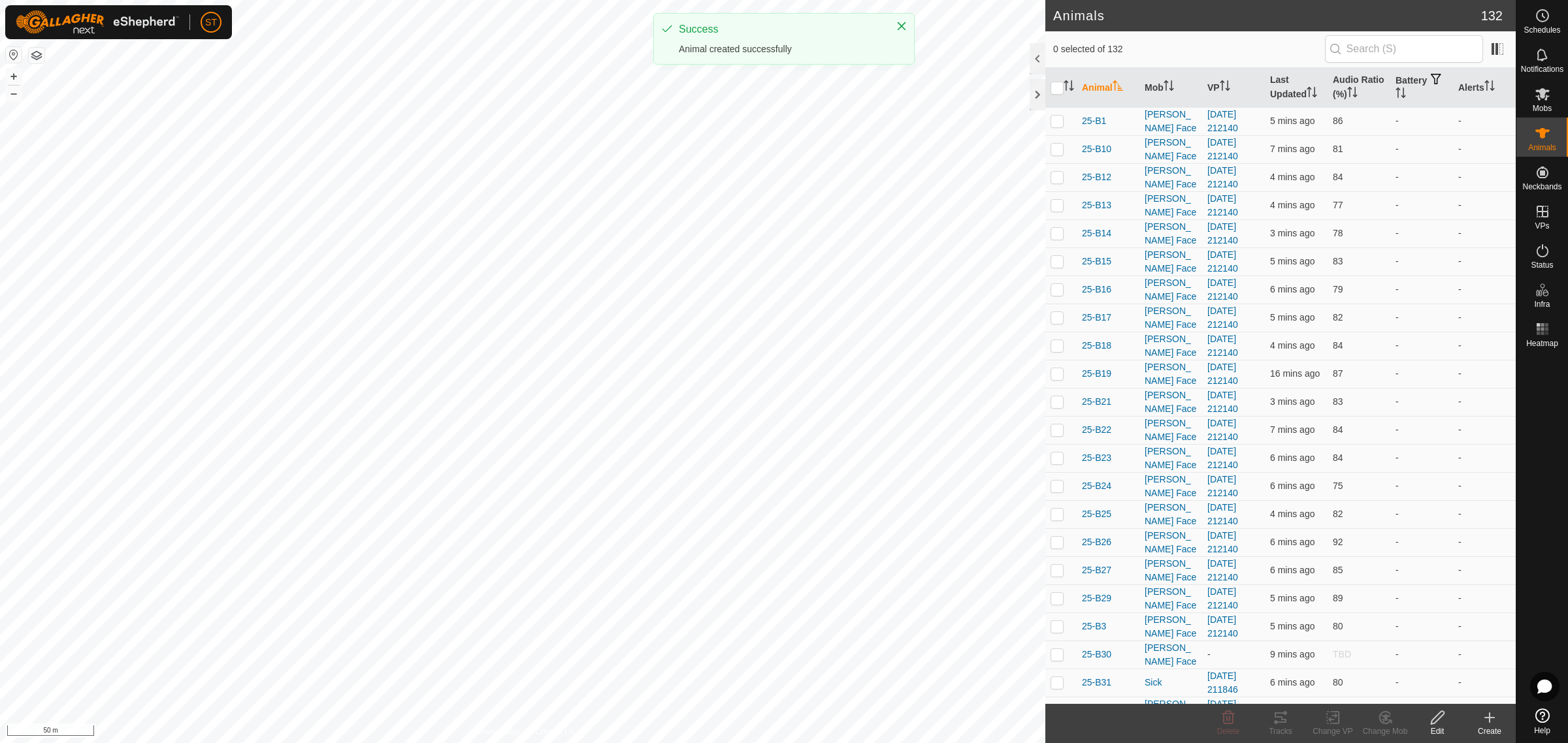
click at [1482, 725] on icon at bounding box center [1489, 717] width 16 height 16
click at [1431, 688] on link "Create Single Animal" at bounding box center [1431, 690] width 167 height 27
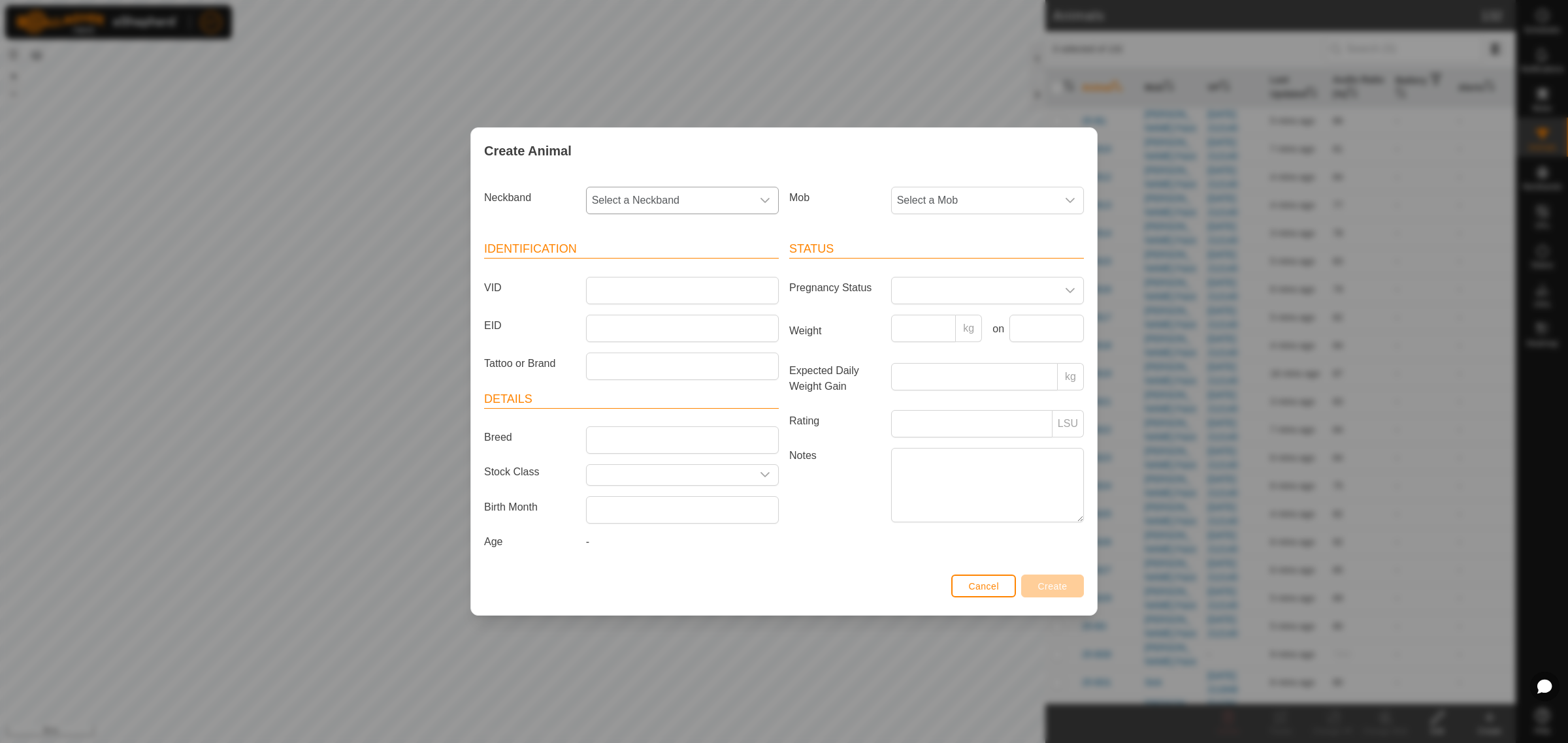
click at [759, 199] on icon "dropdown trigger" at bounding box center [764, 200] width 10 height 10
type input "7300"
click at [622, 265] on li "0688667300" at bounding box center [684, 268] width 191 height 27
click at [611, 284] on input "VID" at bounding box center [682, 290] width 192 height 27
type input "25-B20"
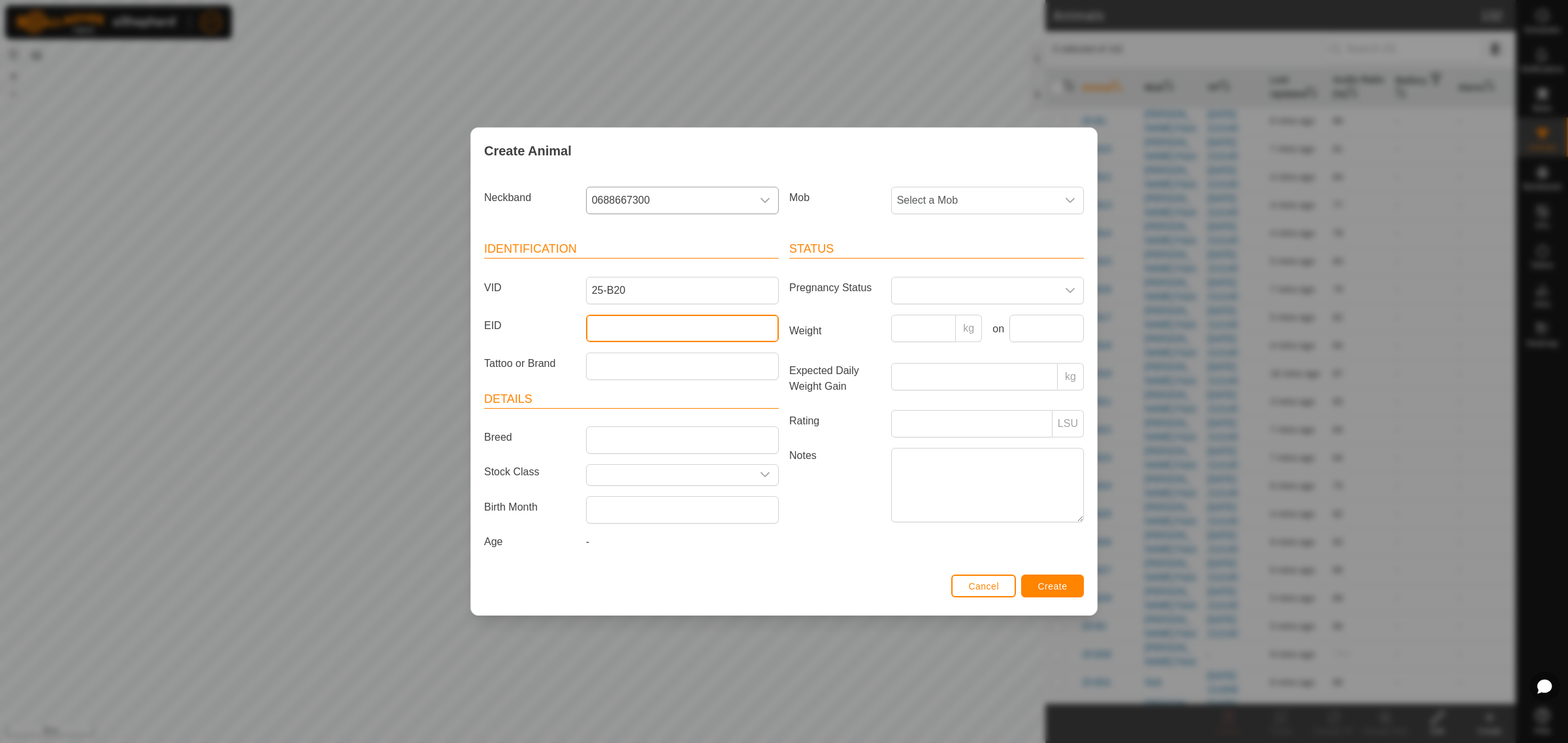
drag, startPoint x: 641, startPoint y: 334, endPoint x: 632, endPoint y: 325, distance: 12.7
click at [641, 334] on input "EID" at bounding box center [682, 328] width 192 height 27
paste input "982123786315150"
type input "982123786315150"
click at [1068, 195] on icon "dropdown trigger" at bounding box center [1069, 200] width 10 height 10
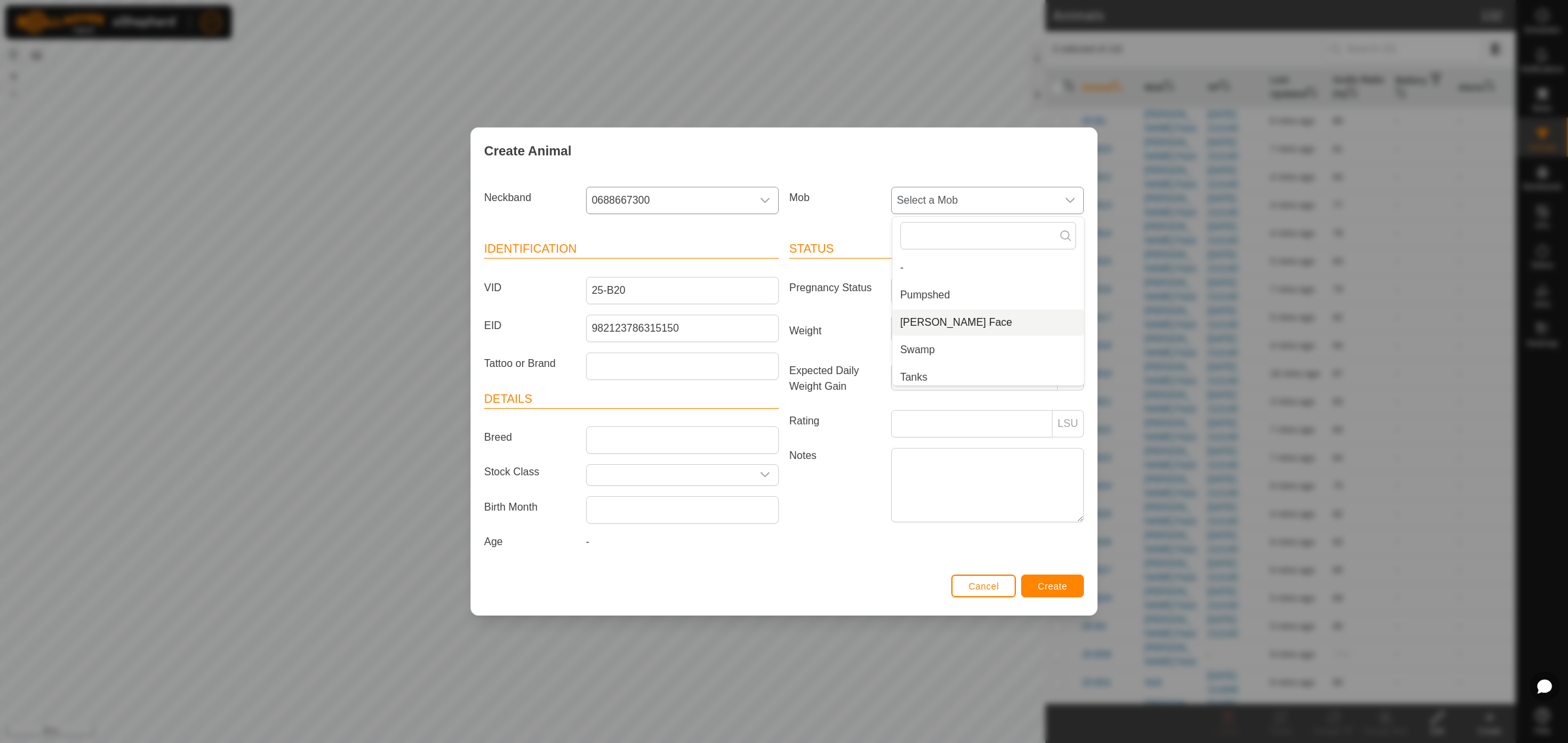
click at [952, 320] on li "[PERSON_NAME] Face" at bounding box center [988, 323] width 191 height 27
click at [1052, 591] on span "Create" at bounding box center [1052, 586] width 29 height 10
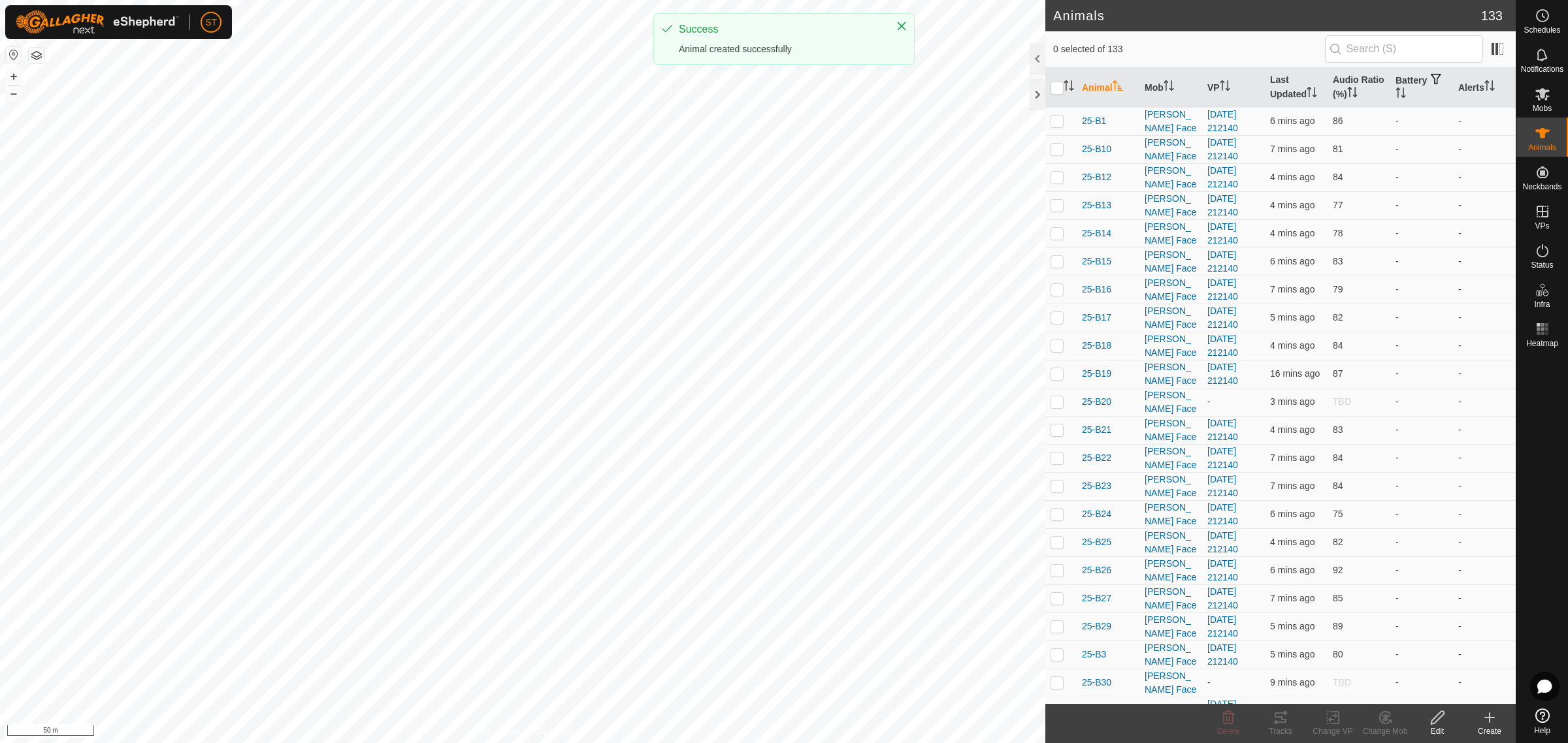
click at [1481, 716] on create-svg-icon at bounding box center [1489, 717] width 52 height 16
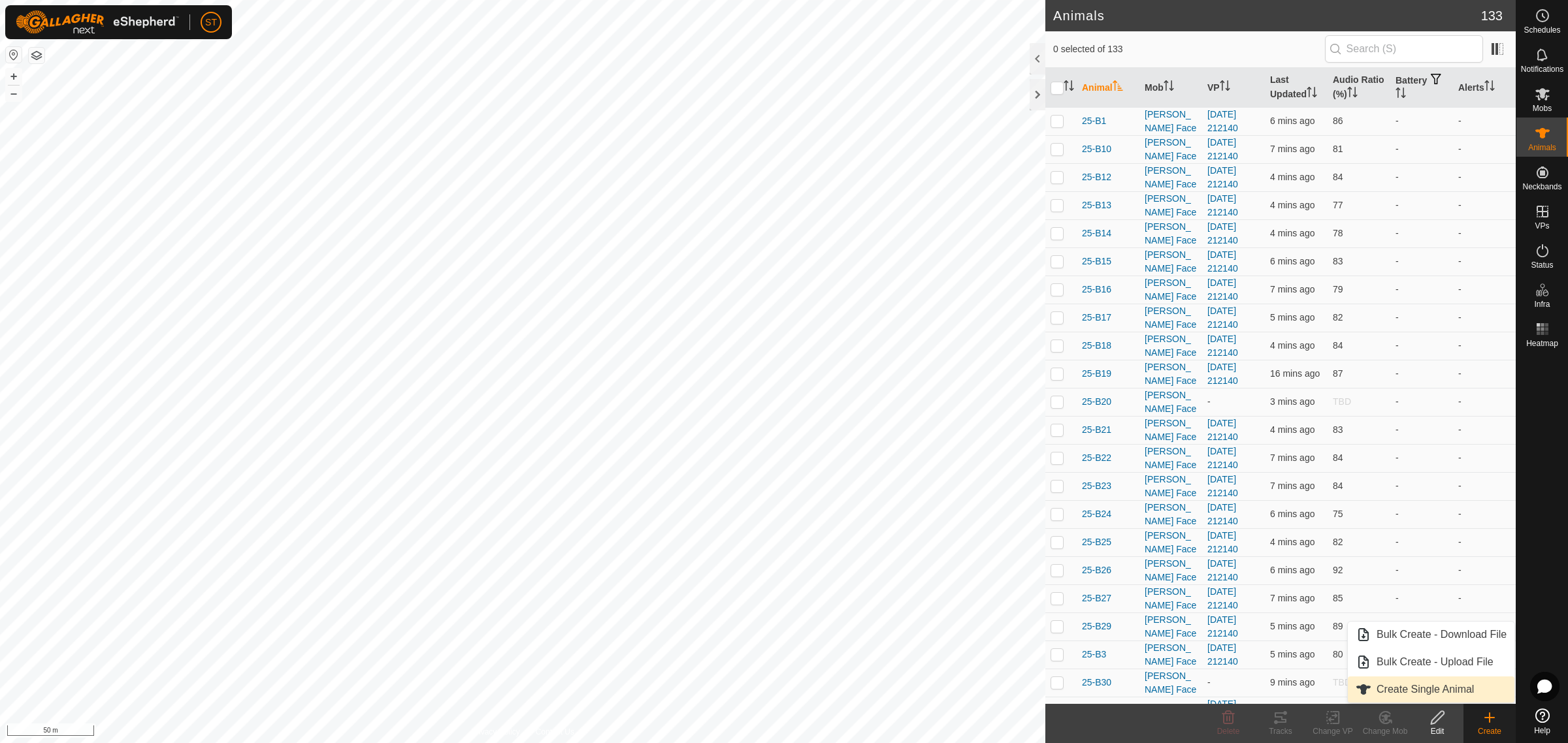
click at [1438, 690] on link "Create Single Animal" at bounding box center [1431, 690] width 167 height 27
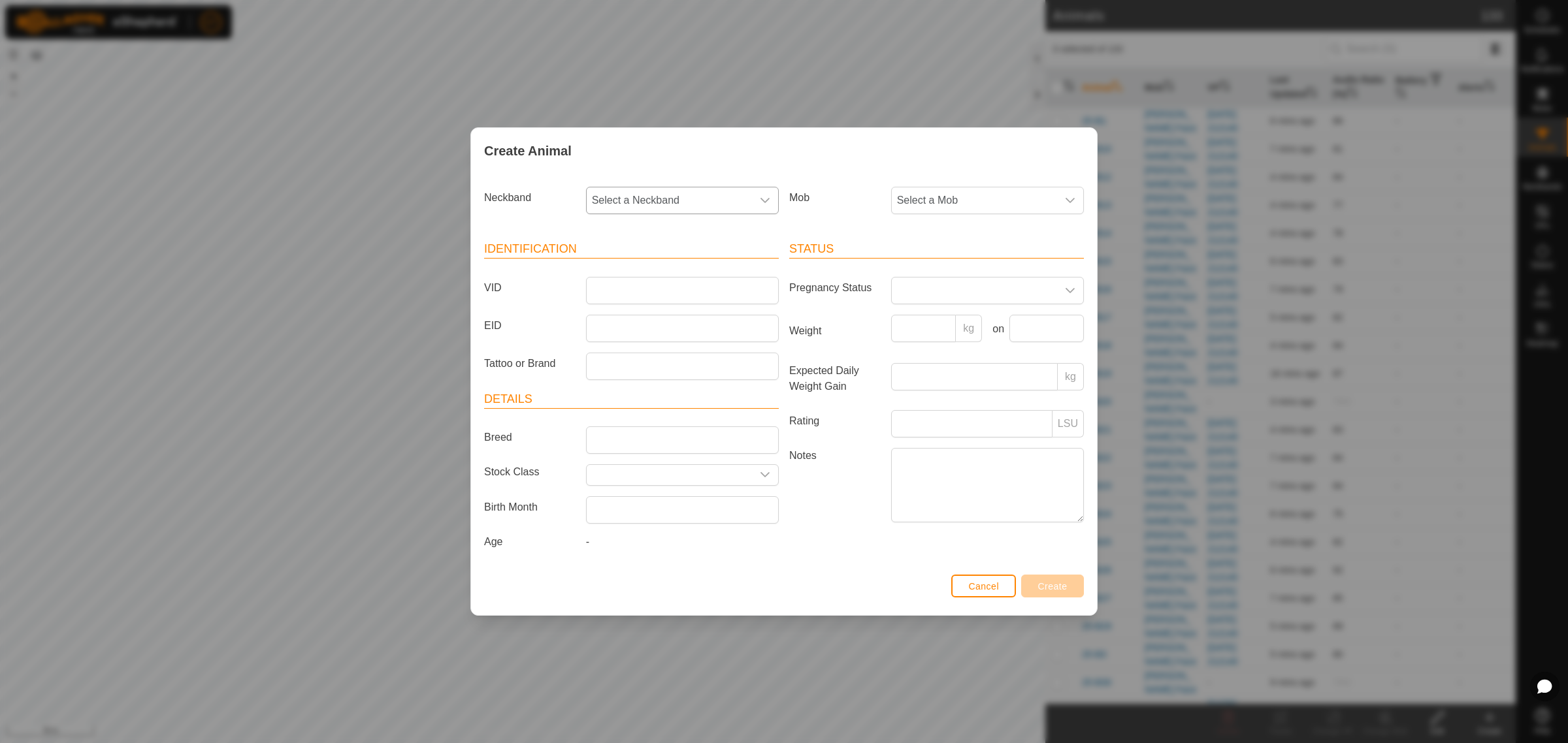
click at [766, 196] on icon "dropdown trigger" at bounding box center [764, 200] width 10 height 10
type input "8796"
click at [628, 262] on li "2108398796" at bounding box center [684, 268] width 191 height 27
click at [626, 284] on input "VID" at bounding box center [682, 290] width 192 height 27
type input "25-B58"
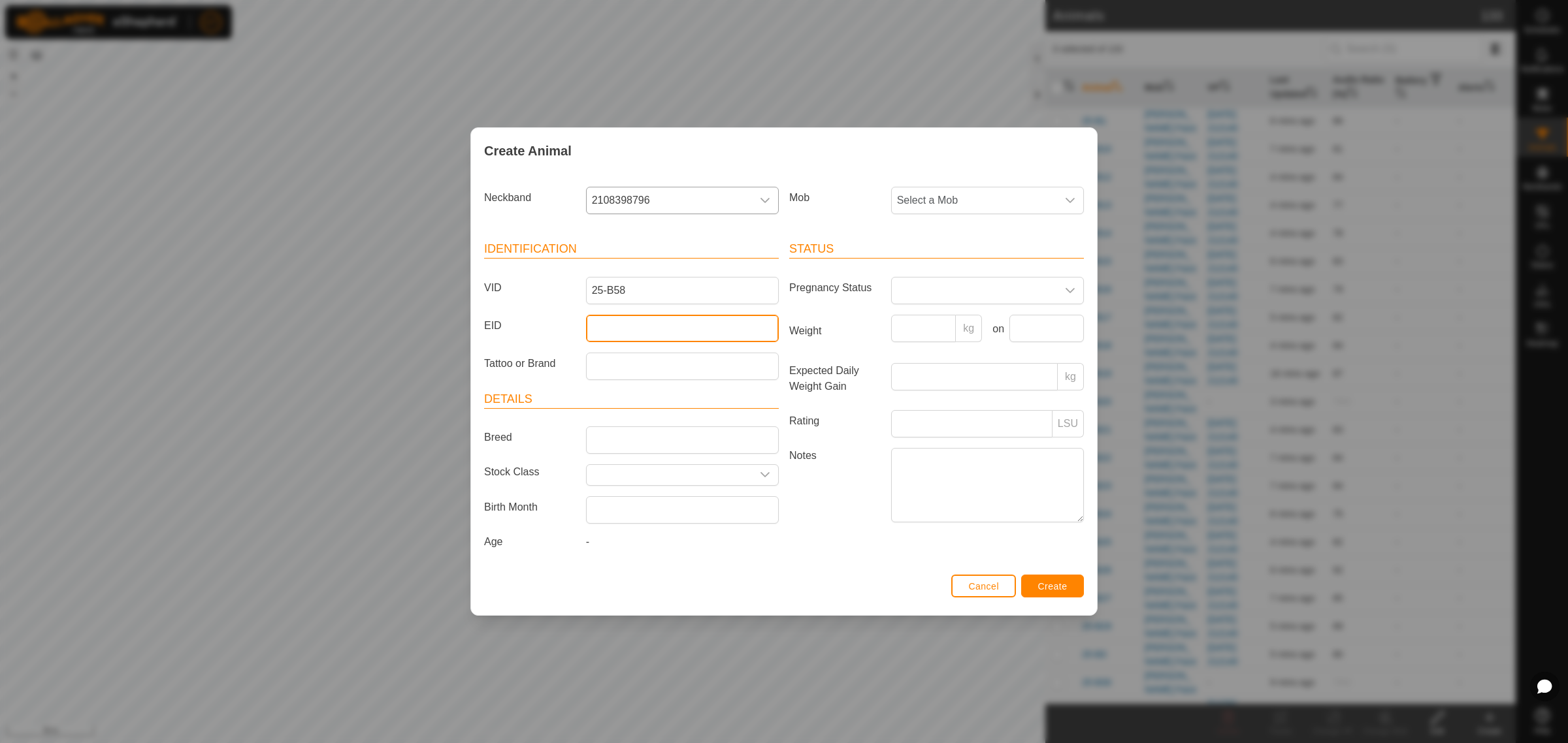
drag, startPoint x: 592, startPoint y: 331, endPoint x: 595, endPoint y: 314, distance: 17.3
click at [592, 331] on input "EID" at bounding box center [682, 328] width 192 height 27
paste input "964001051177407"
type input "964001051177407"
click at [1075, 203] on icon "dropdown trigger" at bounding box center [1069, 200] width 10 height 10
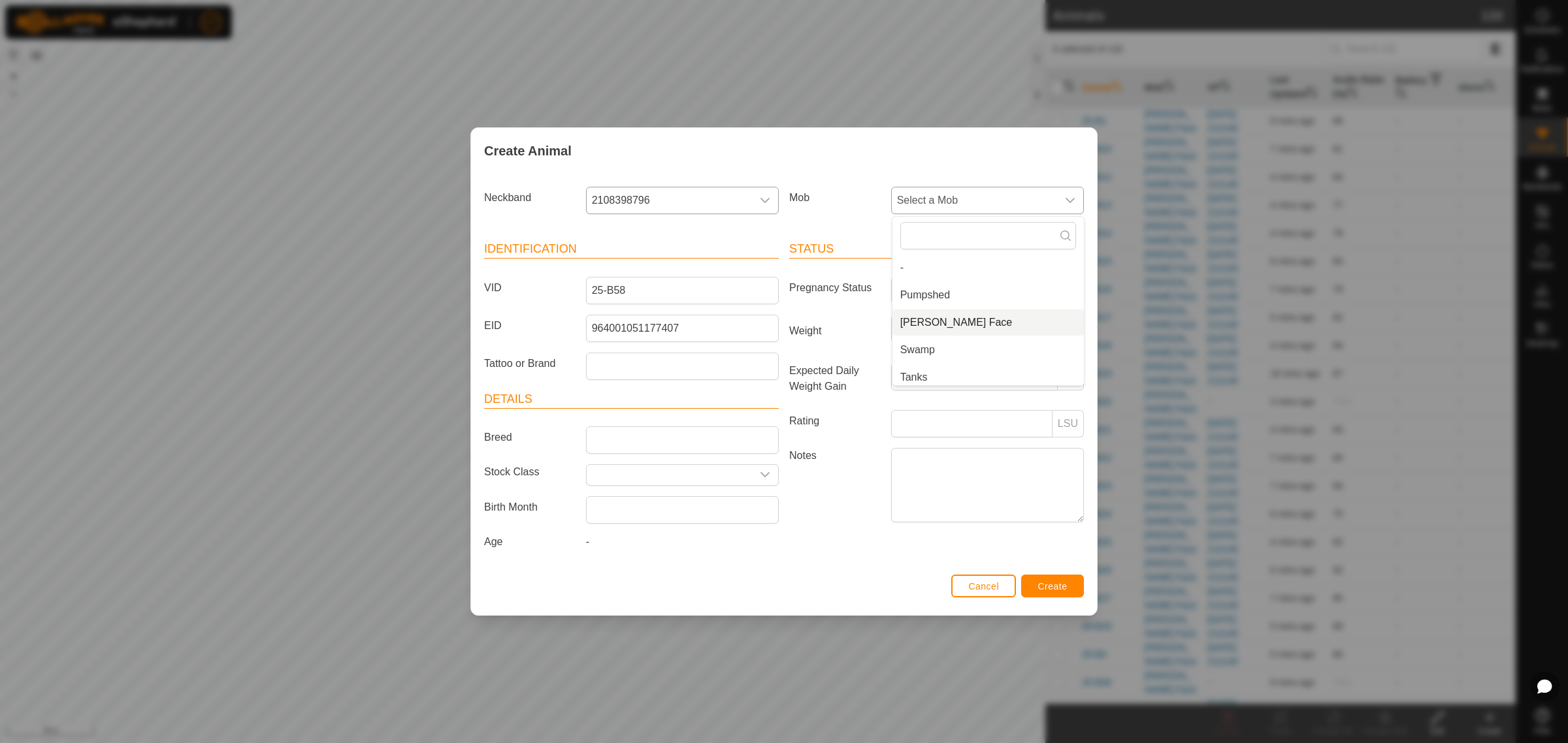
click at [956, 321] on li "[PERSON_NAME] Face" at bounding box center [988, 323] width 191 height 27
click at [1053, 583] on span "Create" at bounding box center [1052, 586] width 29 height 10
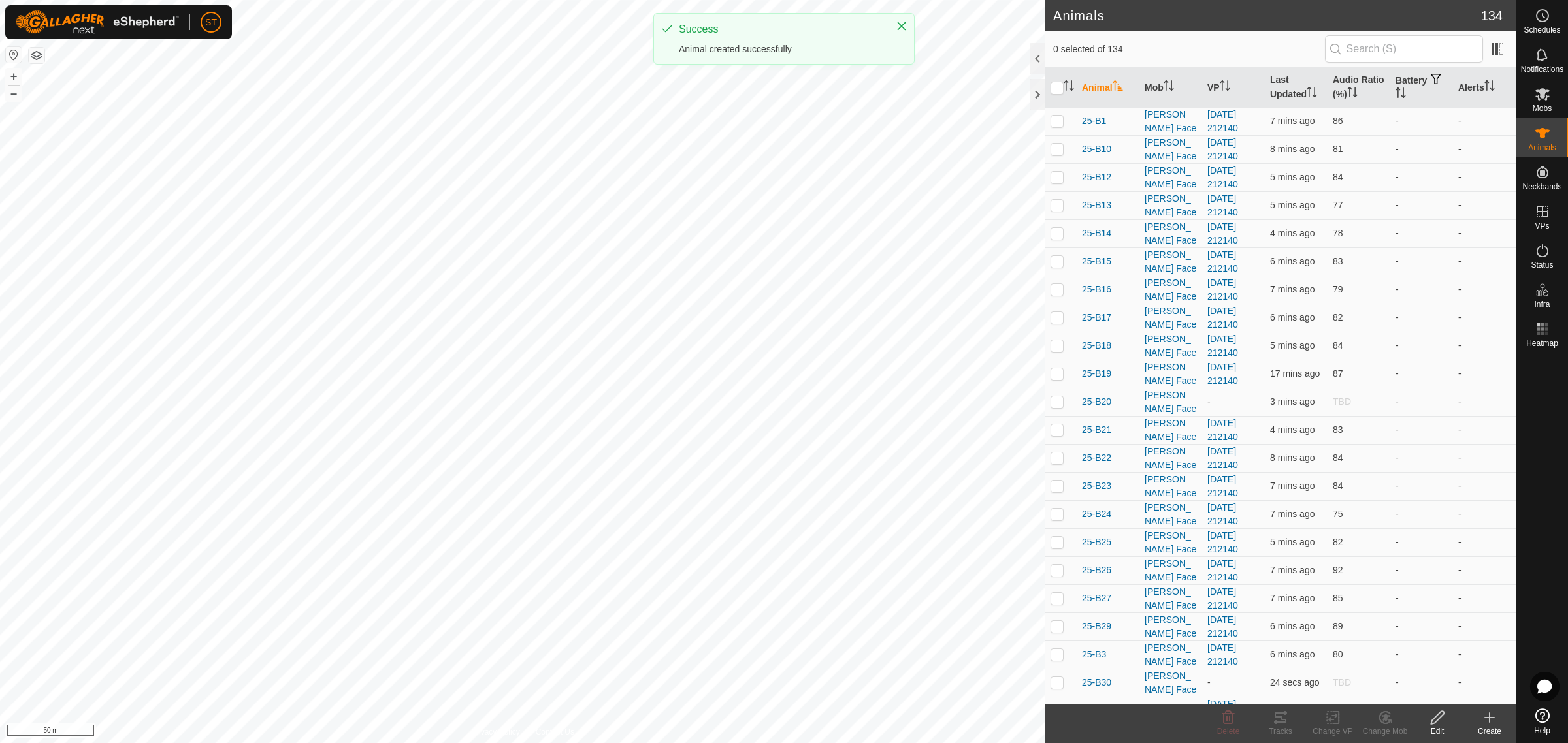
click at [1496, 726] on div "Create" at bounding box center [1489, 732] width 52 height 11
click at [1385, 680] on link "Create Single Animal" at bounding box center [1431, 690] width 167 height 27
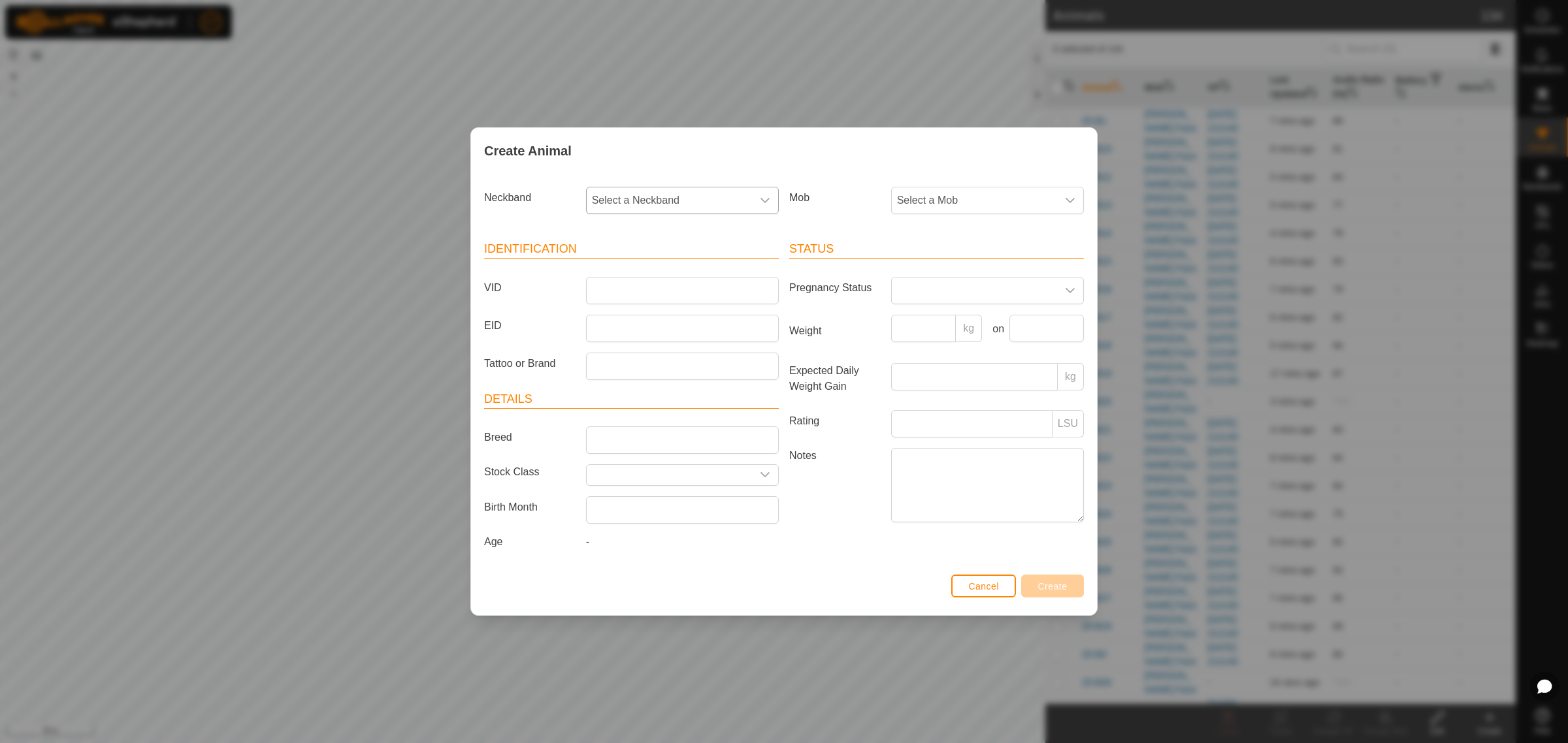
click at [758, 204] on div "dropdown trigger" at bounding box center [765, 201] width 27 height 27
type input "5207"
click at [652, 263] on li "0032095207" at bounding box center [684, 268] width 191 height 27
click at [674, 294] on input "VID" at bounding box center [682, 290] width 192 height 27
type input "25-B59"
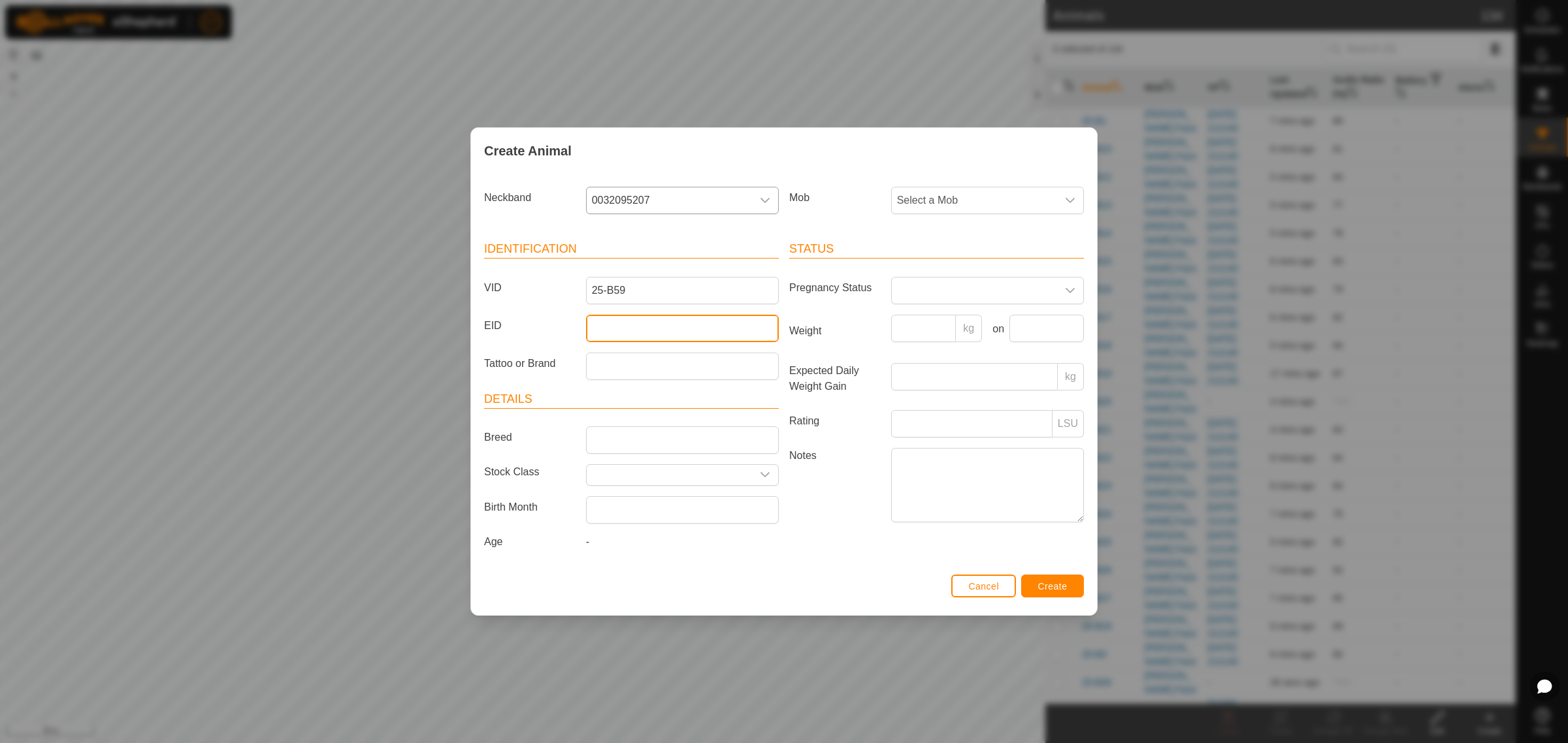
click at [666, 335] on input "EID" at bounding box center [682, 328] width 192 height 27
click at [670, 335] on input "EID" at bounding box center [682, 328] width 192 height 27
paste input "964001043800666"
type input "964001043800666"
click at [1069, 201] on icon "dropdown trigger" at bounding box center [1069, 200] width 10 height 10
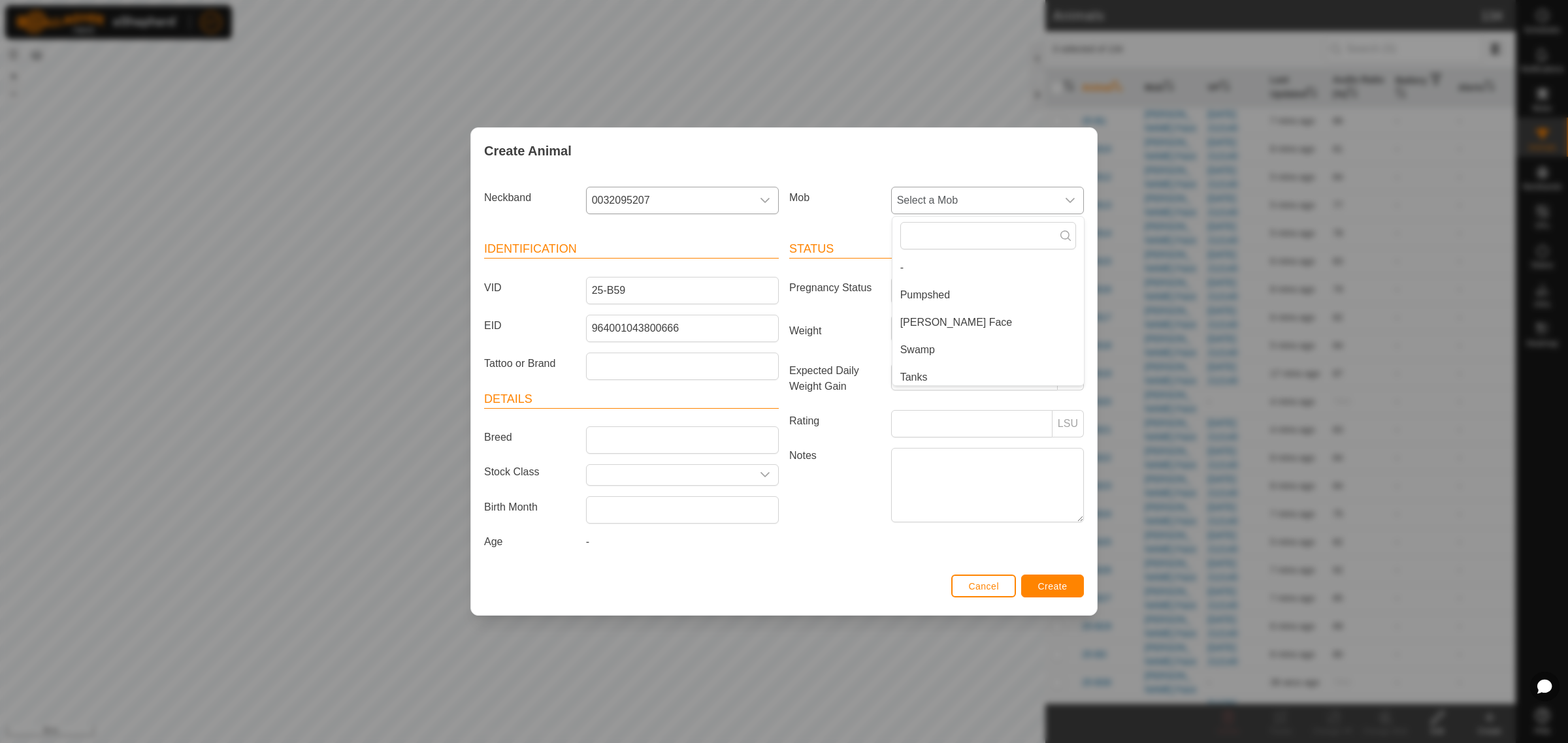
click at [990, 327] on li "[PERSON_NAME] Face" at bounding box center [988, 323] width 191 height 27
click at [1069, 592] on button "Create" at bounding box center [1052, 586] width 63 height 23
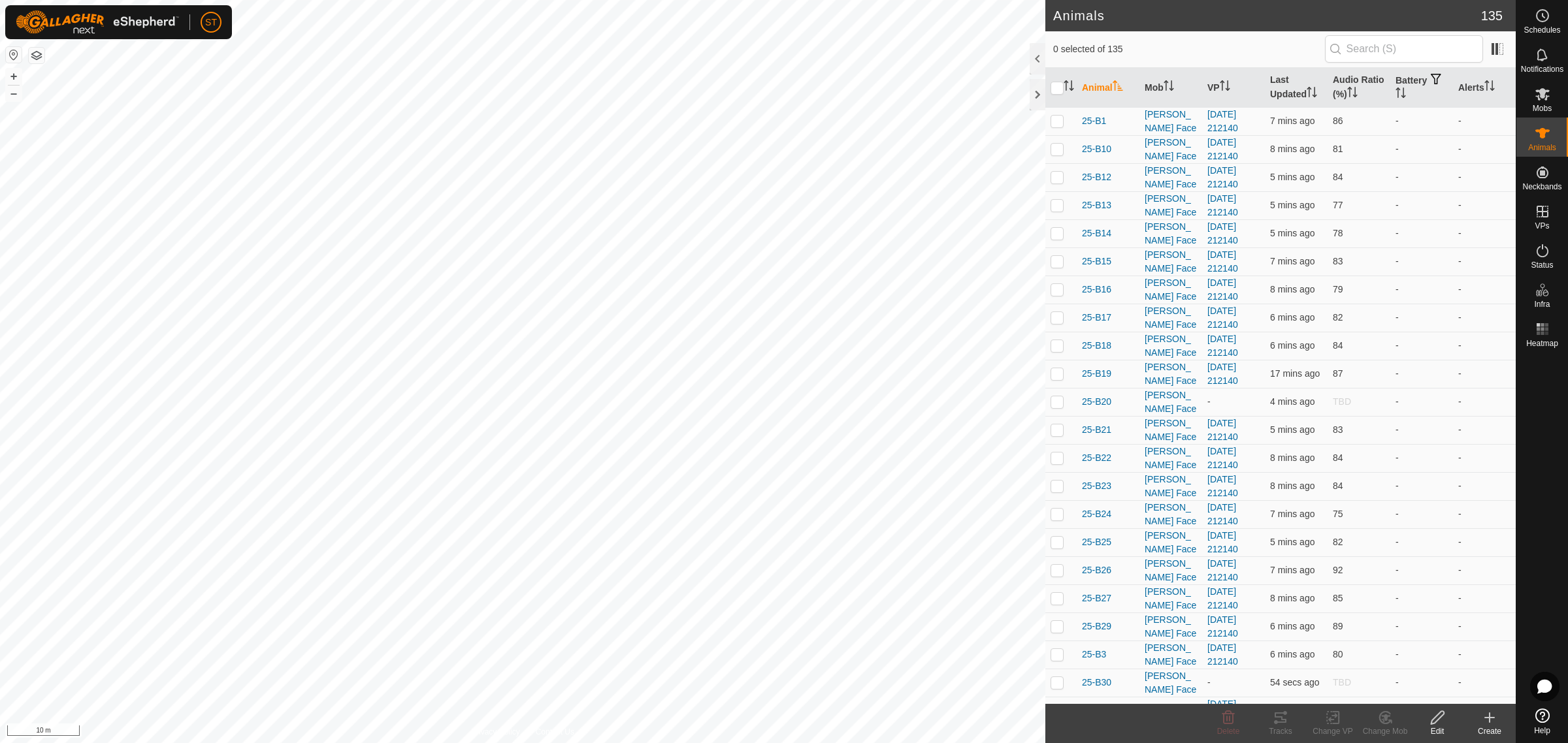
click at [1114, 0] on html "ST Schedules Notifications Mobs Animals Neckbands VPs Status Infra Heatmap Help…" at bounding box center [784, 372] width 1568 height 743
click at [1548, 96] on icon at bounding box center [1542, 94] width 16 height 16
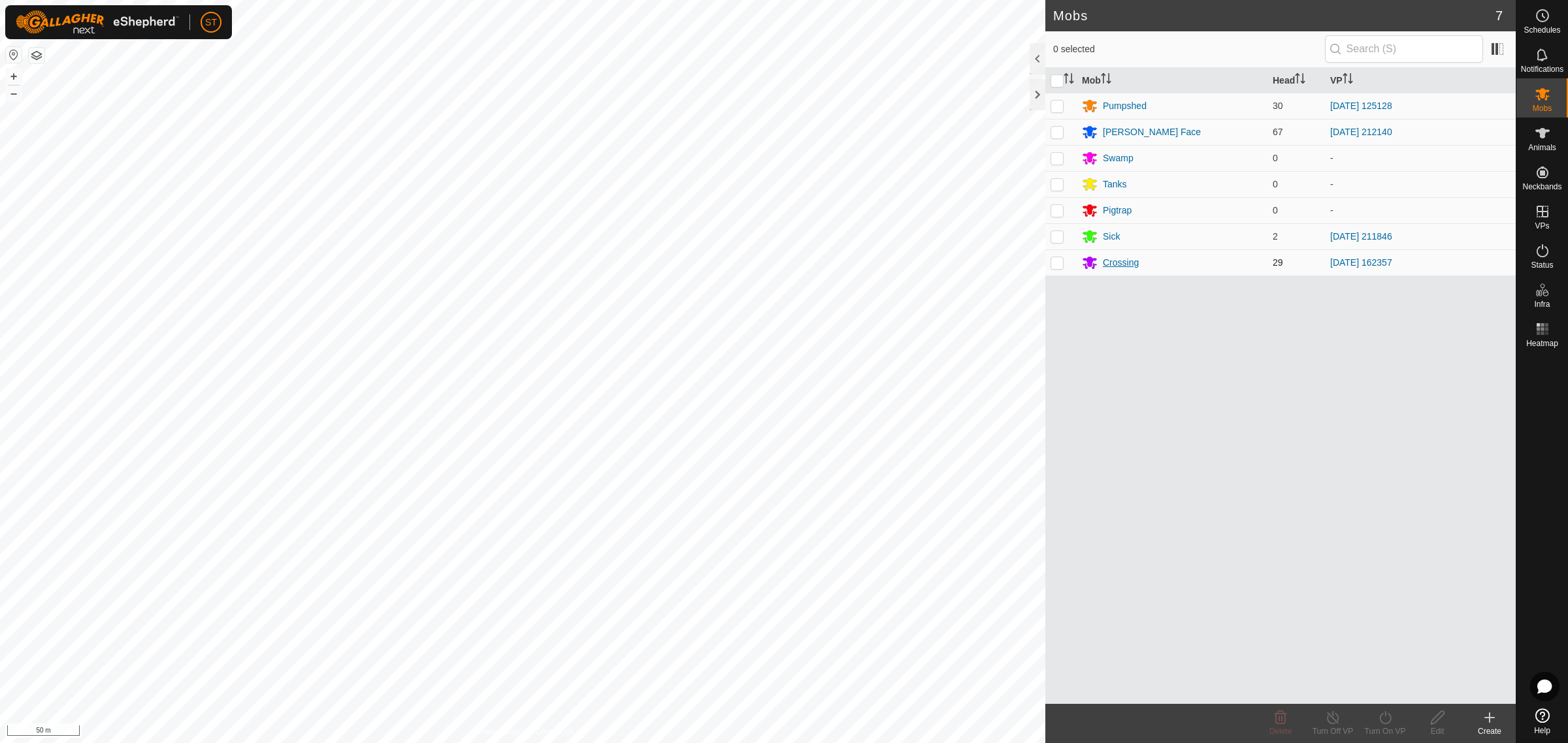
click at [1127, 263] on div "Crossing" at bounding box center [1121, 263] width 36 height 13
